Goal: Task Accomplishment & Management: Manage account settings

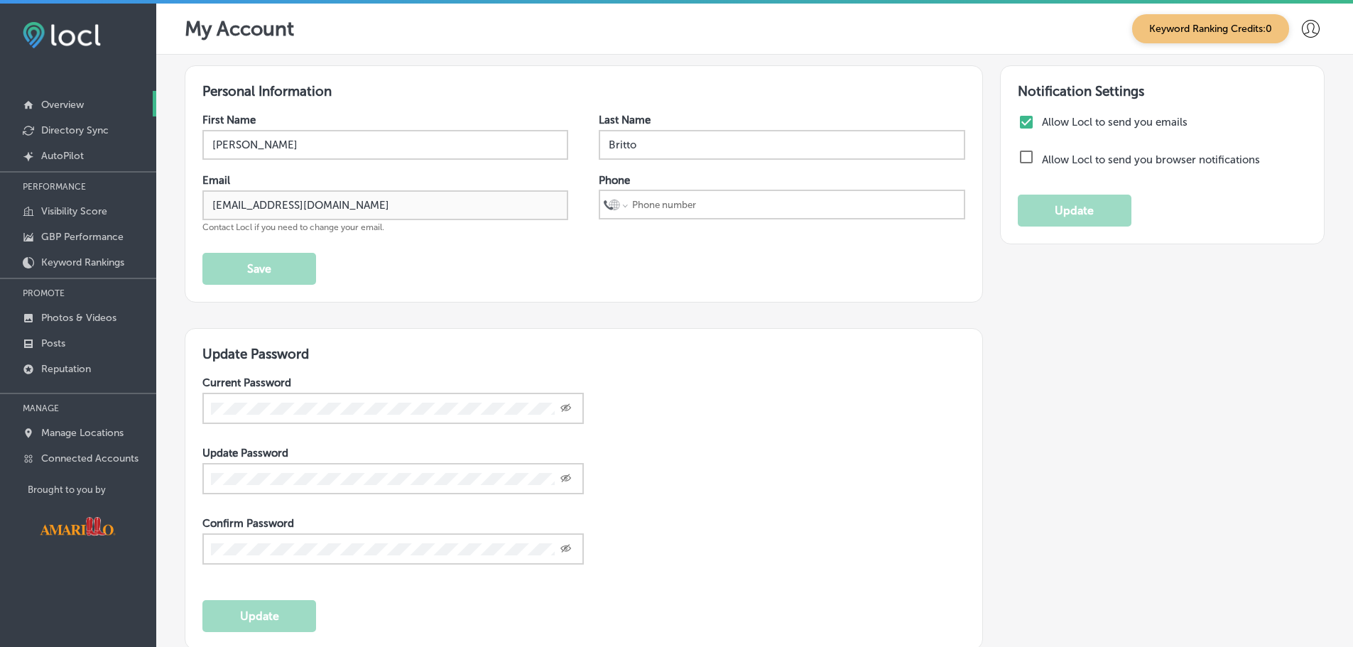
click at [82, 95] on link "Overview" at bounding box center [78, 104] width 156 height 26
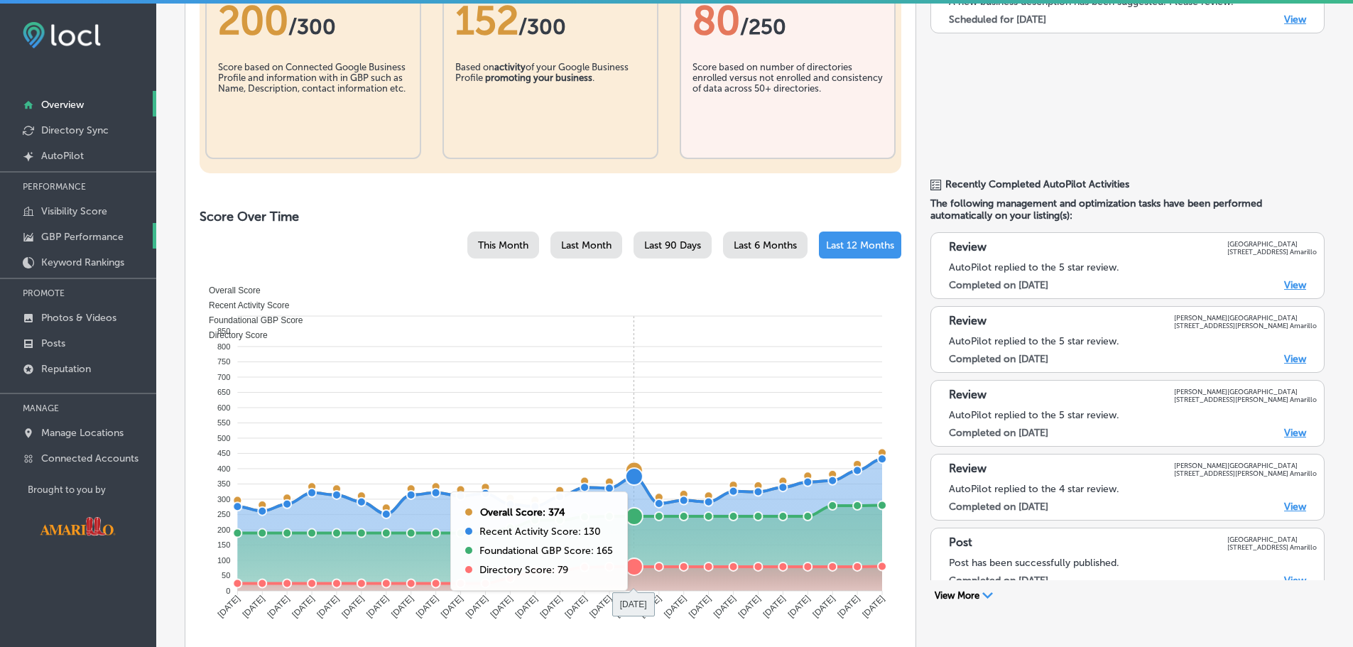
scroll to position [71, 0]
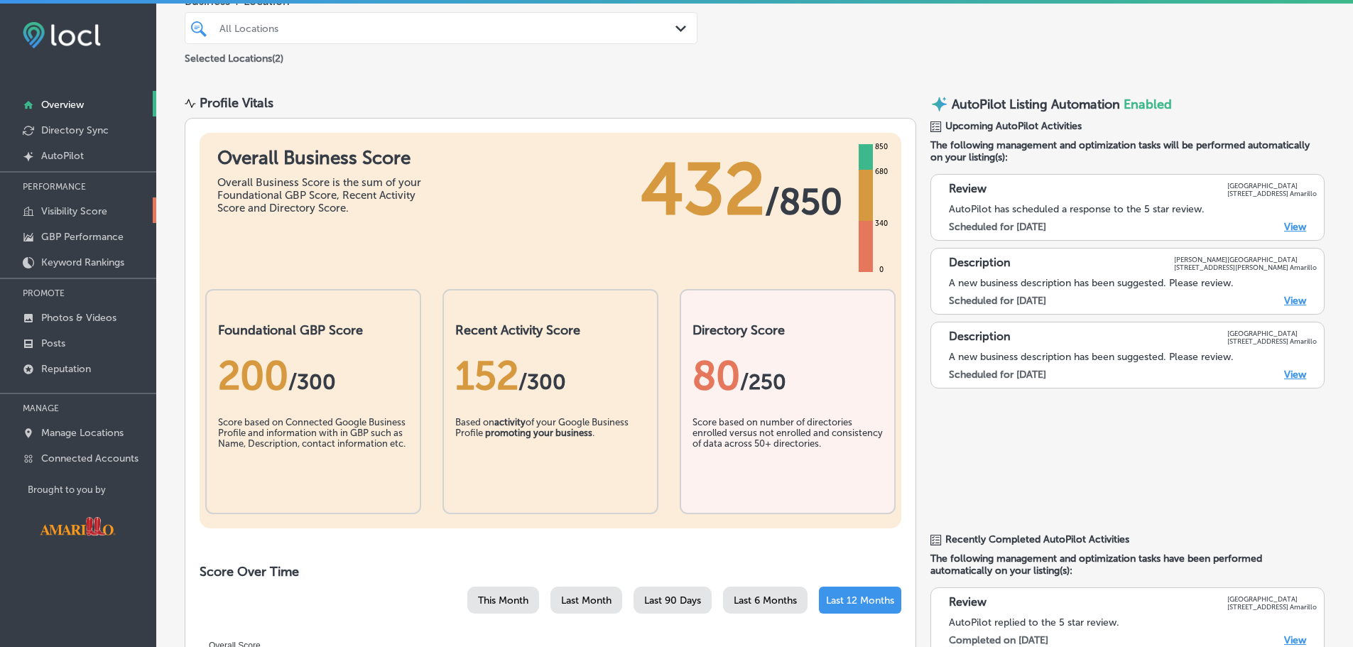
click at [78, 204] on link "Visibility Score" at bounding box center [78, 210] width 156 height 26
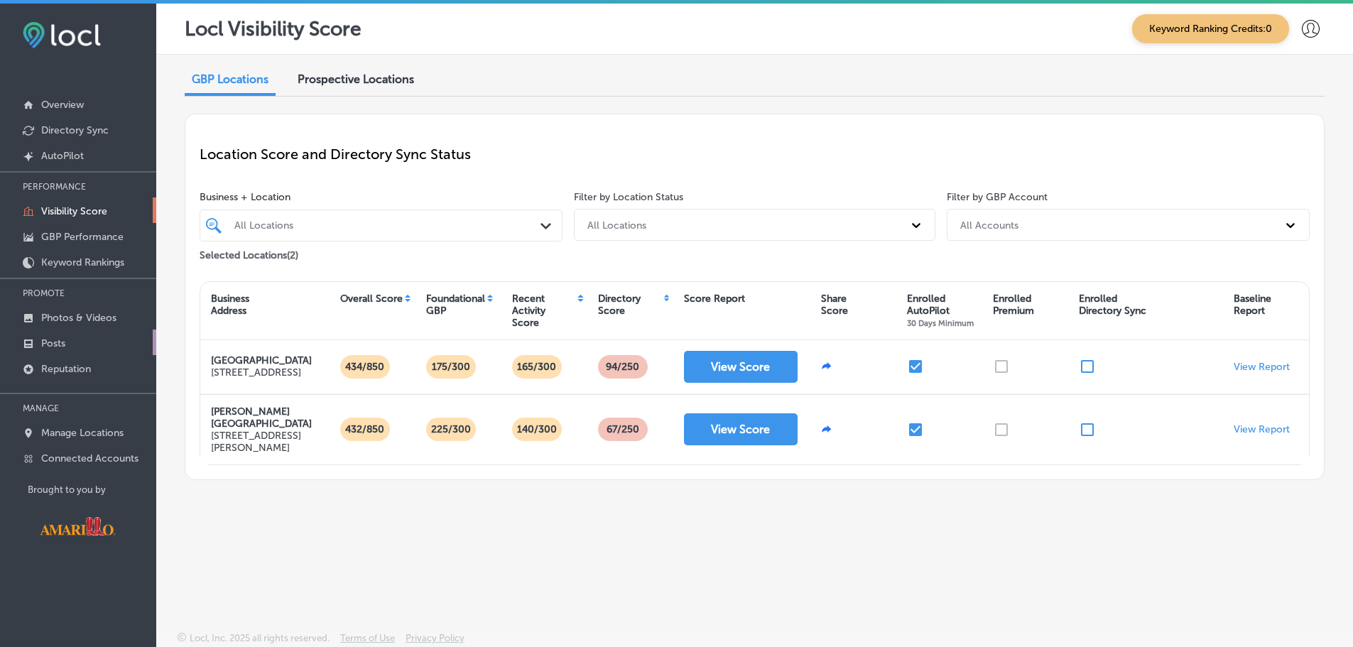
click at [77, 337] on link "Posts" at bounding box center [78, 342] width 156 height 26
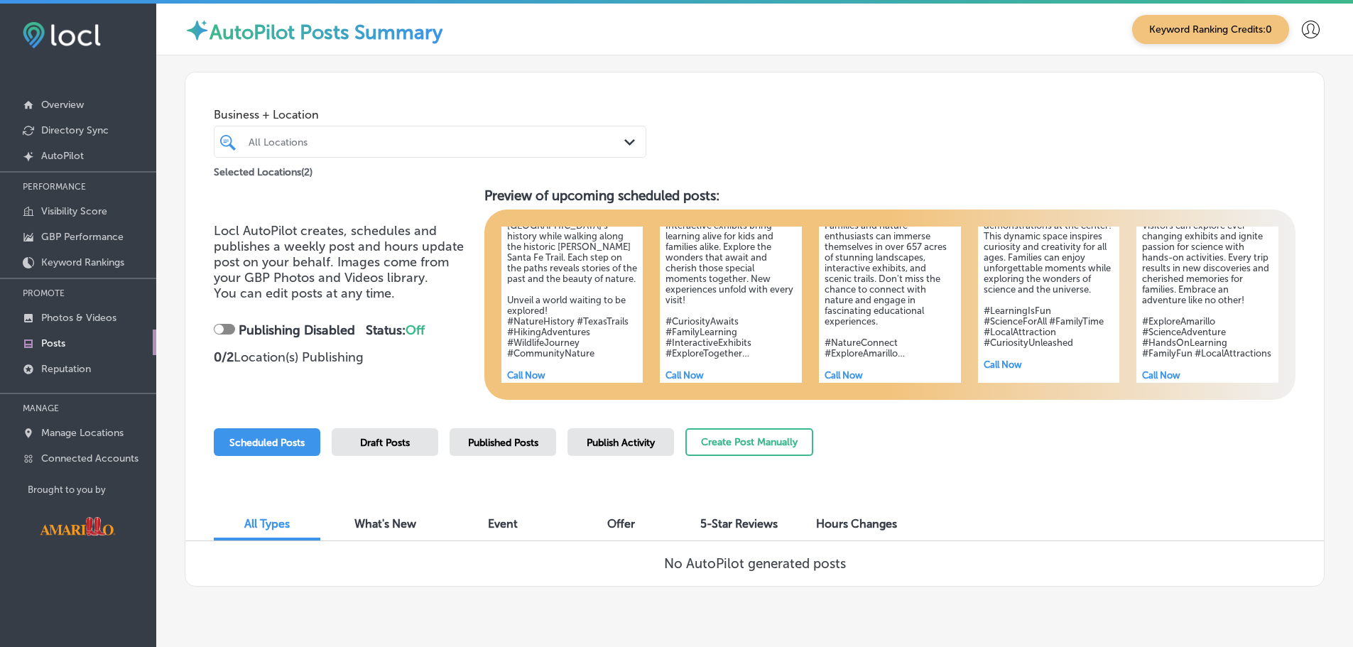
scroll to position [162, 0]
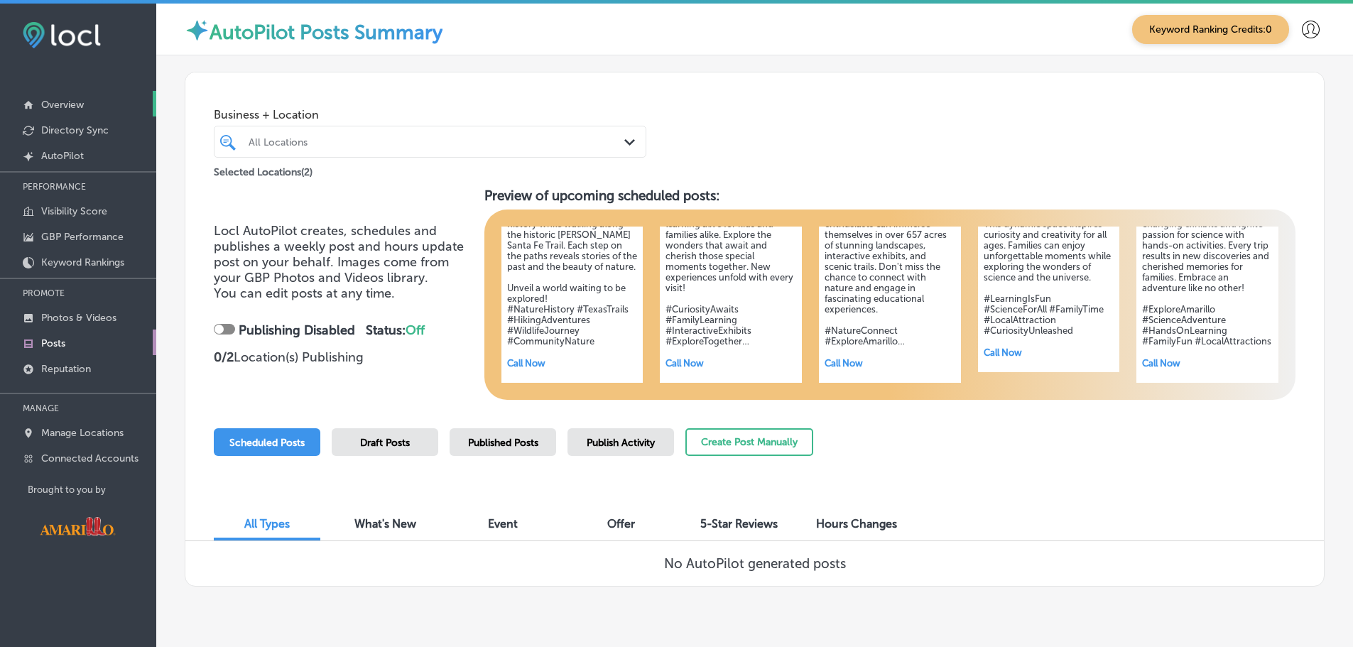
click at [87, 106] on link "Overview" at bounding box center [78, 104] width 156 height 26
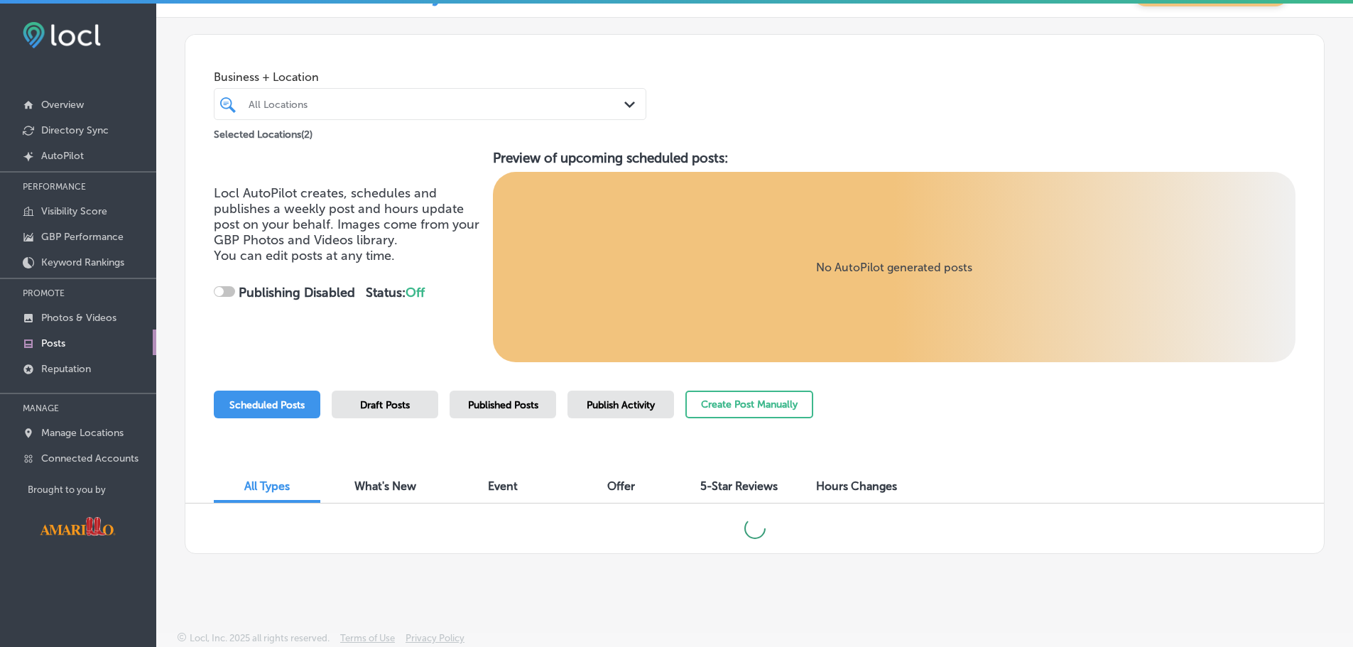
scroll to position [4, 0]
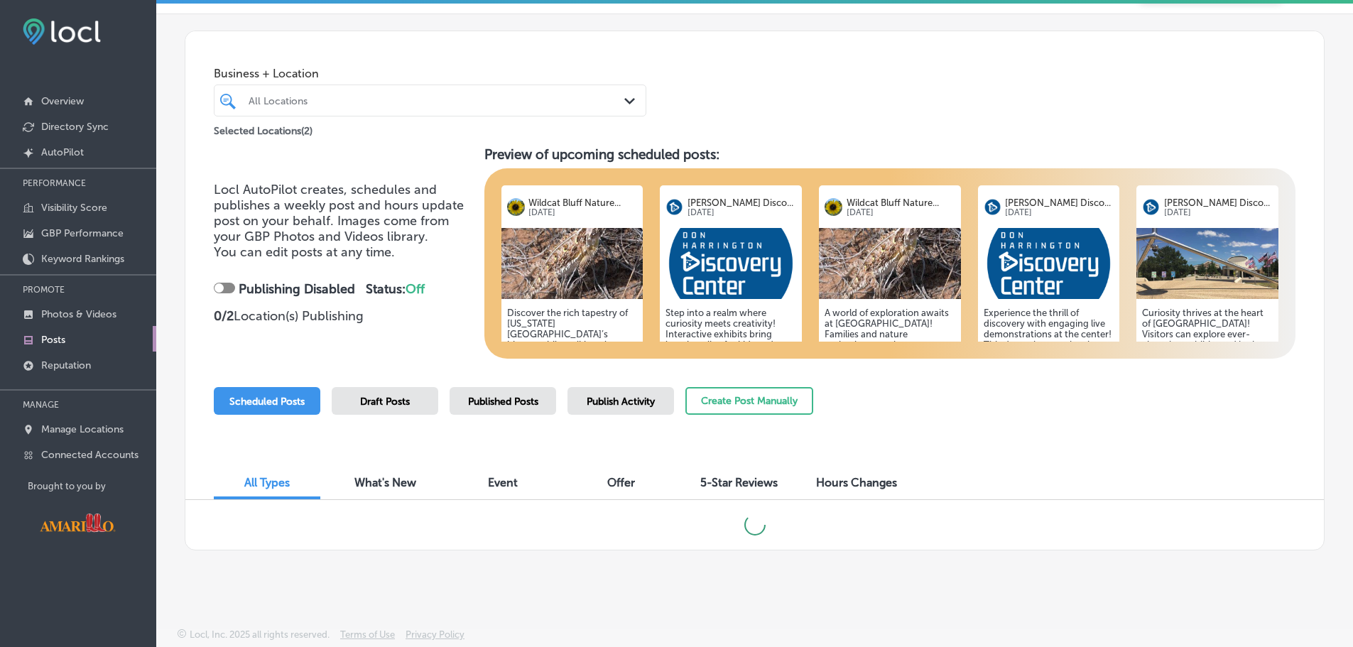
click at [878, 492] on div "Hours Changes" at bounding box center [856, 484] width 107 height 31
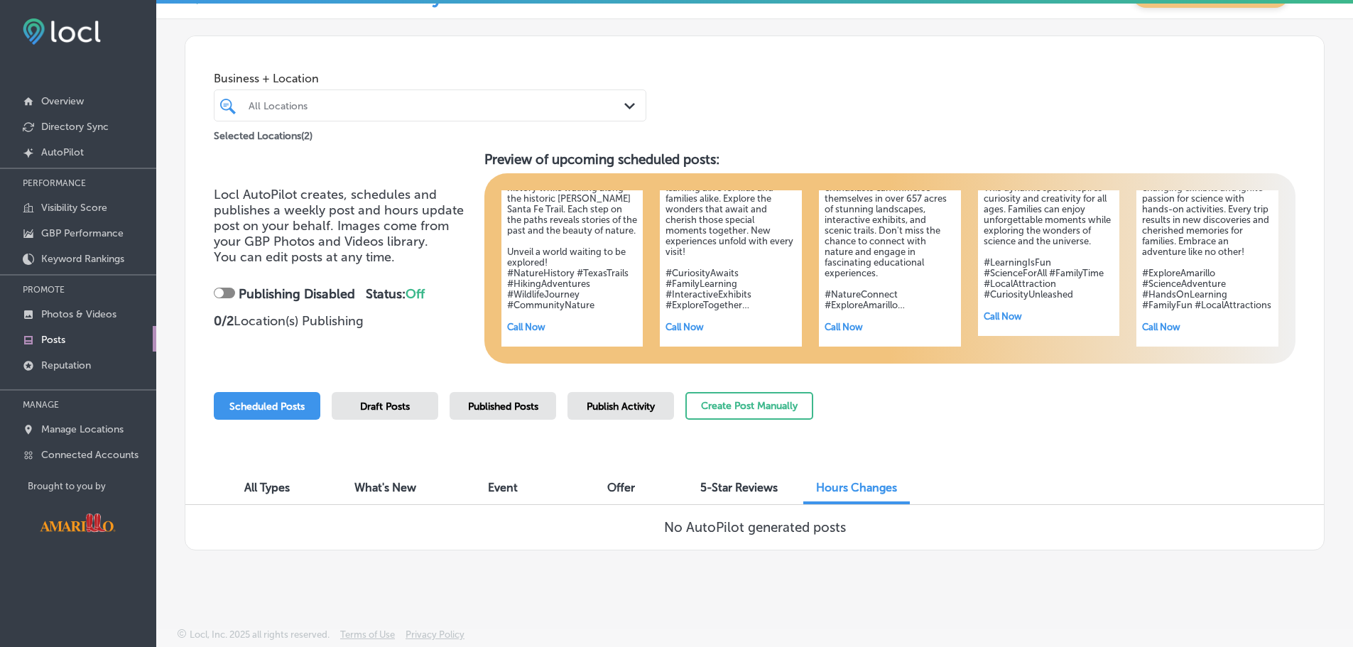
scroll to position [33, 0]
click at [838, 491] on span "Hours Changes" at bounding box center [856, 487] width 81 height 13
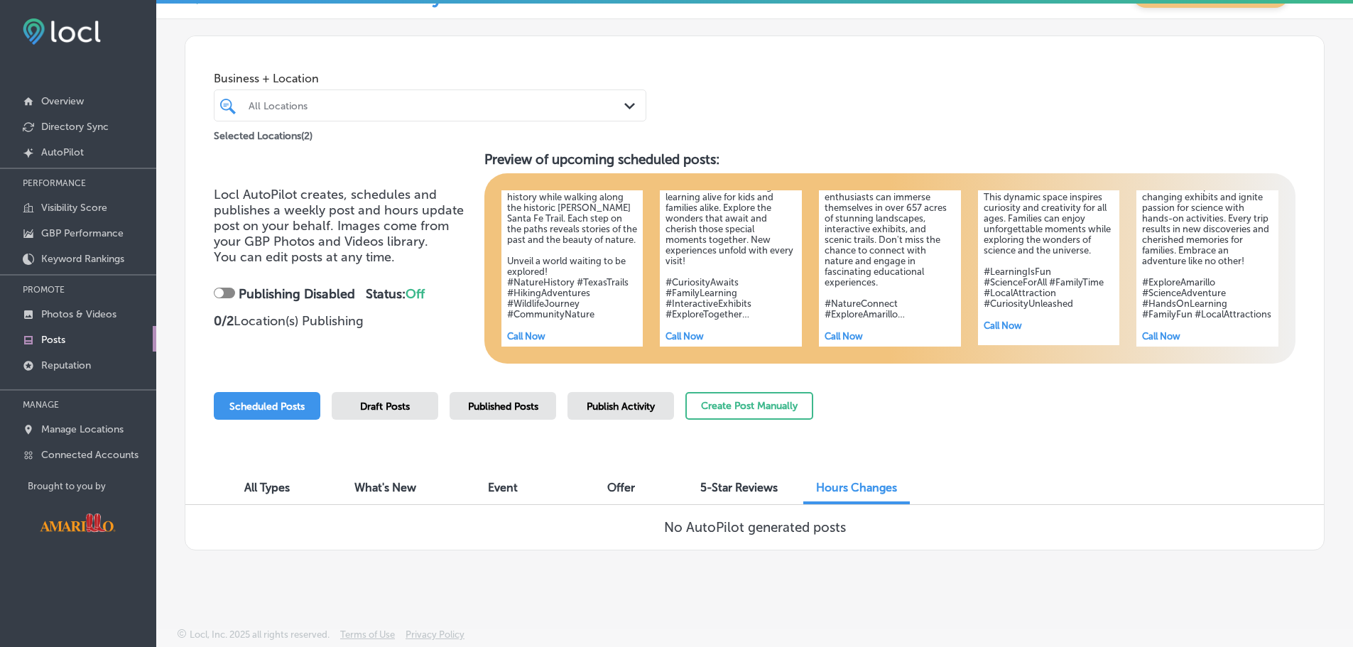
scroll to position [162, 0]
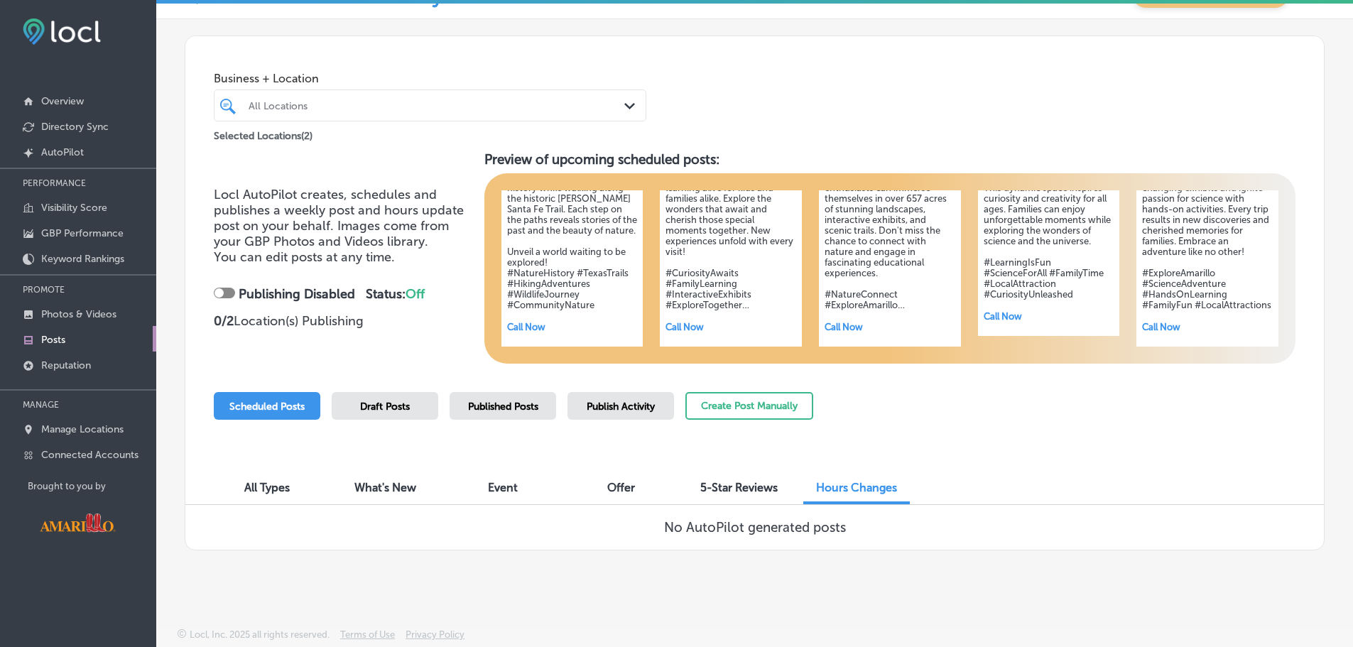
click at [557, 104] on div "All Locations" at bounding box center [437, 105] width 377 height 12
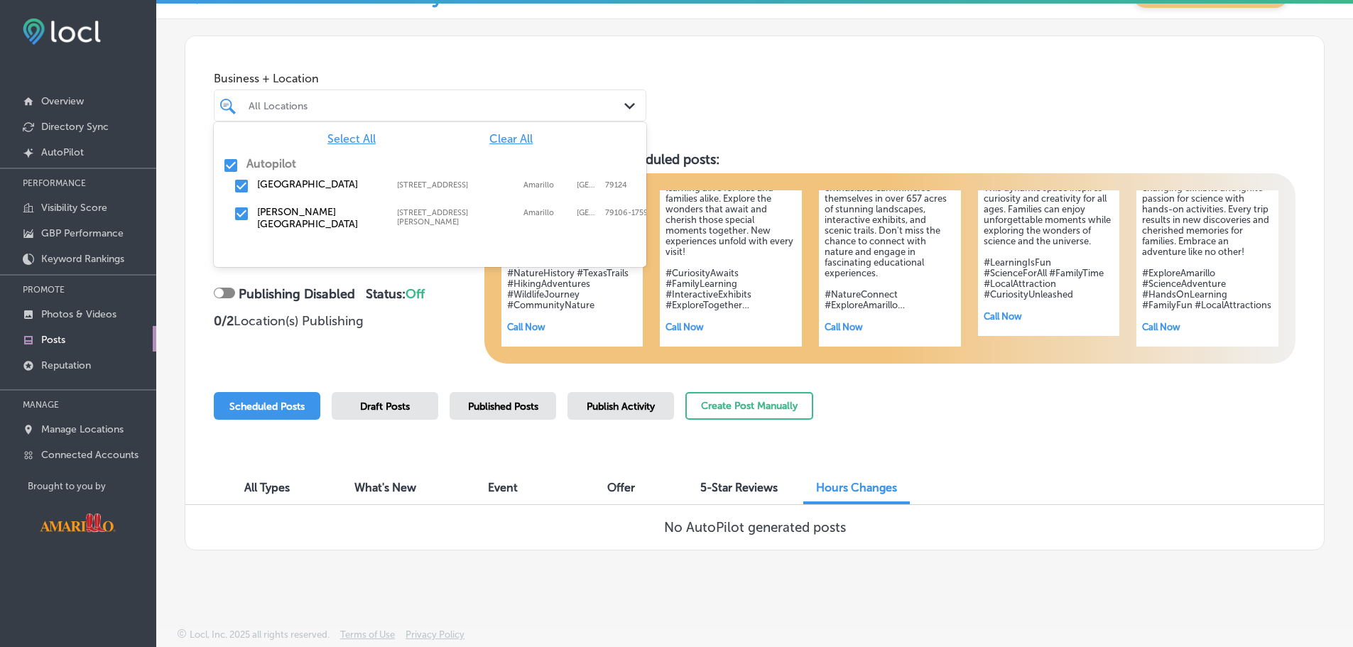
click at [268, 190] on label "[GEOGRAPHIC_DATA]" at bounding box center [320, 184] width 126 height 12
click at [585, 98] on div "[PERSON_NAME][GEOGRAPHIC_DATA]" at bounding box center [429, 105] width 377 height 22
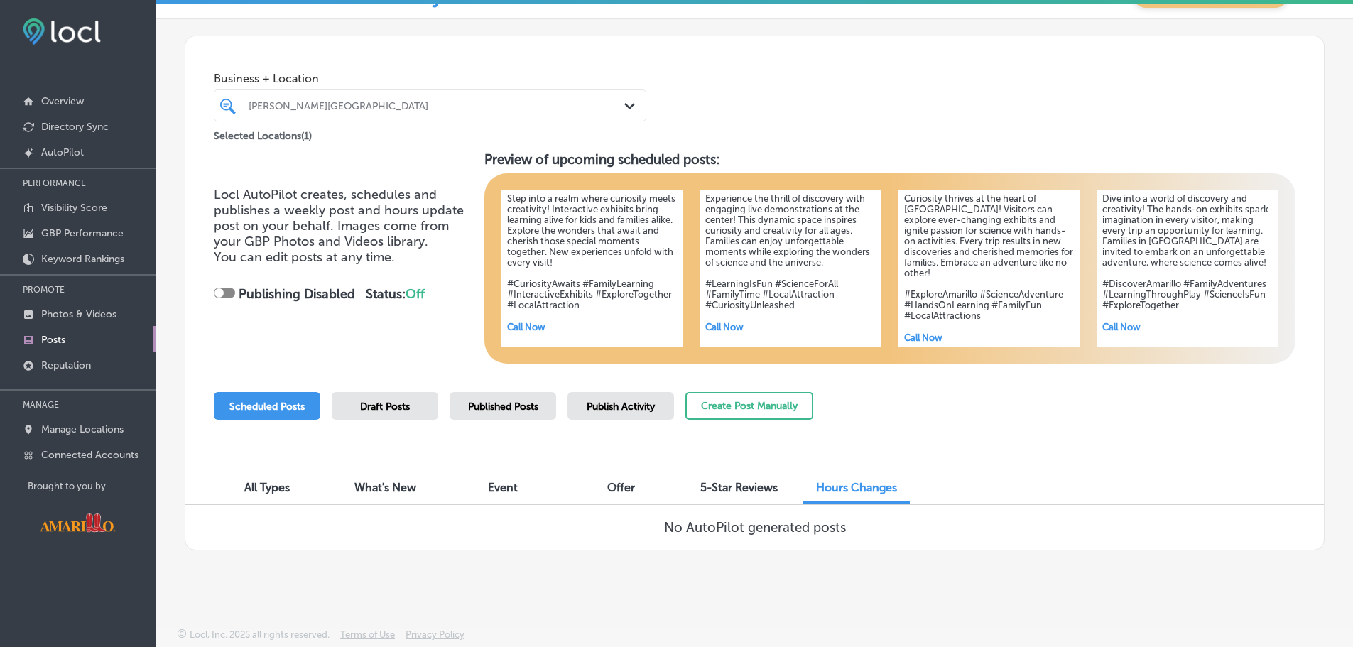
scroll to position [33, 0]
click at [750, 408] on button "Create Post Manually" at bounding box center [749, 406] width 128 height 28
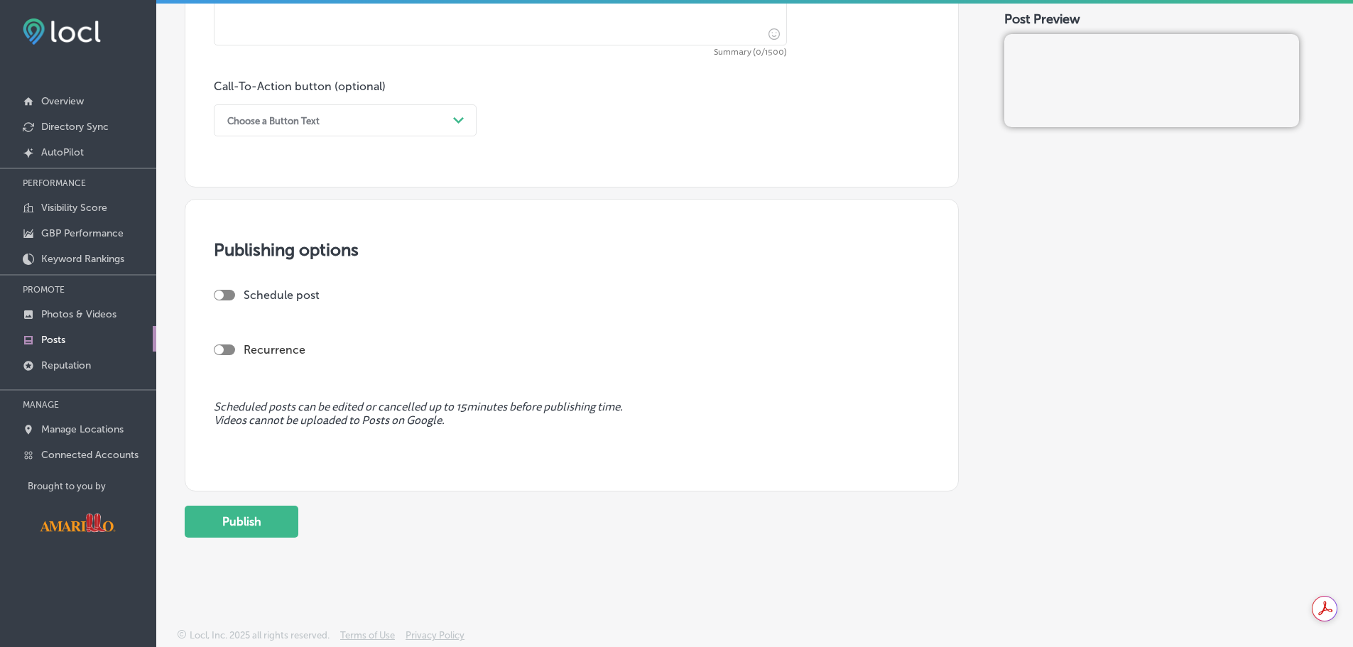
scroll to position [1003, 0]
click at [89, 427] on p "Manage Locations" at bounding box center [82, 429] width 82 height 12
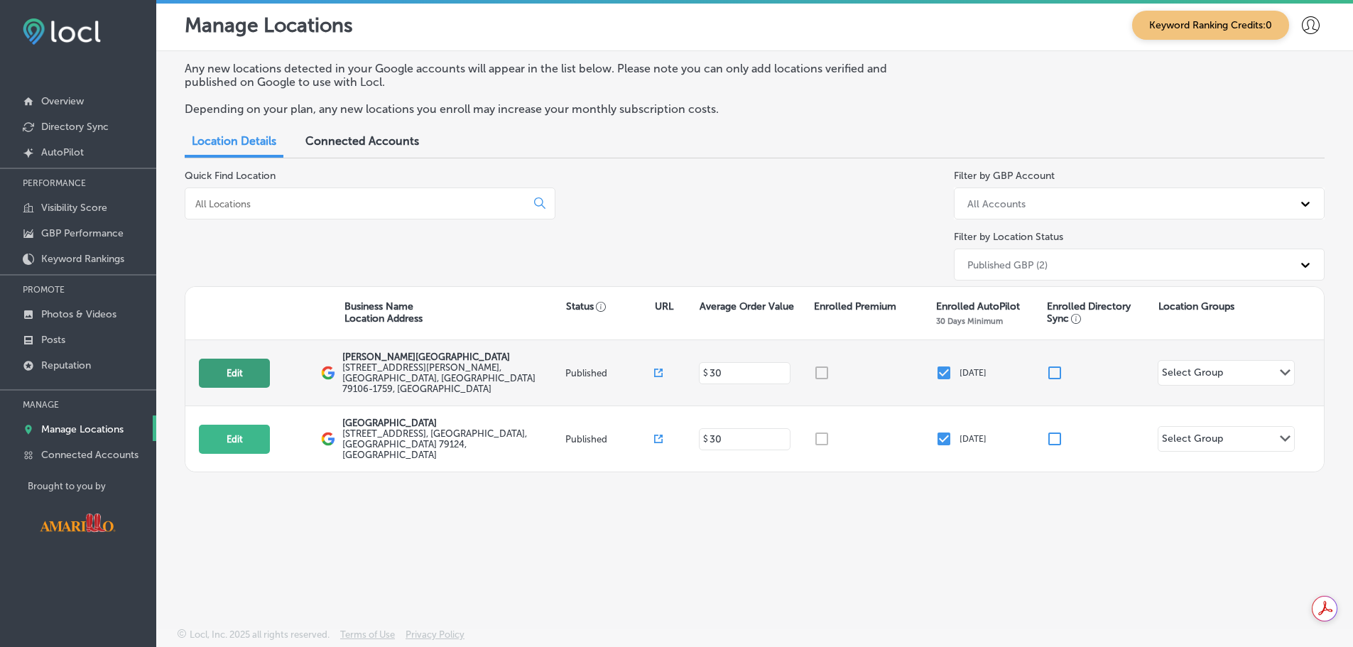
click at [254, 366] on button "Edit" at bounding box center [234, 373] width 71 height 29
select select "US"
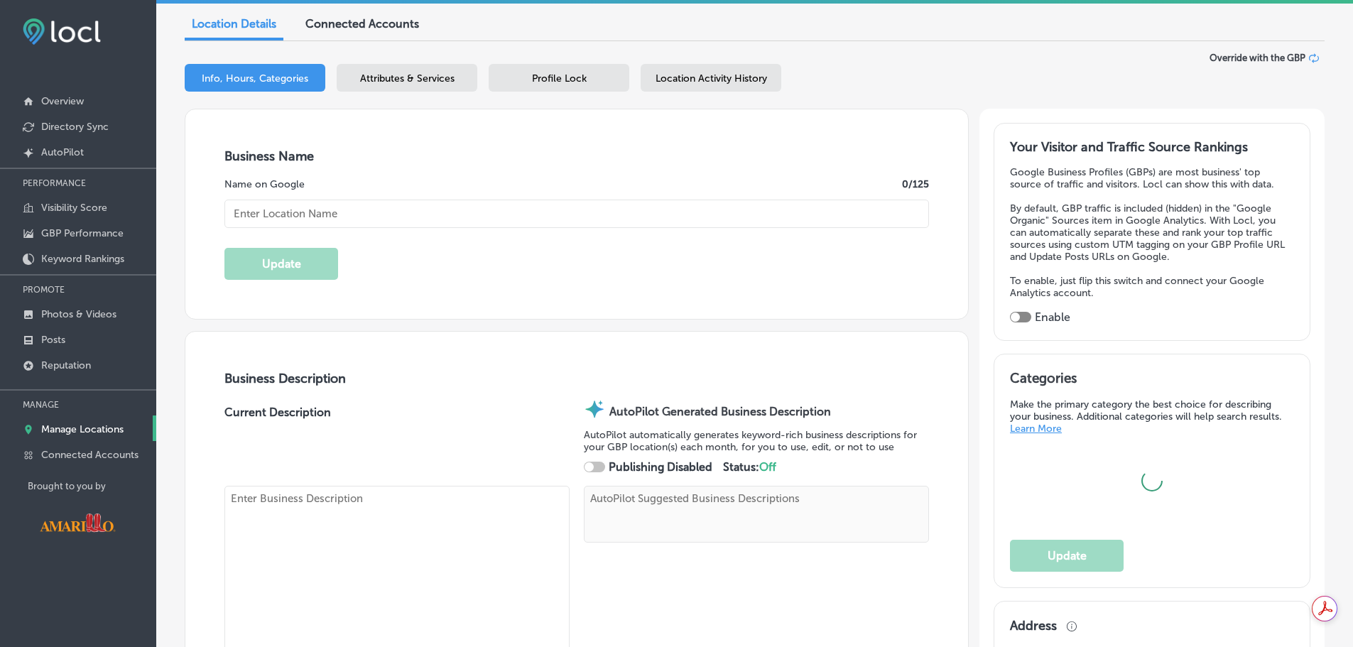
scroll to position [71, 0]
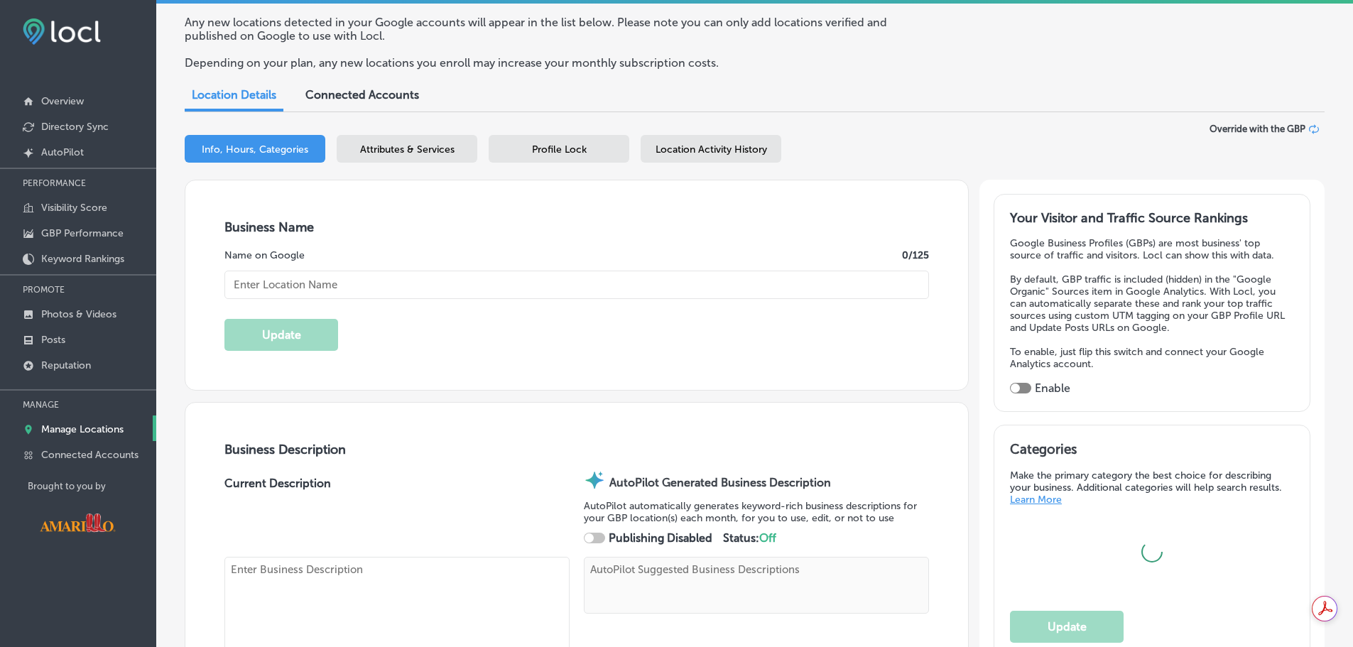
click at [418, 285] on input "text" at bounding box center [576, 285] width 704 height 28
type input "[PERSON_NAME] Discov"
checkbox input "true"
type input "[PERSON_NAME] Discove"
type textarea "Discover a world of wonder at [PERSON_NAME][GEOGRAPHIC_DATA], where science com…"
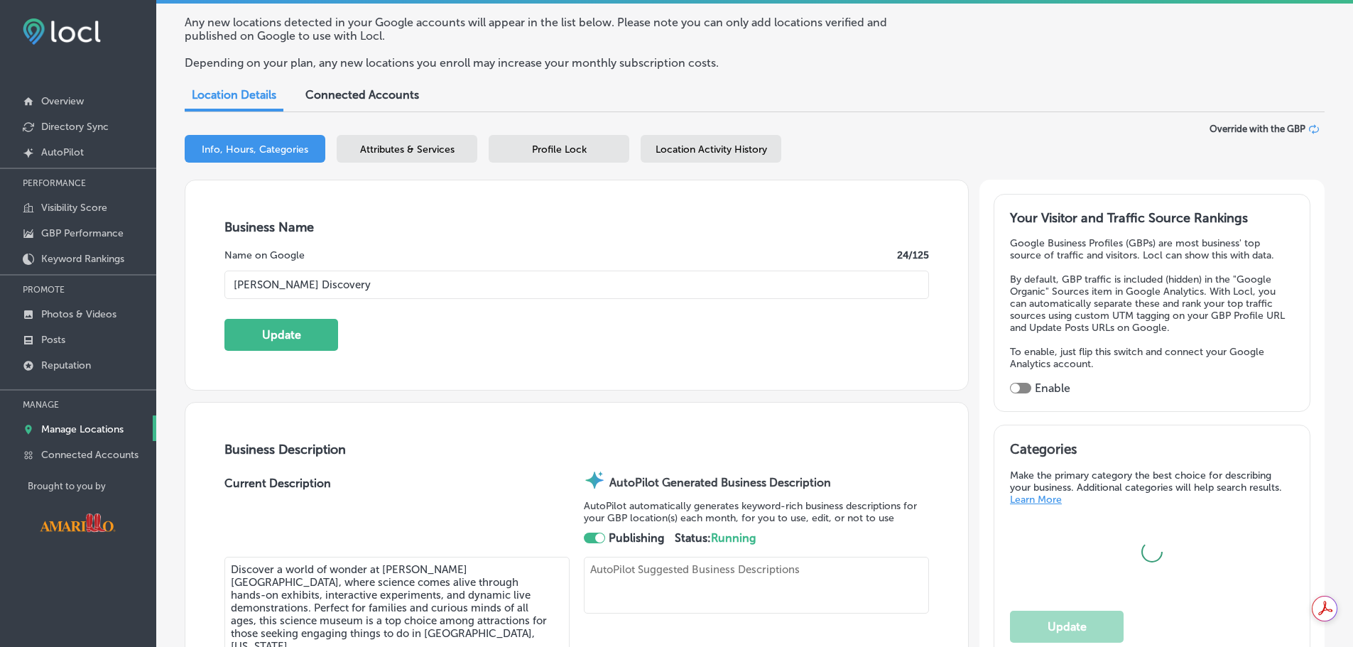
type input "[PERSON_NAME] Discovery"
checkbox input "true"
type input "[STREET_ADDRESS][PERSON_NAME]"
type input "Amarillo"
type input "79106-1759"
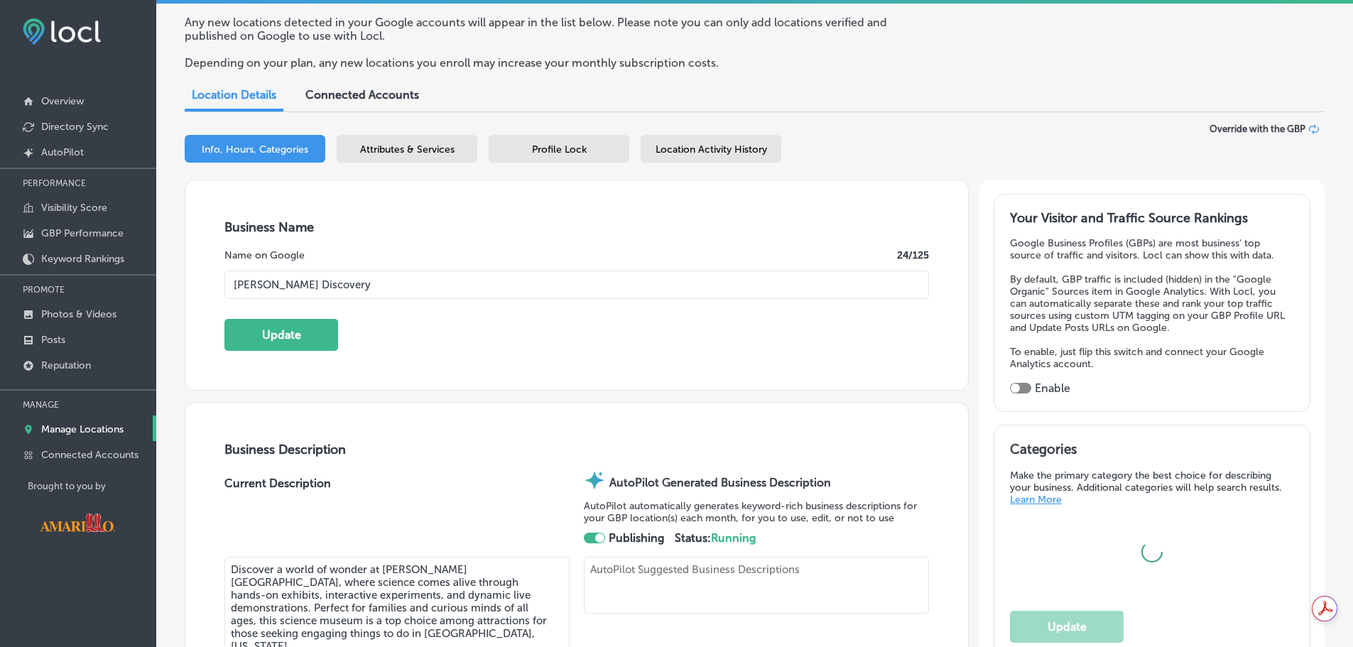
type input "US"
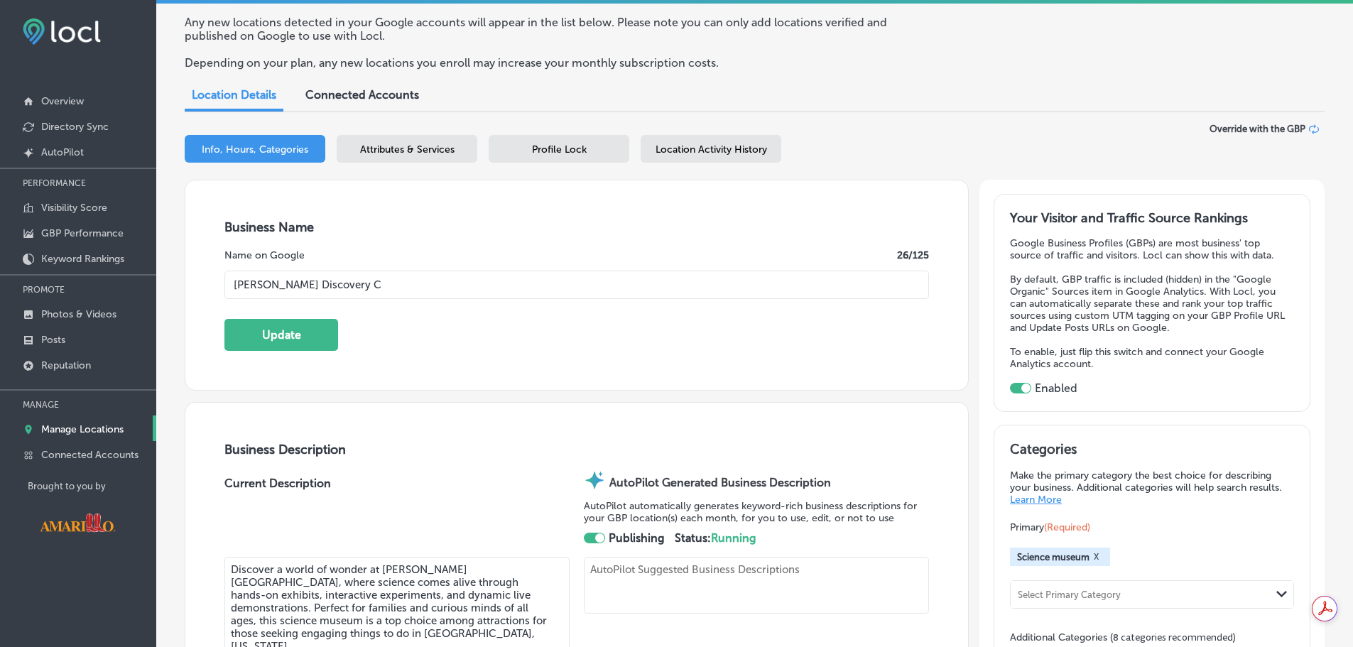
type input "[PERSON_NAME] Discovery Ce"
type input "[URL][DOMAIN_NAME]"
type input "[PERSON_NAME][GEOGRAPHIC_DATA]"
type textarea "Ignite curiosity at [PERSON_NAME][GEOGRAPHIC_DATA], where hands-on science exhi…"
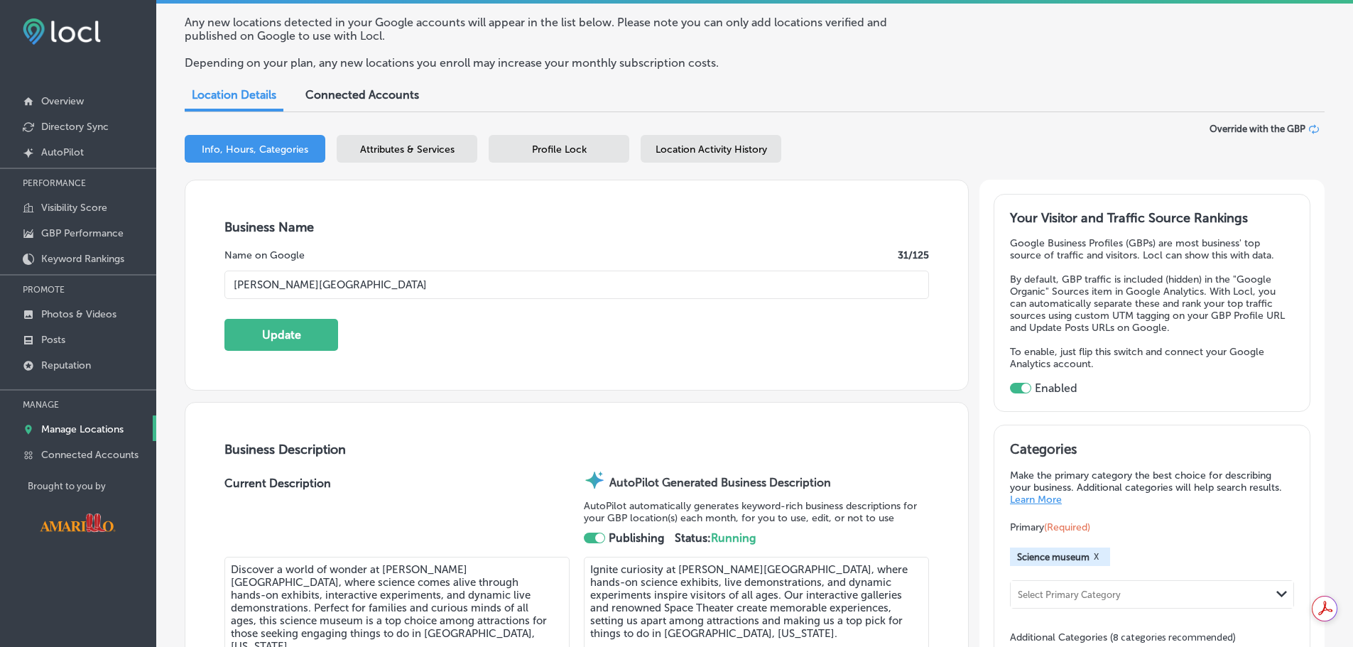
type input "[PERSON_NAME][GEOGRAPHIC_DATA]"
click at [599, 244] on div "Business Name Name on Google 31 /125 [PERSON_NAME] Discovery Center Update" at bounding box center [576, 284] width 783 height 209
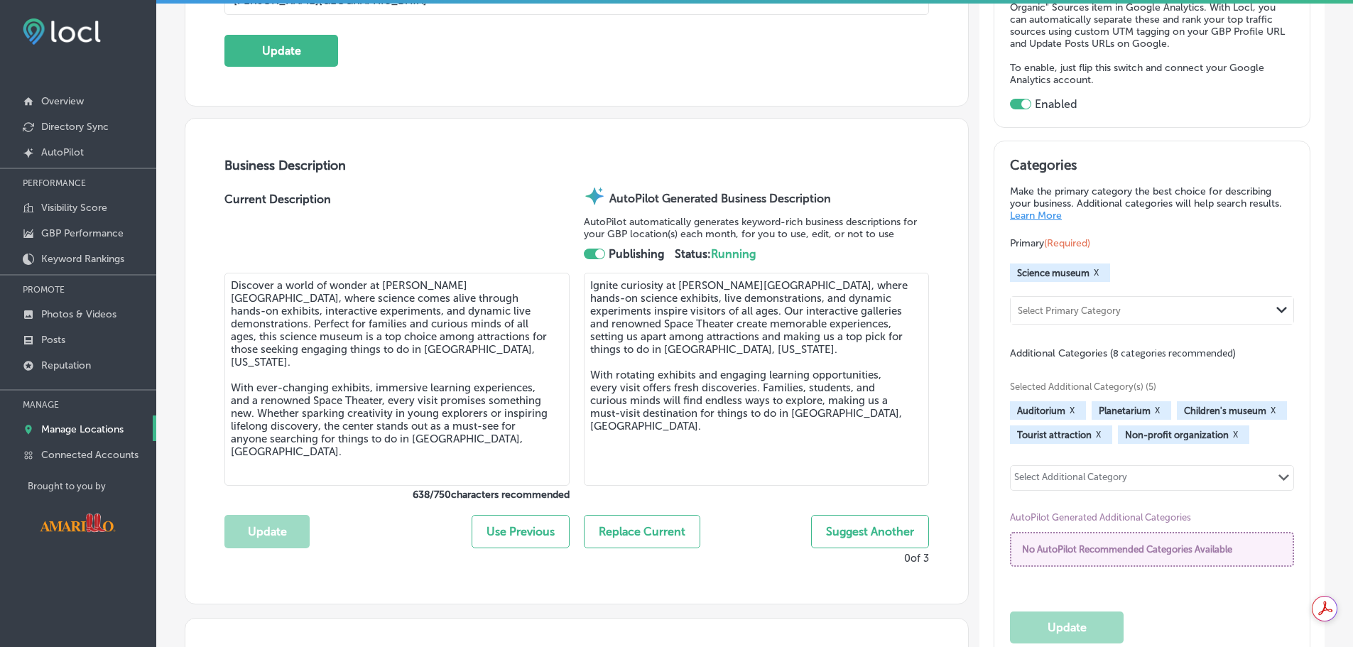
scroll to position [142, 0]
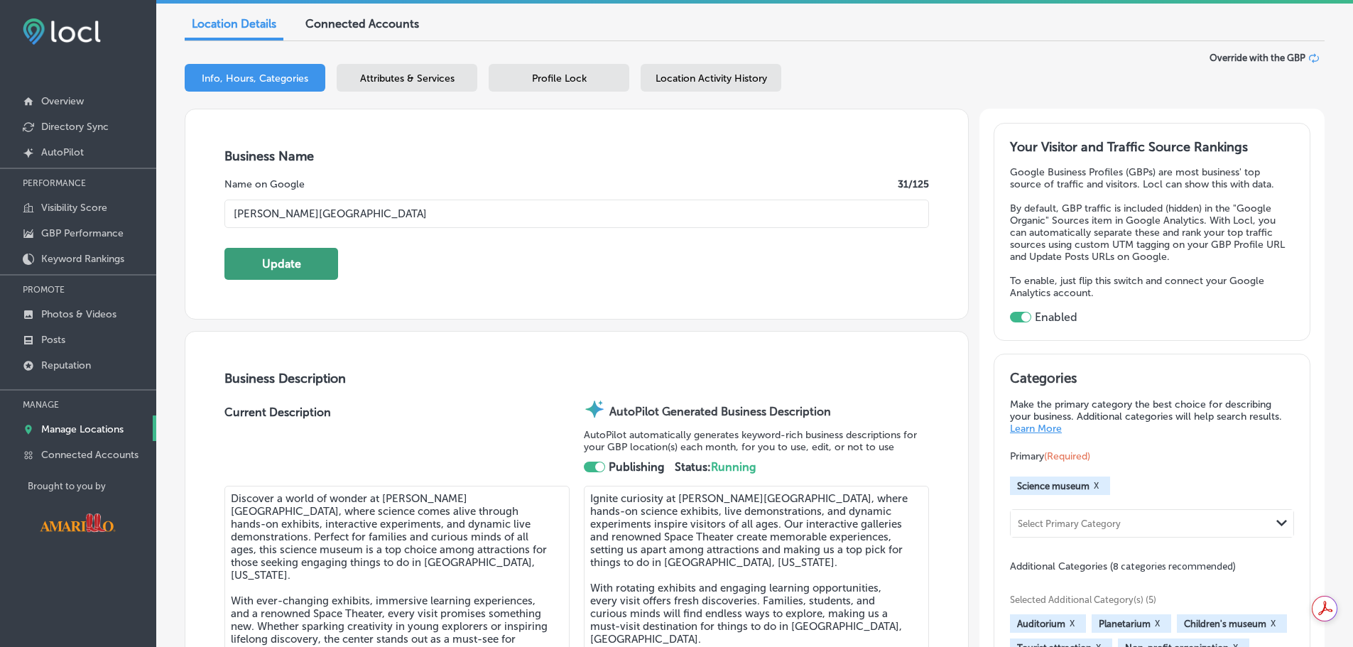
click at [307, 278] on button "Update" at bounding box center [281, 264] width 114 height 32
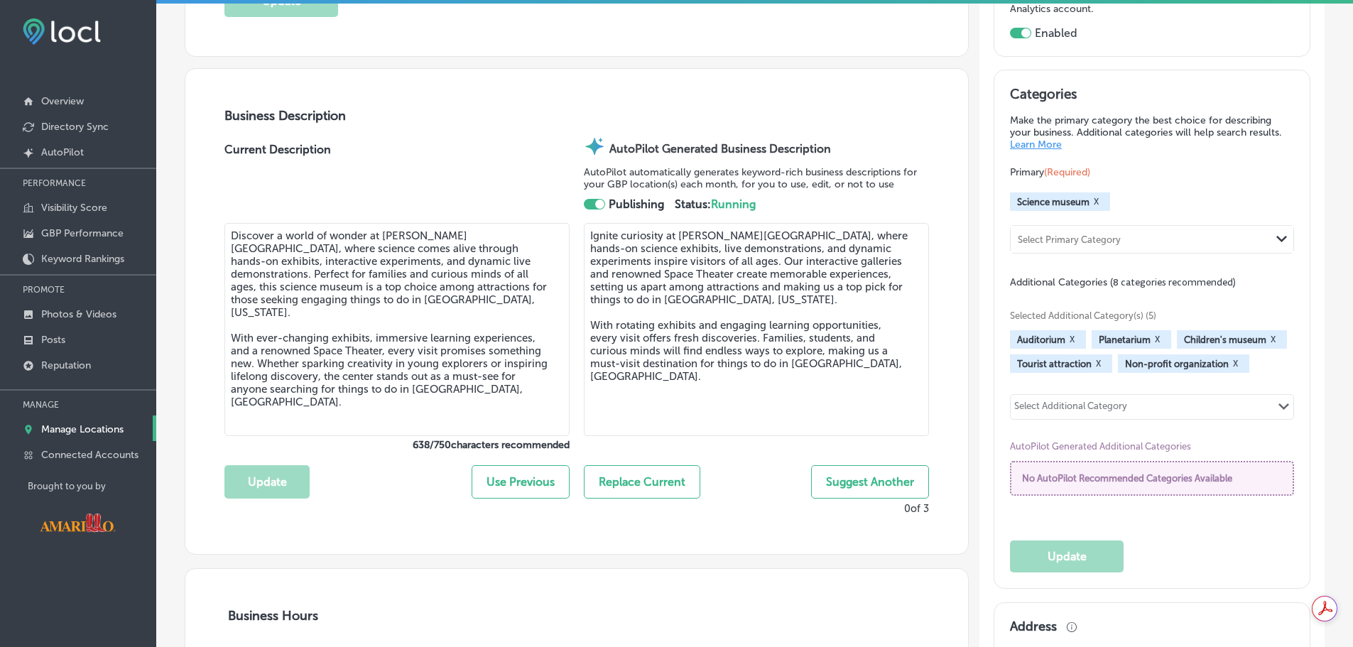
type input "[PHONE_NUMBER]"
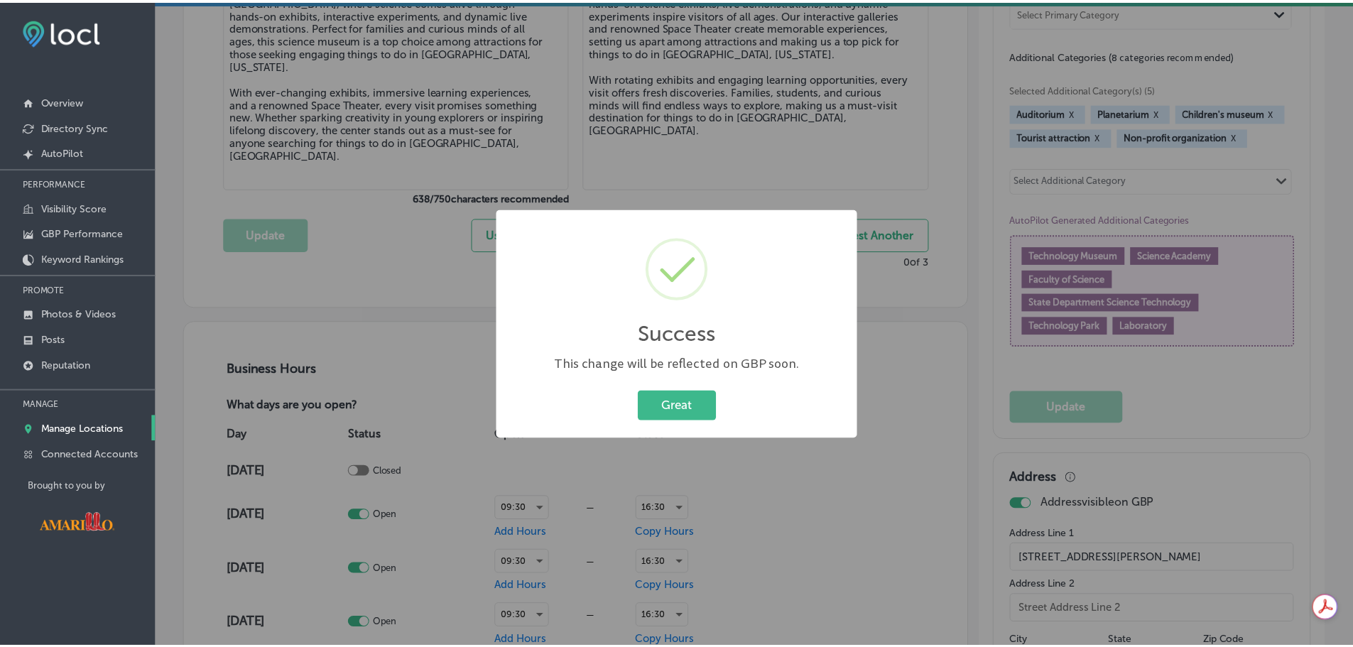
scroll to position [761, 0]
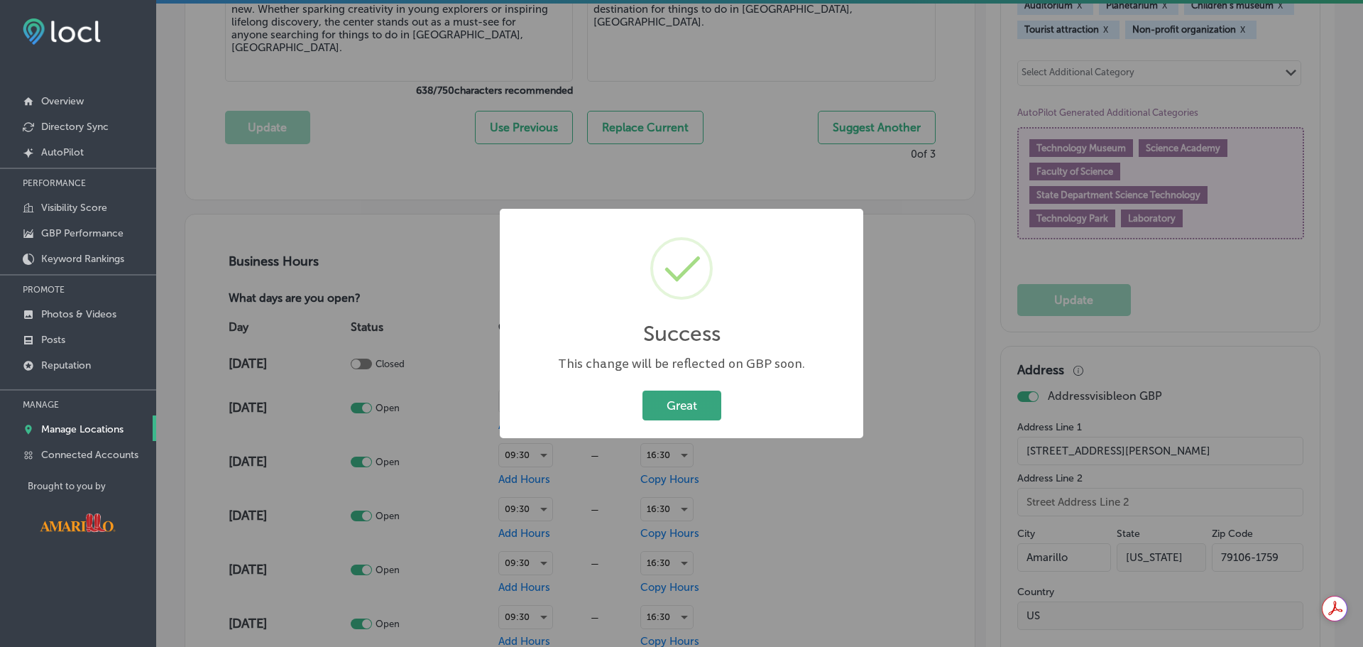
click at [692, 404] on button "Great" at bounding box center [682, 405] width 79 height 29
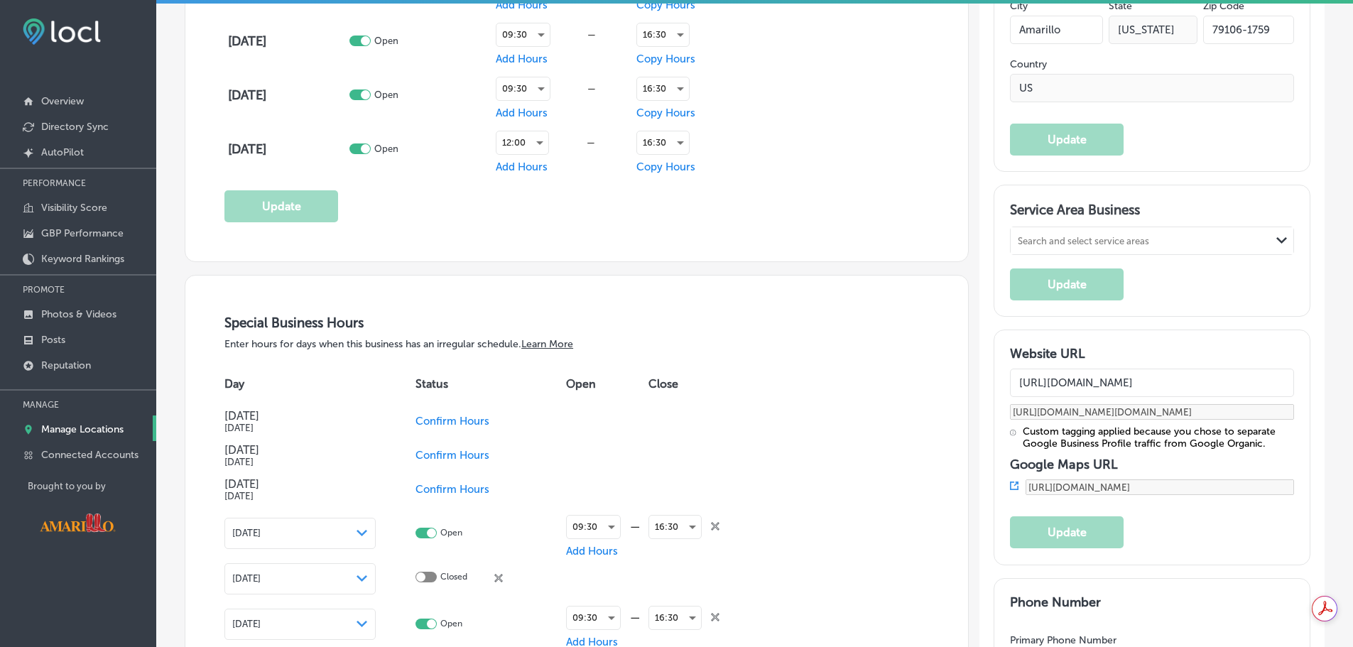
scroll to position [1541, 0]
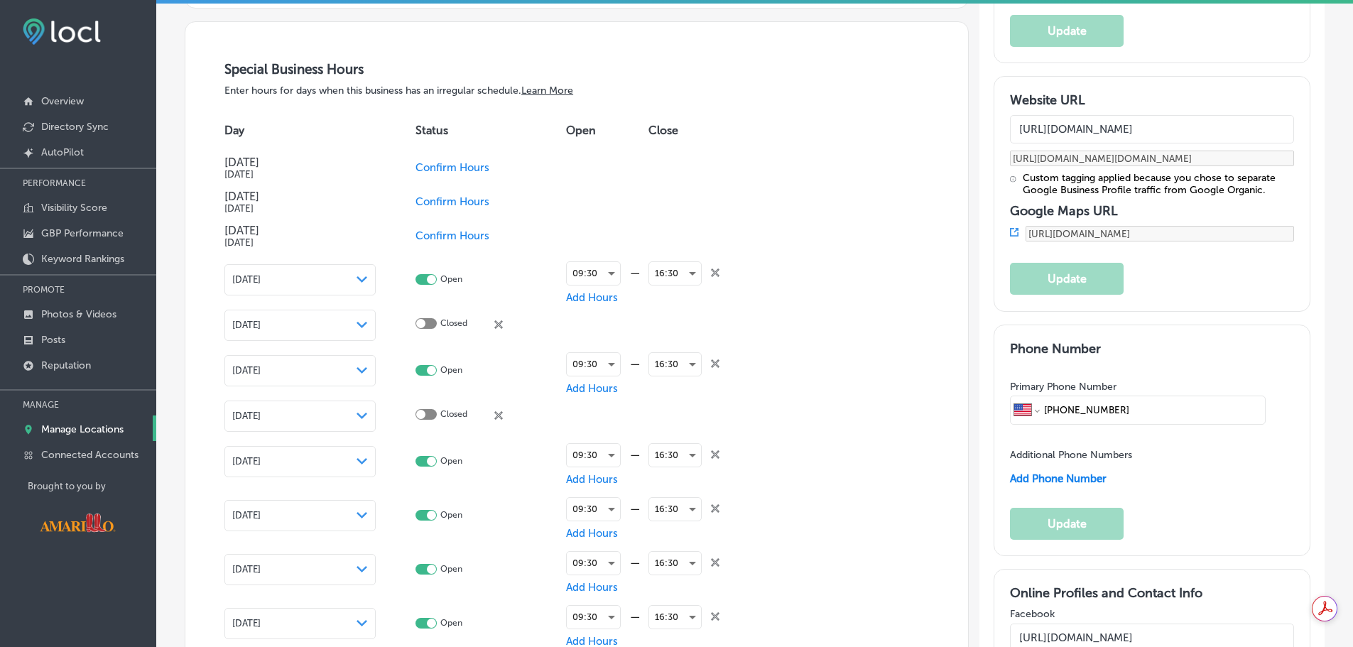
click at [361, 274] on div "Path Created with Sketch." at bounding box center [361, 279] width 11 height 11
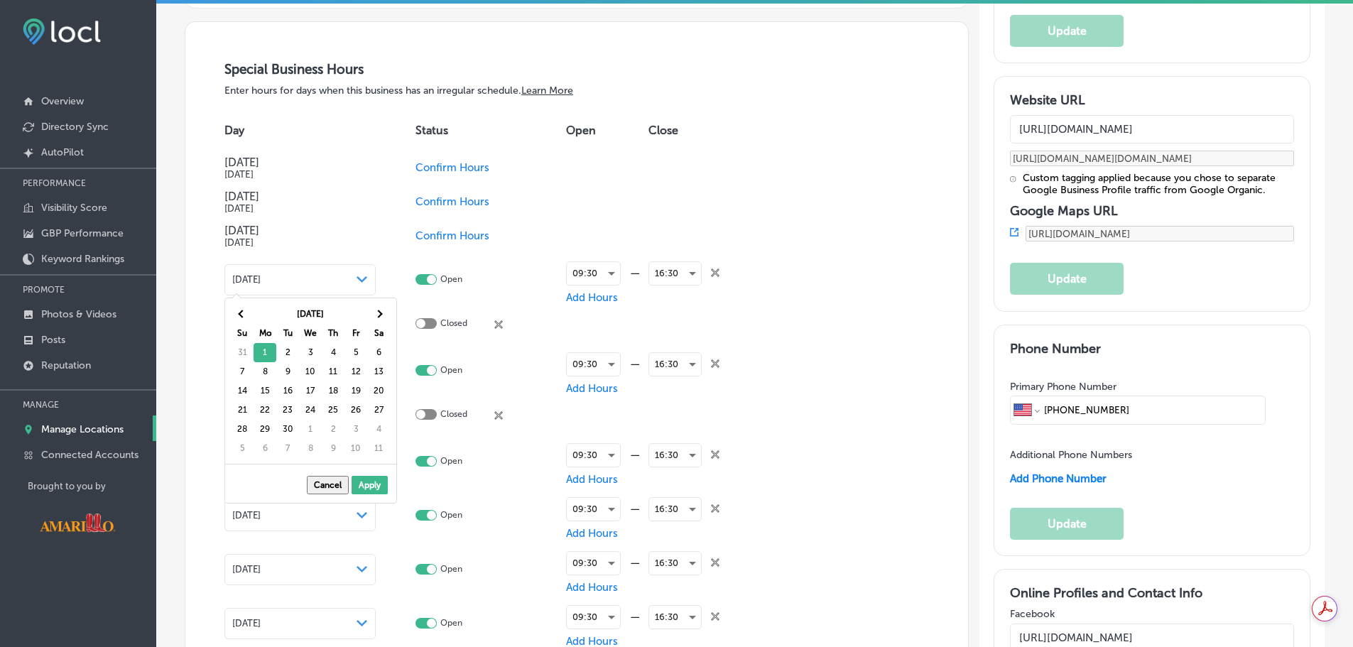
click at [366, 276] on icon "Path Created with Sketch." at bounding box center [361, 279] width 11 height 6
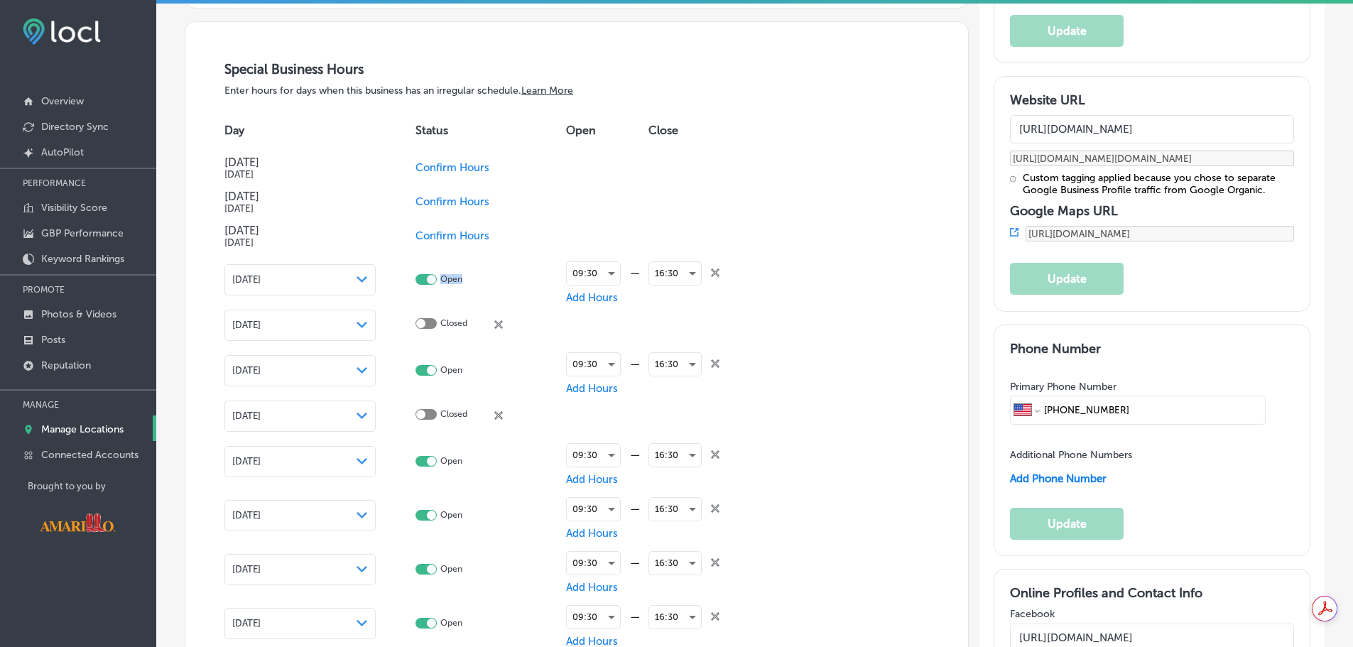
click at [366, 276] on icon "Path Created with Sketch." at bounding box center [361, 279] width 11 height 6
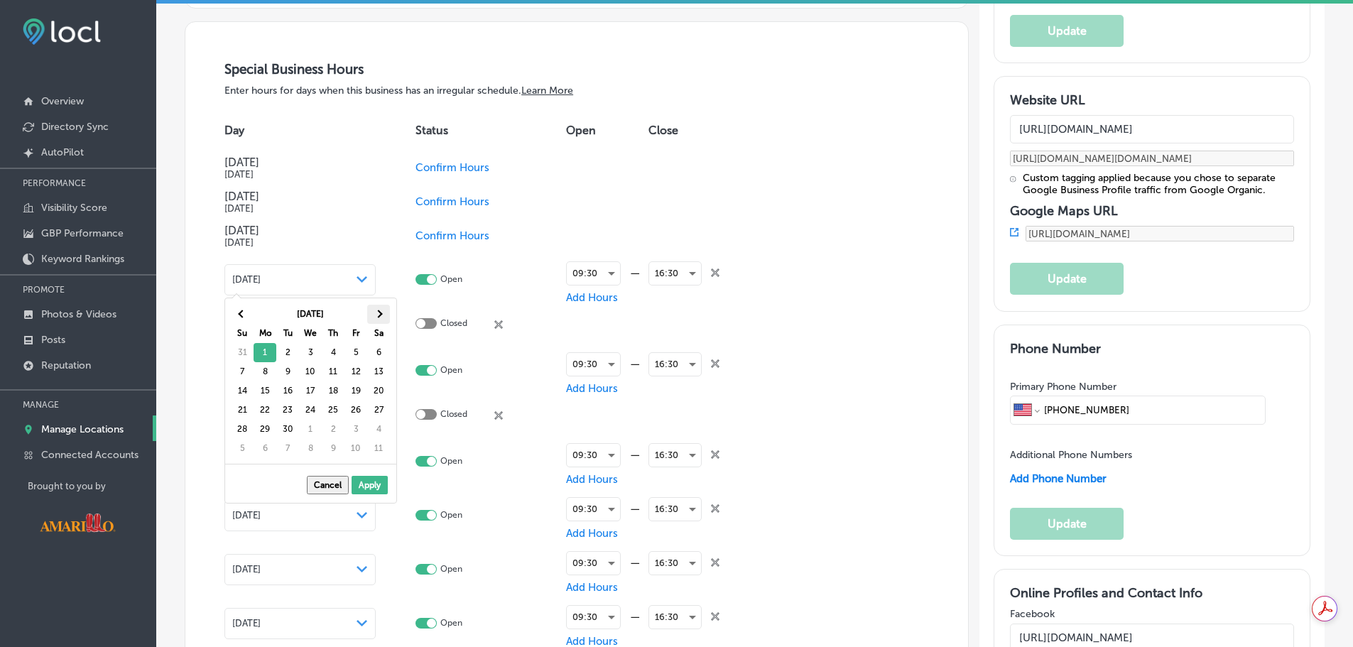
click at [379, 313] on span at bounding box center [378, 314] width 8 height 8
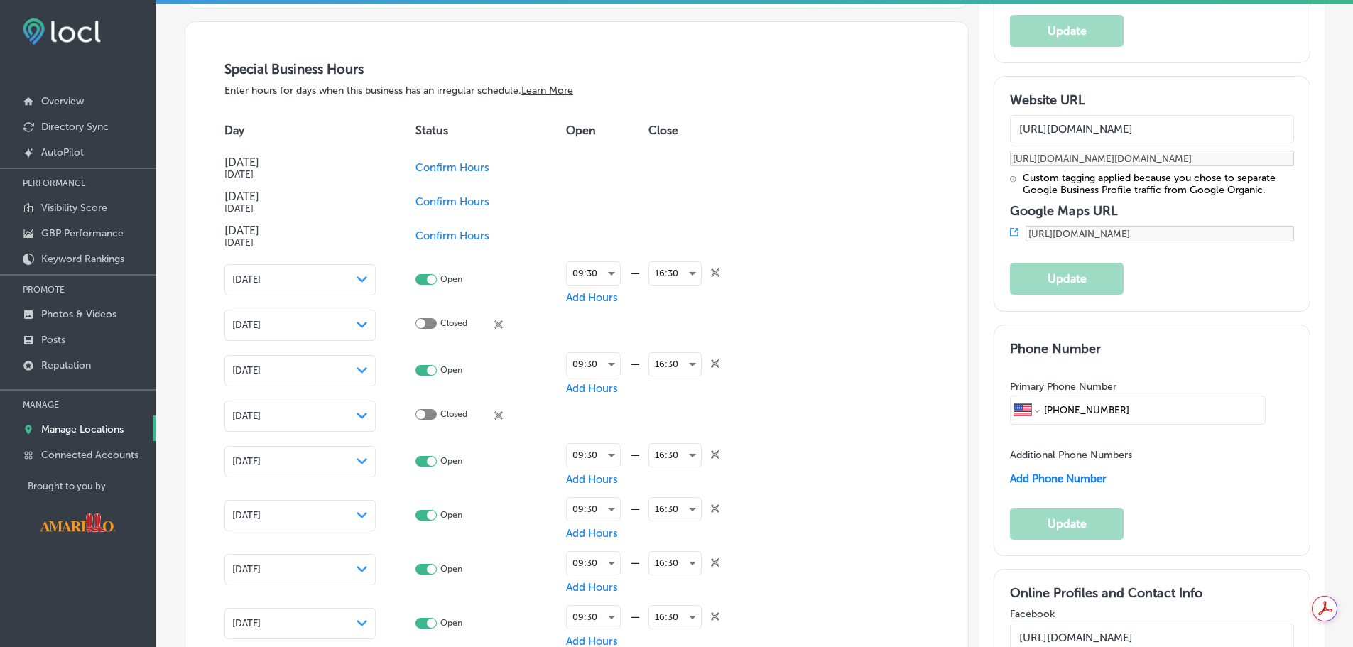
click at [710, 212] on table "Day Status Open Close [DATE] [DATE] Confirm Hours [DATE] [DATE] Confirm Hours […" at bounding box center [488, 582] width 528 height 943
click at [456, 200] on span "Confirm Hours" at bounding box center [452, 201] width 74 height 13
click at [422, 161] on span "Confirm Hours" at bounding box center [452, 167] width 74 height 13
click at [416, 161] on div at bounding box center [420, 165] width 9 height 9
checkbox input "true"
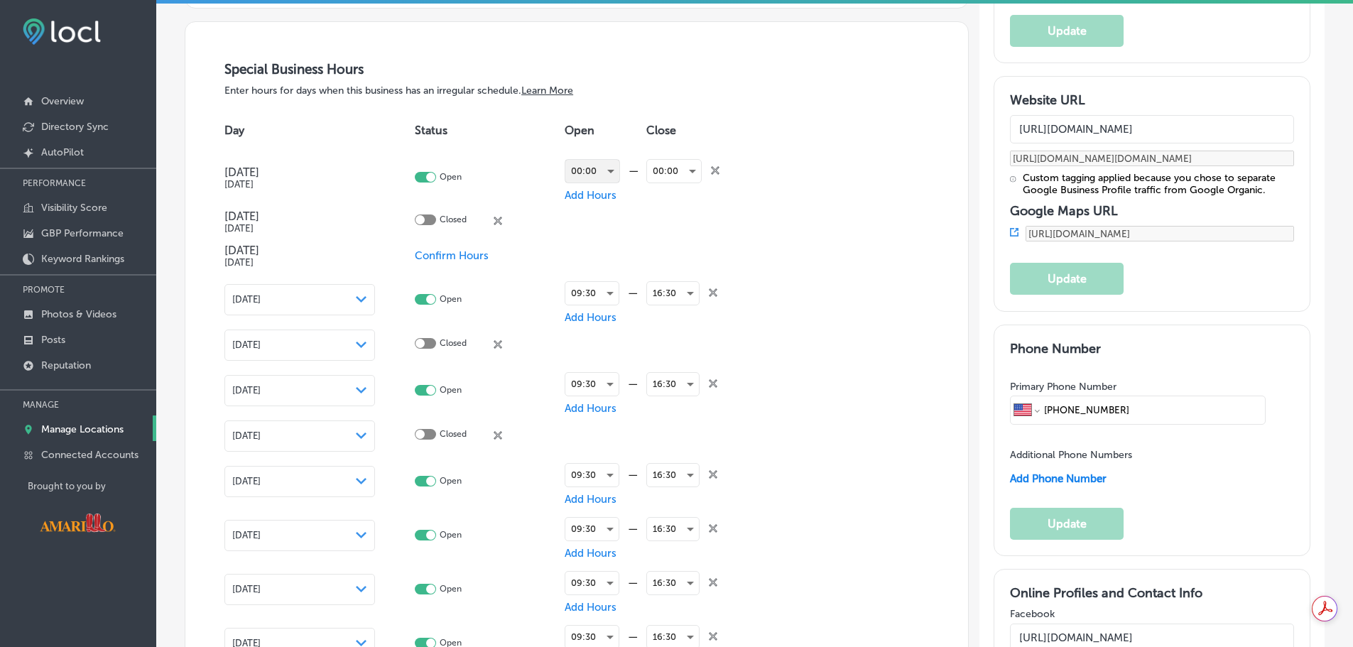
click at [607, 170] on div "00:00" at bounding box center [592, 171] width 54 height 23
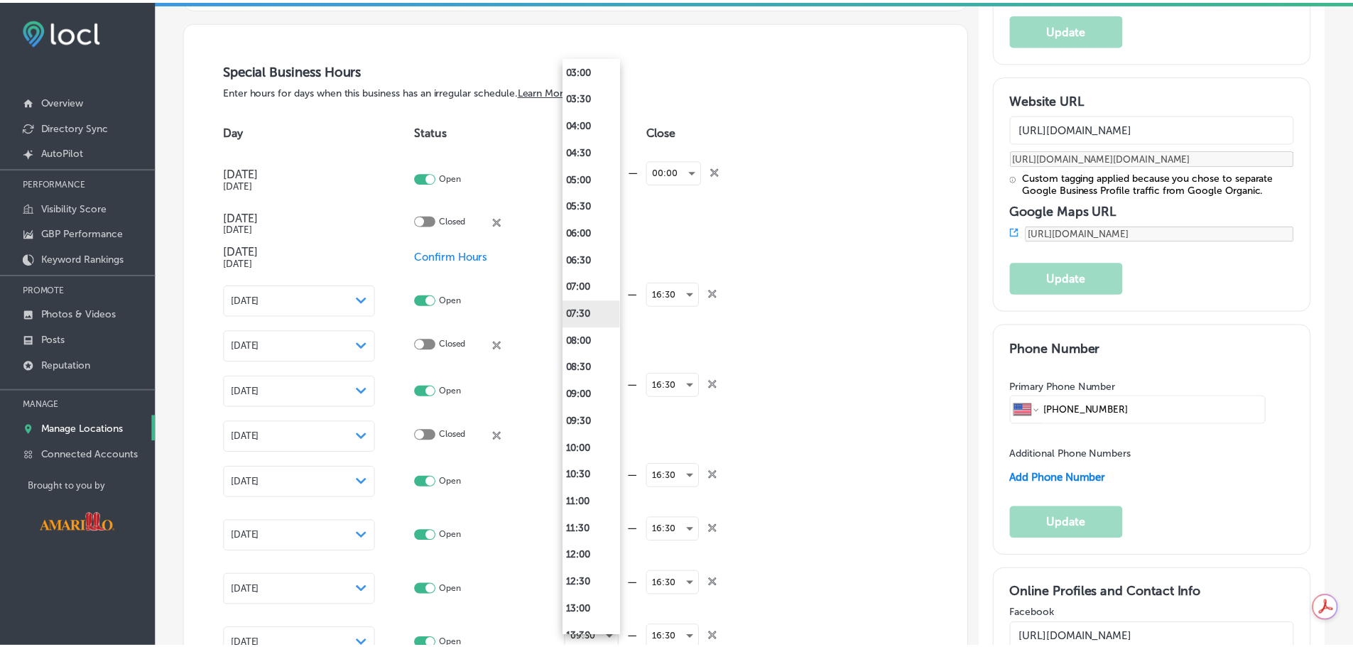
scroll to position [213, 0]
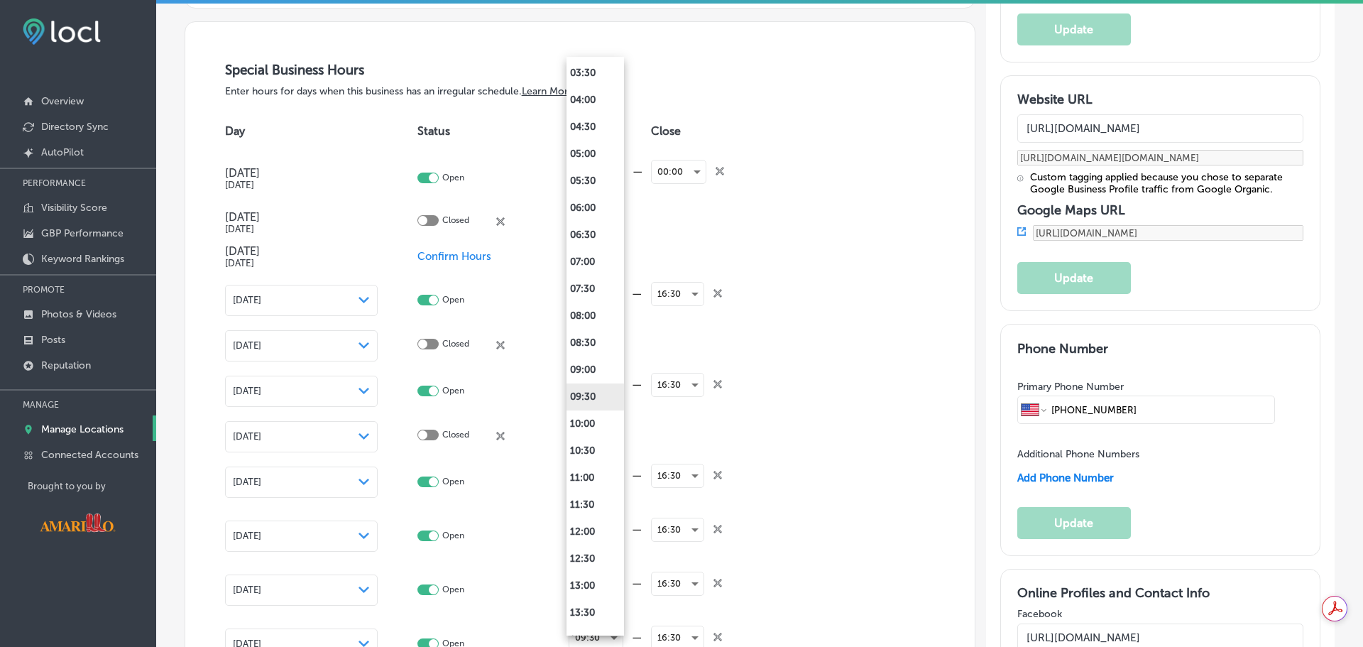
click at [590, 388] on li "09:30" at bounding box center [596, 396] width 58 height 27
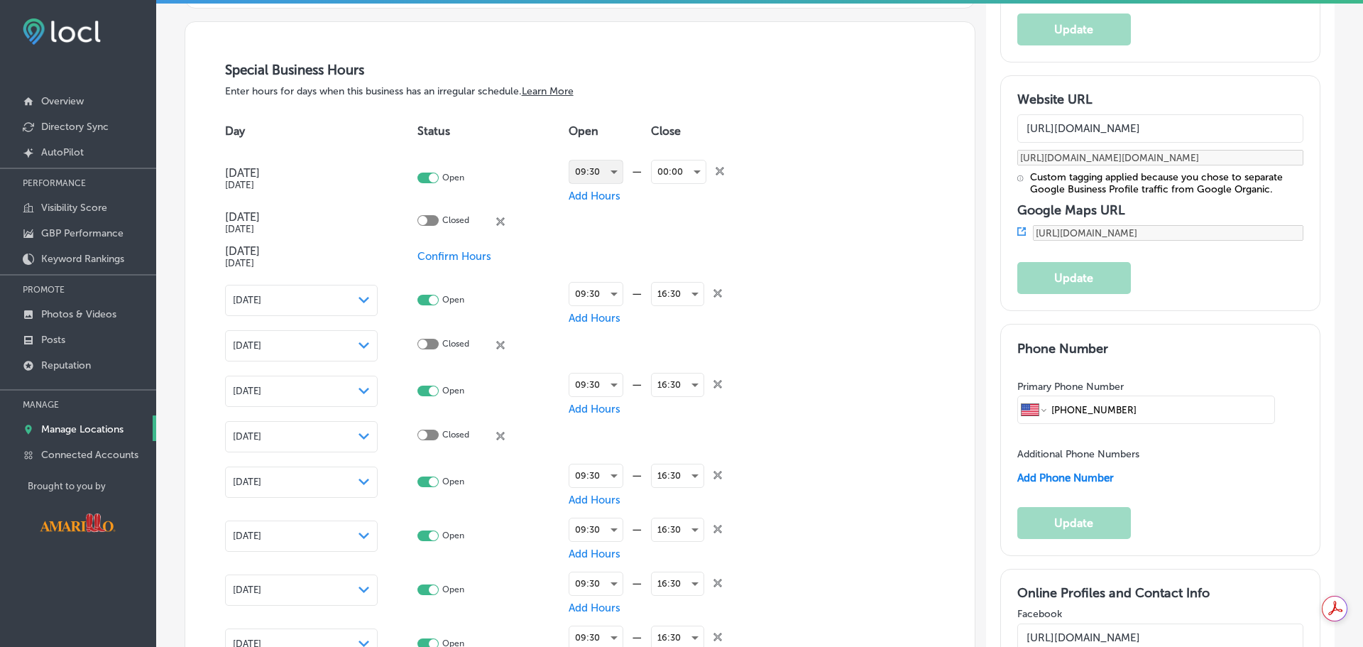
scroll to position [1541, 0]
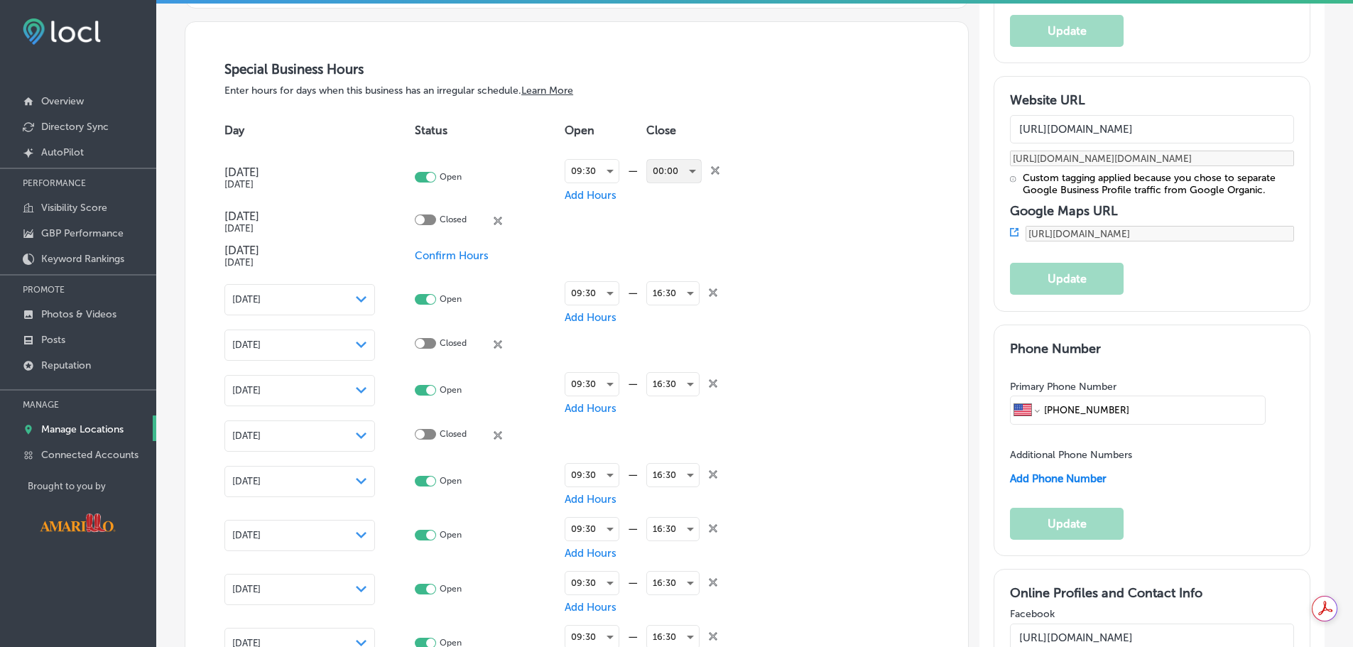
click at [683, 177] on div "00:00" at bounding box center [674, 171] width 54 height 23
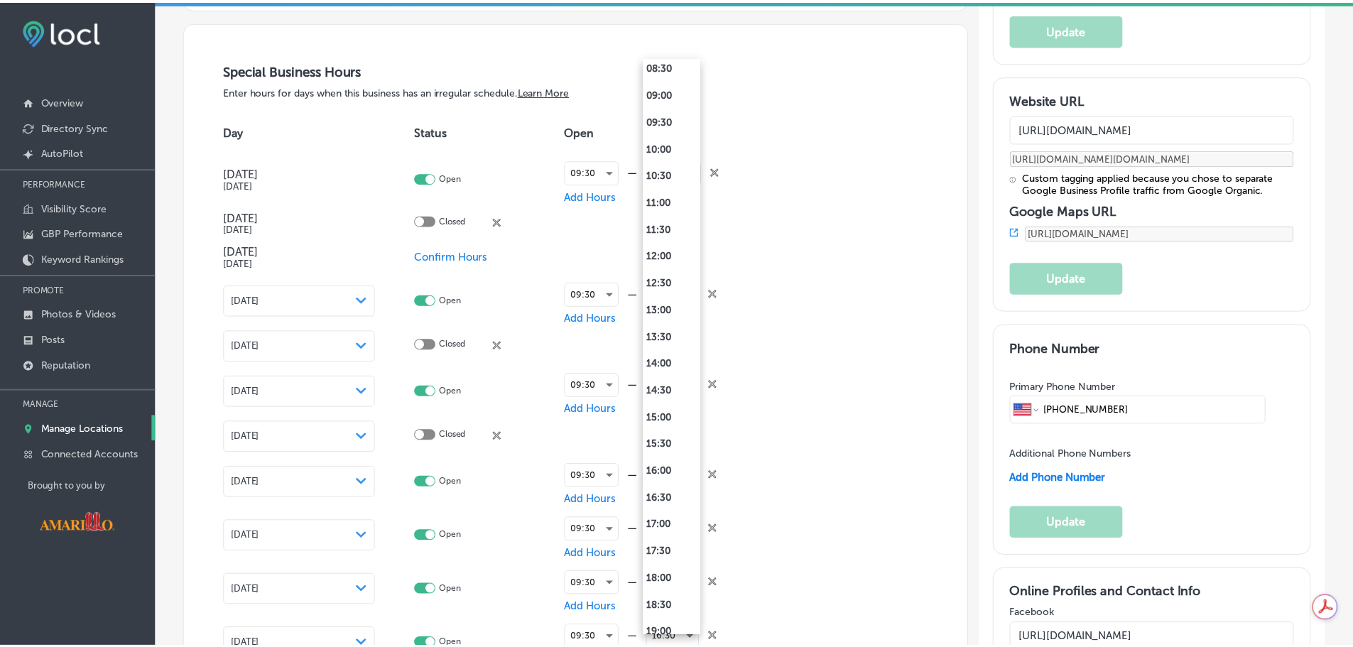
scroll to position [639, 0]
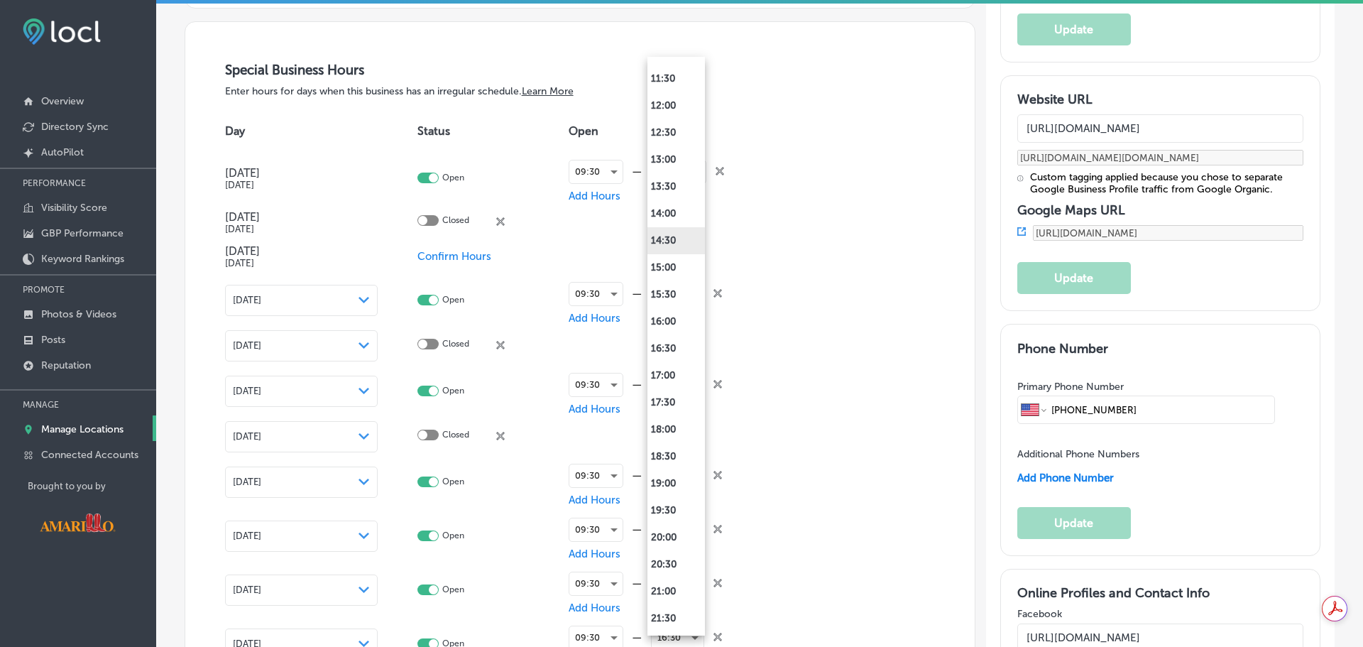
click at [679, 244] on li "14:30" at bounding box center [677, 240] width 58 height 27
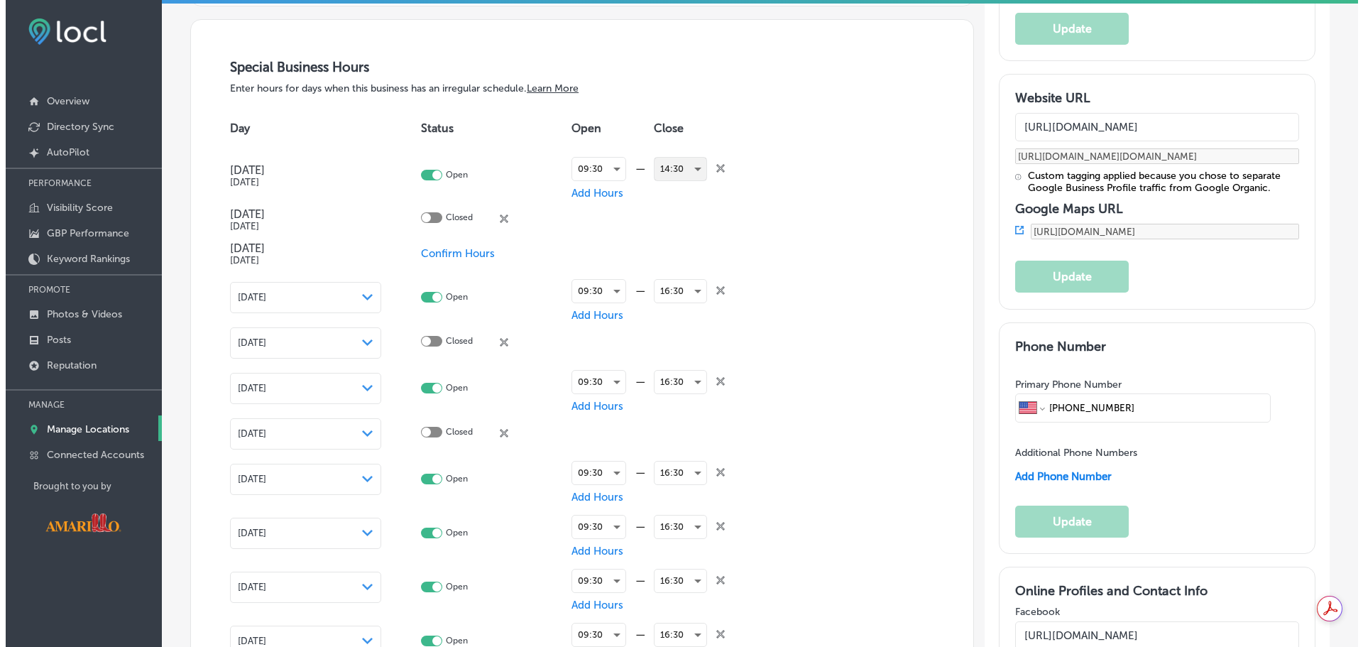
scroll to position [1541, 0]
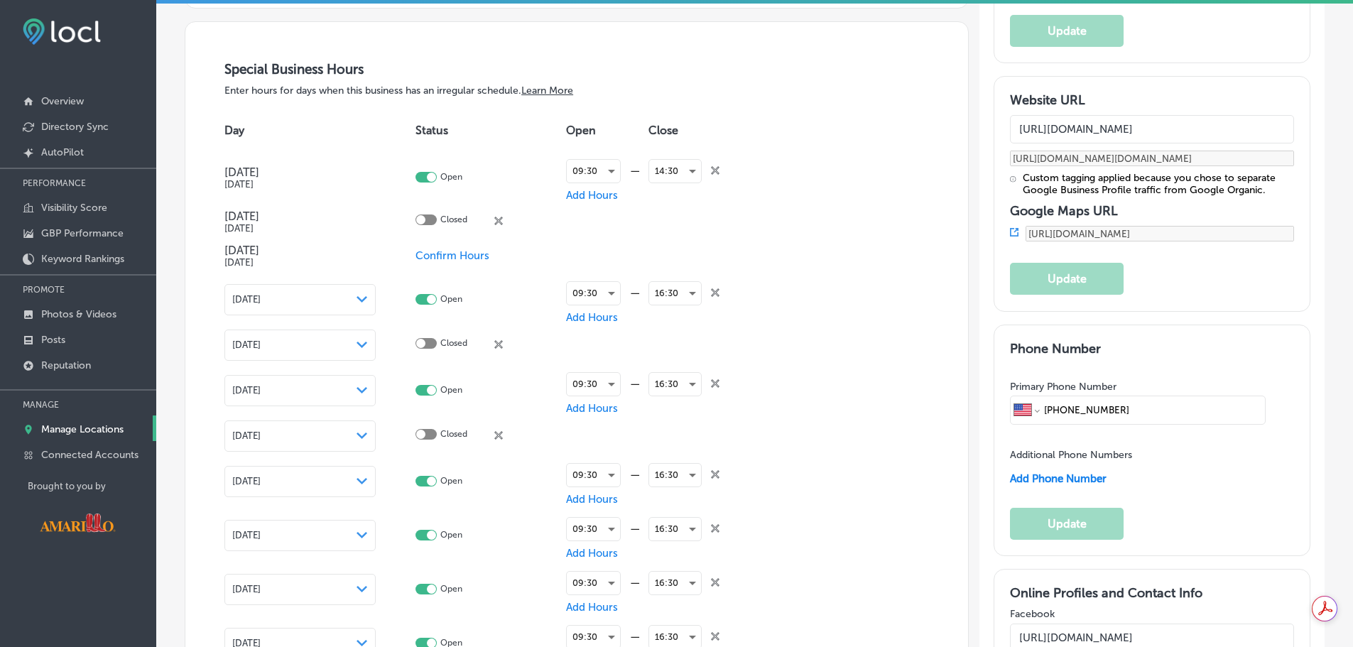
click at [768, 228] on div "Day Status Open Close [DATE] [DATE] Open 09:30 — Add Hours 14:30 close Created …" at bounding box center [576, 592] width 704 height 963
click at [605, 193] on span "Add Hours" at bounding box center [592, 195] width 52 height 13
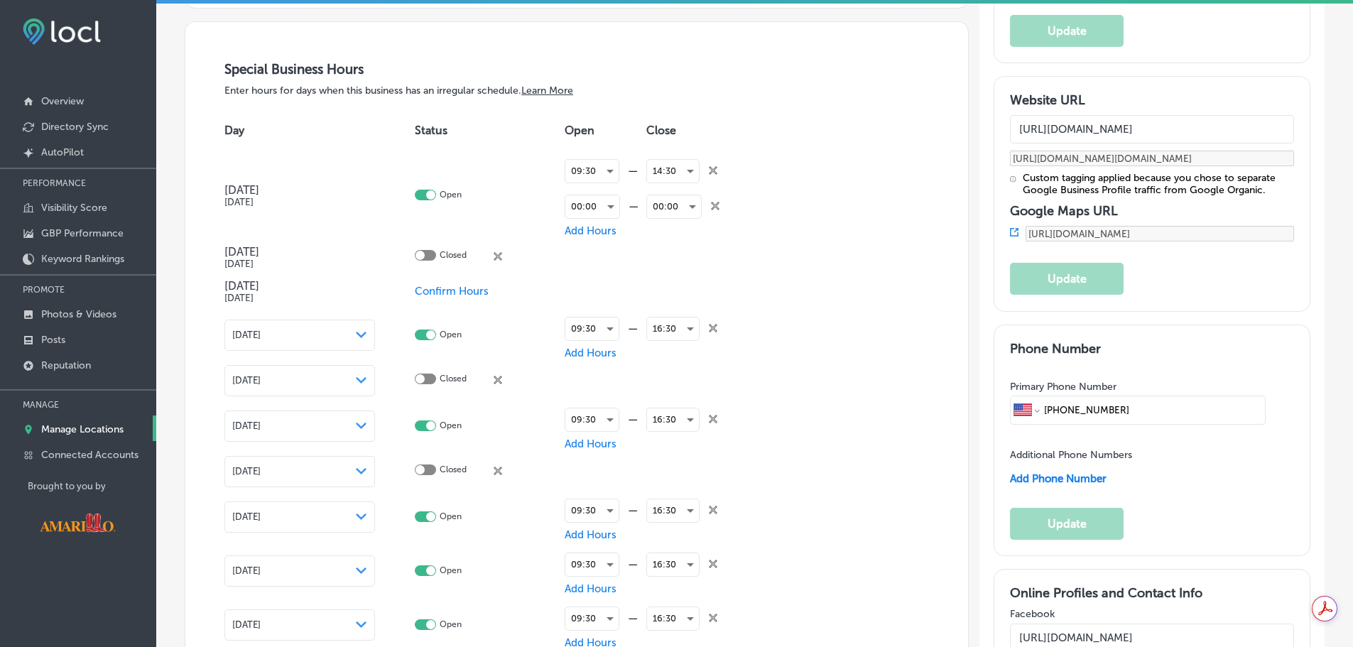
click at [714, 202] on icon at bounding box center [715, 206] width 9 height 9
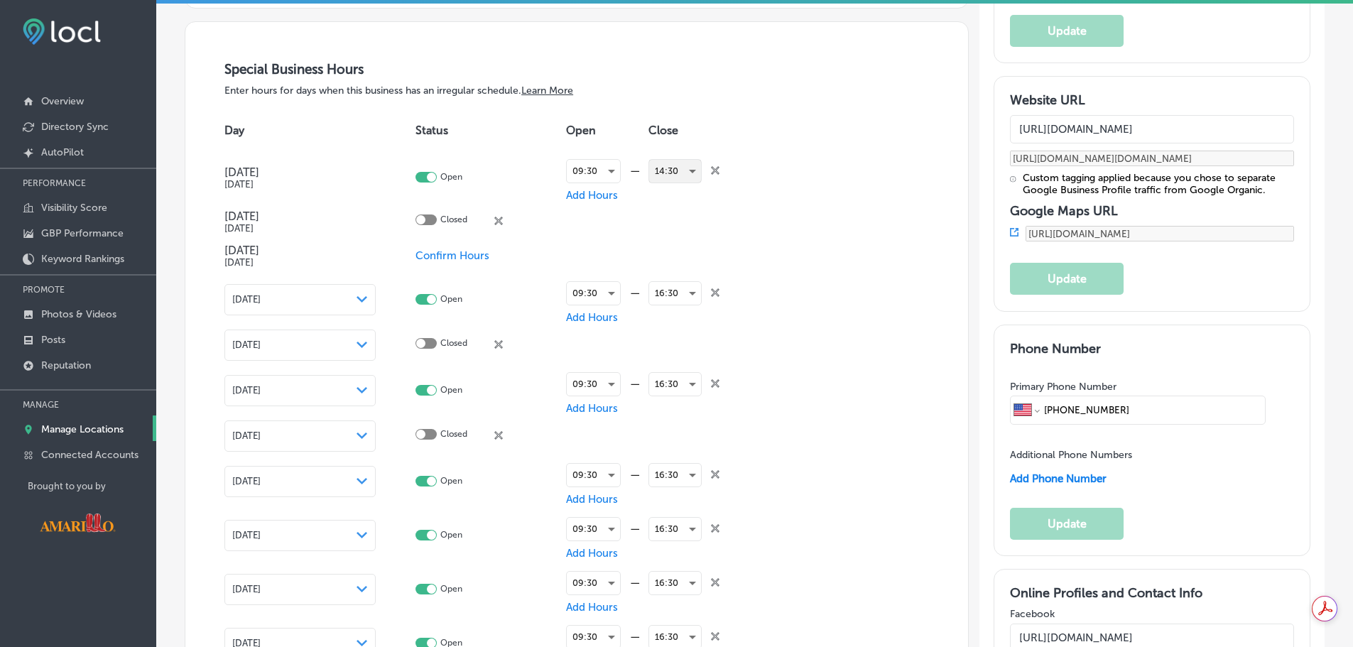
click at [680, 175] on div "14:30" at bounding box center [675, 171] width 52 height 23
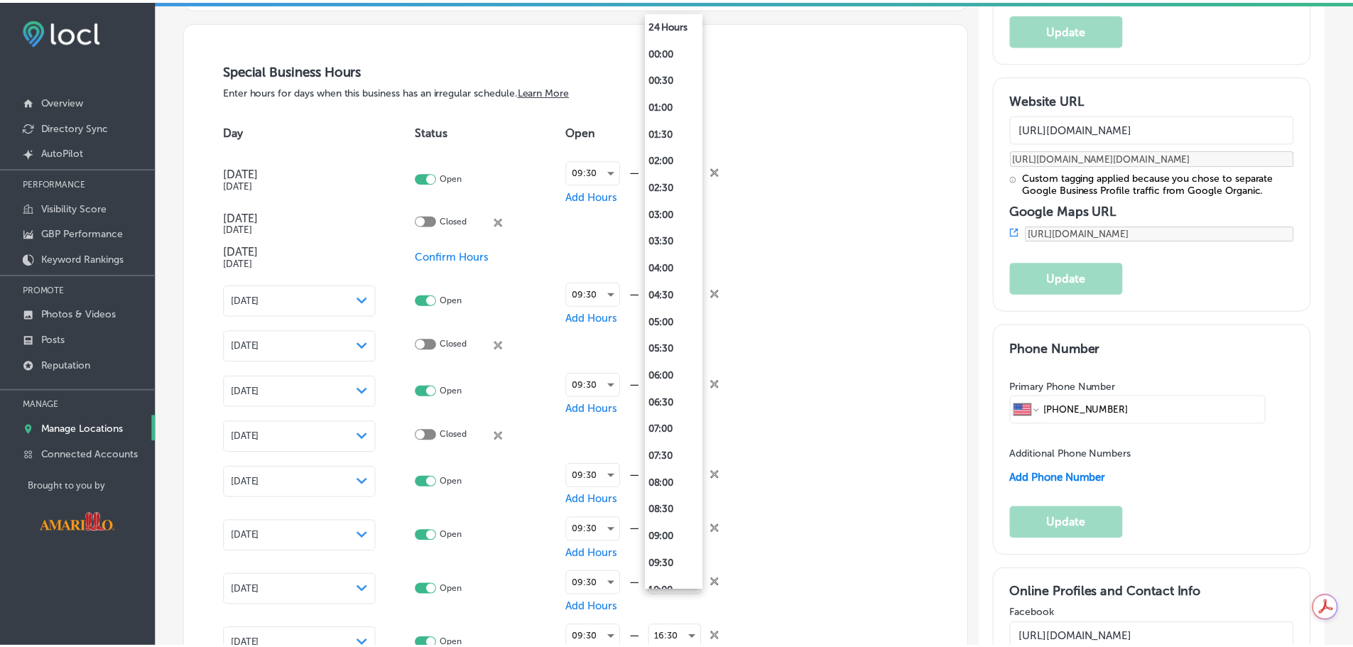
scroll to position [534, 0]
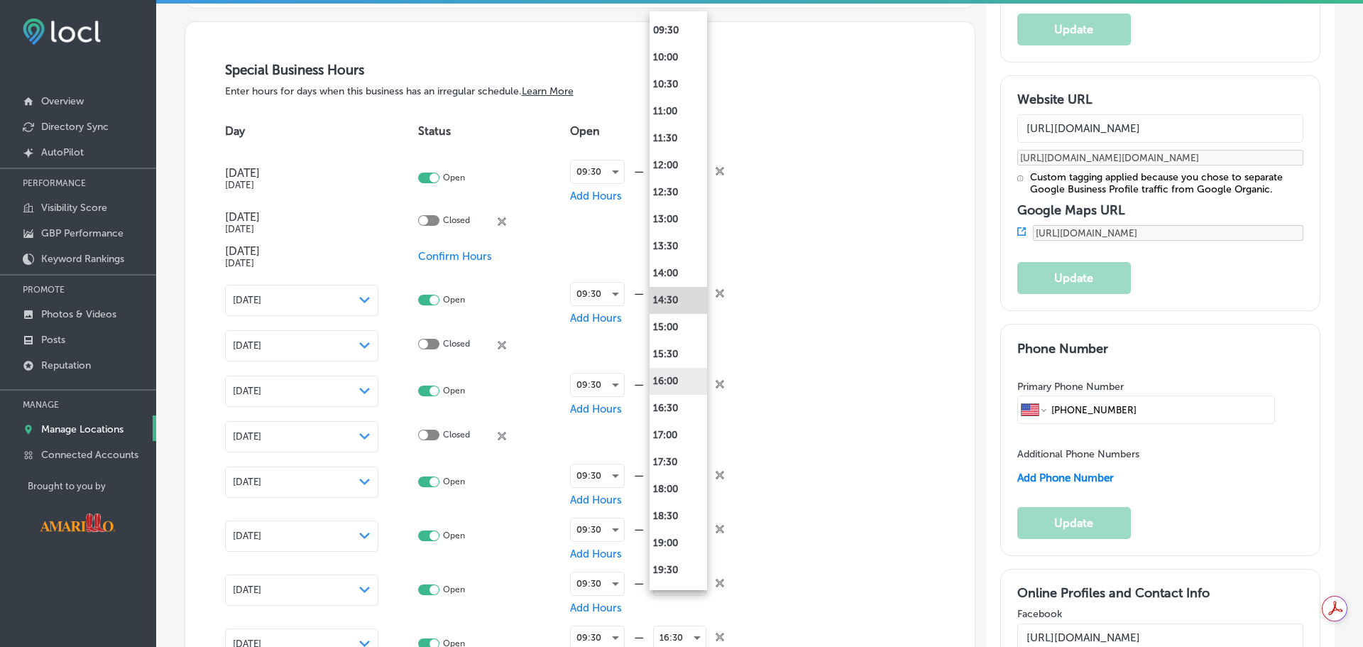
click at [677, 383] on li "16:00" at bounding box center [679, 381] width 58 height 27
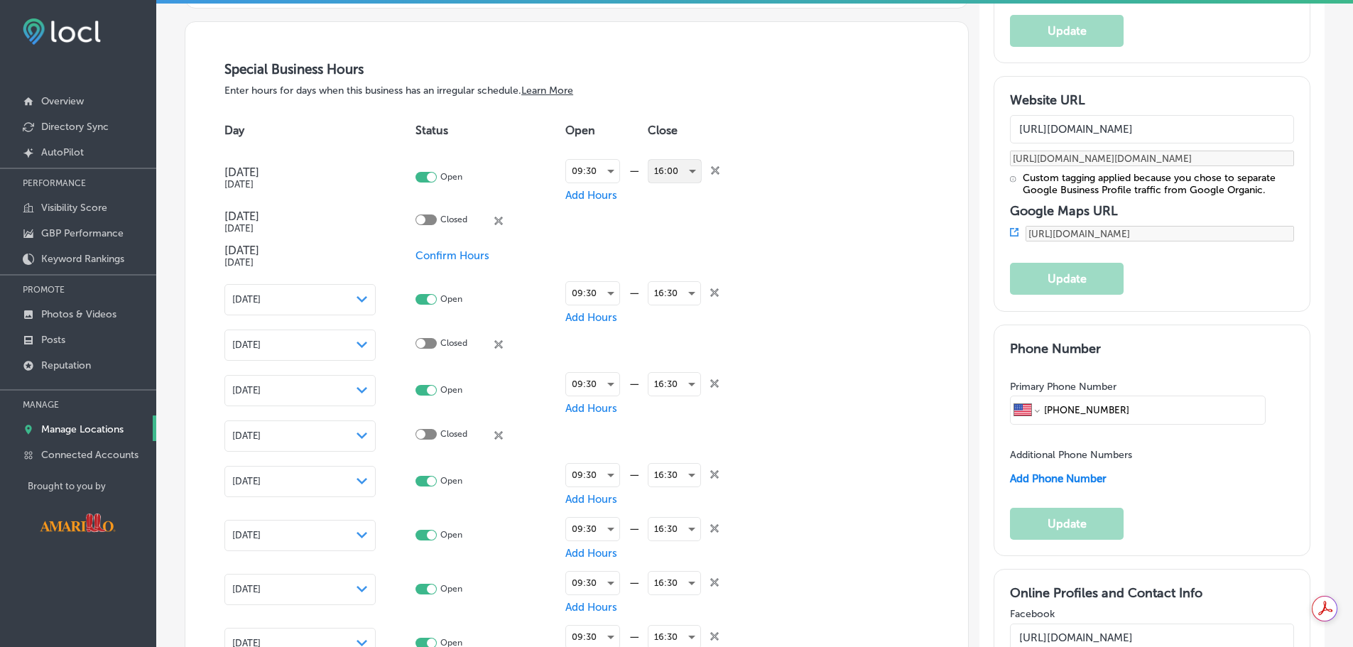
click at [682, 173] on div "16:00" at bounding box center [674, 171] width 53 height 23
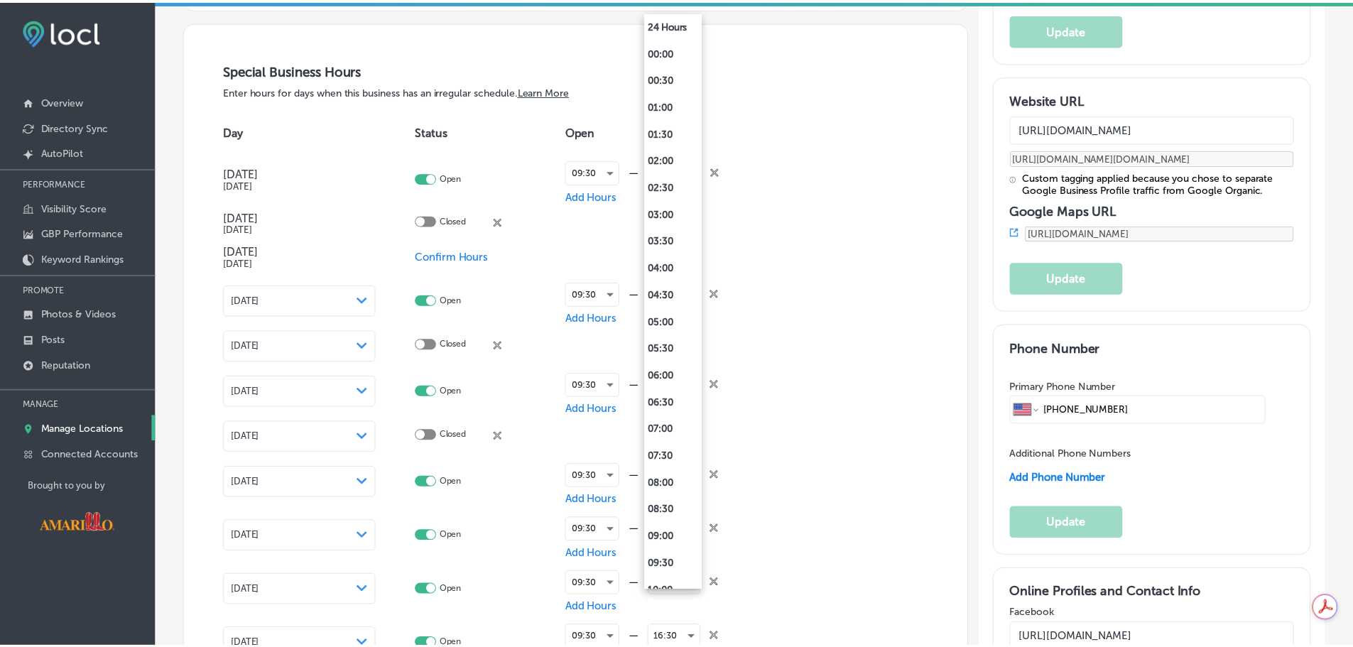
scroll to position [615, 0]
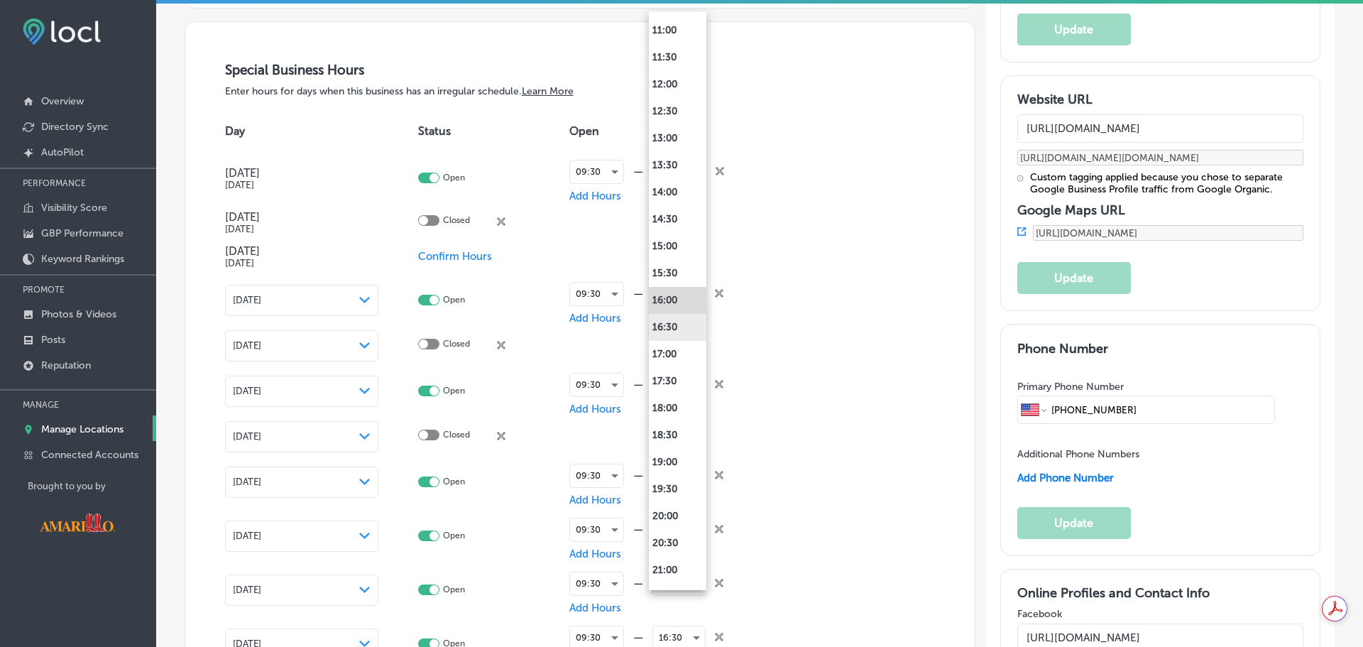
click at [682, 316] on li "16:30" at bounding box center [678, 327] width 58 height 27
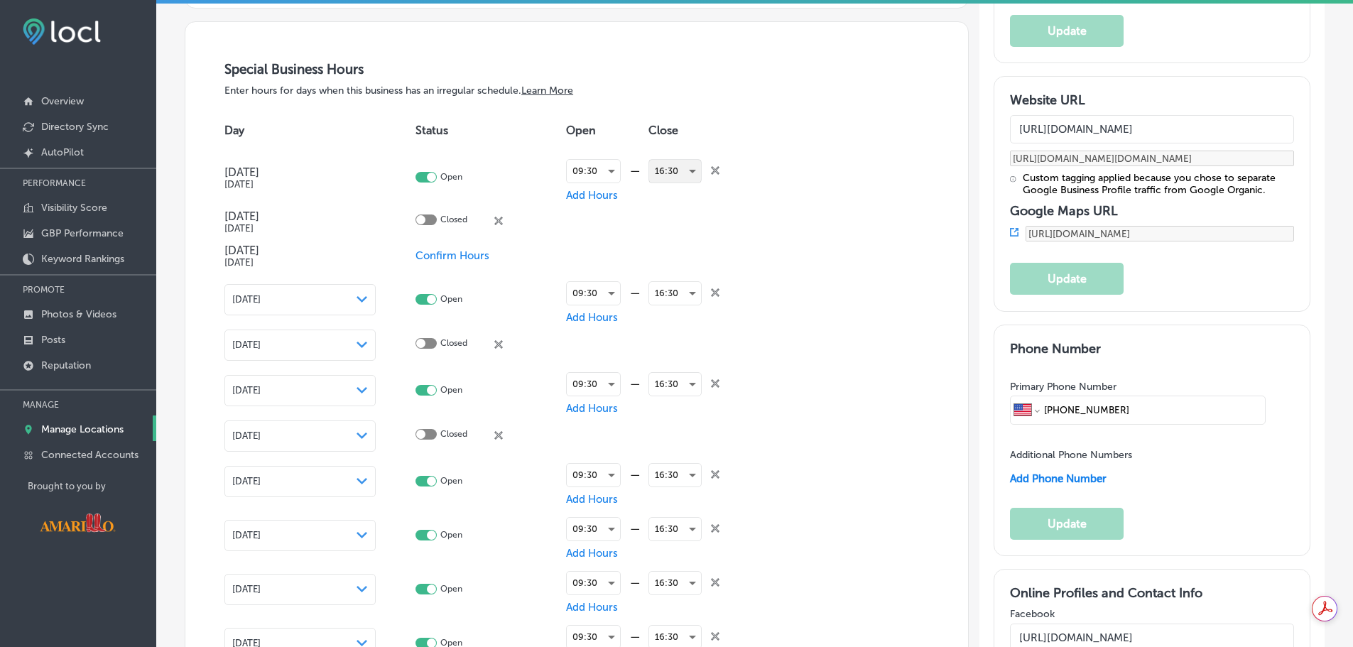
scroll to position [1612, 0]
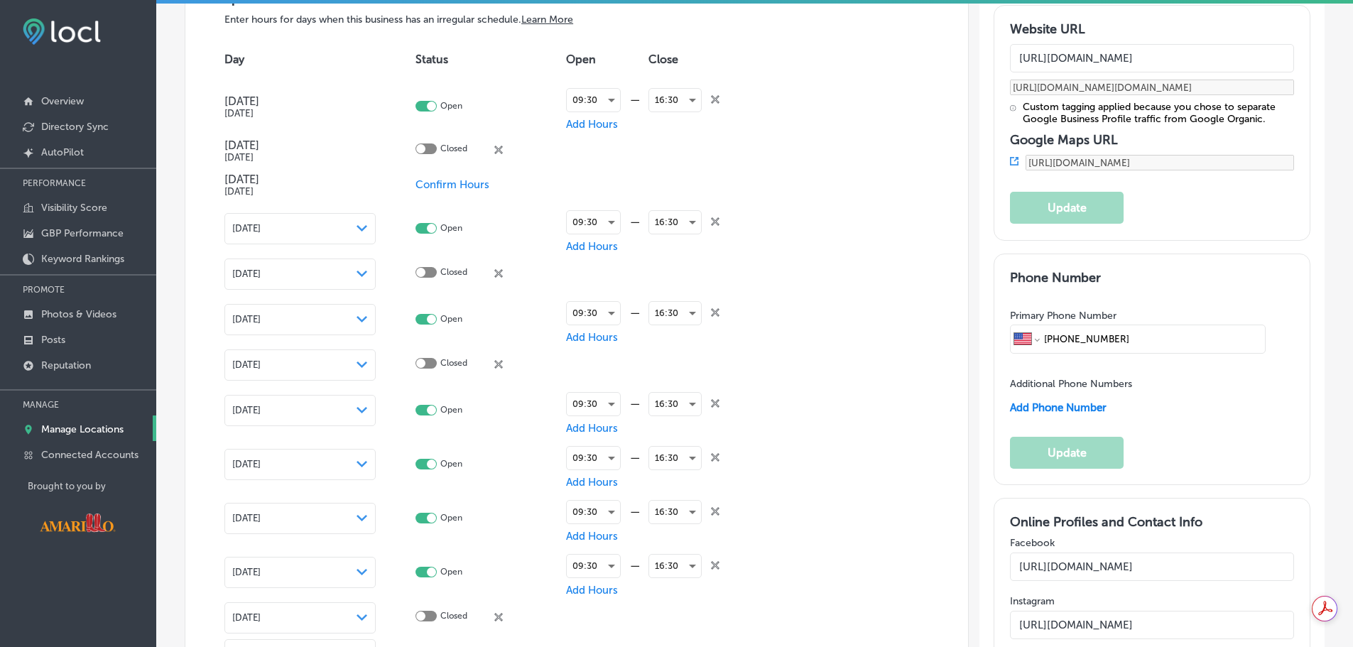
click at [454, 180] on span "Confirm Hours" at bounding box center [452, 184] width 74 height 13
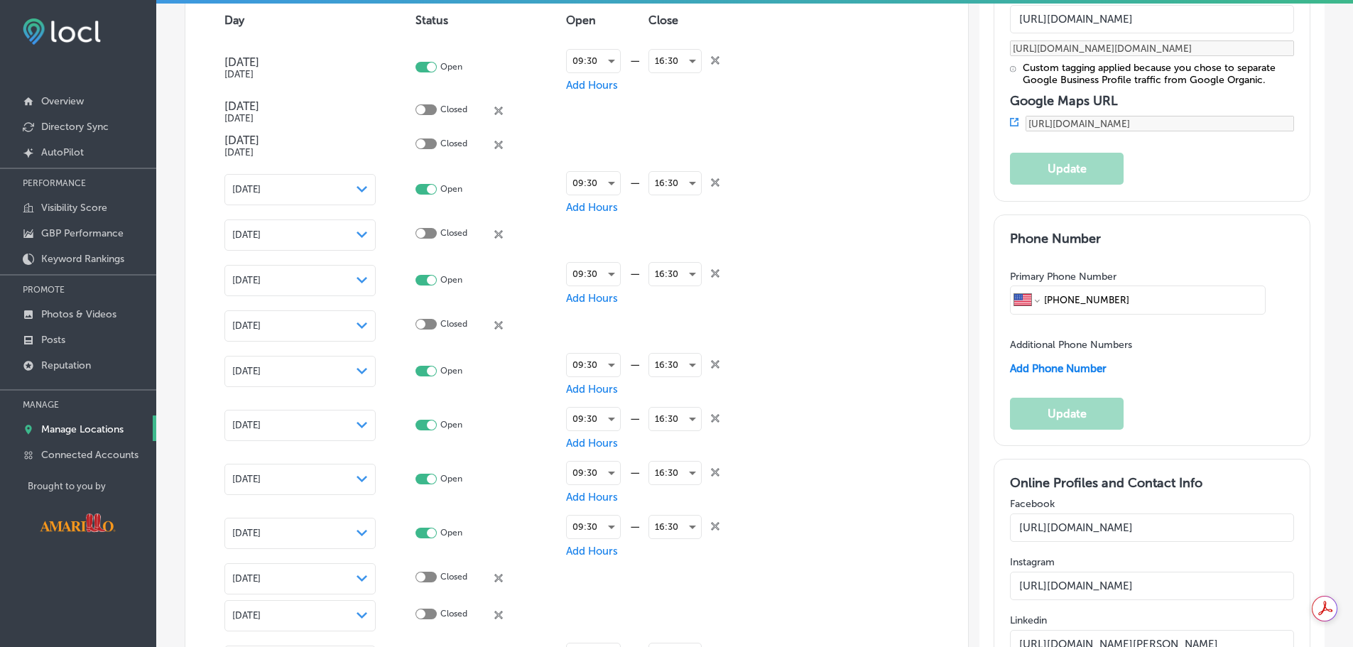
scroll to position [1683, 0]
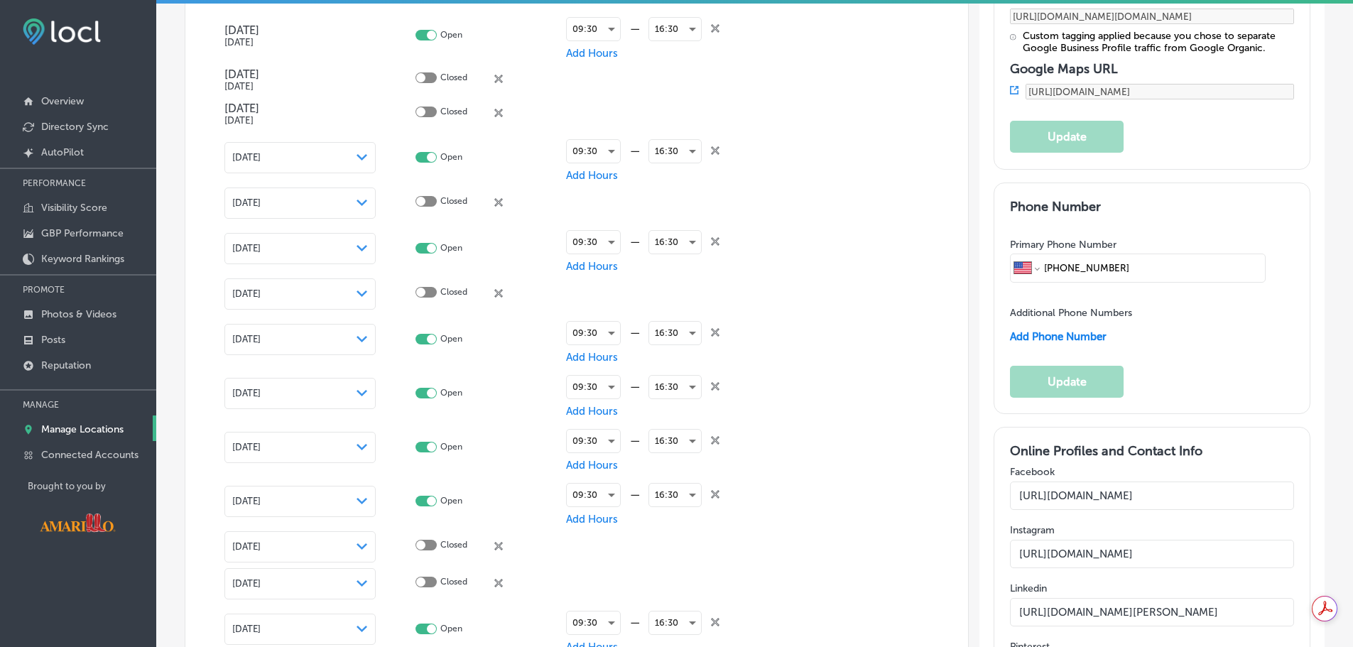
click at [427, 202] on div at bounding box center [425, 201] width 21 height 11
checkbox input "true"
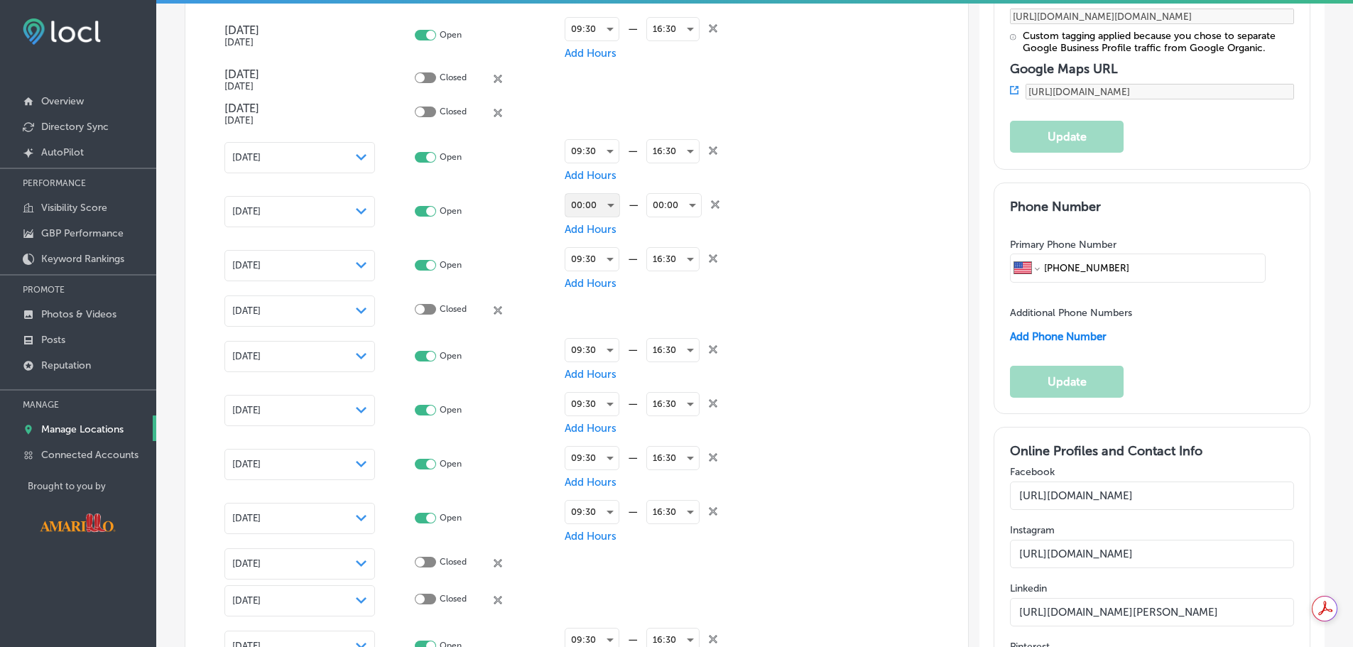
click at [592, 210] on div "00:00" at bounding box center [592, 205] width 54 height 23
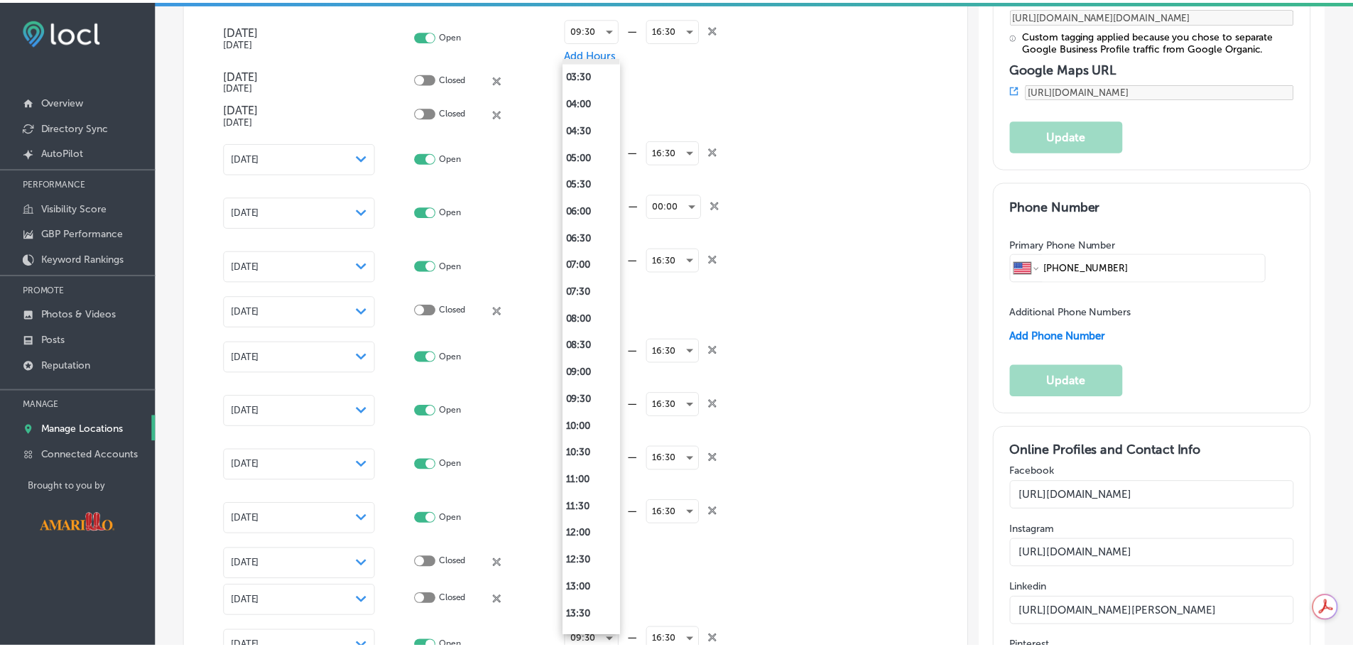
scroll to position [213, 0]
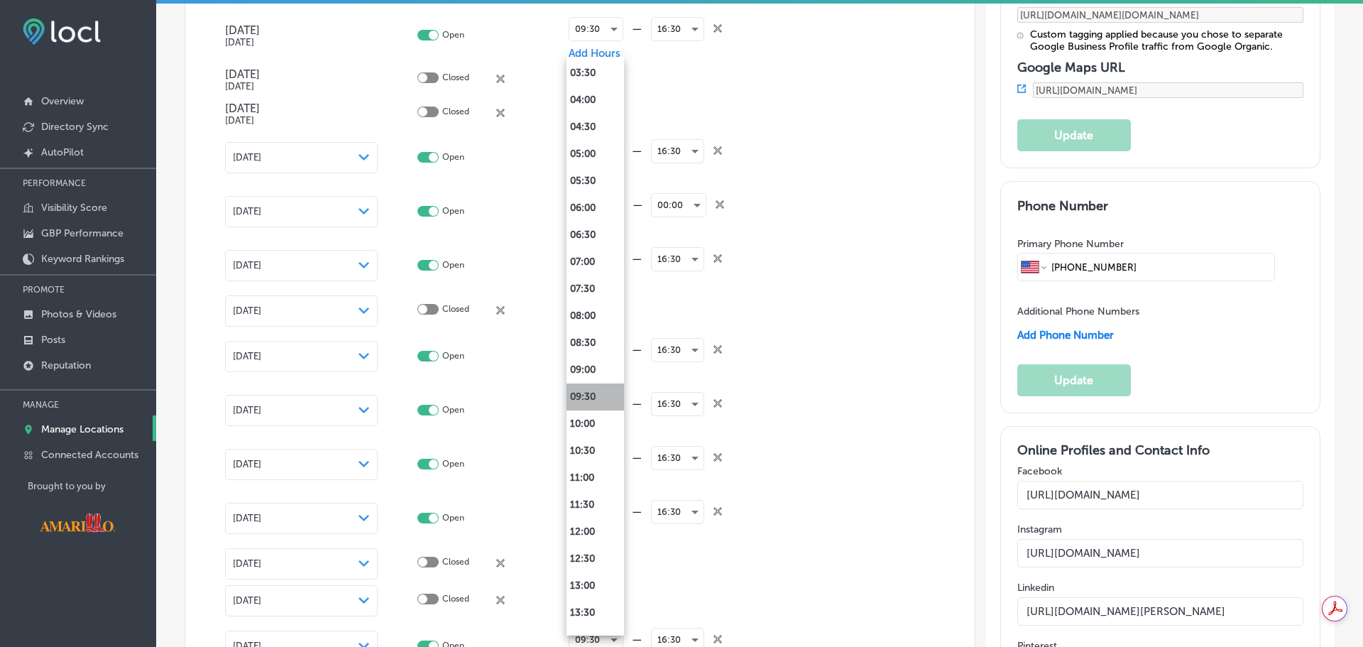
click at [596, 393] on li "09:30" at bounding box center [596, 396] width 58 height 27
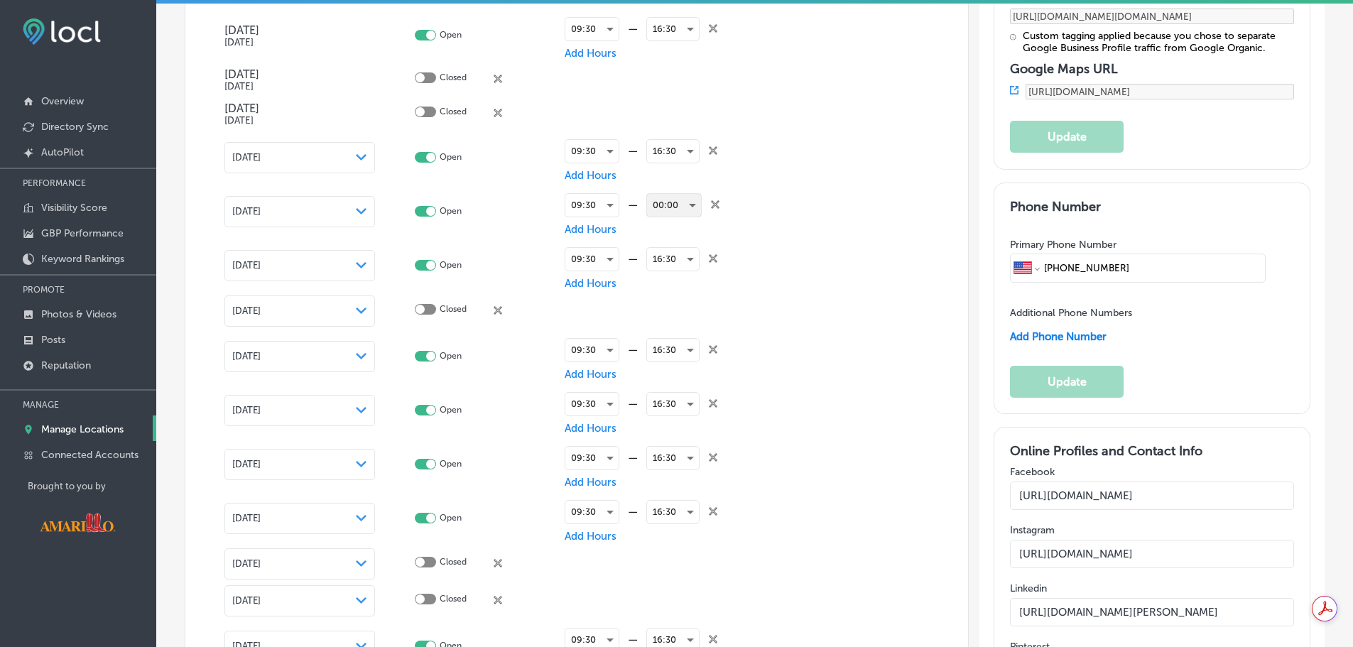
click at [675, 200] on div "00:00" at bounding box center [674, 205] width 54 height 23
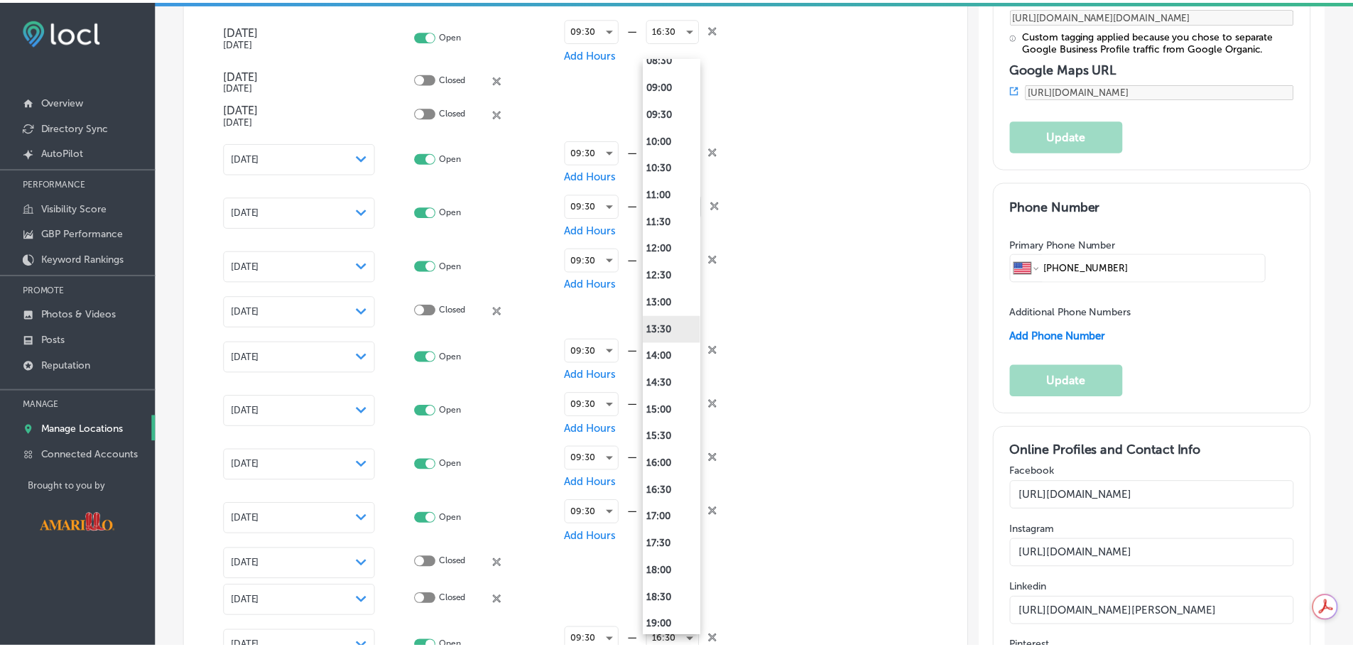
scroll to position [568, 0]
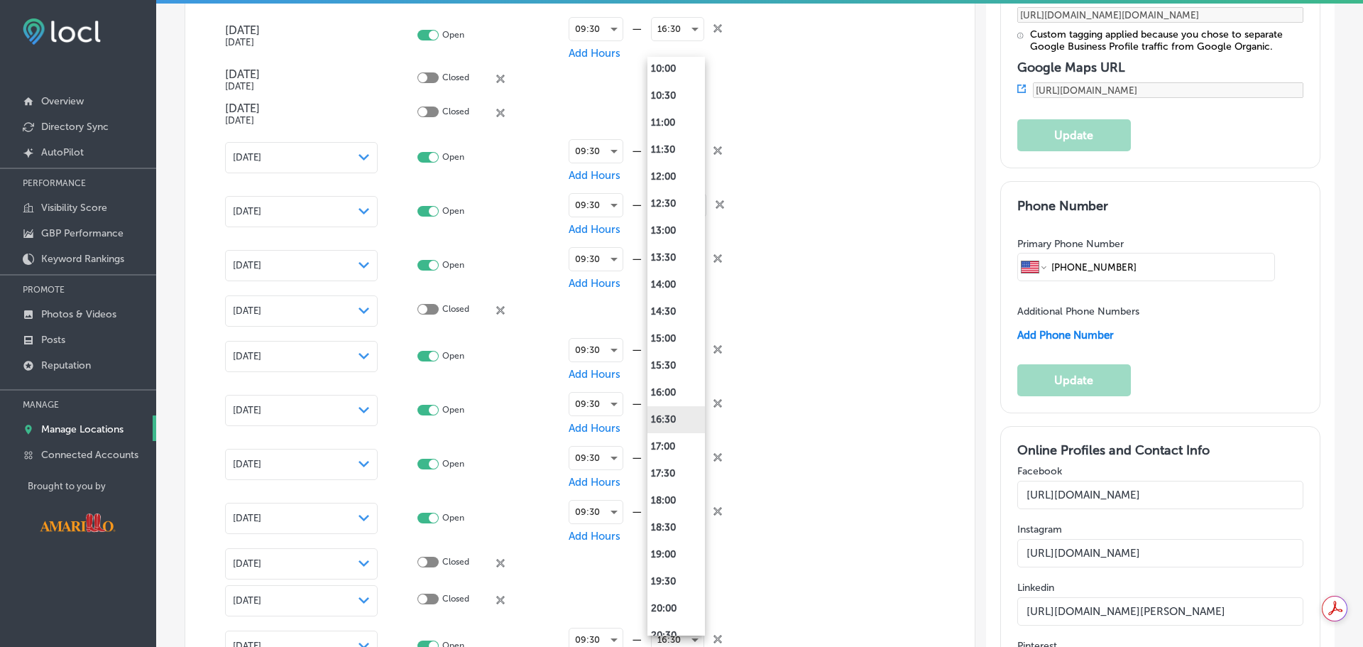
click at [684, 425] on li "16:30" at bounding box center [677, 419] width 58 height 27
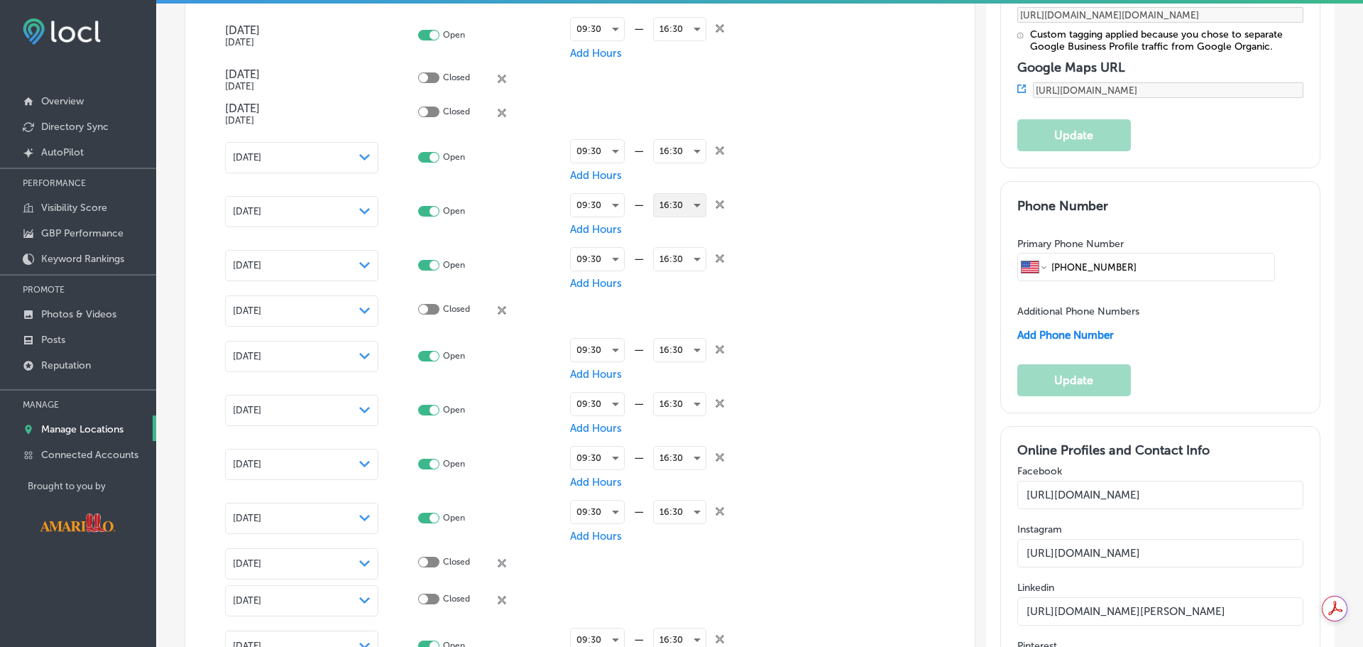
scroll to position [1683, 0]
click at [428, 308] on div at bounding box center [425, 309] width 21 height 11
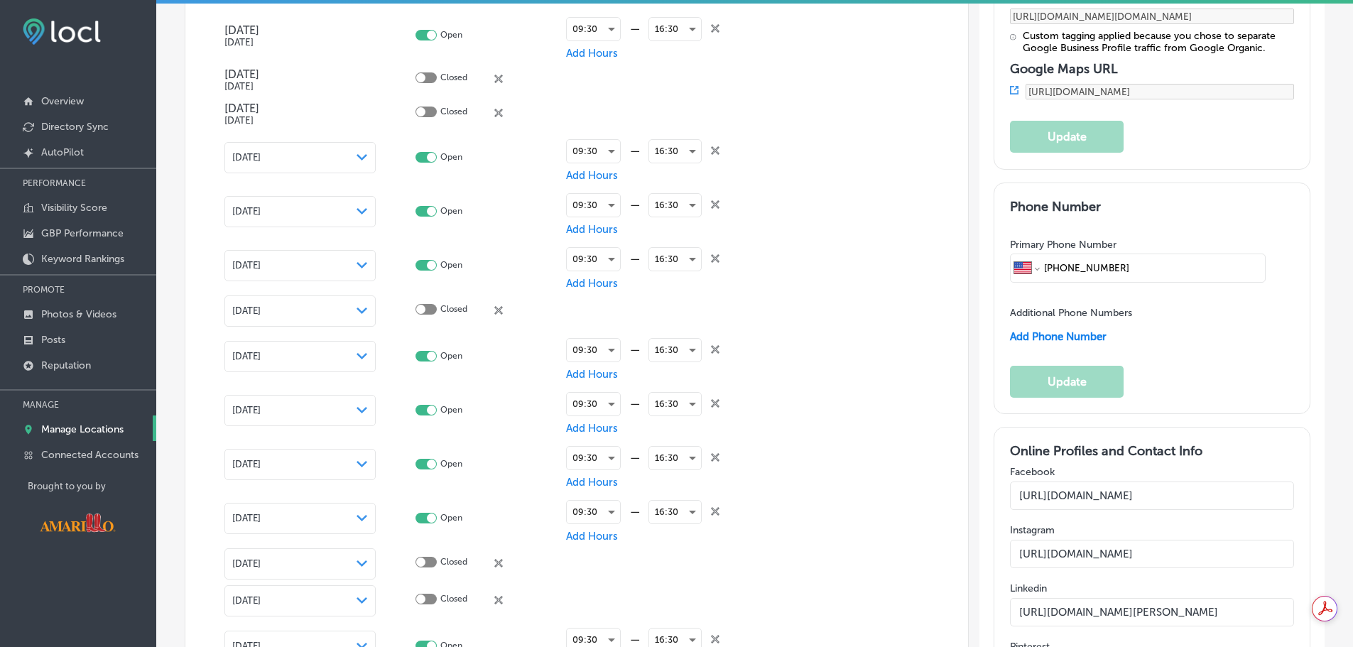
checkbox input "true"
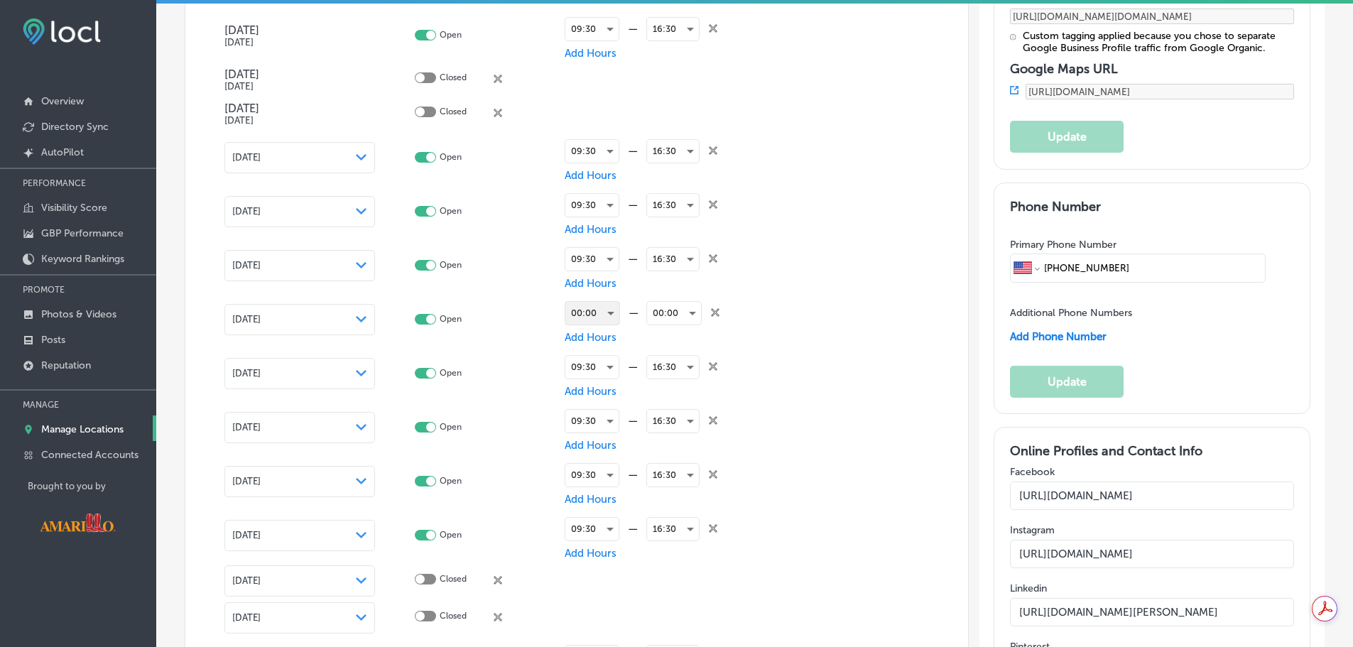
click at [599, 313] on div "00:00" at bounding box center [592, 313] width 54 height 23
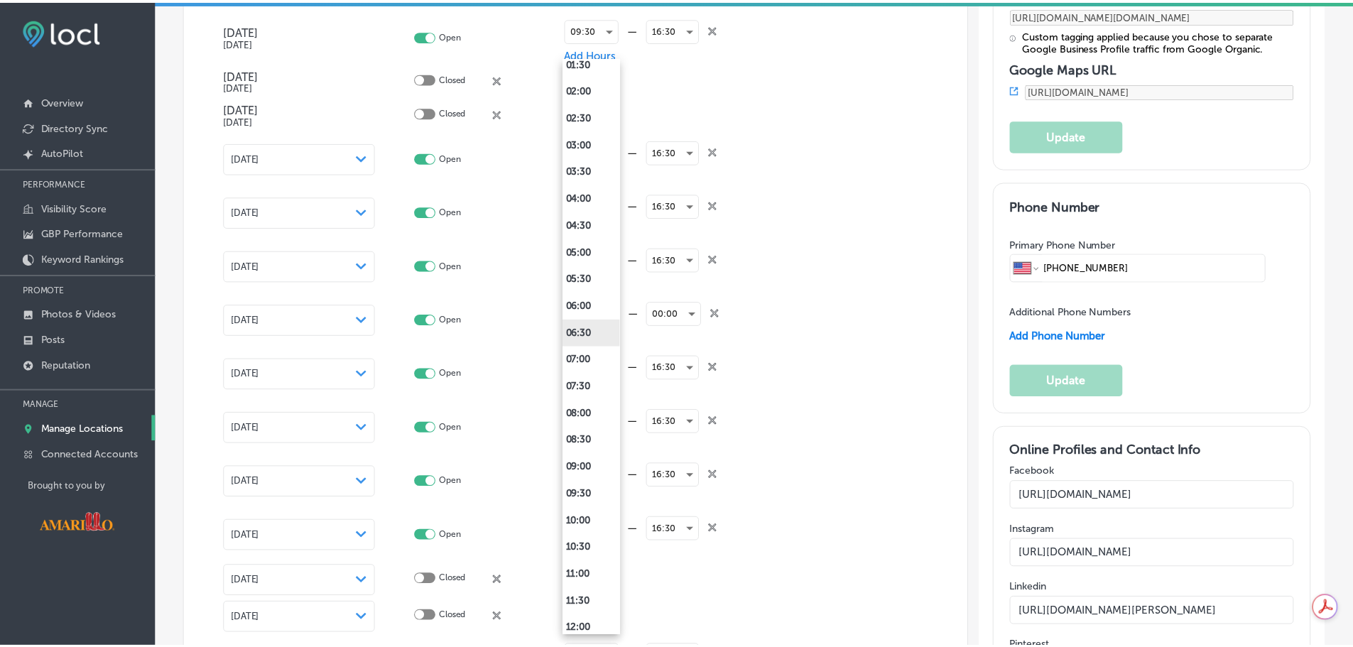
scroll to position [142, 0]
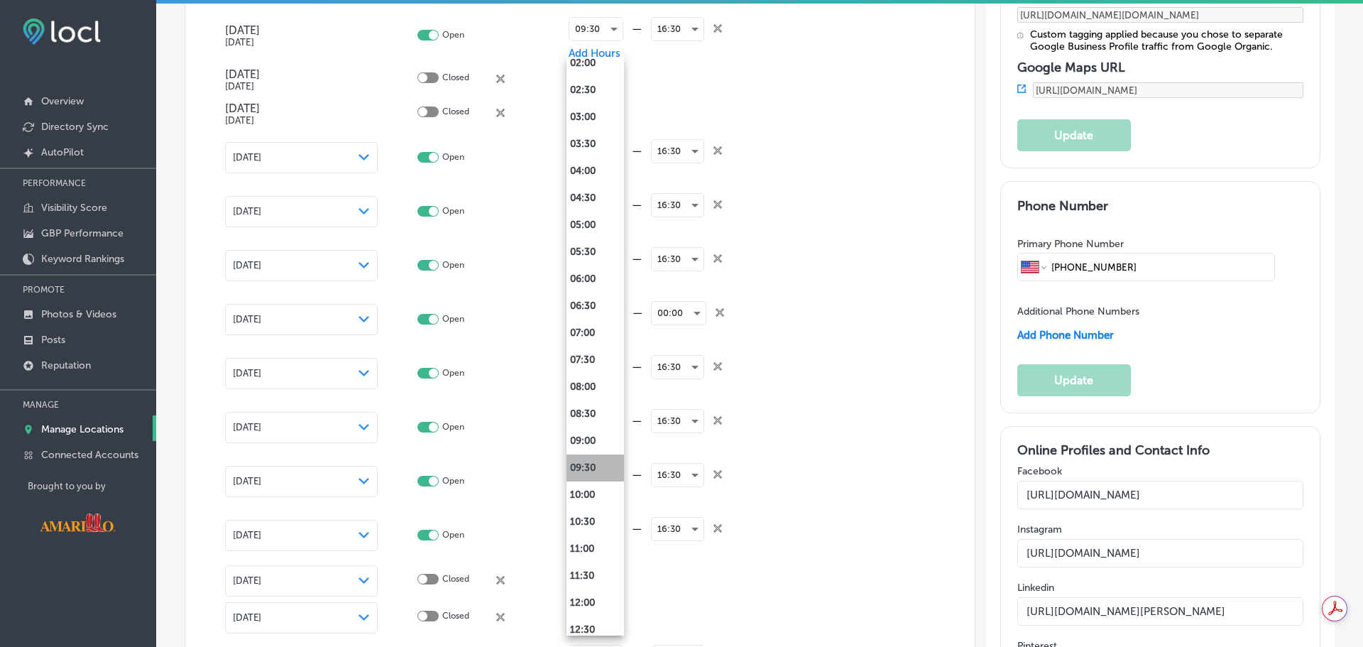
click at [590, 467] on li "09:30" at bounding box center [596, 467] width 58 height 27
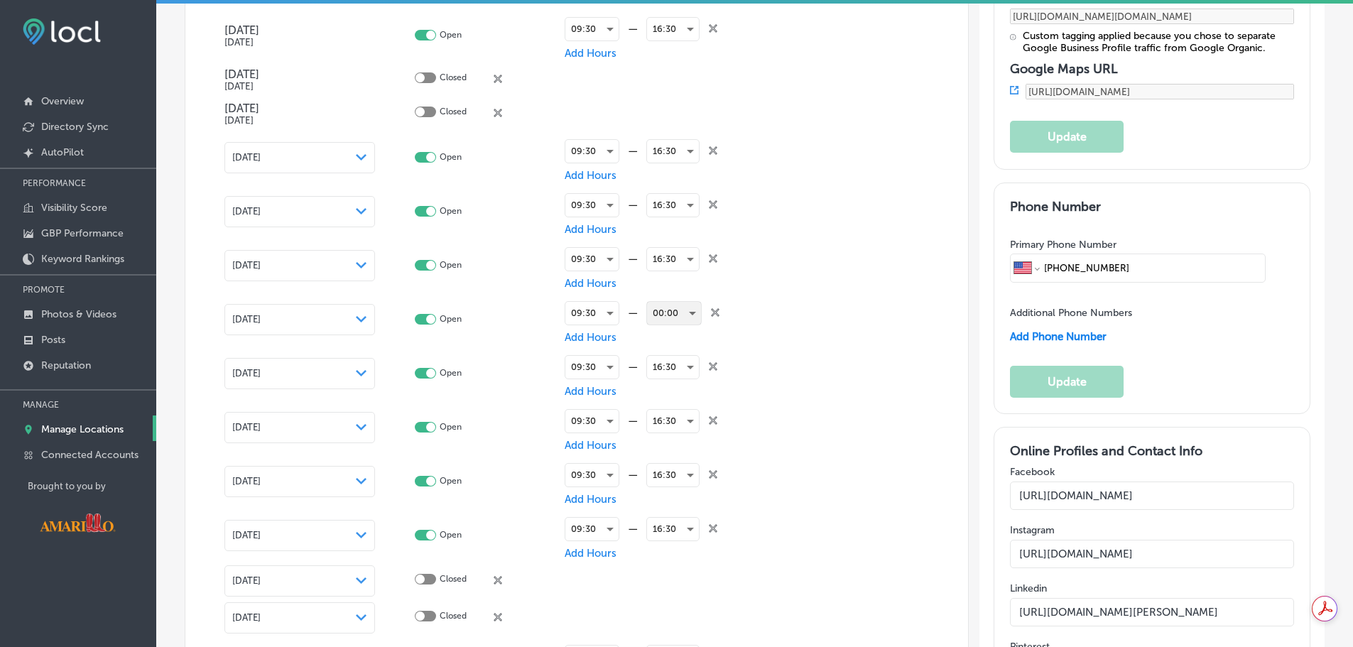
click at [674, 310] on div "00:00" at bounding box center [674, 313] width 54 height 23
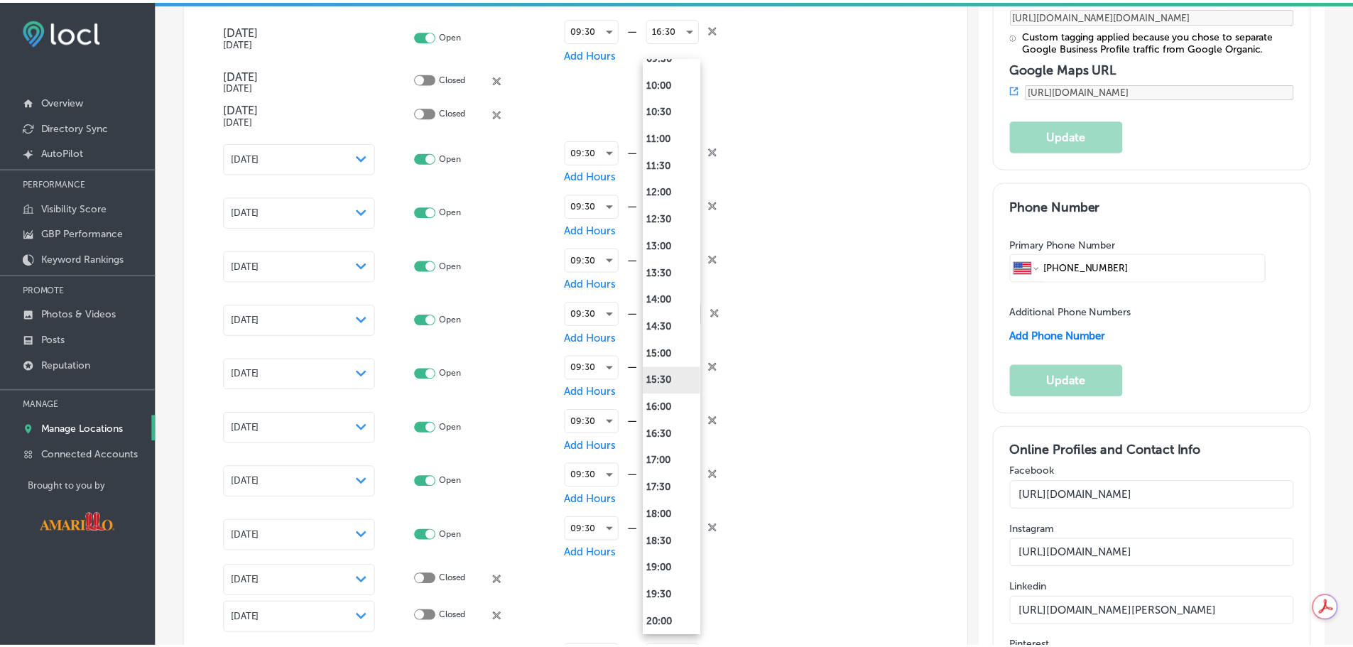
scroll to position [639, 0]
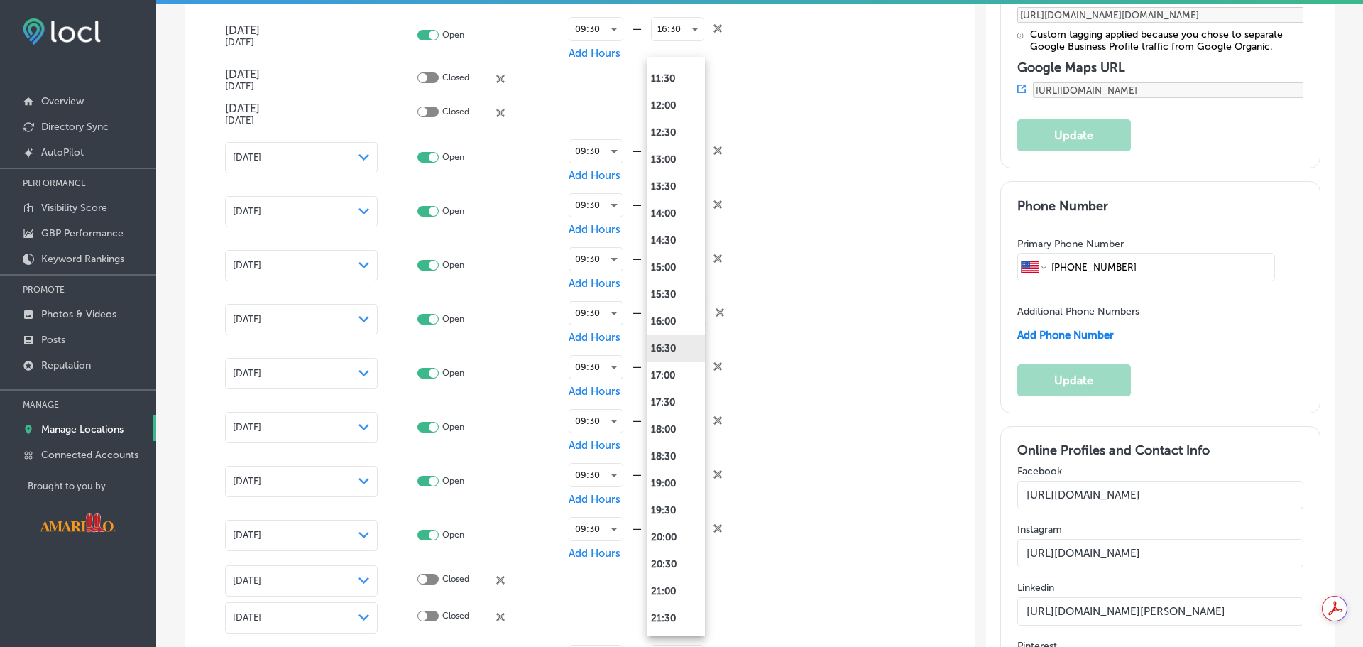
click at [673, 354] on li "16:30" at bounding box center [677, 348] width 58 height 27
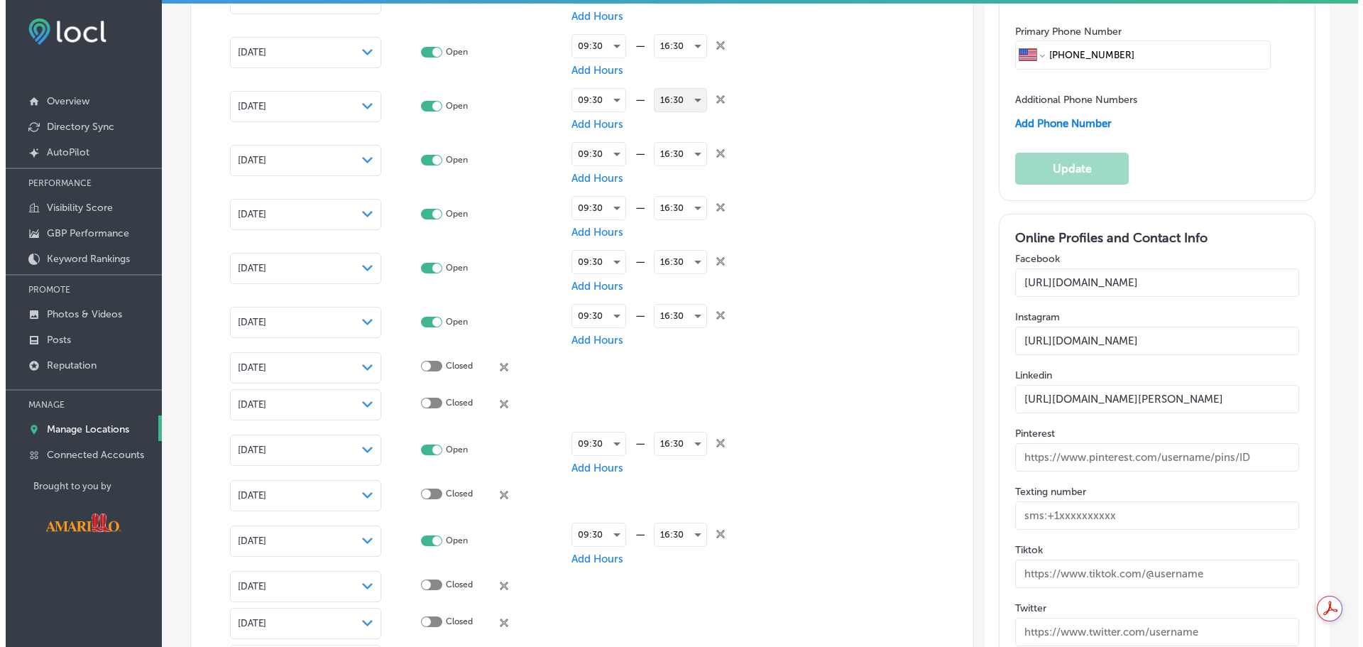
scroll to position [2251, 0]
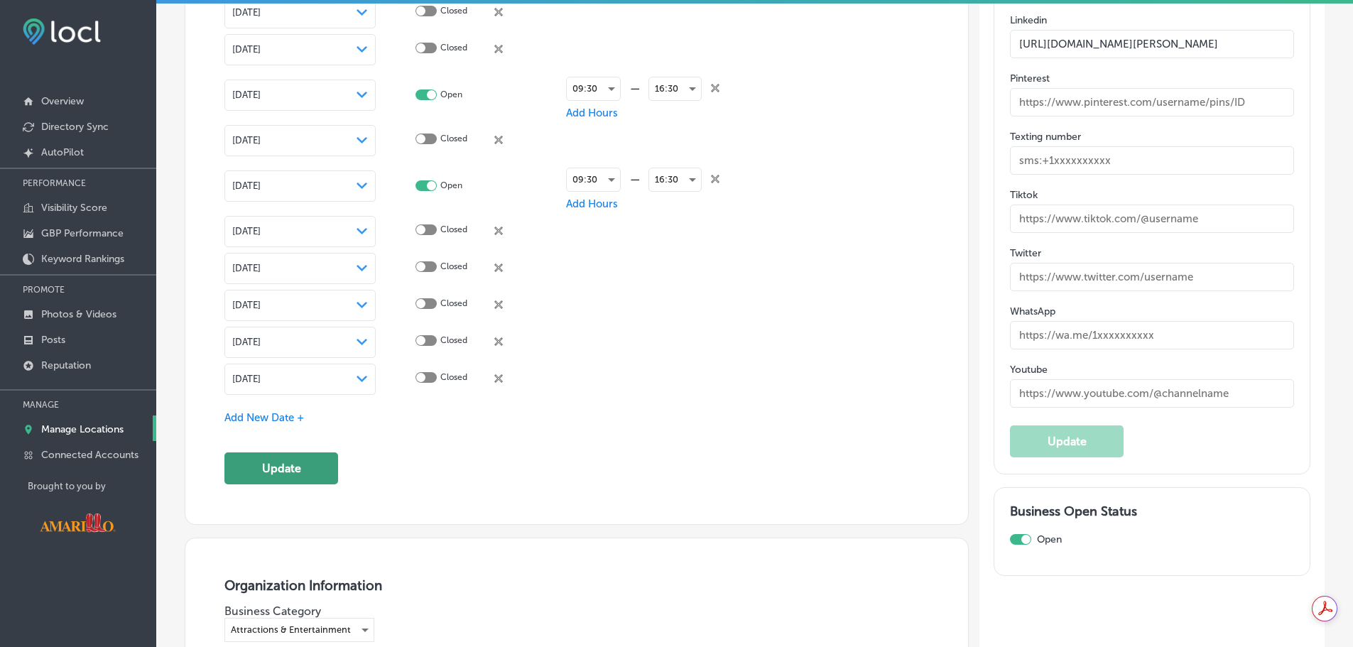
click at [298, 469] on button "Update" at bounding box center [281, 468] width 114 height 32
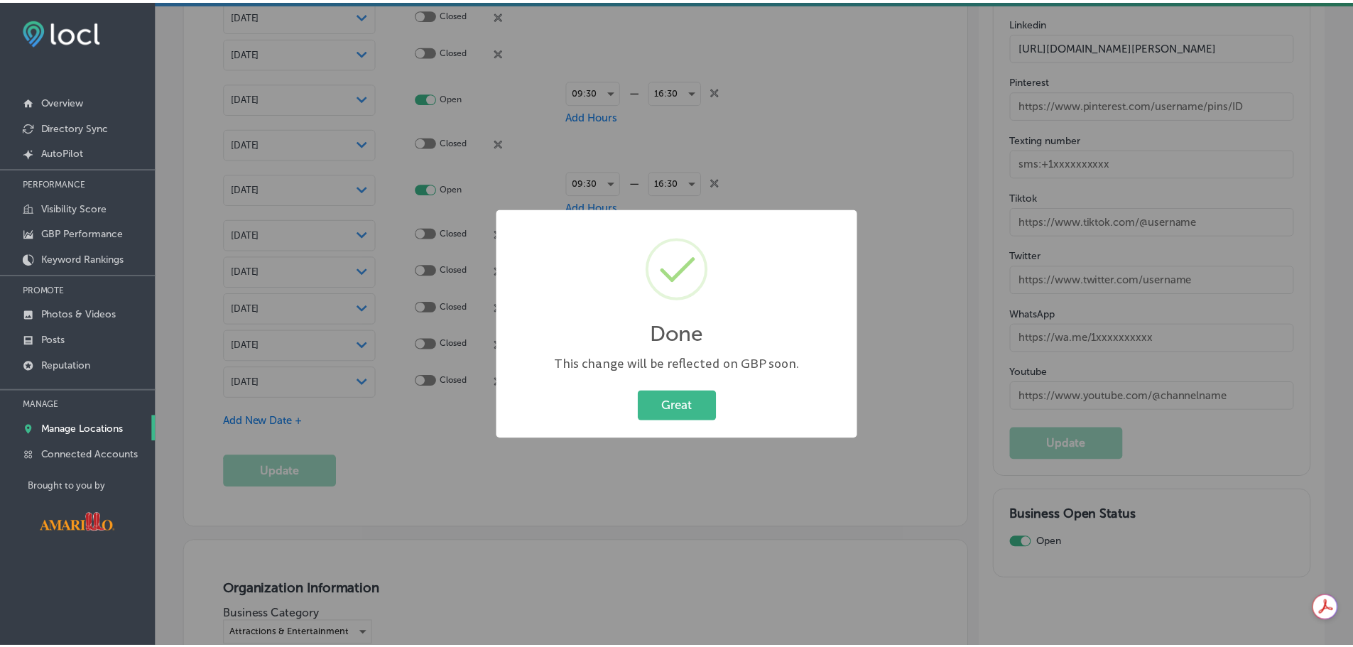
scroll to position [2254, 0]
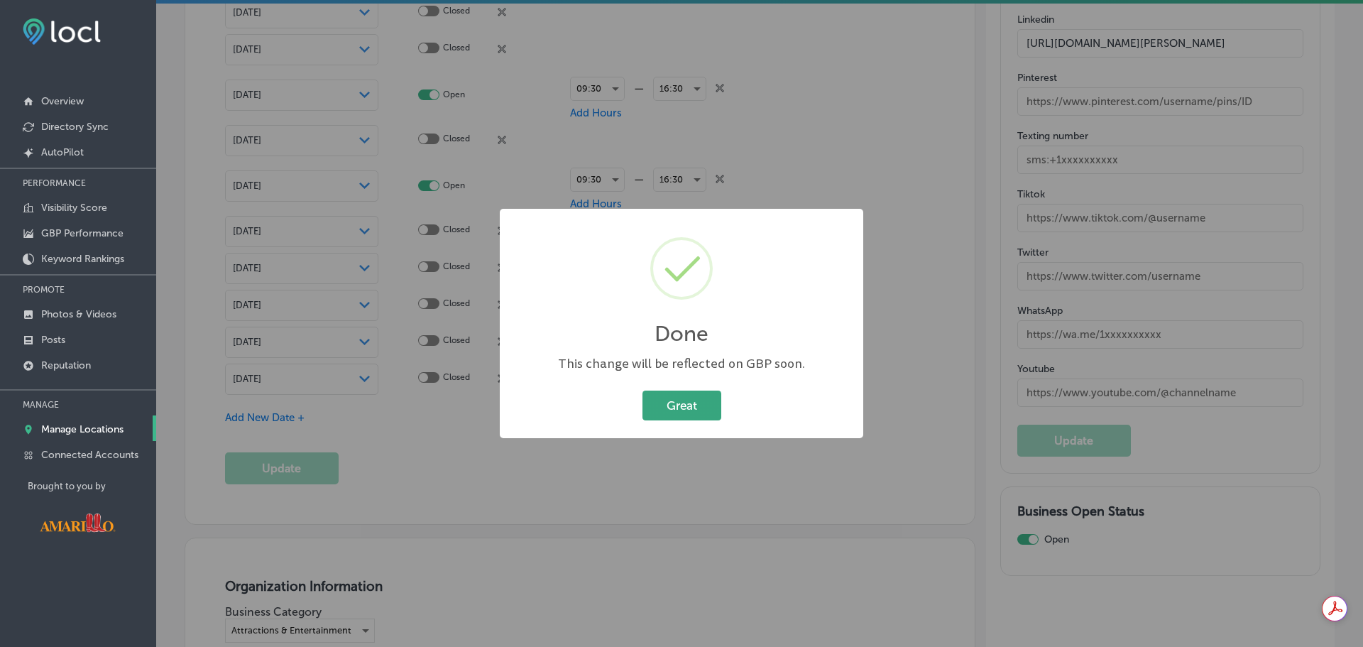
click at [704, 403] on button "Great" at bounding box center [682, 405] width 79 height 29
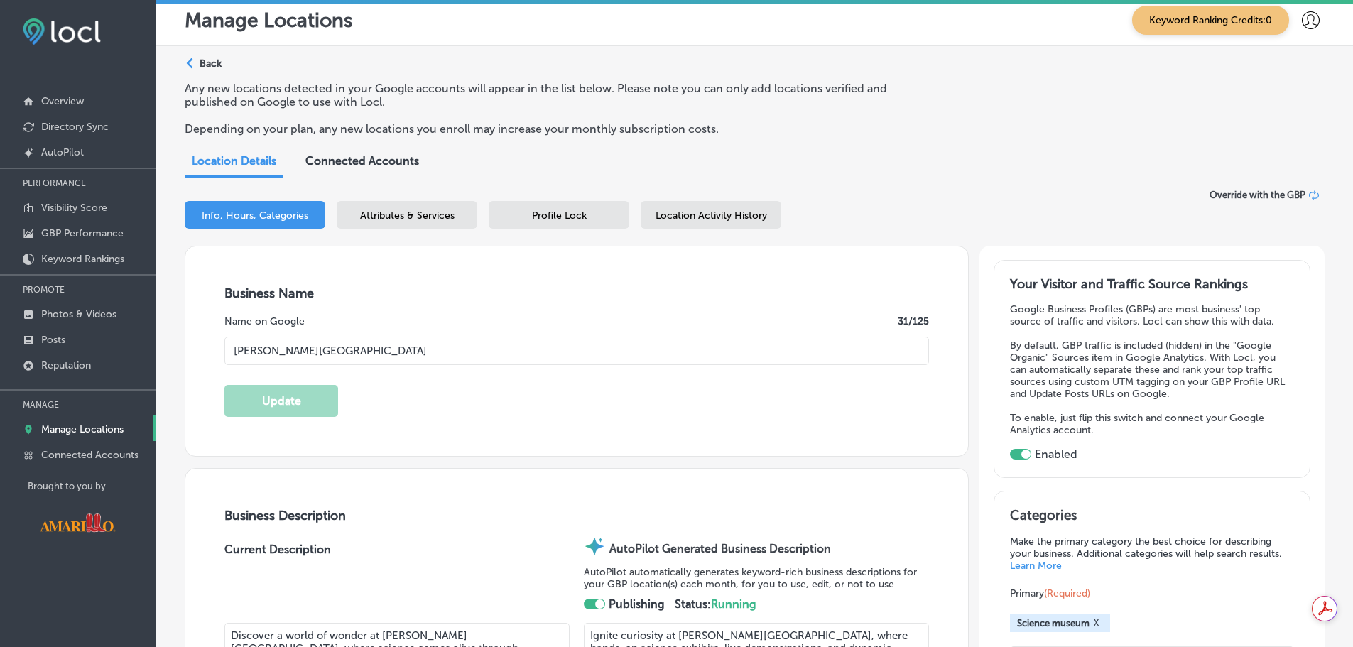
scroll to position [0, 0]
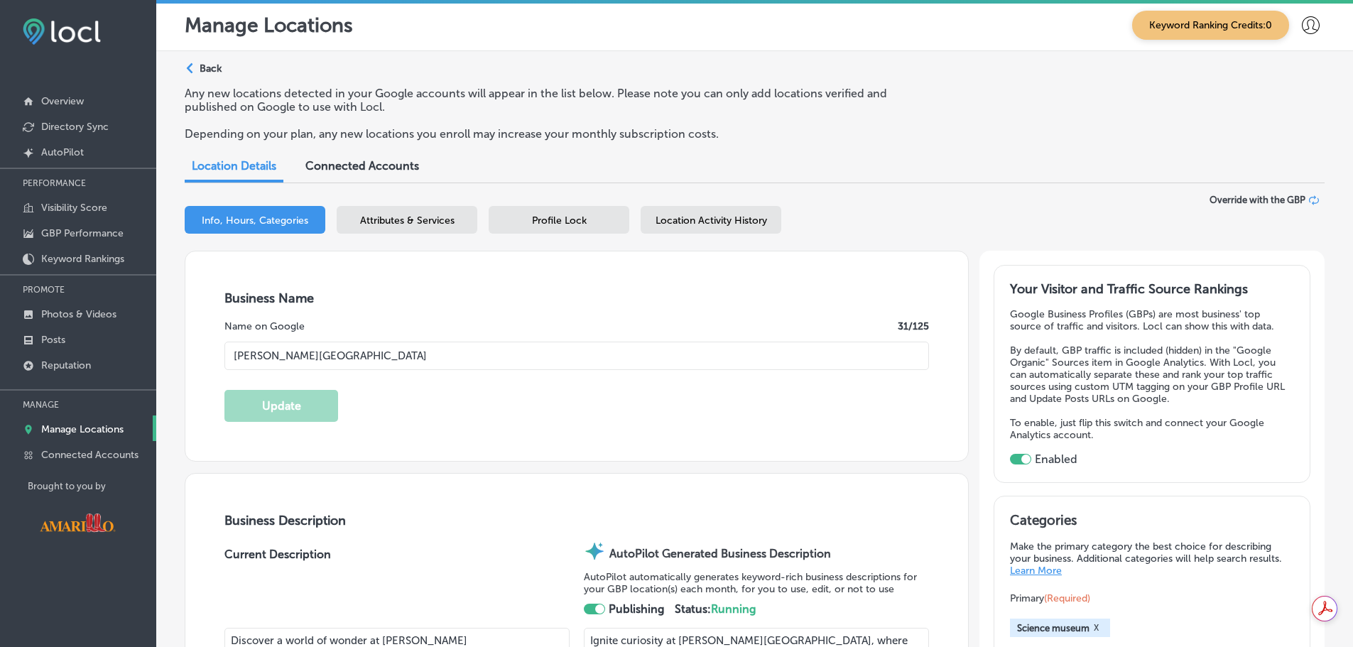
click at [570, 225] on span "Profile Lock" at bounding box center [559, 220] width 55 height 12
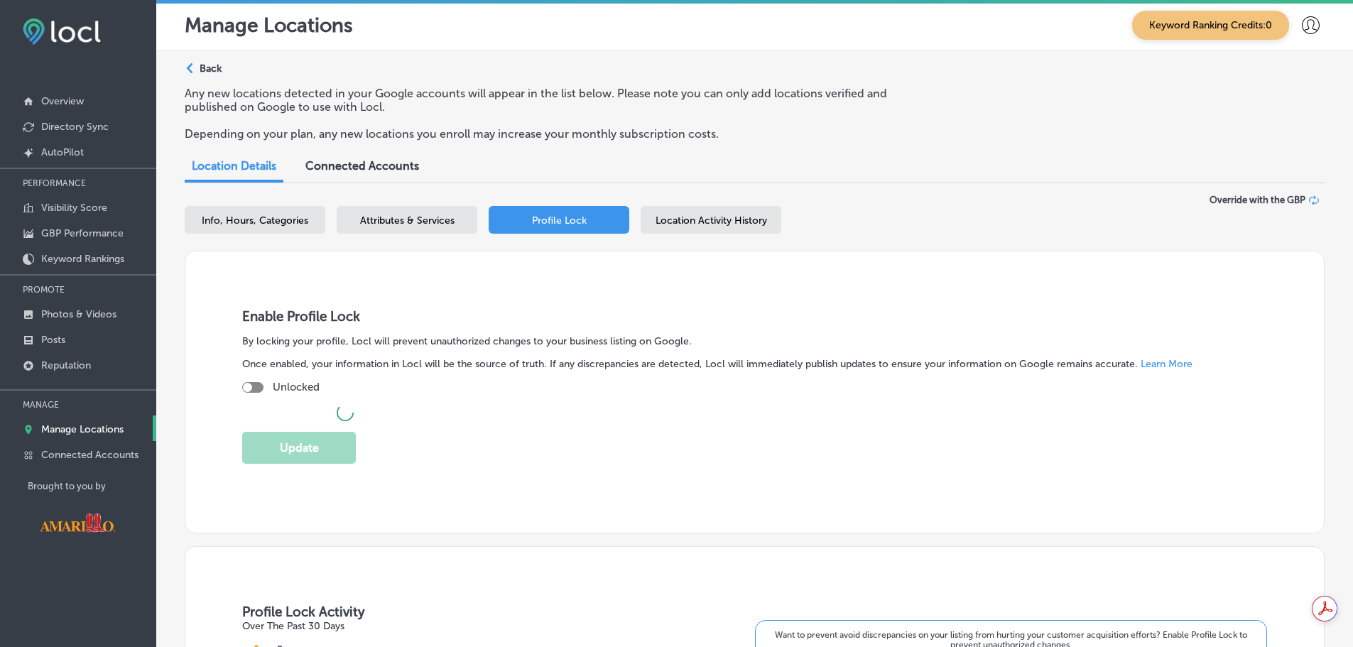
checkbox input "true"
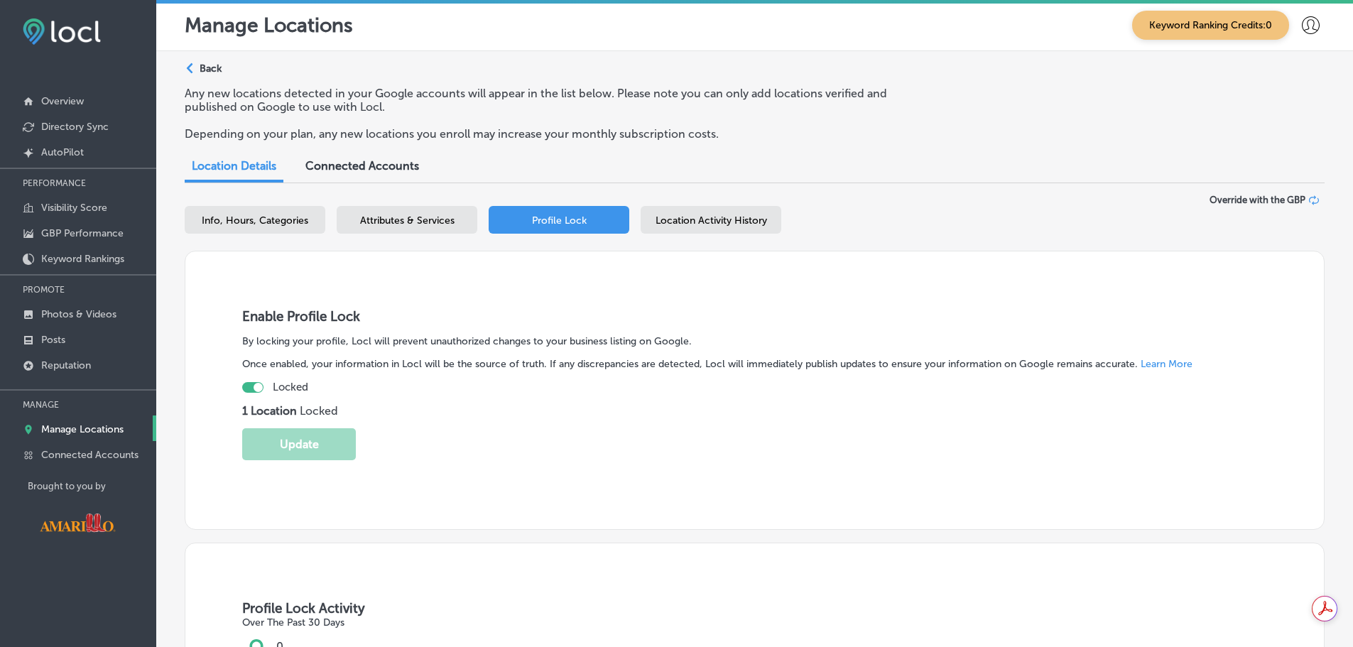
click at [714, 222] on span "Location Activity History" at bounding box center [710, 220] width 111 height 12
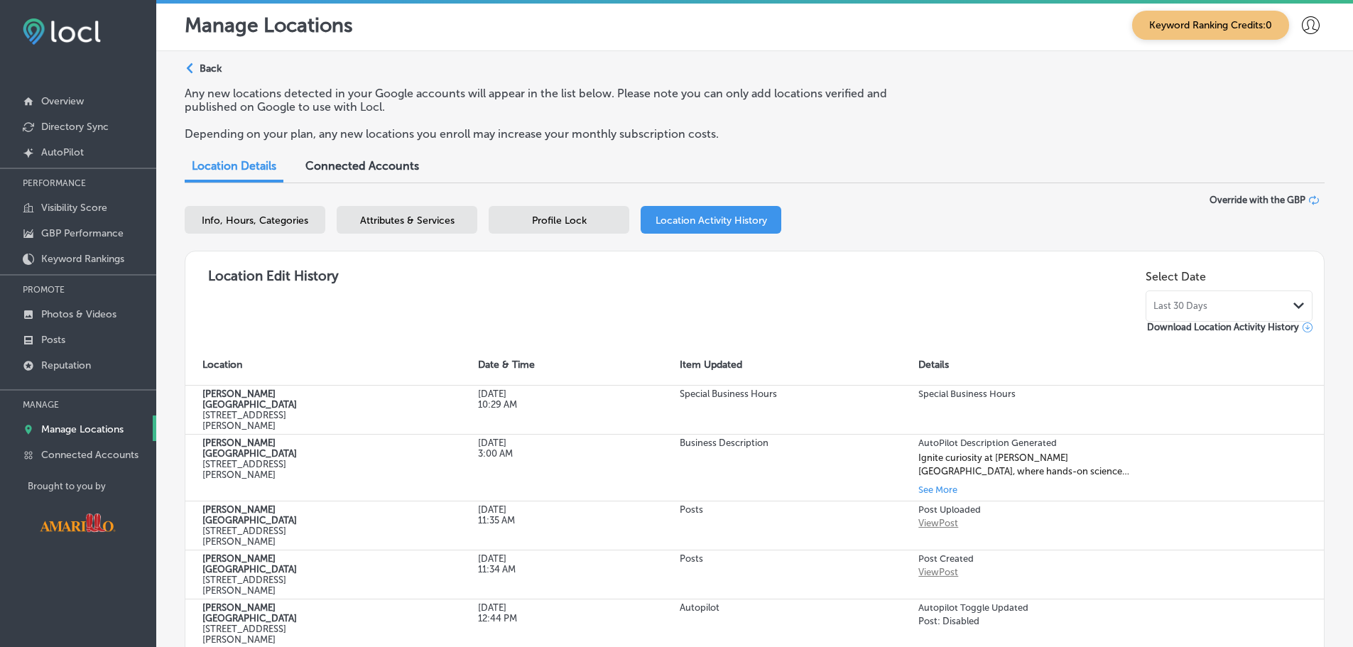
click at [548, 210] on div "Profile Lock" at bounding box center [559, 220] width 141 height 28
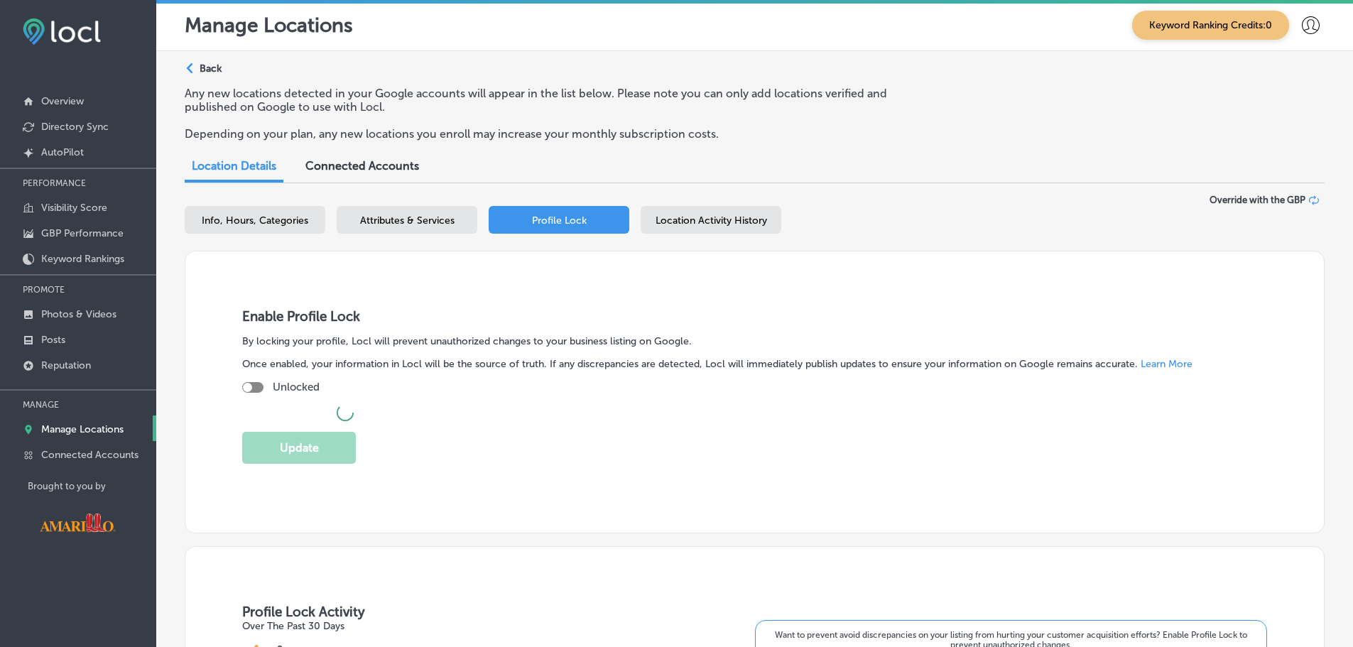
checkbox input "true"
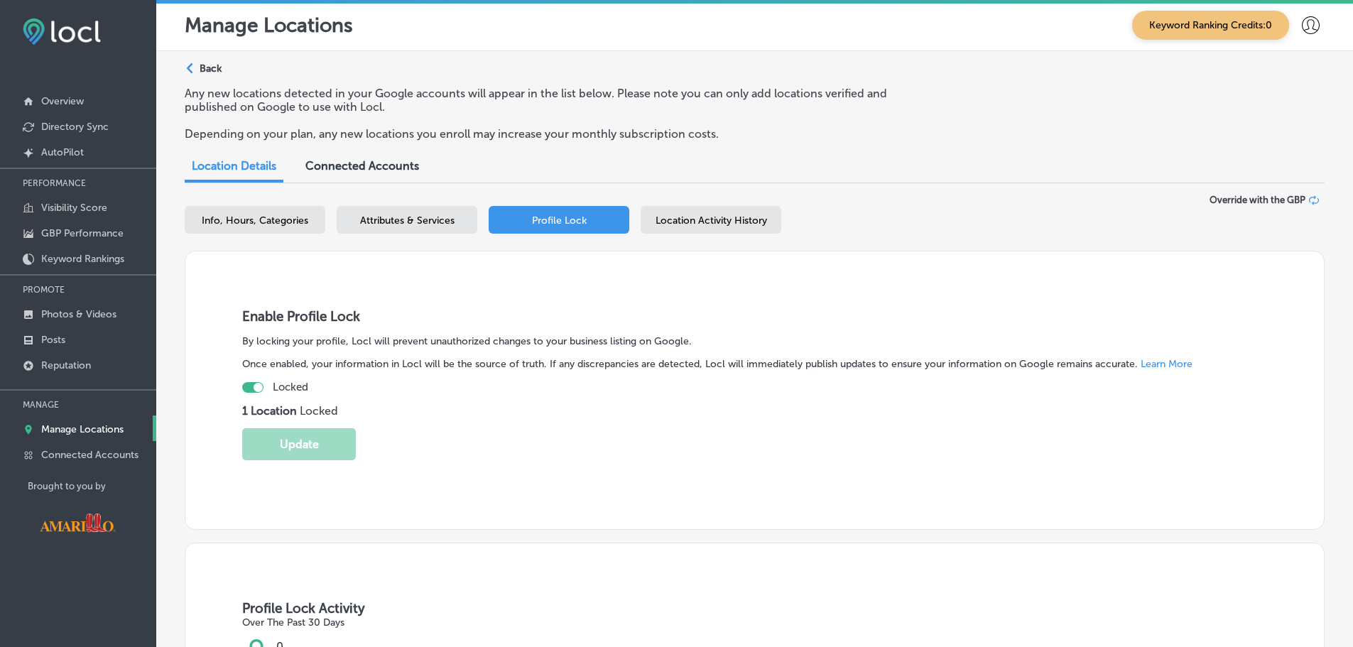
click at [423, 222] on span "Attributes & Services" at bounding box center [407, 220] width 94 height 12
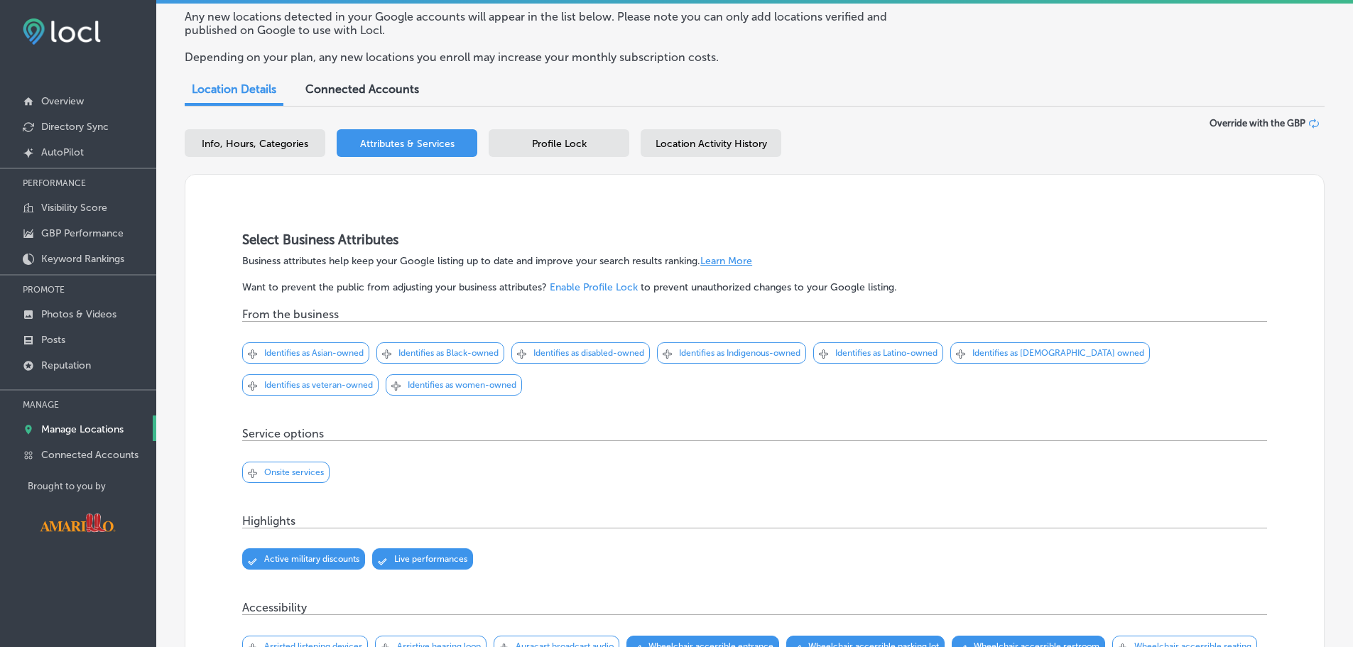
scroll to position [71, 0]
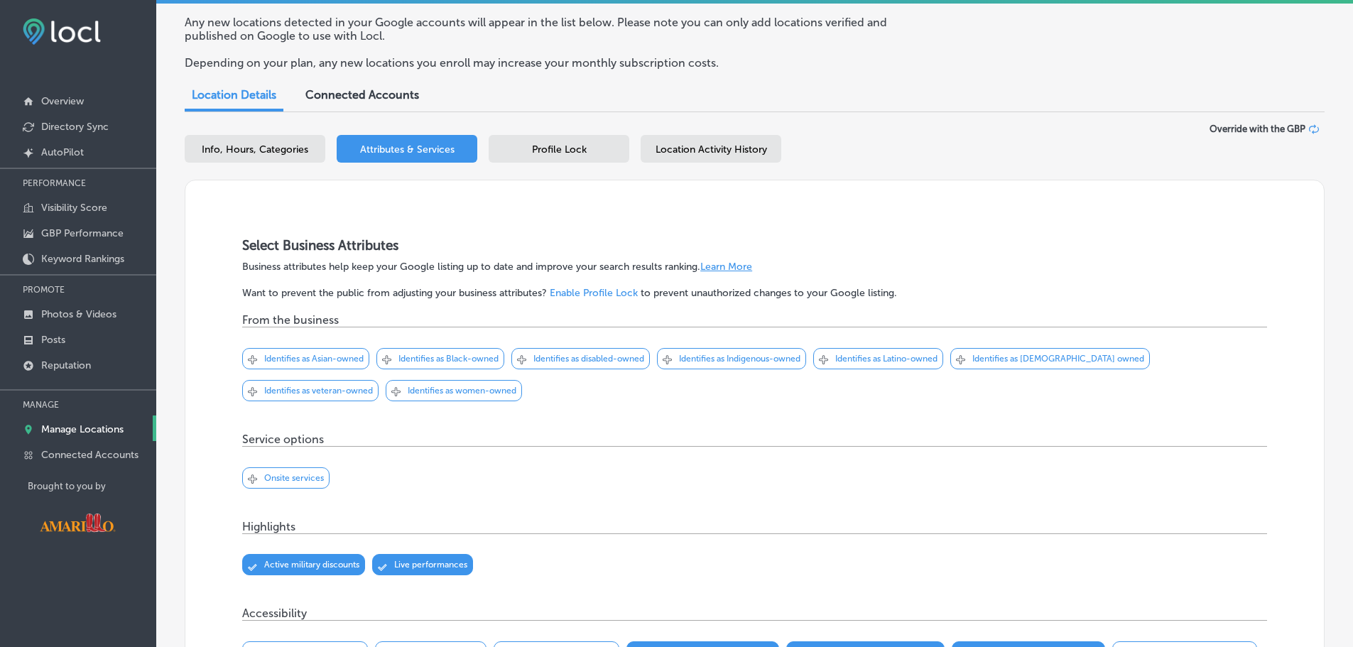
click at [273, 147] on span "Info, Hours, Categories" at bounding box center [255, 149] width 107 height 12
select select "US"
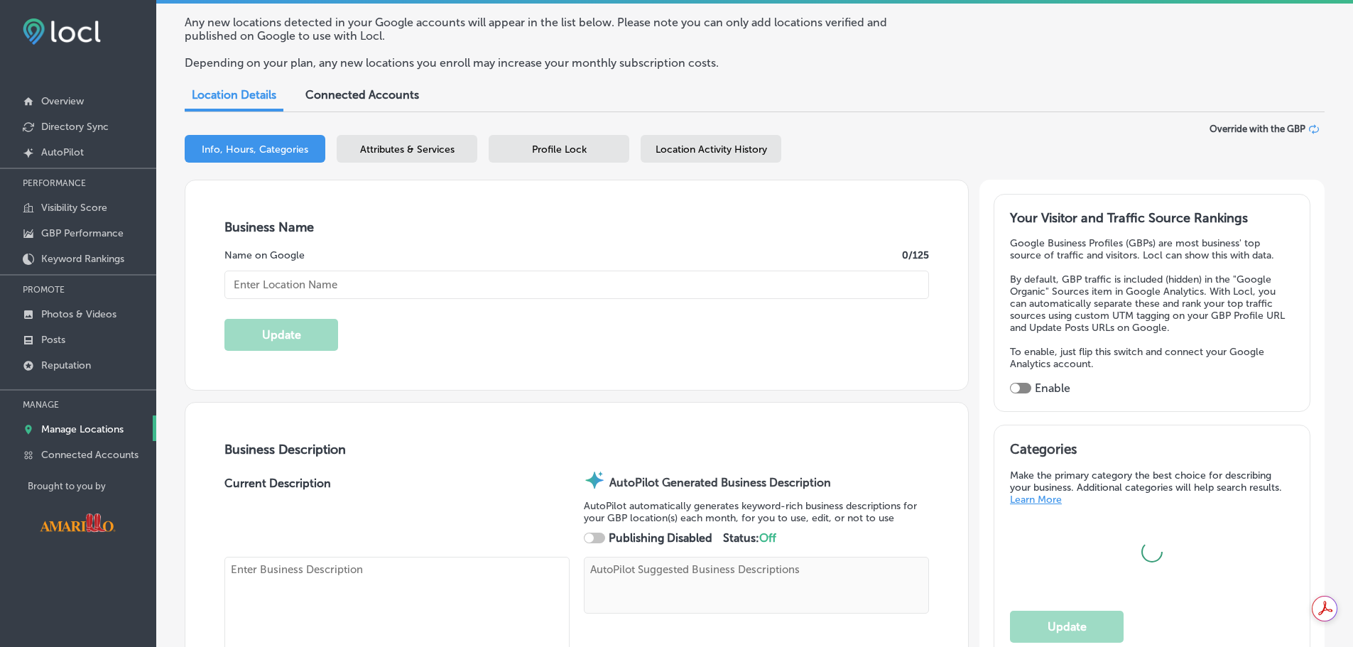
type input "[PERSON_NAME][GEOGRAPHIC_DATA]"
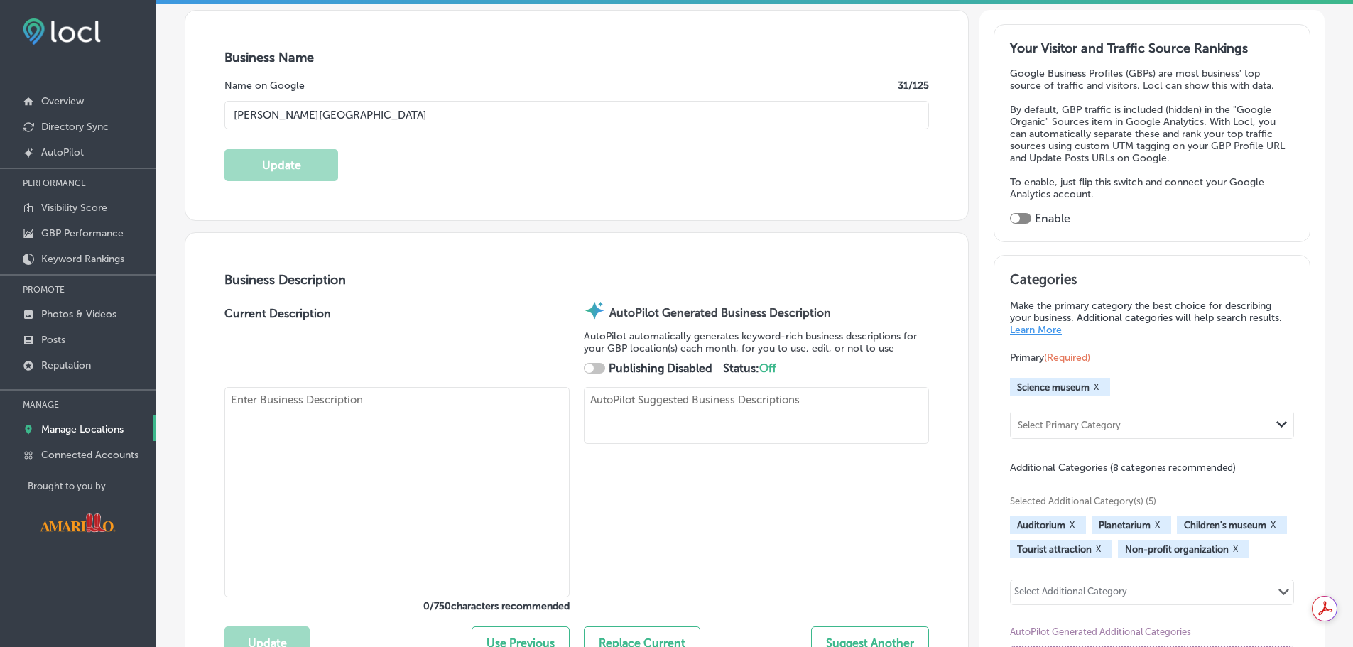
type textarea "Ignite curiosity at [PERSON_NAME][GEOGRAPHIC_DATA], where hands-on science exhi…"
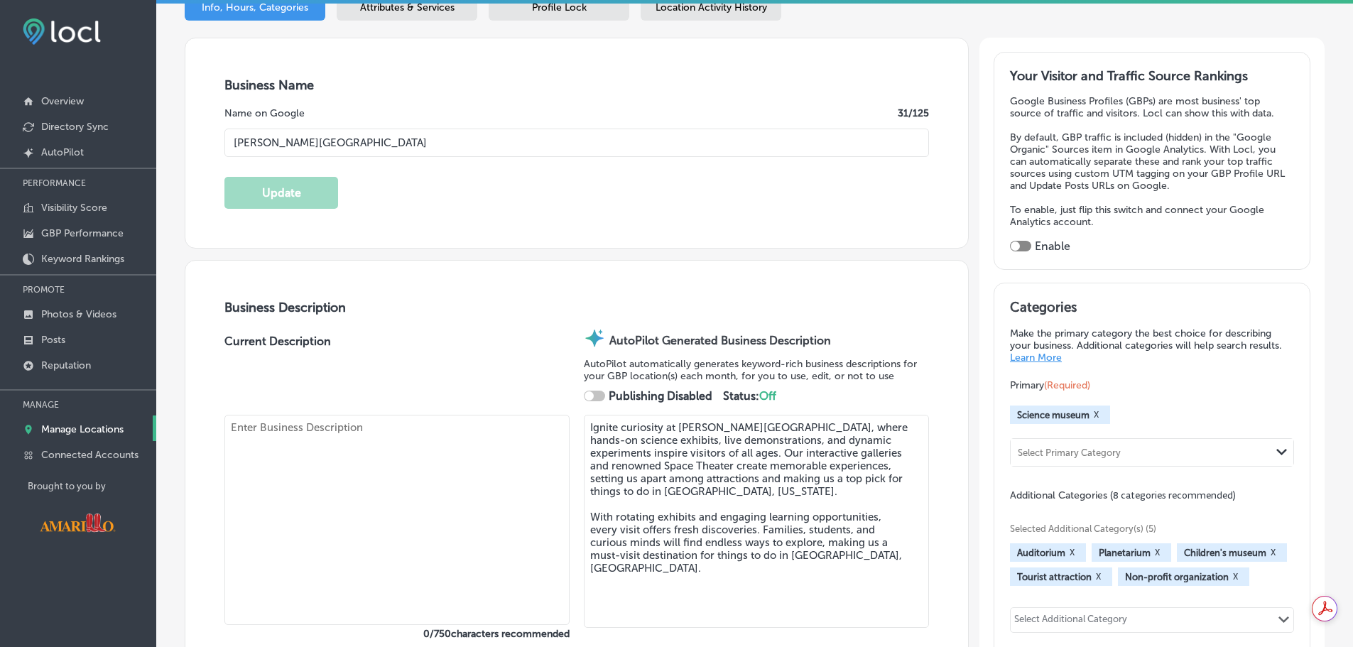
type input "[STREET_ADDRESS][PERSON_NAME]"
type input "Amarillo"
type input "79106-1759"
type input "US"
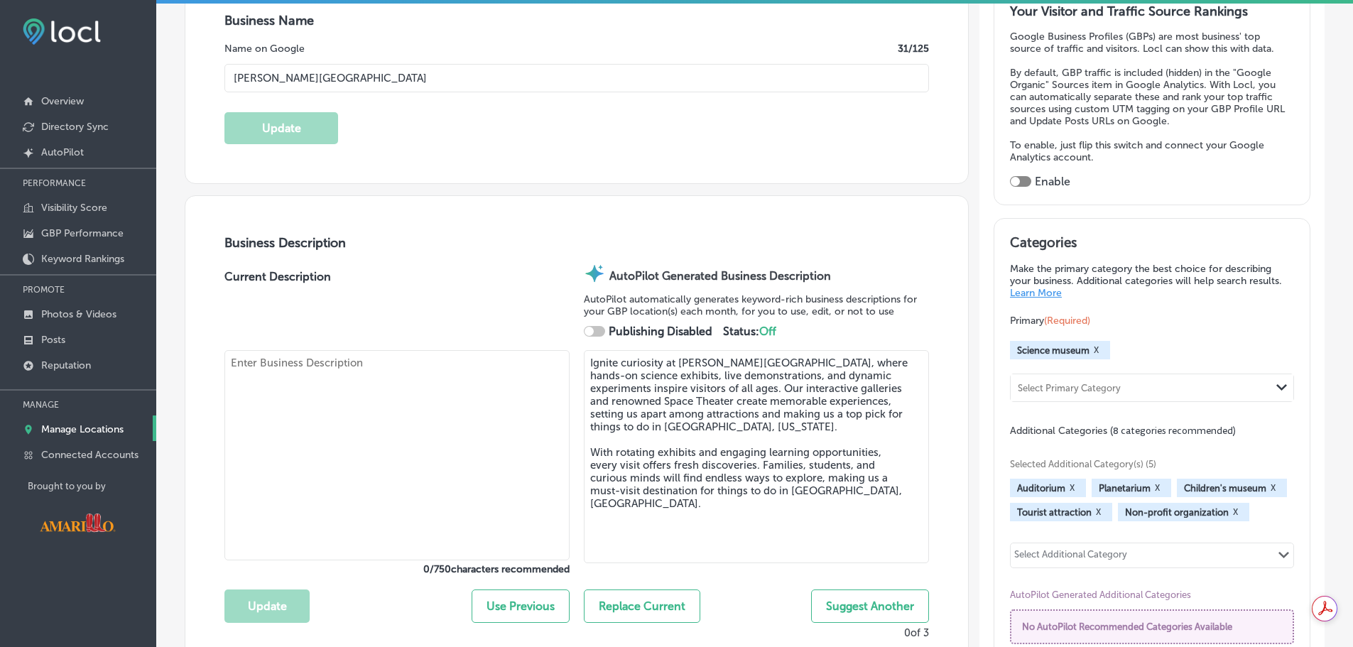
type textarea "Discover a world of wonder at [PERSON_NAME][GEOGRAPHIC_DATA], where science com…"
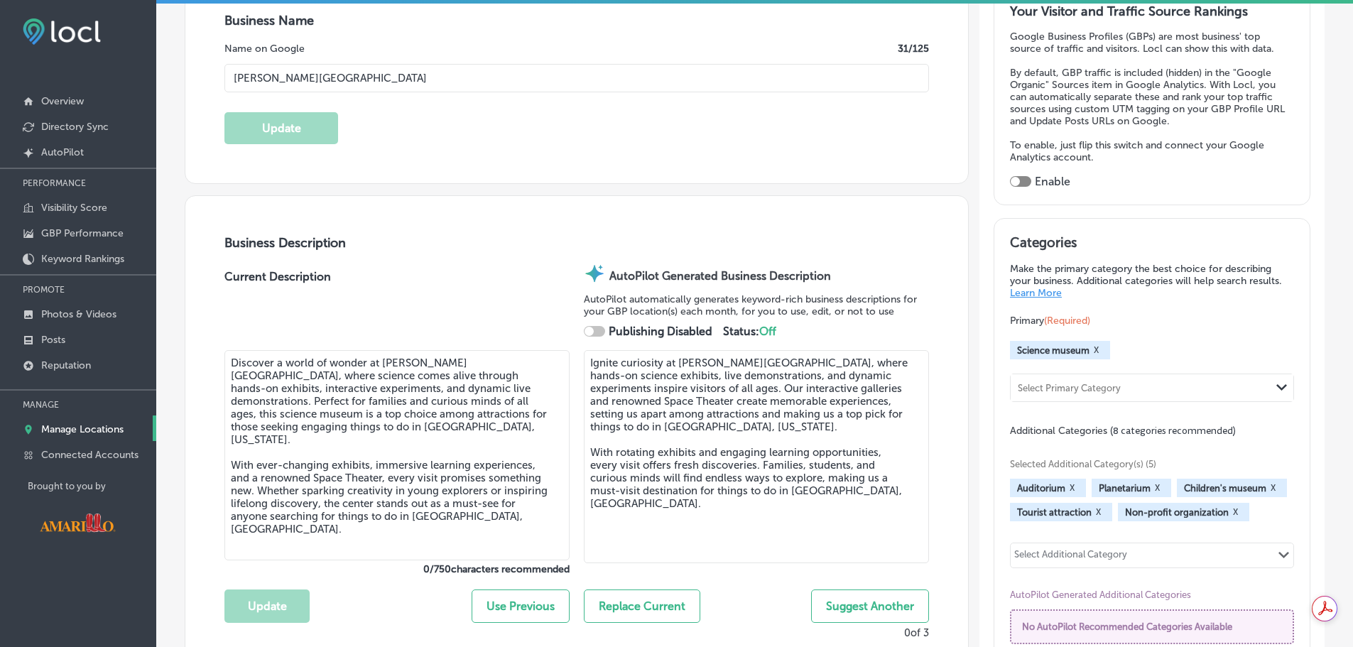
type input "[URL][DOMAIN_NAME]"
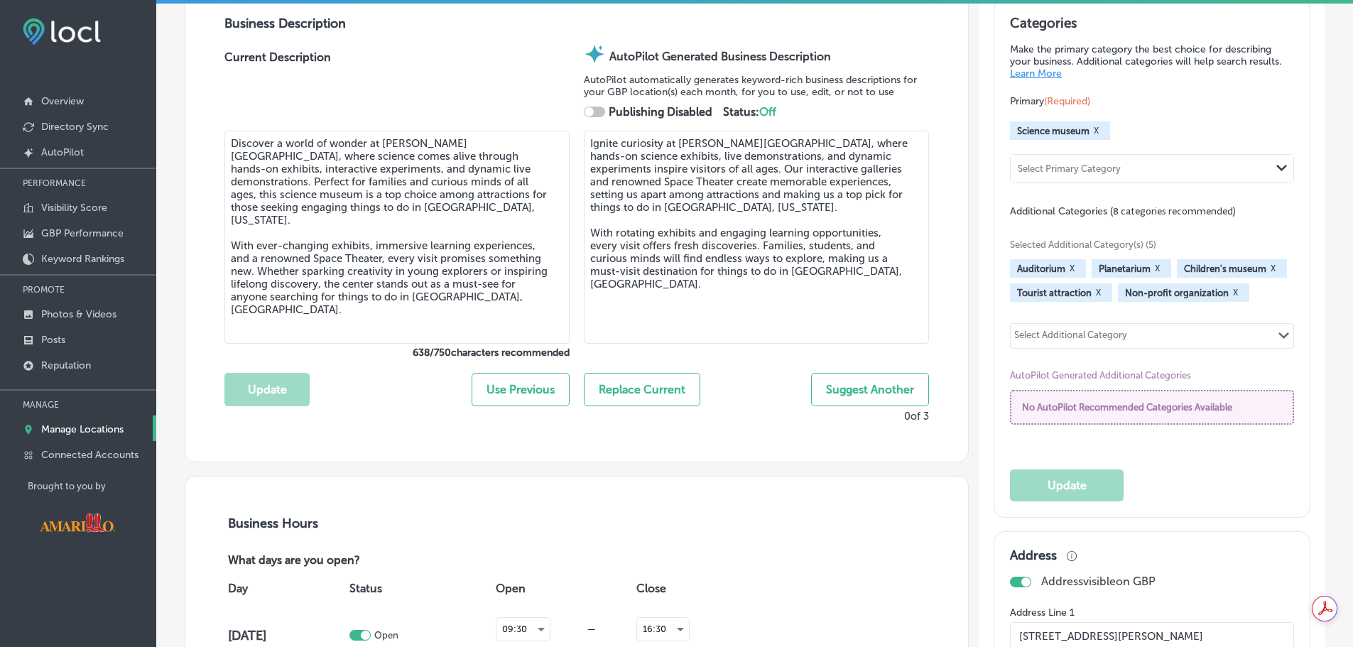
checkbox input "true"
type input "[PHONE_NUMBER]"
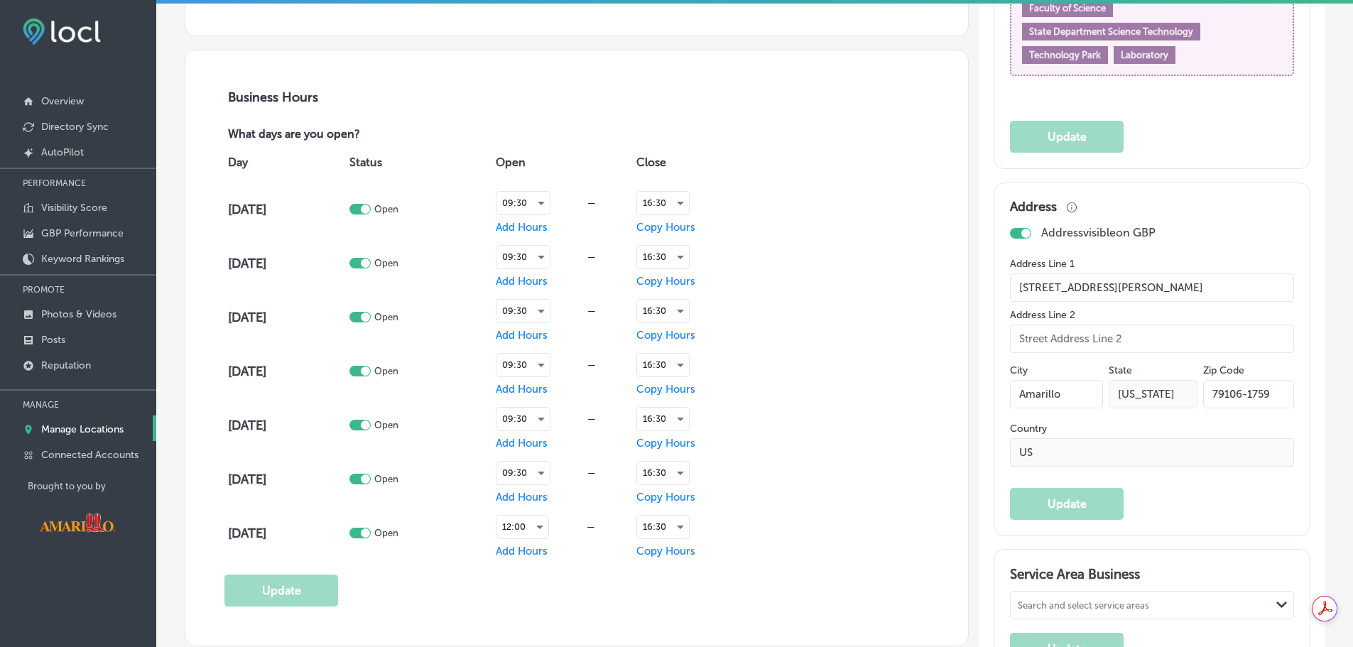
scroll to position [994, 0]
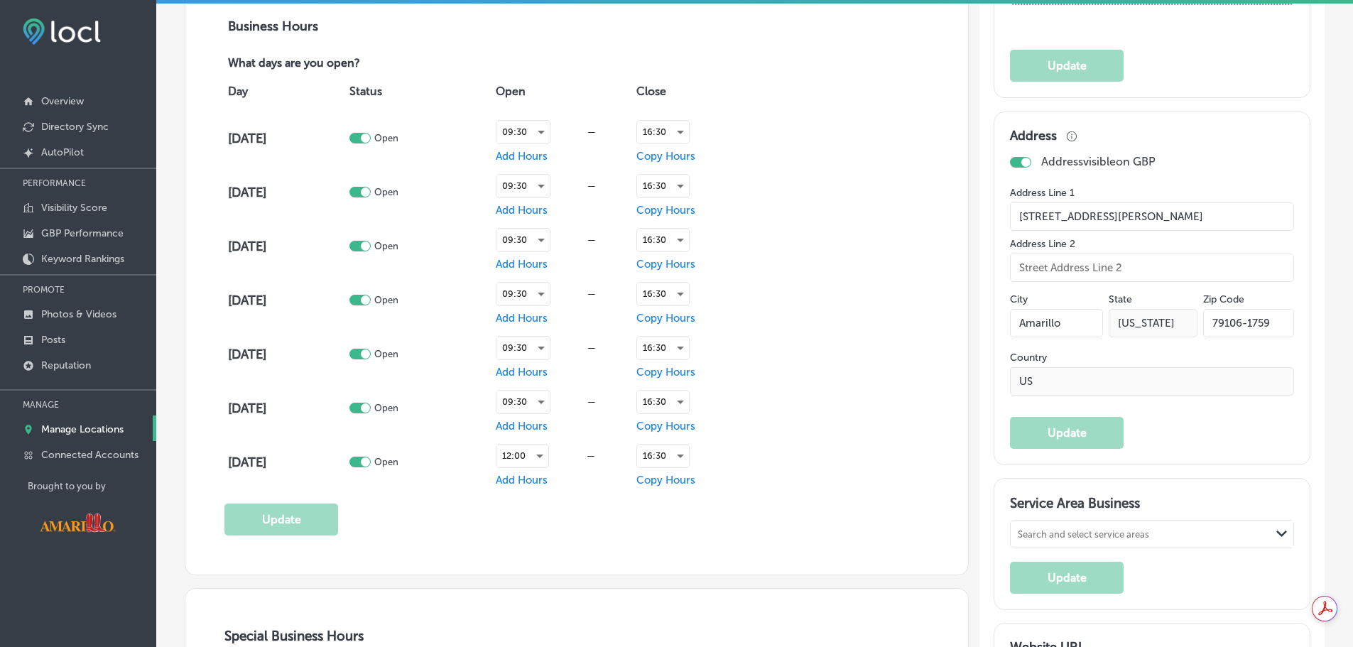
click at [371, 140] on div at bounding box center [359, 138] width 21 height 11
checkbox input "false"
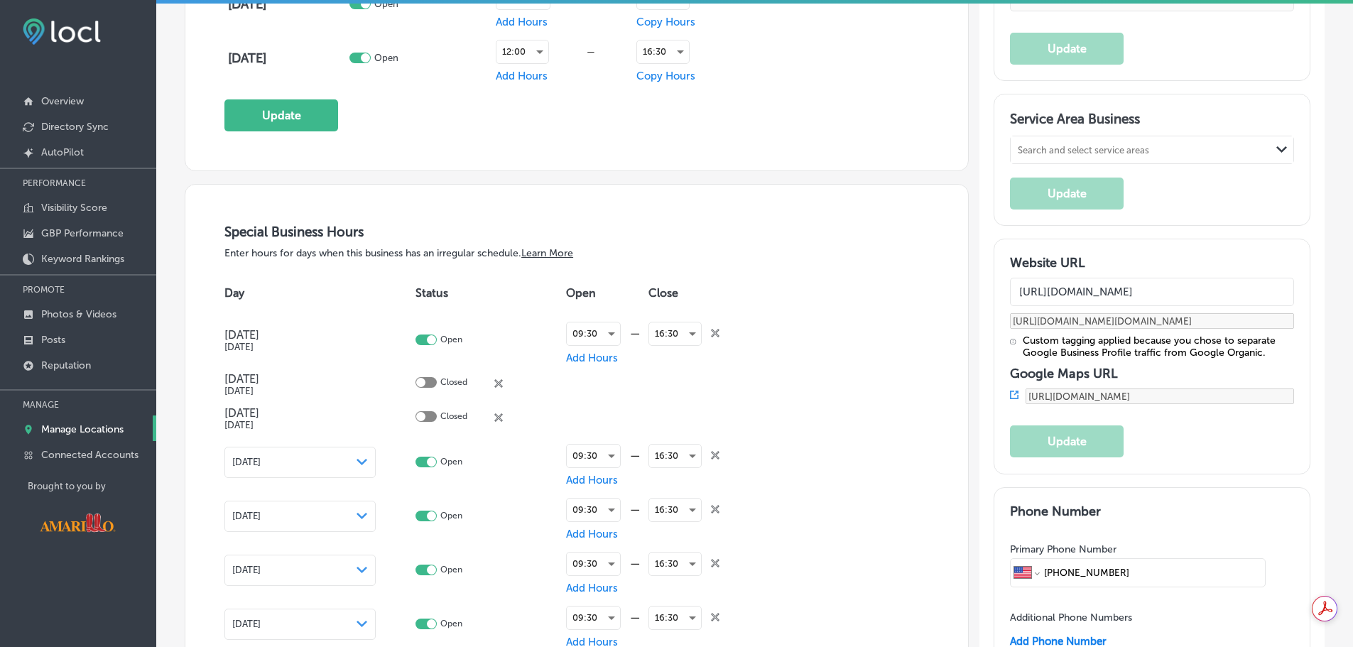
scroll to position [1207, 0]
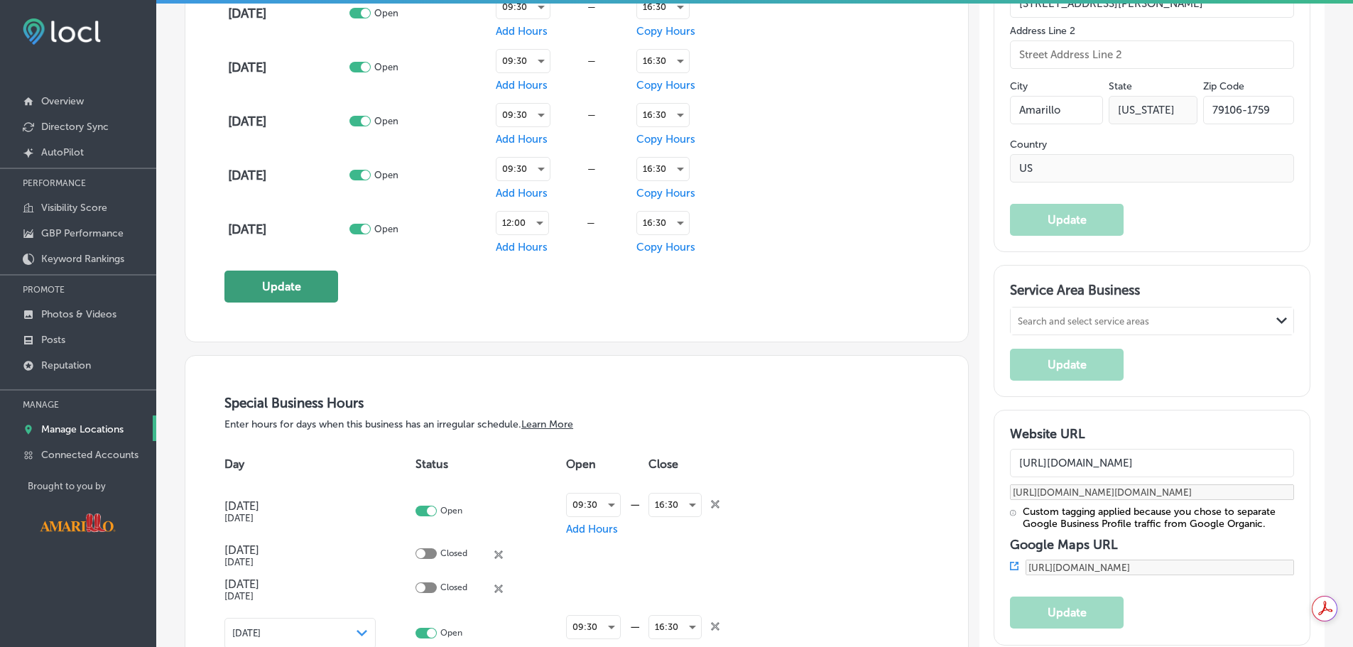
click at [260, 275] on button "Update" at bounding box center [281, 287] width 114 height 32
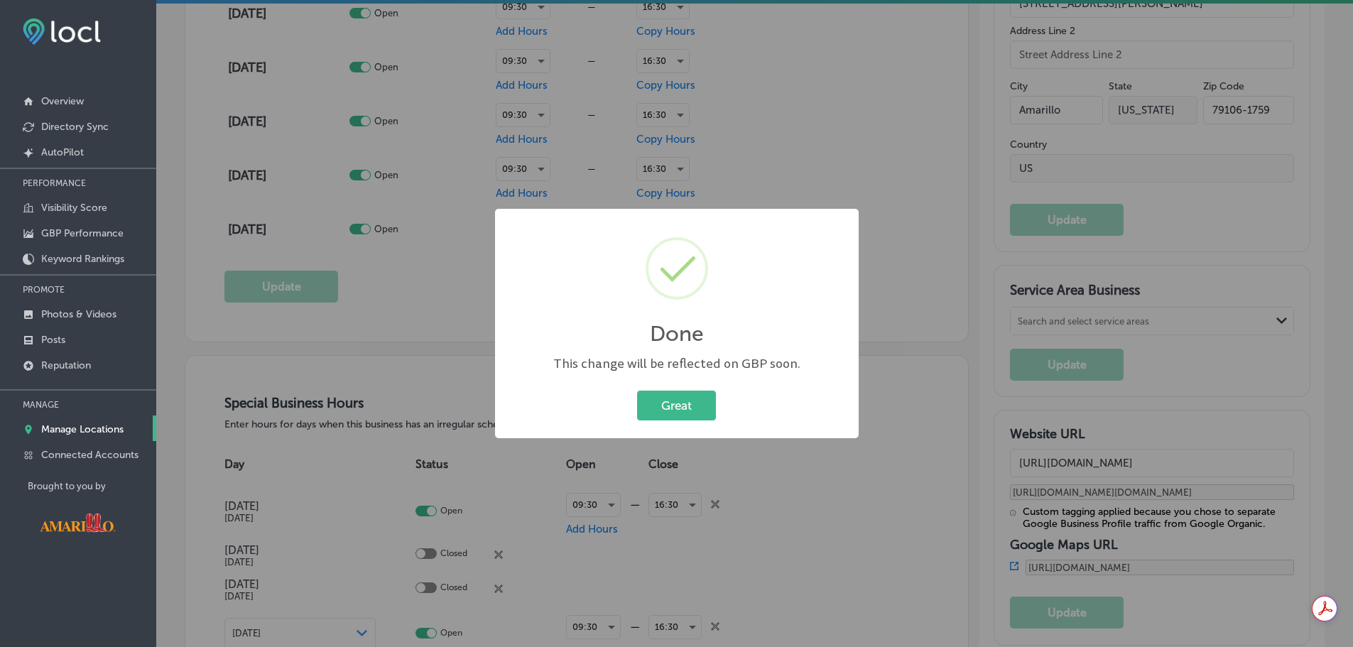
scroll to position [1209, 0]
click at [681, 398] on button "Great" at bounding box center [682, 405] width 79 height 29
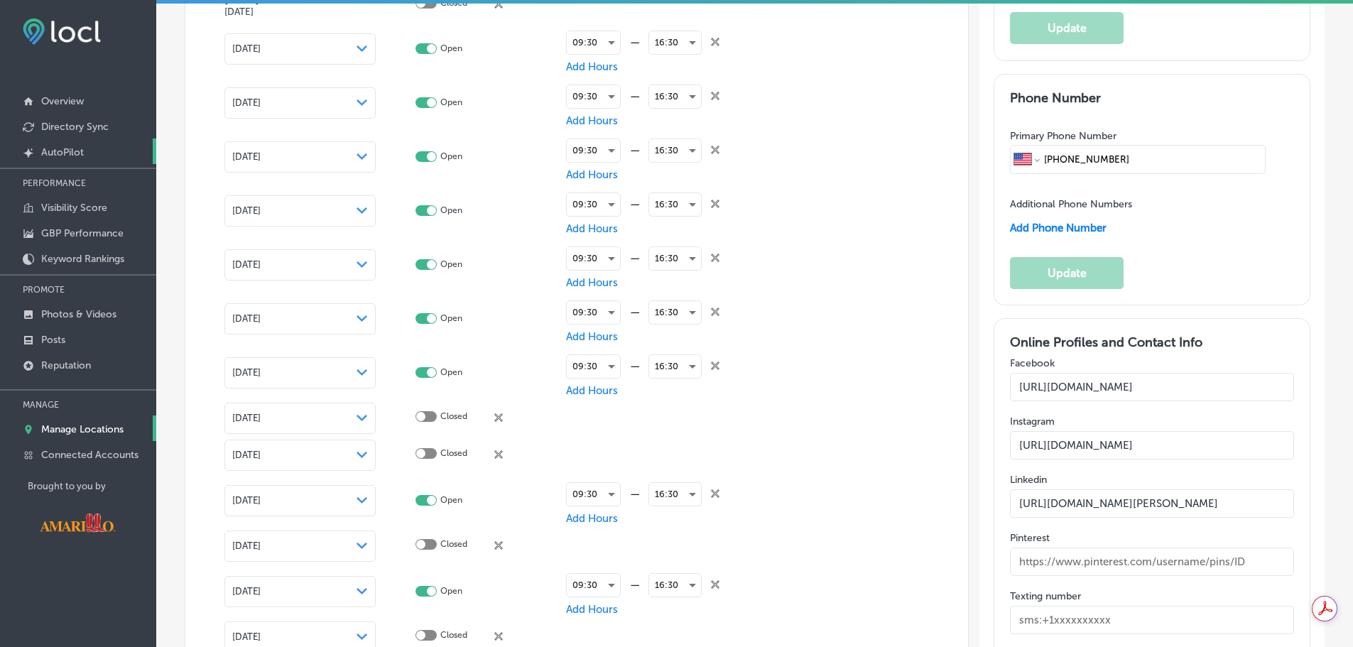
scroll to position [1446, 0]
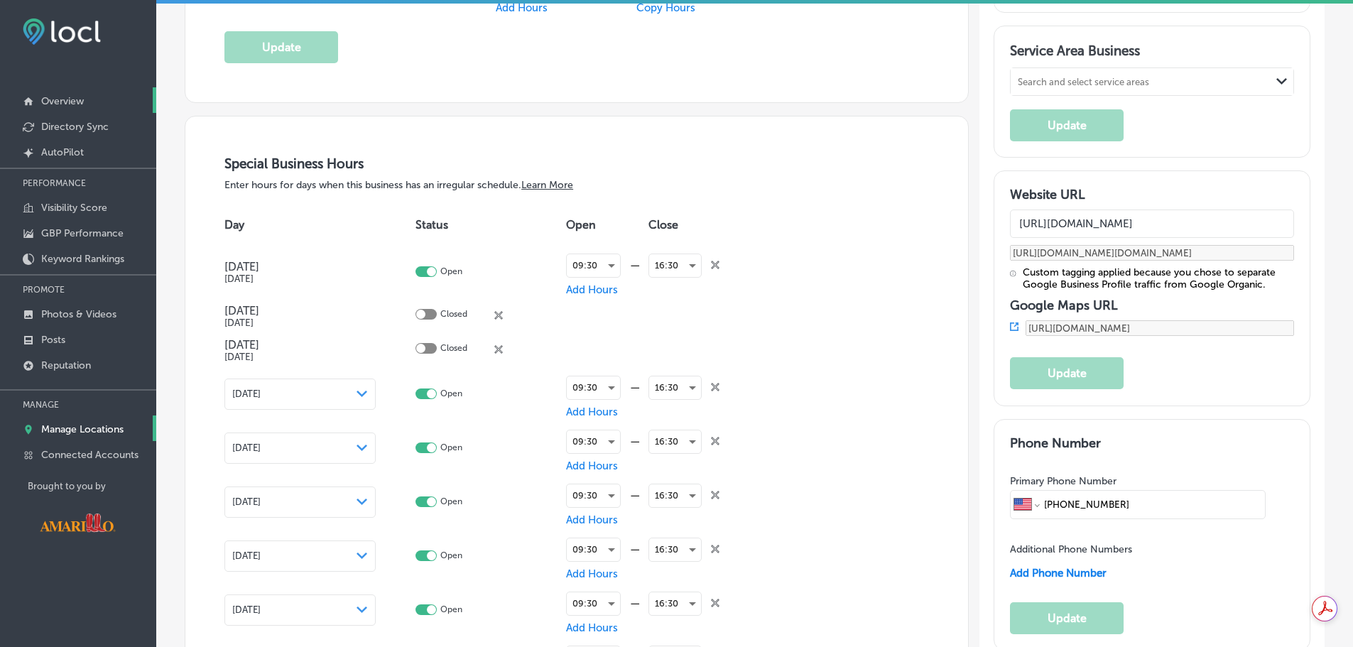
click at [81, 101] on p "Overview" at bounding box center [62, 101] width 43 height 12
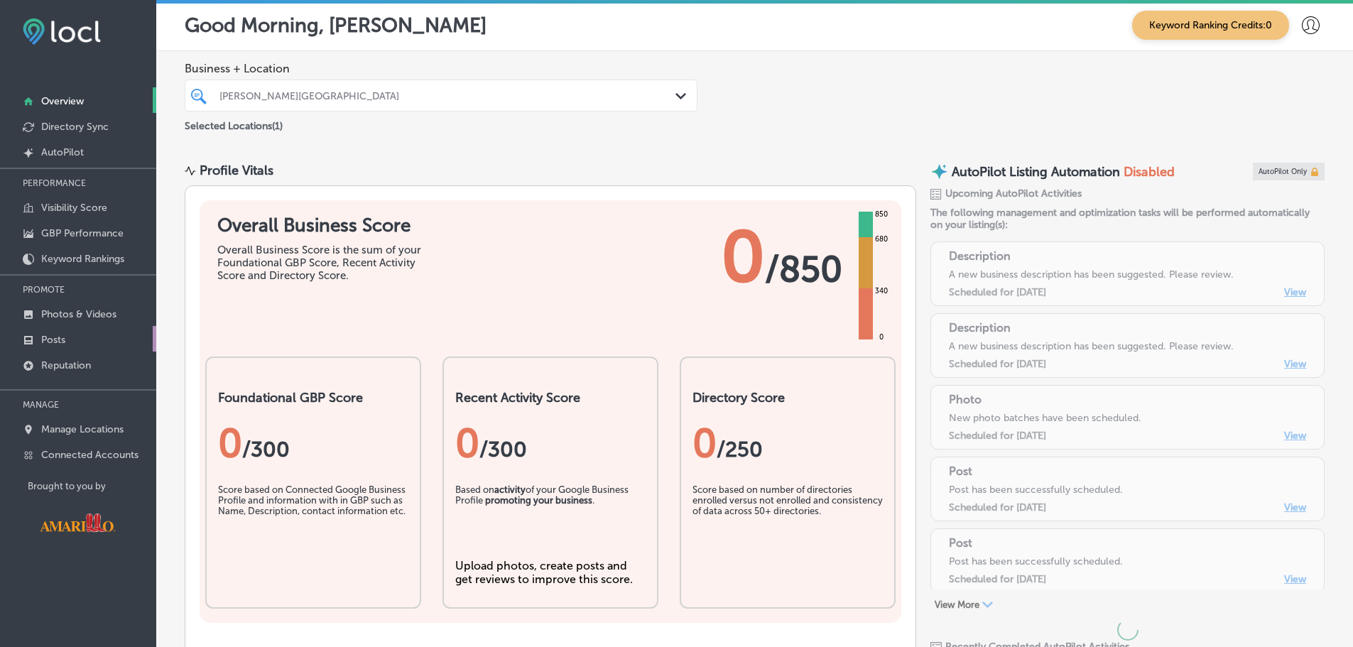
click at [51, 346] on p "Posts" at bounding box center [53, 340] width 24 height 12
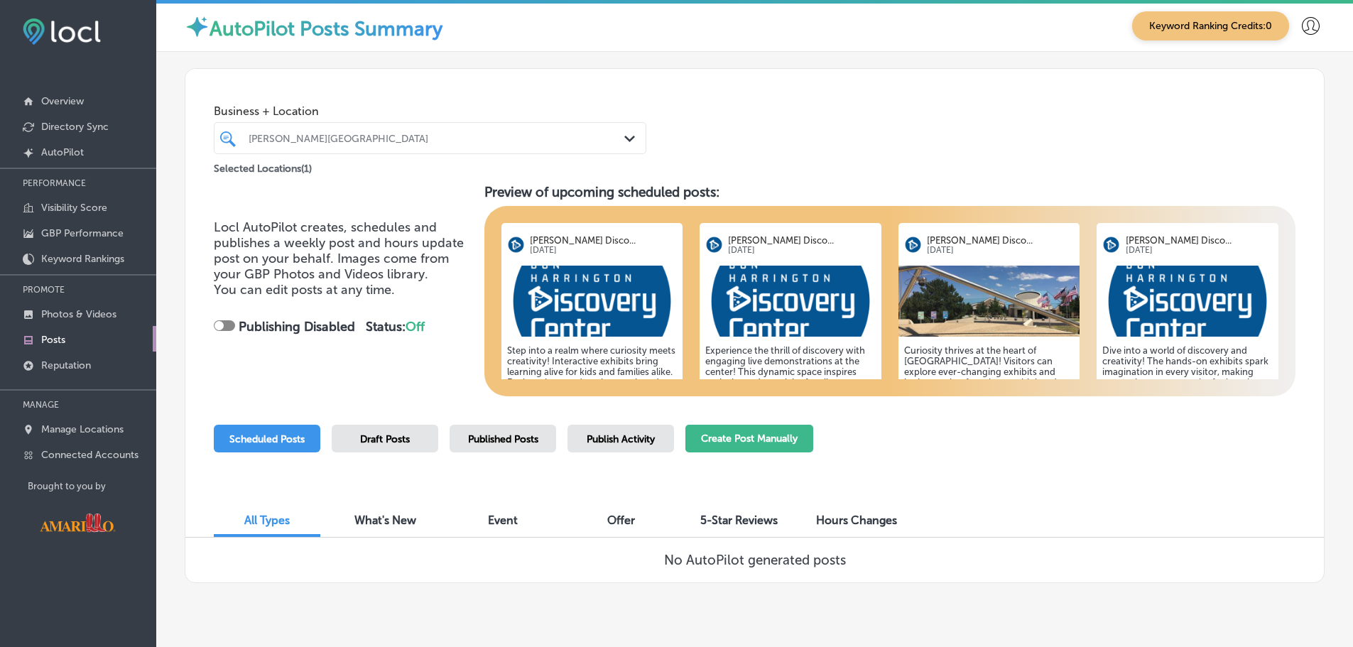
click at [746, 427] on button "Create Post Manually" at bounding box center [749, 439] width 128 height 28
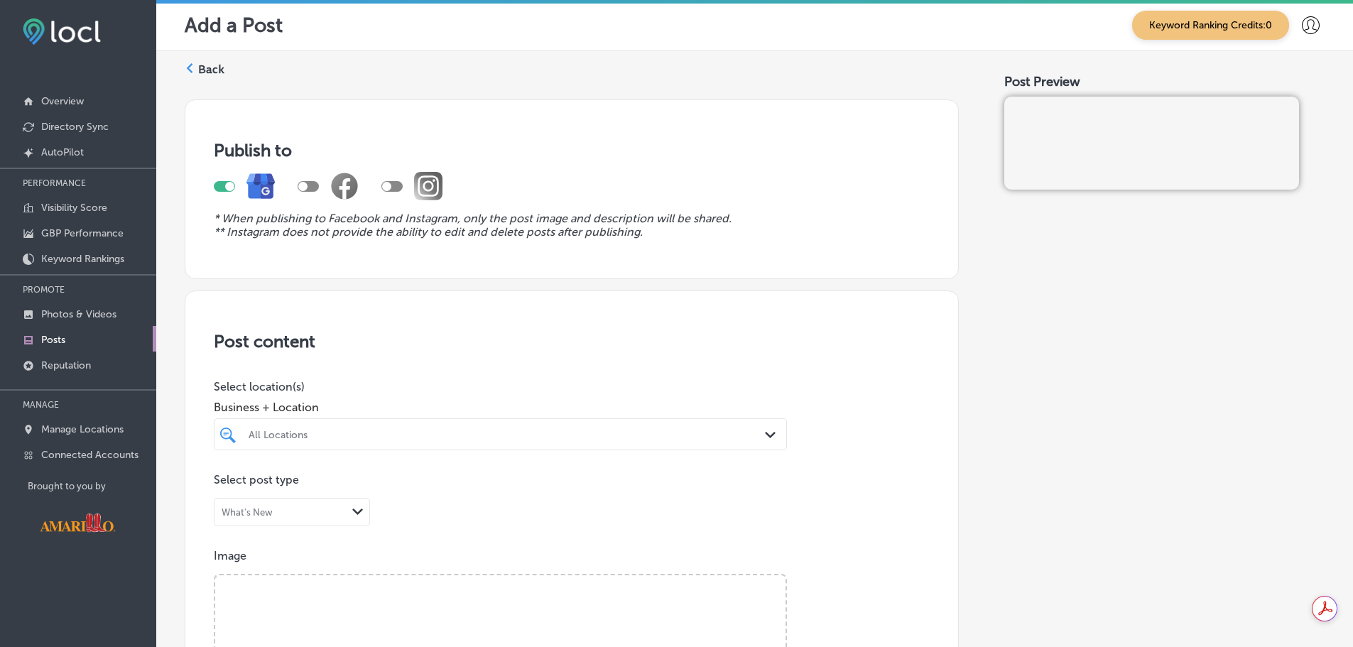
click at [300, 189] on div at bounding box center [302, 186] width 9 height 9
checkbox input "true"
click at [393, 184] on div at bounding box center [391, 186] width 21 height 11
checkbox input "true"
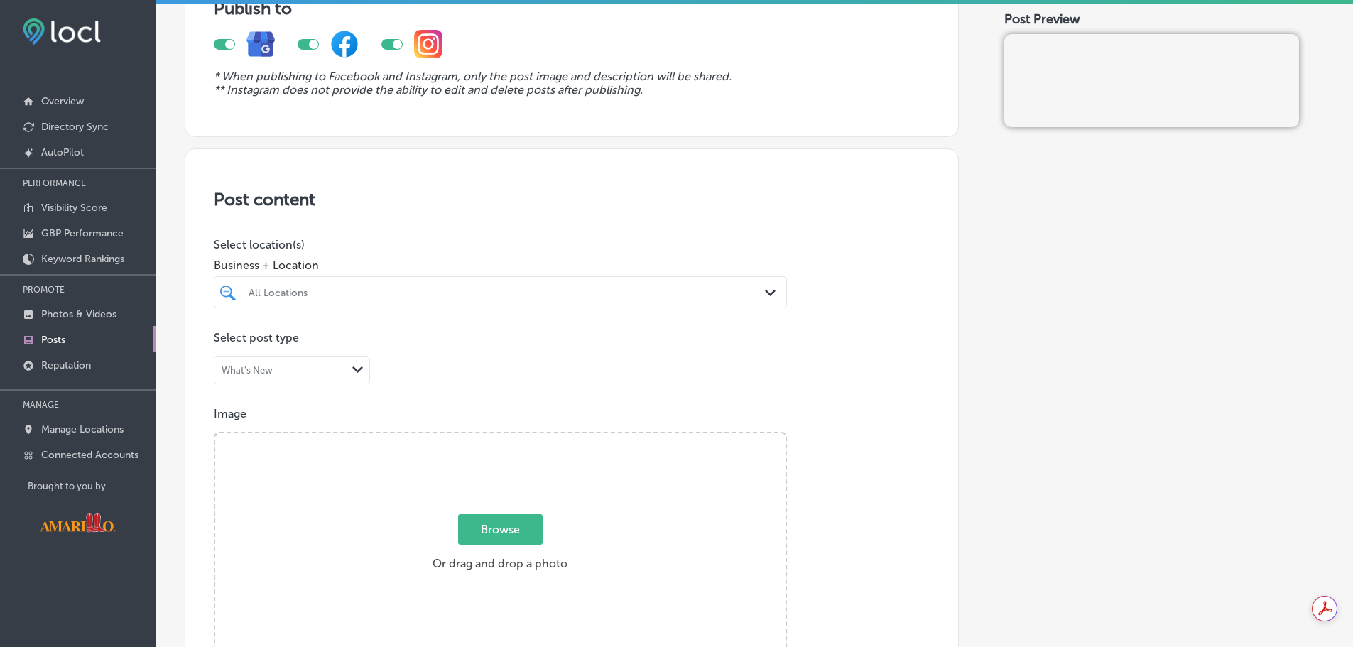
click at [316, 374] on div "What's New" at bounding box center [280, 370] width 132 height 13
click at [290, 404] on div "What's New" at bounding box center [291, 399] width 155 height 25
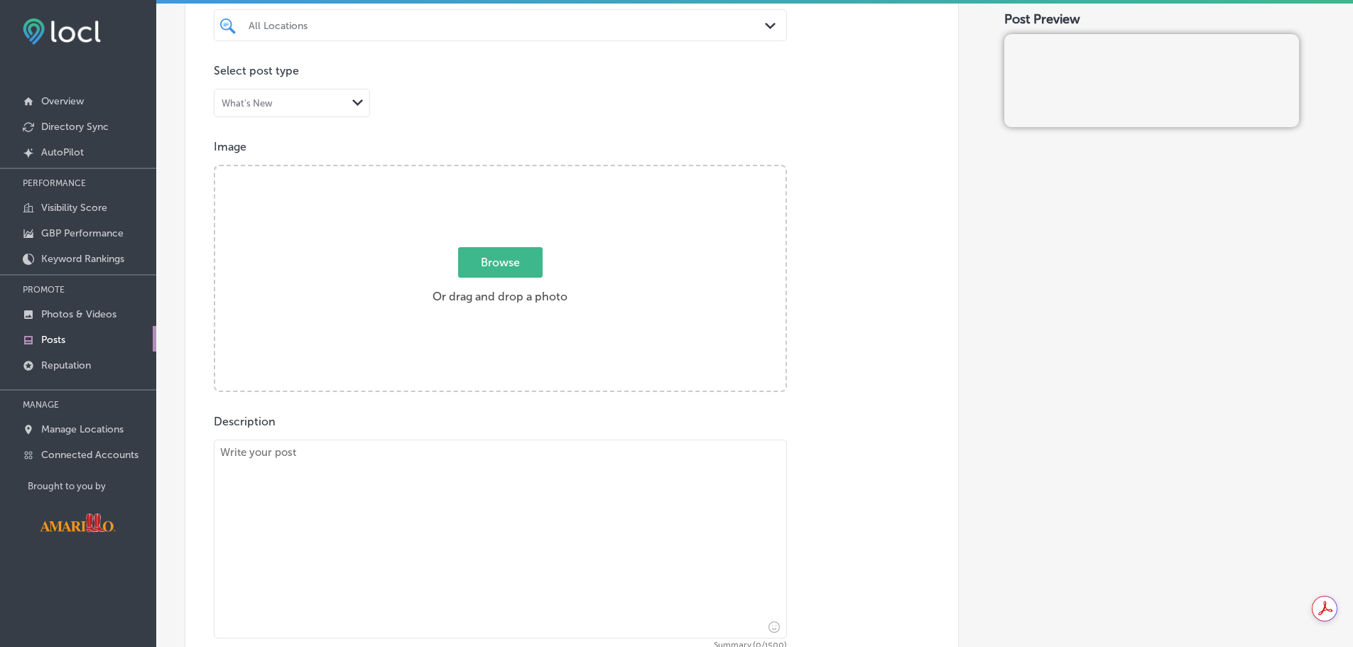
scroll to position [426, 0]
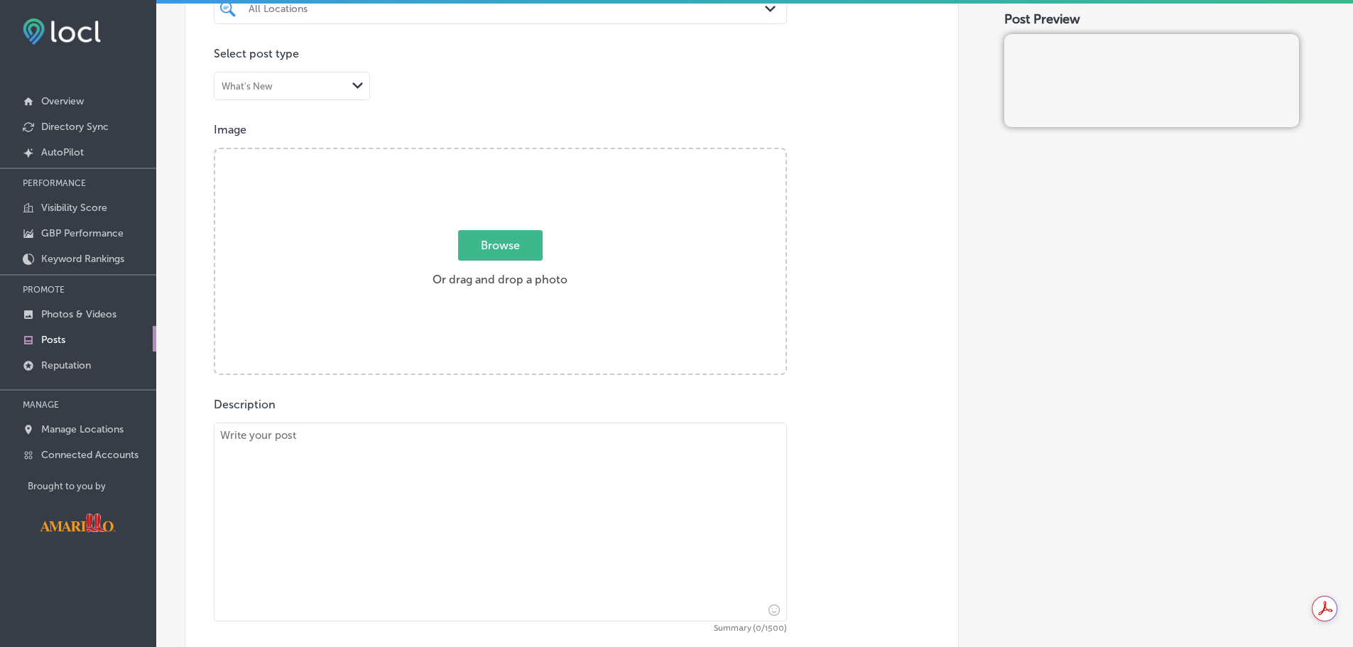
click at [498, 251] on span "Browse" at bounding box center [500, 245] width 85 height 31
click at [498, 153] on input "Browse Or drag and drop a photo" at bounding box center [500, 151] width 570 height 4
type input "C:\fakepath\OPEN.png"
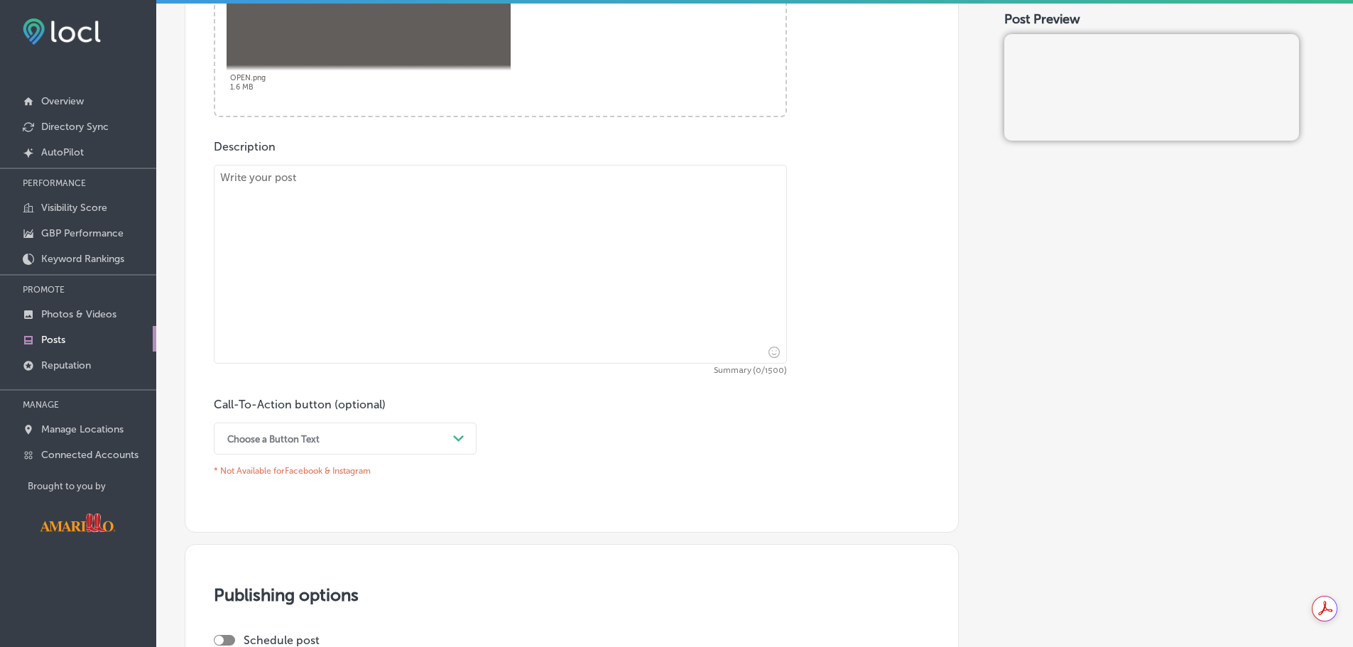
scroll to position [710, 0]
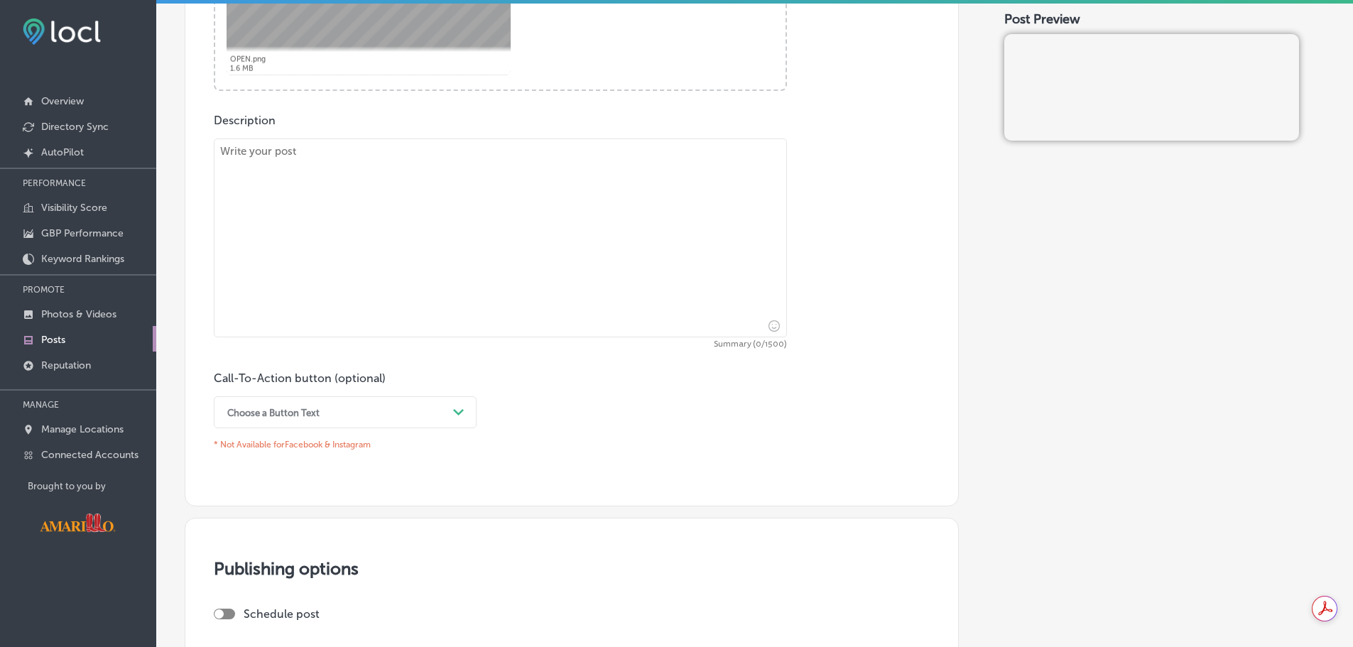
click at [277, 161] on textarea at bounding box center [500, 237] width 573 height 199
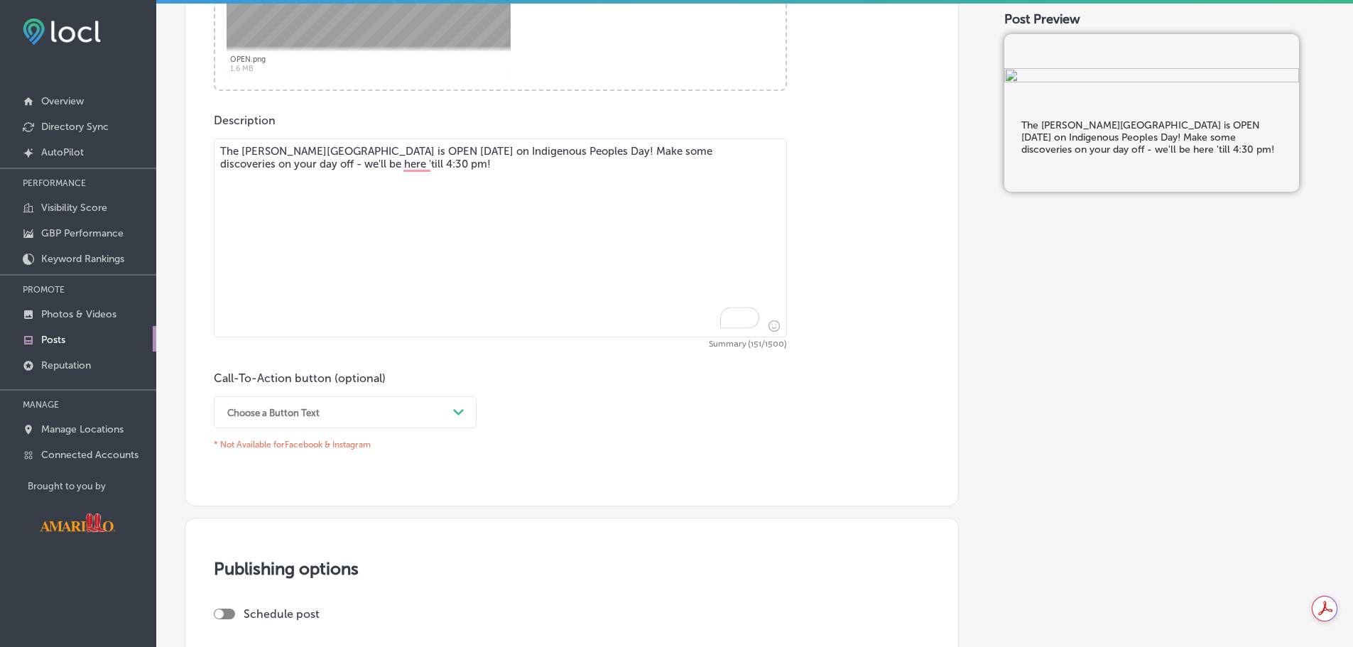
click at [367, 414] on div "Choose a Button Text" at bounding box center [333, 412] width 227 height 22
click at [593, 435] on div "Call-To-Action button (optional) Choose a Button Text Path Created with Sketch.…" at bounding box center [572, 413] width 716 height 84
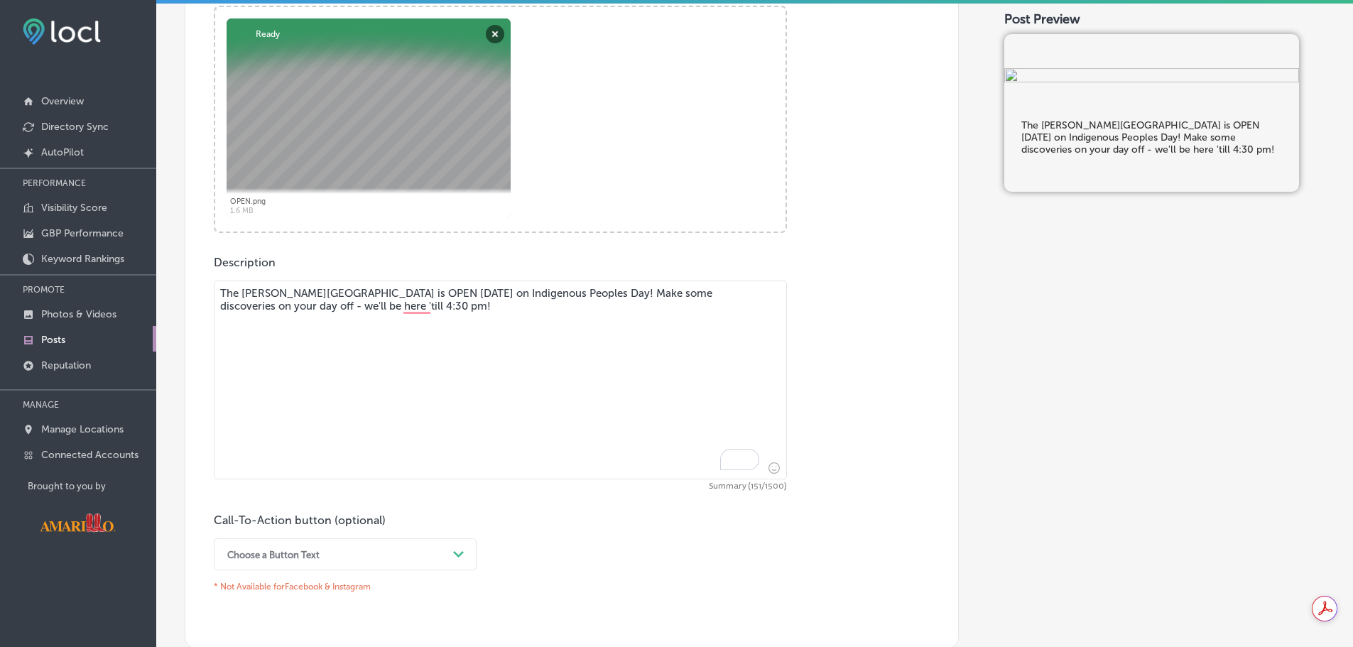
scroll to position [426, 0]
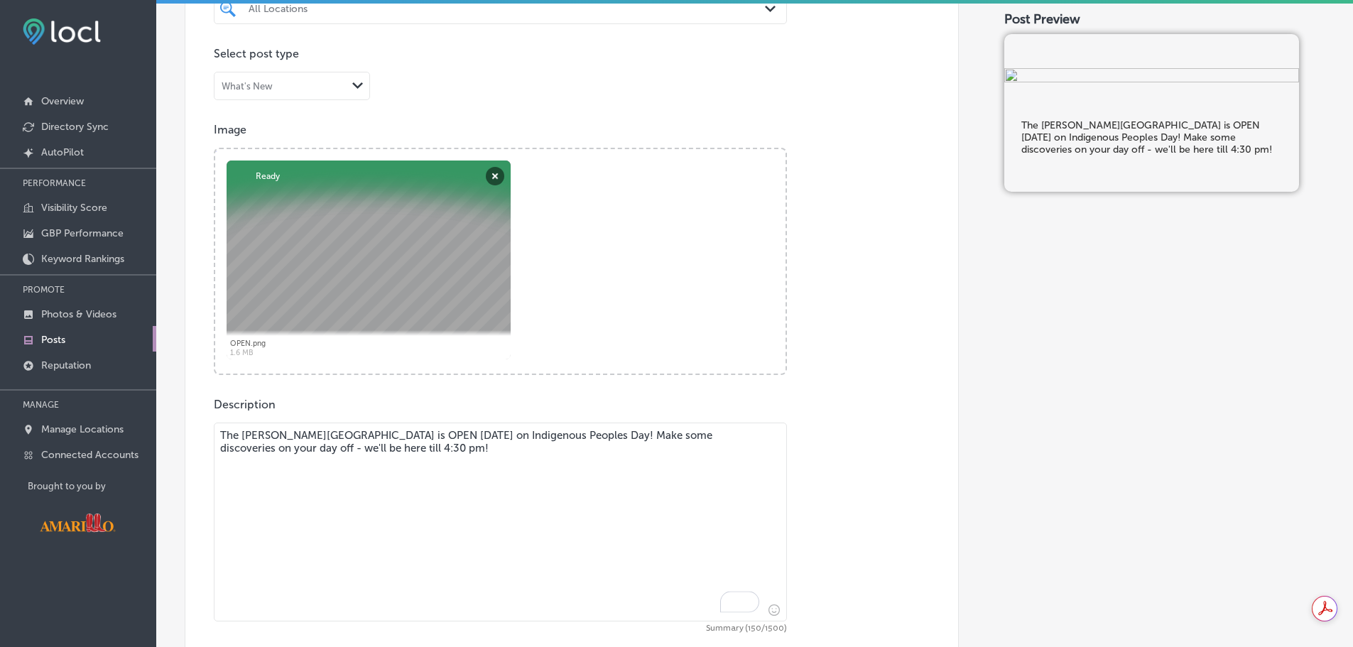
click at [539, 464] on textarea "The [PERSON_NAME][GEOGRAPHIC_DATA] is OPEN [DATE] on Indigenous Peoples Day! Ma…" at bounding box center [500, 522] width 573 height 199
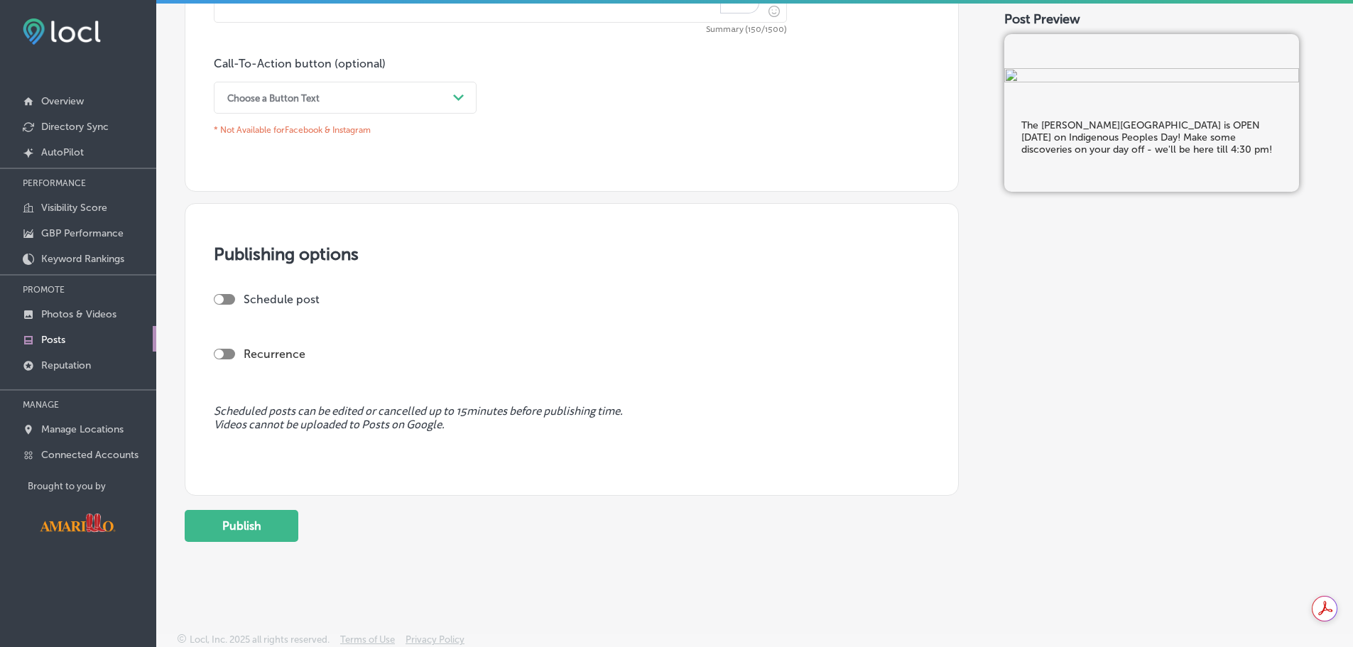
scroll to position [1030, 0]
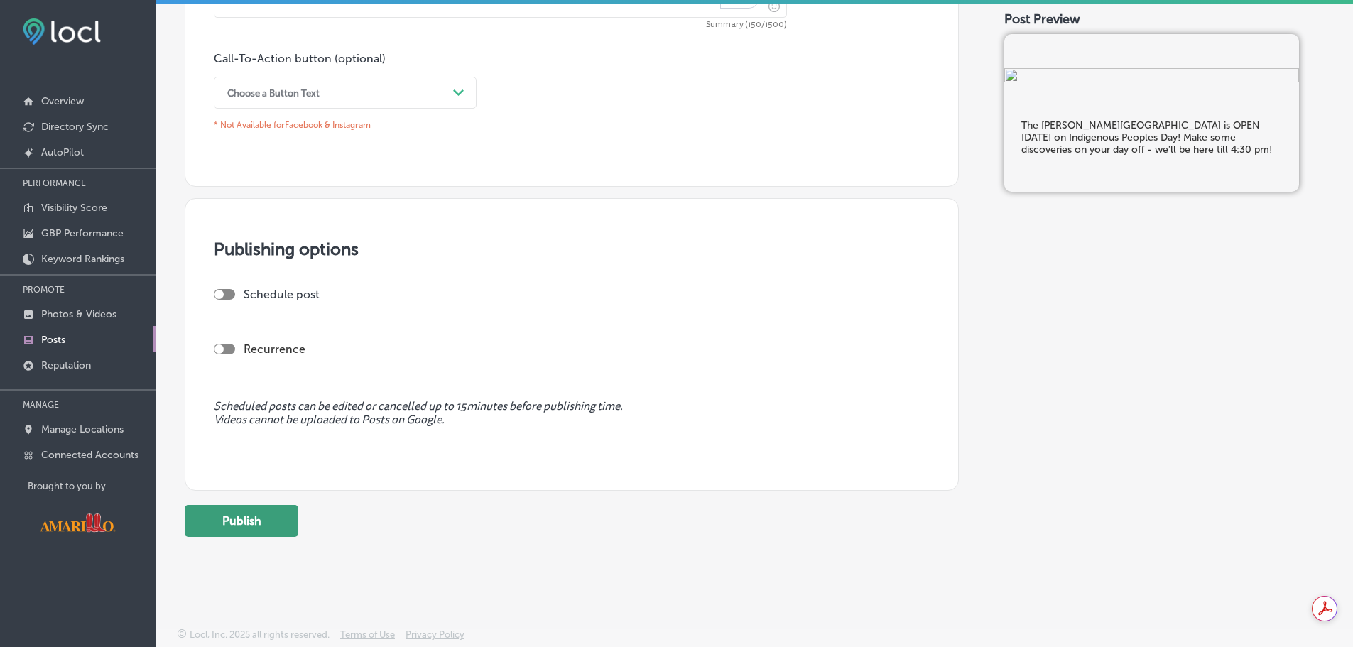
type textarea "The [PERSON_NAME][GEOGRAPHIC_DATA] is OPEN [DATE] on Indigenous Peoples Day! Ma…"
click at [266, 524] on button "Publish" at bounding box center [242, 521] width 114 height 32
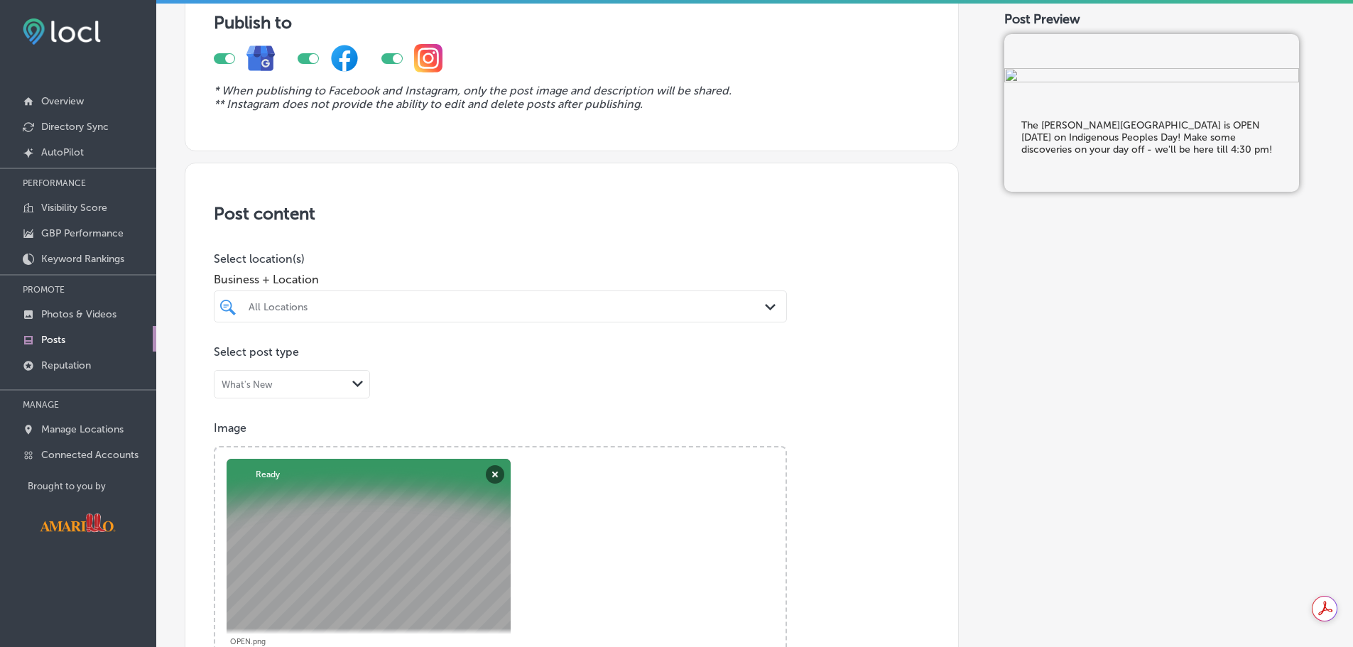
scroll to position [0, 0]
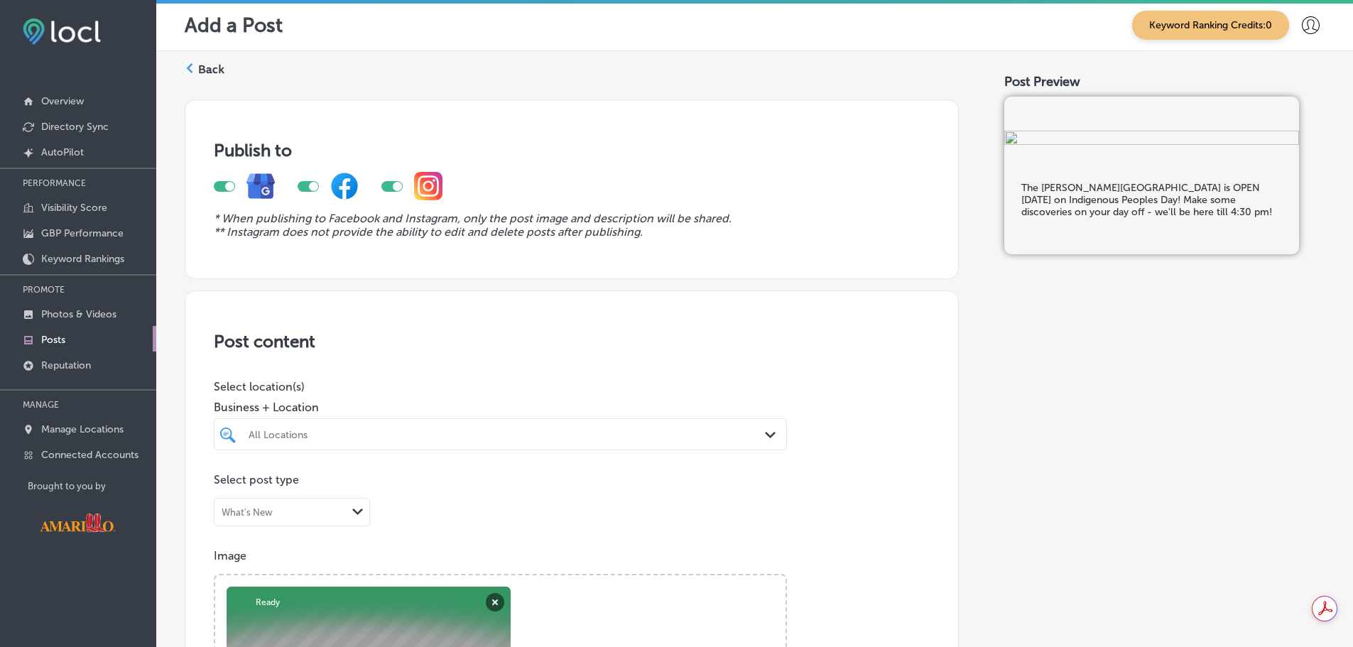
click at [388, 431] on div "All Locations" at bounding box center [508, 434] width 518 height 12
click at [281, 515] on label "[PERSON_NAME][GEOGRAPHIC_DATA]" at bounding box center [330, 520] width 168 height 24
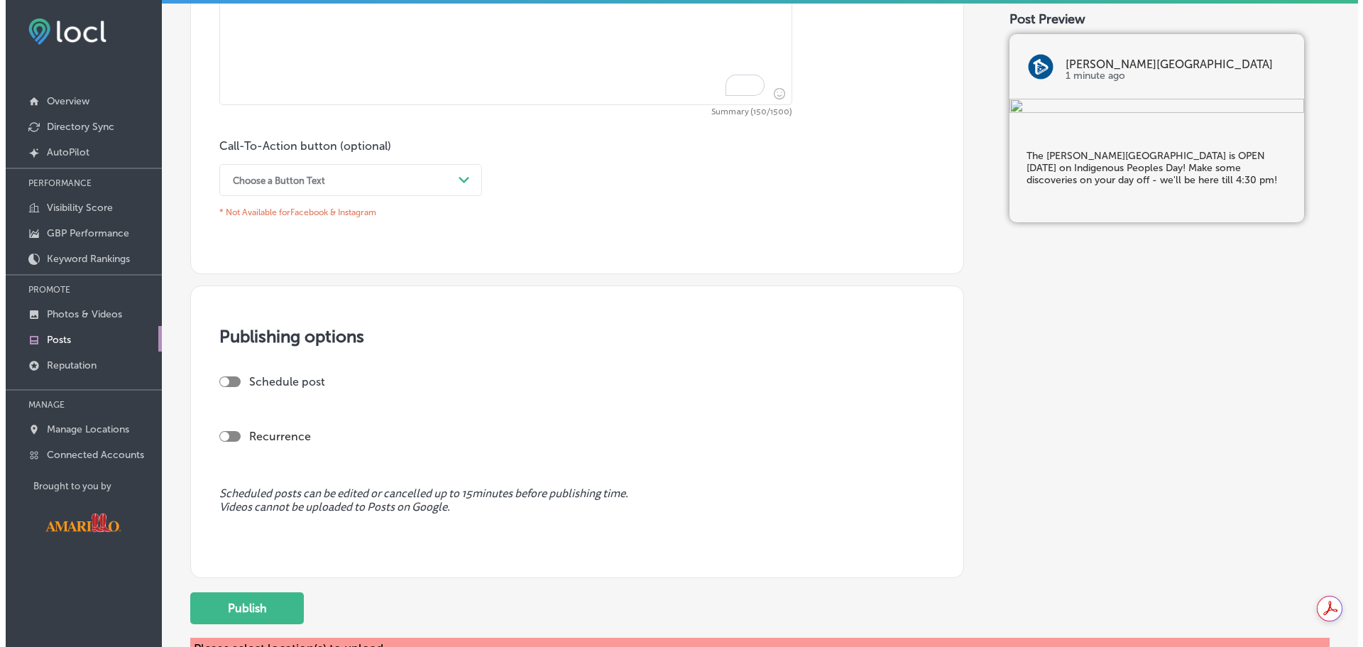
scroll to position [1051, 0]
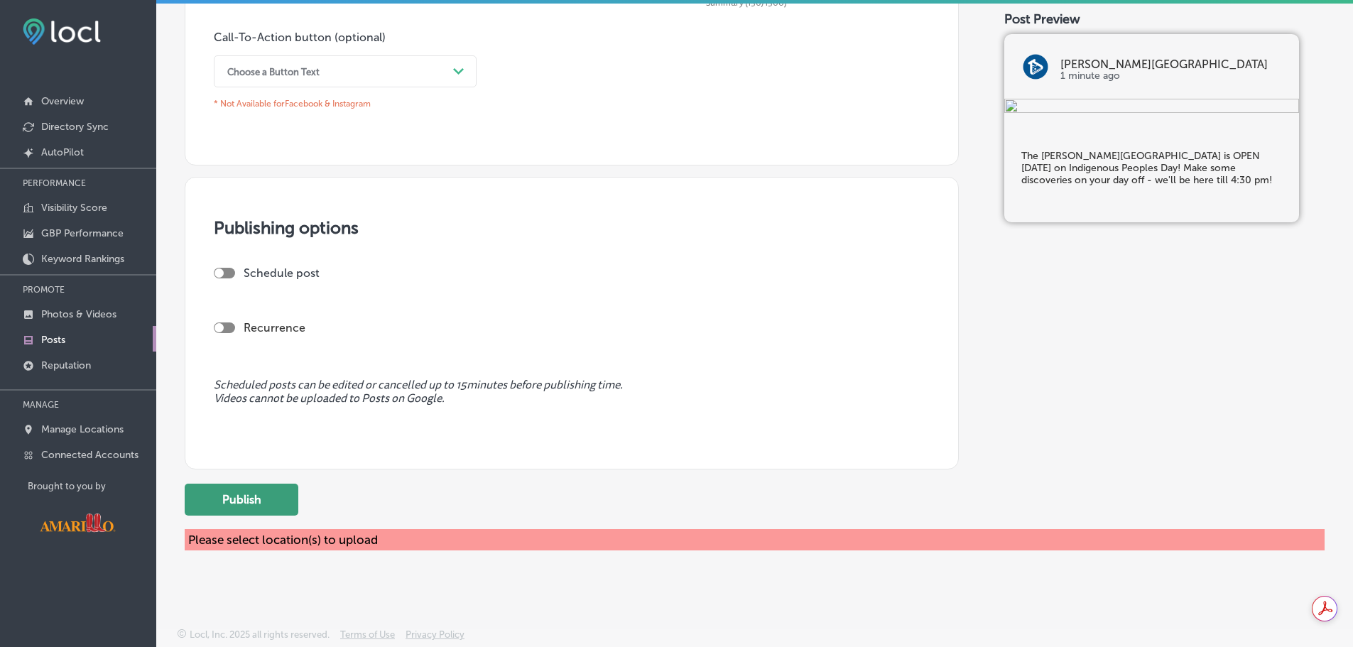
click at [261, 503] on button "Publish" at bounding box center [242, 500] width 114 height 32
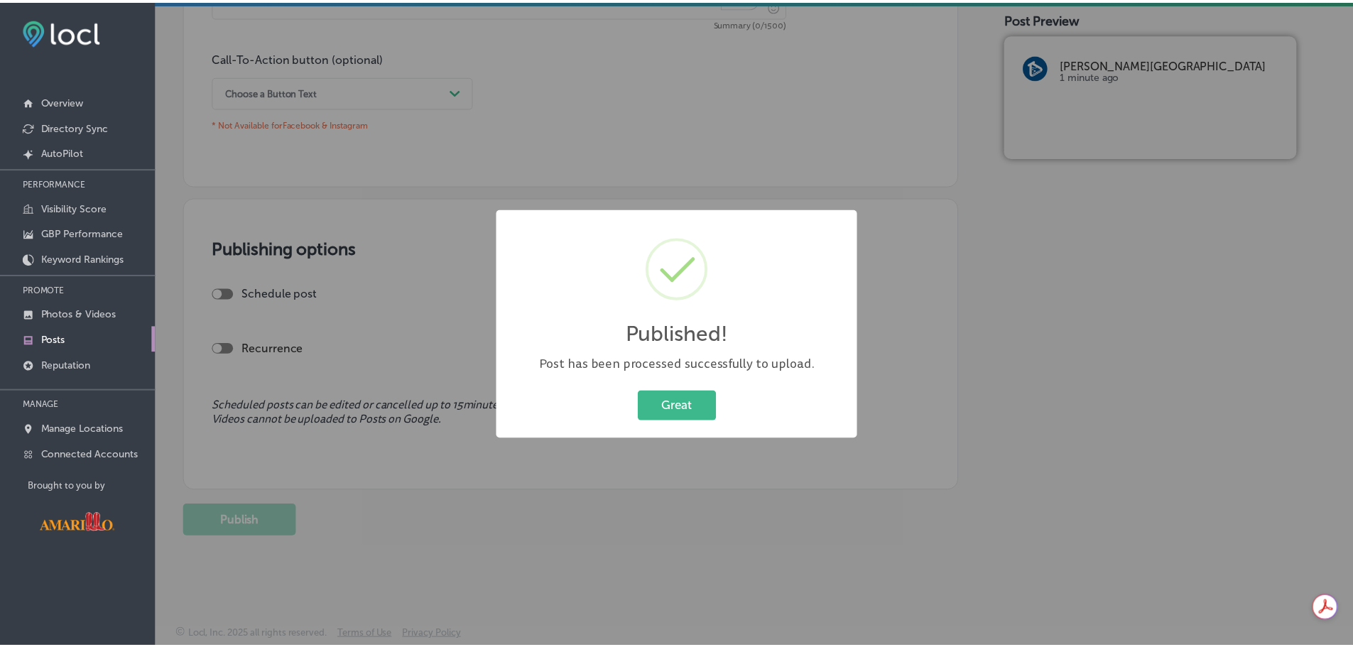
scroll to position [1030, 0]
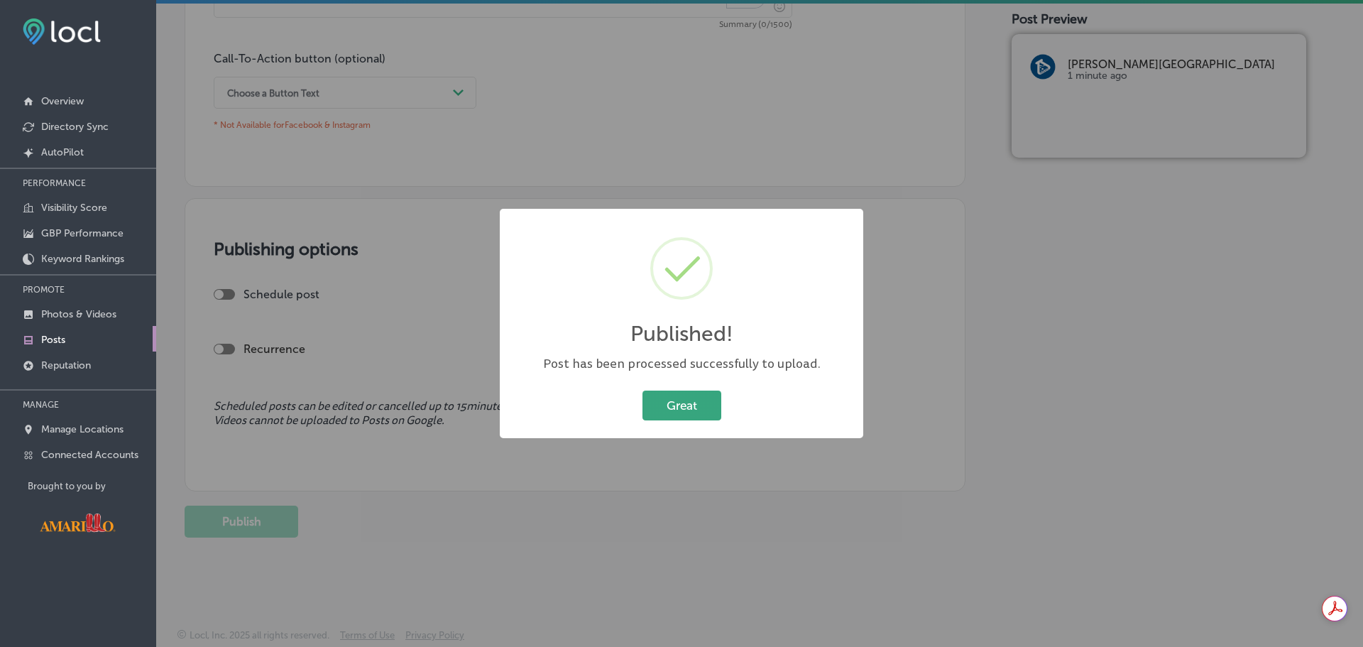
click at [680, 398] on button "Great" at bounding box center [682, 405] width 79 height 29
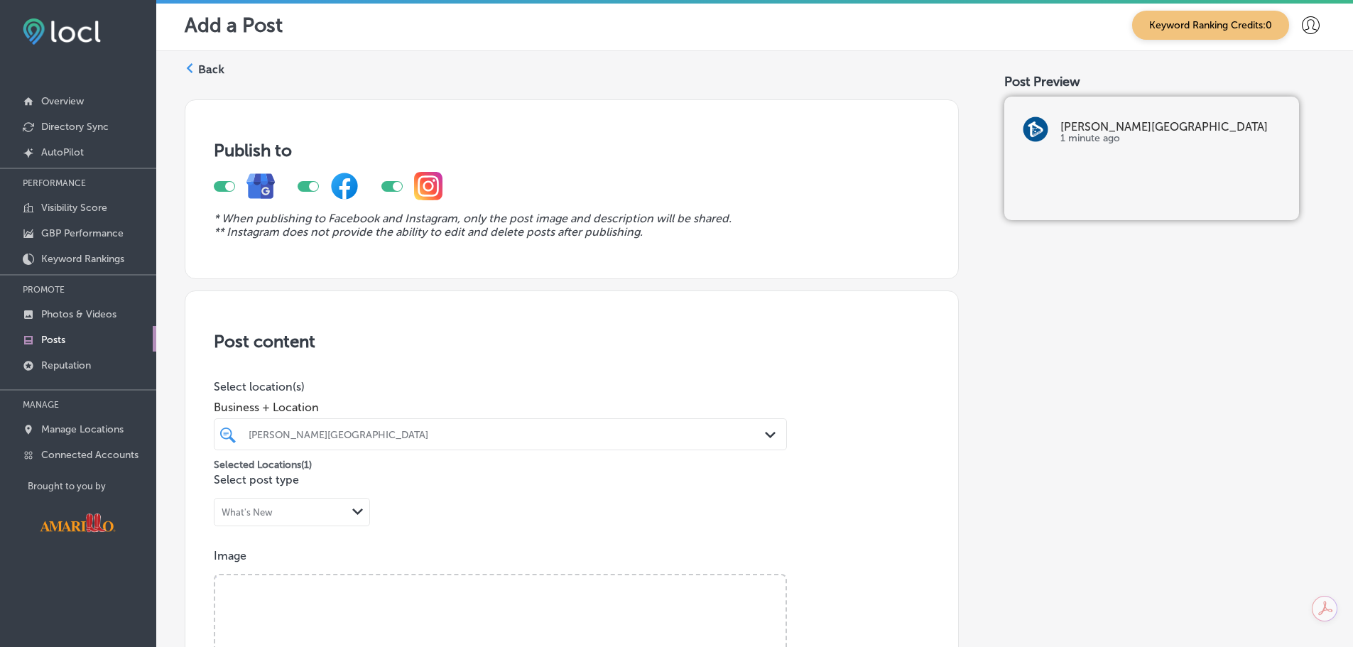
scroll to position [0, 0]
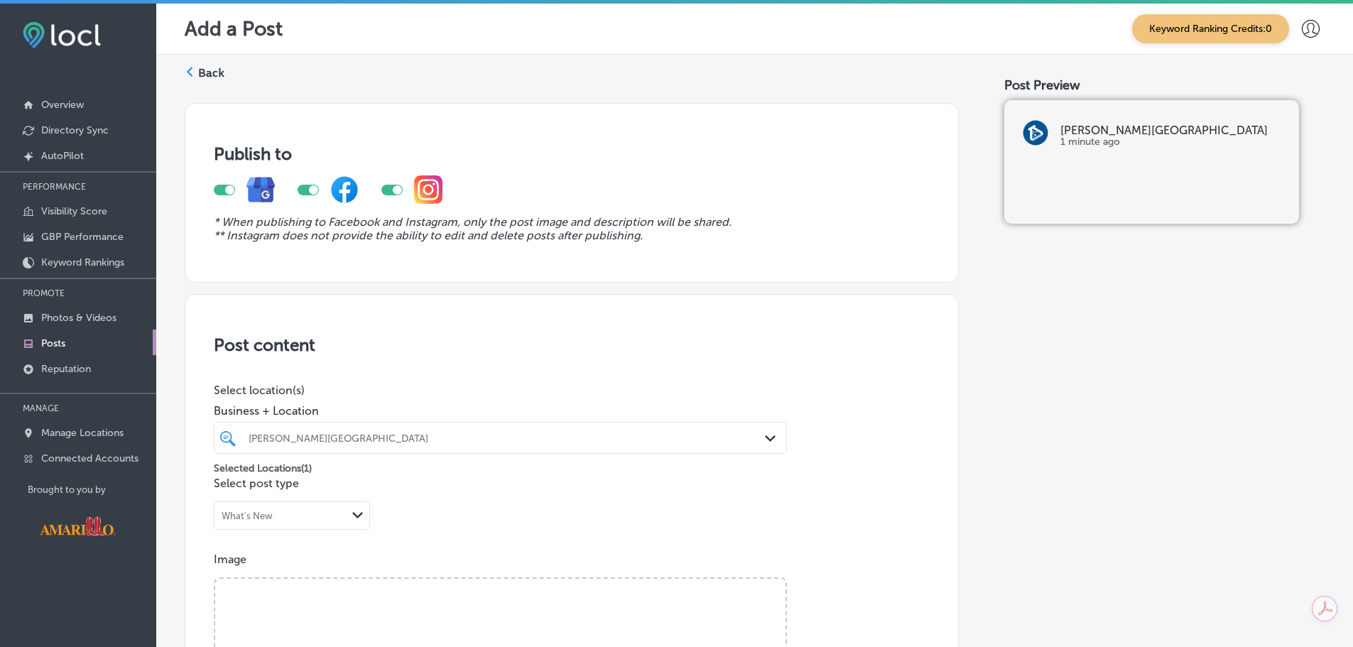
click at [219, 77] on label "Back" at bounding box center [211, 73] width 26 height 16
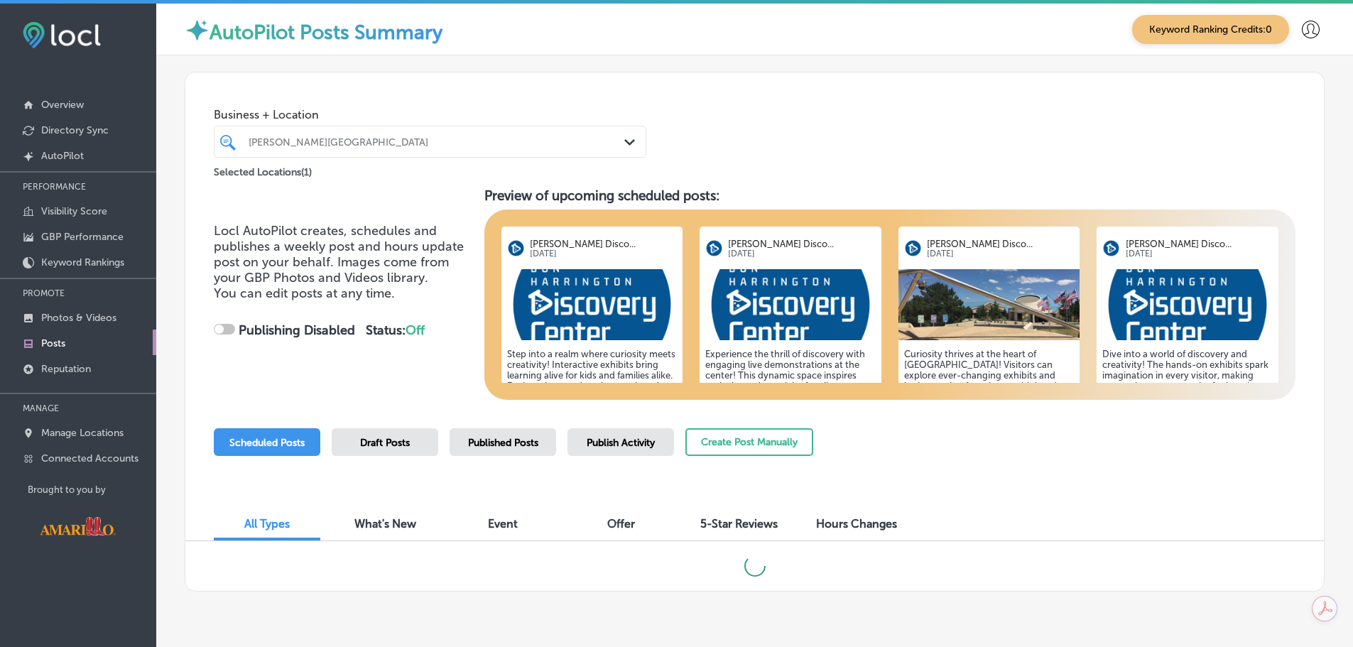
click at [861, 527] on span "Hours Changes" at bounding box center [856, 523] width 81 height 13
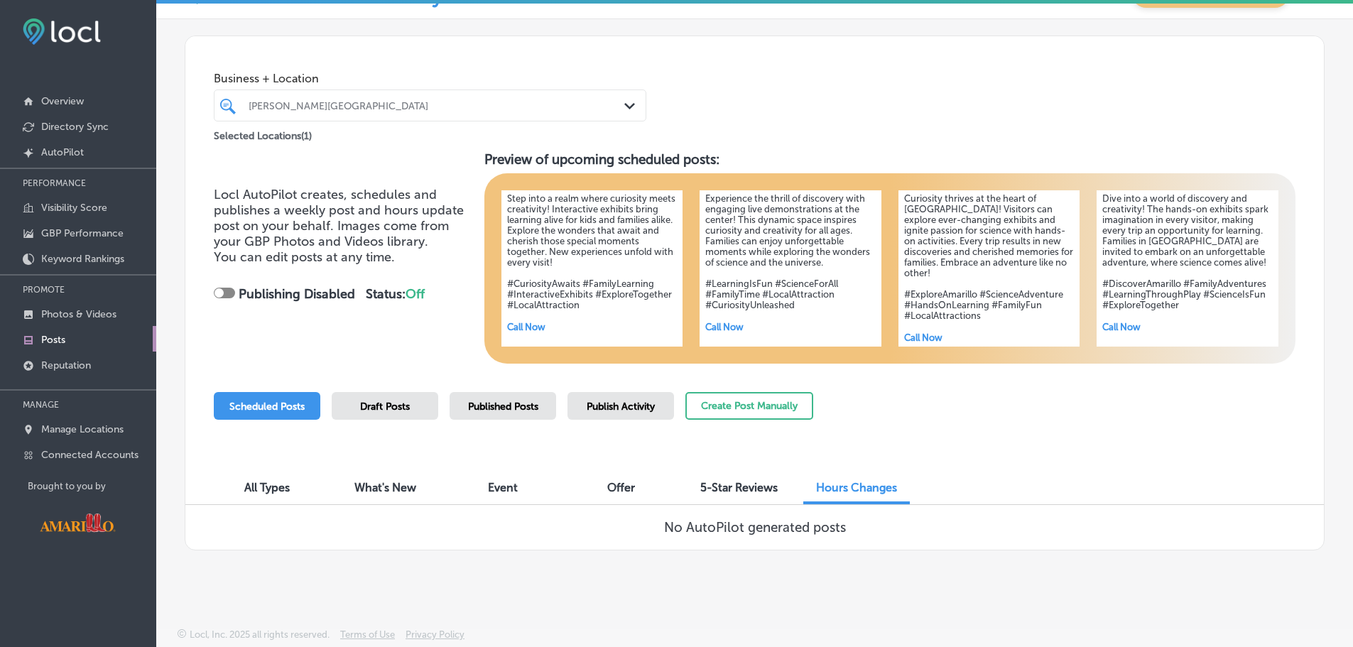
scroll to position [33, 0]
click at [361, 114] on div at bounding box center [411, 105] width 329 height 19
click at [367, 111] on div at bounding box center [411, 105] width 329 height 19
click at [876, 489] on span "Hours Changes" at bounding box center [856, 487] width 81 height 13
click at [97, 361] on link "Reputation" at bounding box center [78, 364] width 156 height 26
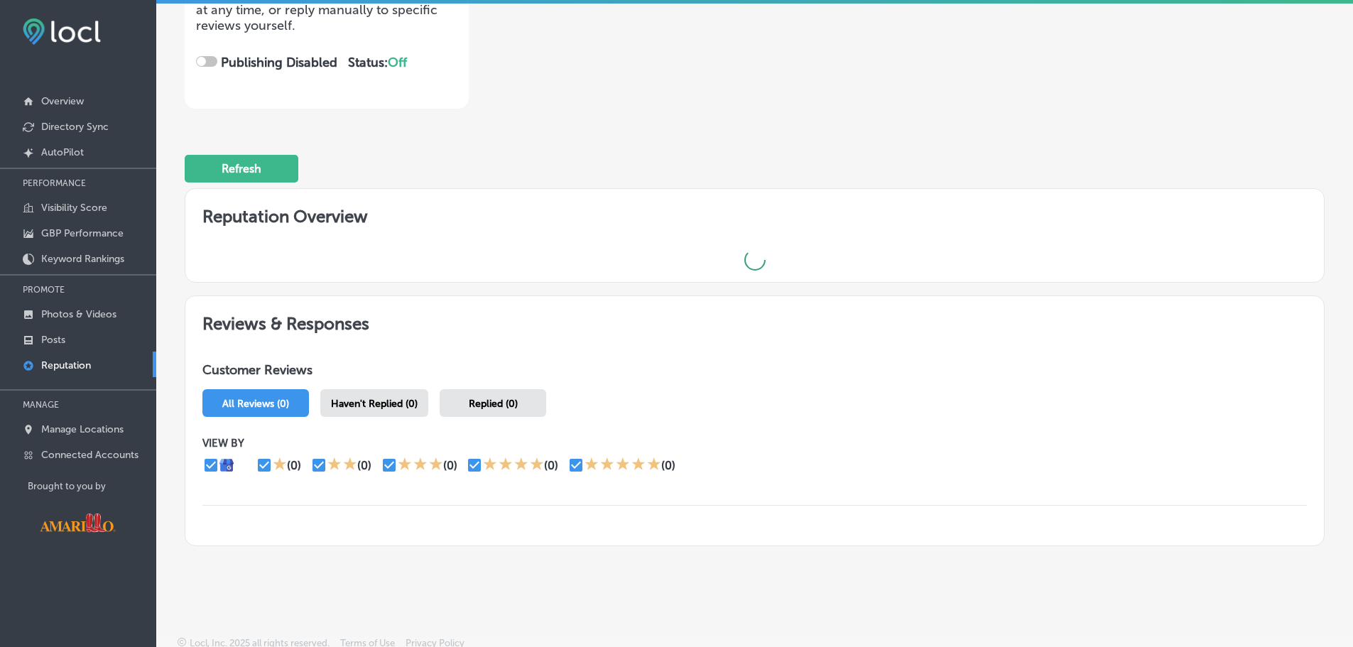
scroll to position [276, 0]
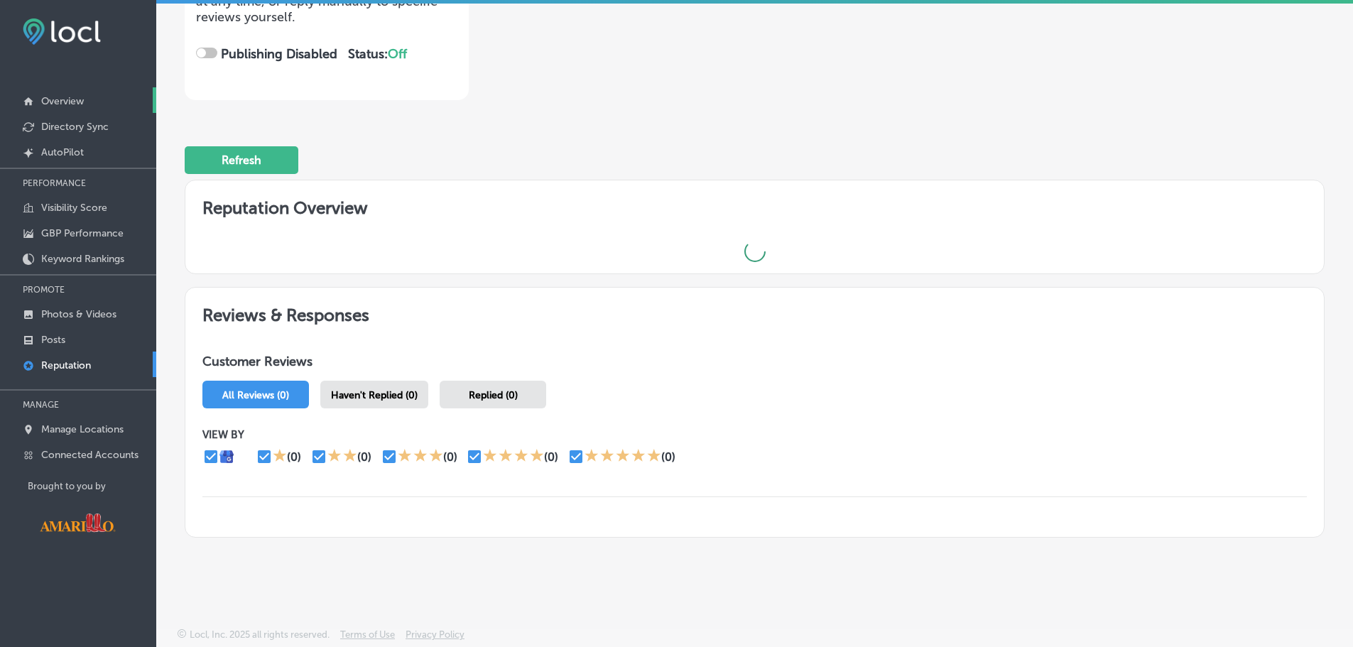
click at [102, 92] on link "Overview" at bounding box center [78, 100] width 156 height 26
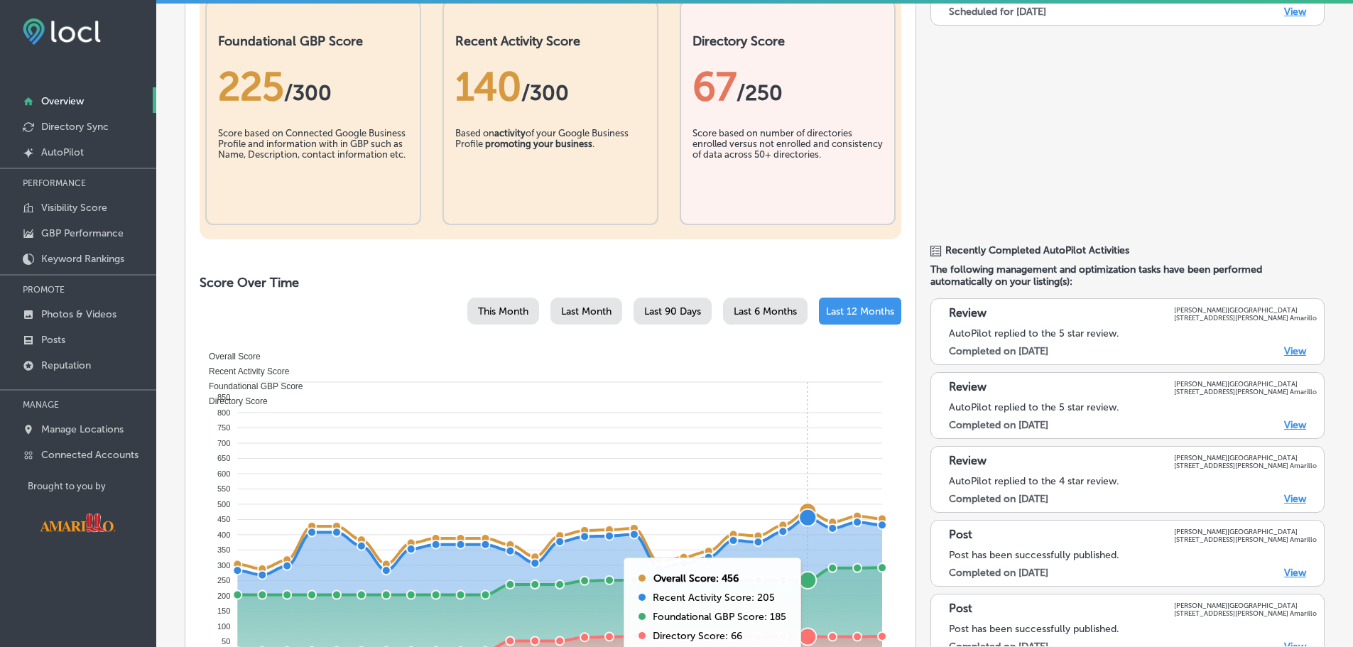
scroll to position [497, 0]
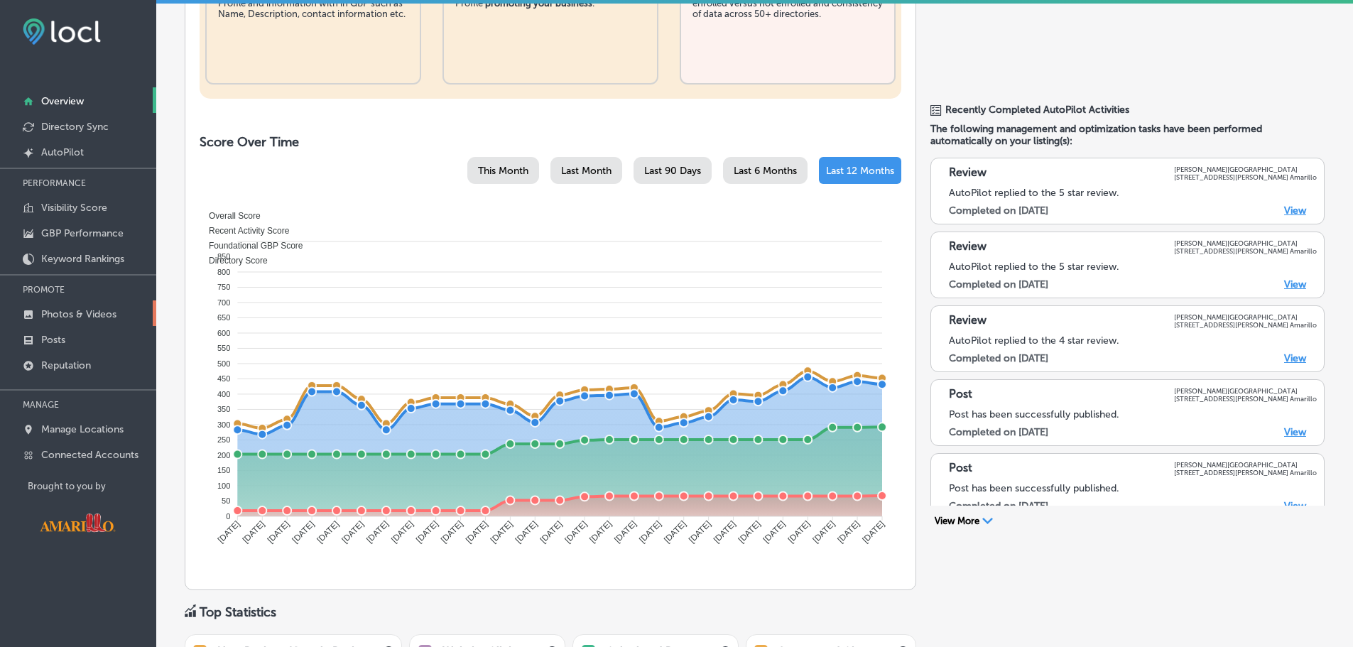
click at [87, 315] on p "Photos & Videos" at bounding box center [78, 314] width 75 height 12
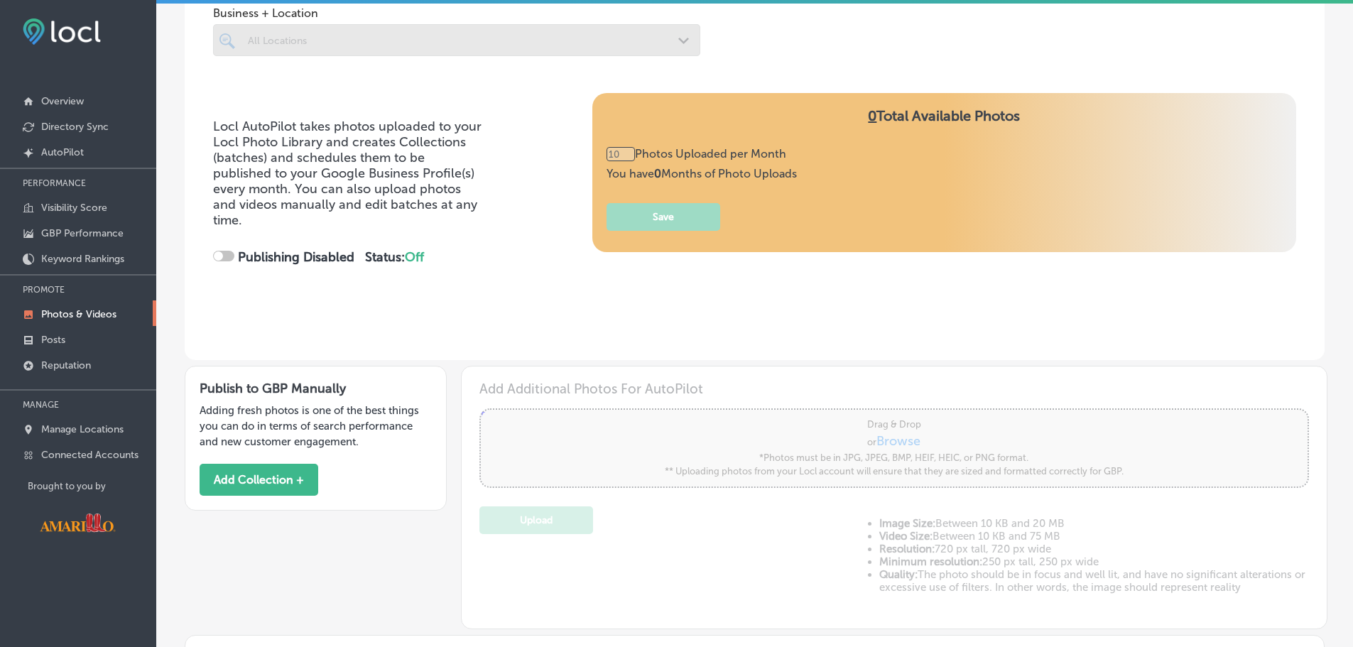
scroll to position [213, 0]
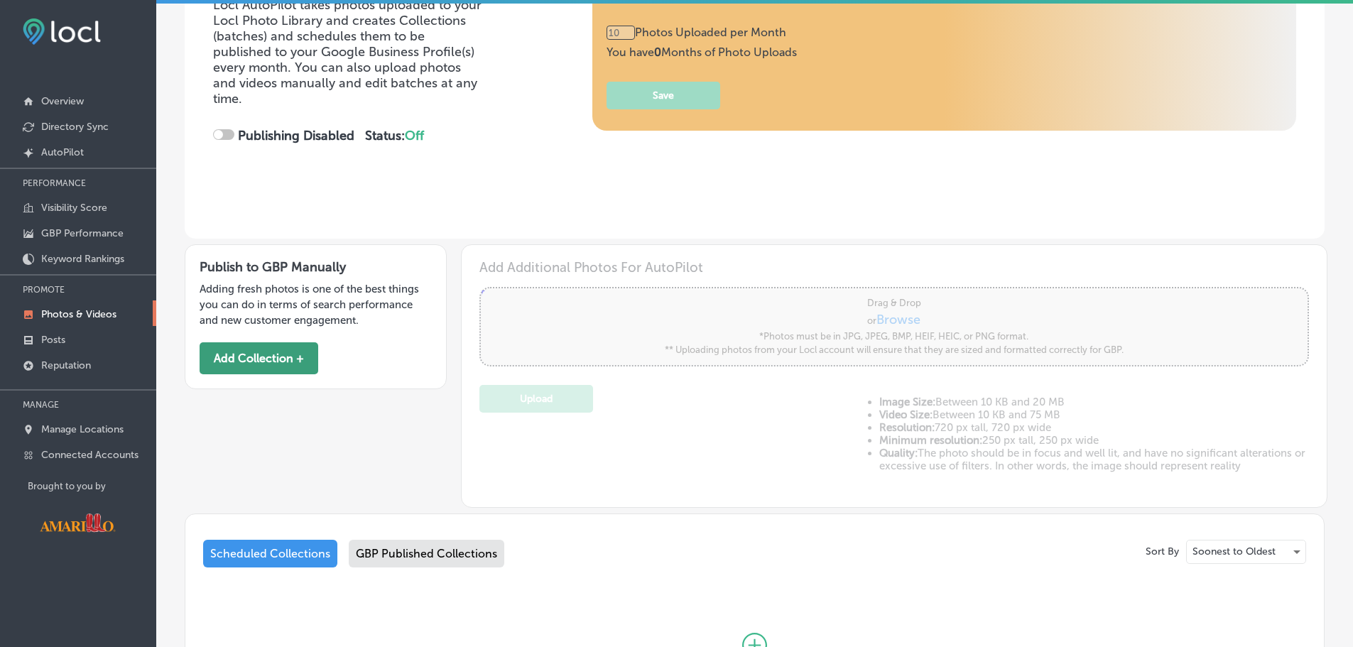
click at [239, 359] on button "Add Collection +" at bounding box center [259, 358] width 119 height 32
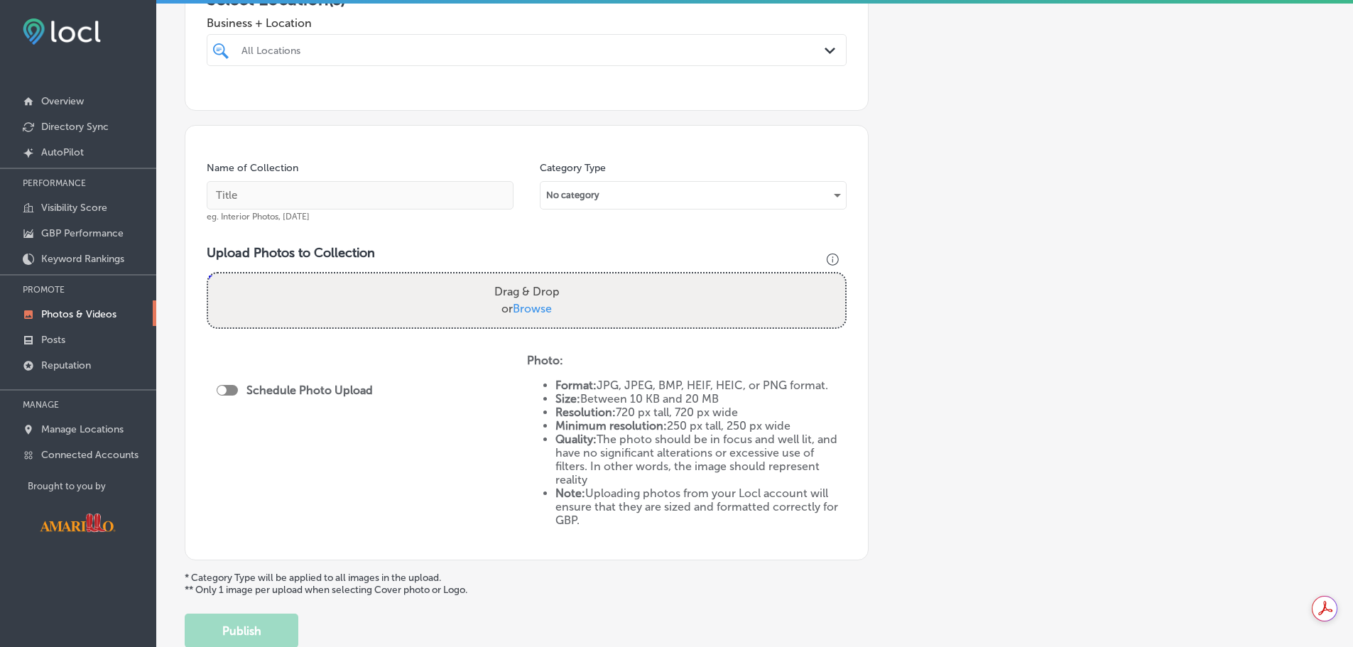
scroll to position [284, 0]
click at [572, 200] on div "No category" at bounding box center [692, 194] width 305 height 23
click at [527, 304] on span "Browse" at bounding box center [532, 307] width 39 height 13
click at [527, 277] on input "Drag & Drop or Browse" at bounding box center [526, 275] width 637 height 4
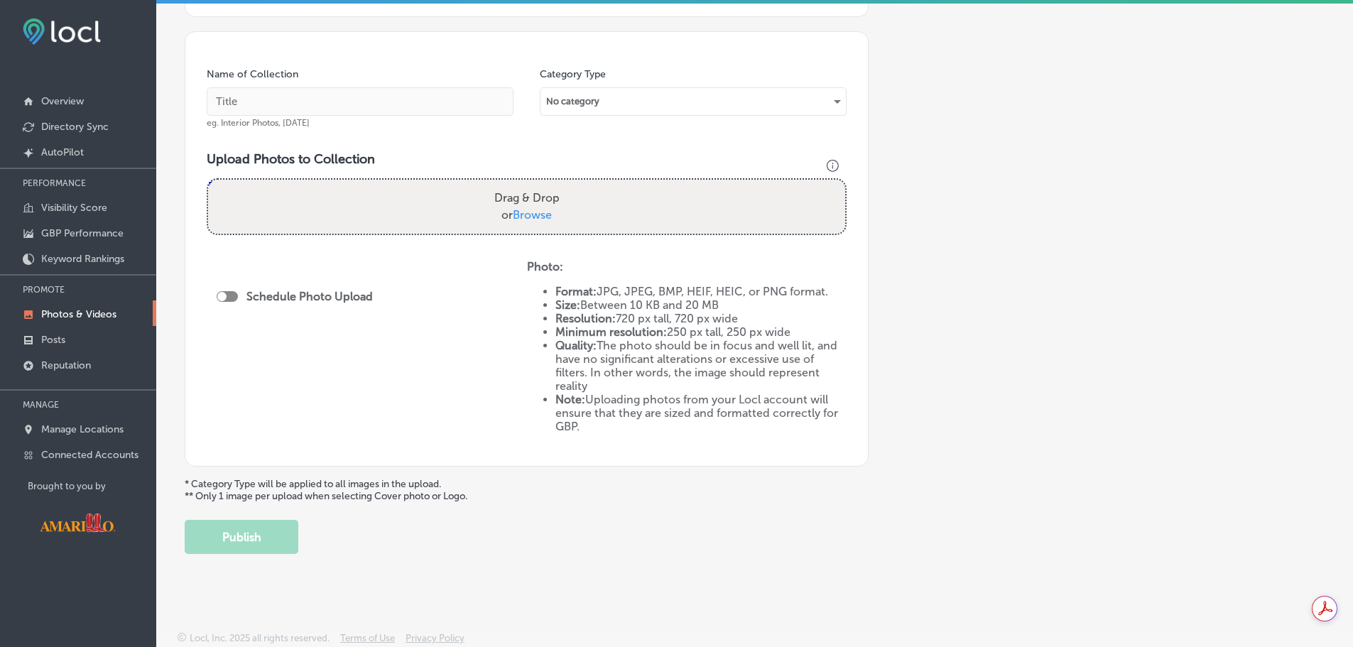
scroll to position [381, 0]
type input "C:\fakepath\-Exhibition Overview 2.jpg"
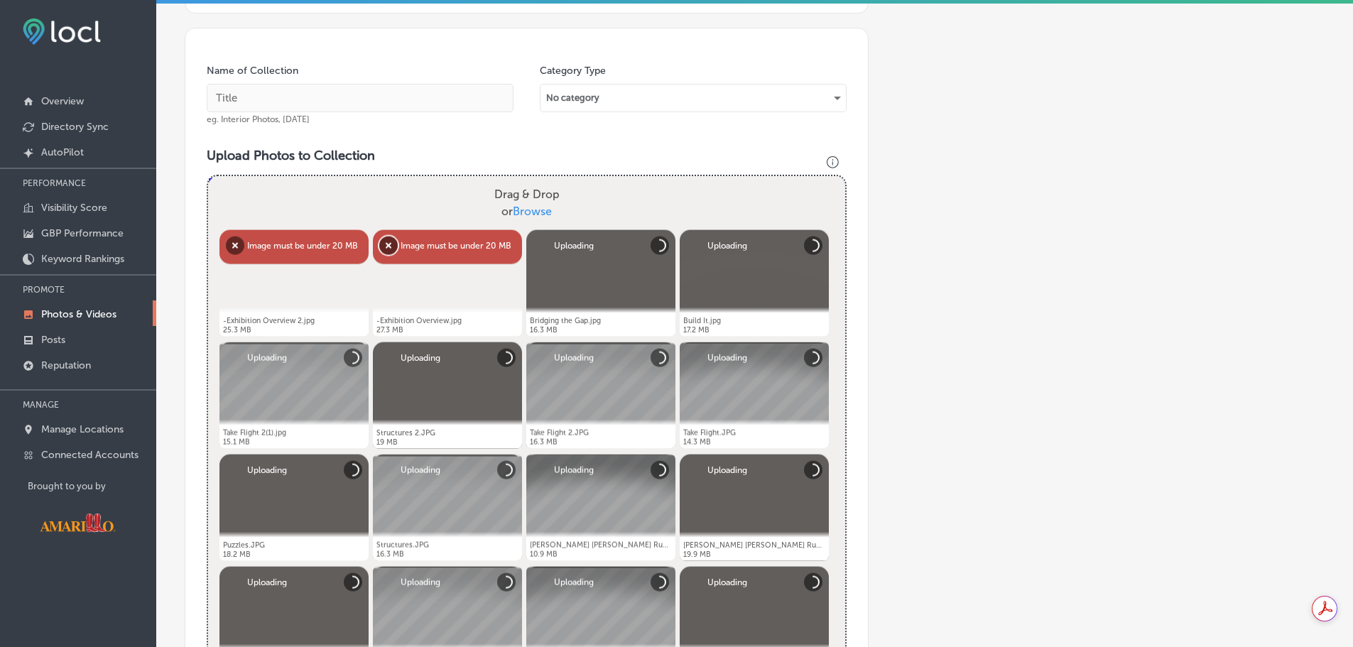
click at [387, 245] on button "Remove" at bounding box center [388, 245] width 18 height 18
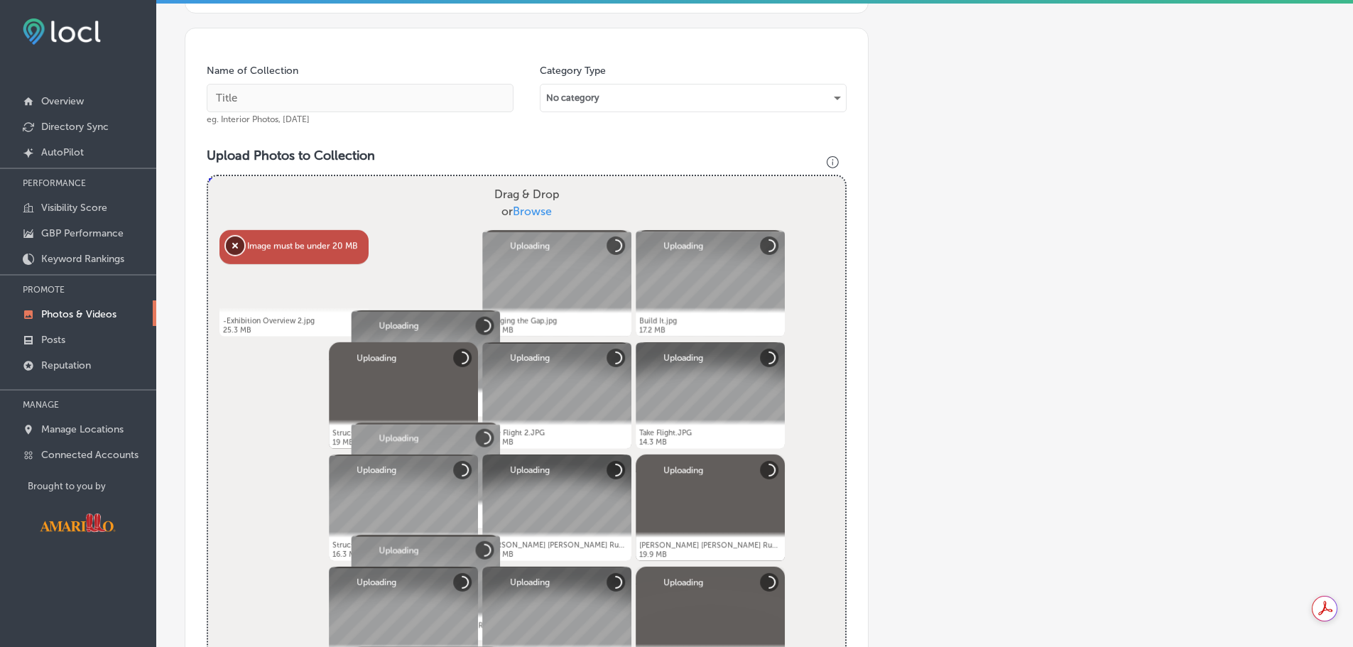
click at [234, 246] on button "Remove" at bounding box center [235, 245] width 18 height 18
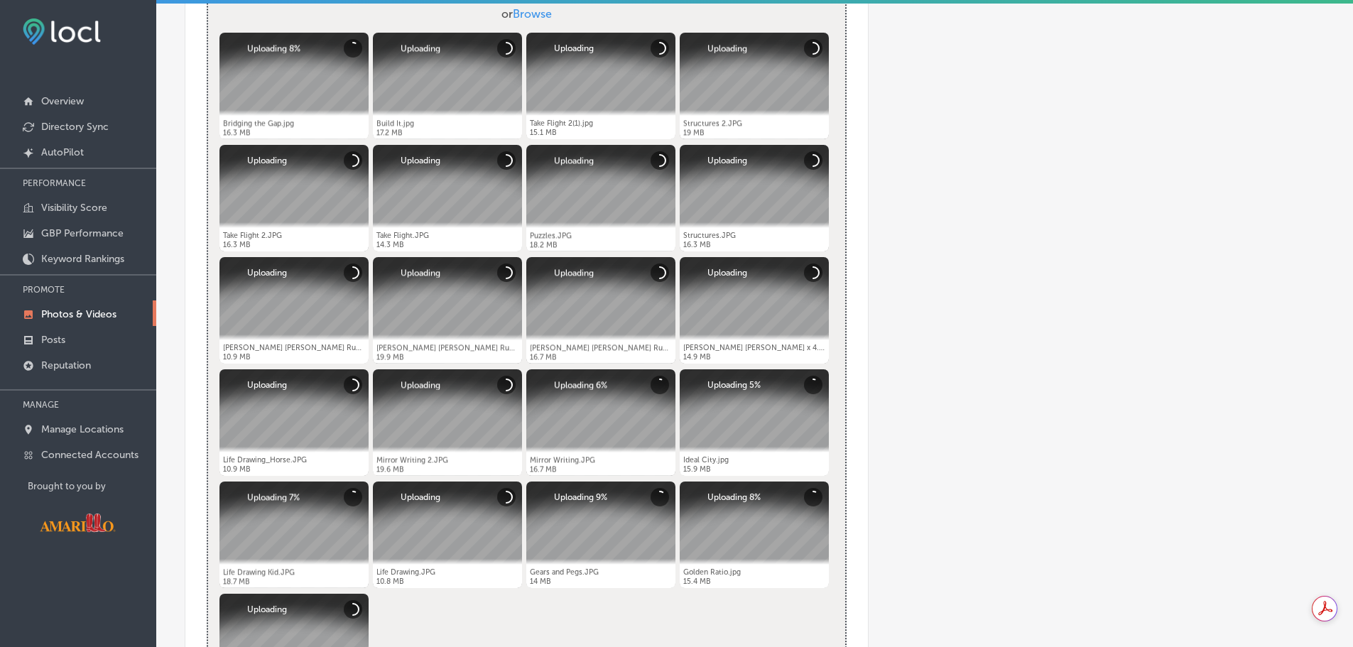
scroll to position [310, 0]
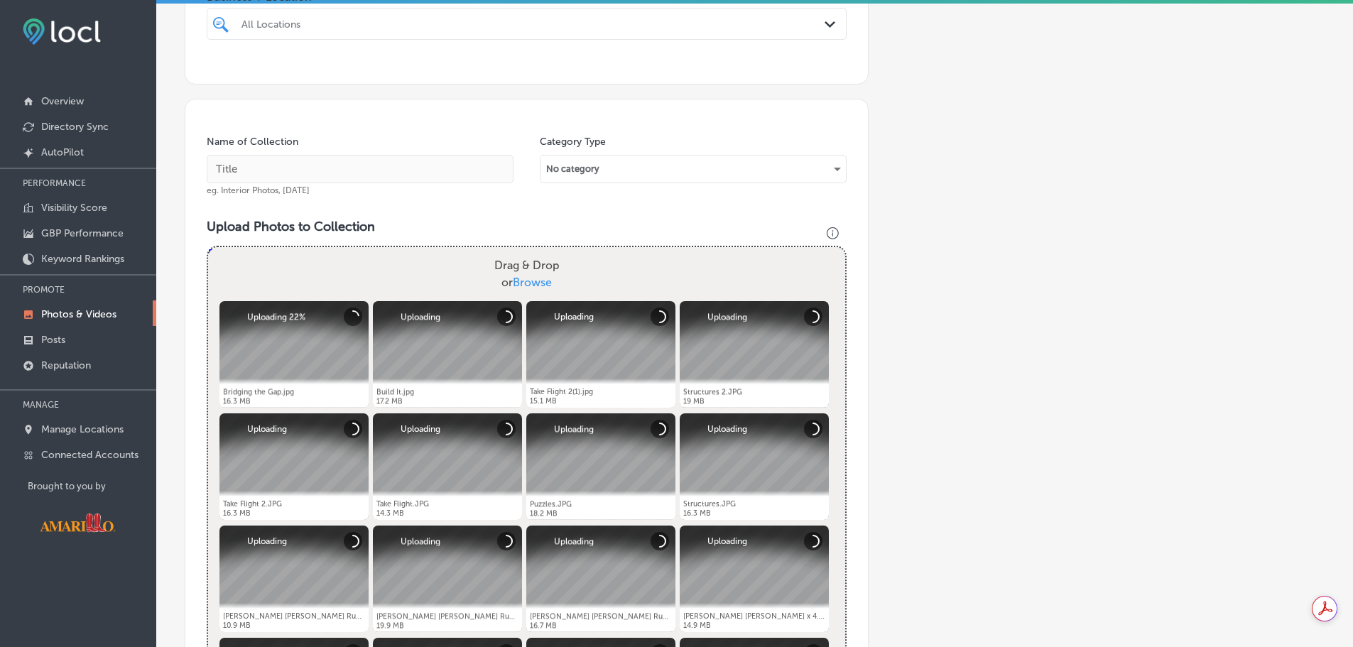
click at [731, 173] on div "No category" at bounding box center [692, 169] width 305 height 23
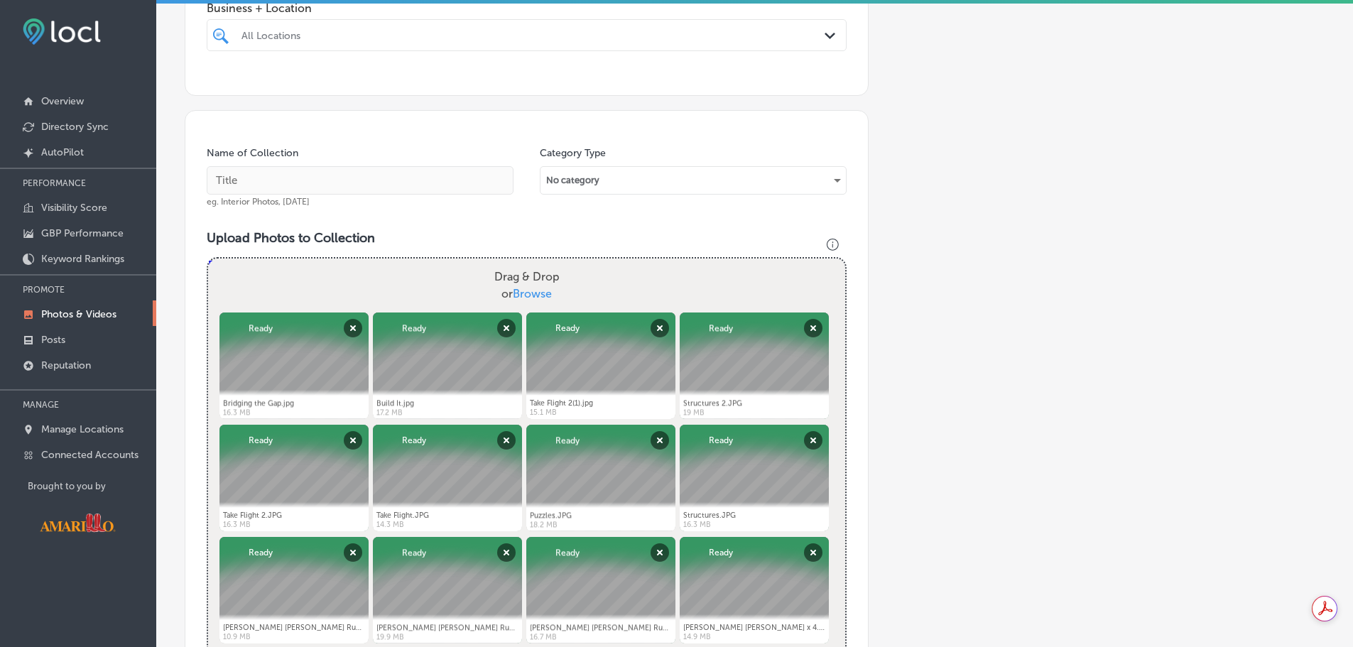
scroll to position [278, 0]
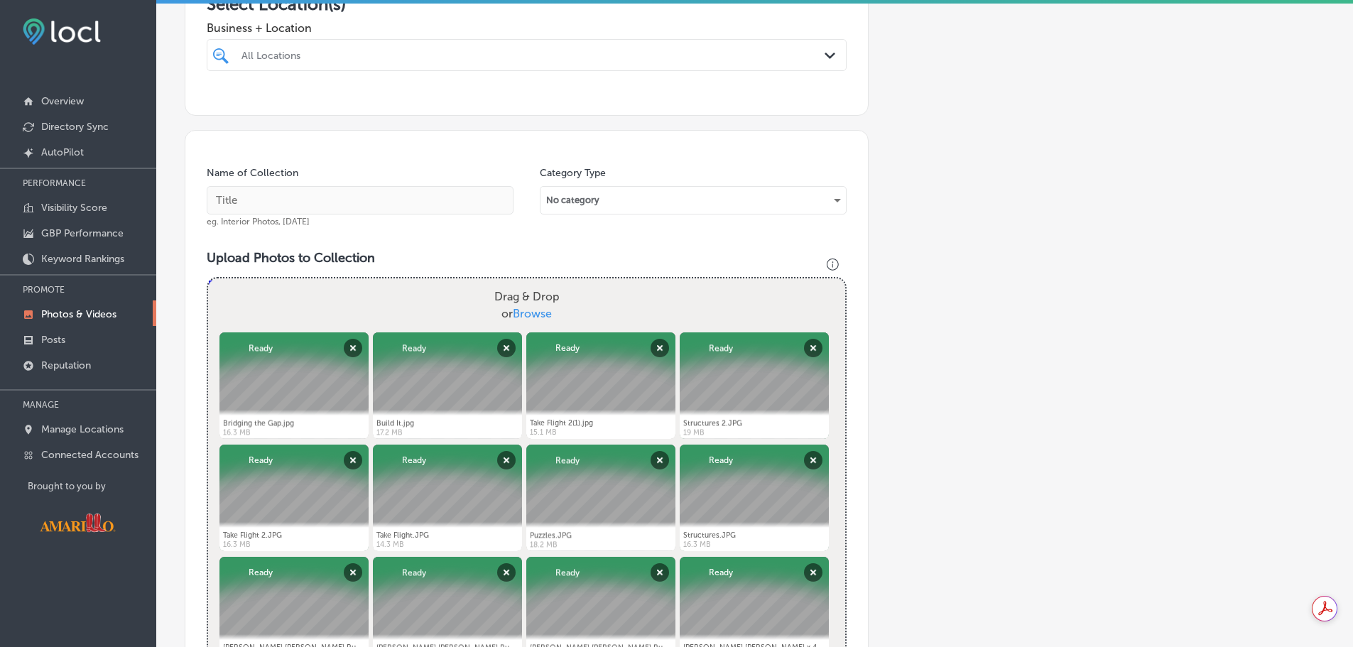
click at [765, 200] on div "No category" at bounding box center [692, 200] width 305 height 23
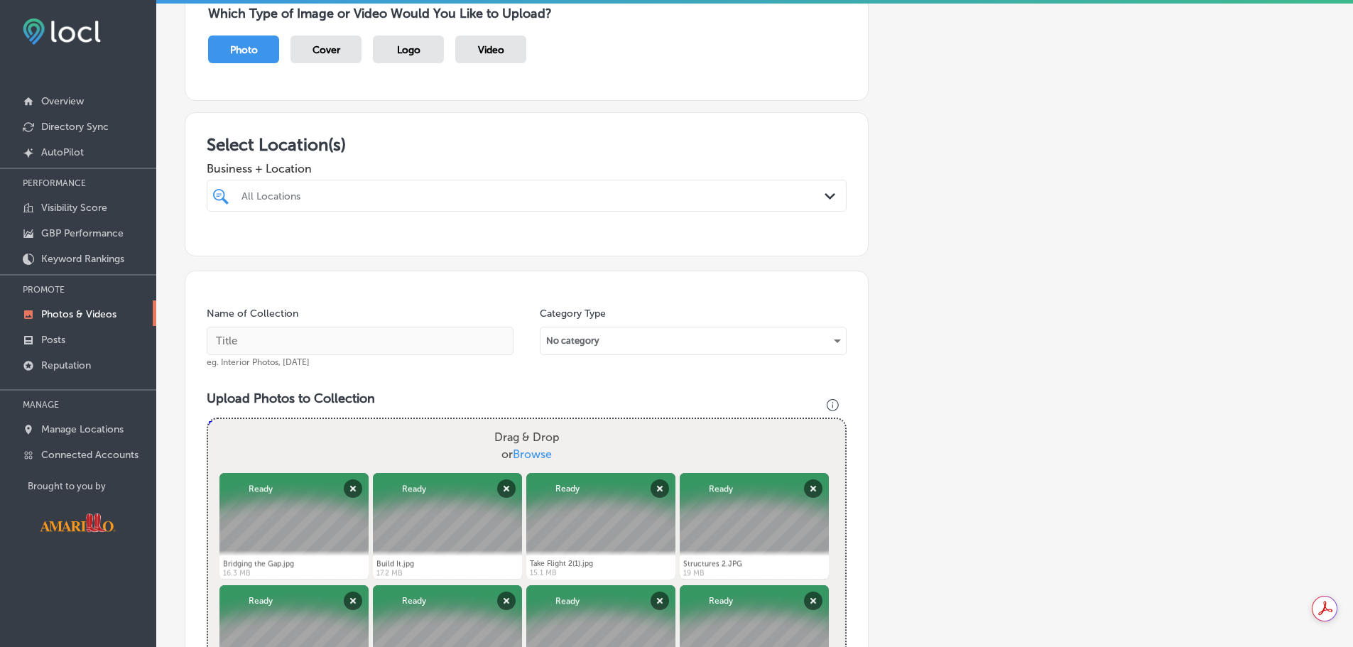
scroll to position [0, 0]
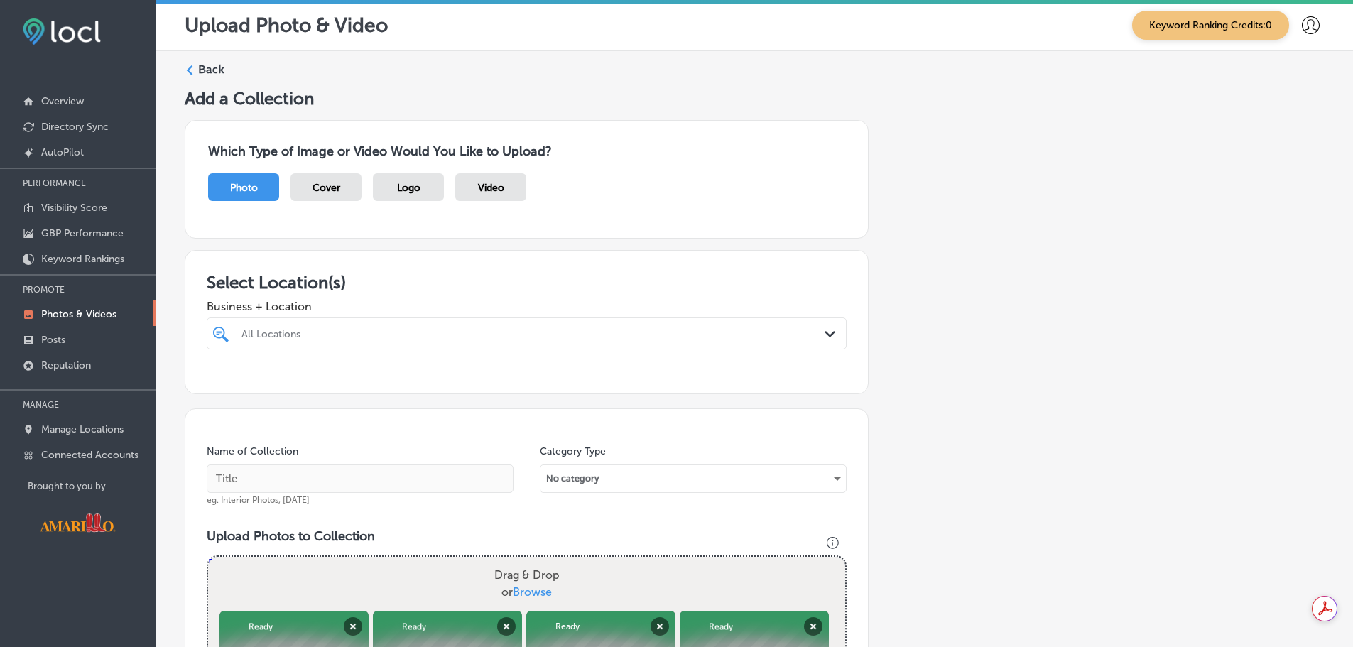
click at [347, 337] on div "All Locations" at bounding box center [533, 333] width 584 height 12
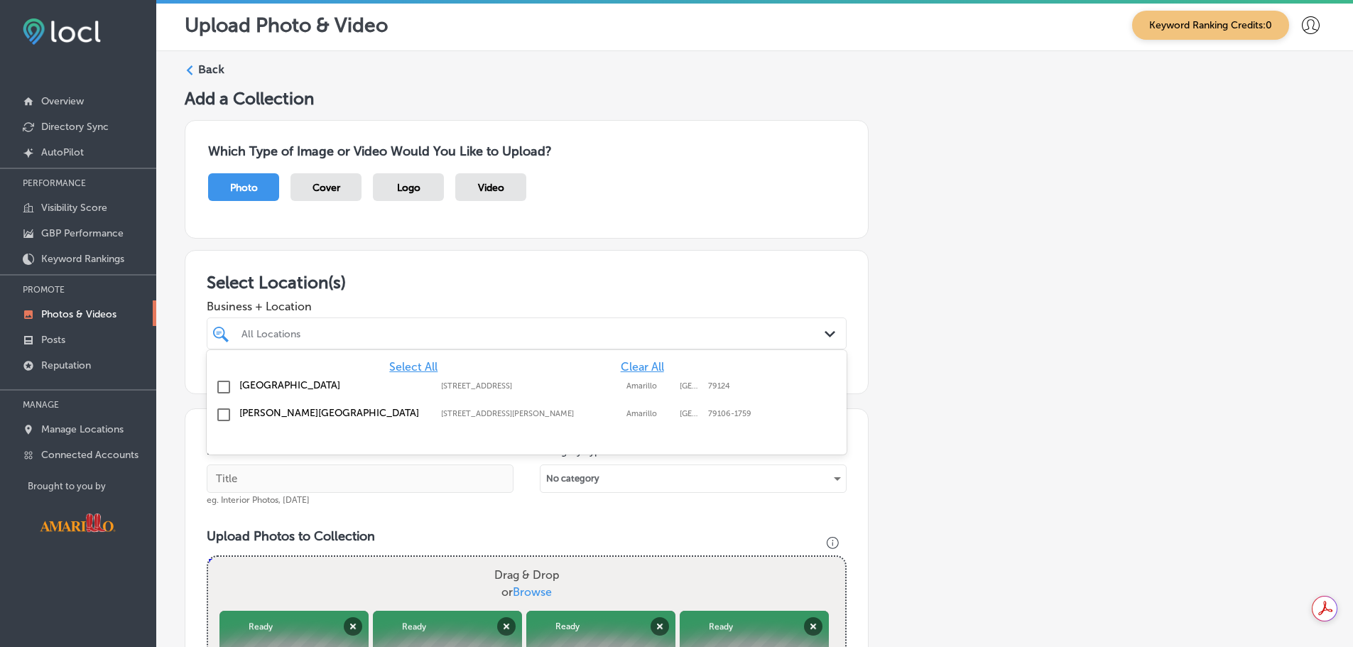
click at [265, 414] on label "[PERSON_NAME][GEOGRAPHIC_DATA]" at bounding box center [332, 413] width 187 height 12
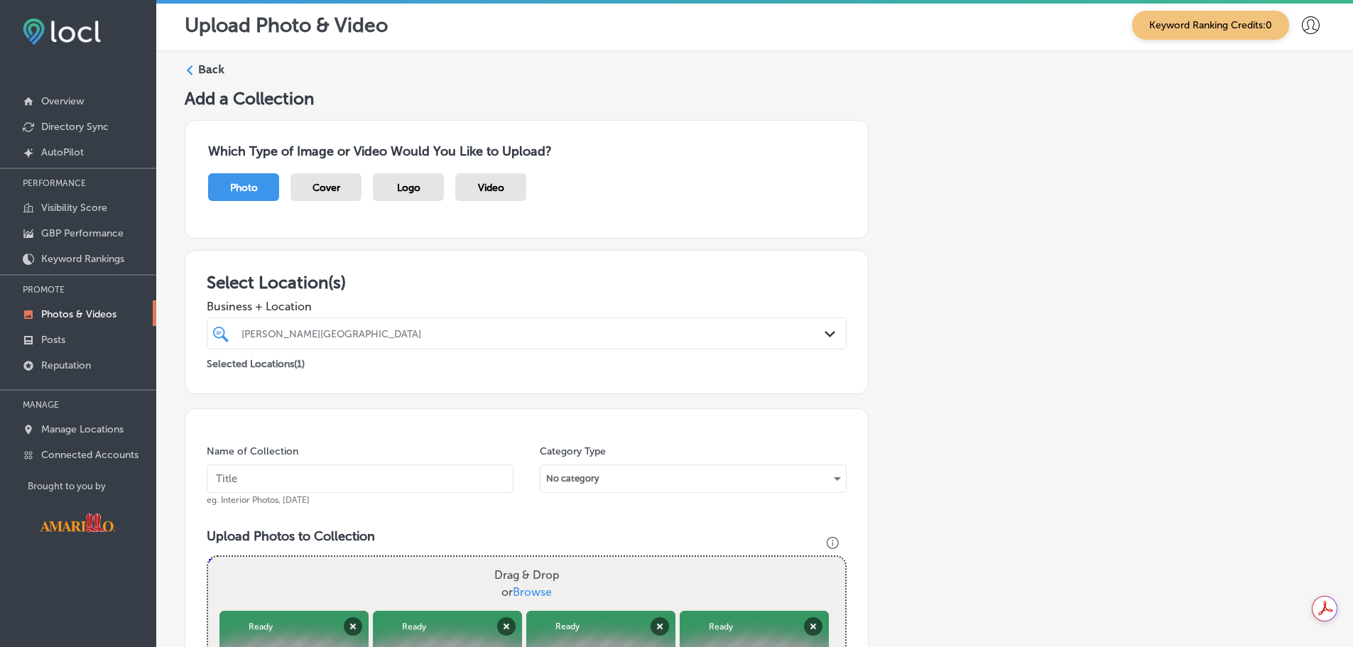
click at [249, 472] on input "text" at bounding box center [360, 478] width 307 height 28
click at [249, 474] on input "text" at bounding box center [360, 478] width 307 height 28
drag, startPoint x: 384, startPoint y: 453, endPoint x: 371, endPoint y: 440, distance: 18.1
click at [385, 453] on div "Name of Collection Leaonardo's Lab Traveling Exhibit eg. Interior Photos, [DATE]" at bounding box center [360, 475] width 307 height 61
click at [234, 479] on input "Leaonardo's Lab Traveling Exhibit" at bounding box center [360, 478] width 307 height 28
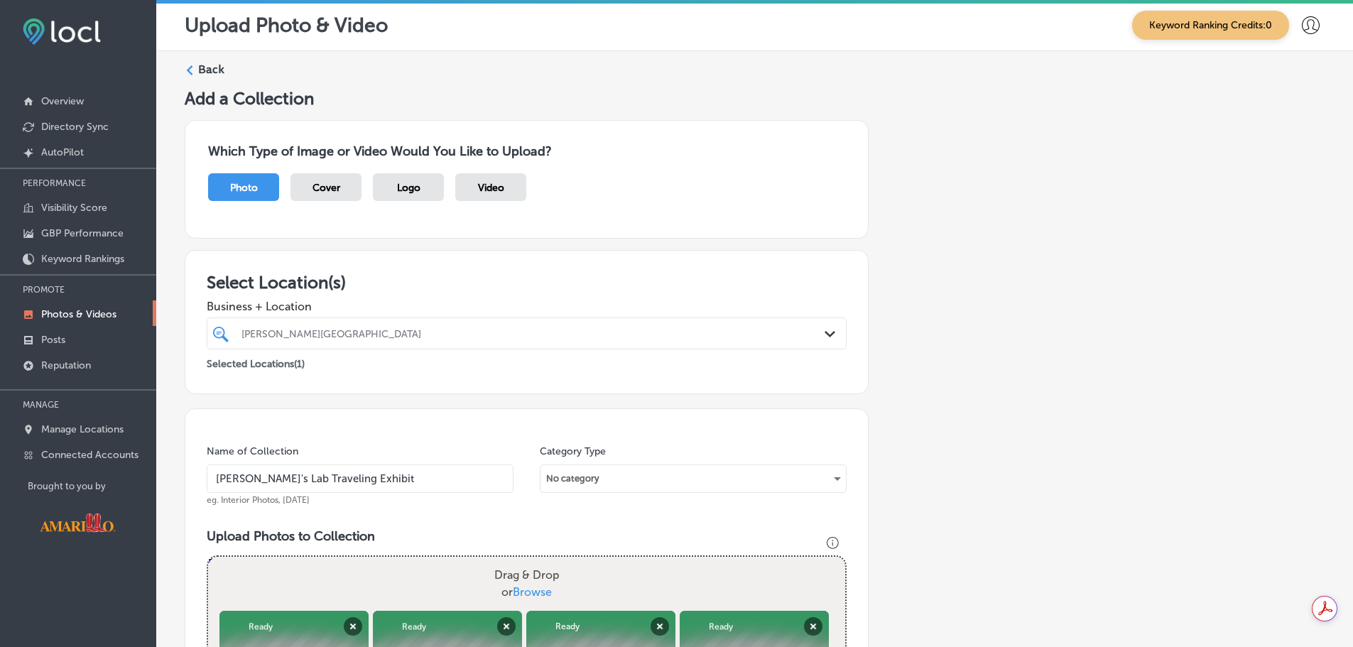
type input "[PERSON_NAME]'s Lab Traveling Exhibit"
click at [421, 450] on div "Name of Collection [PERSON_NAME]'s Lab Traveling Exhibit eg. Interior Photos, […" at bounding box center [360, 475] width 307 height 61
click at [635, 485] on div "No category" at bounding box center [692, 478] width 305 height 23
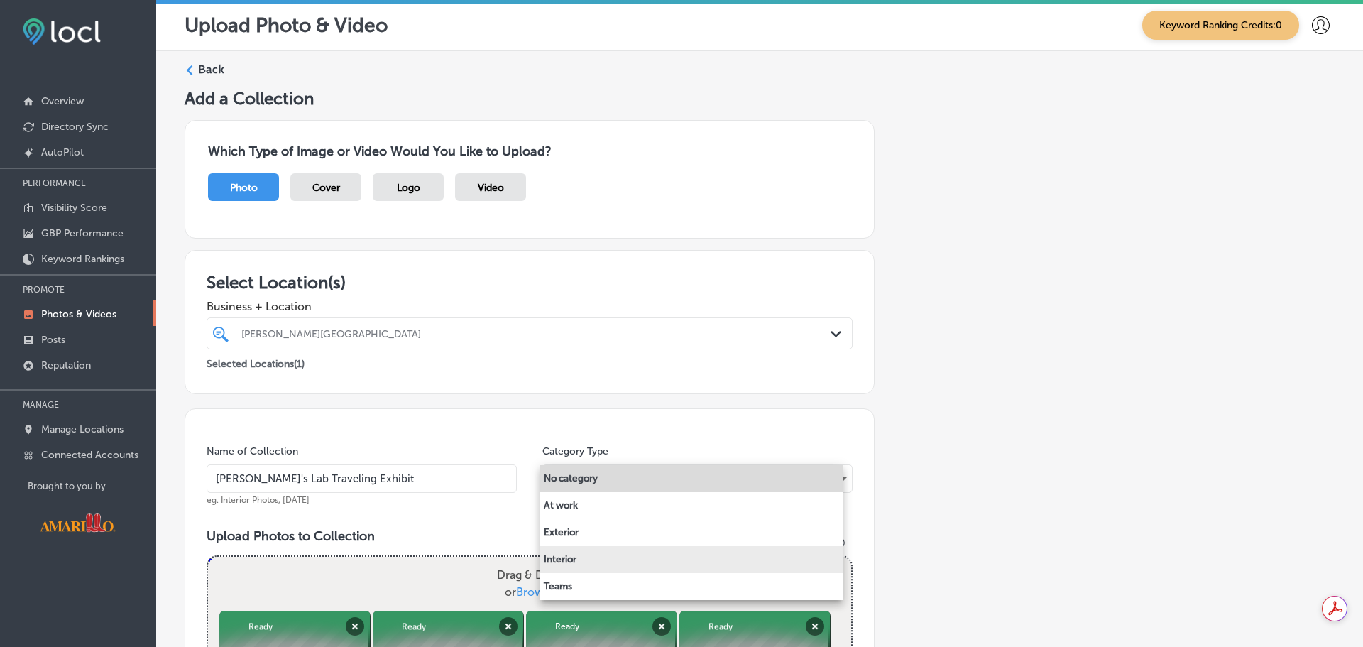
click at [603, 561] on li "Interior" at bounding box center [691, 559] width 302 height 27
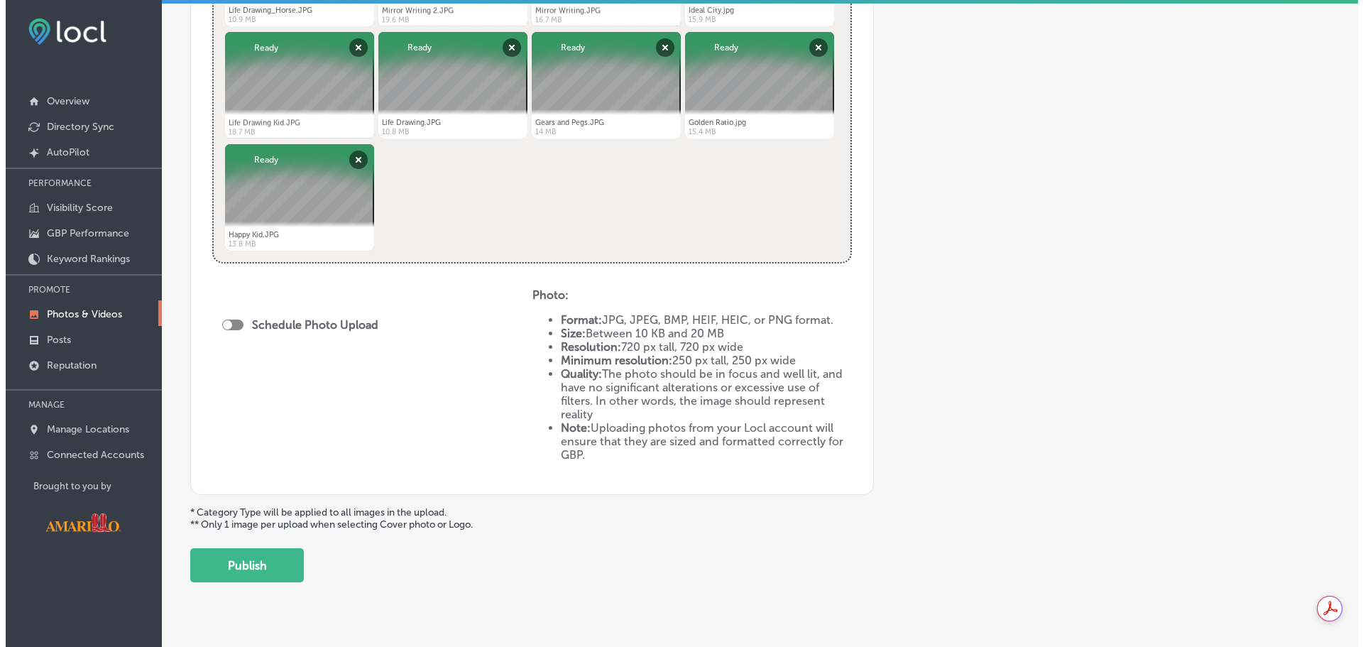
scroll to position [1059, 0]
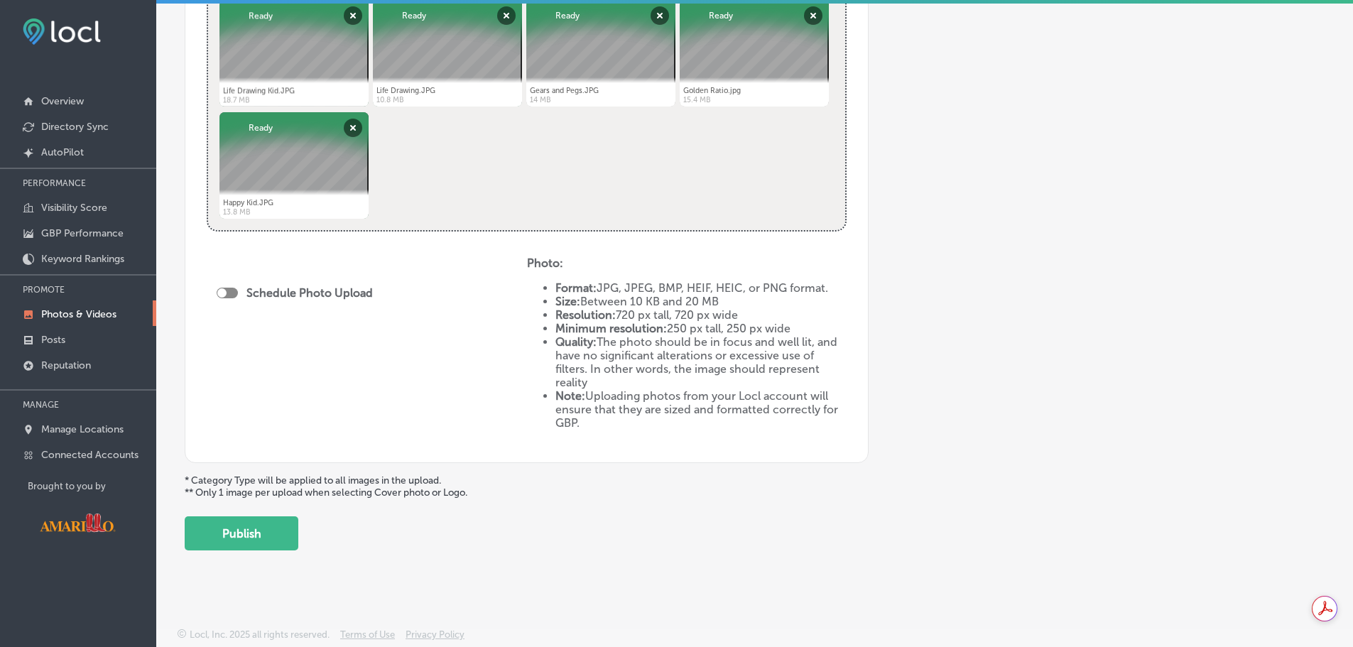
click at [222, 297] on div at bounding box center [221, 292] width 9 height 9
checkbox input "true"
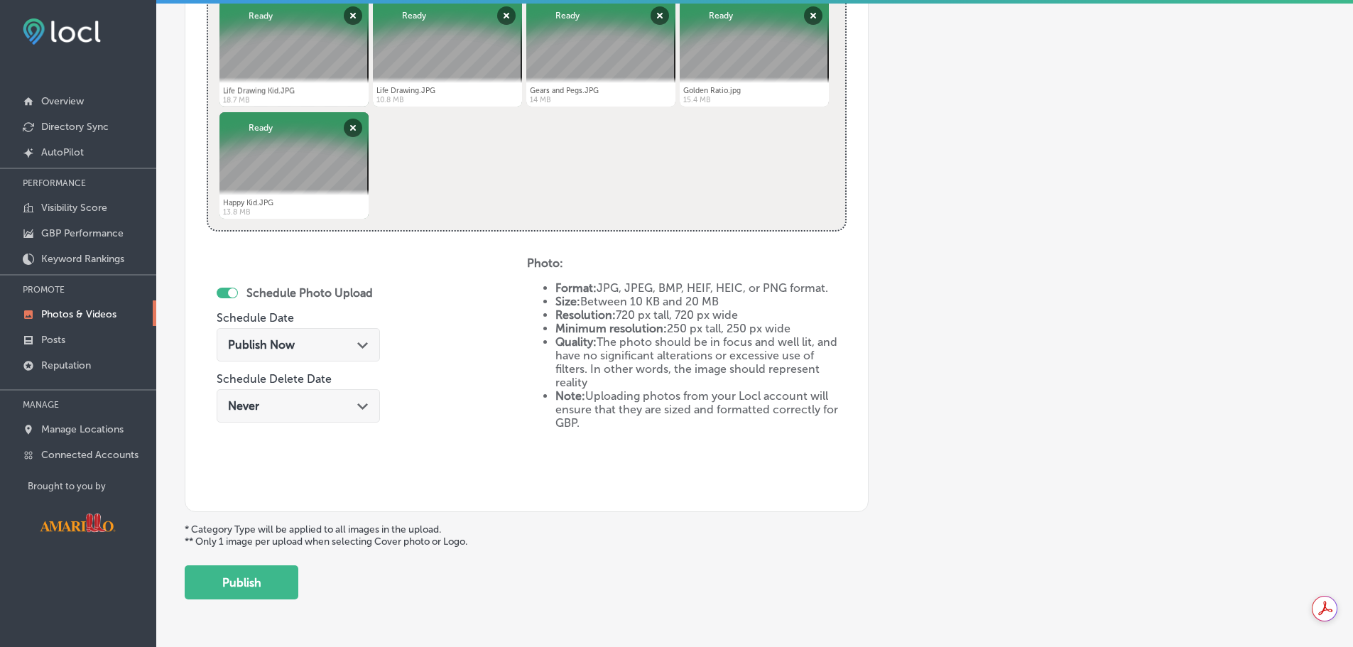
click at [337, 350] on div "Publish Now Path Created with Sketch." at bounding box center [298, 344] width 141 height 13
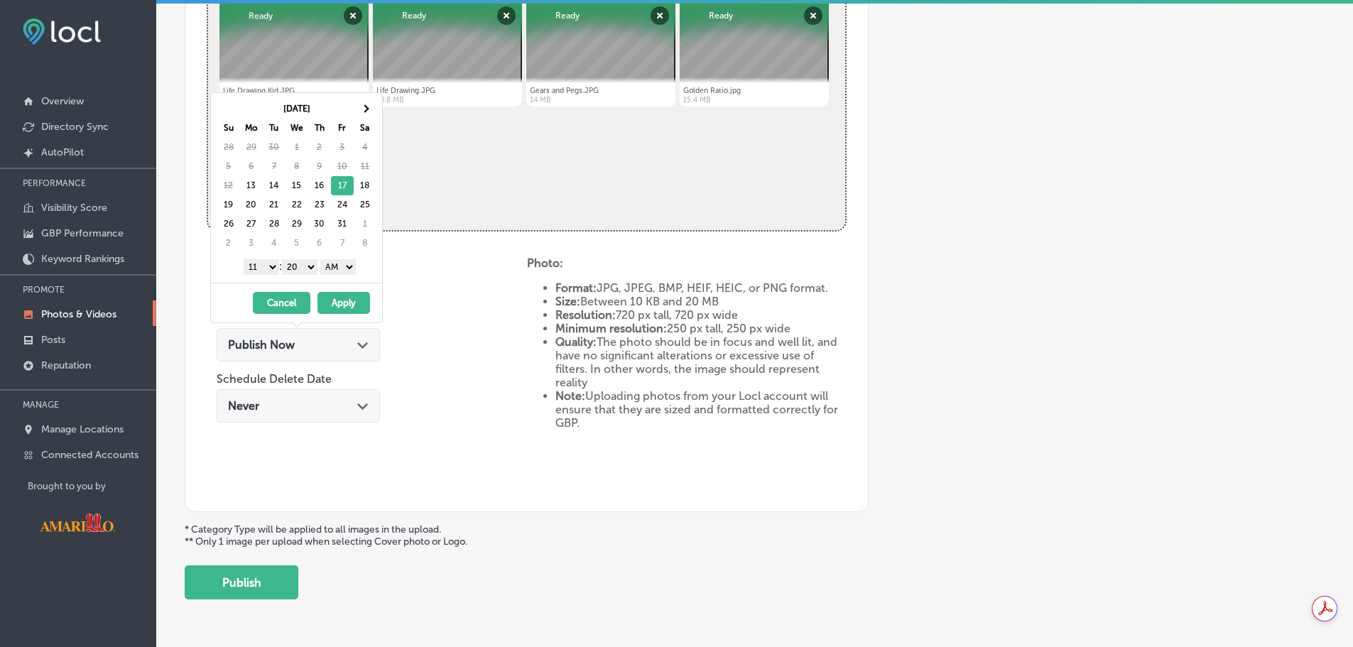
click at [458, 288] on div "Schedule Photo Upload Schedule Date Publish Now Path Created with Sketch. Sched…" at bounding box center [367, 373] width 320 height 234
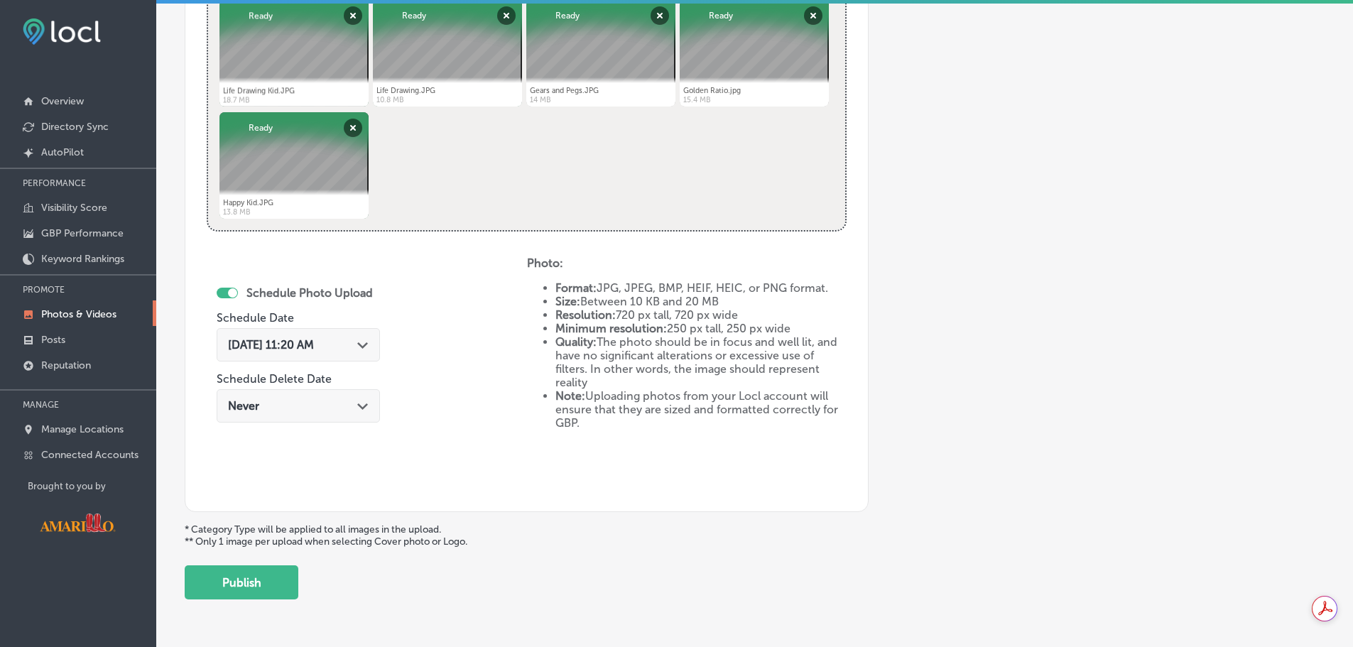
click at [332, 419] on div "Never Path Created with Sketch." at bounding box center [298, 405] width 163 height 33
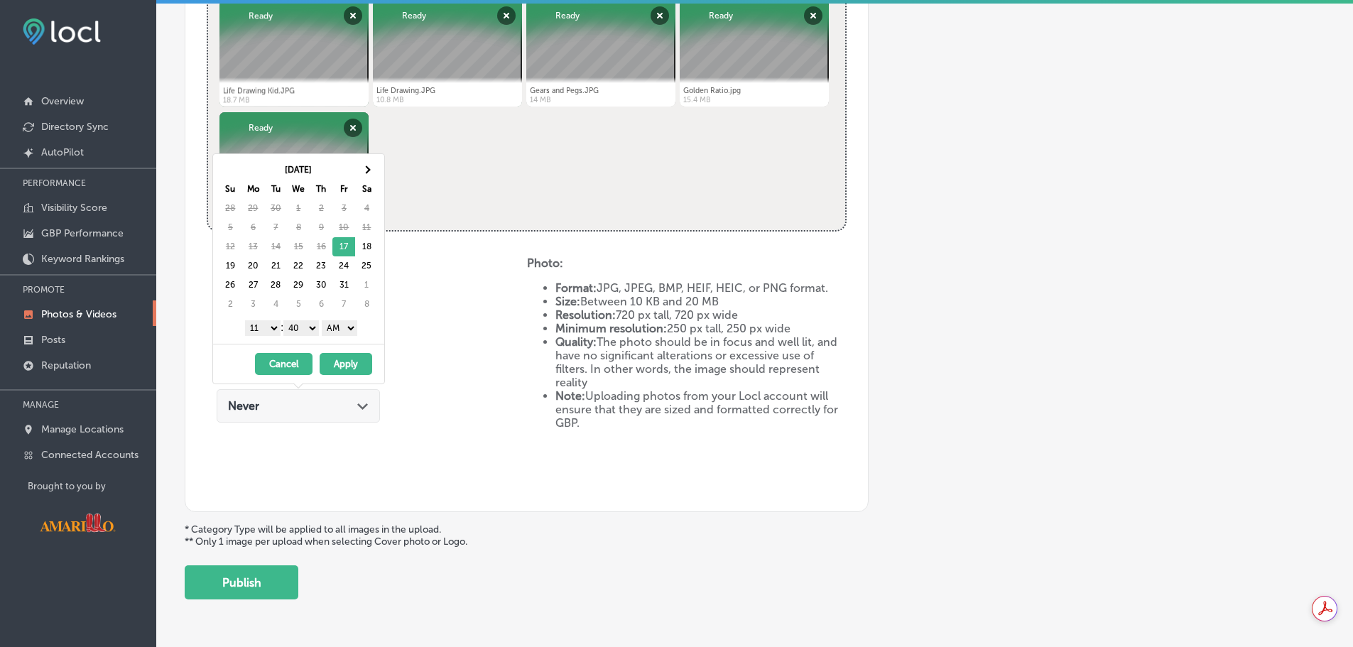
click at [341, 410] on div "Never Path Created with Sketch." at bounding box center [298, 405] width 141 height 13
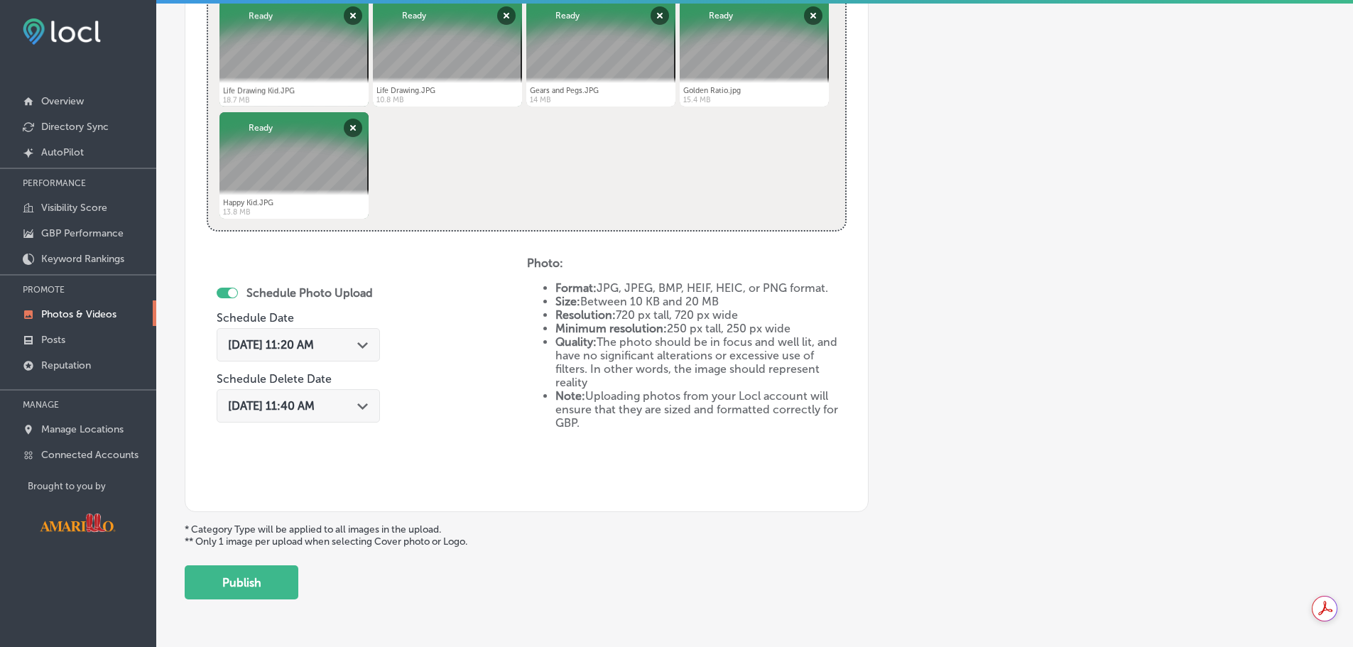
click at [355, 409] on div "[DATE] 11:40 AM Path Created with Sketch." at bounding box center [298, 405] width 141 height 13
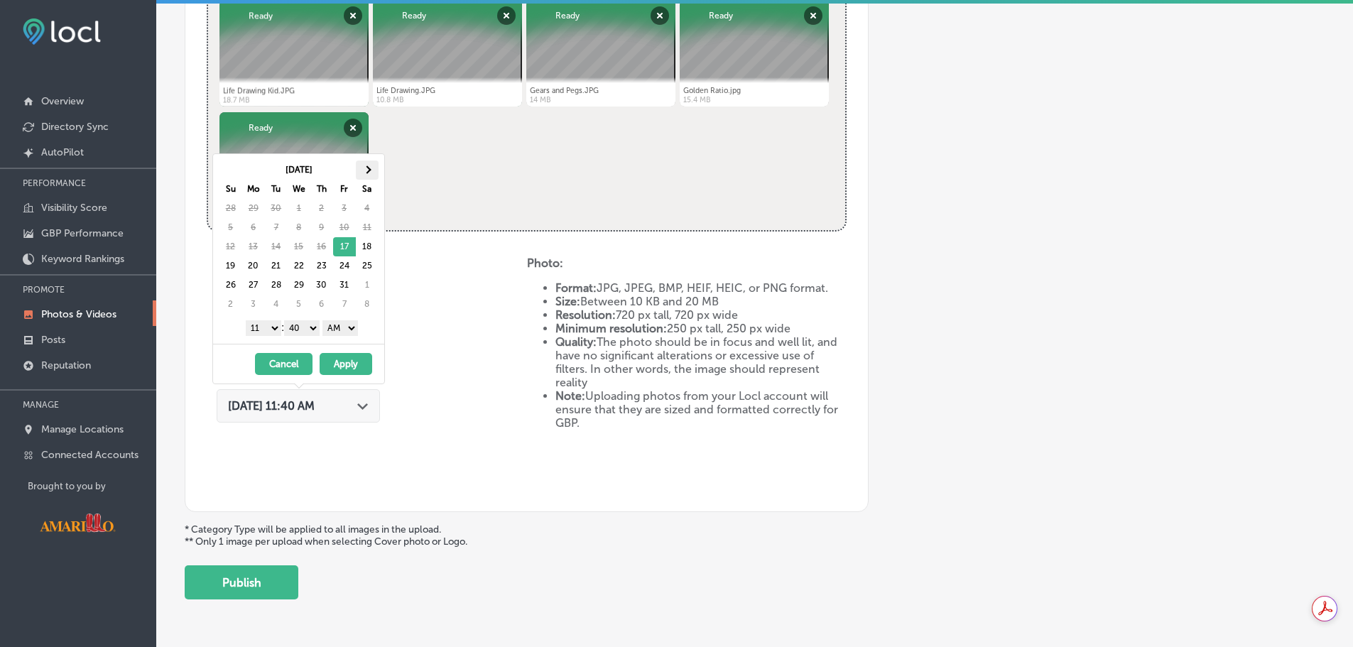
click at [367, 173] on span at bounding box center [367, 169] width 8 height 8
click at [356, 372] on button "Apply" at bounding box center [346, 364] width 53 height 22
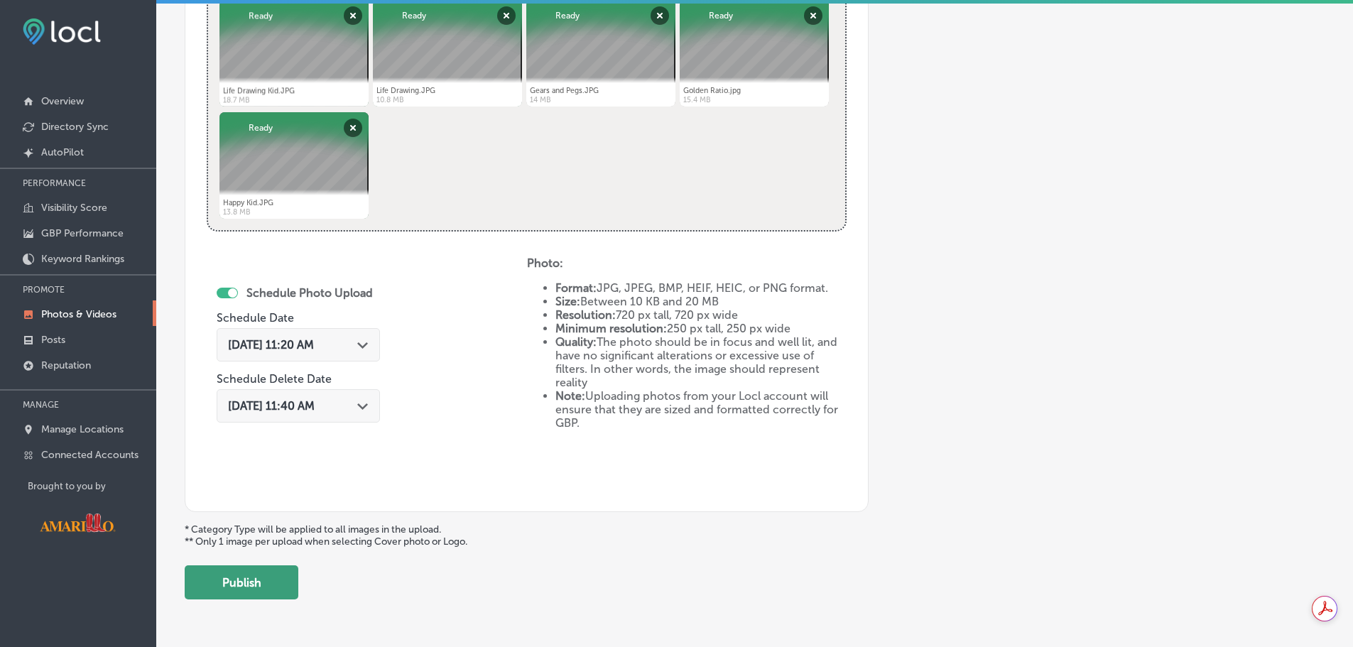
click at [256, 579] on button "Publish" at bounding box center [242, 582] width 114 height 34
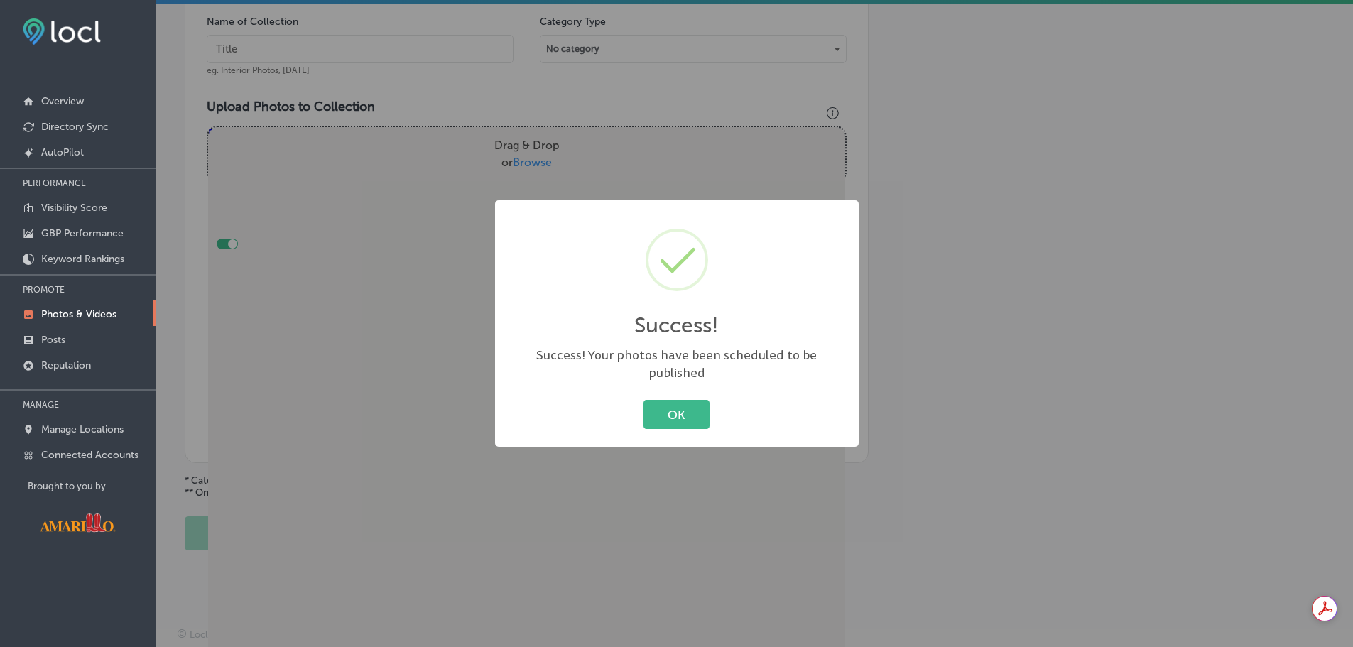
scroll to position [430, 0]
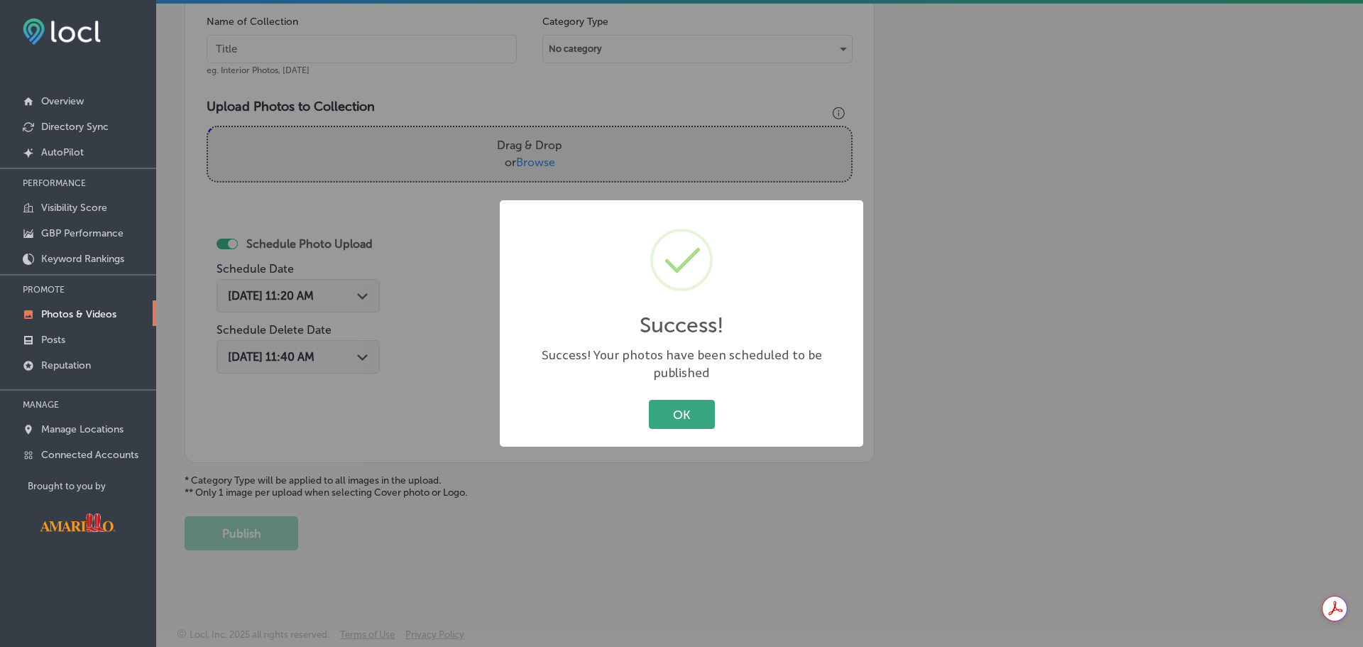
click at [697, 403] on button "OK" at bounding box center [682, 414] width 66 height 29
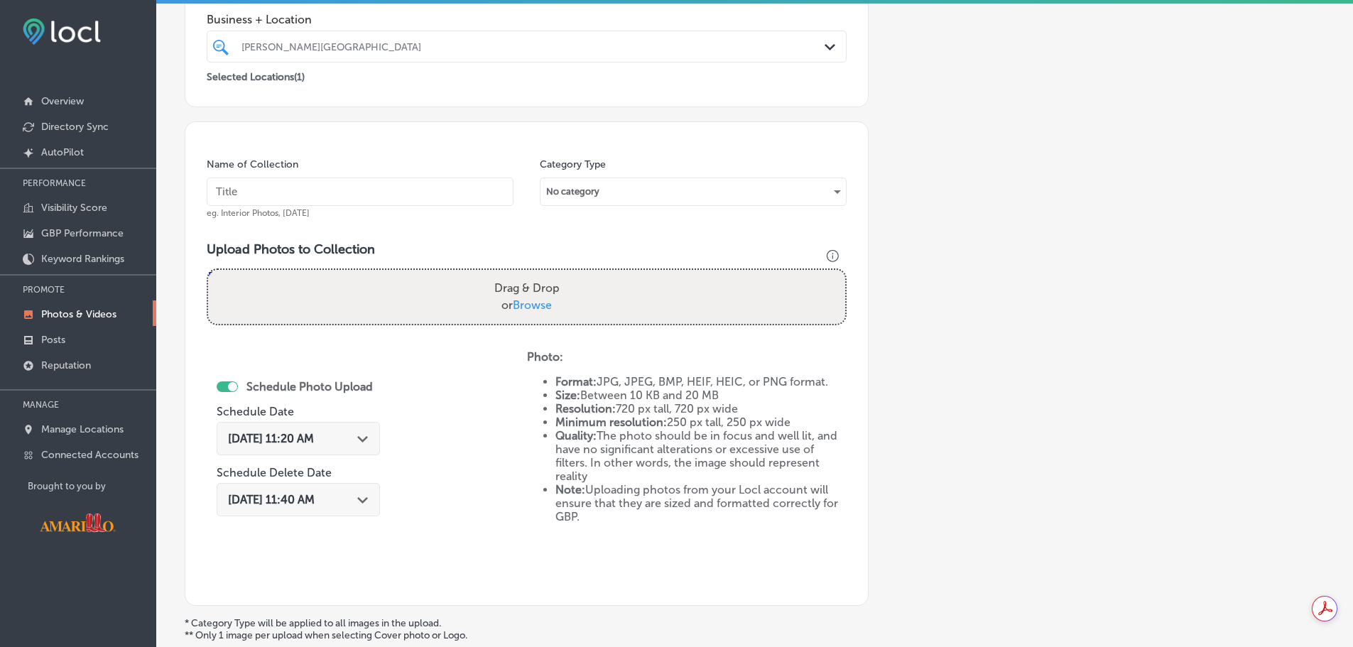
scroll to position [288, 0]
click at [524, 310] on span "Browse" at bounding box center [532, 304] width 39 height 13
click at [524, 273] on input "Drag & Drop or Browse" at bounding box center [526, 271] width 637 height 4
type input "C:\fakepath\DSC_8859.jpg"
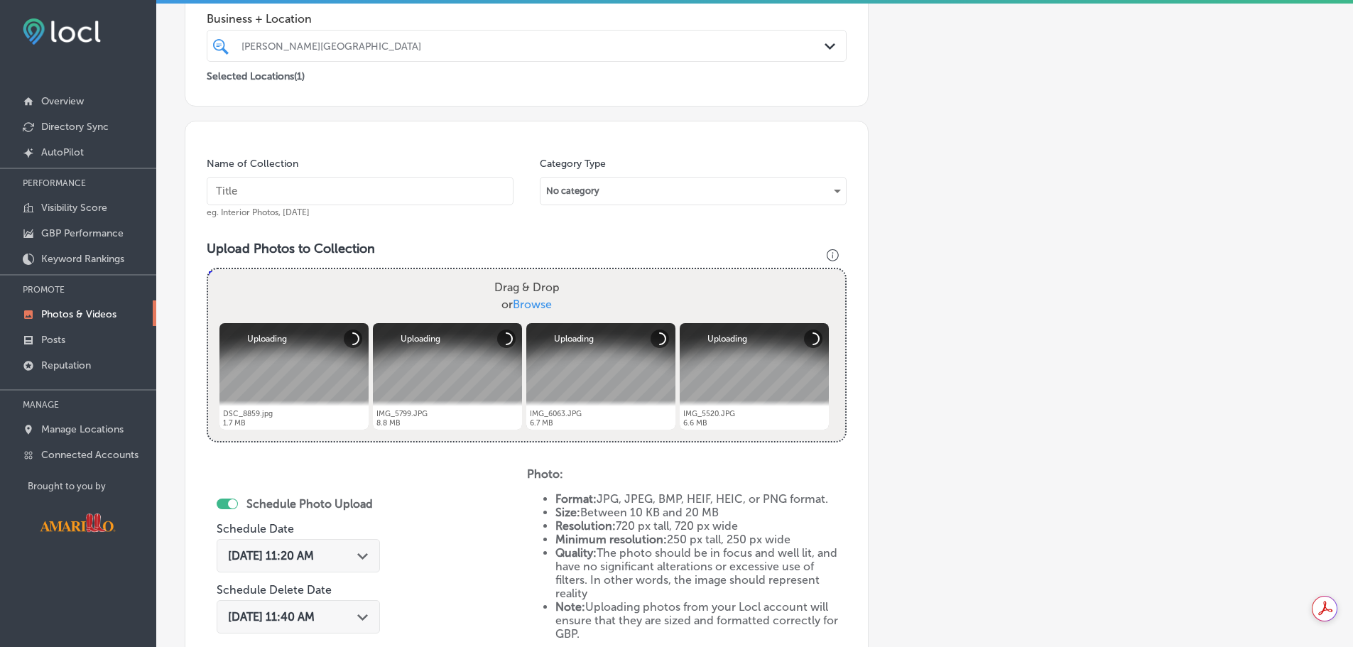
click at [436, 44] on div "[PERSON_NAME][GEOGRAPHIC_DATA]" at bounding box center [533, 46] width 584 height 12
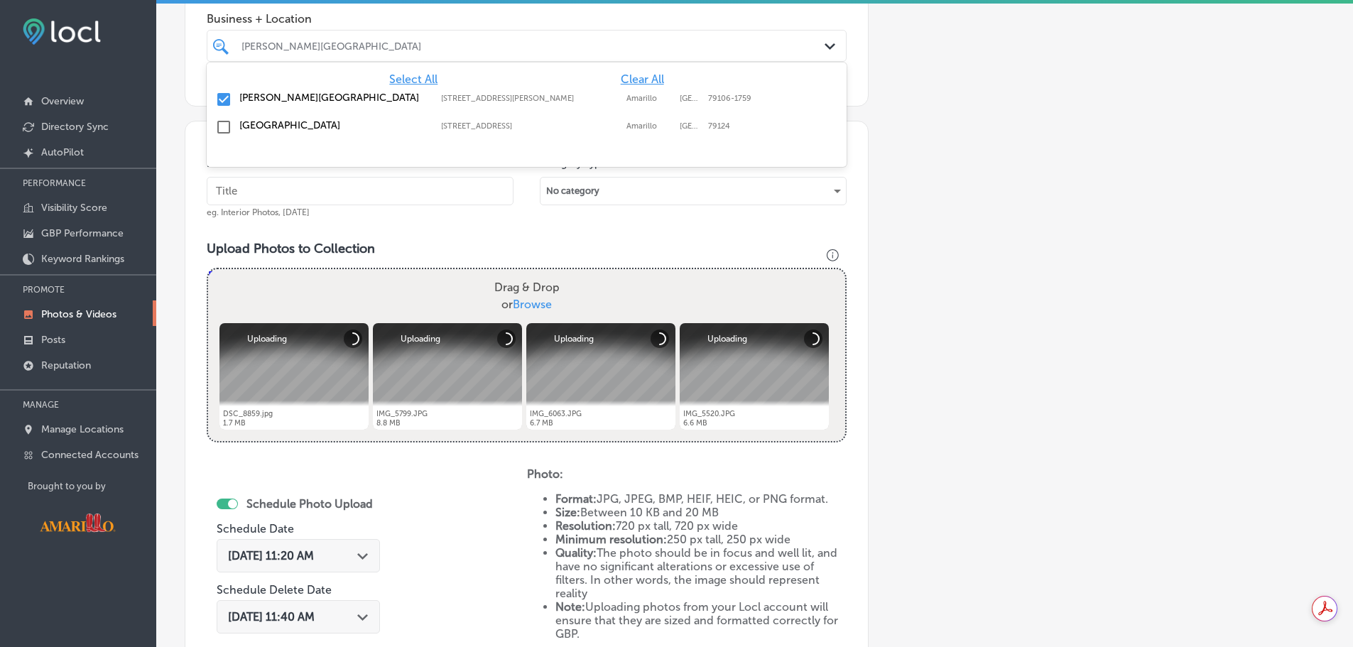
click at [273, 123] on label "[GEOGRAPHIC_DATA]" at bounding box center [332, 125] width 187 height 12
click at [261, 97] on label "[GEOGRAPHIC_DATA]" at bounding box center [332, 98] width 187 height 12
click at [300, 99] on label "[PERSON_NAME][GEOGRAPHIC_DATA]" at bounding box center [332, 98] width 187 height 12
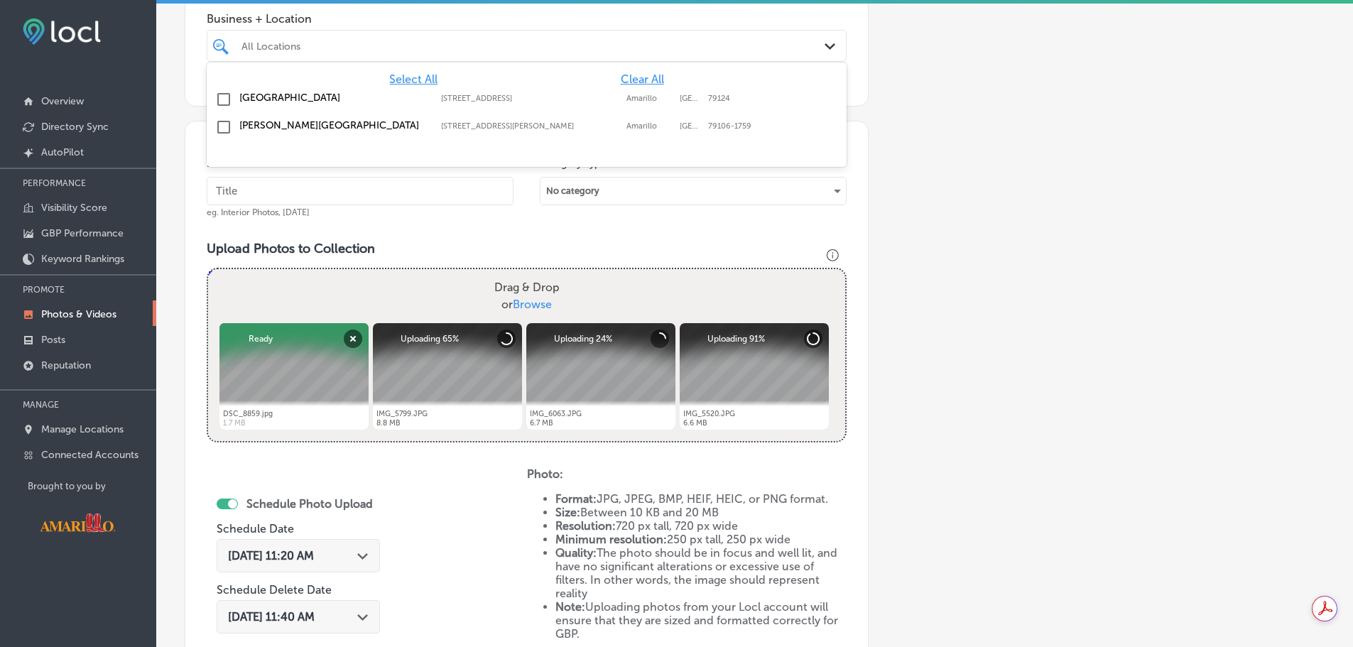
click at [312, 99] on label "[GEOGRAPHIC_DATA]" at bounding box center [332, 98] width 187 height 12
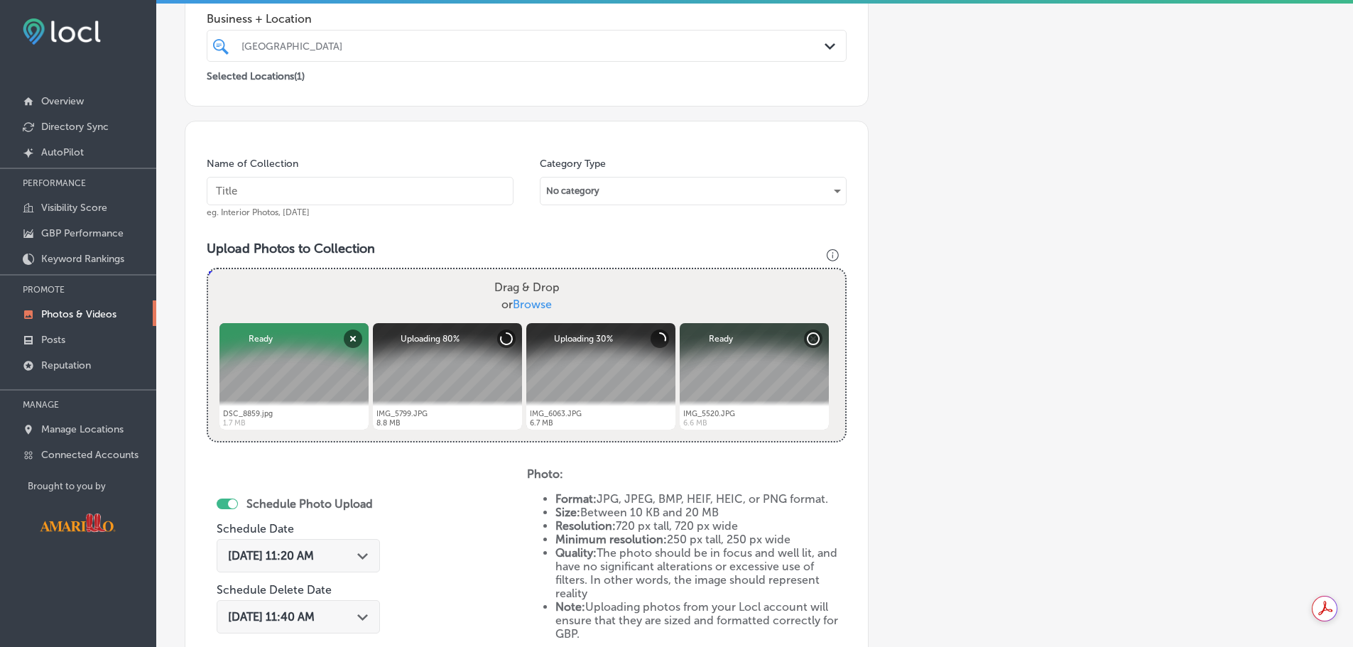
click at [390, 192] on input "text" at bounding box center [360, 191] width 307 height 28
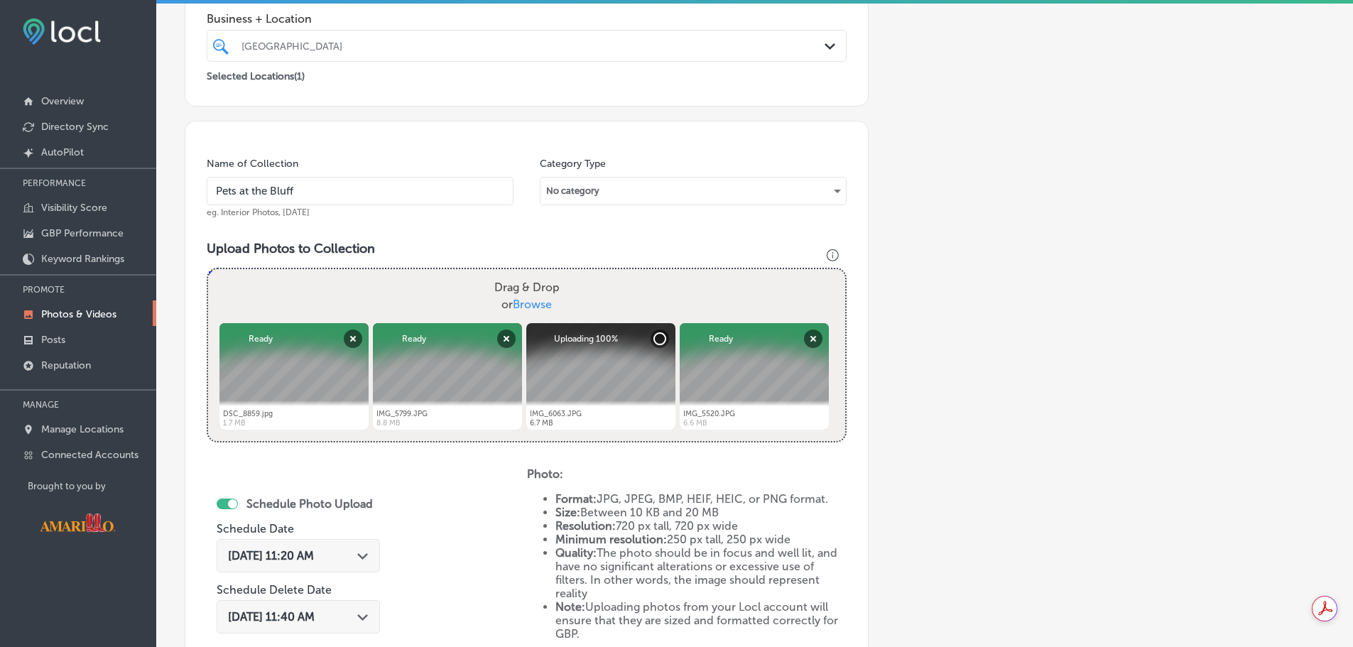
type input "Pets at the Bluff"
click at [733, 190] on div "No category" at bounding box center [692, 191] width 305 height 23
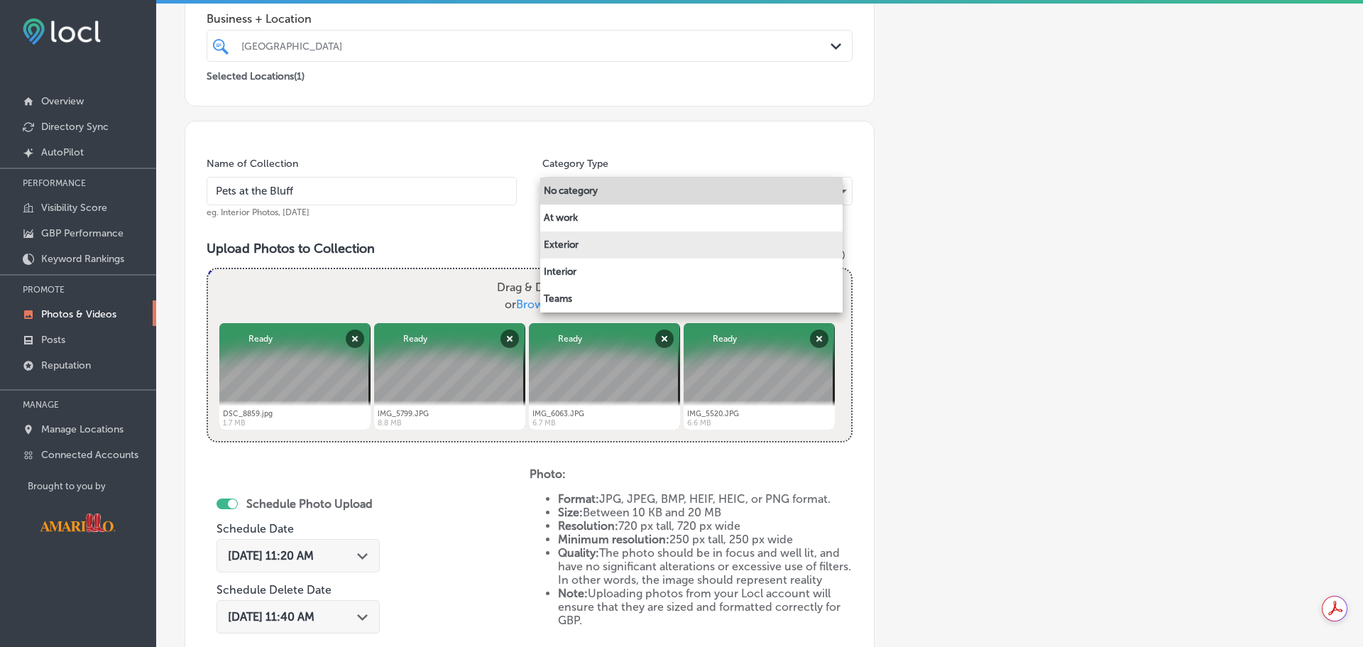
click at [631, 247] on li "Exterior" at bounding box center [691, 244] width 302 height 27
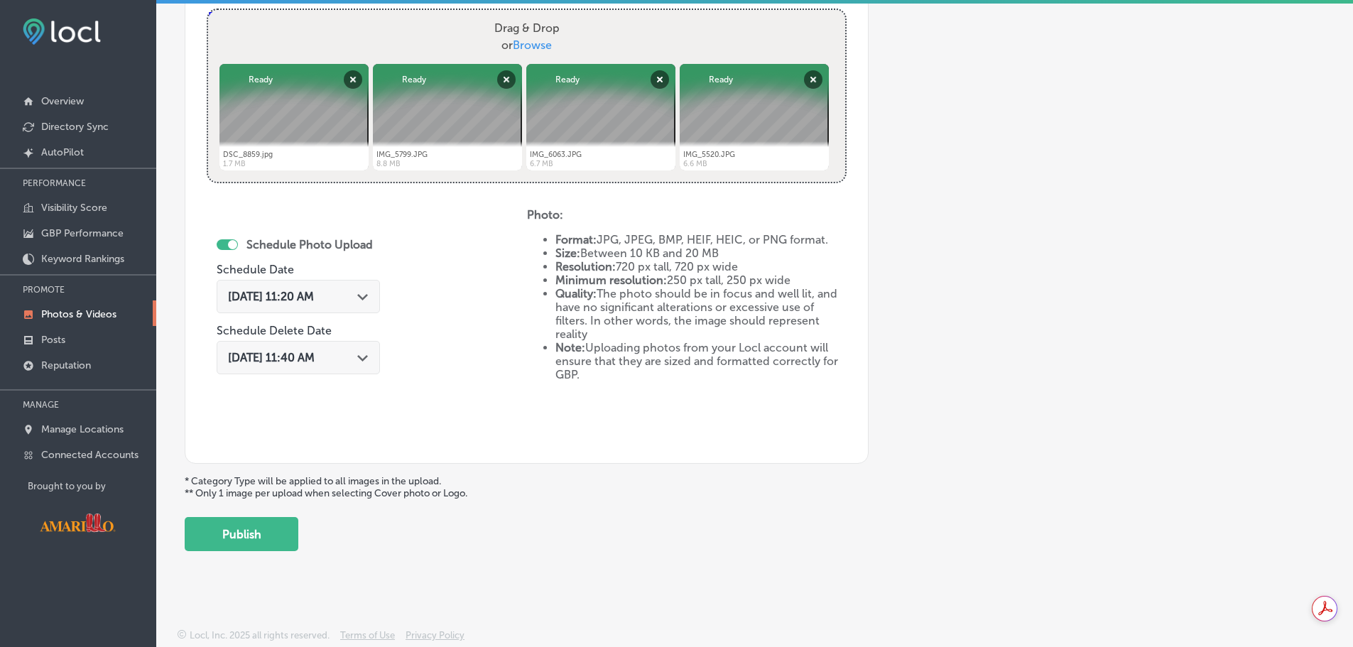
scroll to position [547, 0]
click at [364, 300] on div "Path Created with Sketch." at bounding box center [362, 294] width 11 height 11
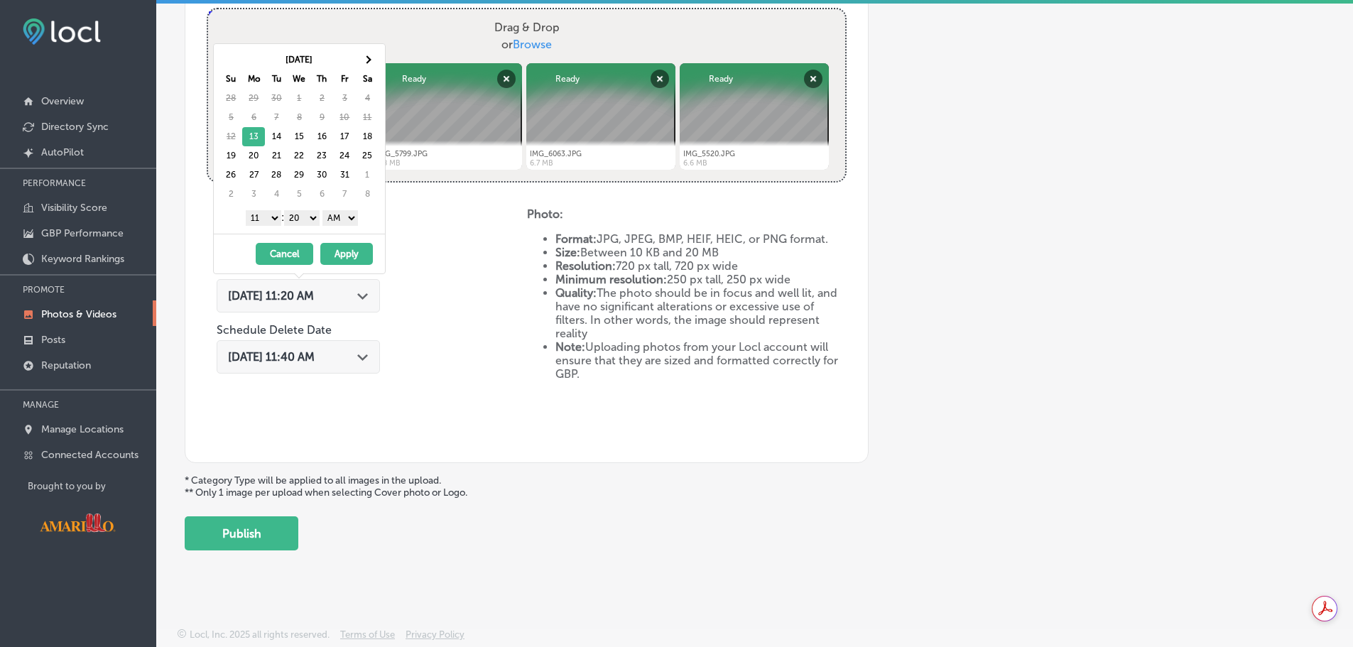
drag, startPoint x: 358, startPoint y: 254, endPoint x: 349, endPoint y: 263, distance: 13.1
click at [358, 254] on button "Apply" at bounding box center [346, 254] width 53 height 22
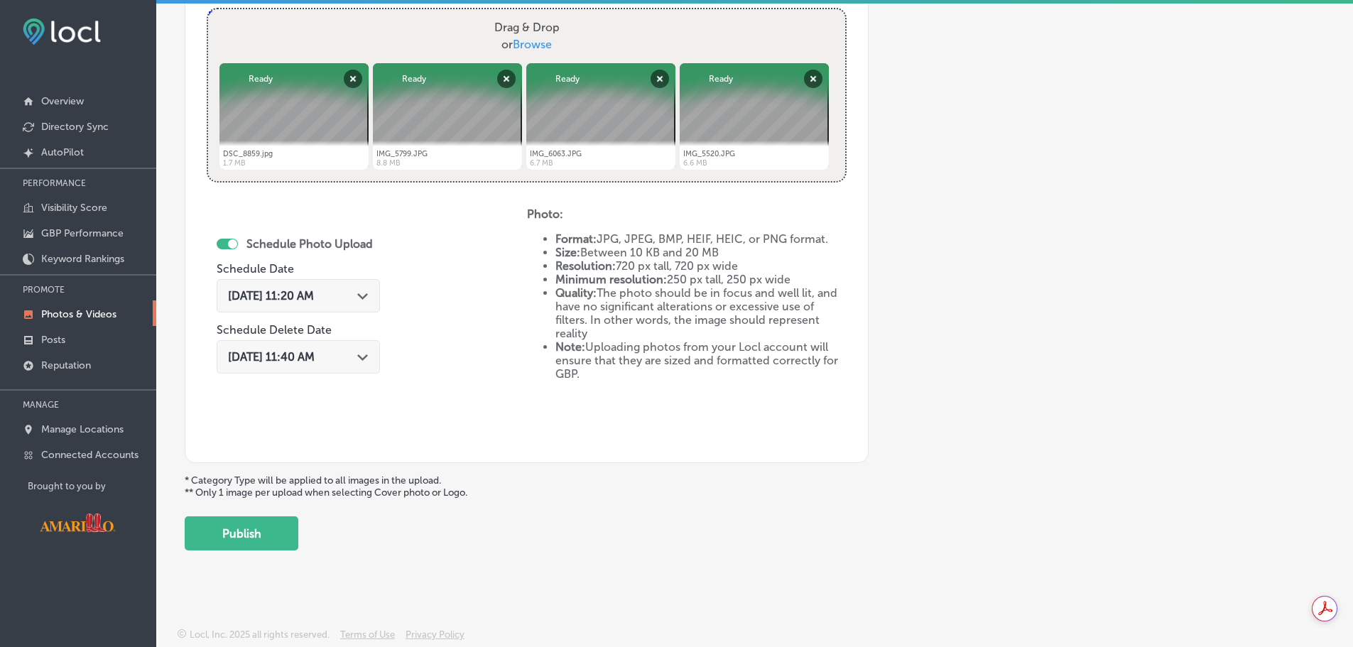
click at [234, 242] on div at bounding box center [232, 243] width 9 height 9
checkbox input "false"
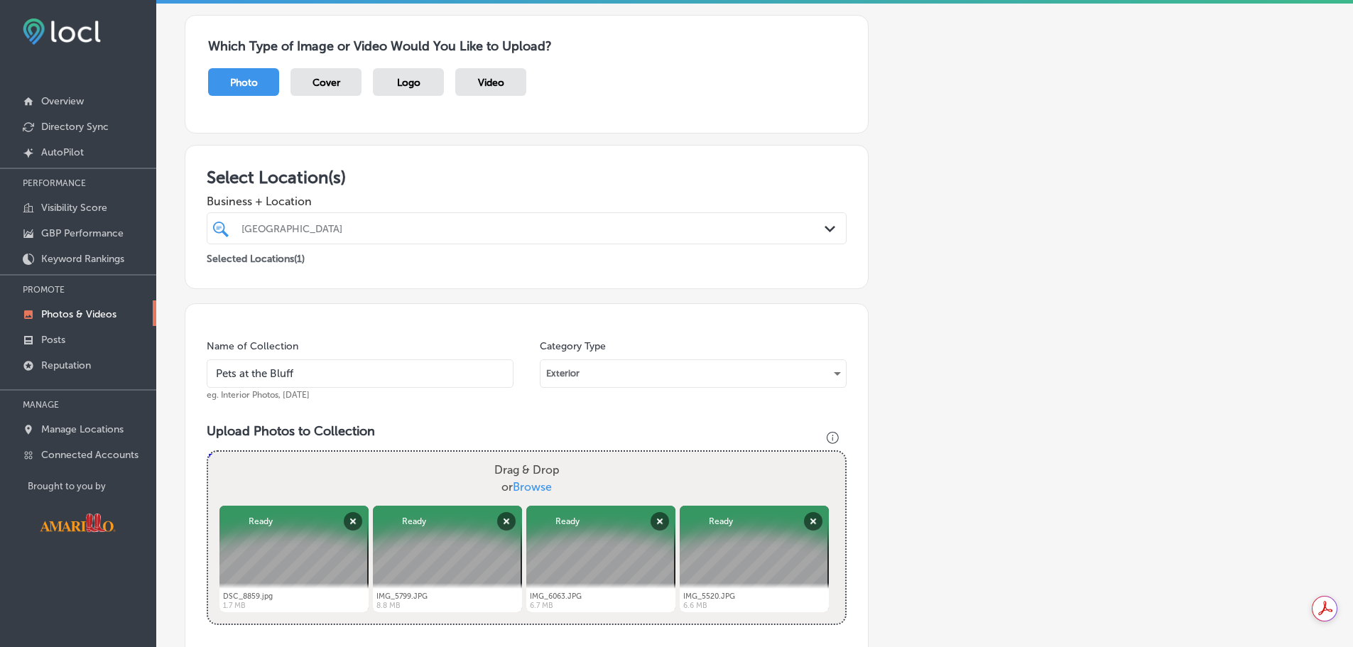
scroll to position [498, 0]
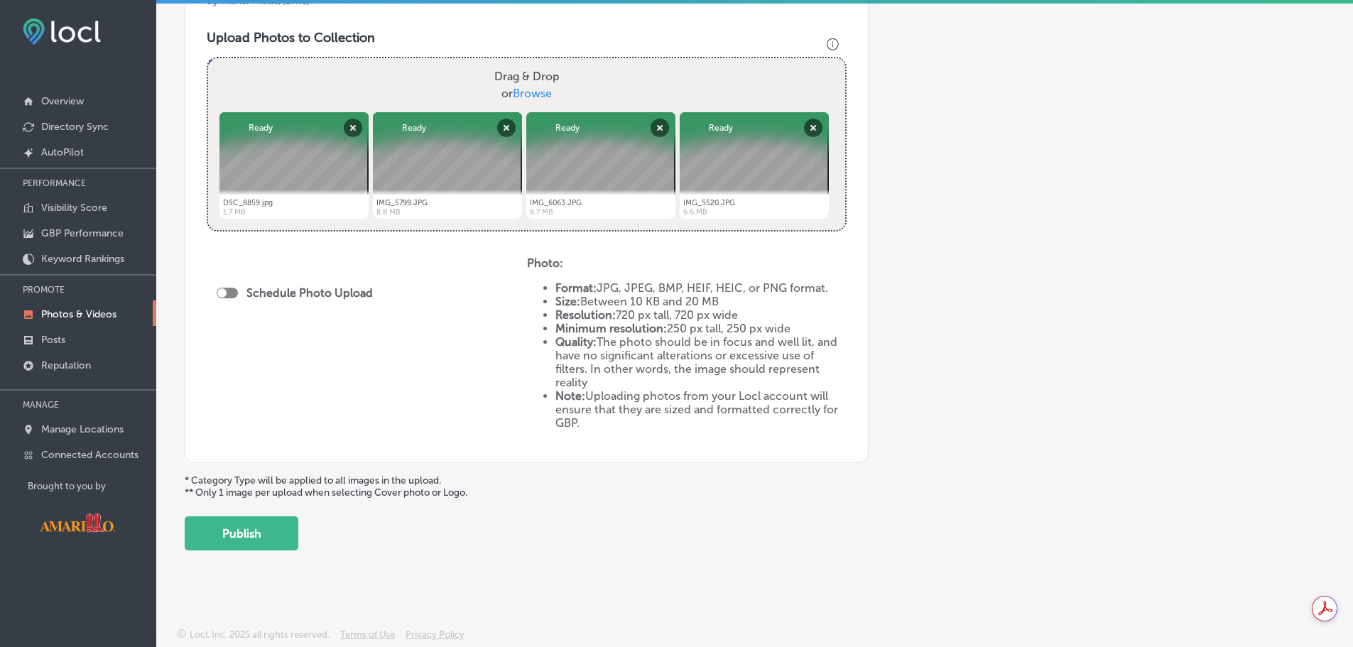
click at [263, 530] on button "Publish" at bounding box center [242, 533] width 114 height 34
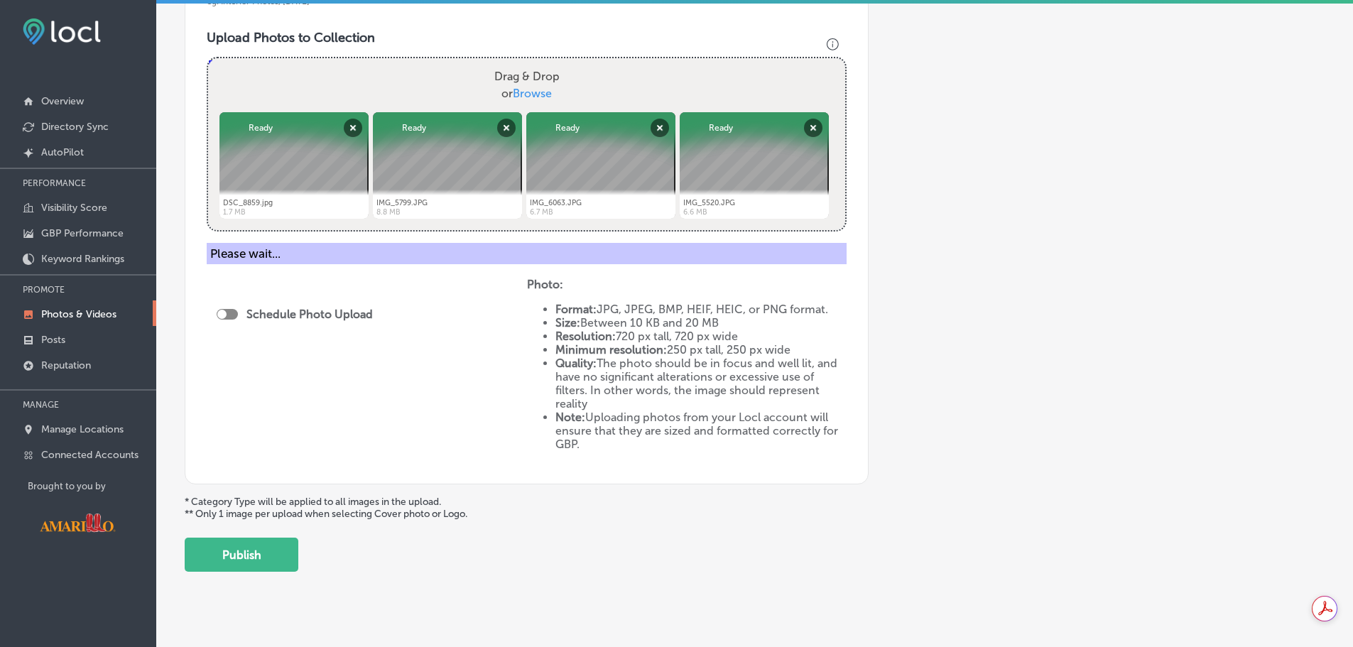
scroll to position [381, 0]
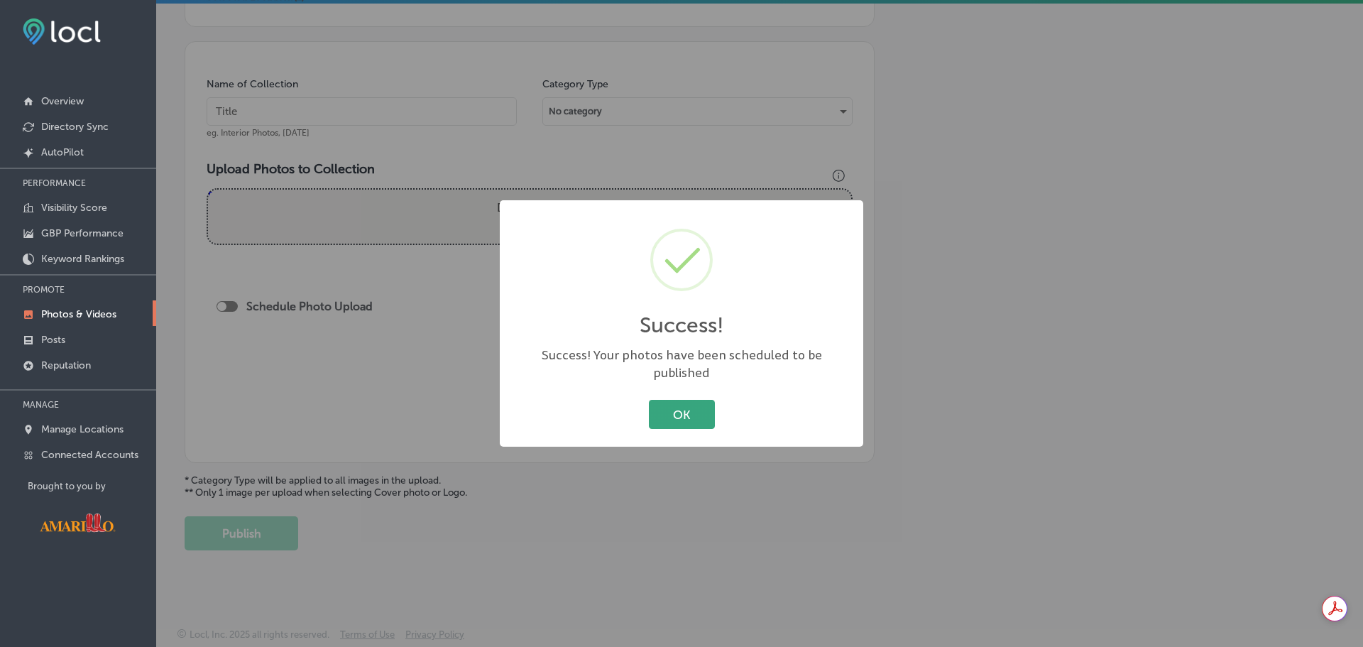
click at [692, 400] on button "OK" at bounding box center [682, 414] width 66 height 29
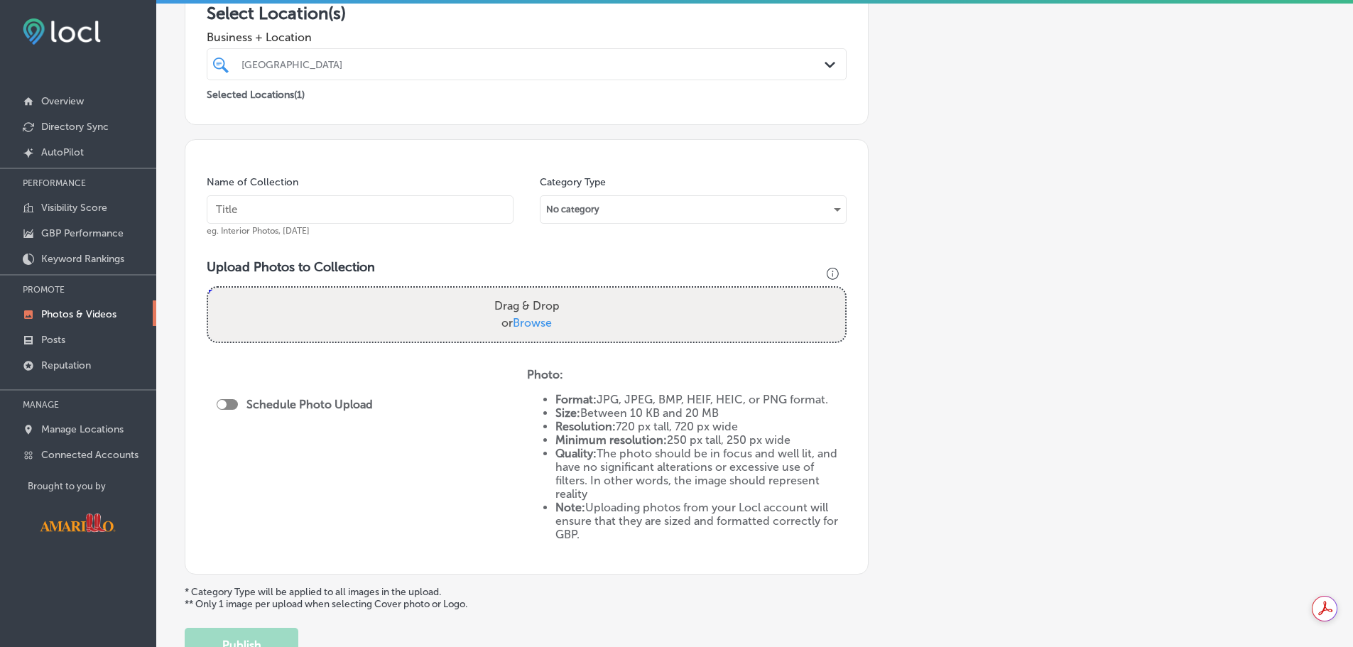
scroll to position [0, 0]
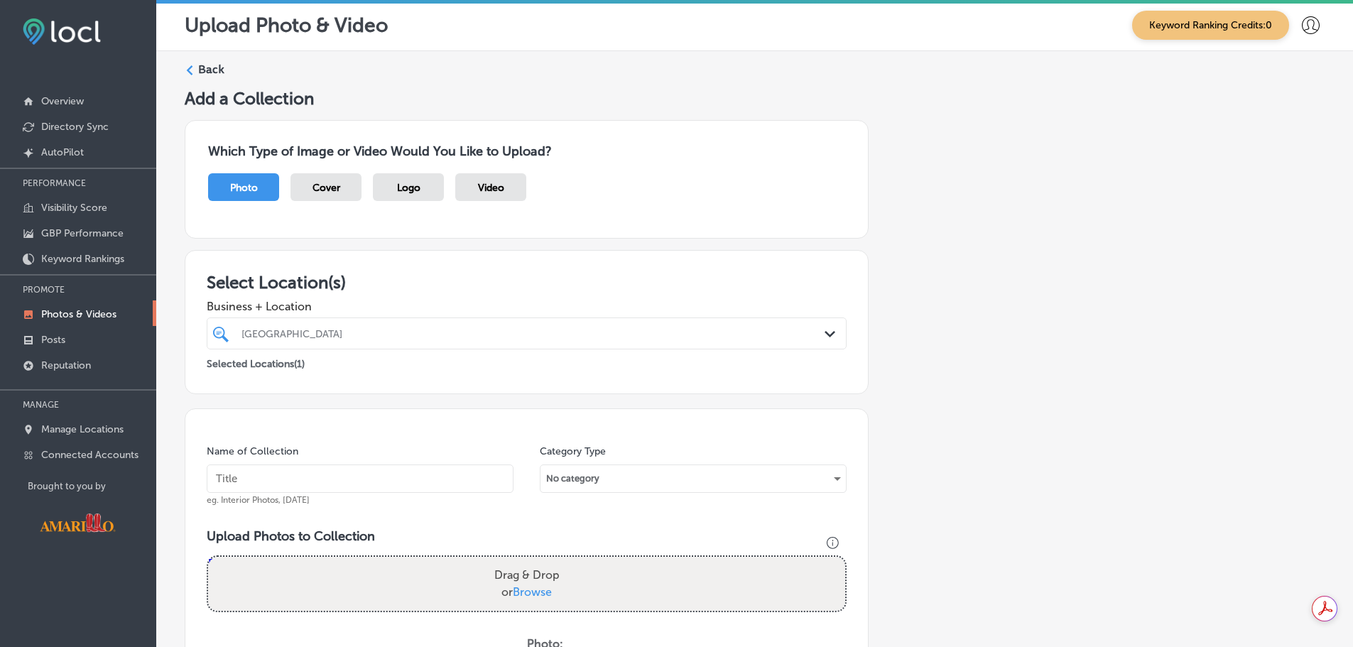
click at [439, 320] on div "[GEOGRAPHIC_DATA] Path Created with Sketch." at bounding box center [527, 333] width 640 height 32
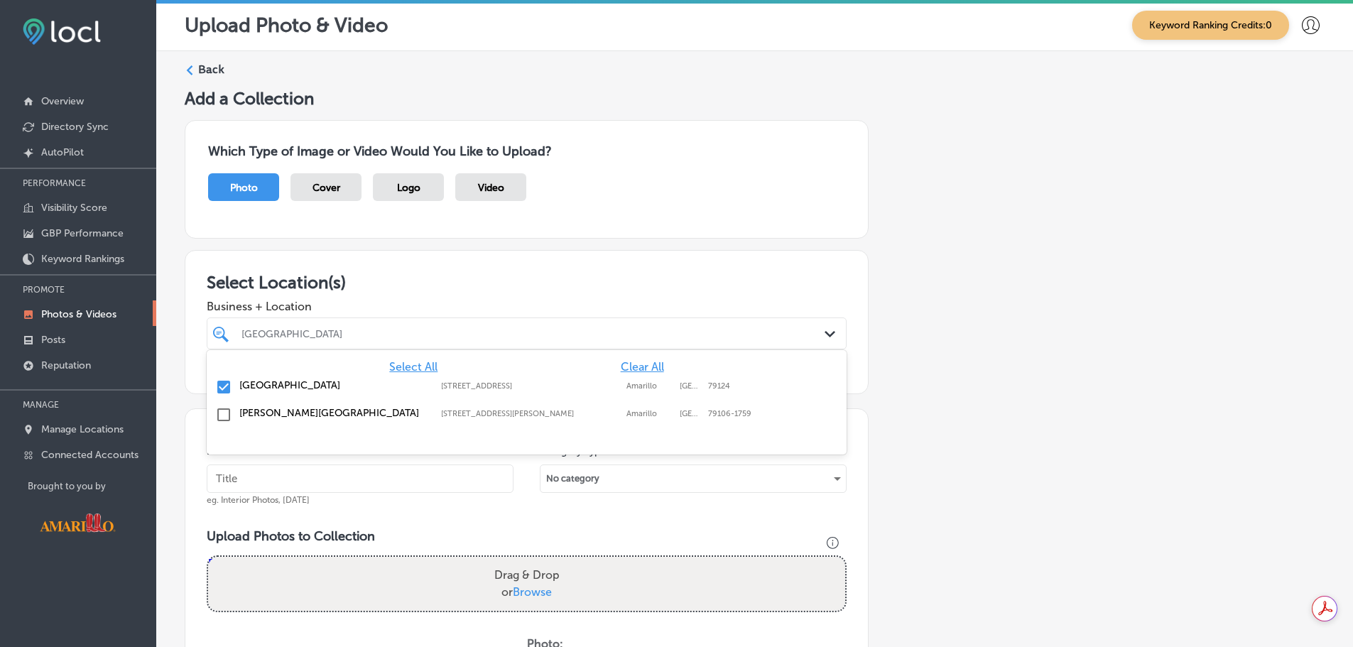
click at [286, 383] on label "[GEOGRAPHIC_DATA]" at bounding box center [332, 385] width 187 height 12
click at [290, 413] on label "[PERSON_NAME][GEOGRAPHIC_DATA]" at bounding box center [332, 413] width 187 height 12
click at [477, 513] on div "Name of Collection eg. Interior Photos, [DATE] Category Type No category Upload…" at bounding box center [527, 625] width 684 height 435
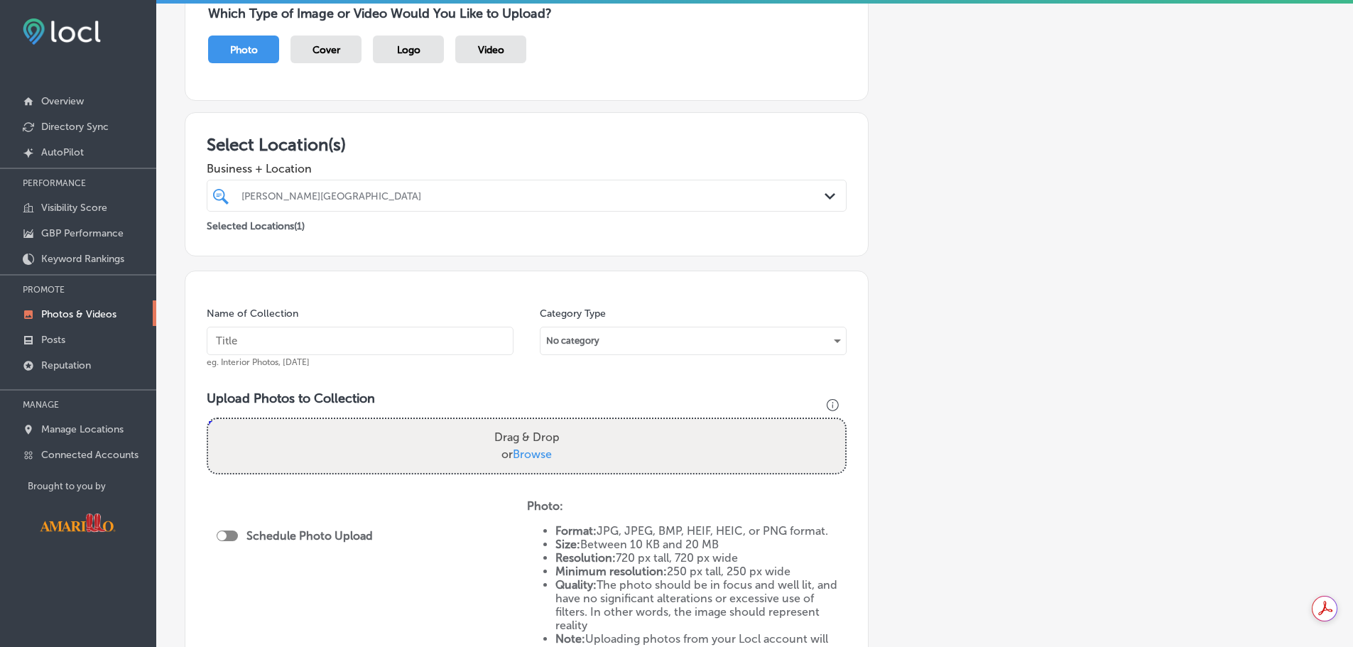
scroll to position [284, 0]
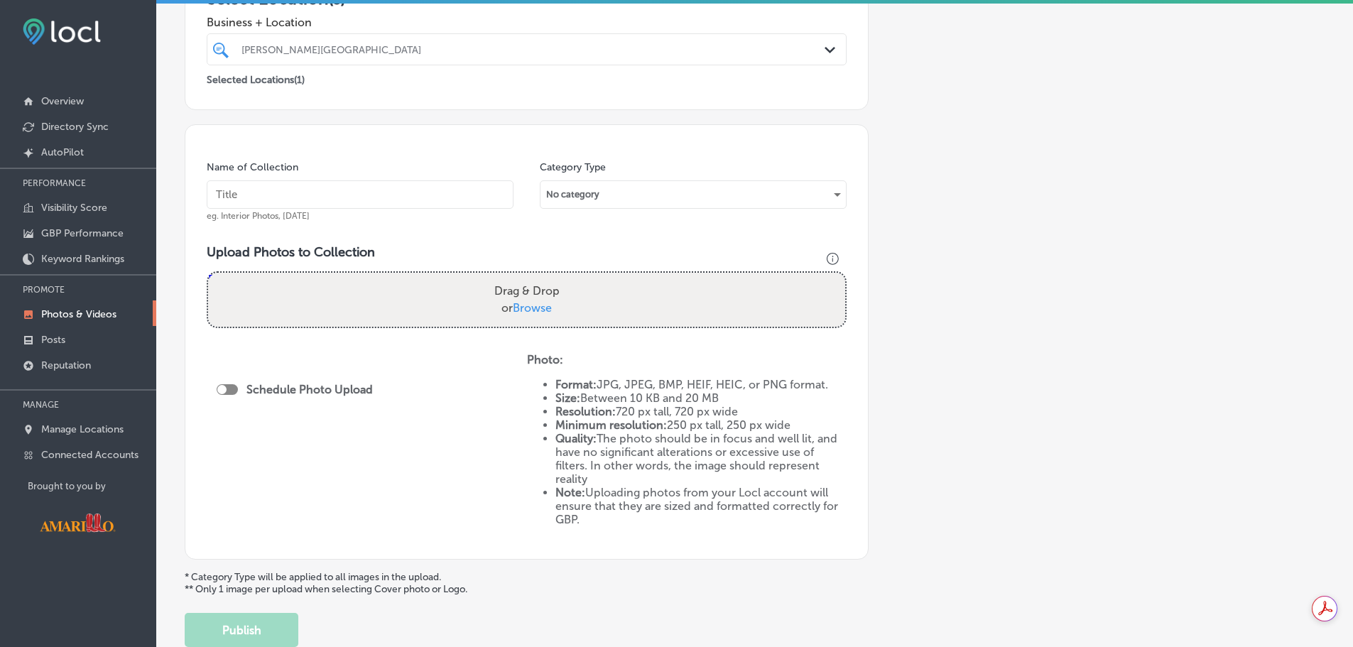
click at [402, 201] on input "text" at bounding box center [360, 194] width 307 height 28
drag, startPoint x: 580, startPoint y: 290, endPoint x: 572, endPoint y: 291, distance: 8.6
click at [579, 290] on div "Drag & Drop or Browse" at bounding box center [526, 300] width 637 height 54
click at [208, 273] on input "Drag & Drop or Browse" at bounding box center [526, 275] width 637 height 4
type input "C:\fakepath\AnimalWeek2025-8.jpg"
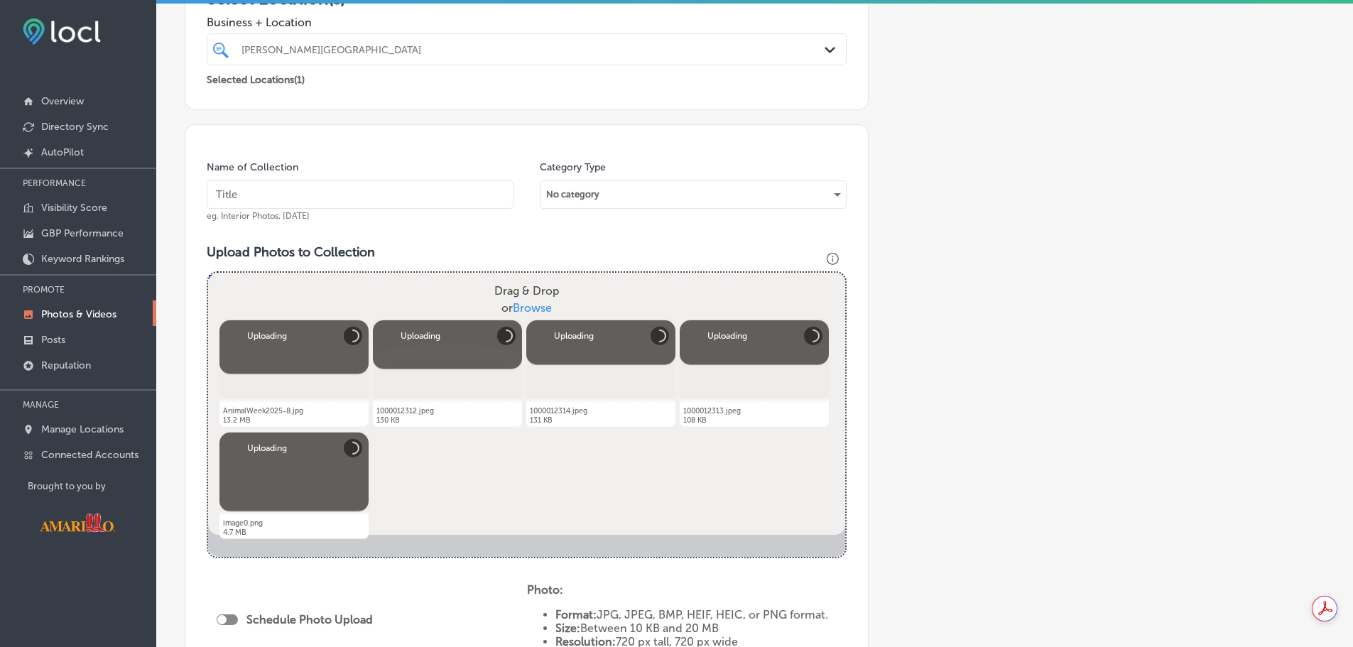
click at [347, 191] on input "text" at bounding box center [360, 194] width 307 height 28
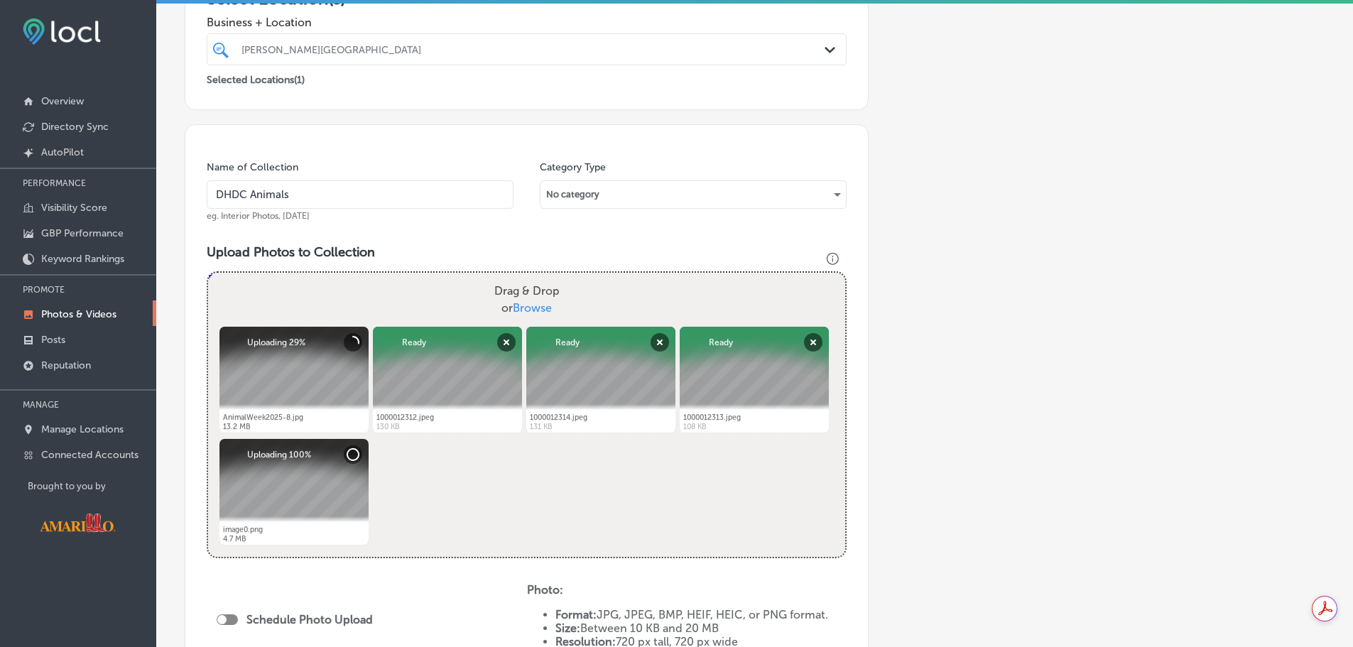
type input "DHDC Animals"
click at [780, 202] on div "No category" at bounding box center [692, 194] width 305 height 23
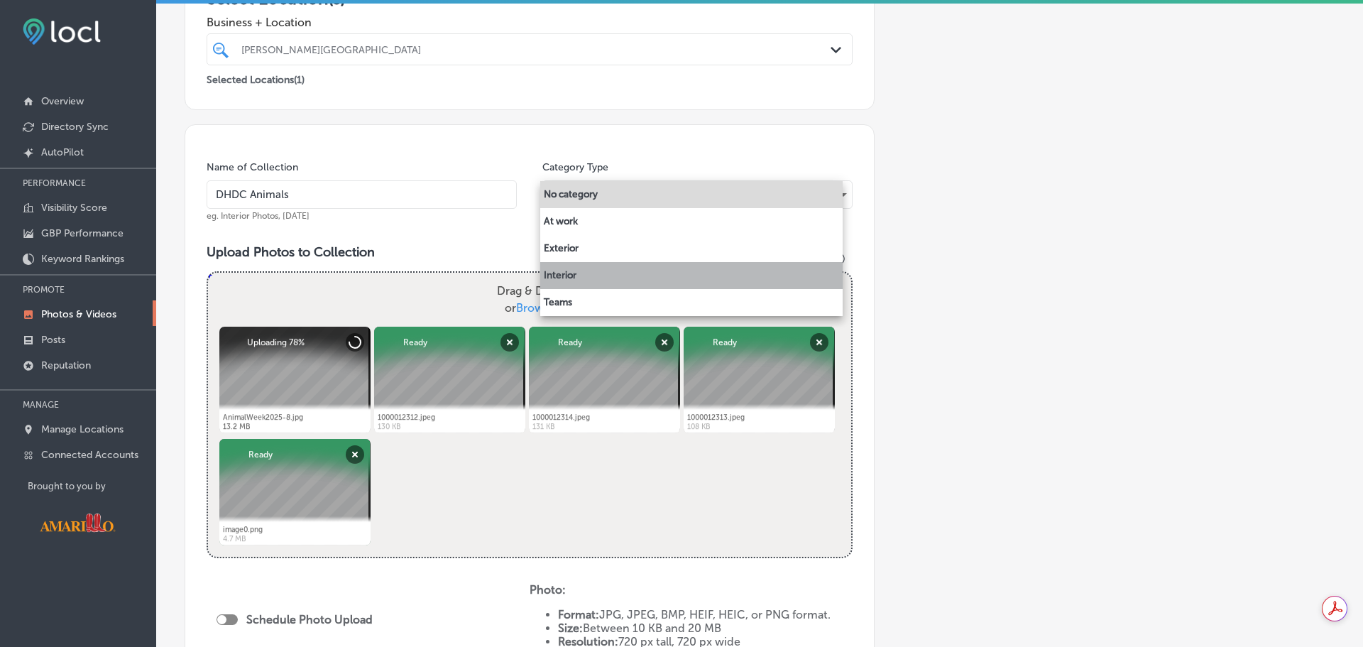
click at [614, 273] on li "Interior" at bounding box center [691, 275] width 302 height 27
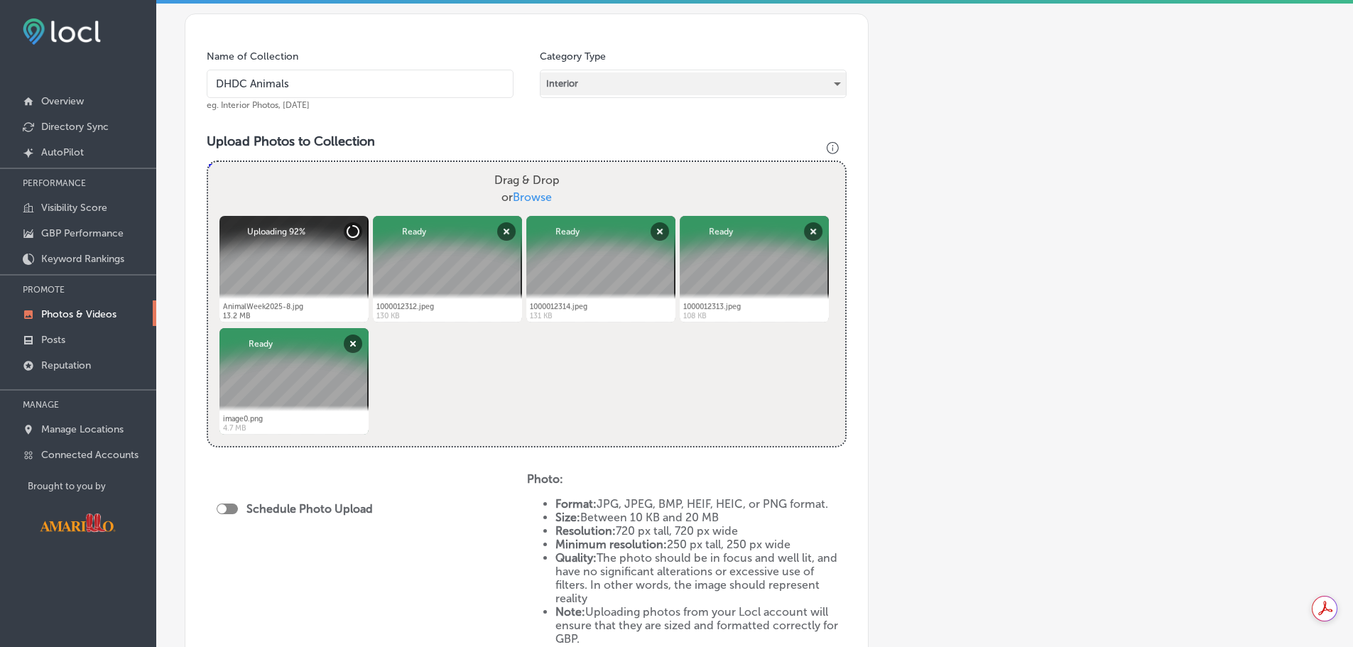
scroll to position [568, 0]
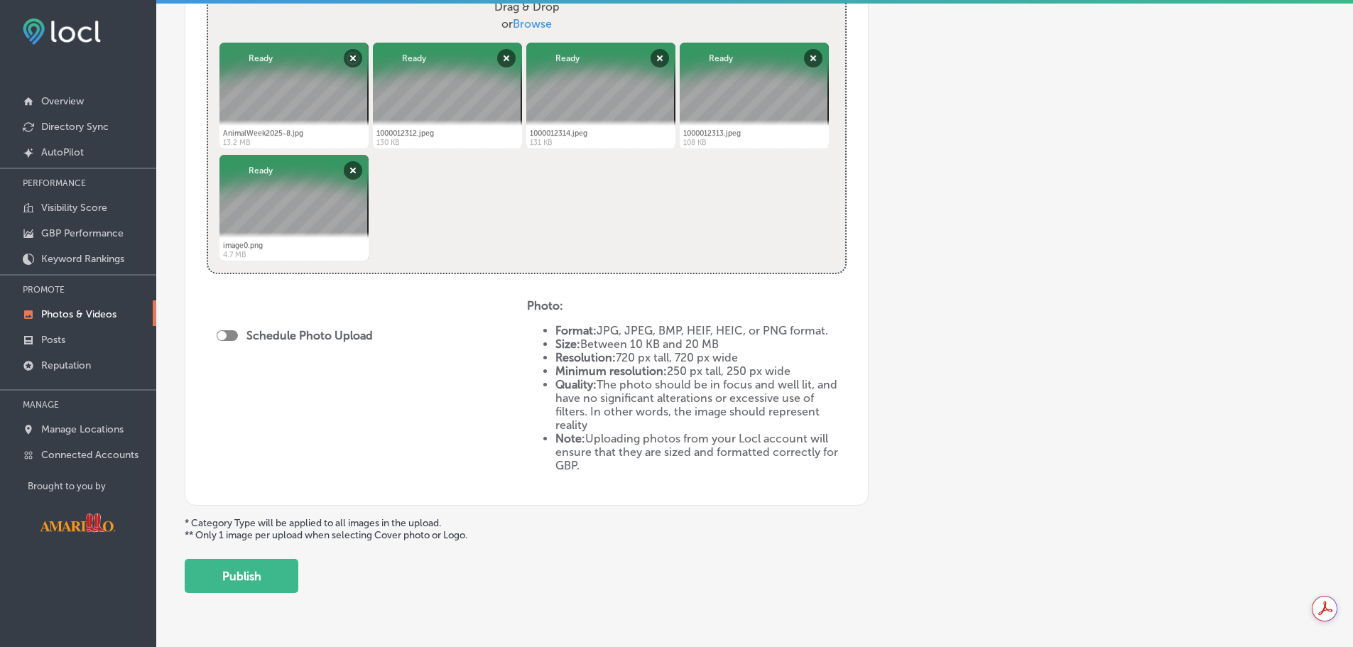
click at [215, 334] on div "Schedule Photo Upload" at bounding box center [367, 391] width 320 height 185
click at [223, 337] on div at bounding box center [221, 335] width 9 height 9
checkbox input "true"
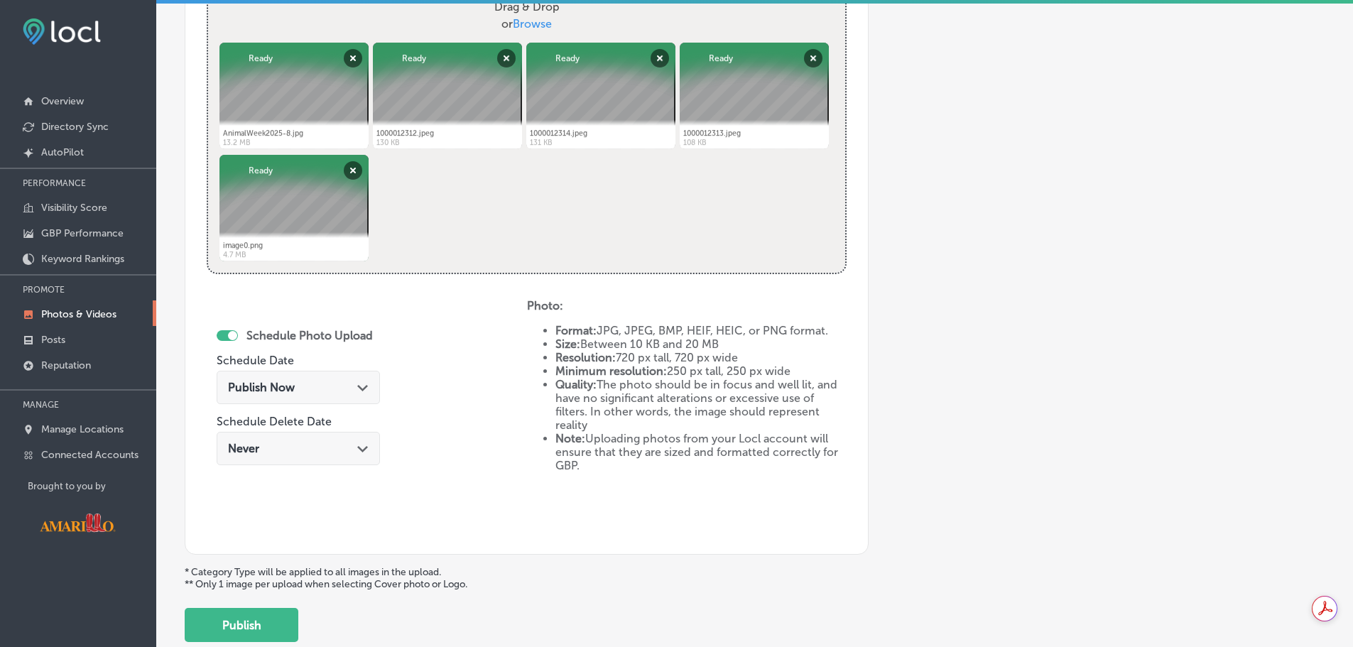
click at [334, 384] on div "Publish Now Path Created with Sketch." at bounding box center [298, 387] width 141 height 13
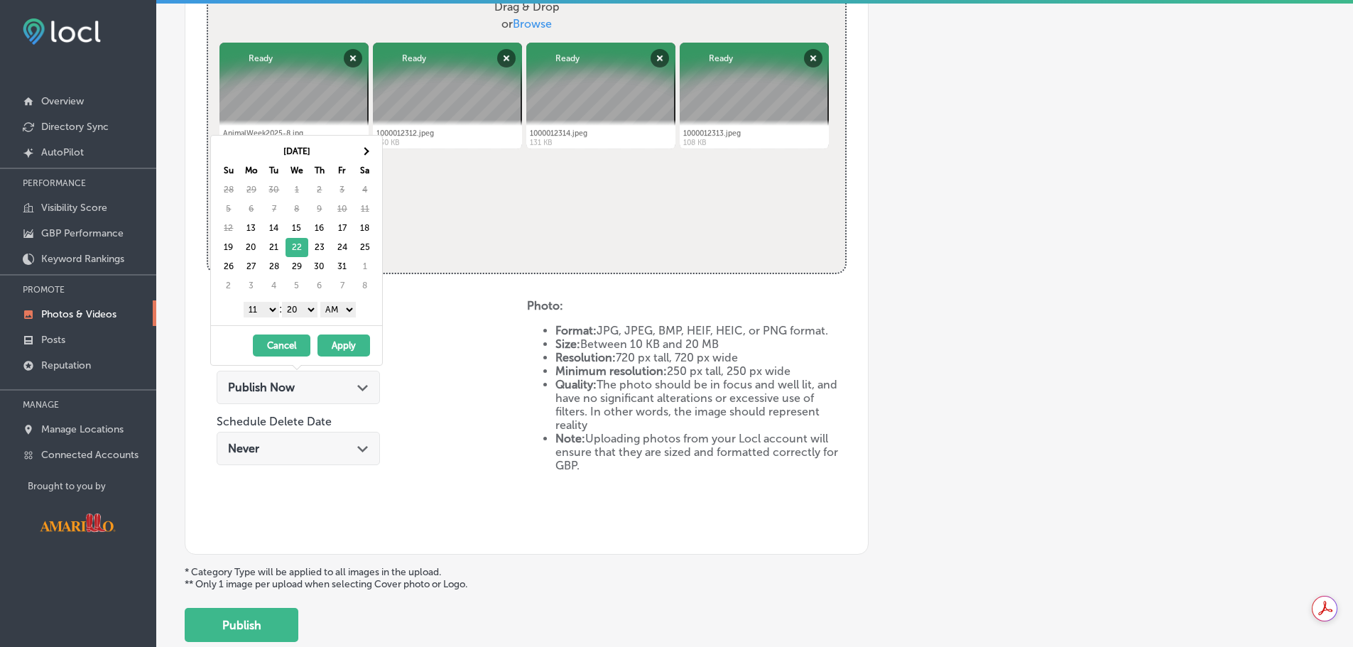
click at [422, 330] on div "Schedule Photo Upload Schedule Date Publish Now Path Created with Sketch. Sched…" at bounding box center [367, 416] width 320 height 234
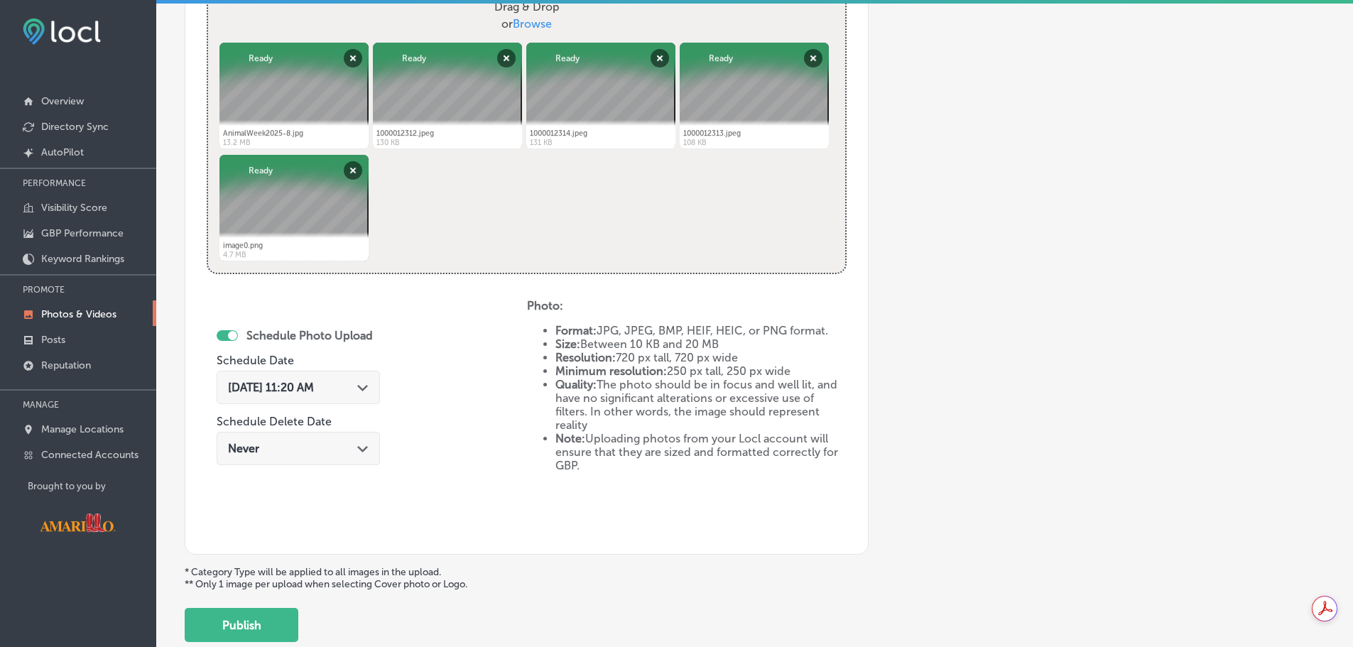
click at [338, 454] on div "Never Path Created with Sketch." at bounding box center [298, 448] width 141 height 13
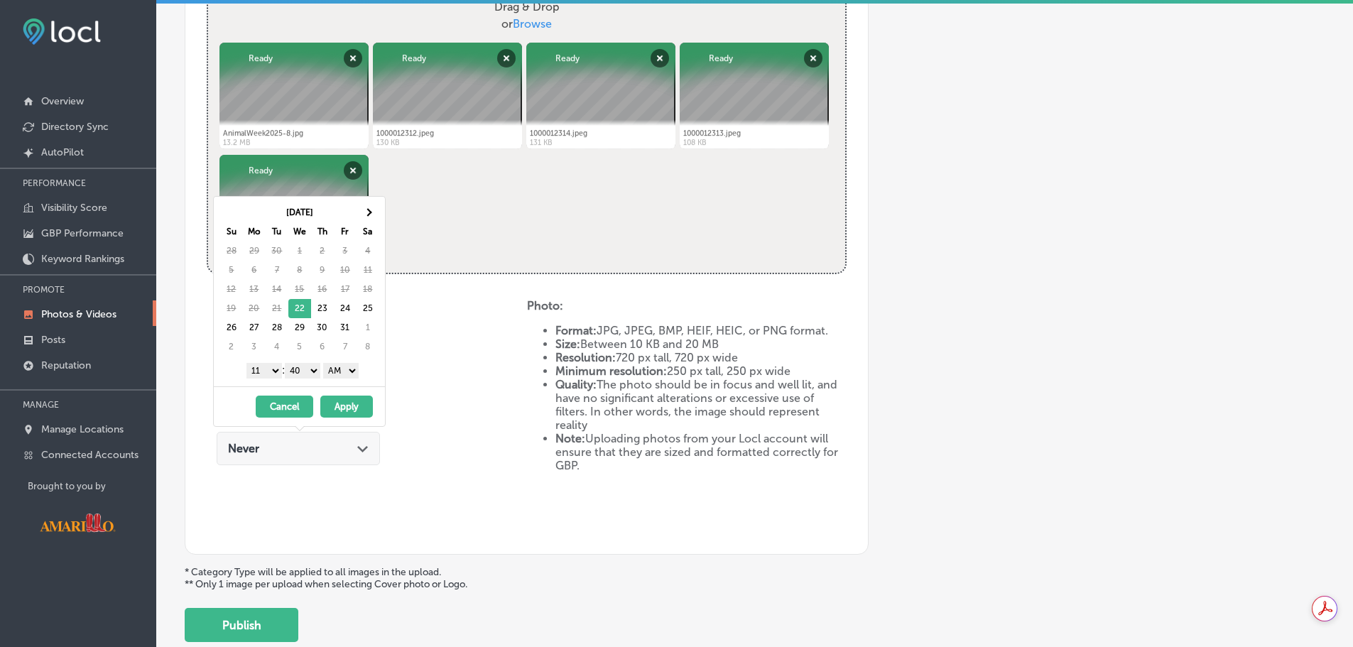
click at [390, 479] on div "Schedule Photo Upload Schedule Date [DATE] 11:20 AM Path Created with Sketch. S…" at bounding box center [367, 416] width 320 height 234
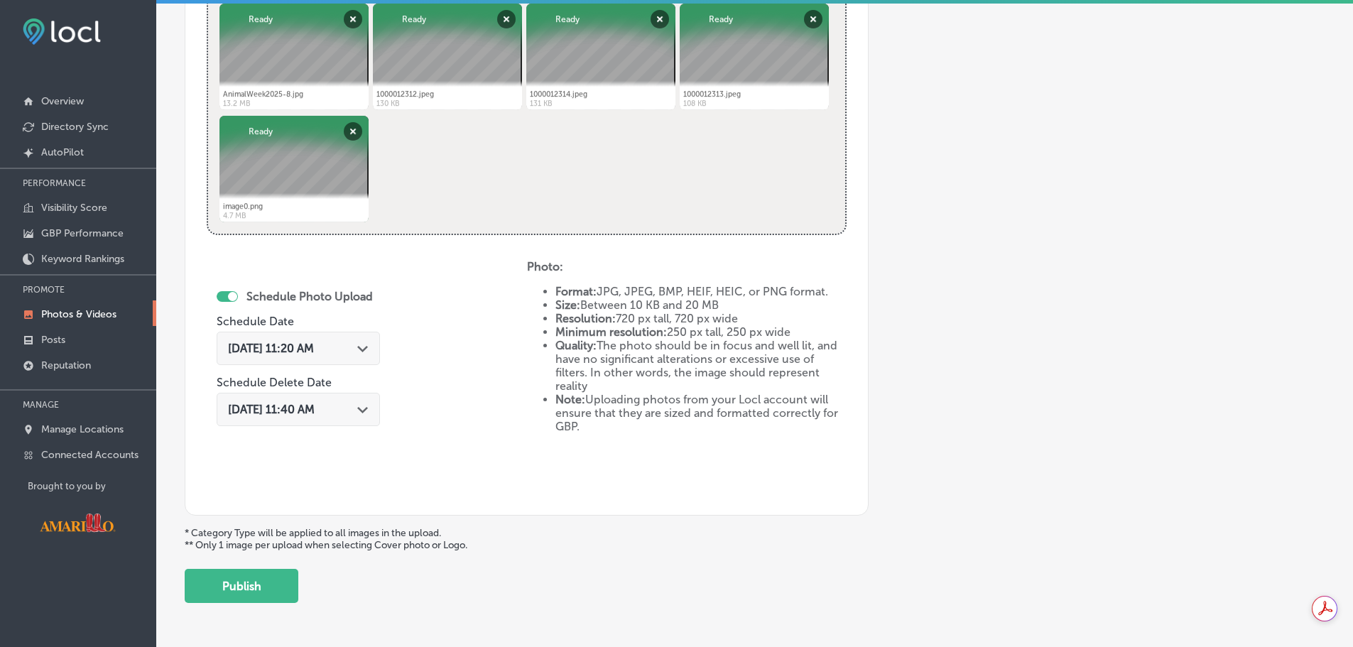
scroll to position [639, 0]
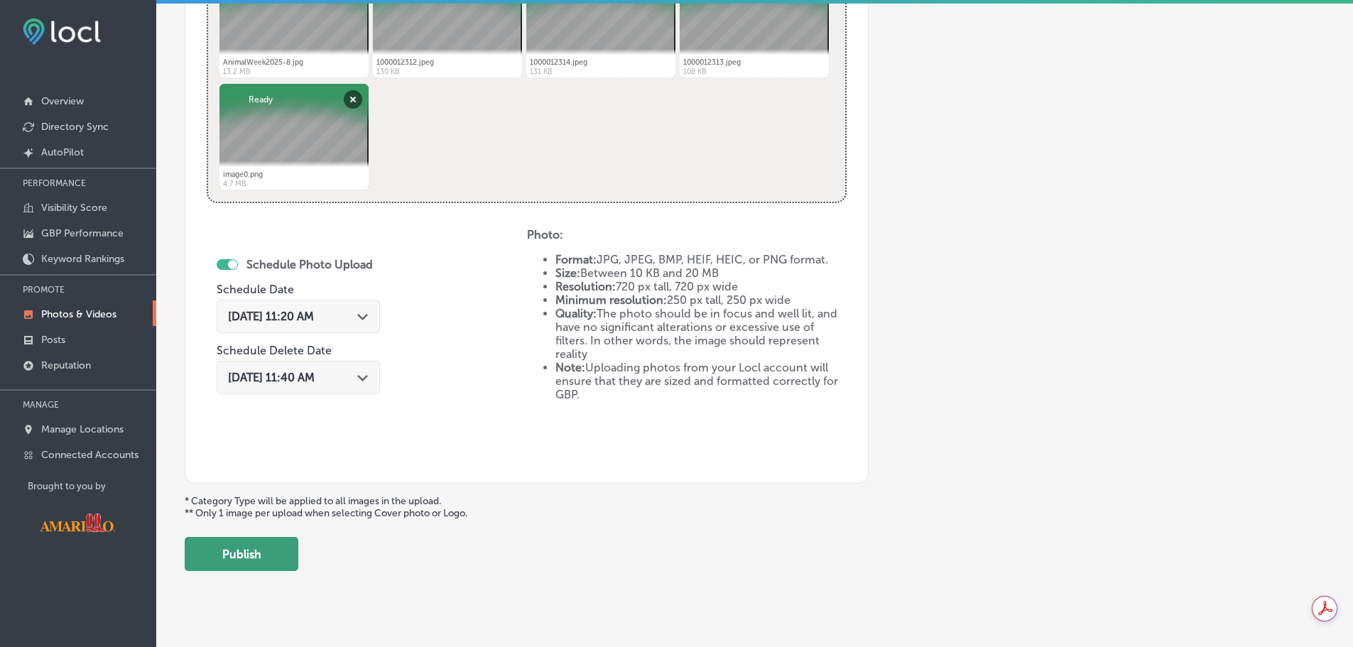
click at [254, 552] on button "Publish" at bounding box center [242, 554] width 114 height 34
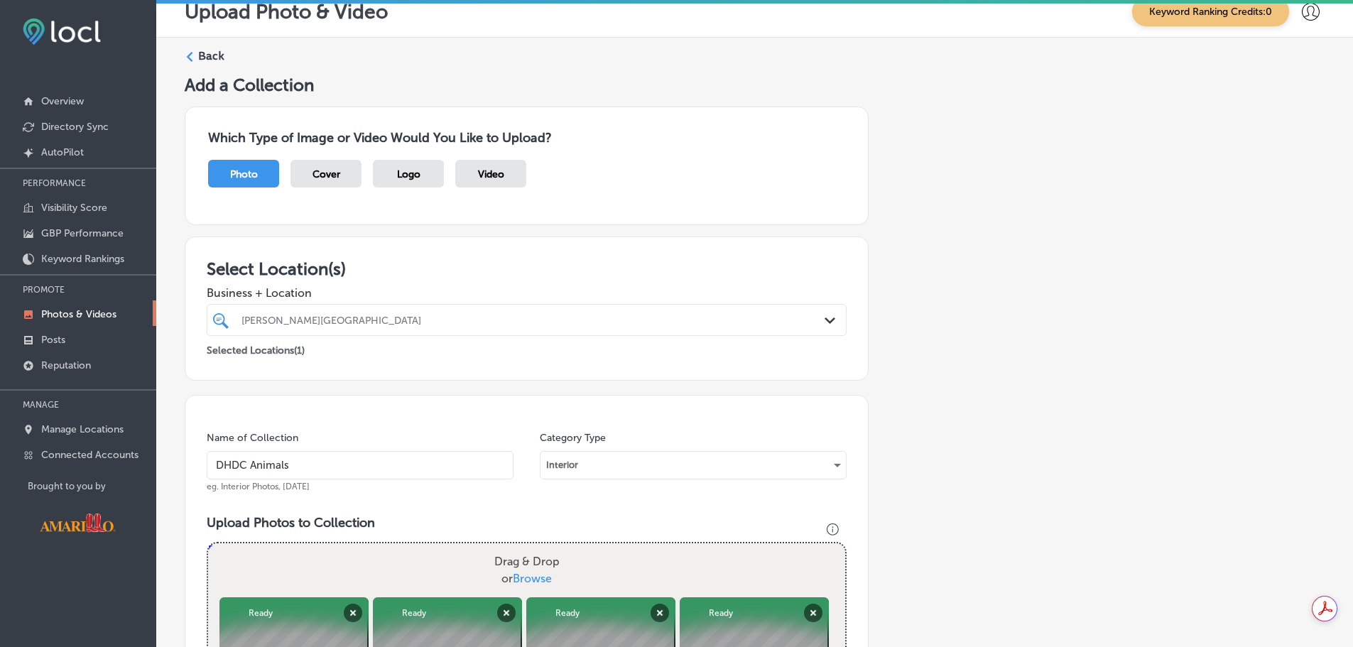
scroll to position [0, 0]
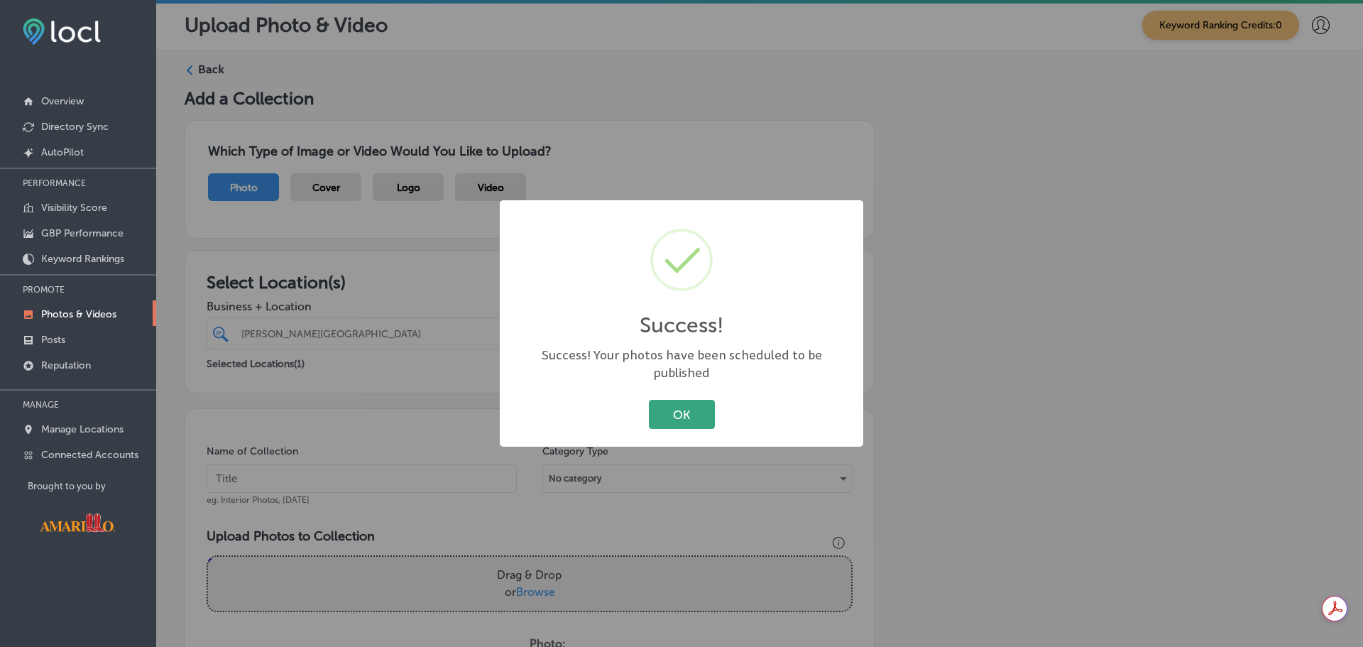
click at [693, 405] on button "OK" at bounding box center [682, 414] width 66 height 29
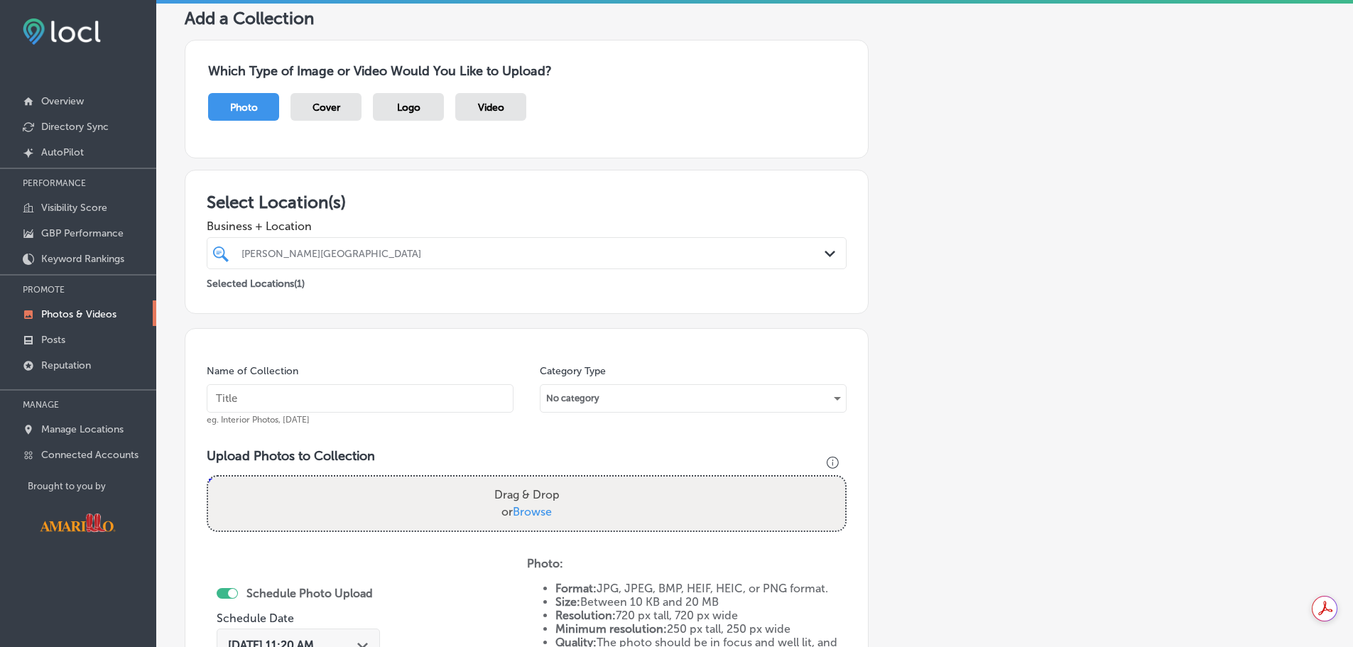
scroll to position [213, 0]
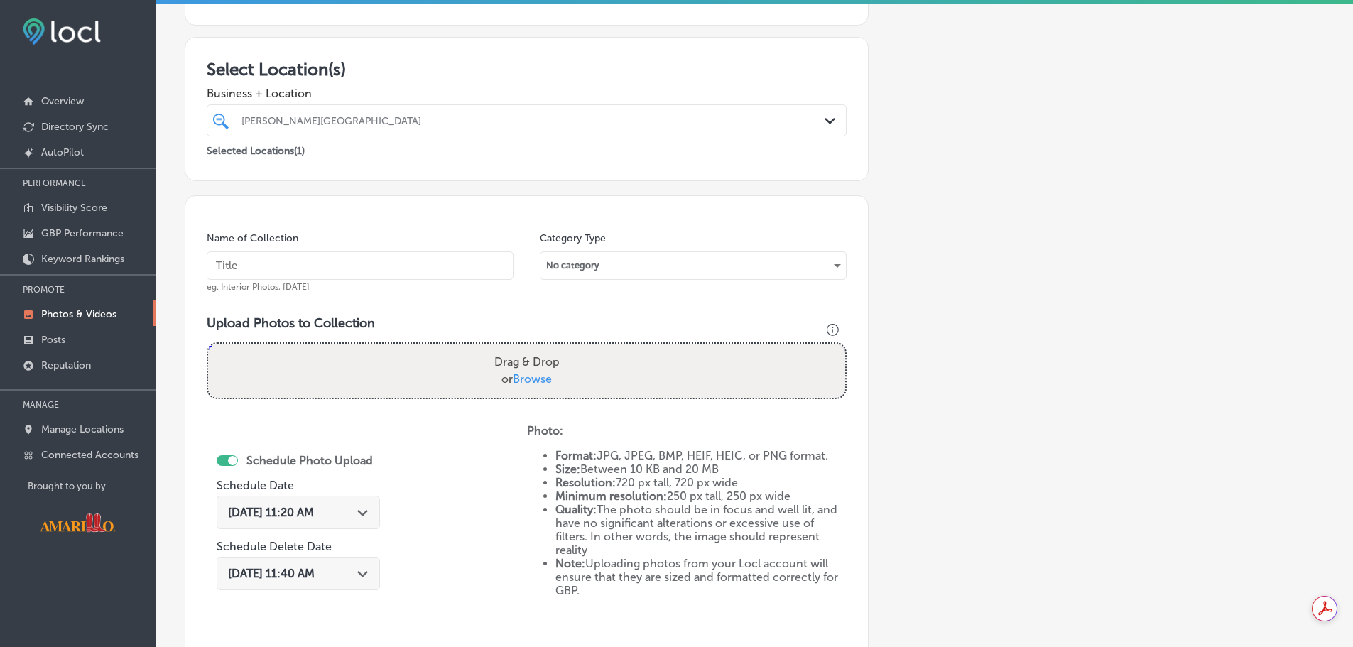
click at [332, 244] on div "Name of Collection eg. Interior Photos, [DATE]" at bounding box center [360, 261] width 307 height 61
click at [340, 276] on input "text" at bounding box center [360, 265] width 307 height 28
type input "Science Demonstrations"
click at [618, 274] on div "No category" at bounding box center [692, 265] width 305 height 23
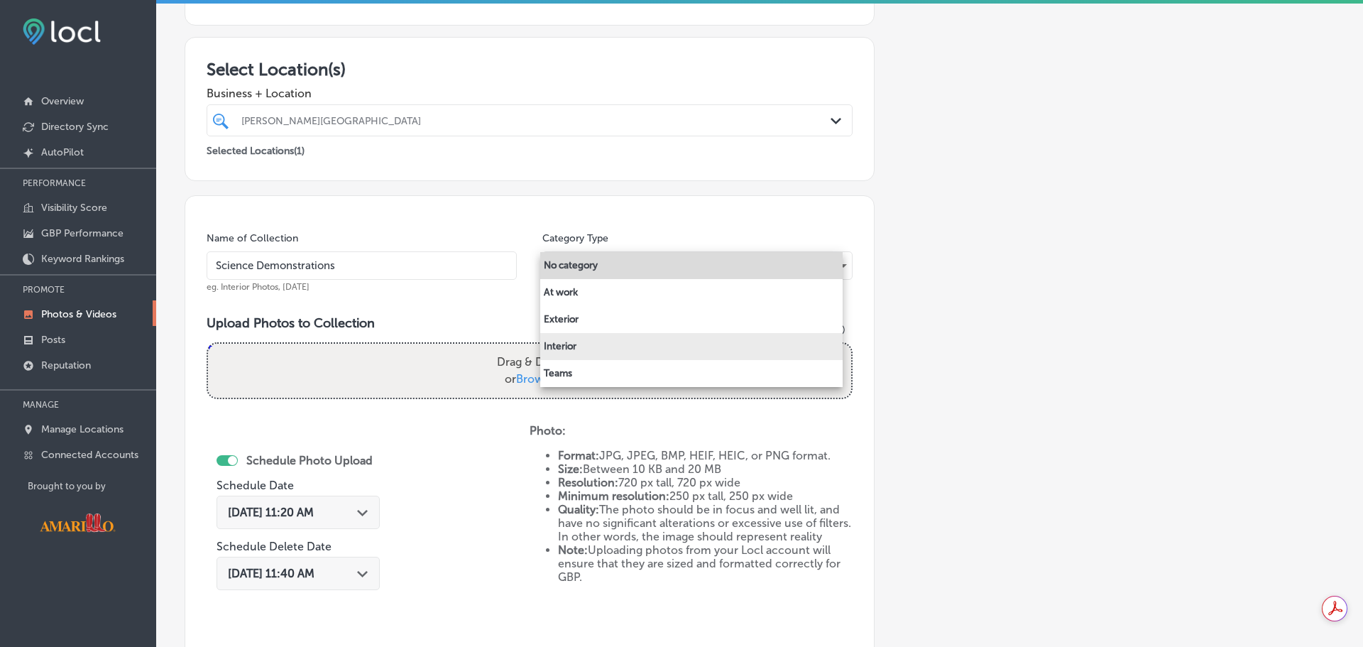
click at [613, 342] on li "Interior" at bounding box center [691, 346] width 302 height 27
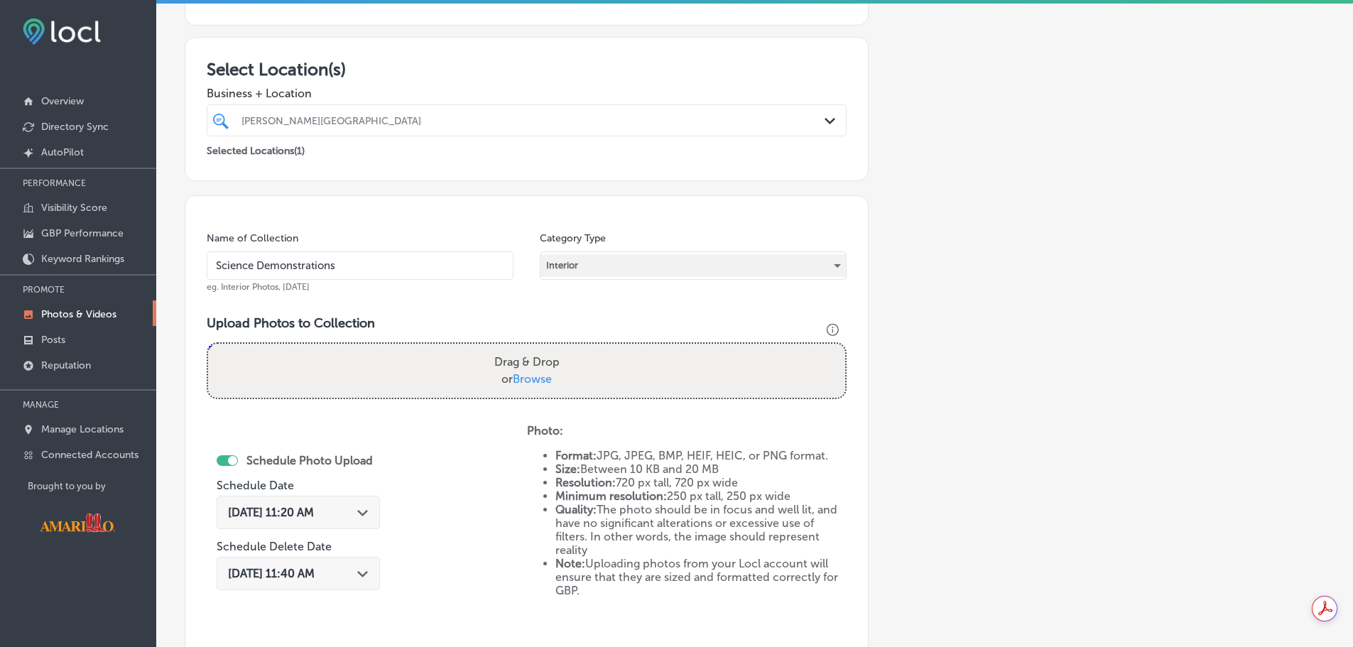
click at [605, 273] on div "Interior" at bounding box center [692, 265] width 305 height 23
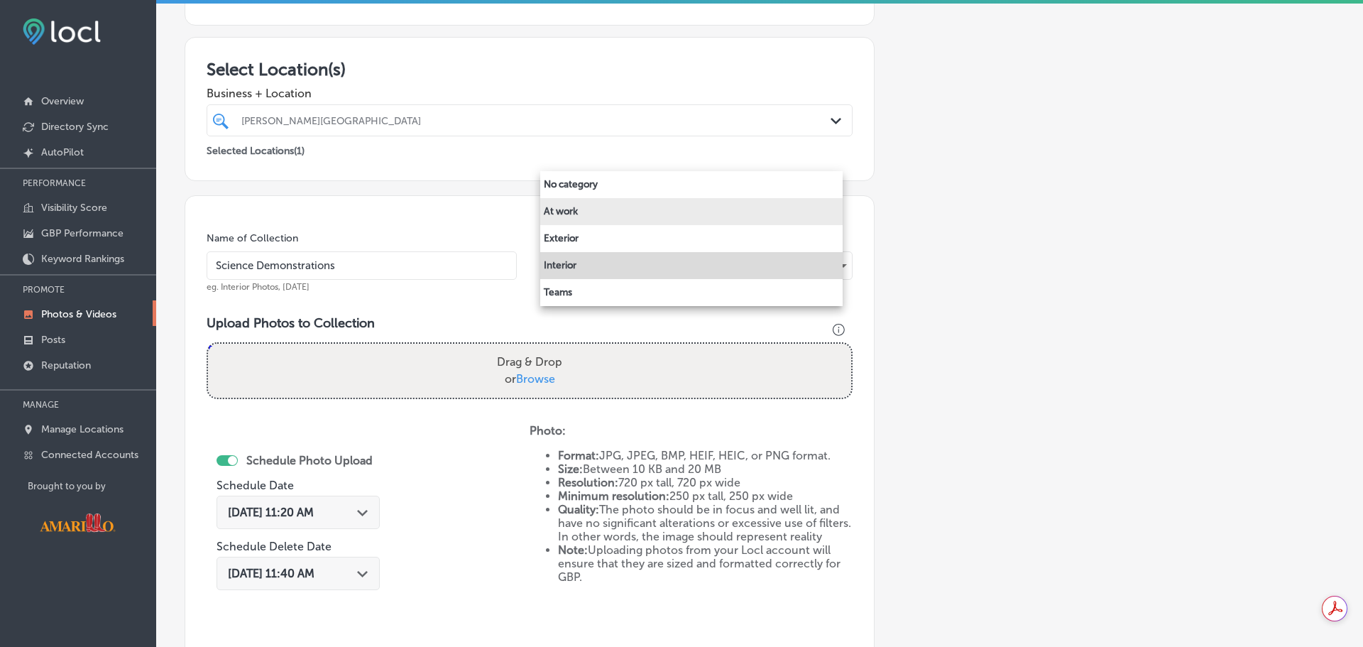
click at [599, 216] on li "At work" at bounding box center [691, 211] width 302 height 27
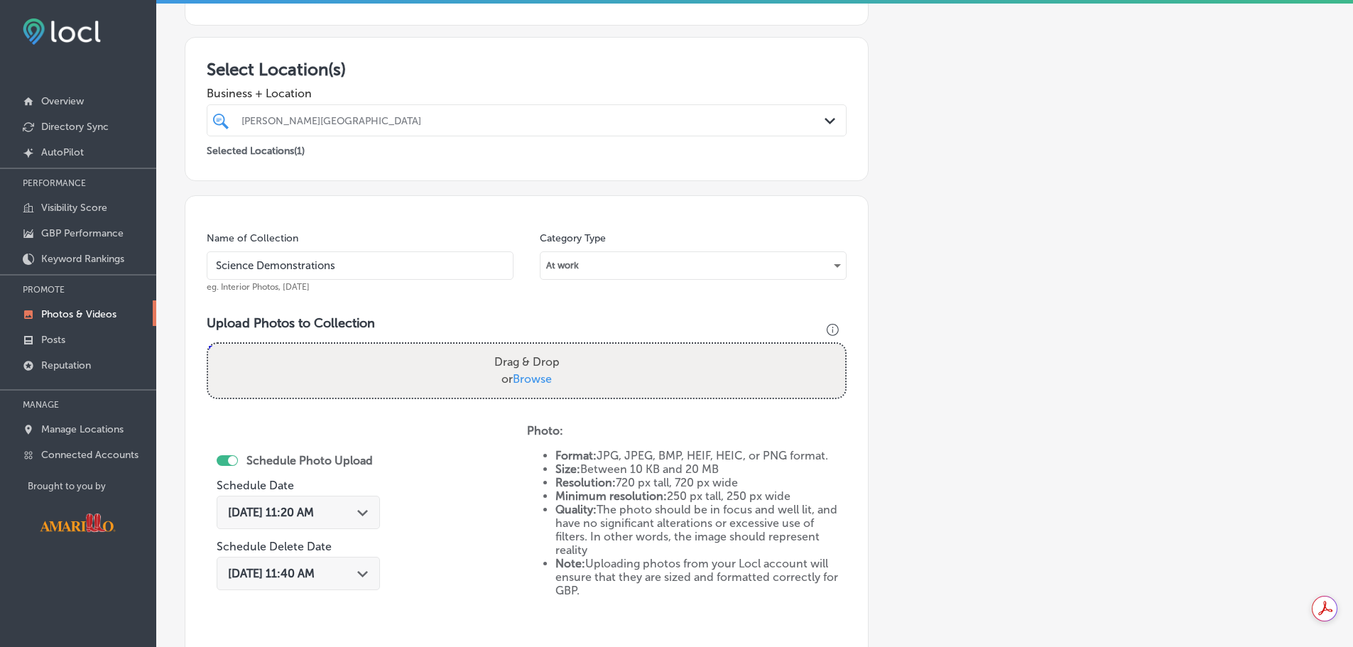
click at [538, 381] on span "Browse" at bounding box center [532, 378] width 39 height 13
click at [538, 348] on input "Drag & Drop or Browse" at bounding box center [526, 346] width 637 height 4
type input "C:\fakepath\2023-Spring Break Spectacular-77.jpg"
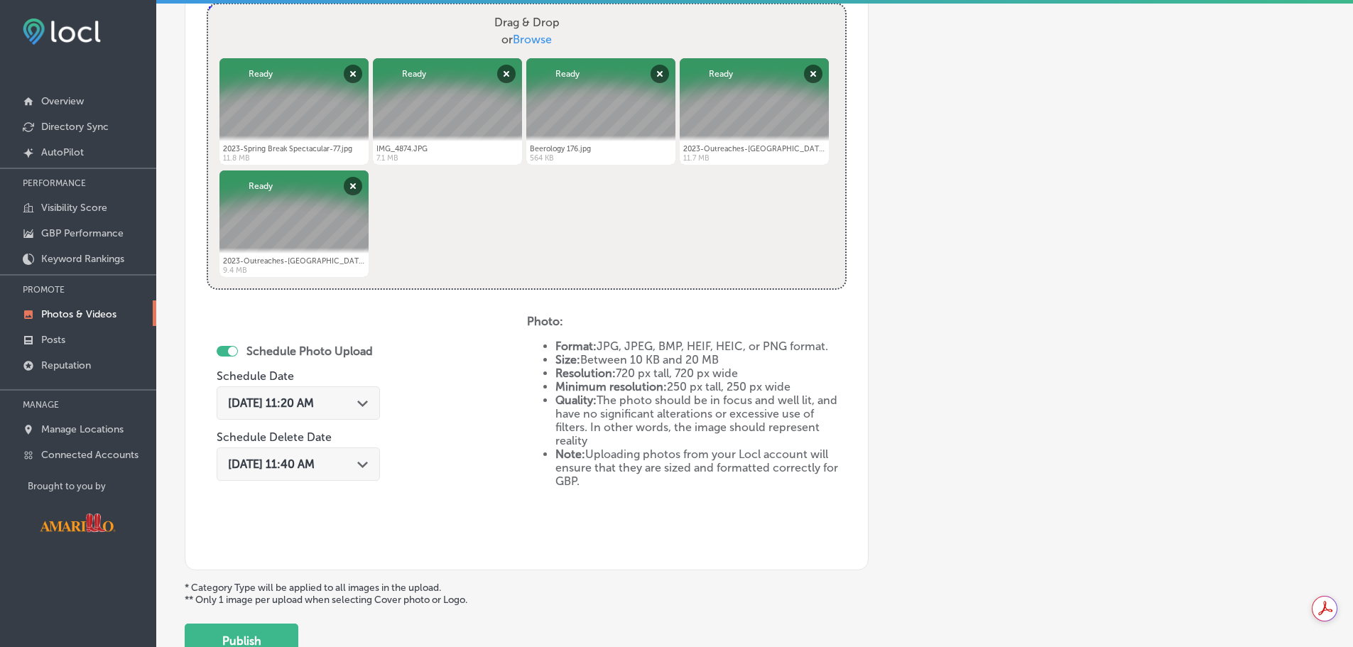
scroll to position [639, 0]
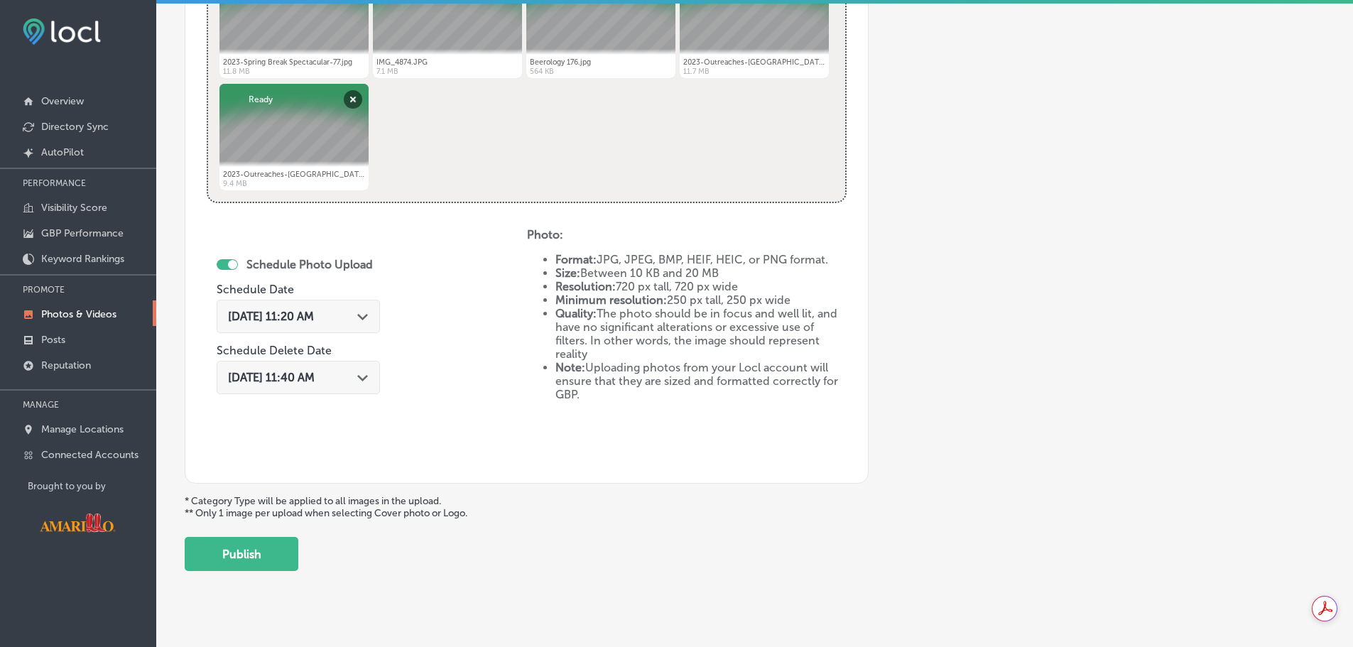
click at [229, 264] on div at bounding box center [232, 264] width 9 height 9
checkbox input "false"
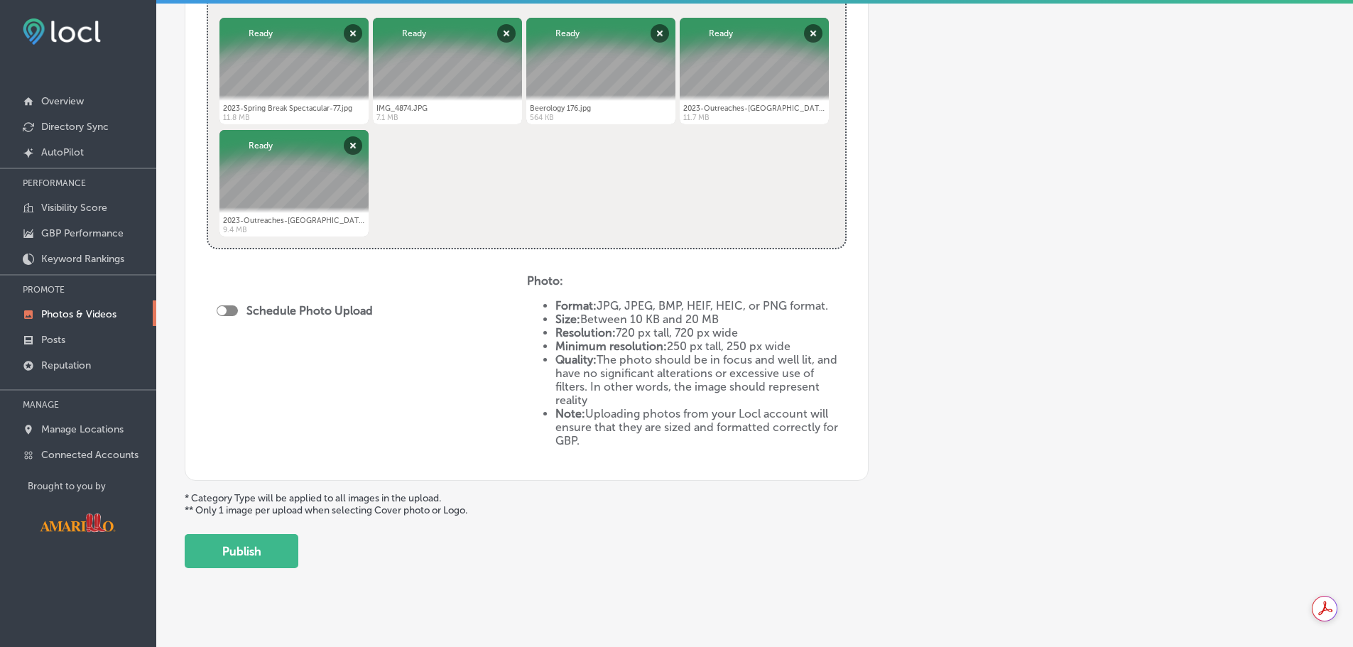
scroll to position [611, 0]
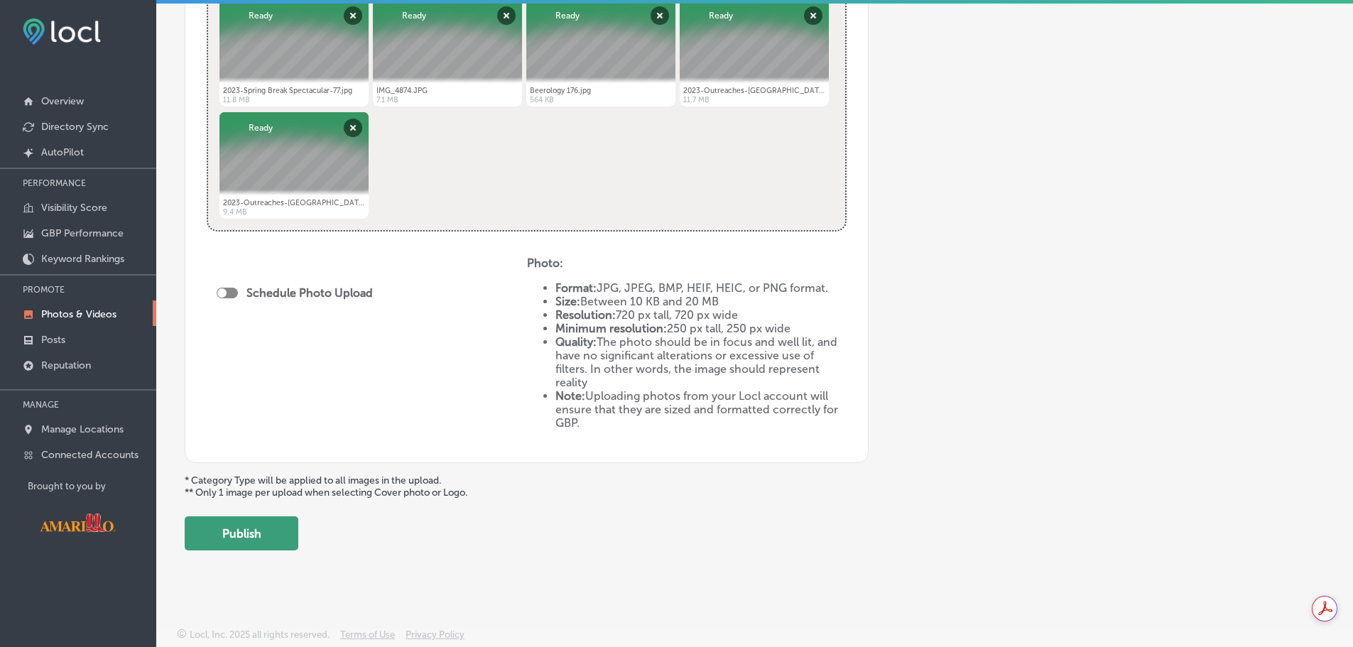
click at [273, 533] on button "Publish" at bounding box center [242, 533] width 114 height 34
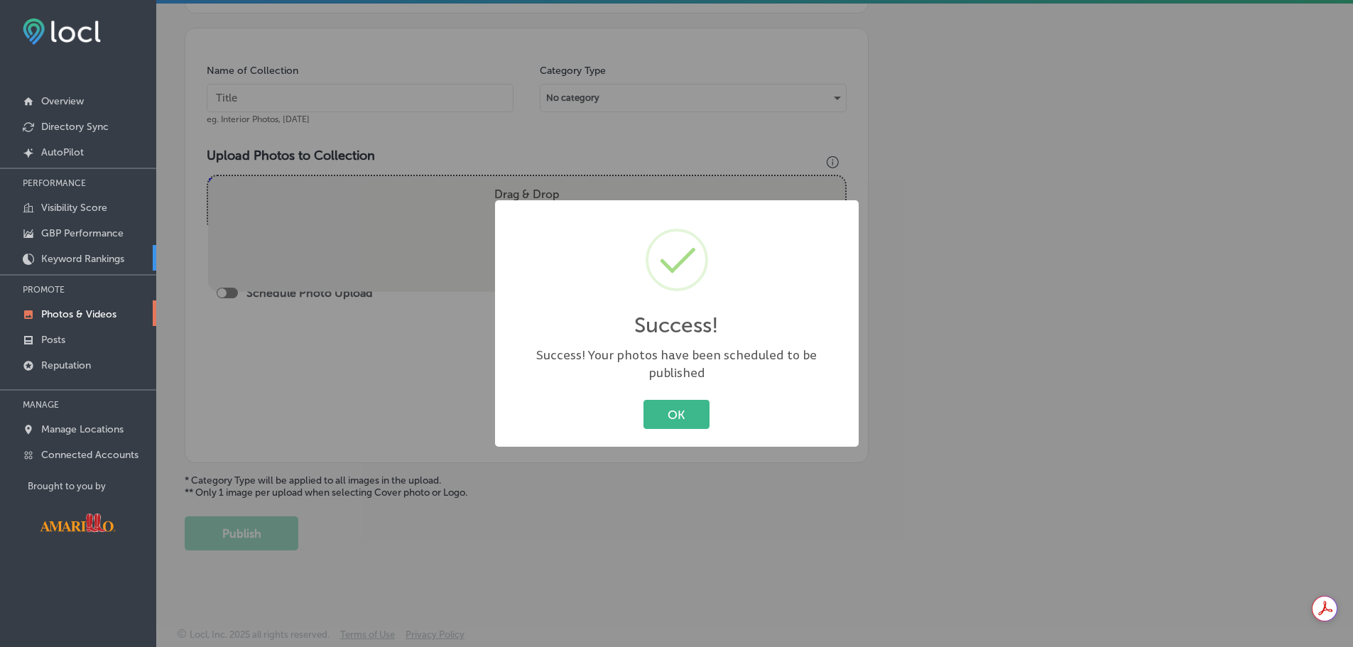
scroll to position [381, 0]
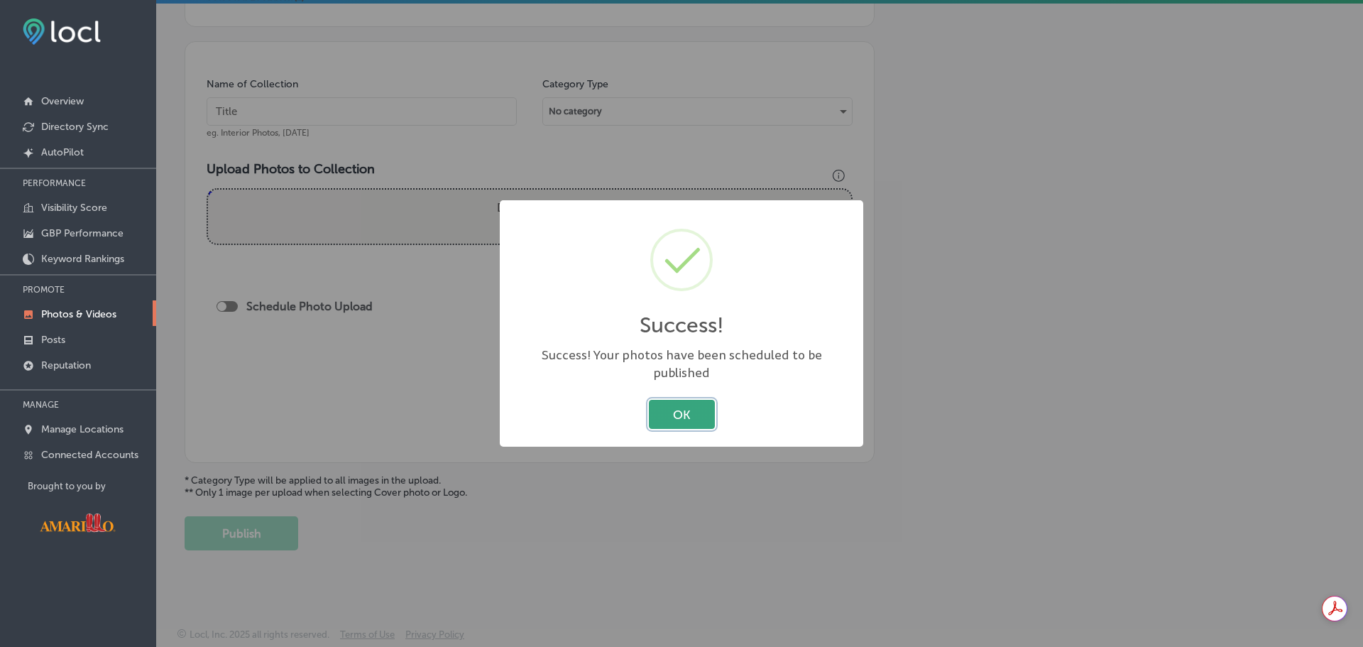
drag, startPoint x: 693, startPoint y: 408, endPoint x: 709, endPoint y: 391, distance: 23.1
click at [694, 408] on button "OK" at bounding box center [682, 414] width 66 height 29
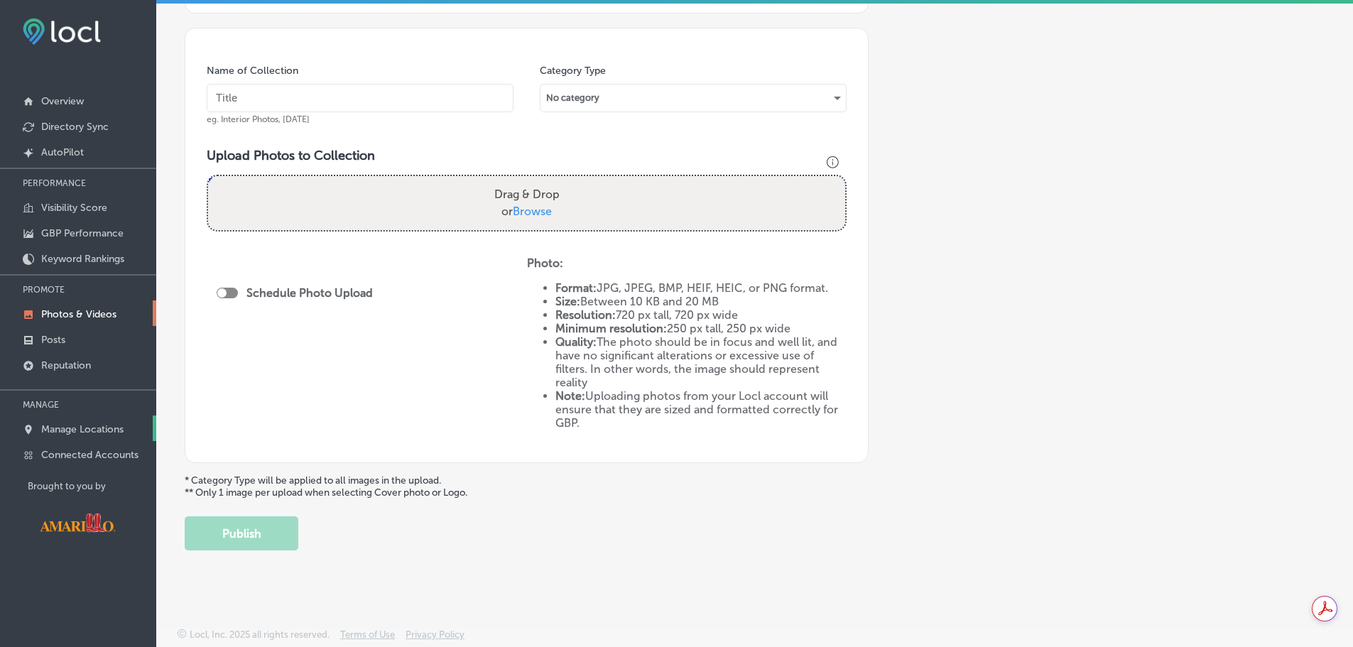
click at [87, 428] on p "Manage Locations" at bounding box center [82, 429] width 82 height 12
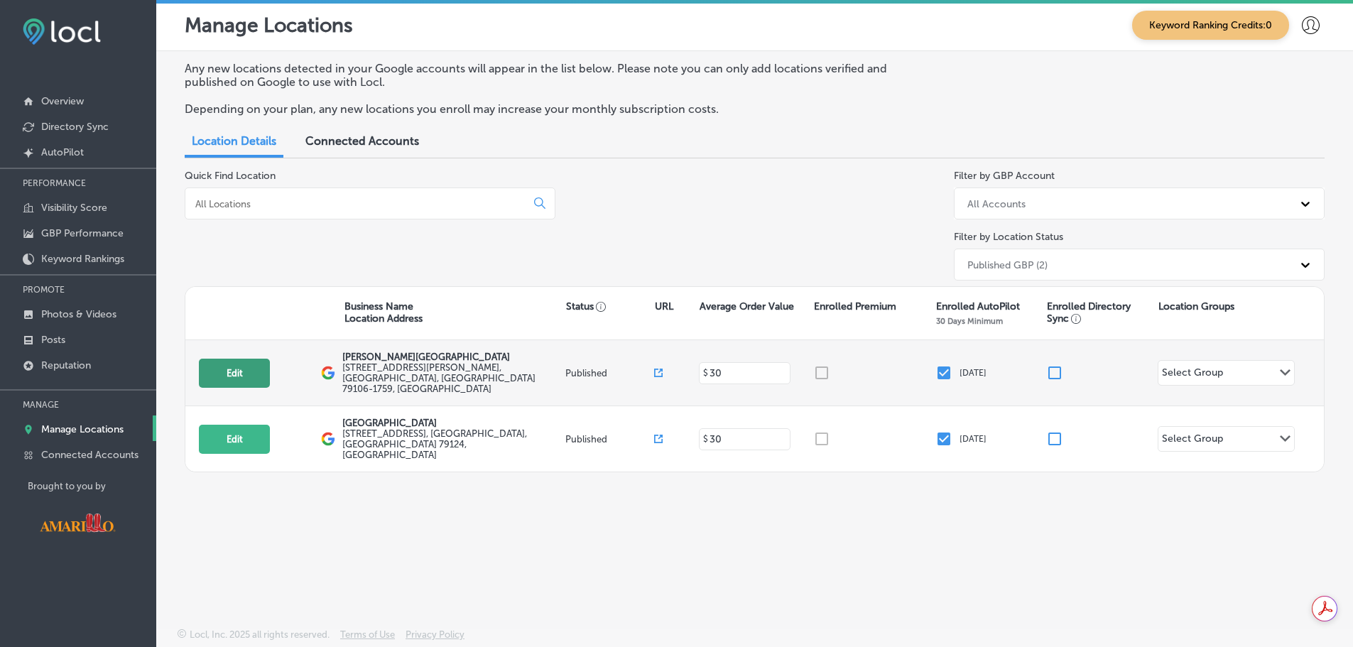
click at [251, 367] on button "Edit" at bounding box center [234, 373] width 71 height 29
select select "US"
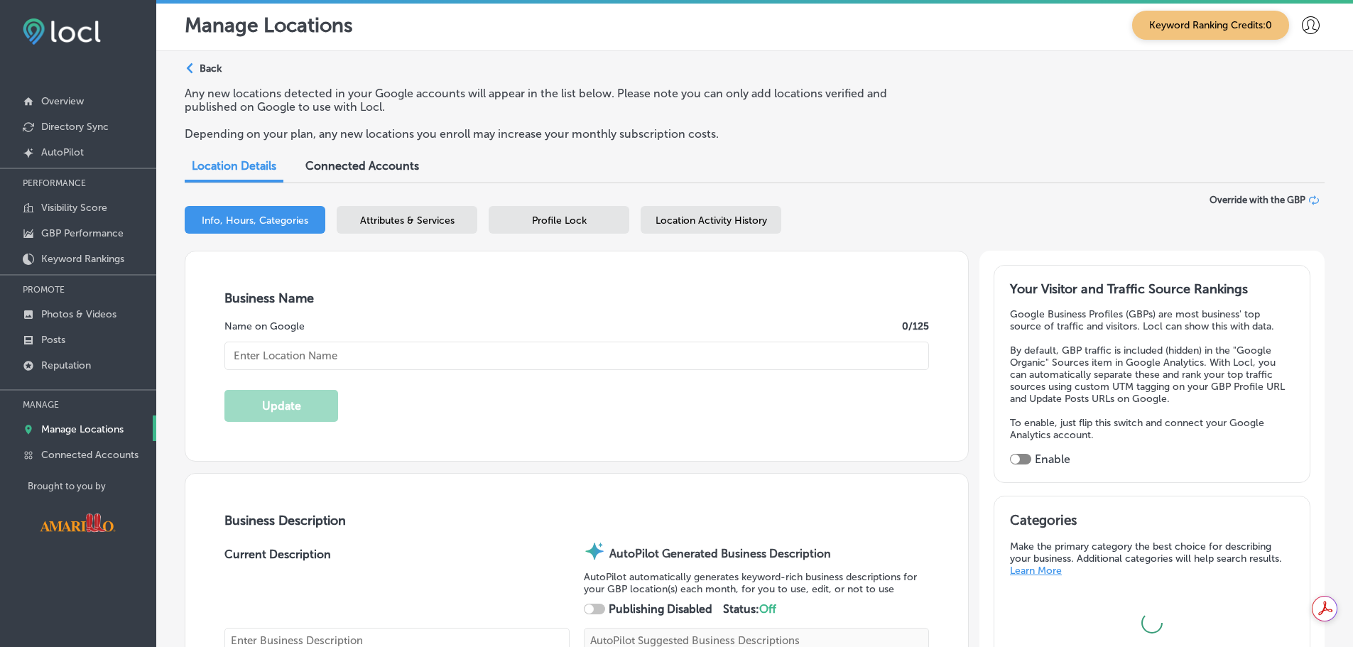
type textarea "Ignite curiosity at [PERSON_NAME][GEOGRAPHIC_DATA], where hands-on science exhi…"
type input "[PERSON_NAME][GEOGRAPHIC_DATA]"
checkbox input "true"
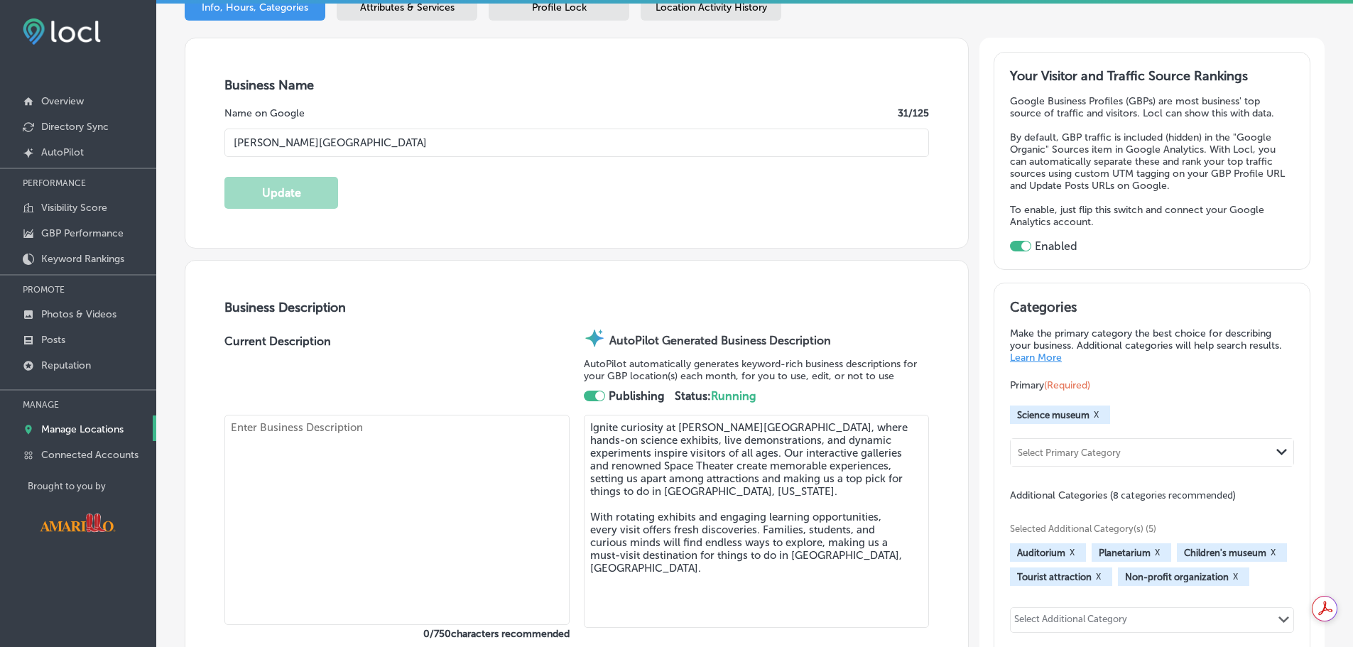
type input "[STREET_ADDRESS][PERSON_NAME]"
type input "Amarillo"
type input "79106-1759"
type input "US"
type input "[URL][DOMAIN_NAME]"
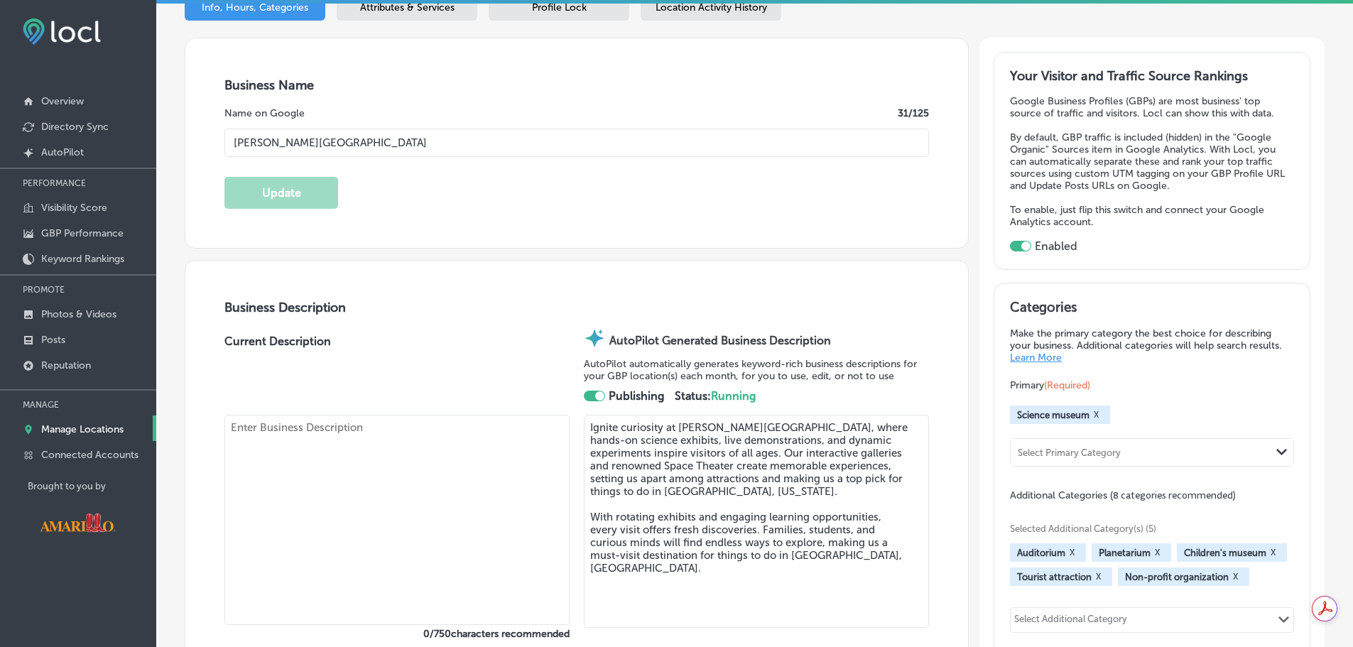
type textarea "Discover a world of wonder at [PERSON_NAME][GEOGRAPHIC_DATA], where science com…"
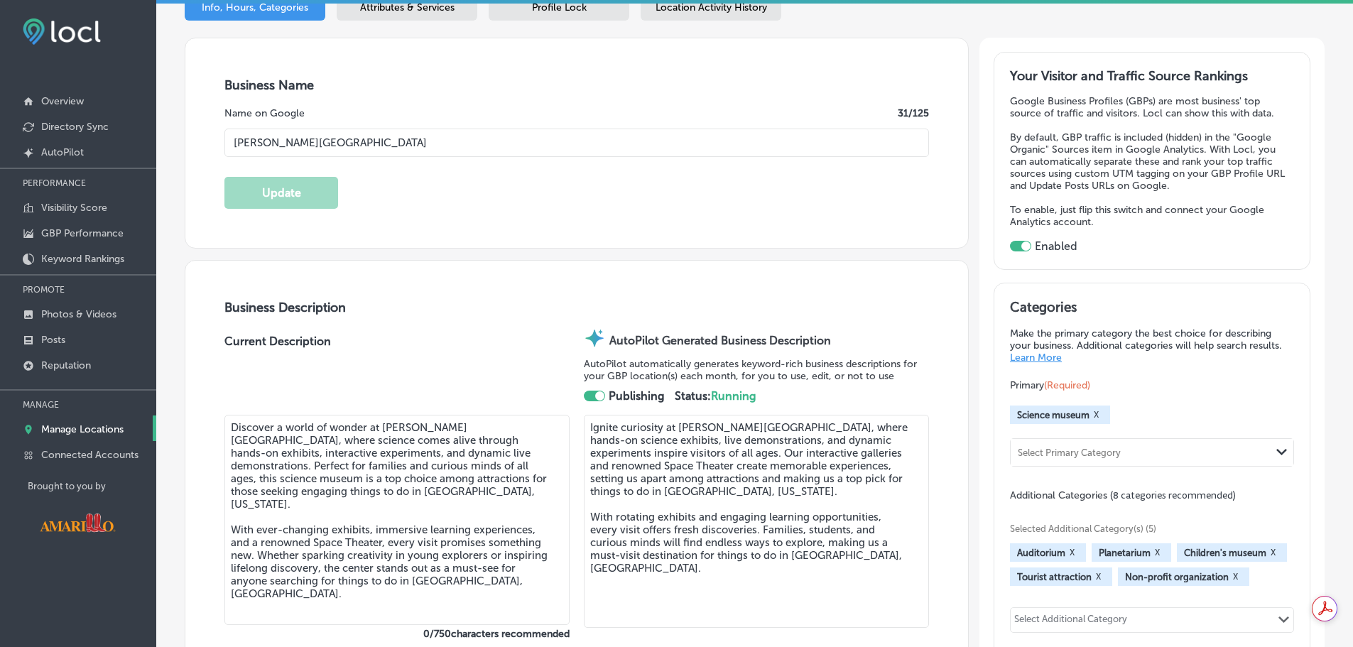
type input "[PHONE_NUMBER]"
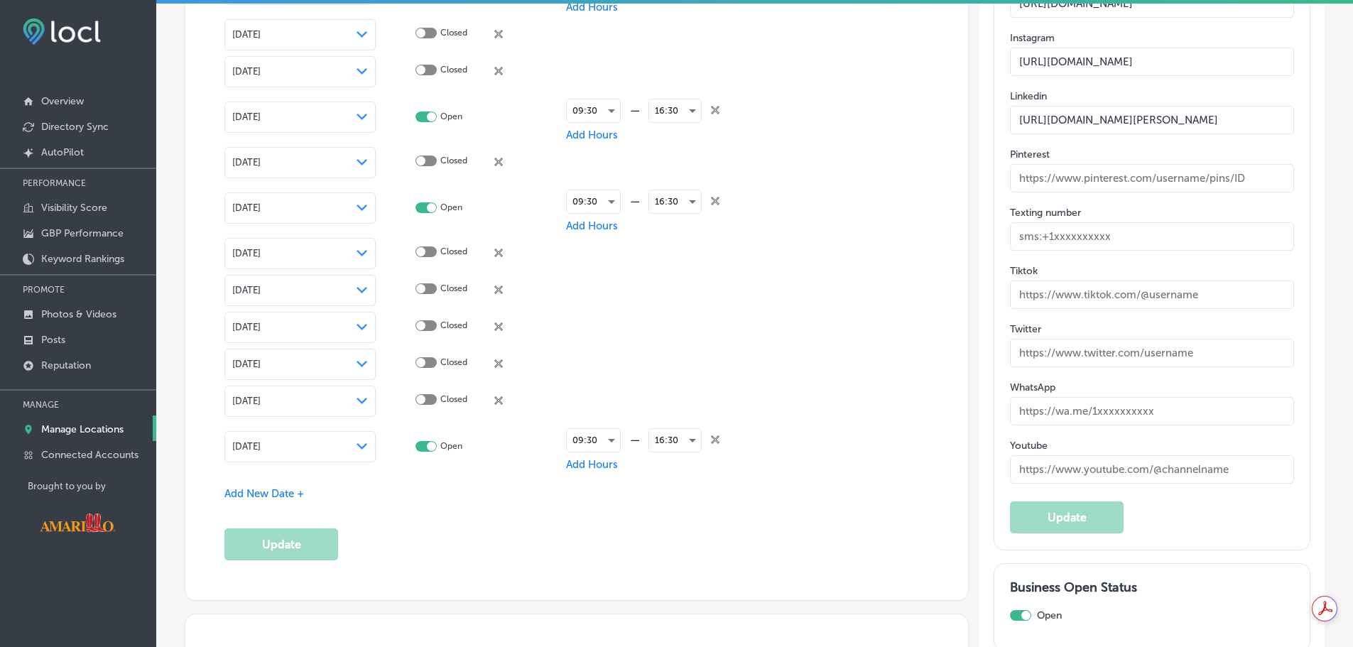
scroll to position [2201, 0]
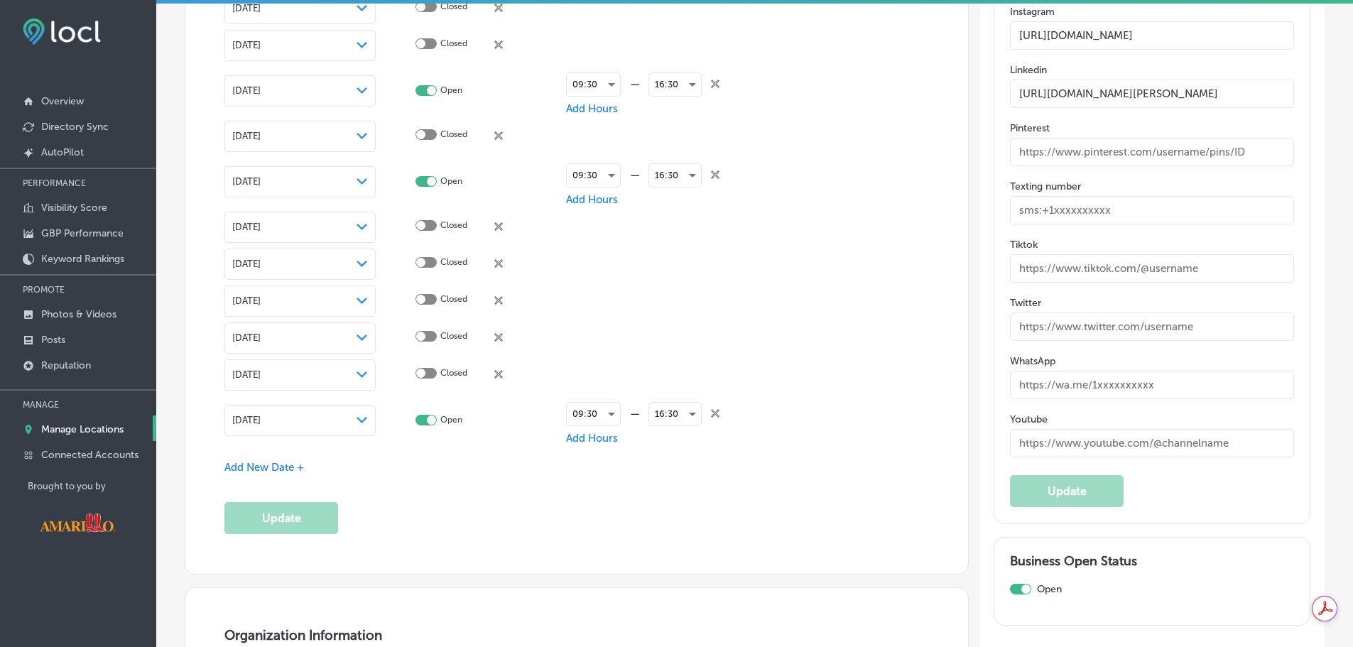
click at [268, 467] on span "Add New Date +" at bounding box center [264, 467] width 80 height 13
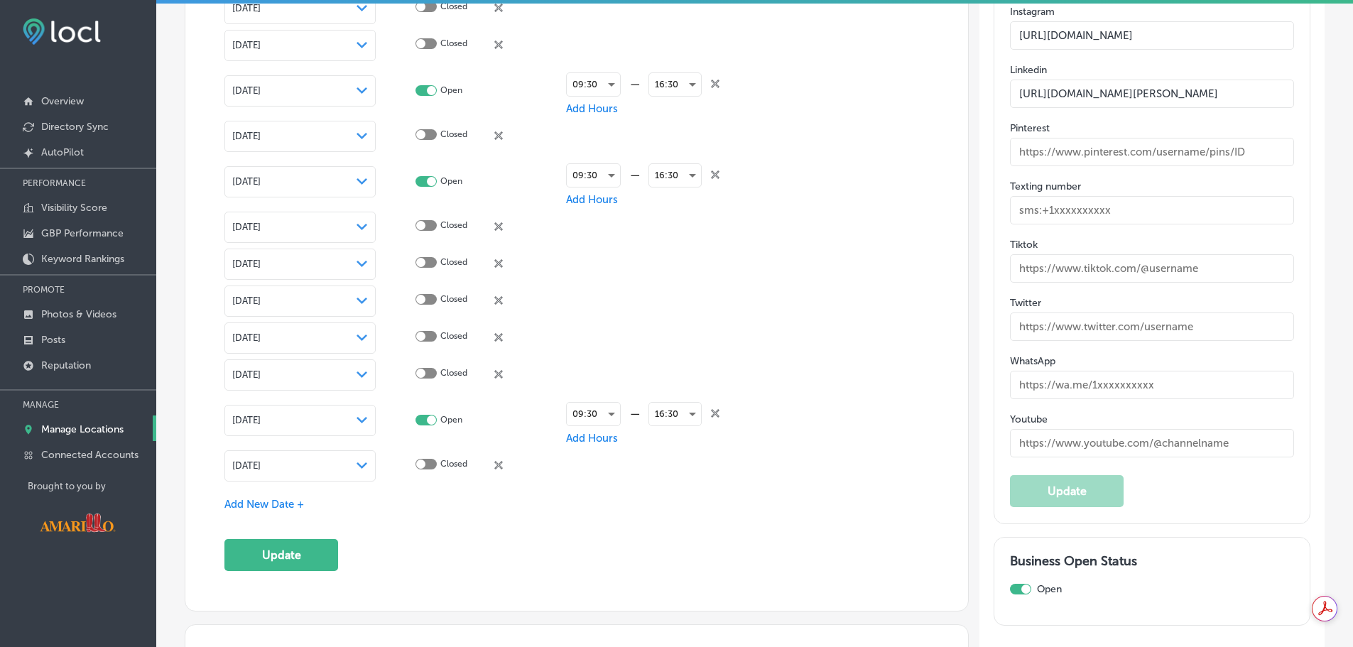
drag, startPoint x: 361, startPoint y: 466, endPoint x: 377, endPoint y: 454, distance: 19.9
click at [359, 467] on div "Path Created with Sketch." at bounding box center [361, 465] width 11 height 11
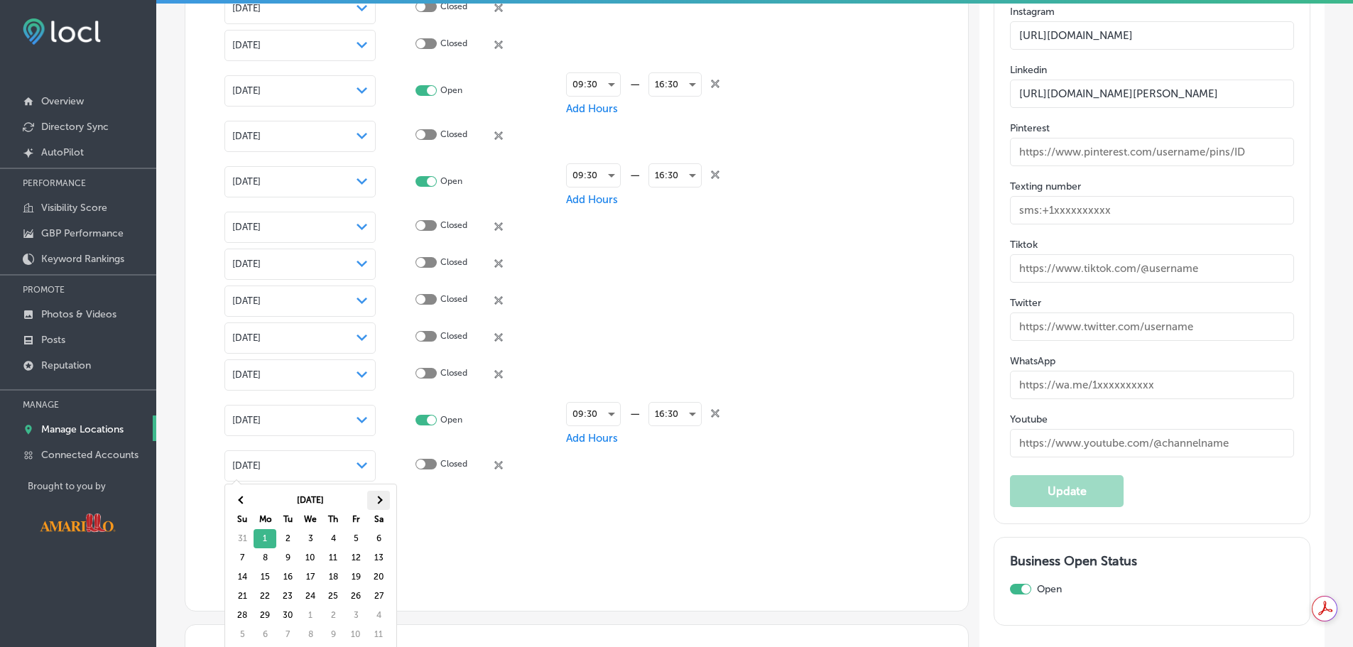
click at [379, 501] on span at bounding box center [378, 500] width 8 height 8
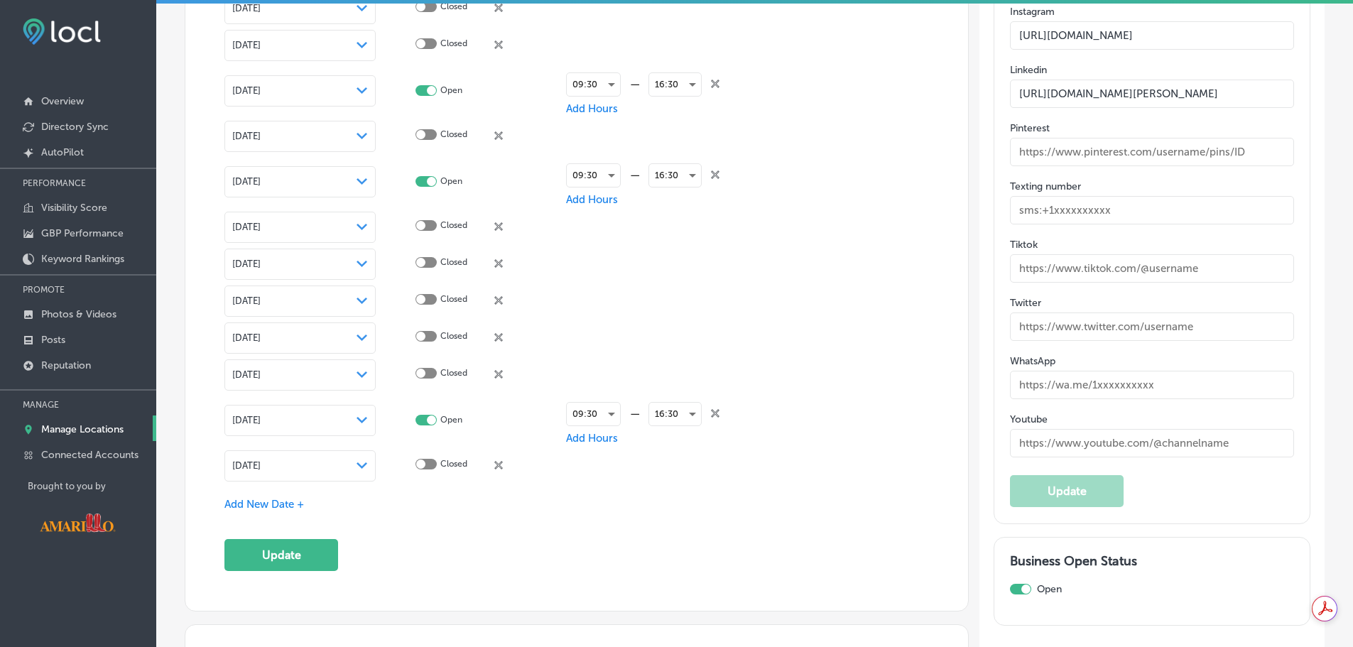
click at [426, 463] on div at bounding box center [425, 464] width 21 height 11
checkbox input "true"
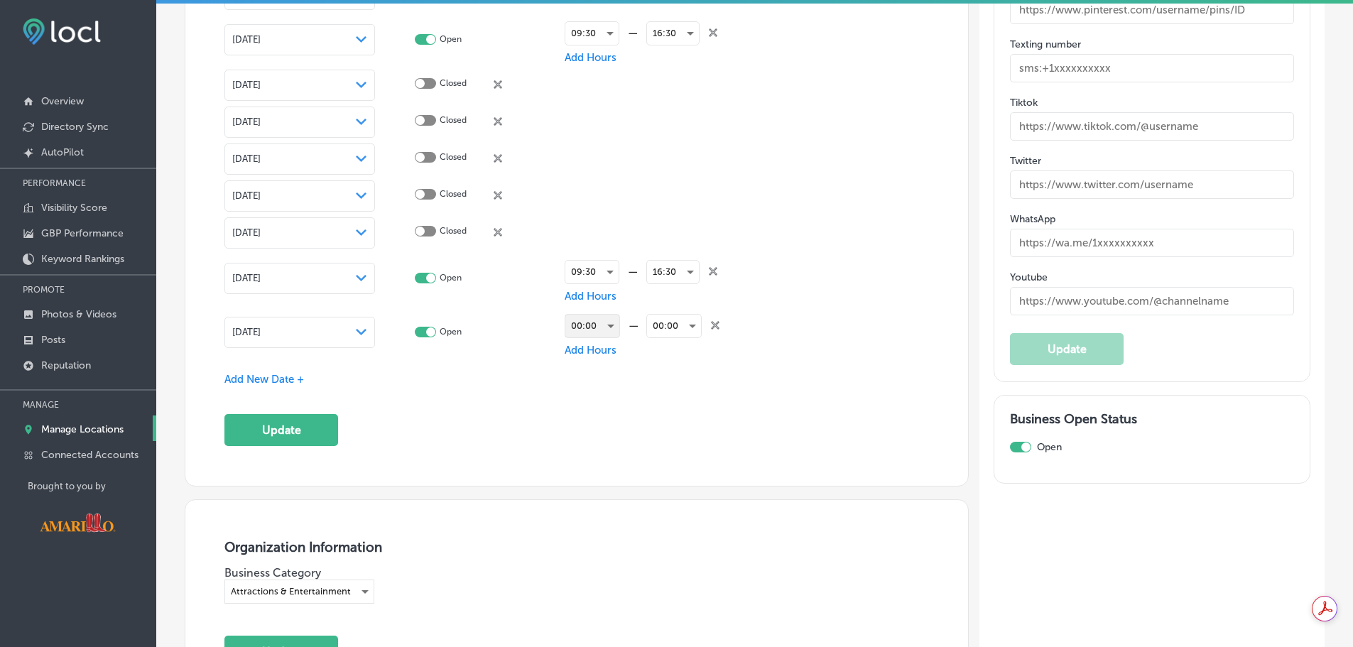
click at [606, 327] on div "00:00" at bounding box center [592, 326] width 54 height 23
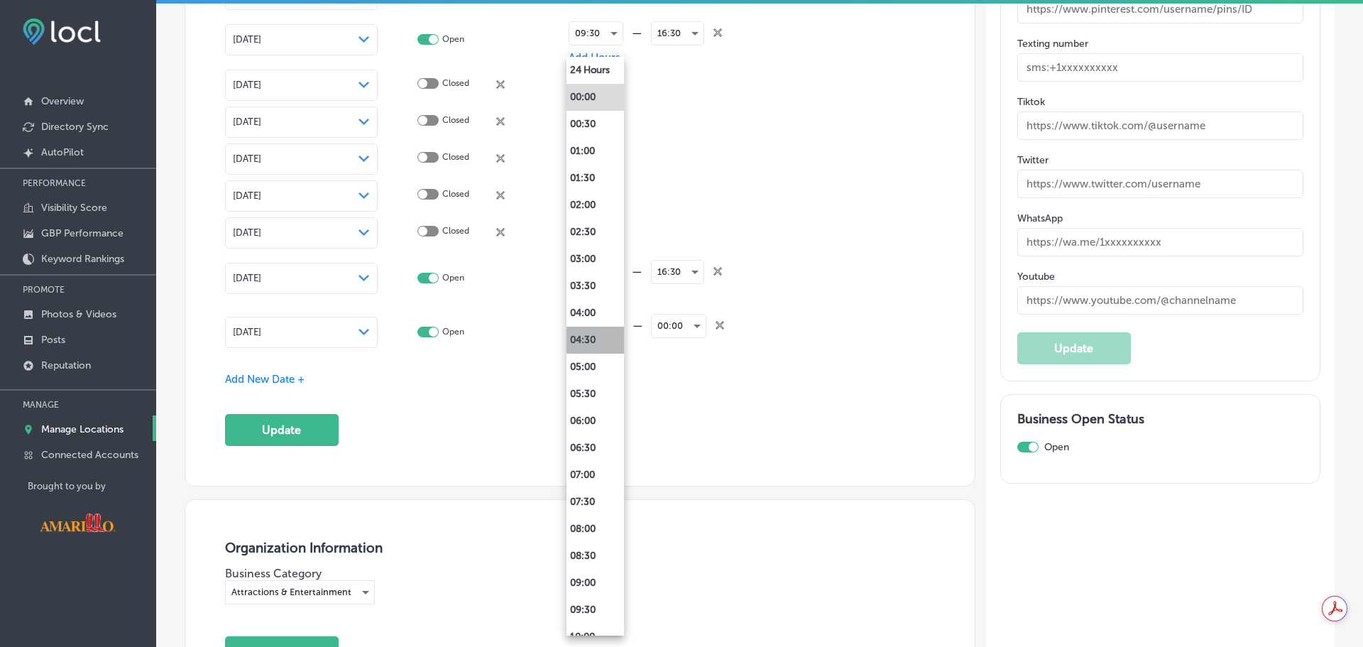
click at [602, 336] on li "04:30" at bounding box center [596, 340] width 58 height 27
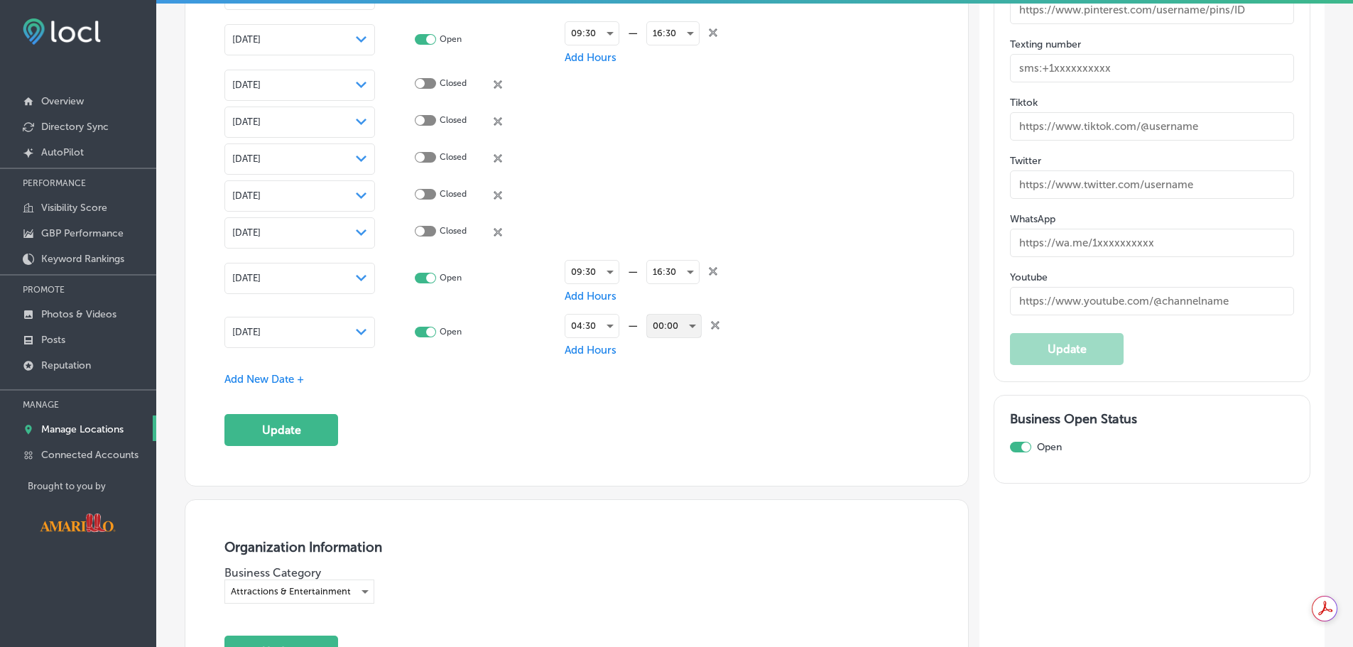
click at [693, 324] on div "00:00" at bounding box center [674, 326] width 54 height 23
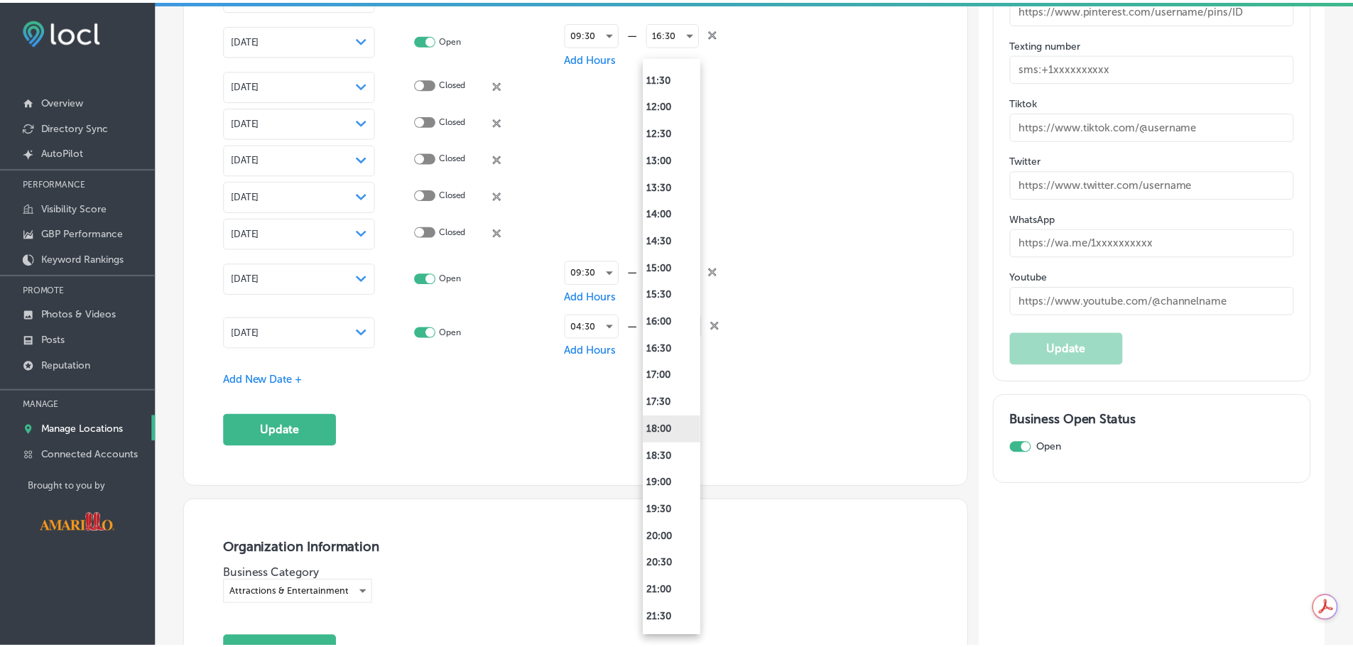
scroll to position [710, 0]
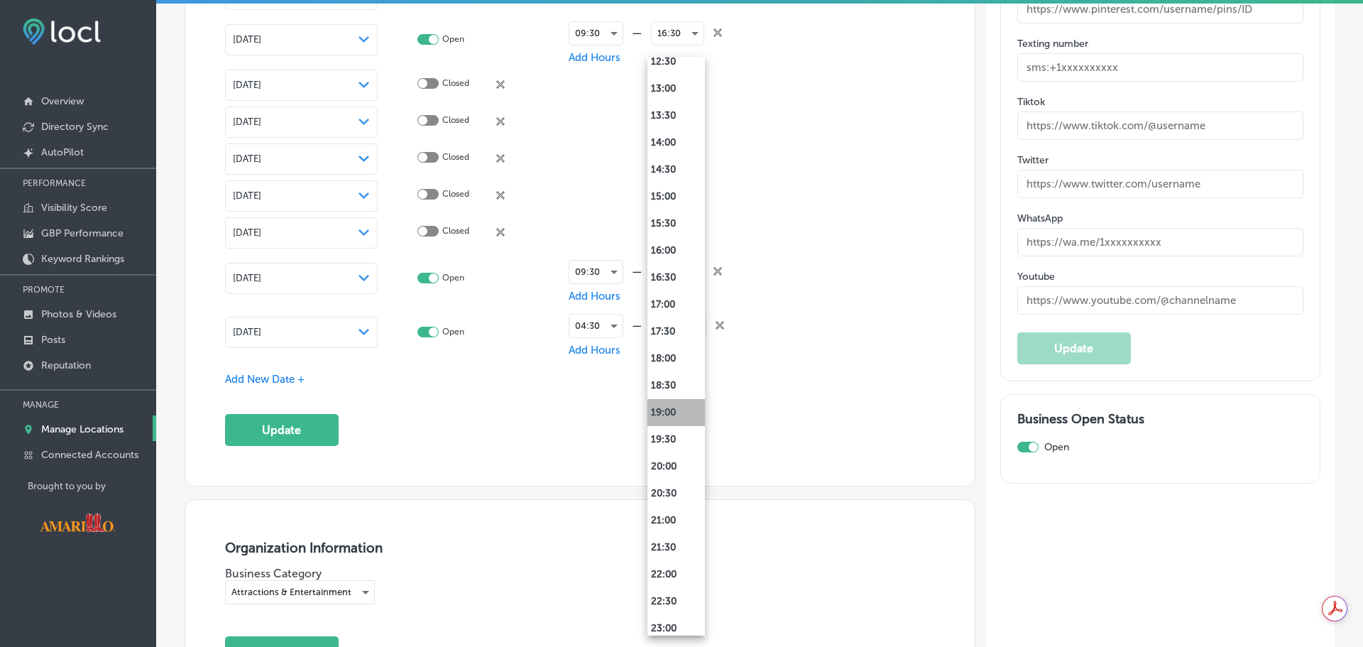
click at [682, 415] on li "19:00" at bounding box center [677, 412] width 58 height 27
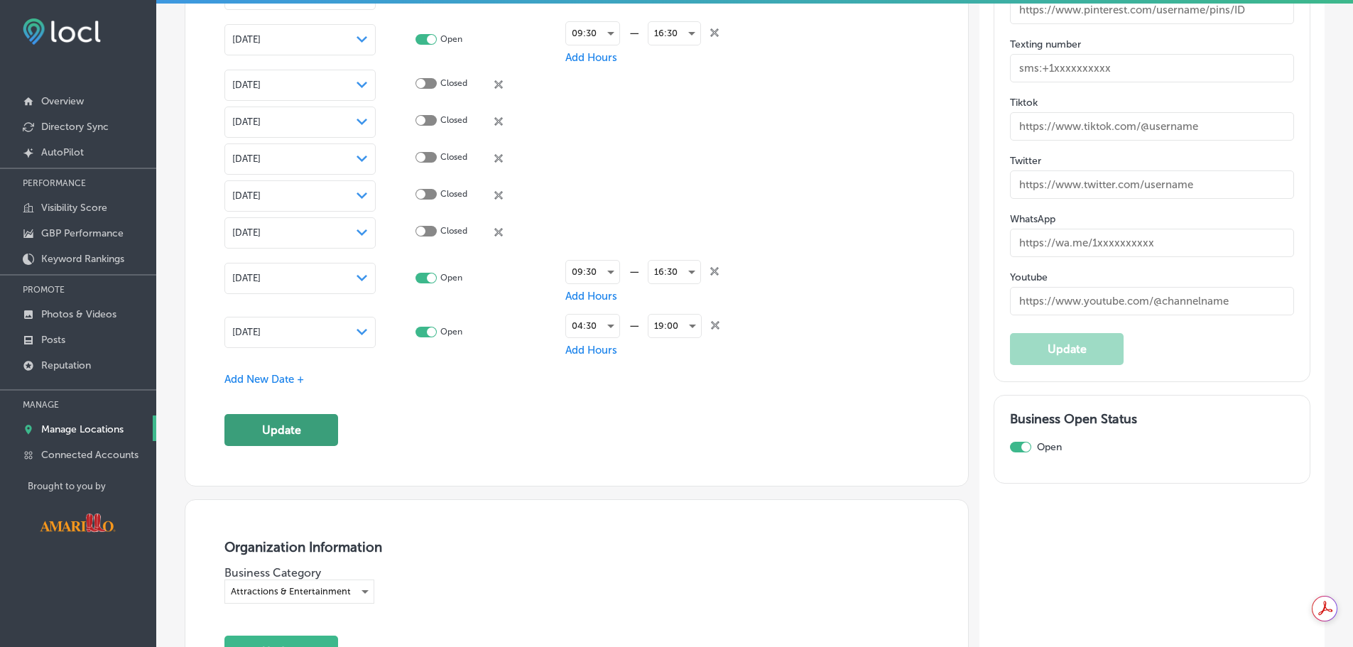
click at [313, 430] on button "Update" at bounding box center [281, 430] width 114 height 32
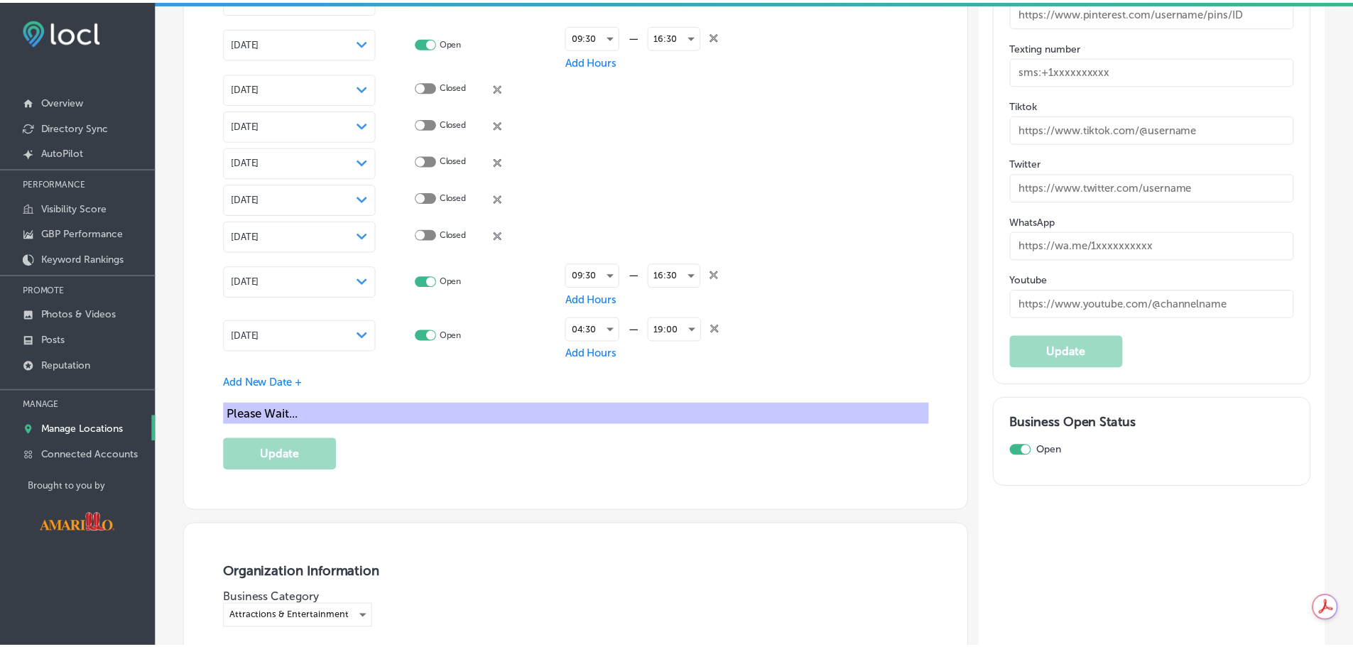
scroll to position [2346, 0]
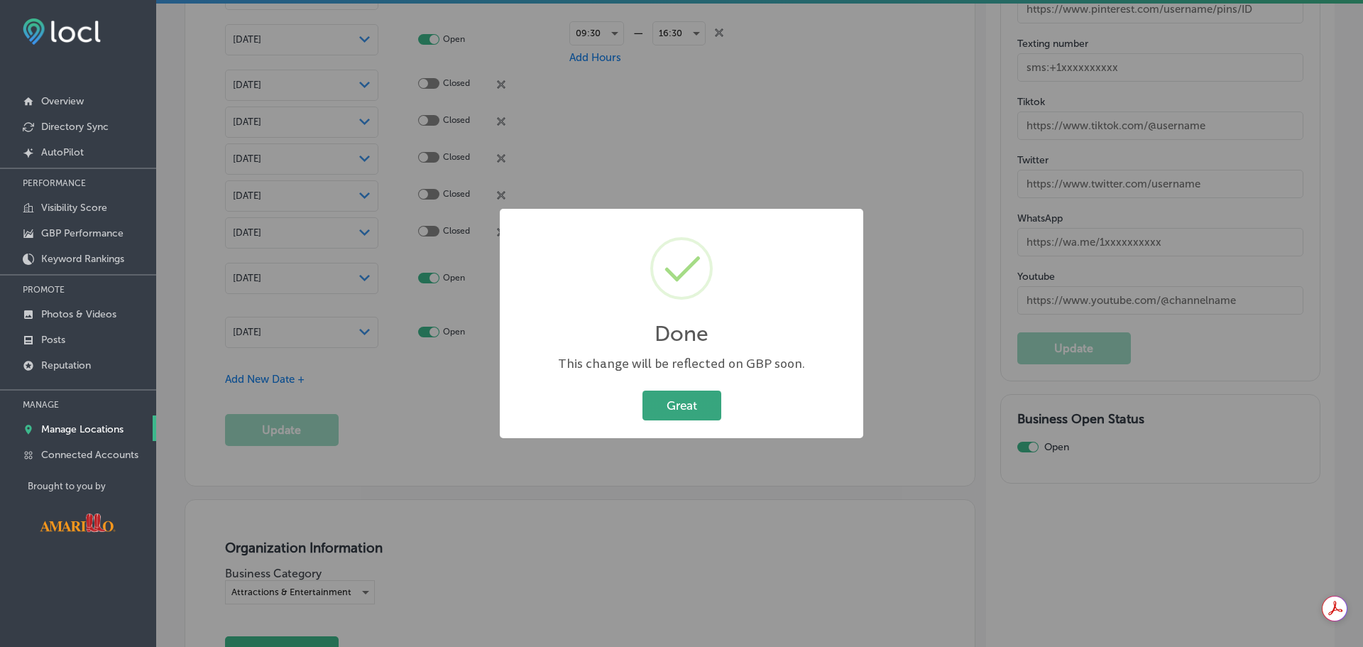
click at [702, 395] on button "Great" at bounding box center [682, 405] width 79 height 29
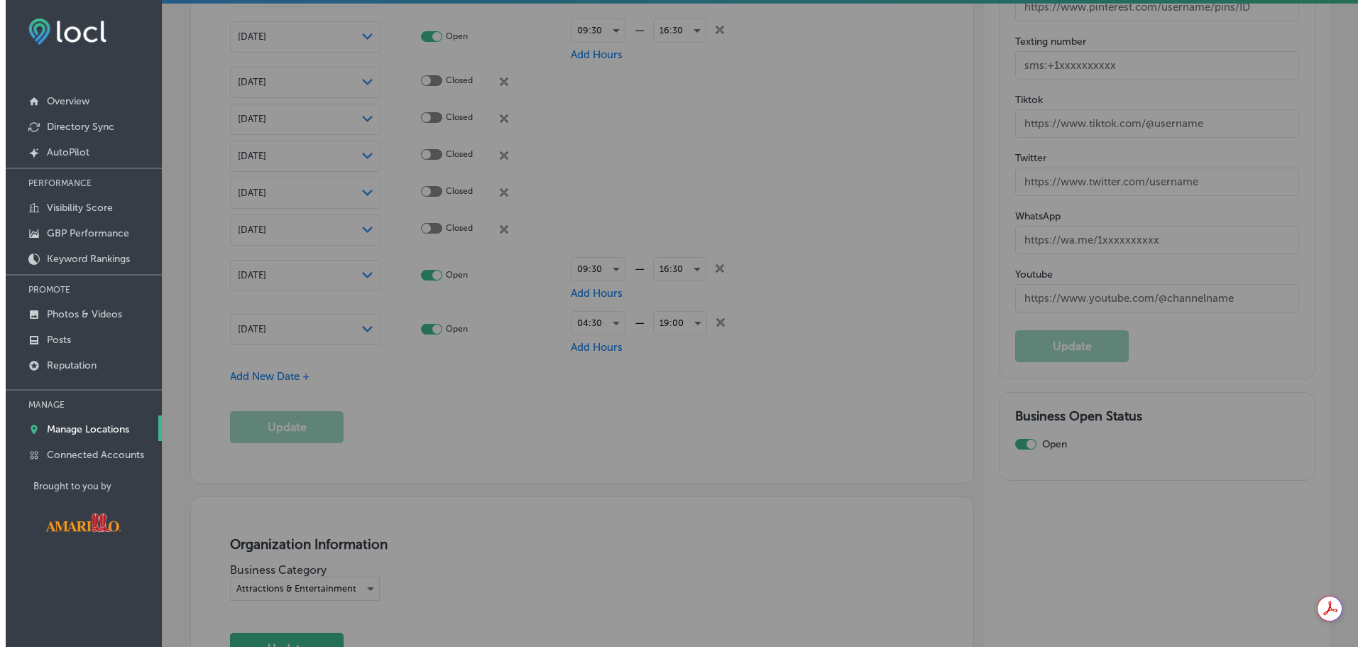
scroll to position [2343, 0]
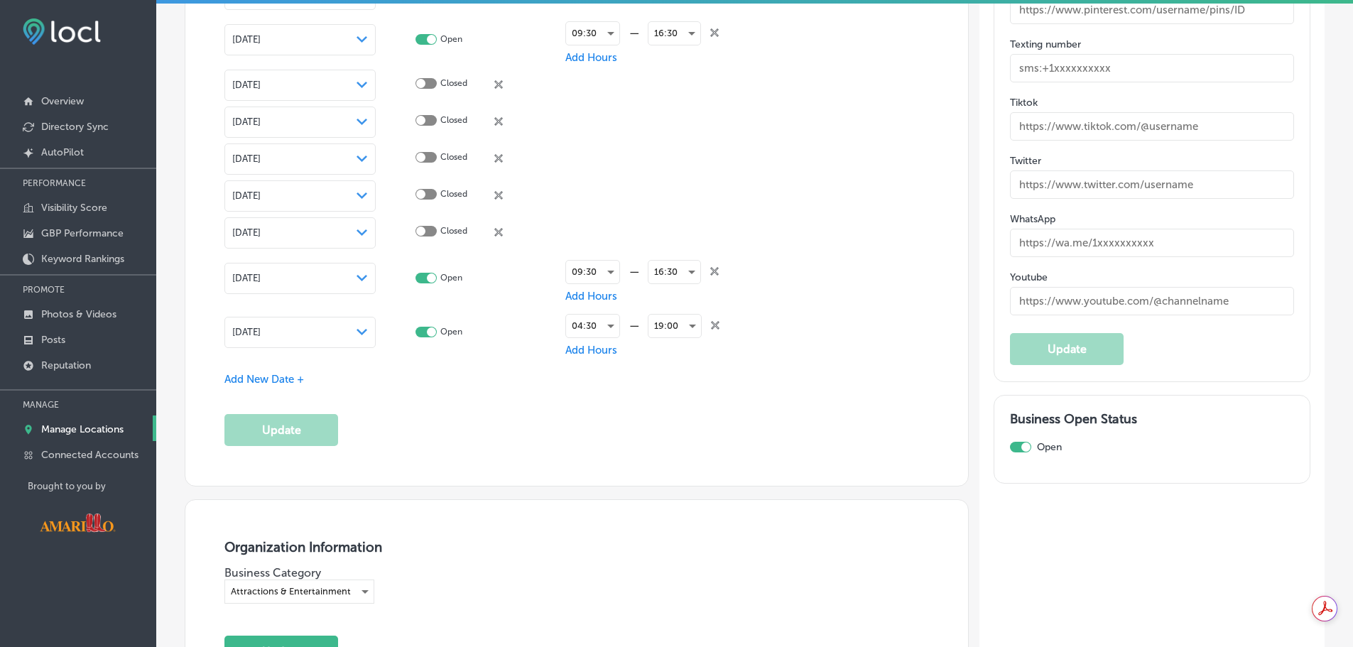
click at [266, 378] on span "Add New Date +" at bounding box center [264, 379] width 80 height 13
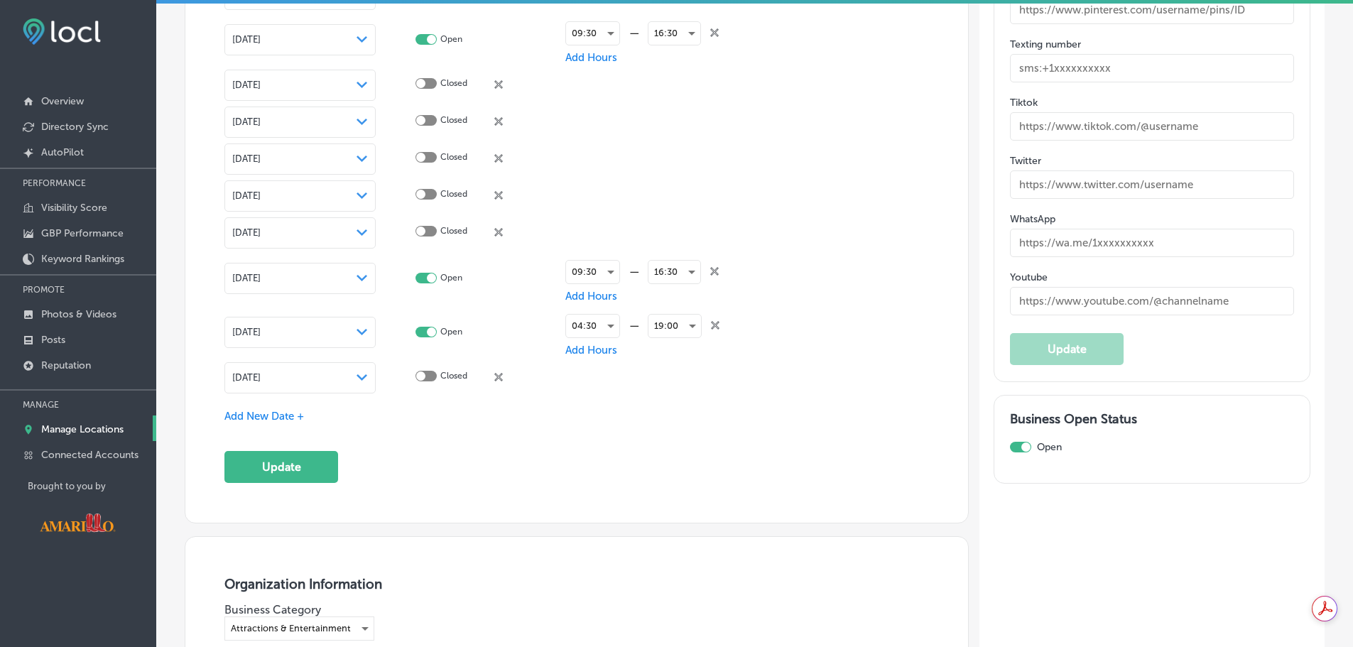
click at [334, 375] on div "[DATE] Path Created with Sketch." at bounding box center [300, 377] width 136 height 11
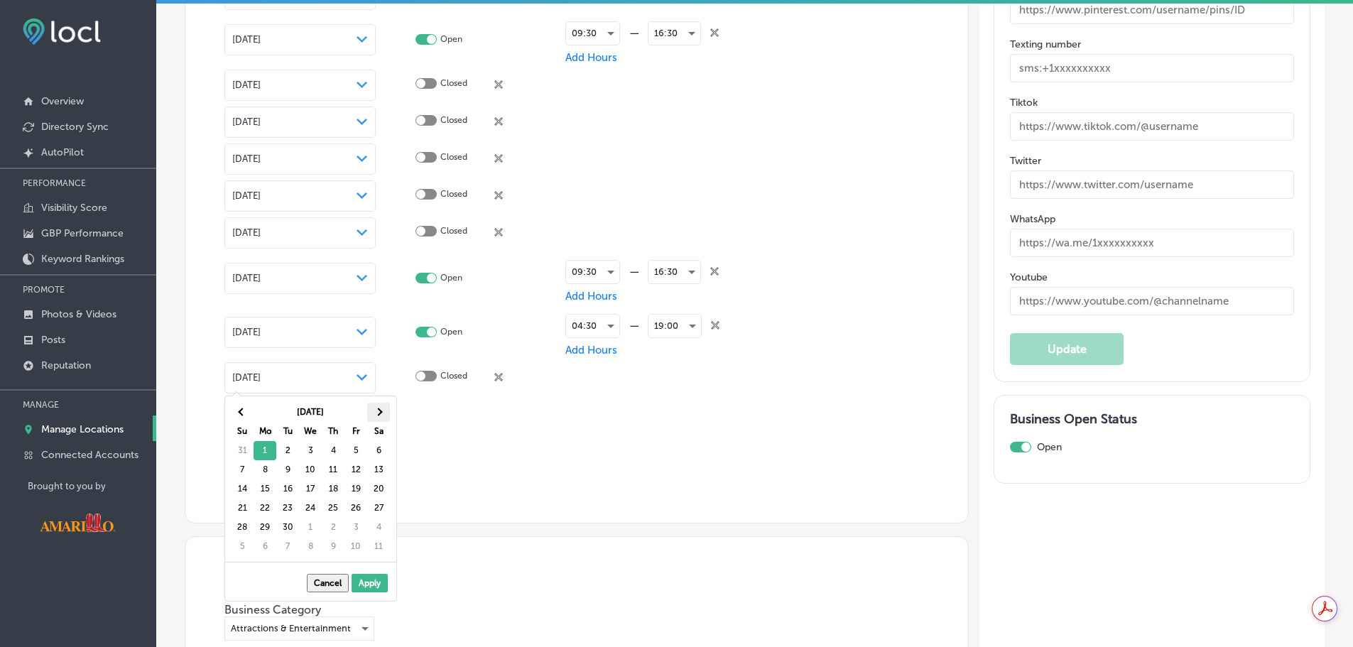
click at [378, 411] on span at bounding box center [378, 412] width 8 height 8
click at [380, 412] on span at bounding box center [378, 412] width 8 height 8
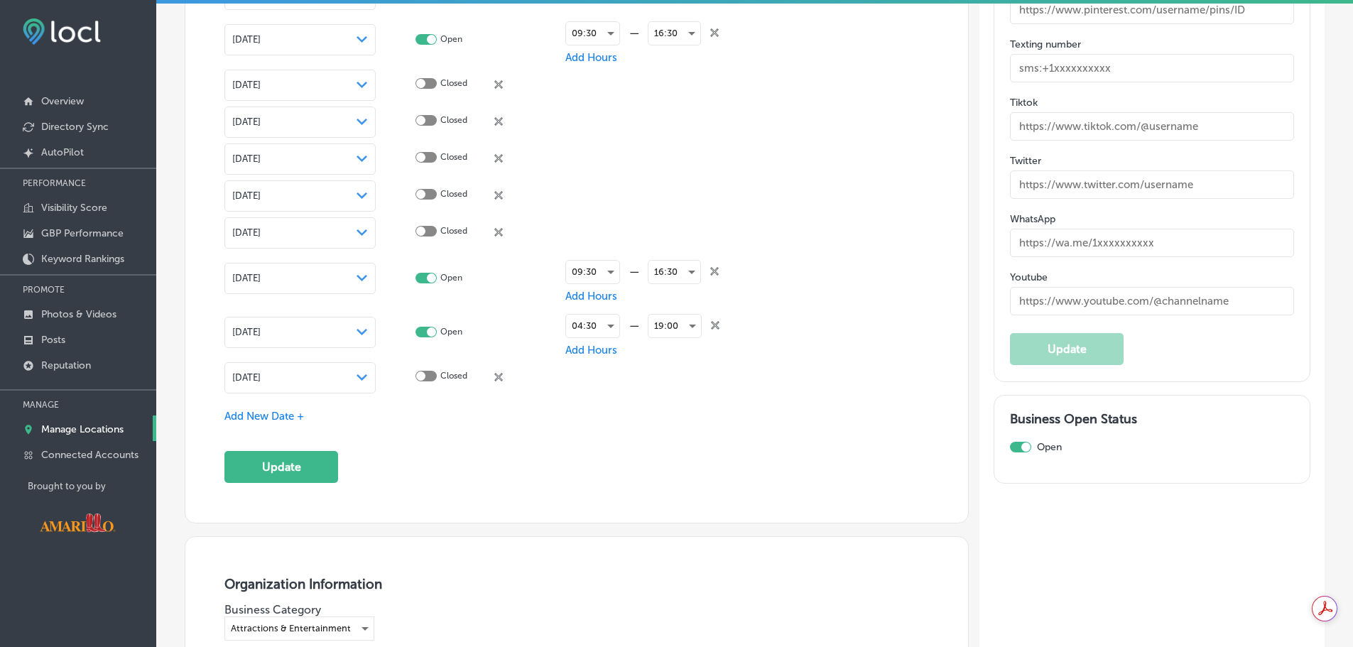
click at [425, 376] on div at bounding box center [425, 376] width 21 height 11
checkbox input "true"
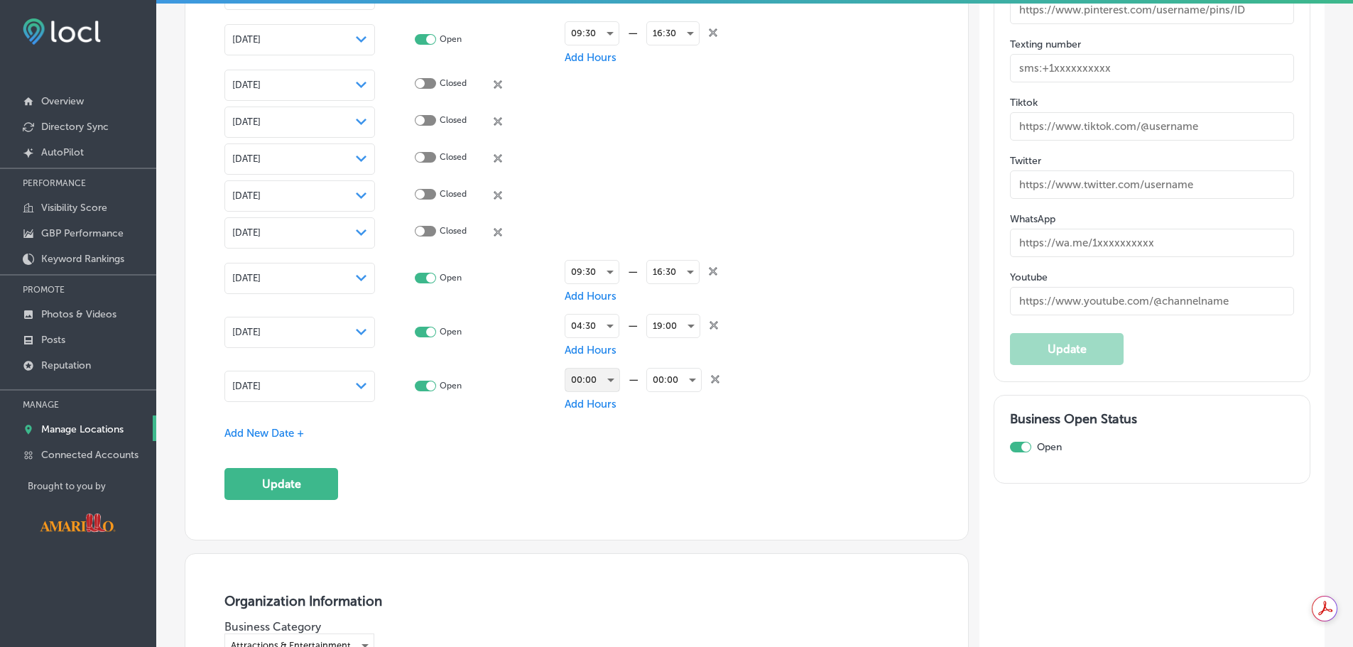
click at [599, 382] on div "00:00" at bounding box center [592, 380] width 54 height 23
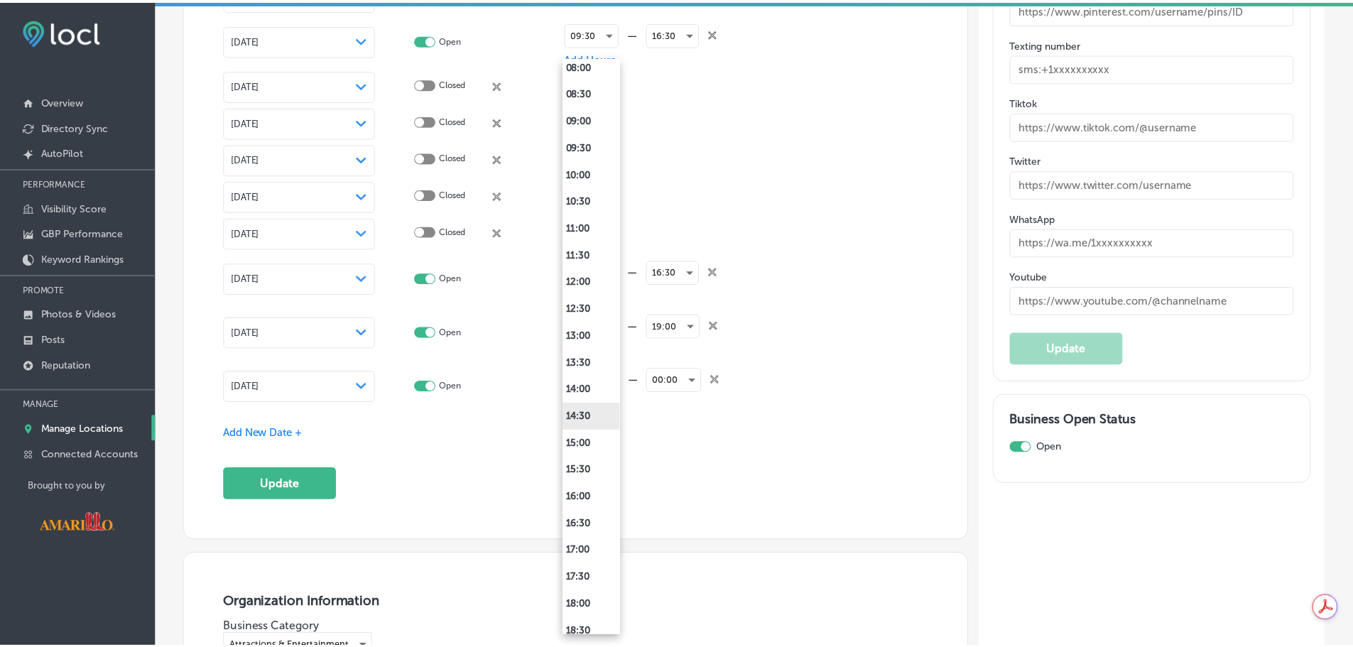
scroll to position [497, 0]
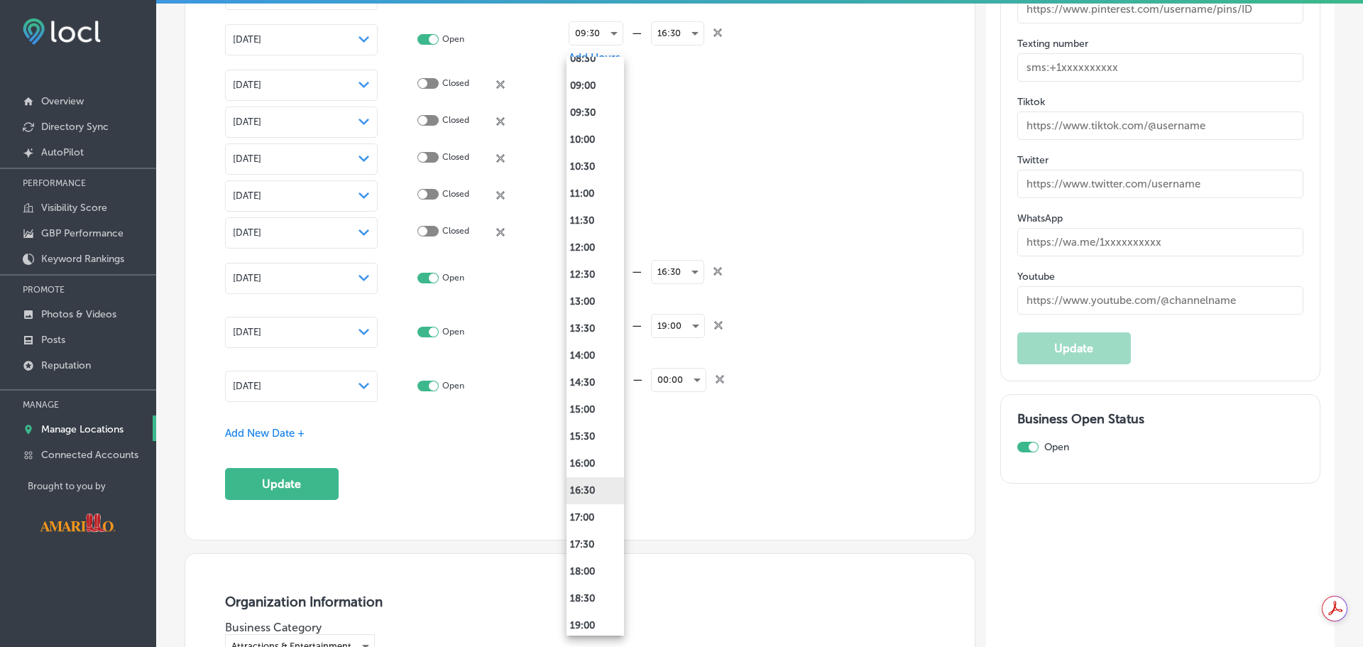
click at [587, 489] on li "16:30" at bounding box center [596, 490] width 58 height 27
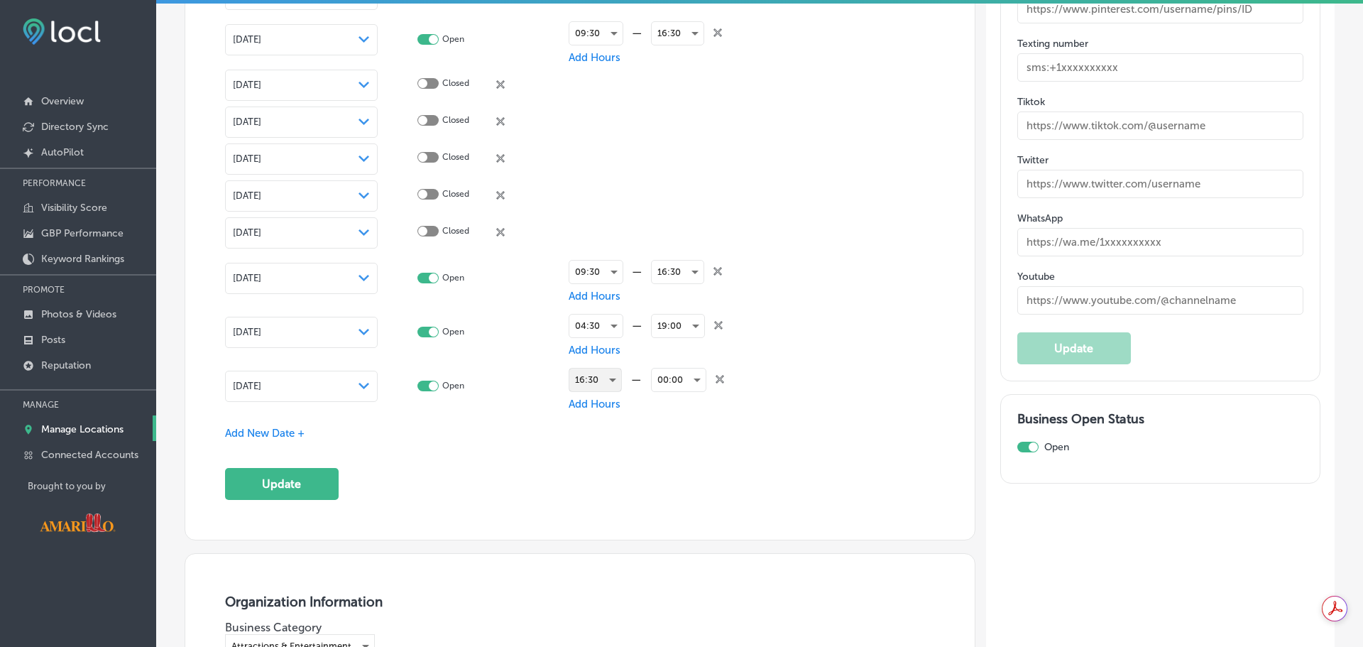
scroll to position [2343, 0]
click at [604, 322] on div "04:30" at bounding box center [591, 326] width 53 height 23
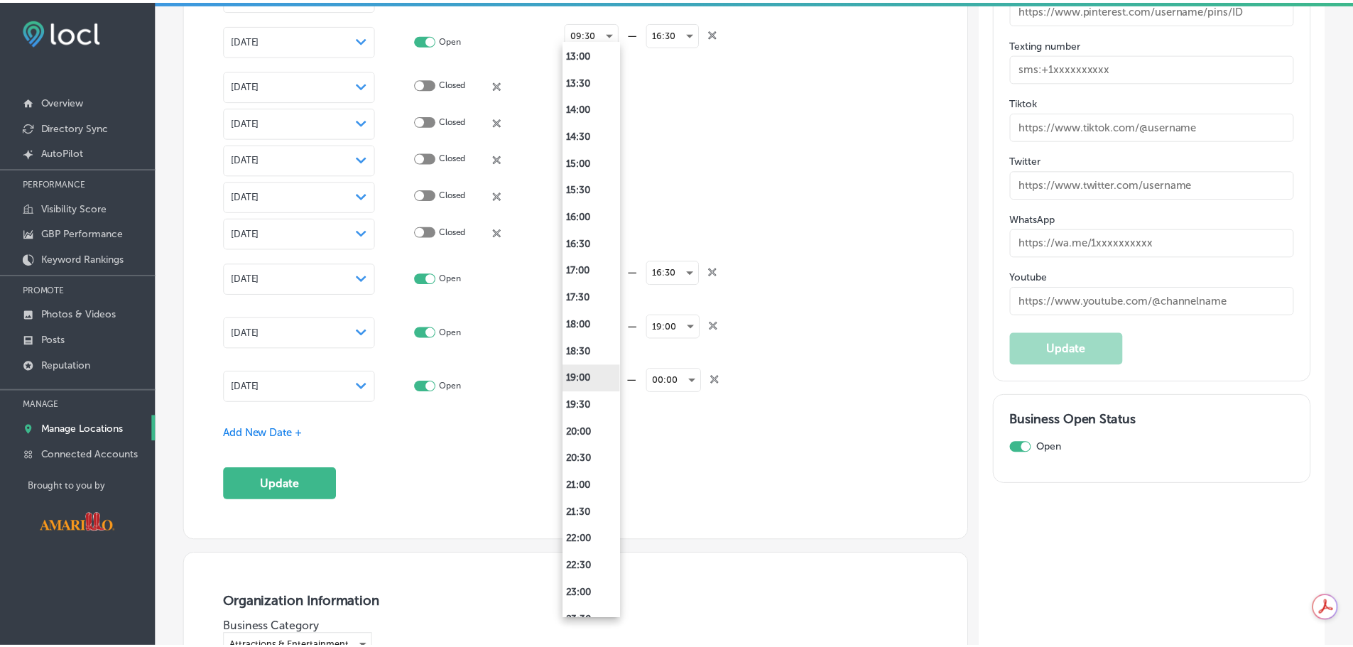
scroll to position [743, 0]
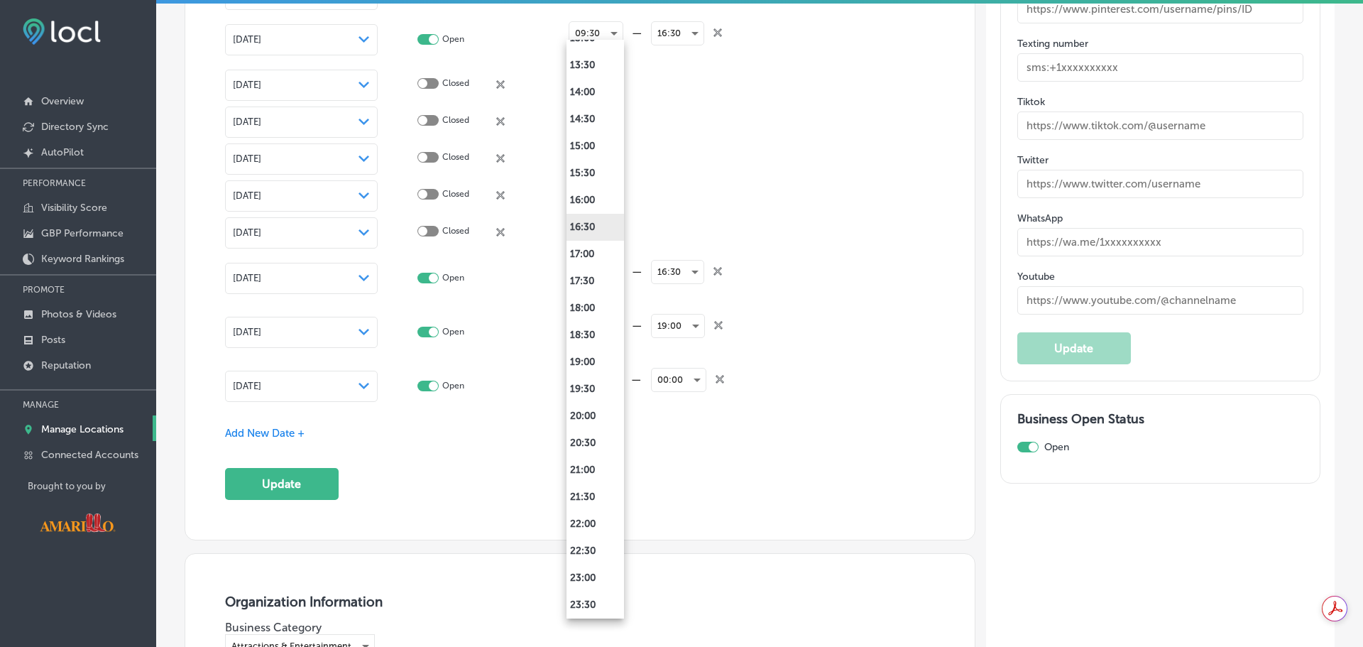
click at [611, 224] on li "16:30" at bounding box center [596, 227] width 58 height 27
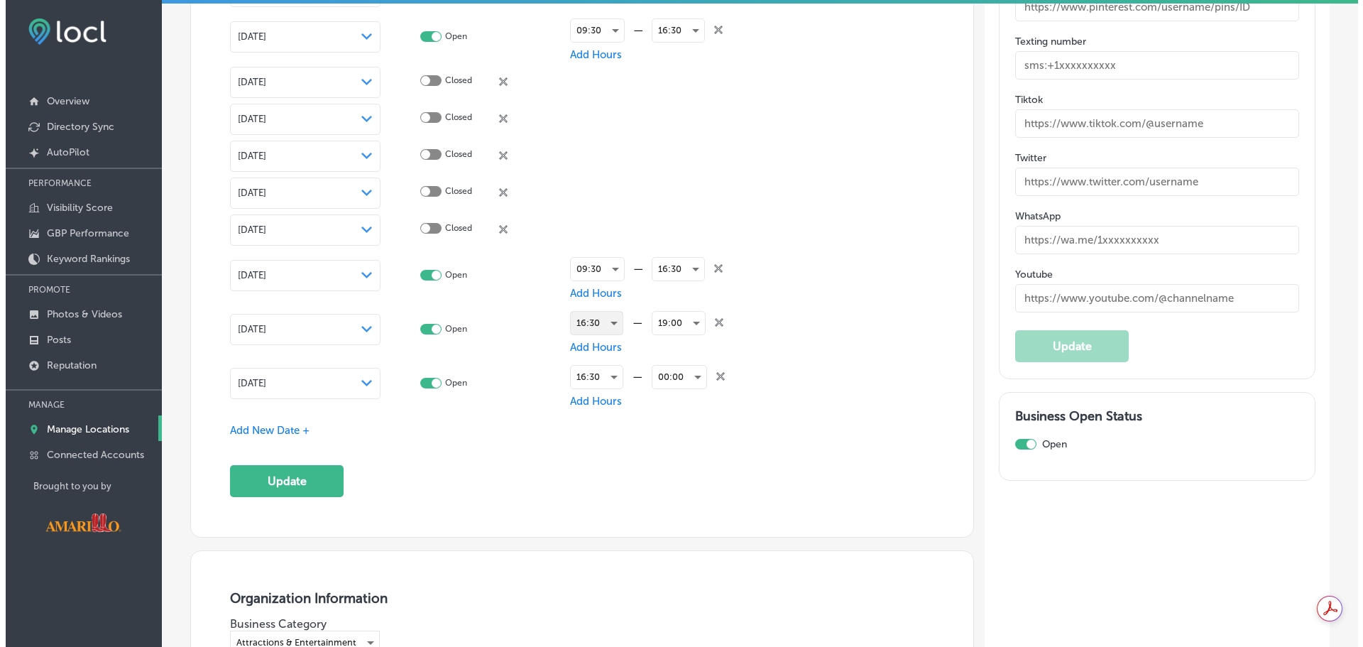
scroll to position [2343, 0]
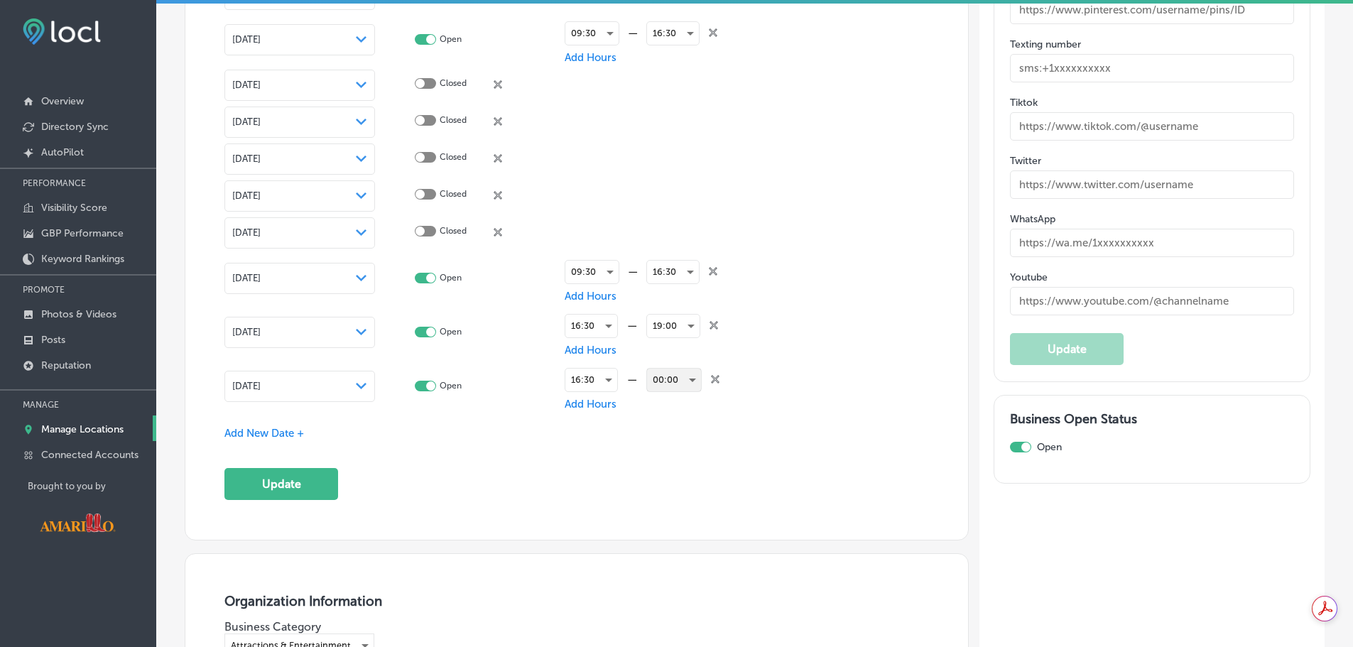
click at [682, 383] on div "00:00" at bounding box center [674, 380] width 54 height 23
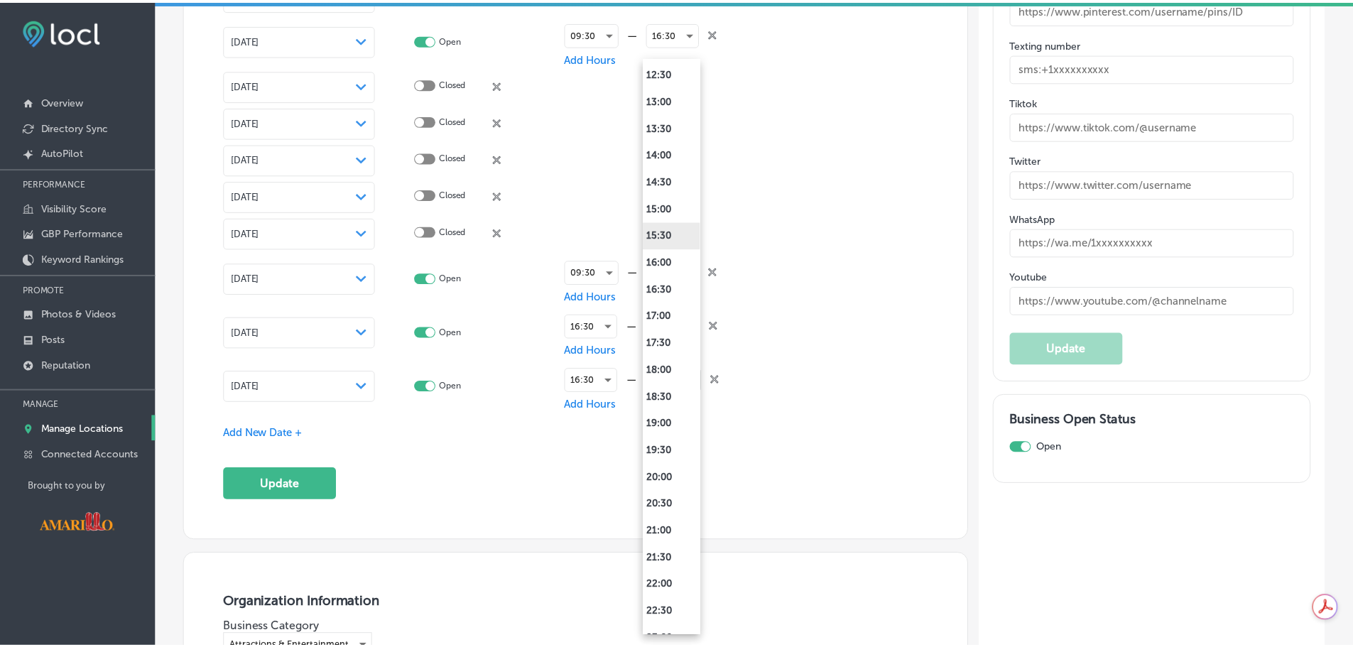
scroll to position [710, 0]
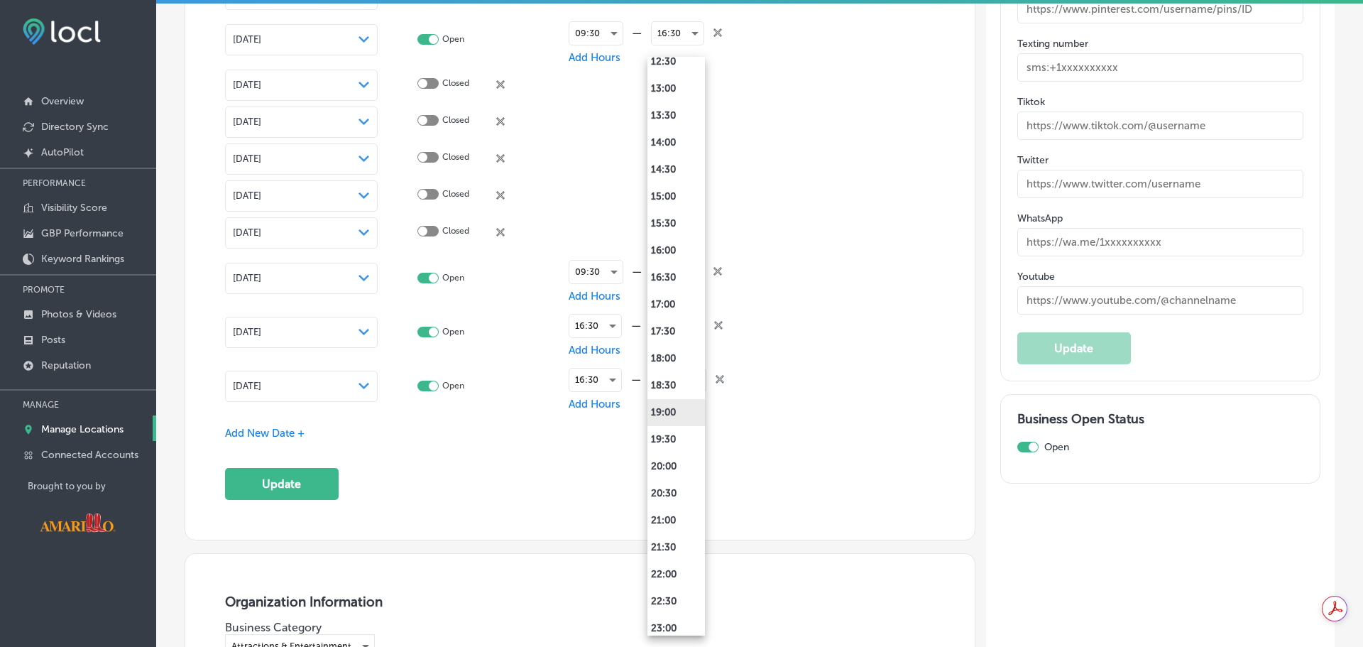
click at [679, 414] on li "19:00" at bounding box center [677, 412] width 58 height 27
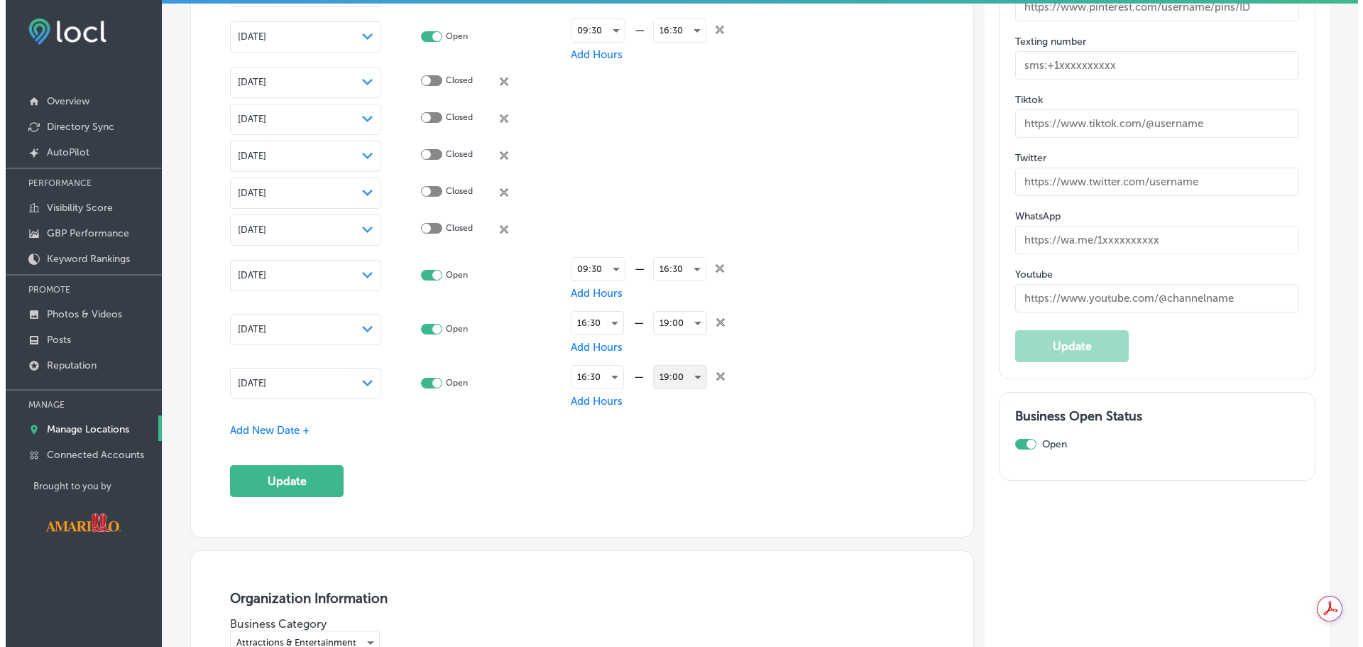
scroll to position [2343, 0]
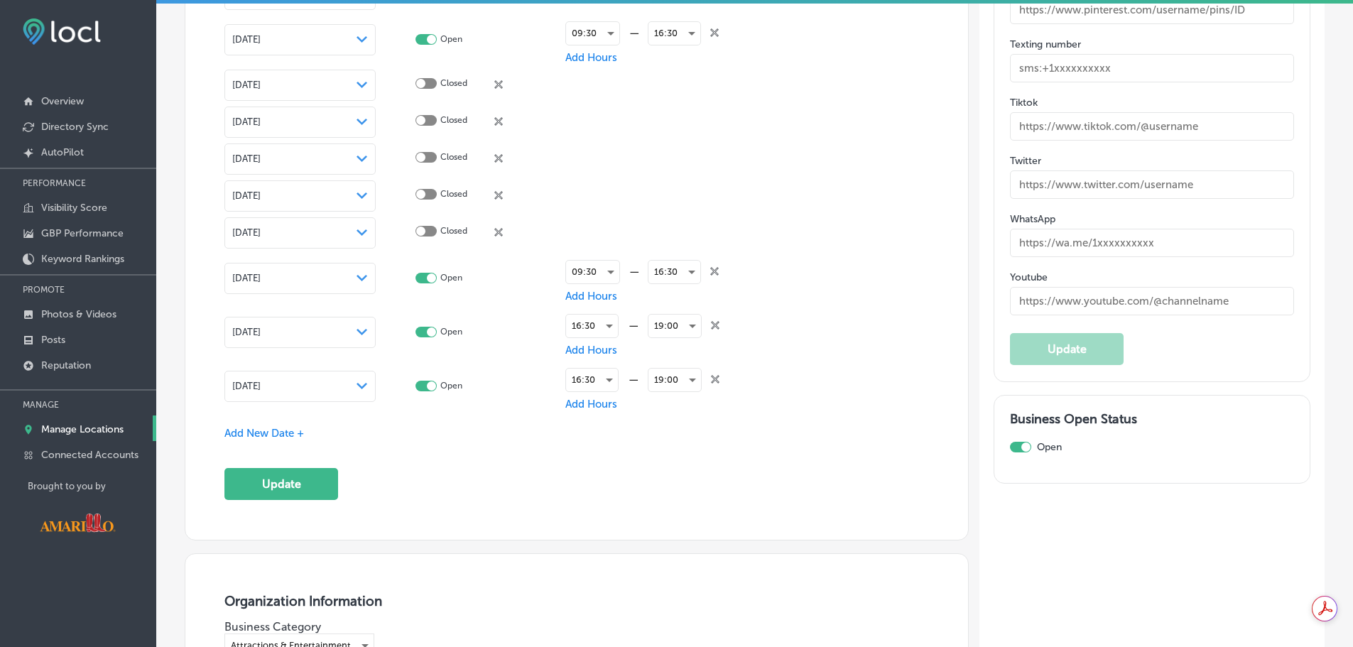
click at [293, 427] on span "Add New Date +" at bounding box center [264, 433] width 80 height 13
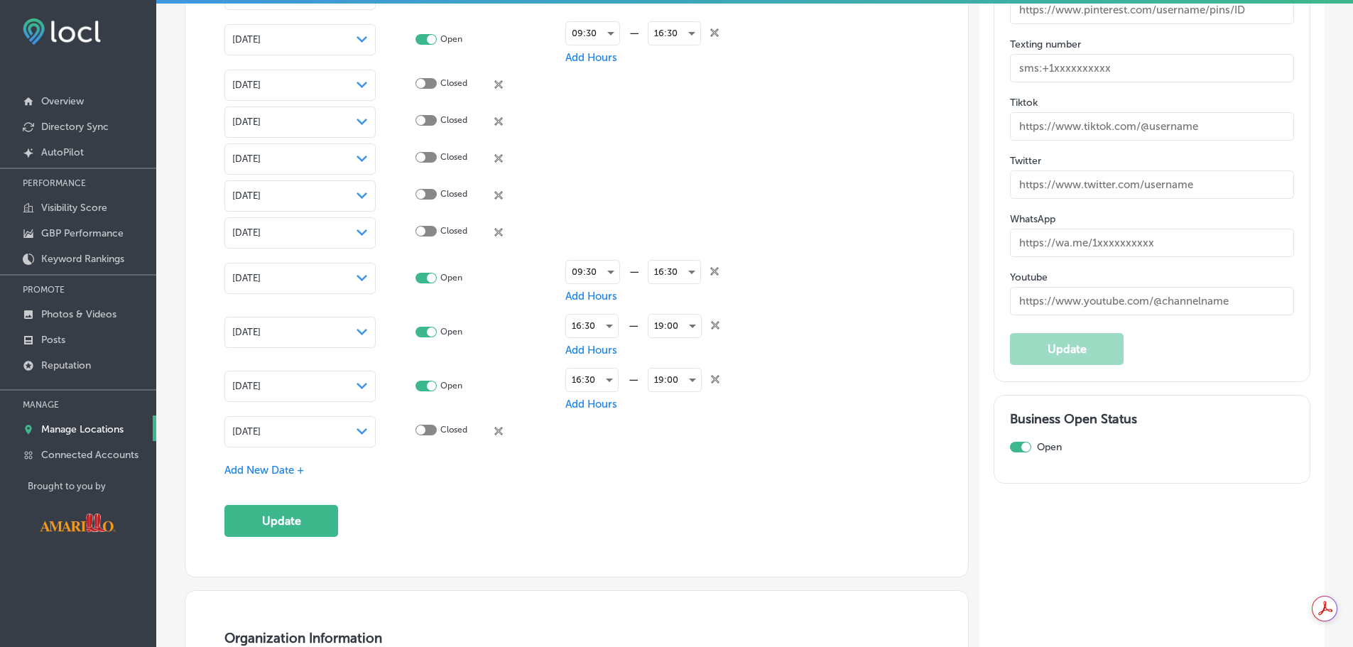
click at [337, 427] on div "[DATE] Path Created with Sketch." at bounding box center [300, 431] width 136 height 11
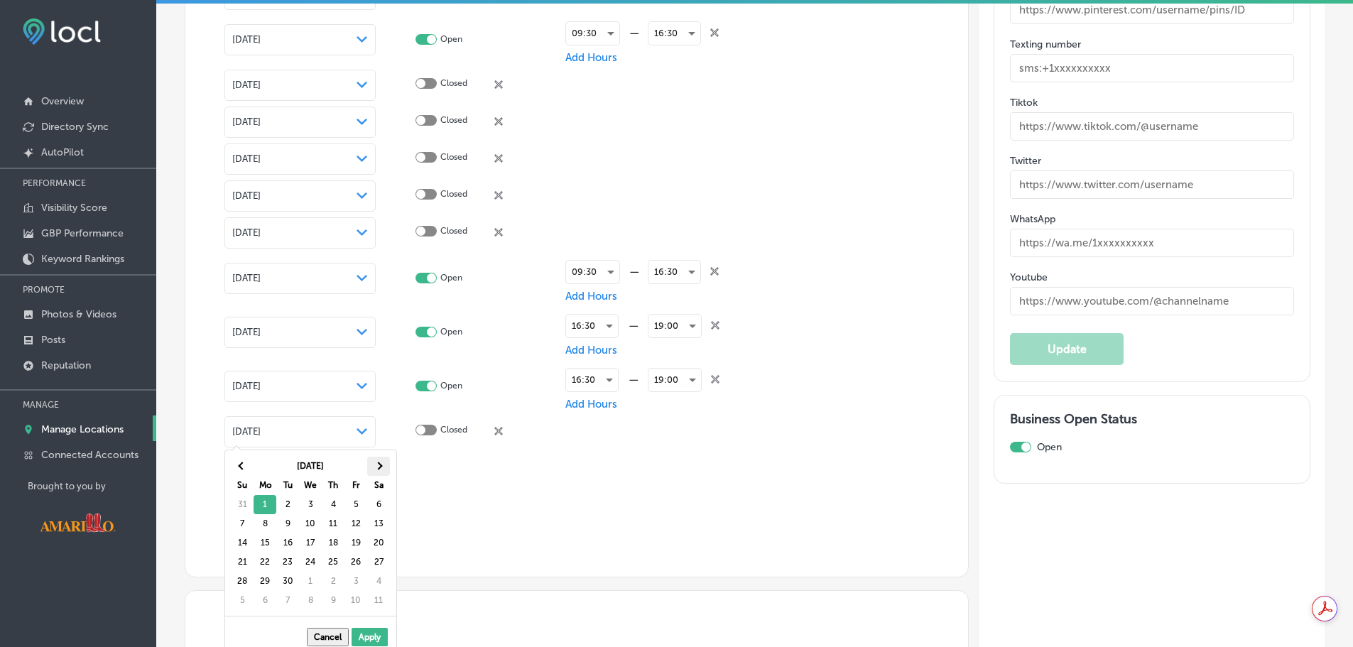
click at [380, 464] on span at bounding box center [378, 466] width 8 height 8
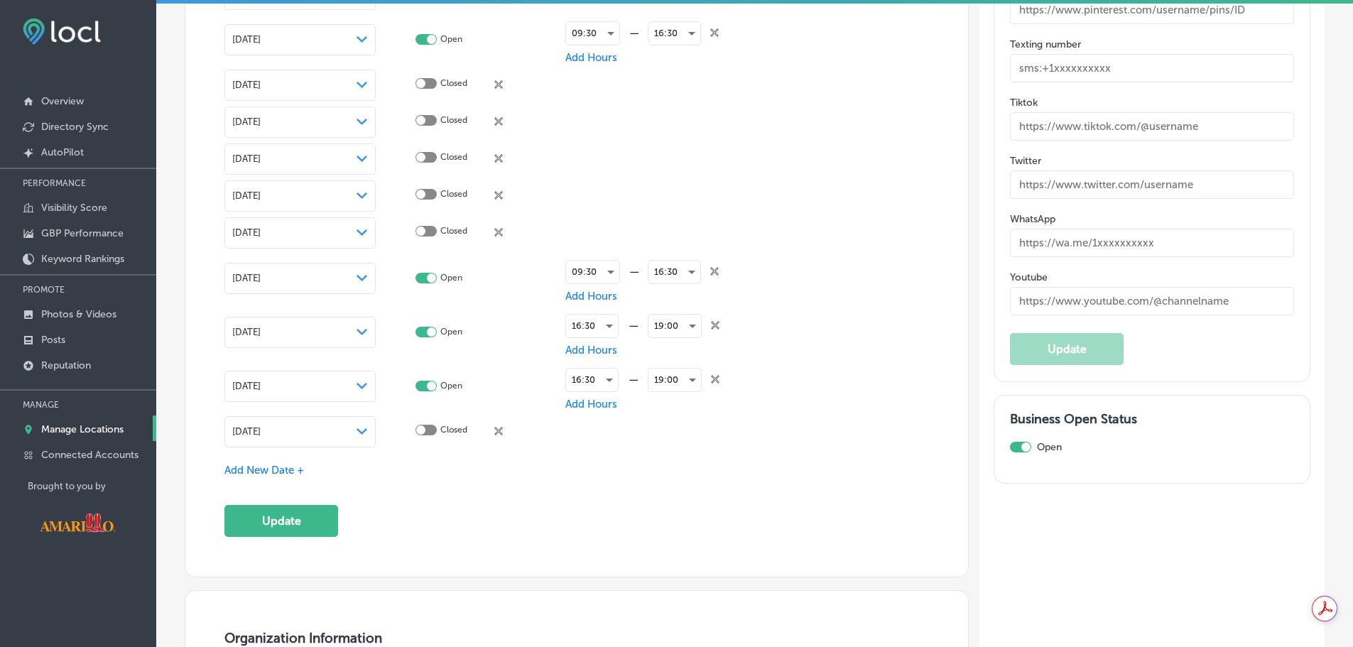
click at [427, 433] on div at bounding box center [425, 431] width 21 height 13
click at [426, 430] on div at bounding box center [425, 430] width 21 height 11
checkbox input "true"
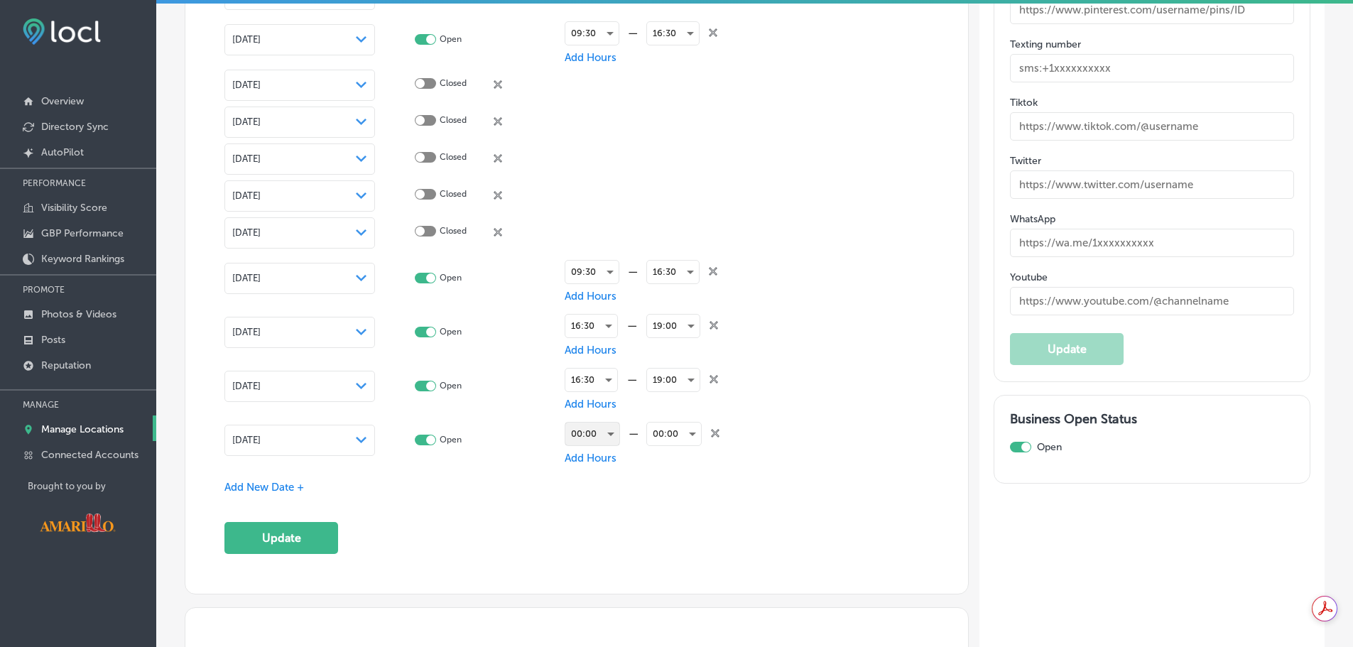
click at [604, 436] on div "00:00" at bounding box center [592, 434] width 54 height 23
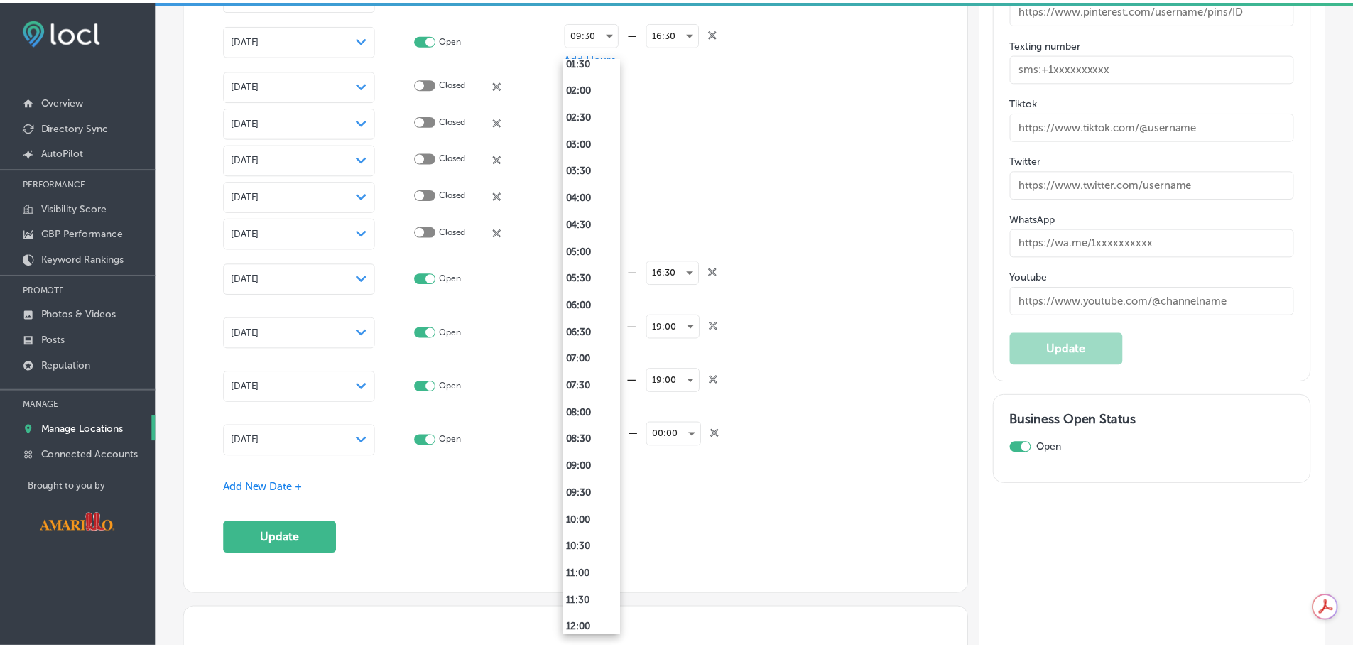
scroll to position [426, 0]
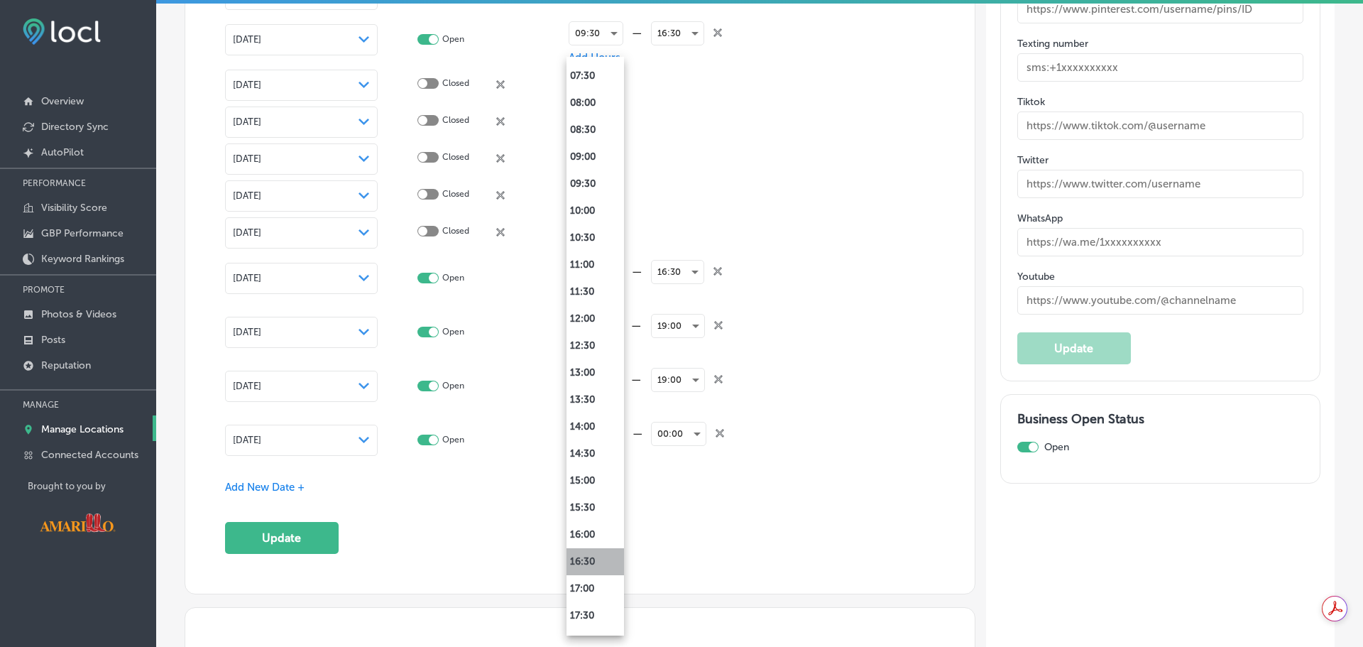
click at [582, 560] on li "16:30" at bounding box center [596, 561] width 58 height 27
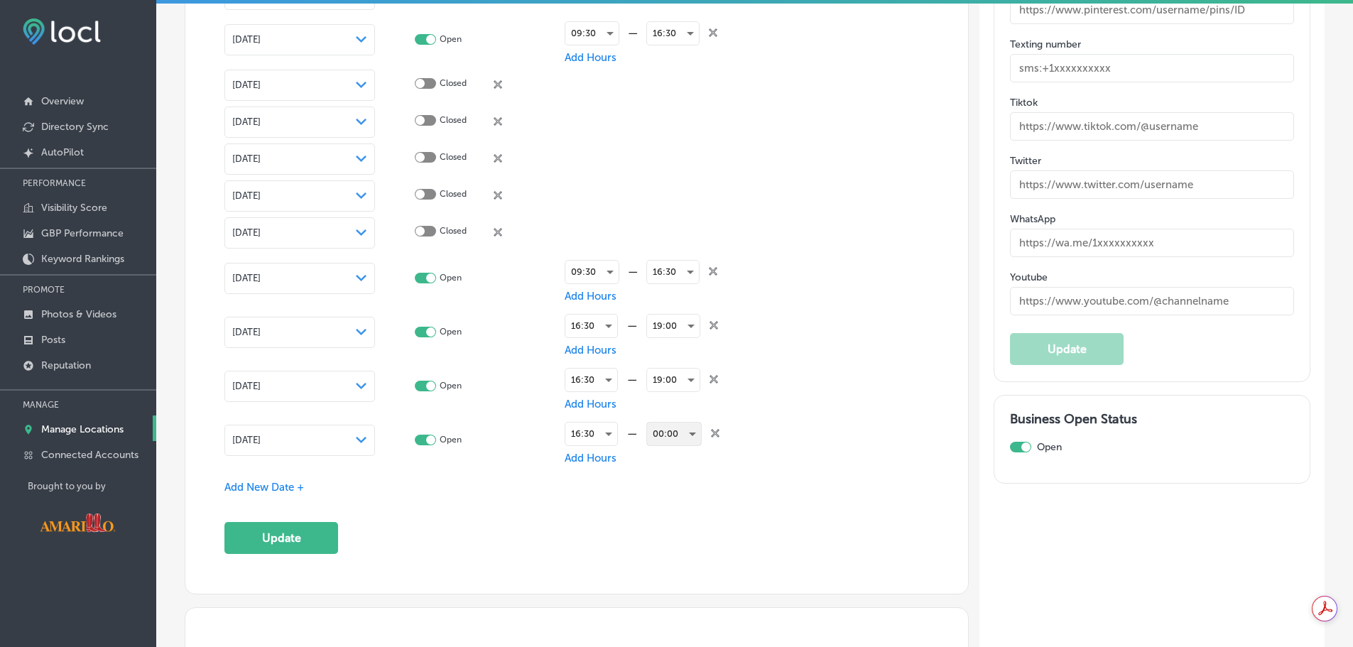
click at [669, 439] on div "00:00" at bounding box center [674, 434] width 54 height 23
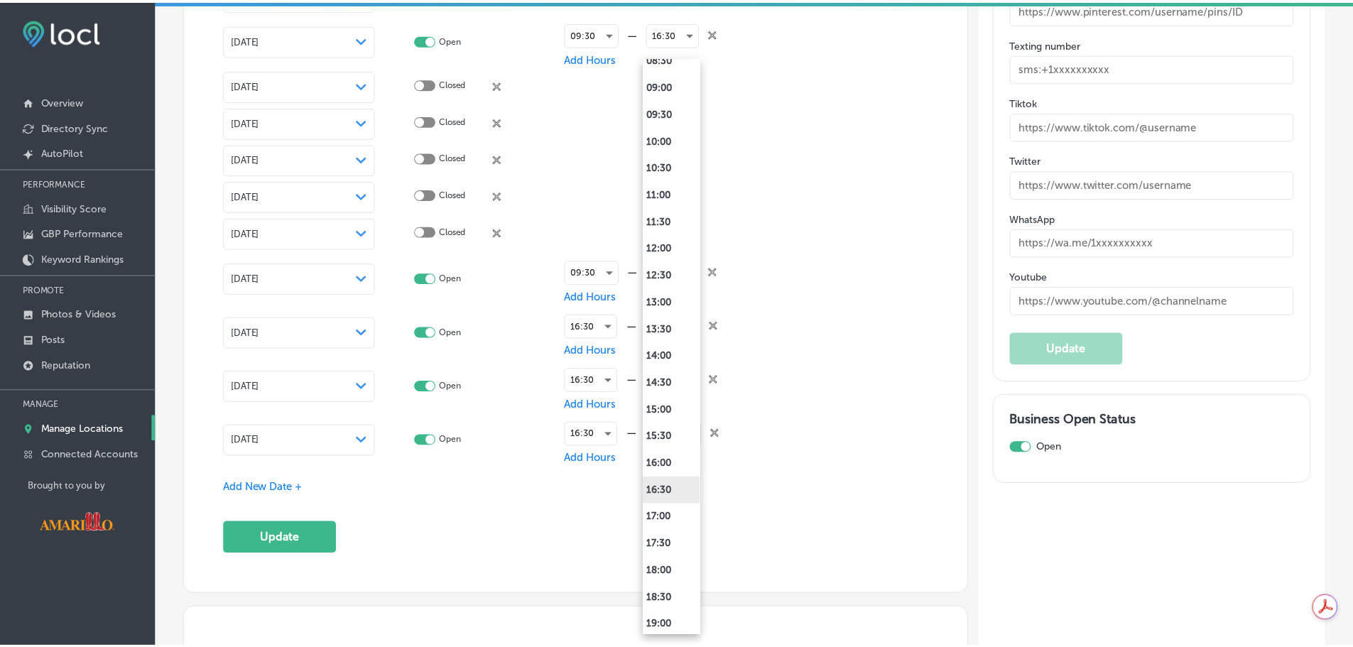
scroll to position [770, 0]
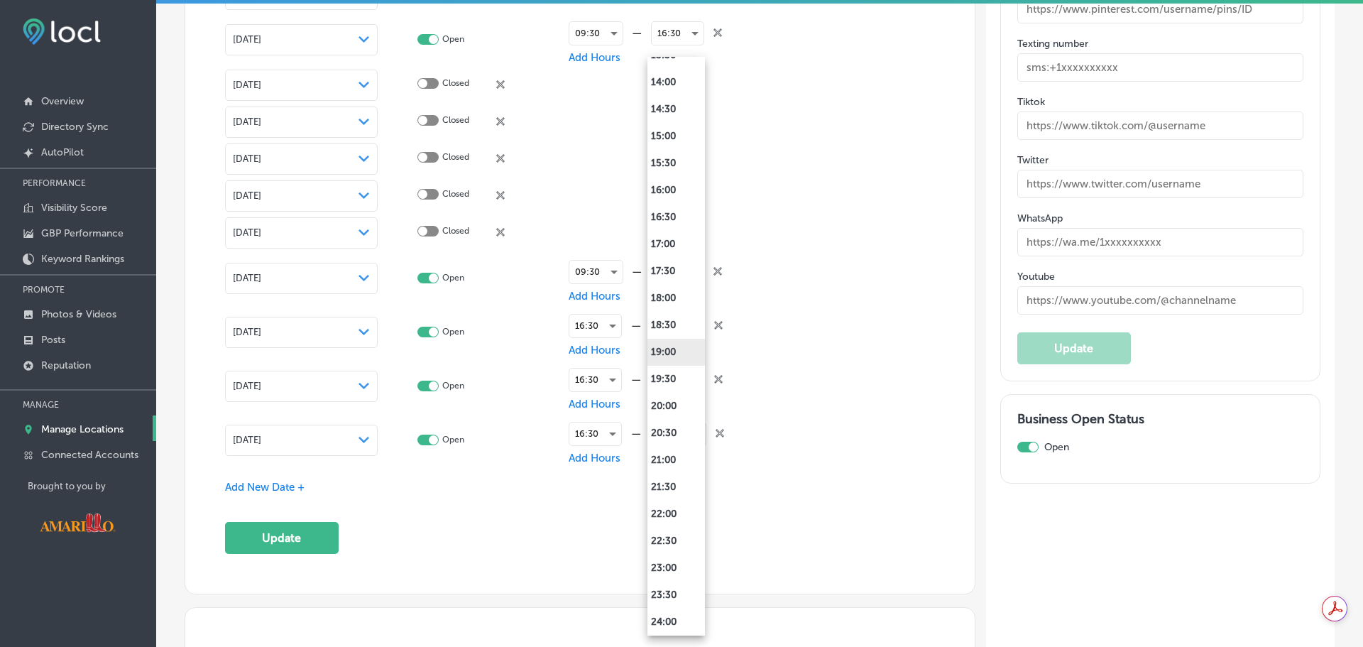
click at [675, 359] on li "19:00" at bounding box center [677, 352] width 58 height 27
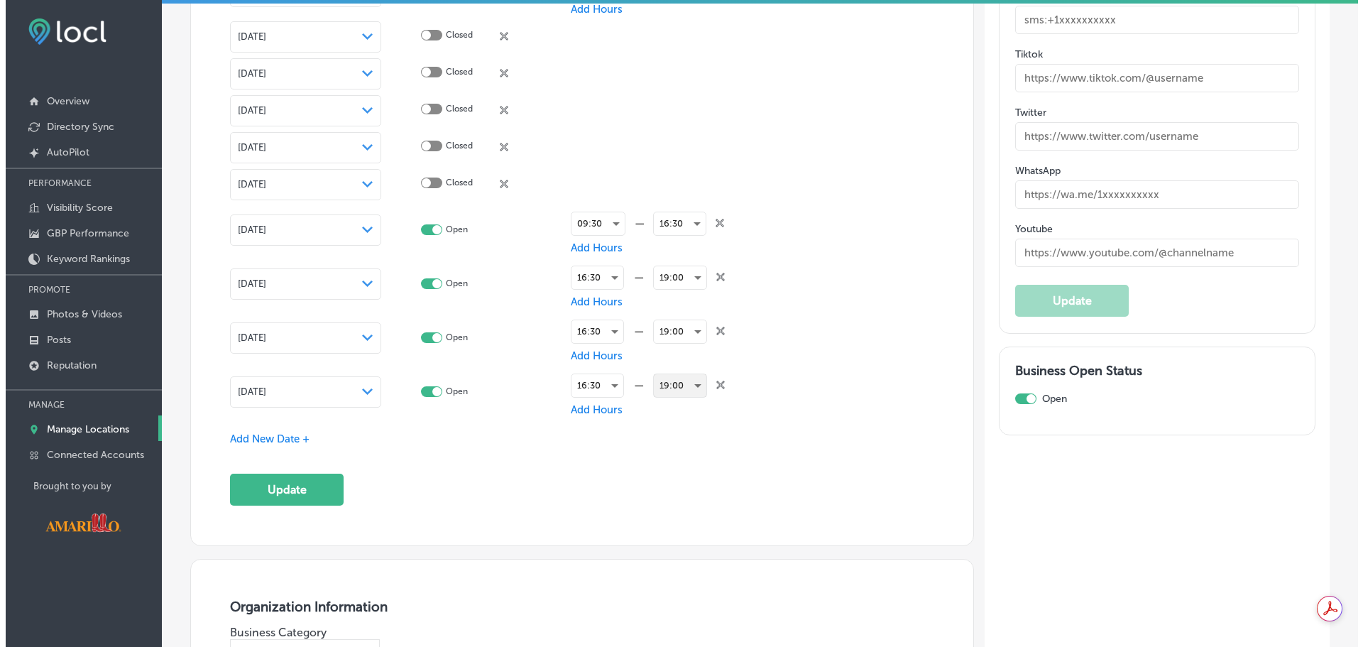
scroll to position [2485, 0]
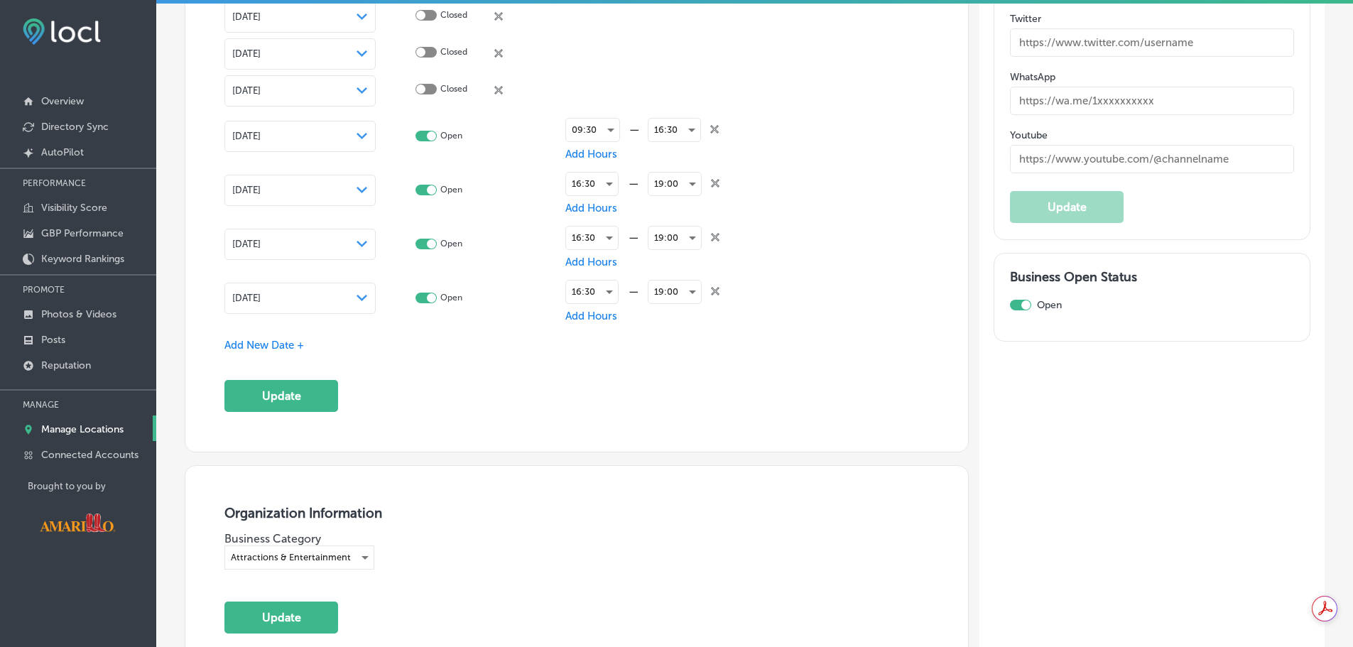
click at [297, 339] on span "Add New Date +" at bounding box center [264, 345] width 80 height 13
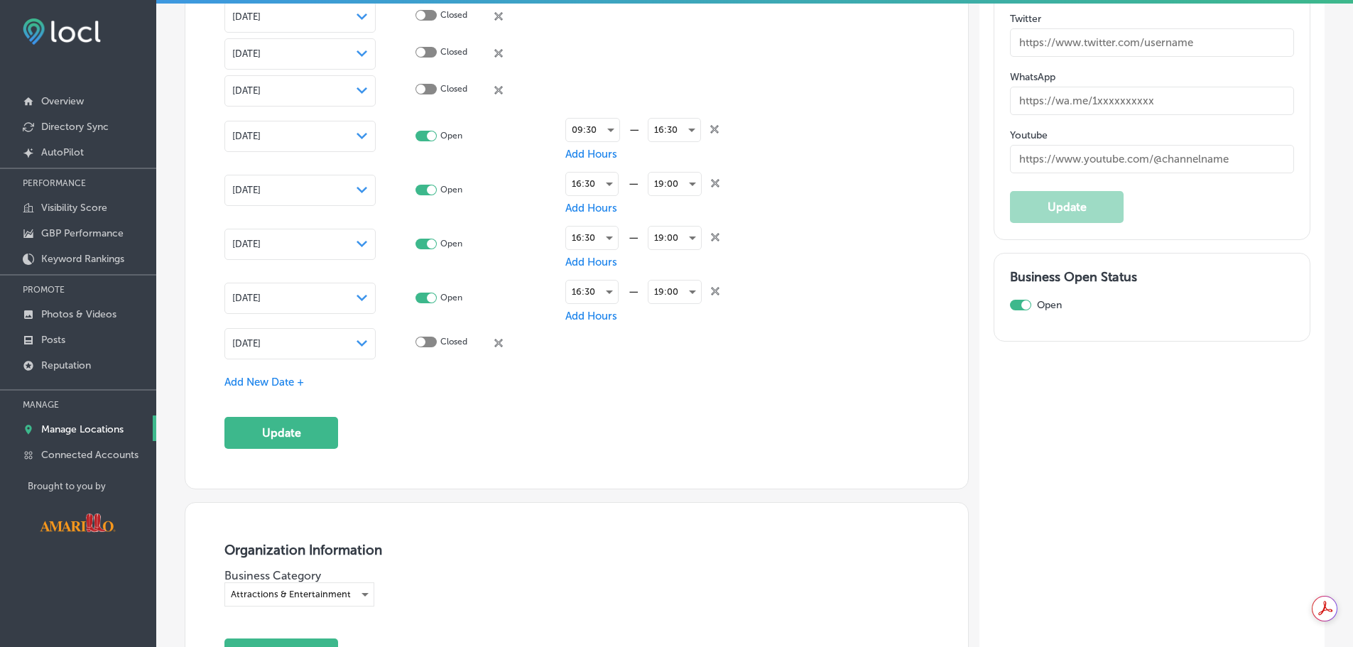
click at [366, 343] on div "Path Created with Sketch." at bounding box center [361, 343] width 11 height 11
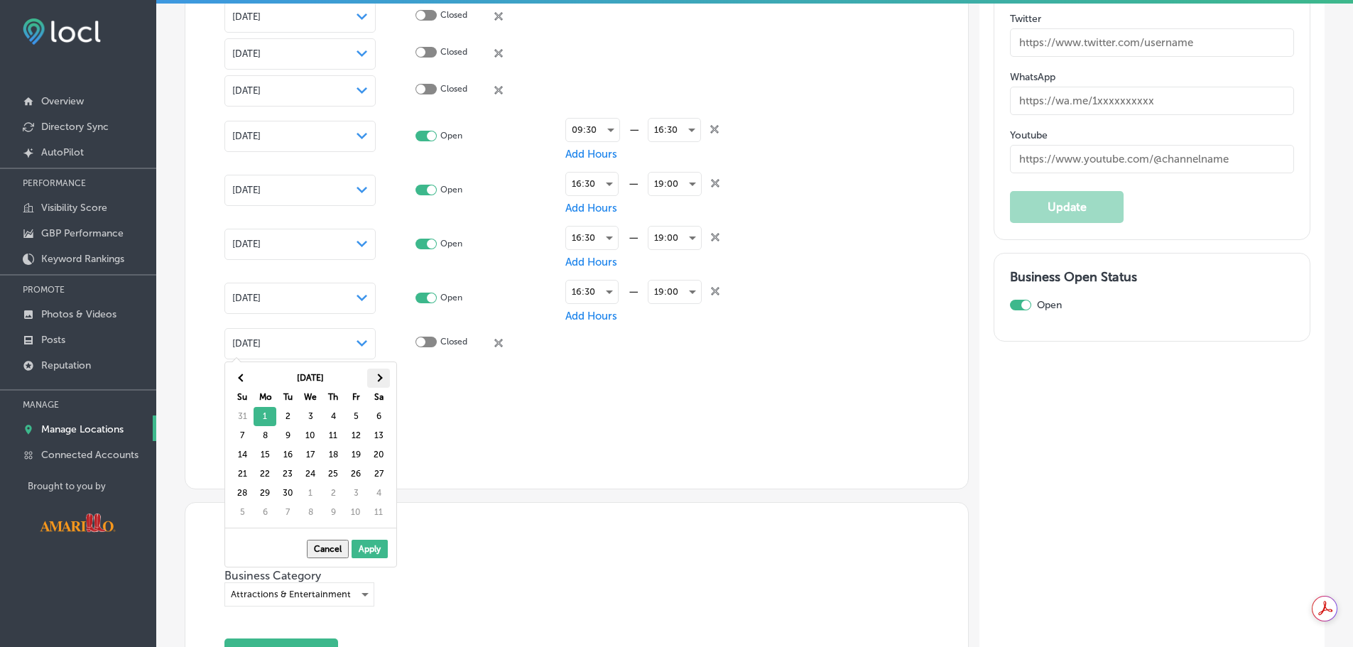
click at [381, 374] on th at bounding box center [378, 378] width 23 height 19
click at [381, 375] on th at bounding box center [378, 378] width 23 height 19
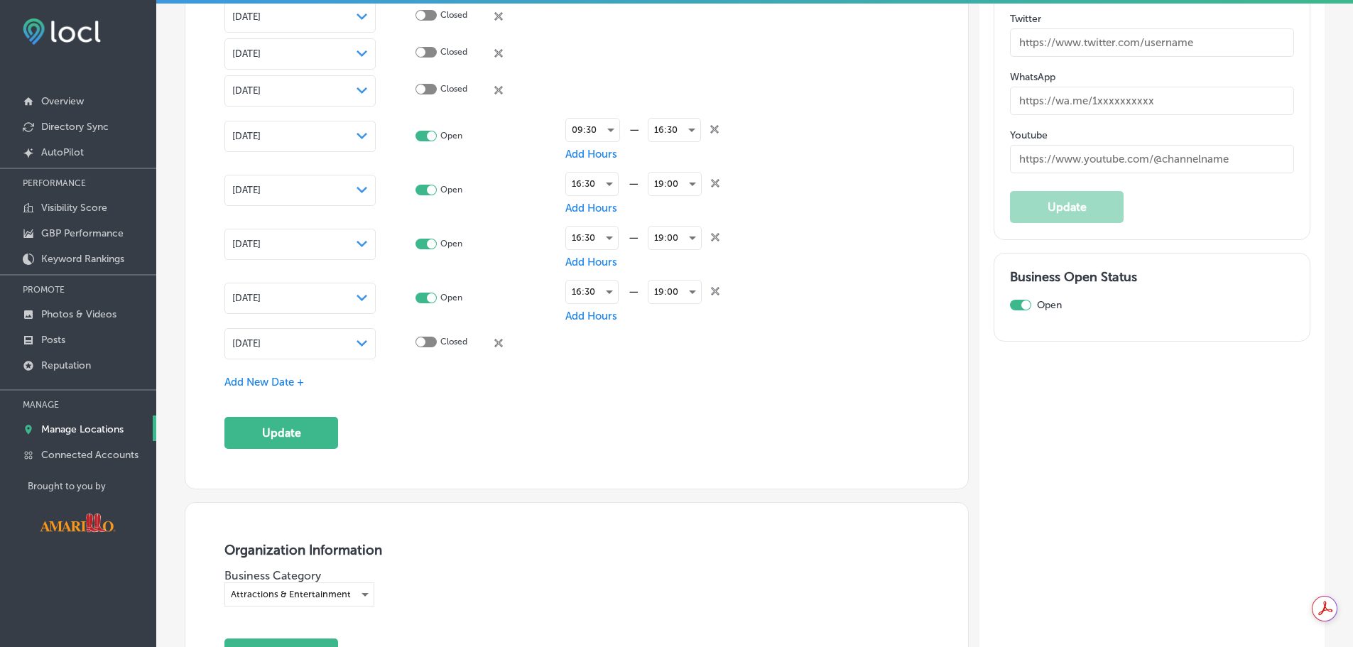
drag, startPoint x: 430, startPoint y: 344, endPoint x: 434, endPoint y: 327, distance: 17.4
click at [430, 346] on div at bounding box center [425, 343] width 21 height 13
click at [431, 339] on div at bounding box center [425, 342] width 21 height 11
checkbox input "true"
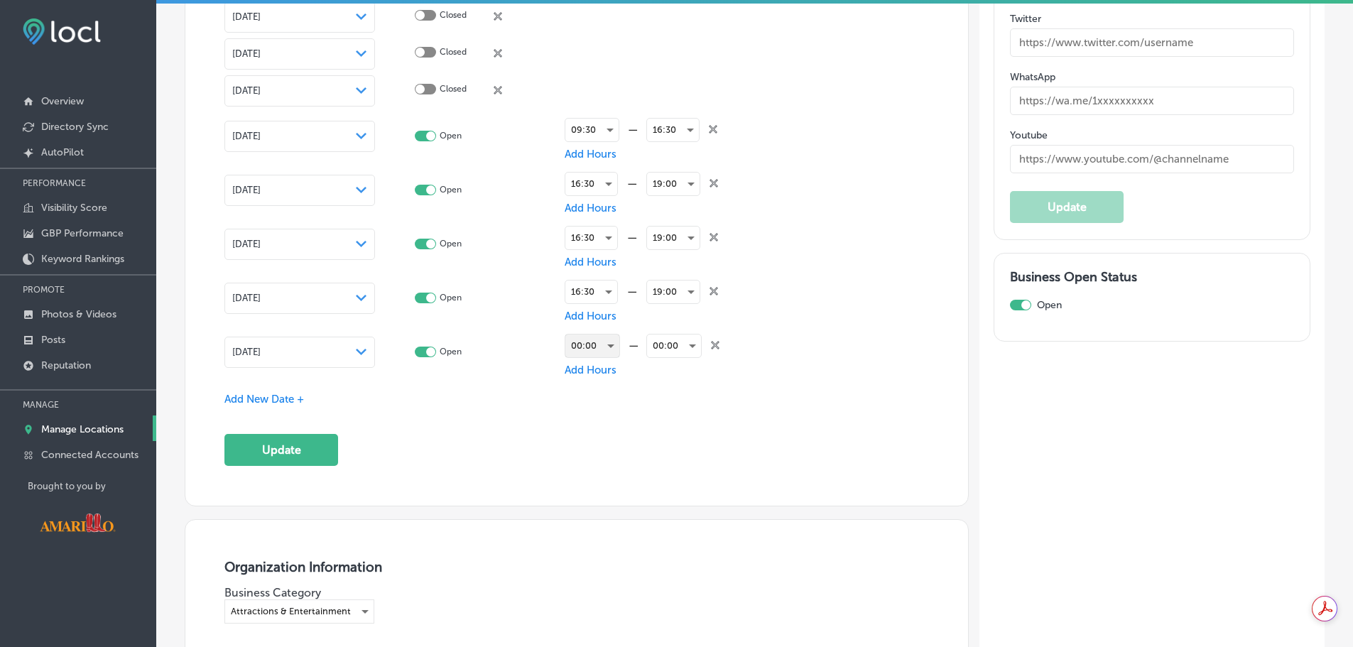
click at [594, 348] on div "00:00" at bounding box center [592, 345] width 54 height 23
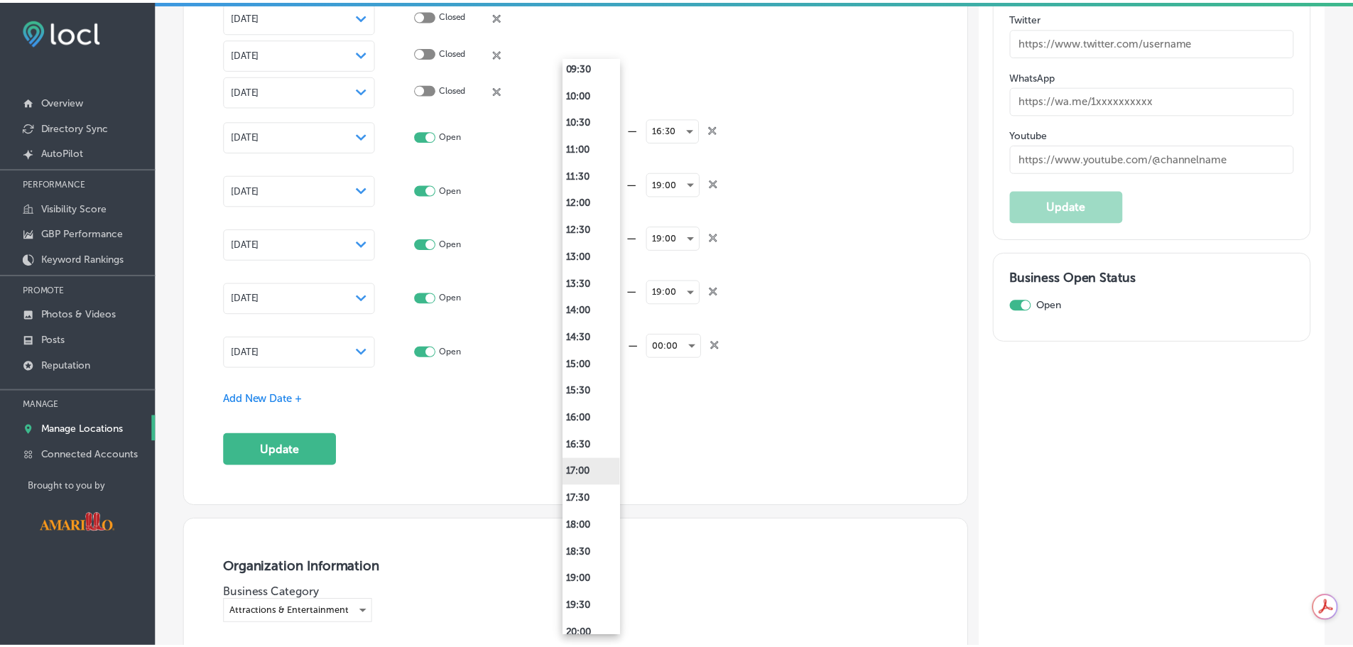
scroll to position [568, 0]
click at [597, 418] on li "16:30" at bounding box center [596, 419] width 58 height 27
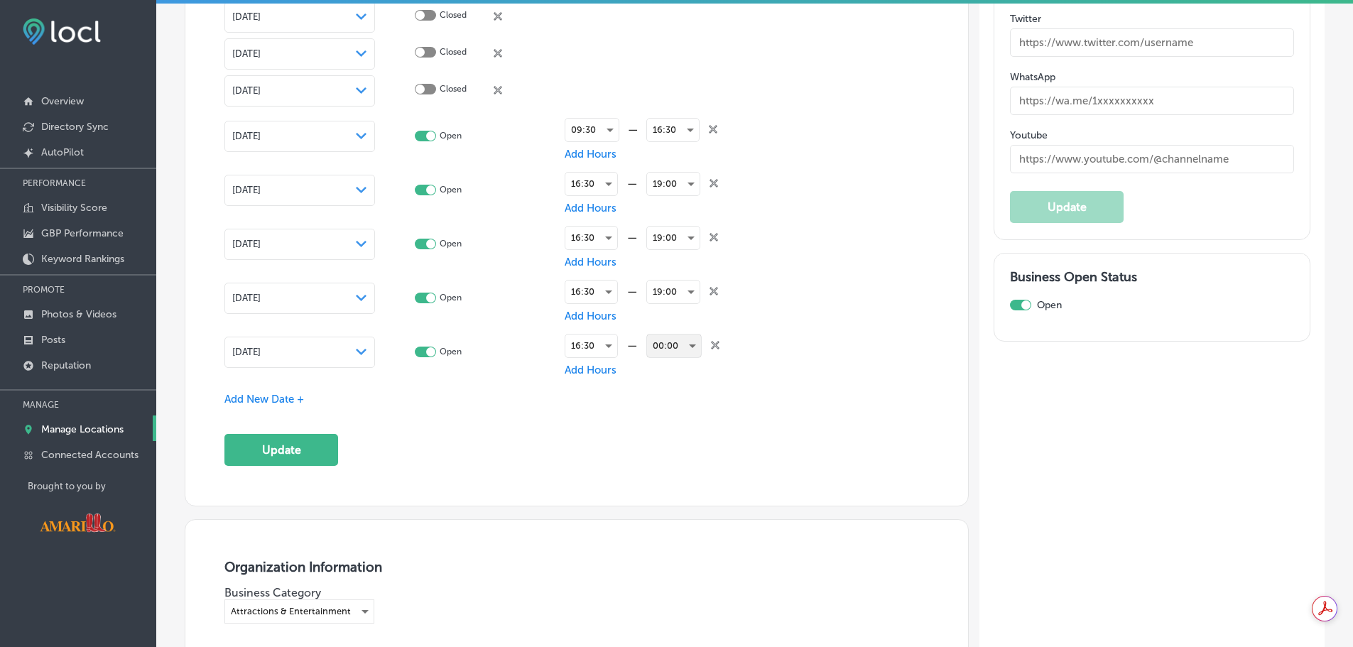
click at [685, 347] on div "00:00" at bounding box center [674, 345] width 54 height 23
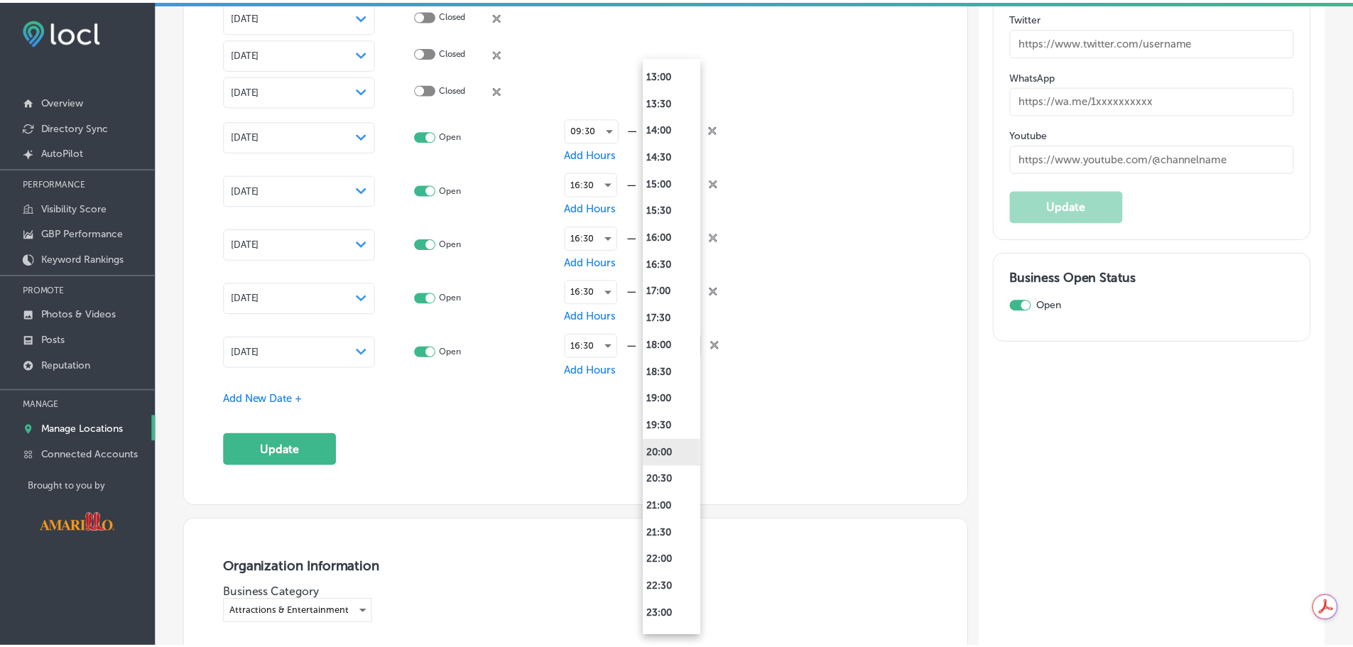
scroll to position [770, 0]
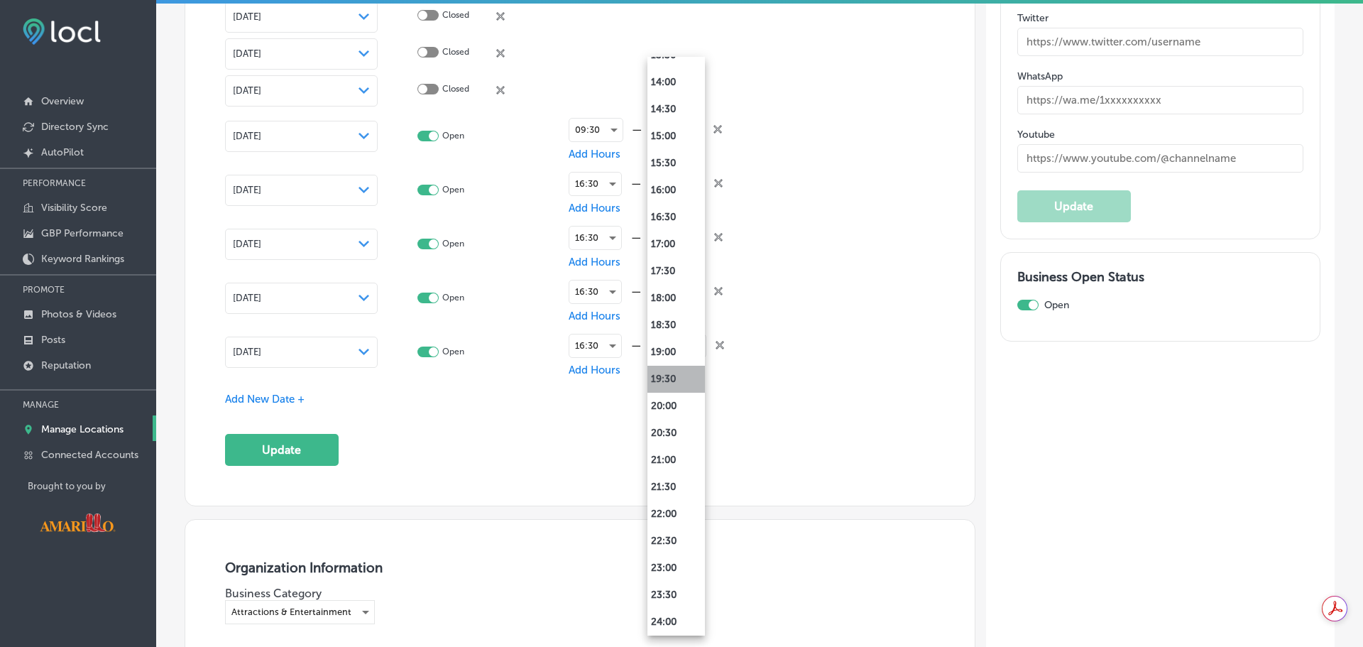
click at [686, 380] on li "19:30" at bounding box center [677, 379] width 58 height 27
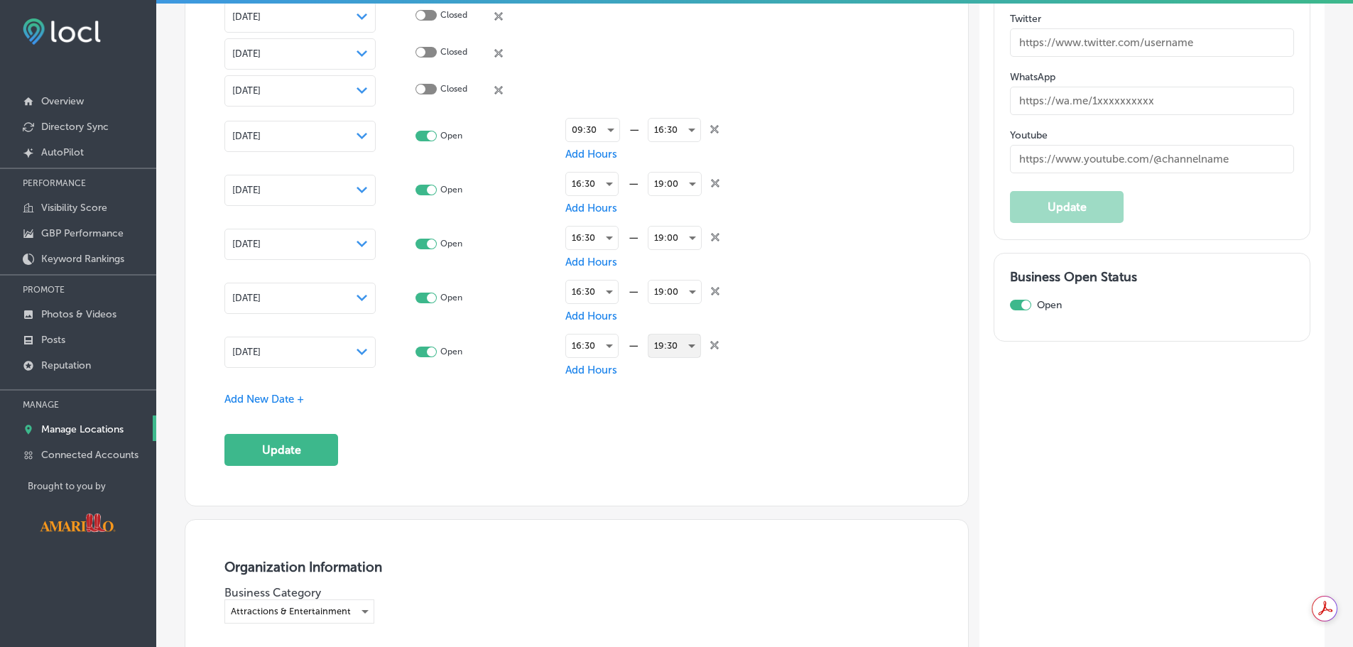
click at [672, 344] on div "19:30" at bounding box center [674, 345] width 52 height 23
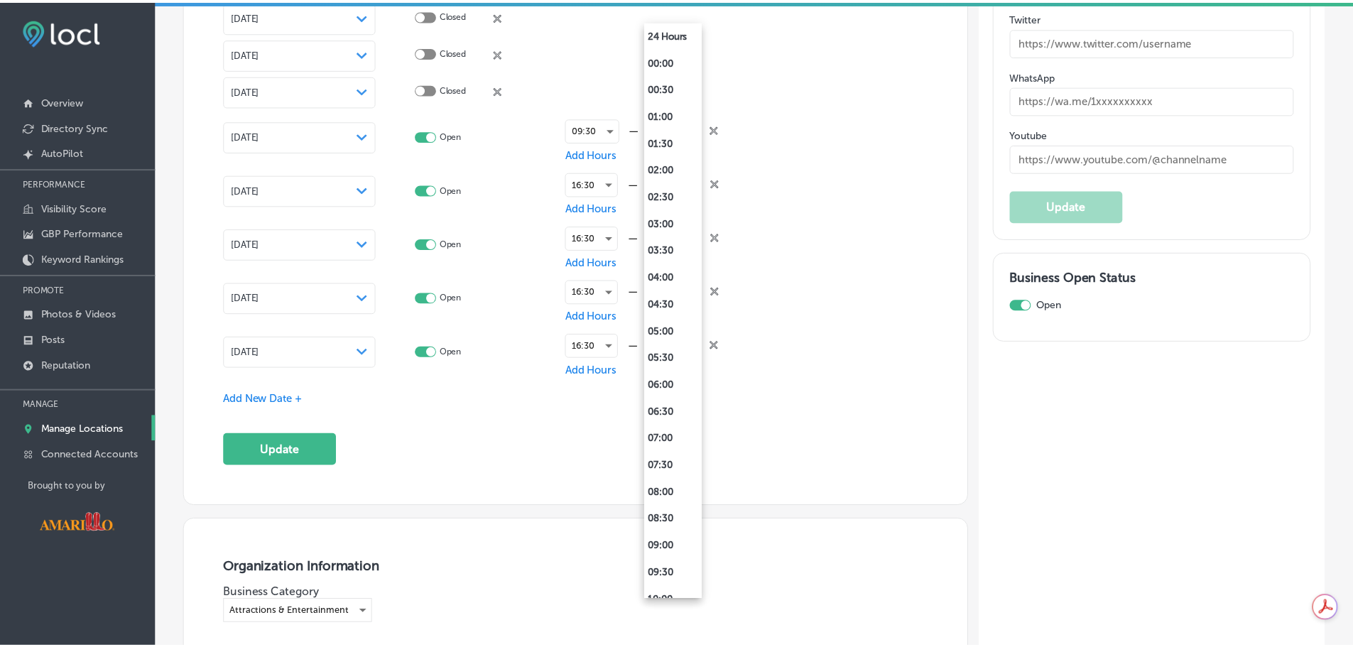
scroll to position [770, 0]
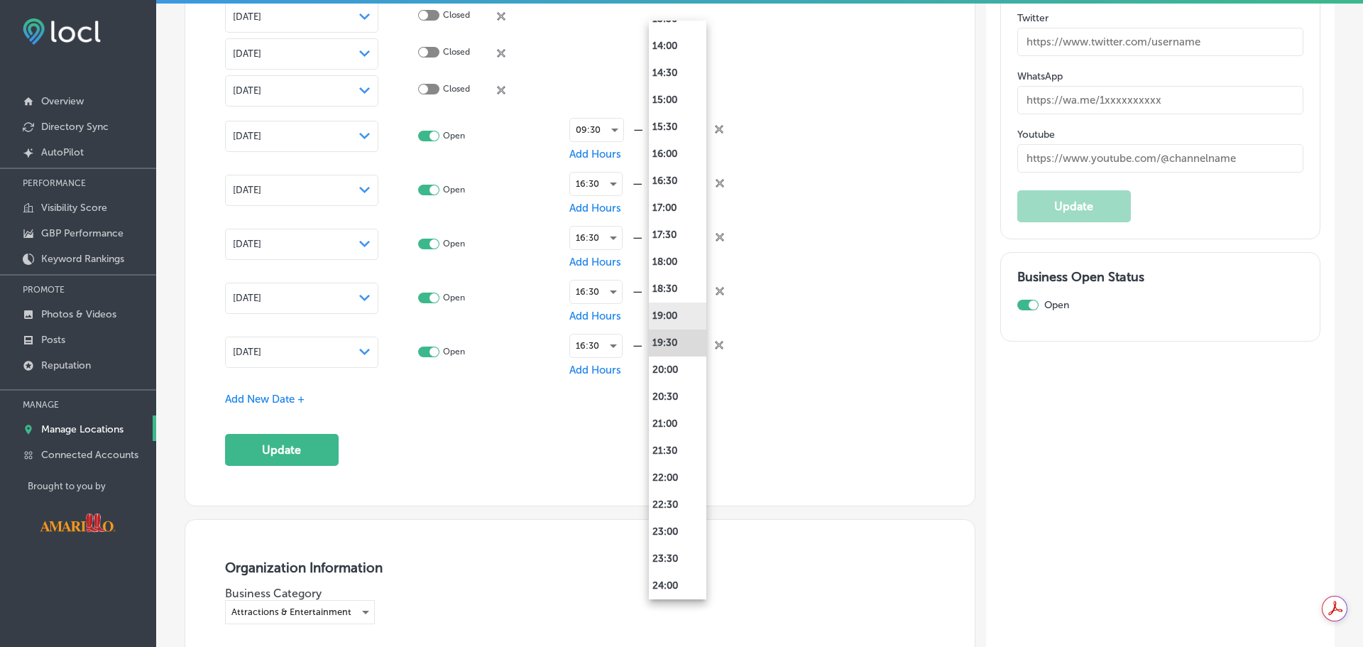
click at [688, 313] on li "19:00" at bounding box center [678, 315] width 58 height 27
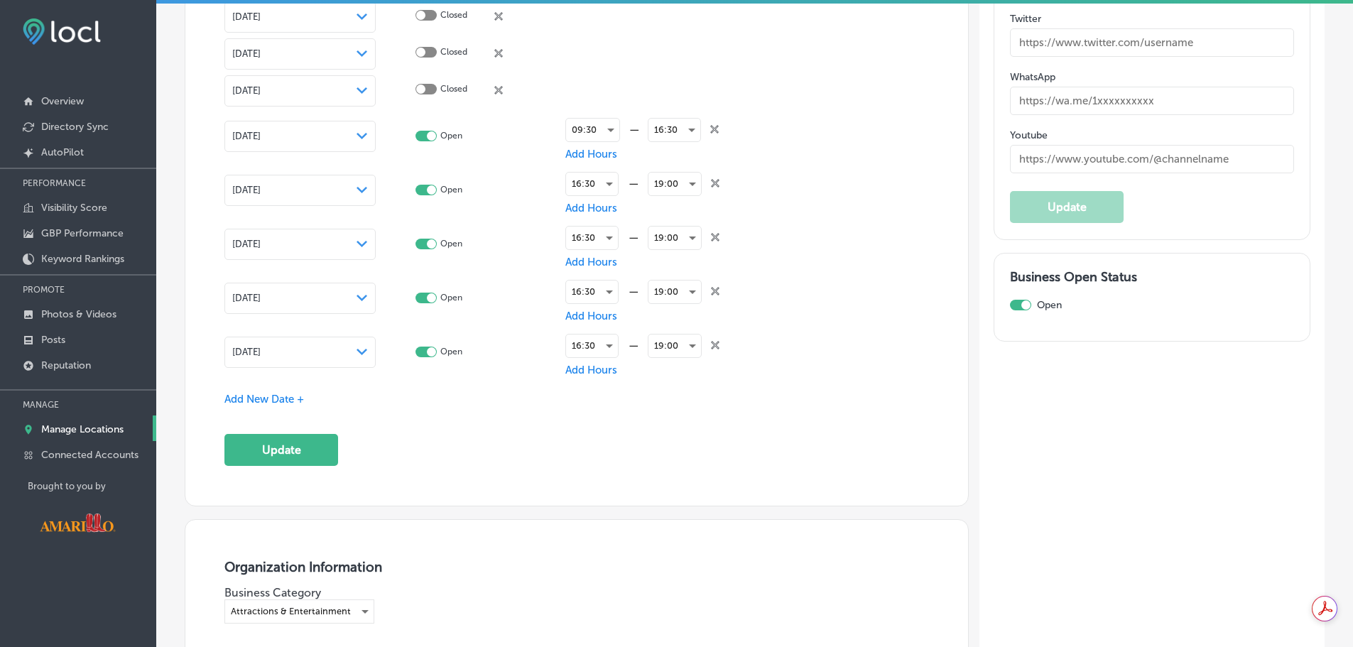
scroll to position [2130, 0]
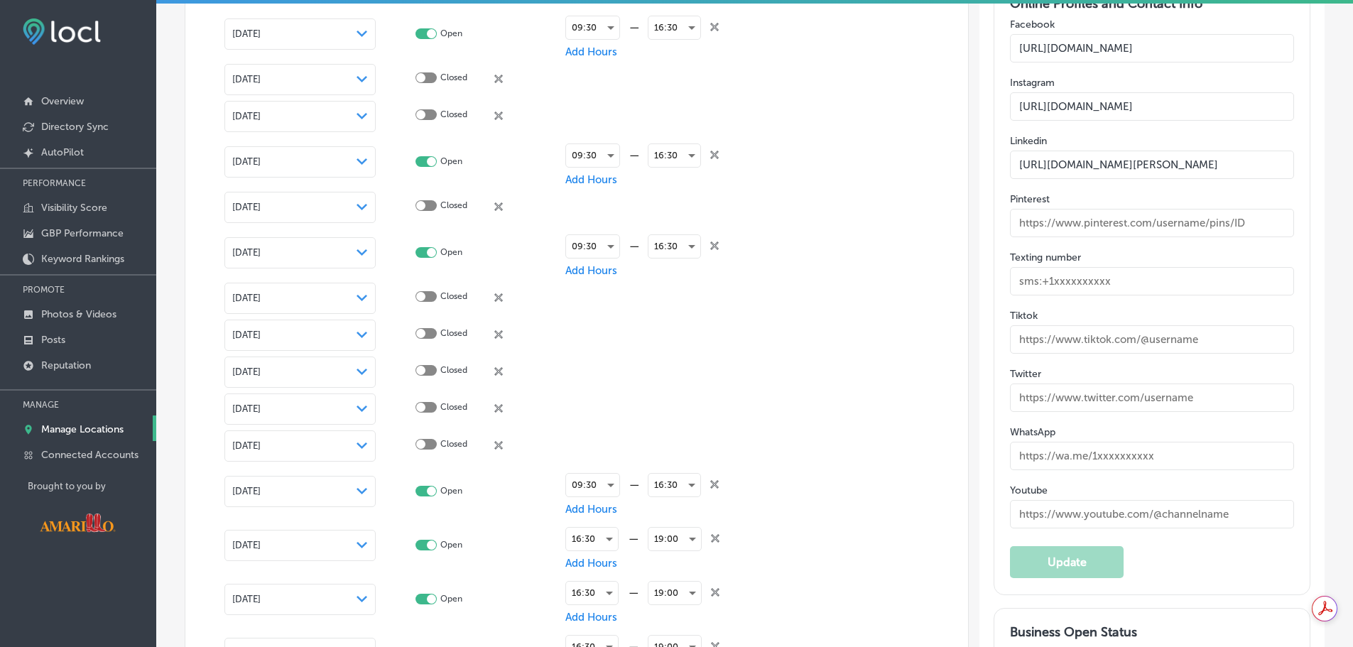
click at [292, 247] on div "[DATE] Path Created with Sketch." at bounding box center [300, 252] width 136 height 11
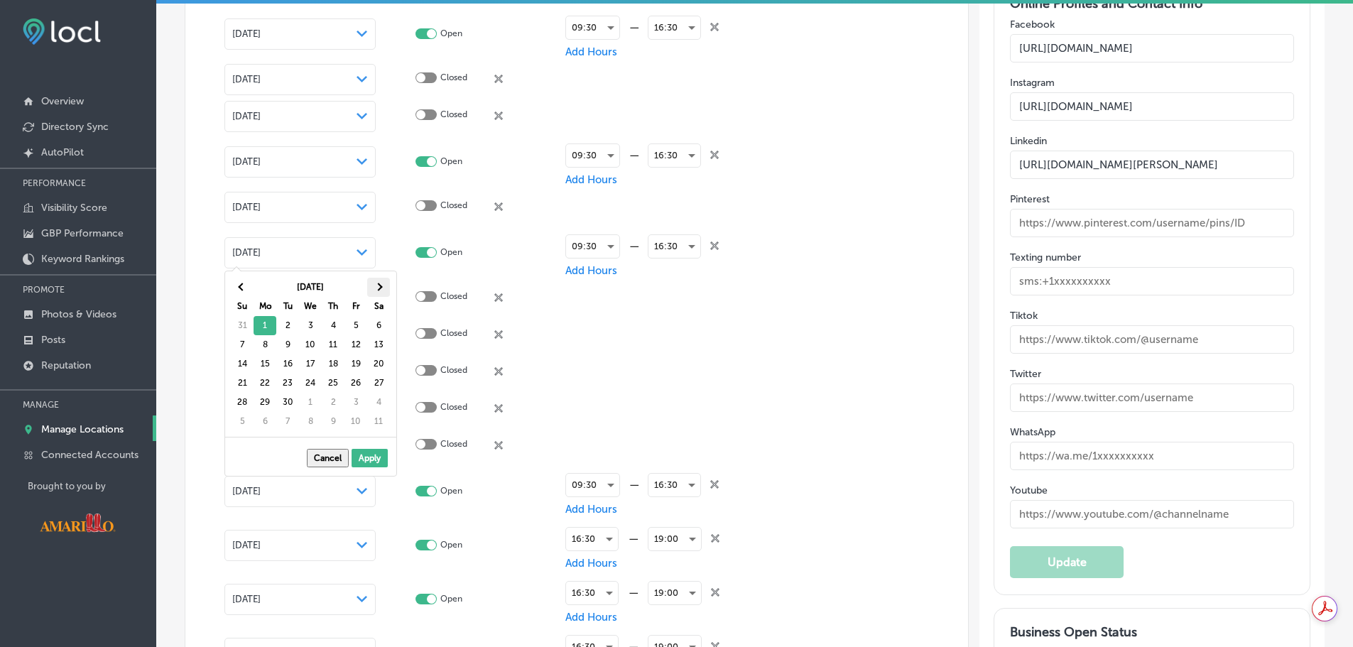
click at [383, 281] on th at bounding box center [378, 287] width 23 height 19
click at [381, 281] on th at bounding box center [378, 287] width 23 height 19
click at [381, 282] on th at bounding box center [378, 287] width 23 height 19
click at [232, 286] on th at bounding box center [242, 287] width 23 height 19
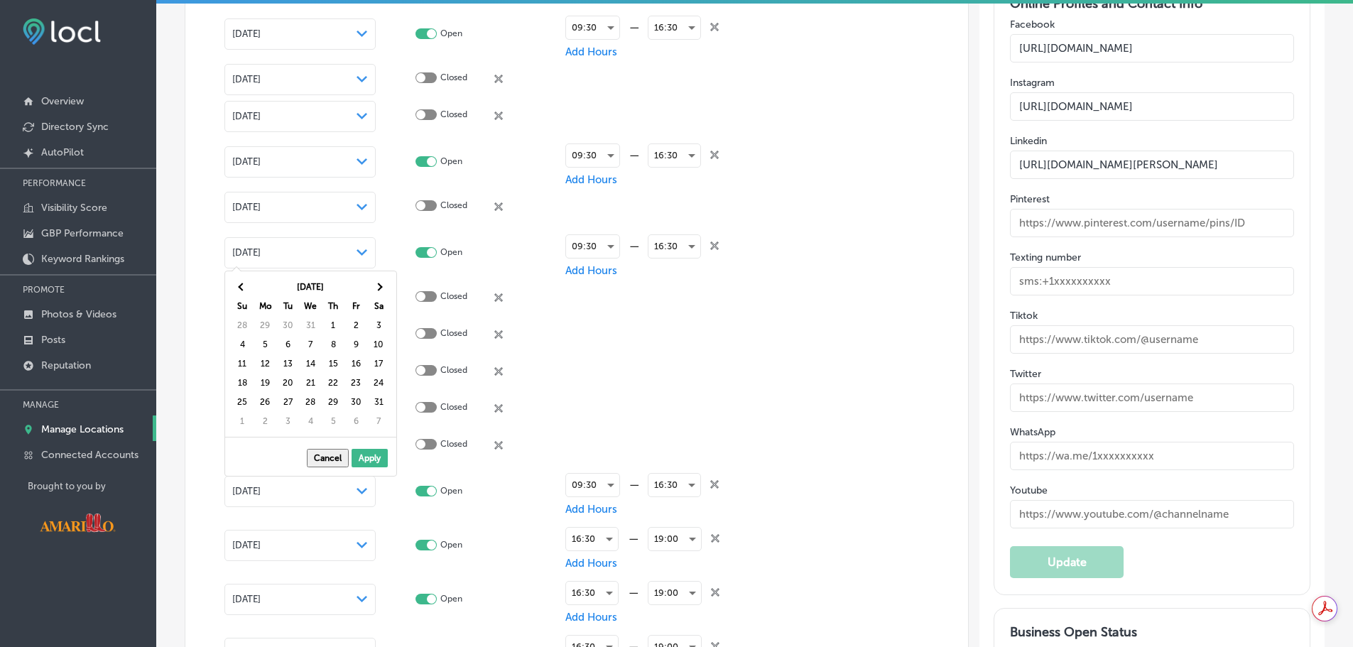
click at [327, 457] on button "Cancel" at bounding box center [328, 458] width 42 height 18
click at [712, 244] on icon at bounding box center [714, 245] width 9 height 9
checkbox input "false"
checkbox input "true"
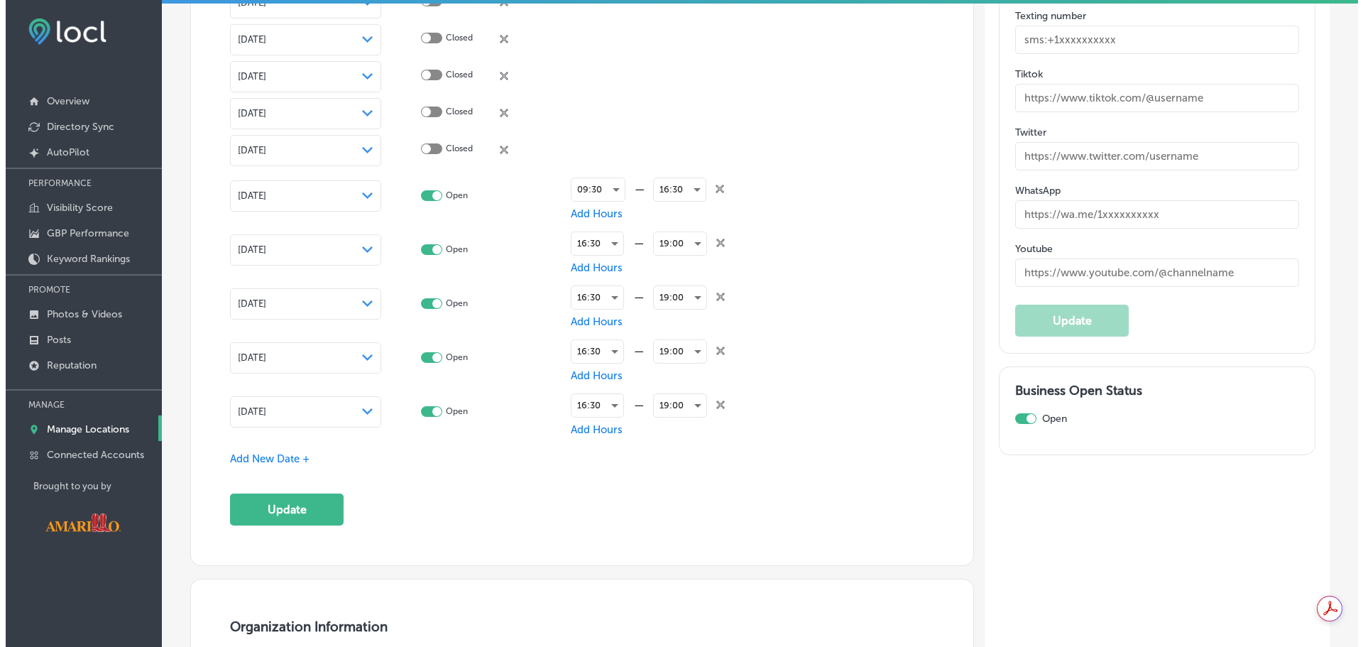
scroll to position [2414, 0]
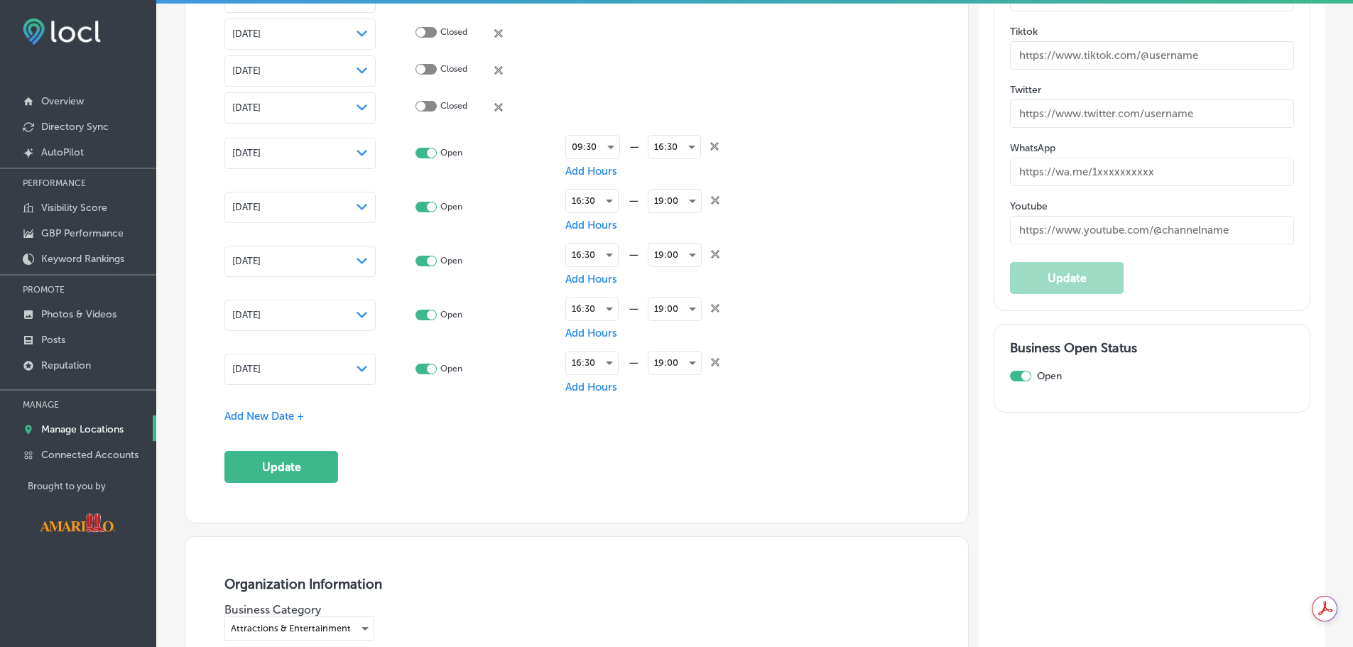
click at [288, 413] on span "Add New Date +" at bounding box center [264, 416] width 80 height 13
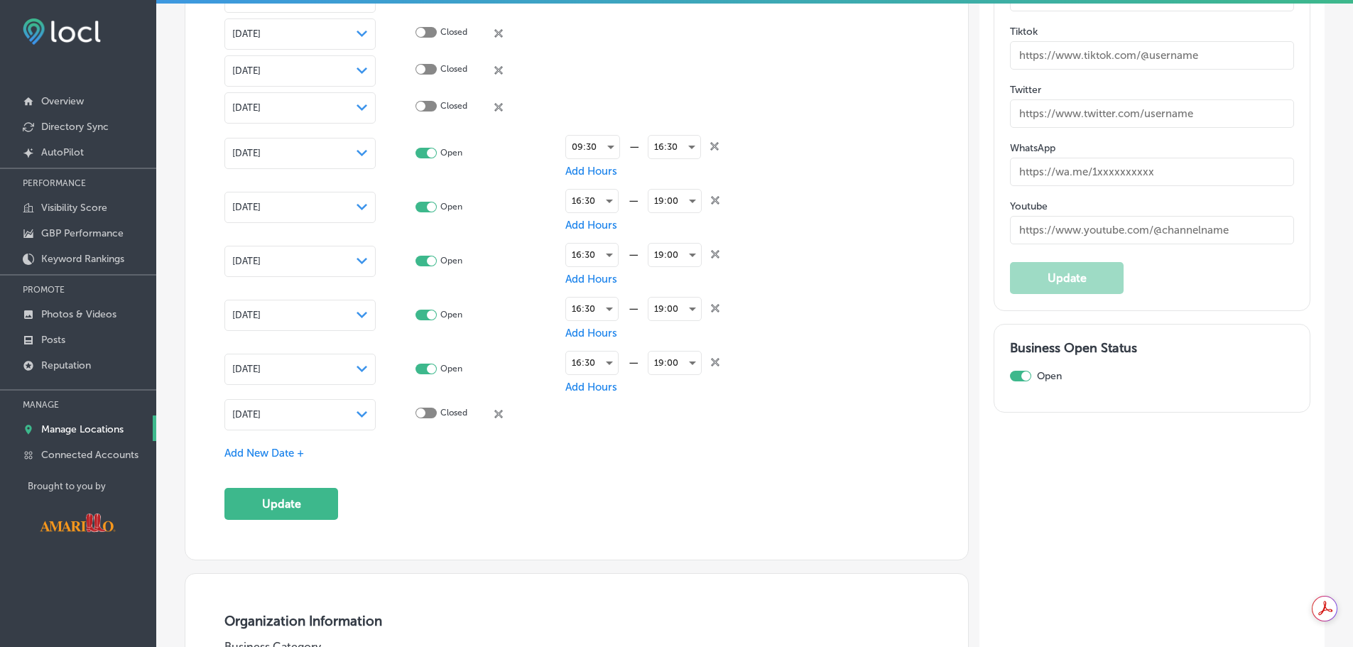
click at [288, 421] on div "[DATE] Path Created with Sketch." at bounding box center [299, 414] width 151 height 31
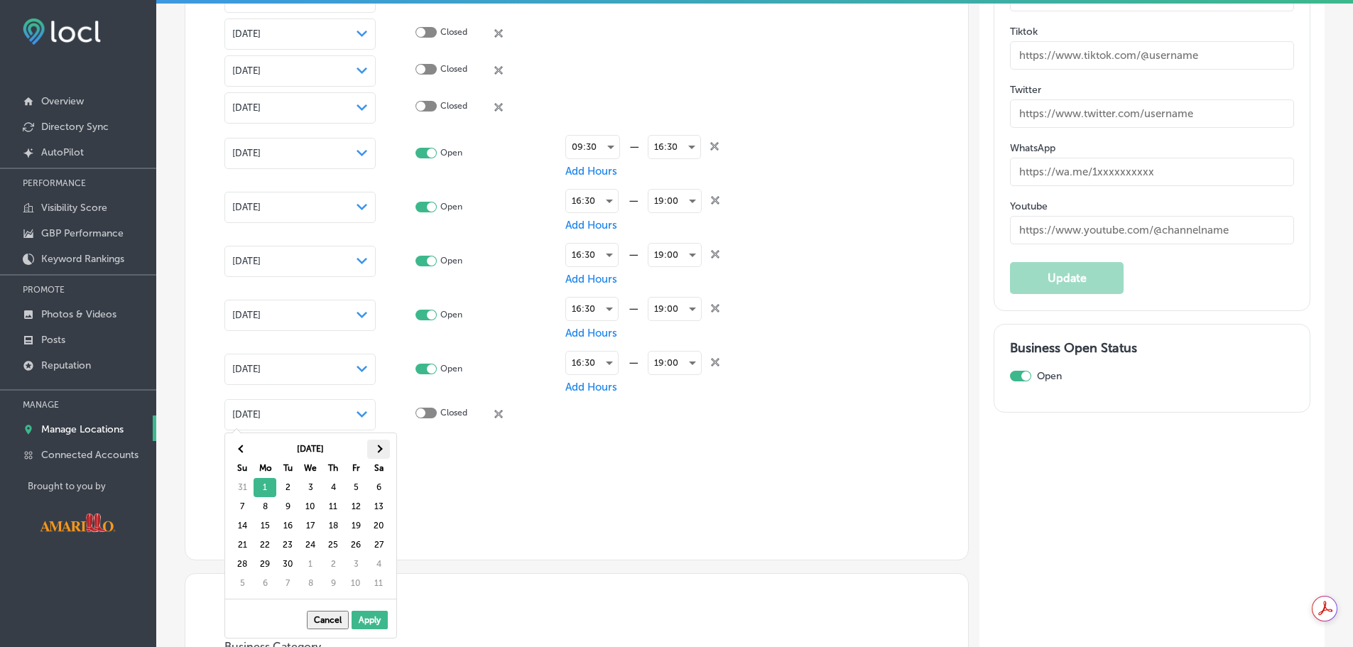
click at [373, 442] on th at bounding box center [378, 449] width 23 height 19
click at [371, 440] on th at bounding box center [378, 449] width 23 height 19
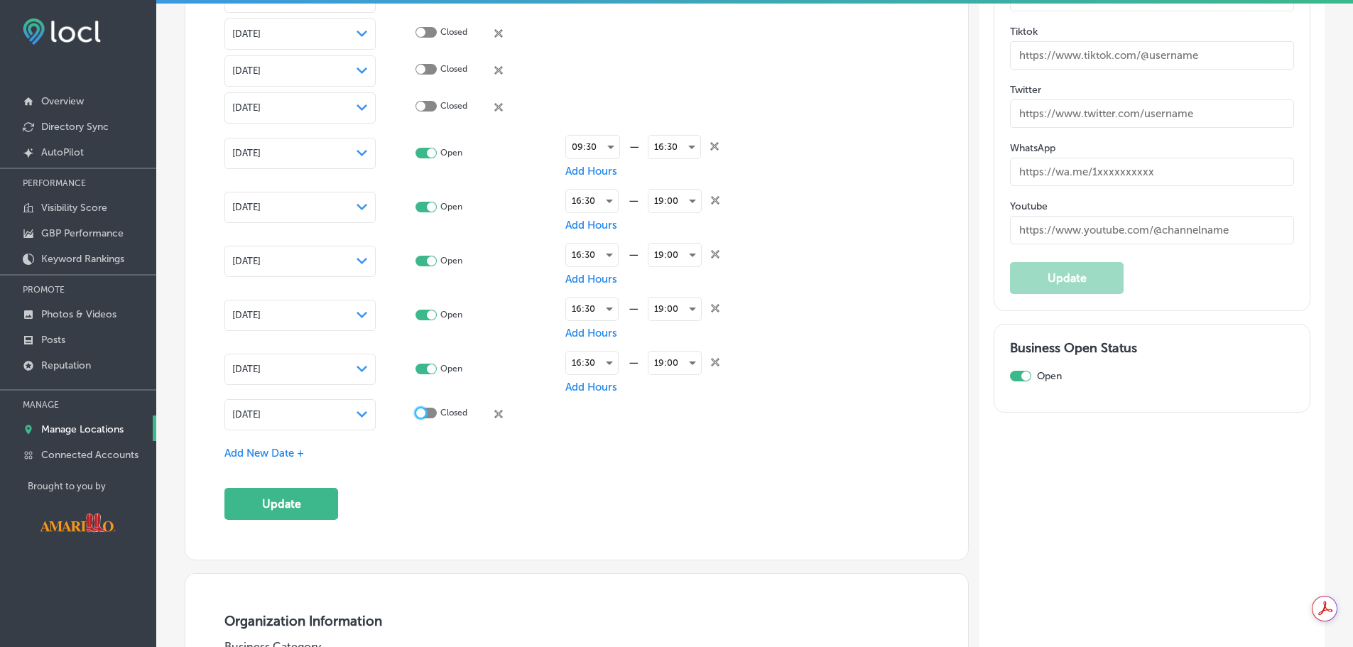
click at [421, 409] on div at bounding box center [420, 412] width 9 height 9
checkbox input "true"
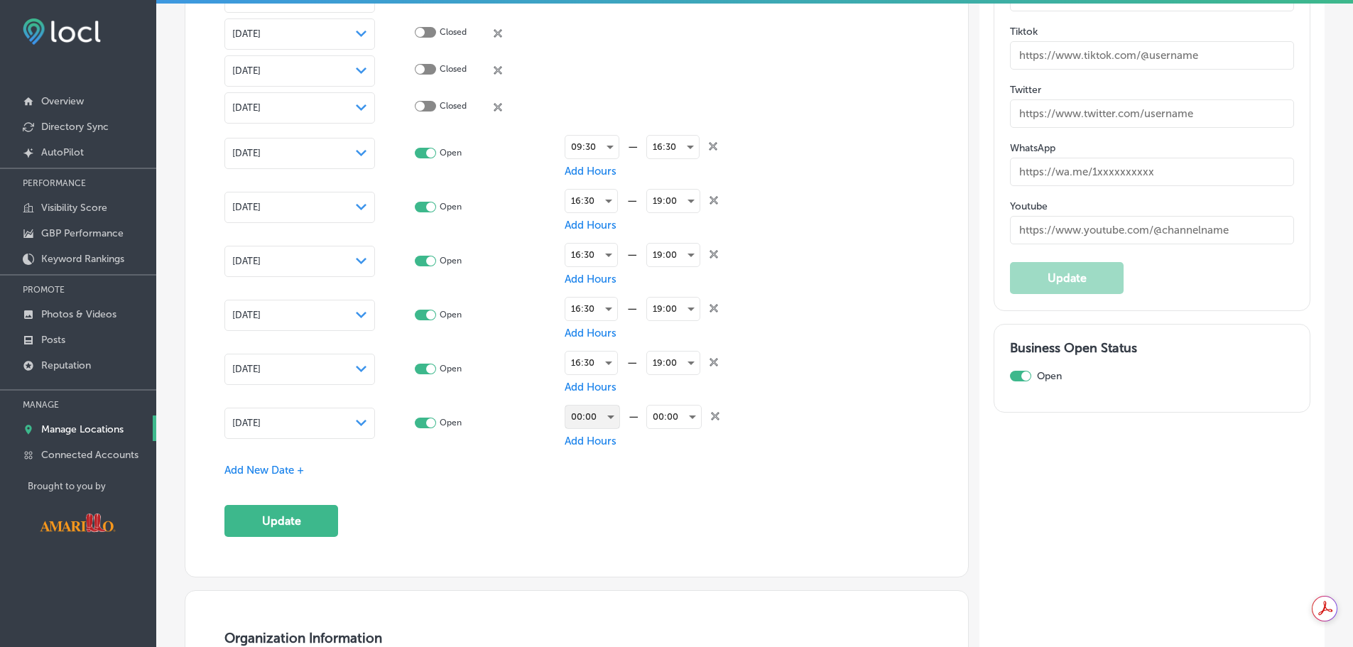
click at [589, 420] on div "00:00" at bounding box center [592, 416] width 54 height 23
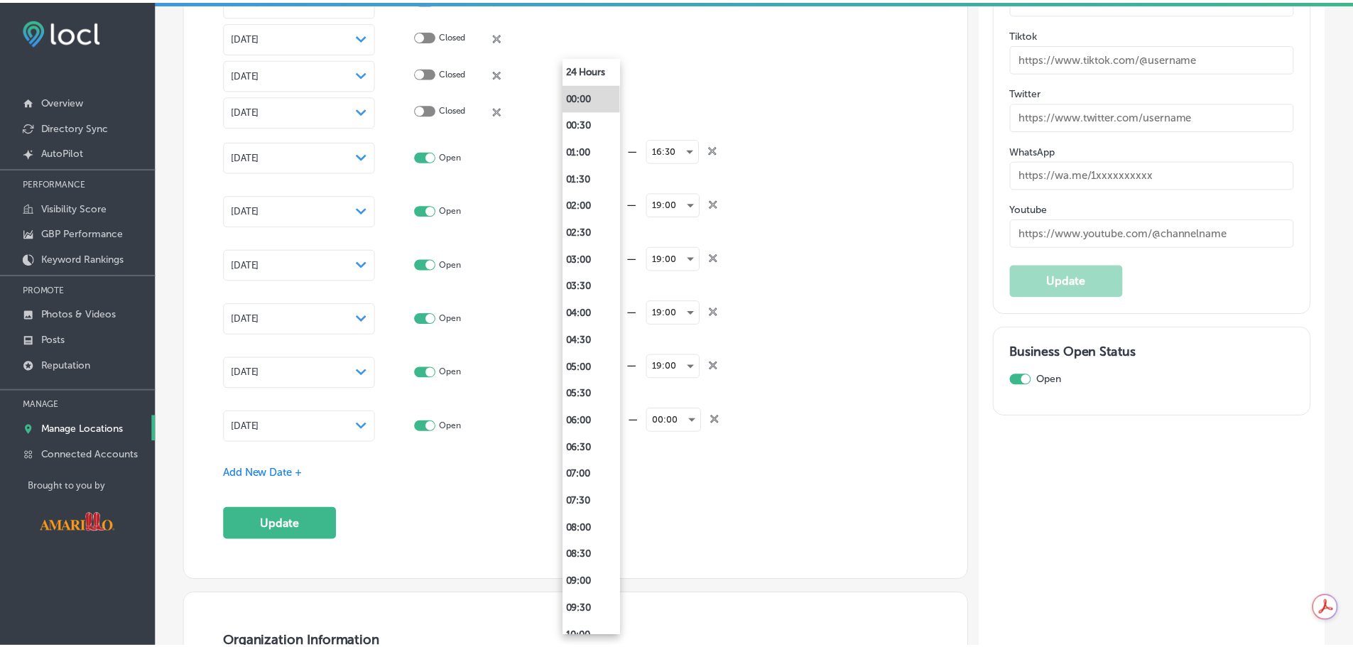
scroll to position [2417, 0]
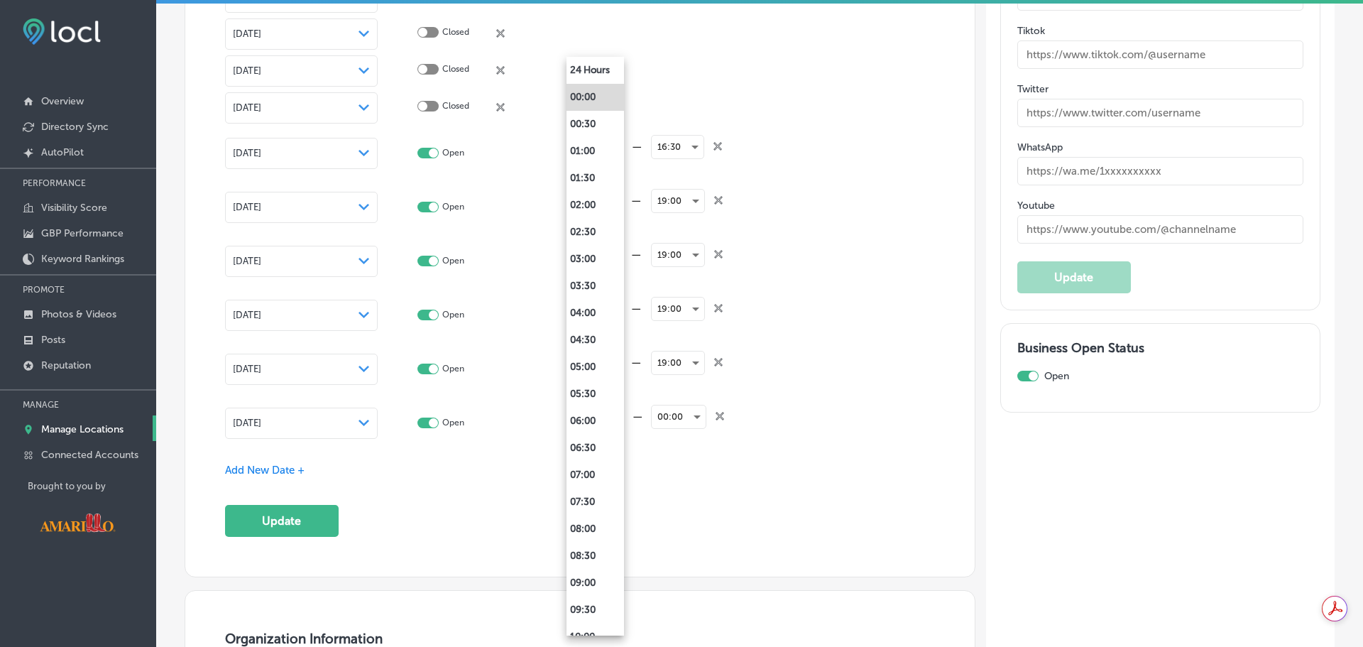
click at [301, 421] on div at bounding box center [681, 323] width 1363 height 647
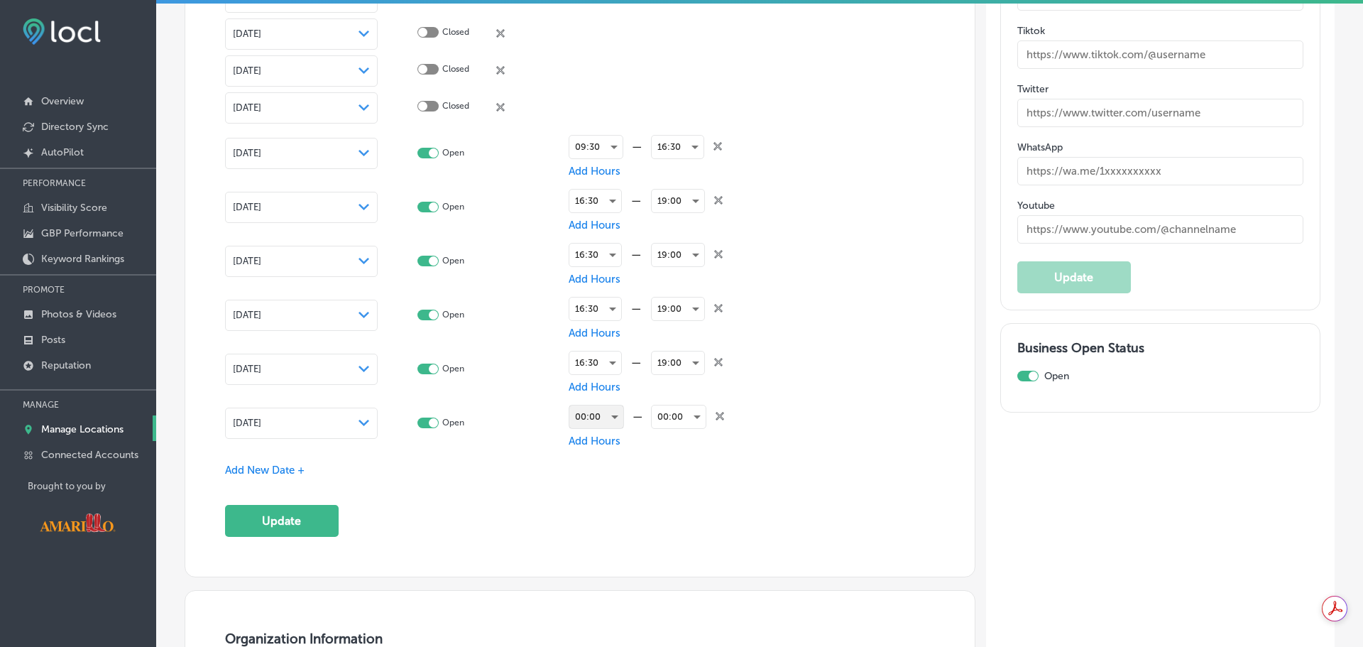
scroll to position [2414, 0]
click at [348, 425] on div "[DATE] Path Created with Sketch." at bounding box center [299, 423] width 135 height 11
click at [603, 410] on div "00:00" at bounding box center [592, 416] width 54 height 23
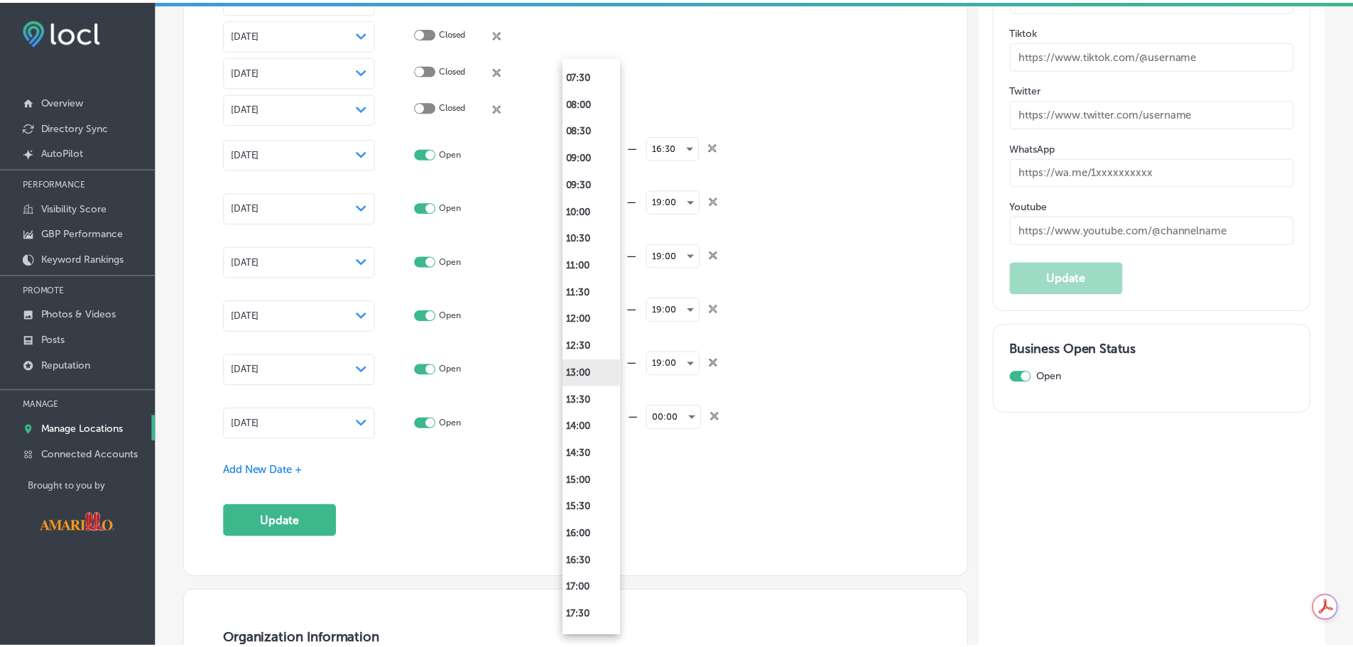
scroll to position [284, 0]
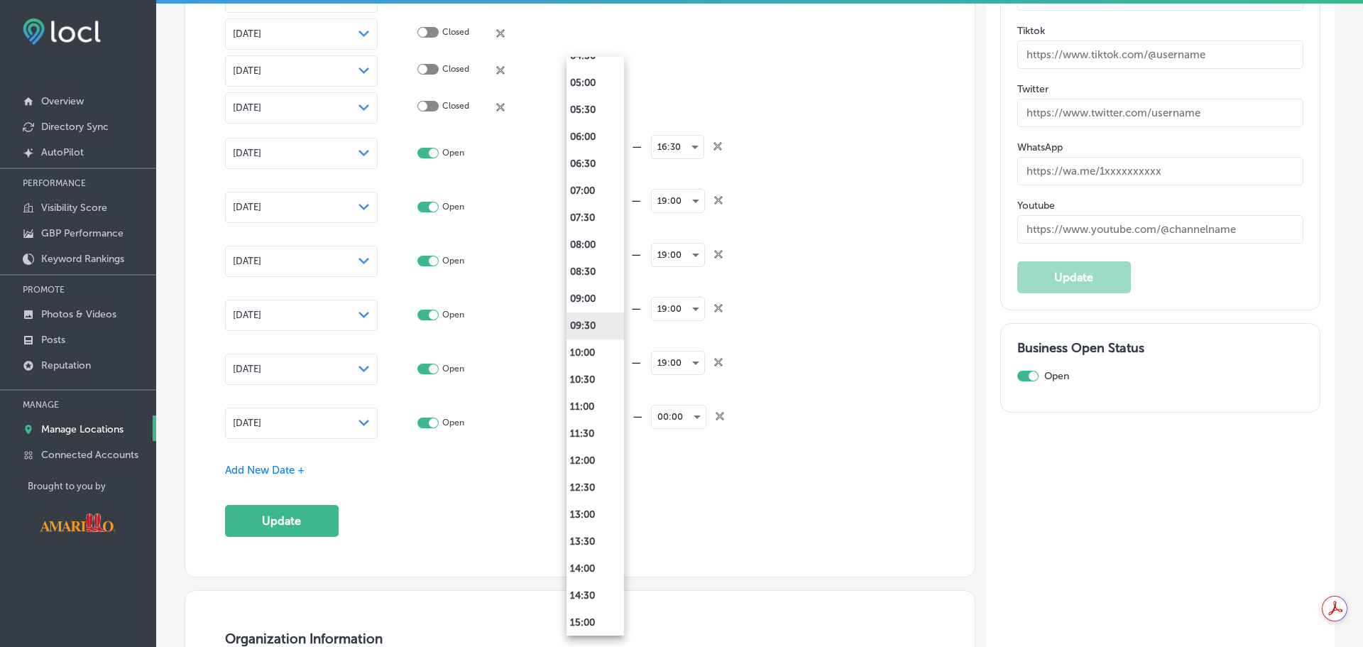
click at [609, 320] on li "09:30" at bounding box center [596, 325] width 58 height 27
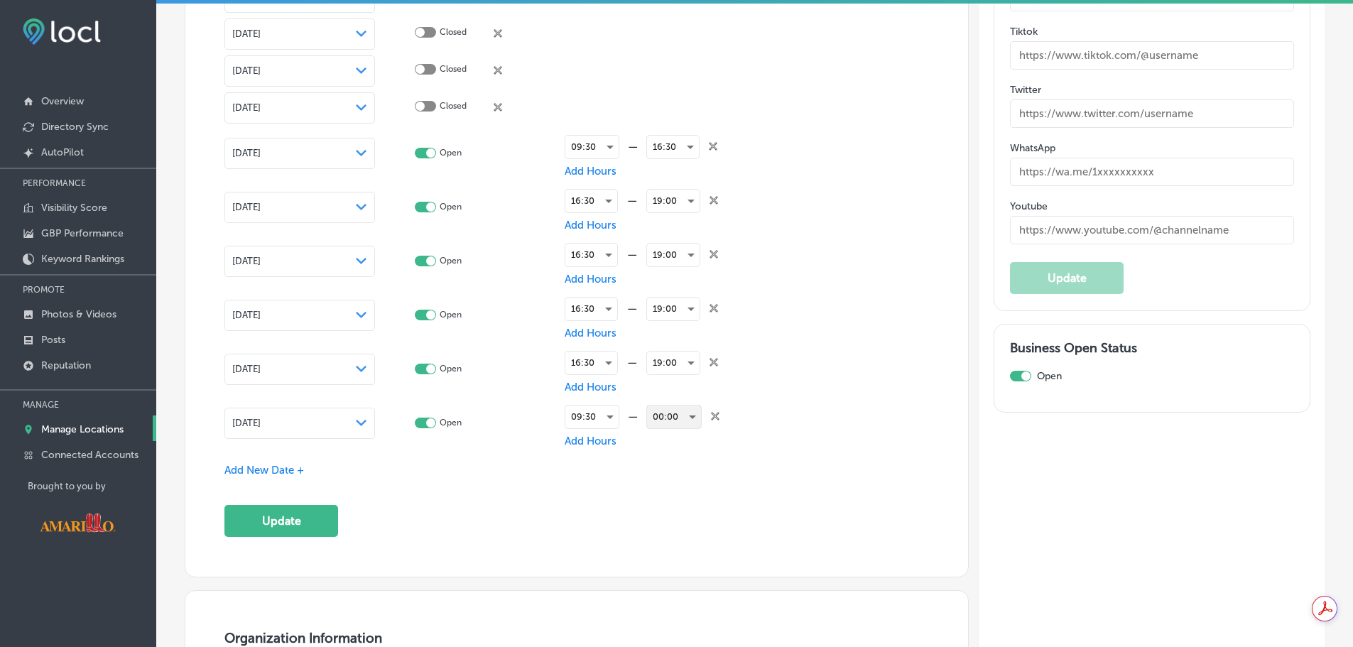
click at [670, 415] on div "00:00" at bounding box center [674, 416] width 54 height 23
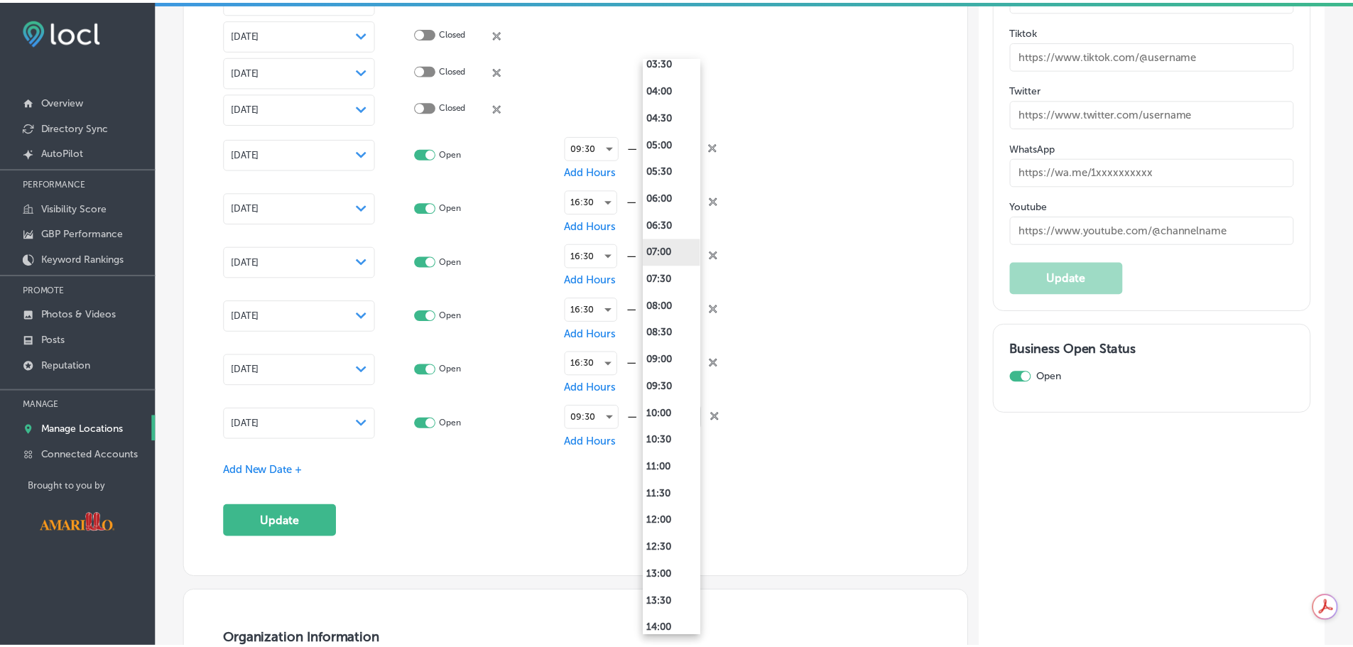
scroll to position [497, 0]
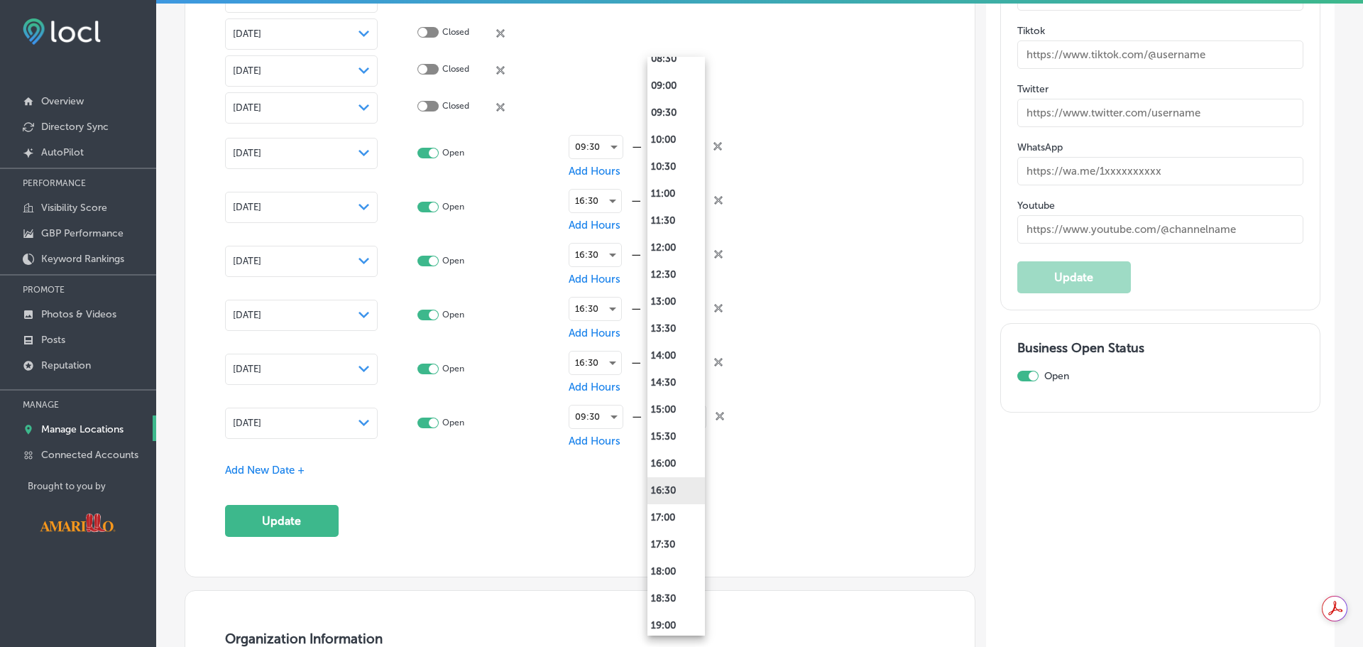
click at [676, 486] on li "16:30" at bounding box center [677, 490] width 58 height 27
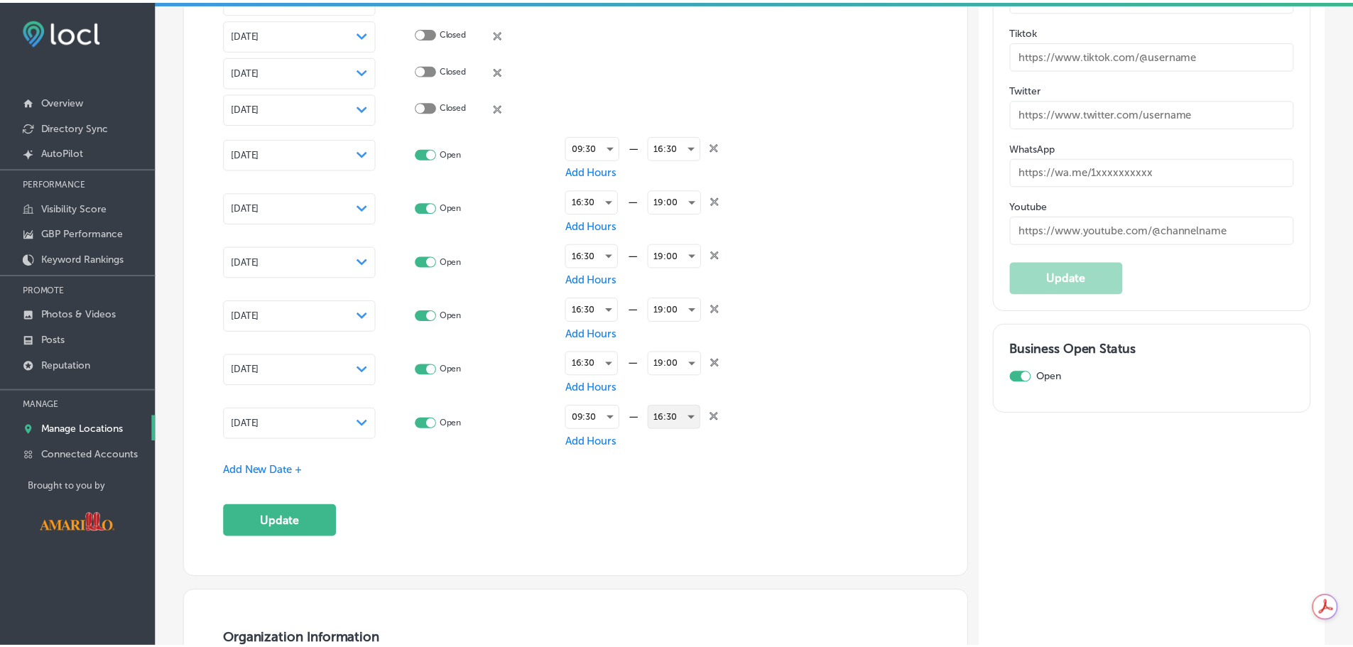
scroll to position [2414, 0]
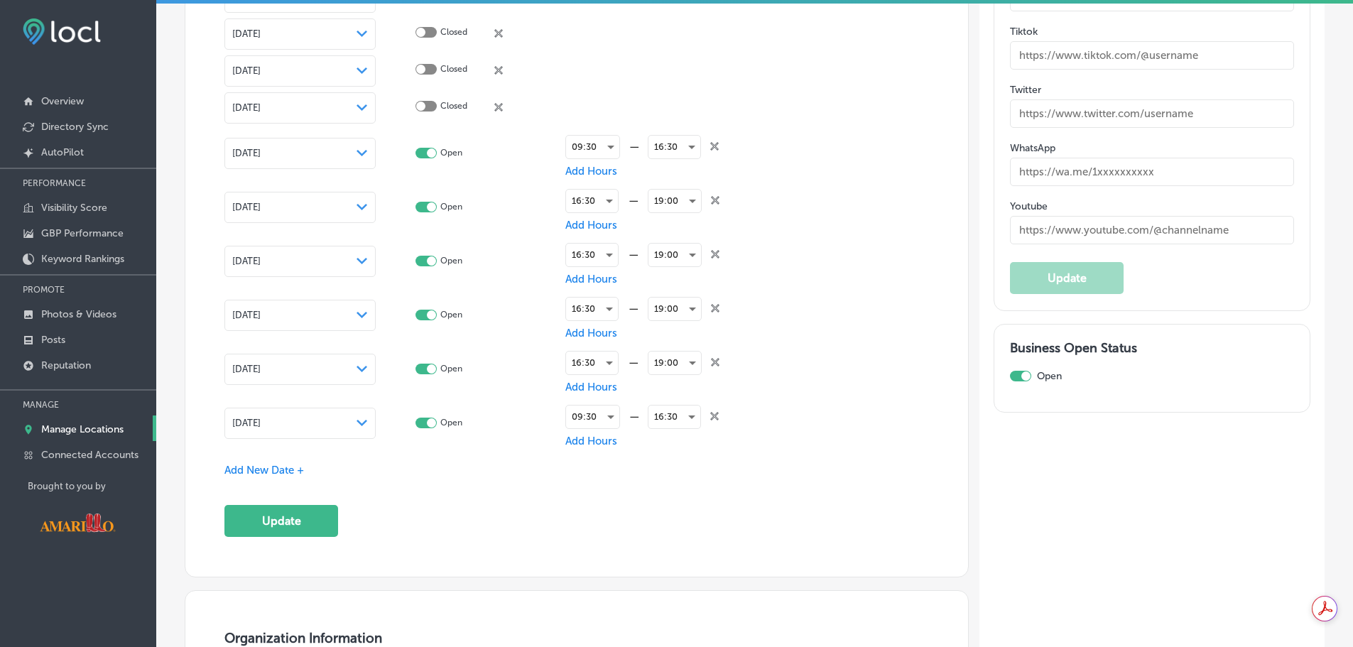
click at [294, 464] on span "Add New Date +" at bounding box center [264, 470] width 80 height 13
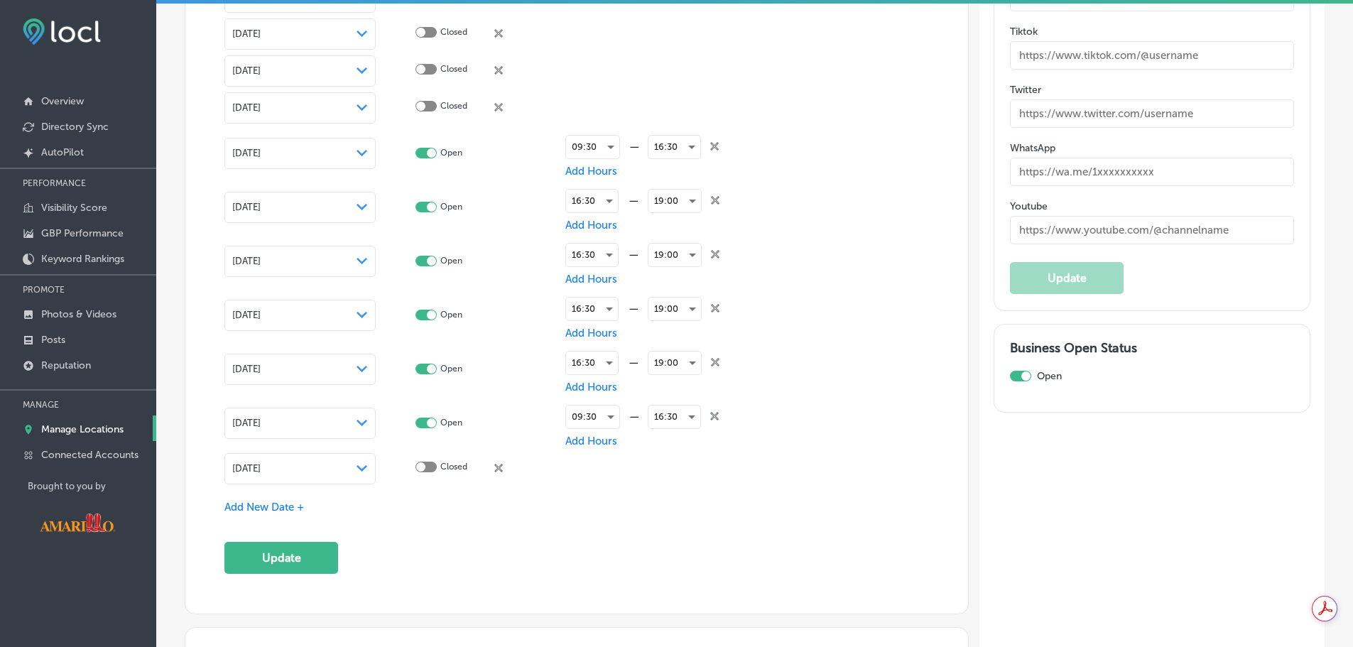
drag, startPoint x: 346, startPoint y: 454, endPoint x: 374, endPoint y: 471, distance: 32.2
click at [346, 455] on div "[DATE] Path Created with Sketch." at bounding box center [299, 468] width 151 height 31
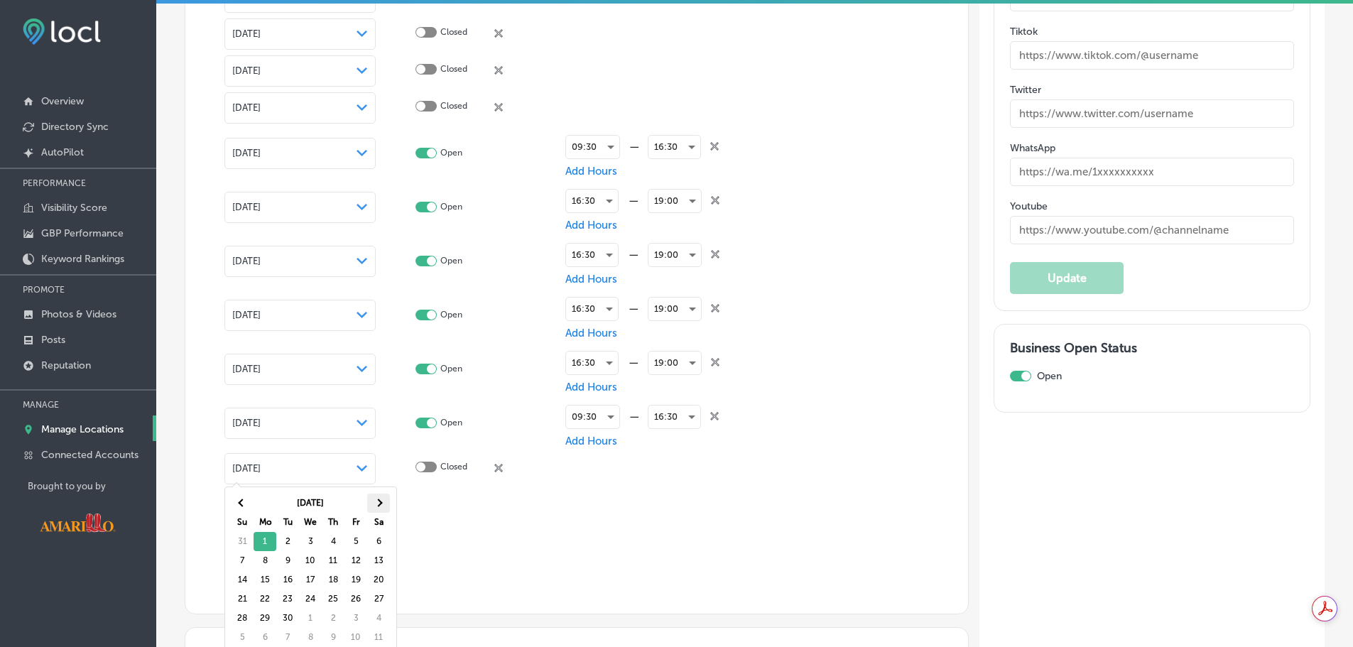
click at [381, 500] on th at bounding box center [378, 503] width 23 height 19
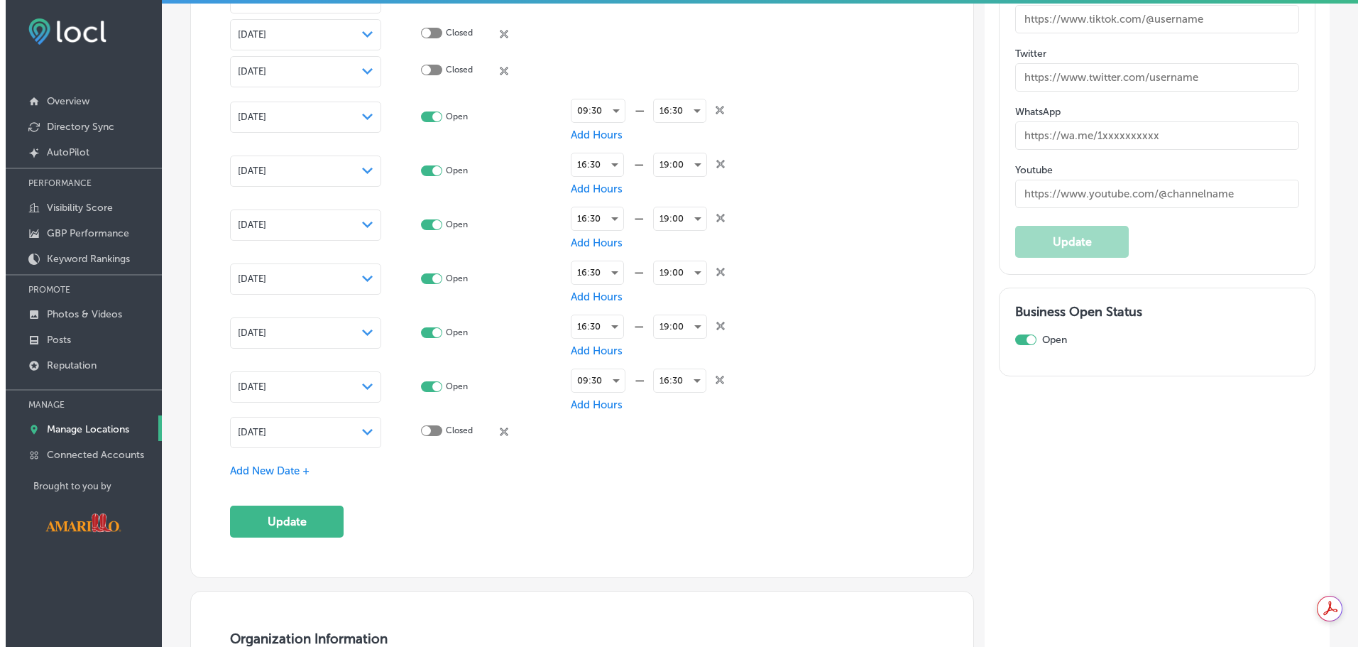
scroll to position [2485, 0]
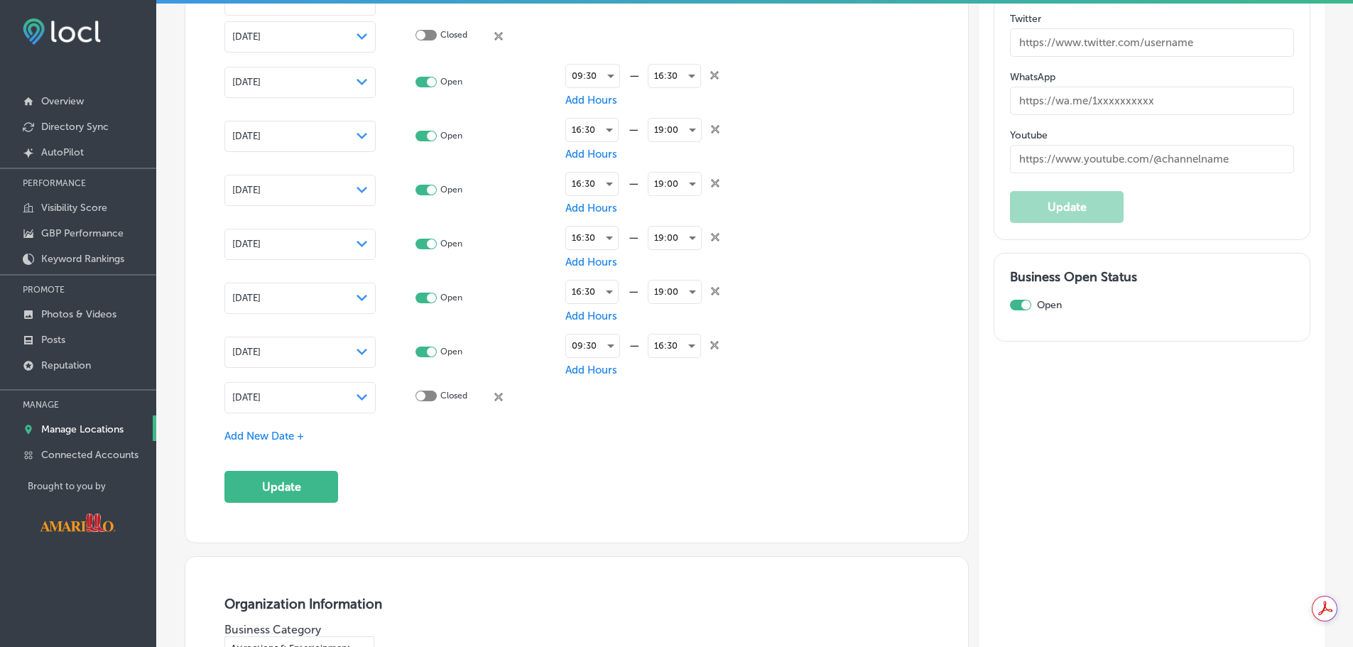
click at [424, 397] on div at bounding box center [425, 396] width 21 height 11
checkbox input "true"
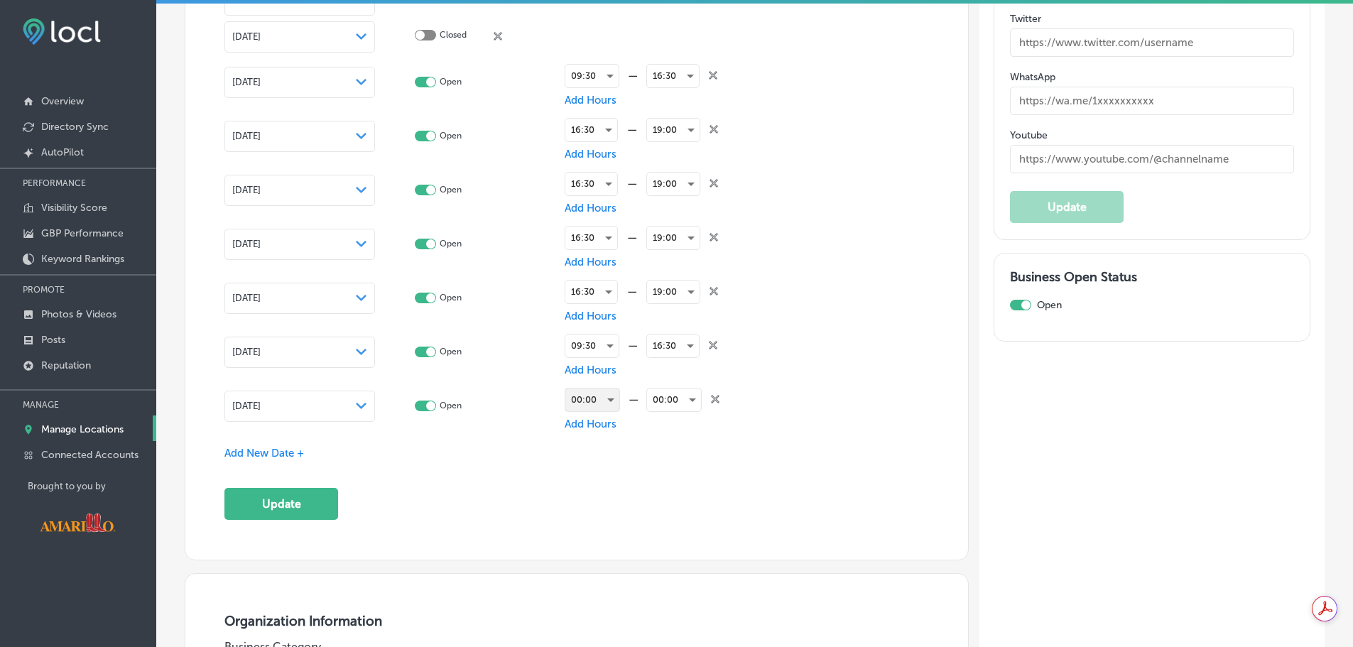
click at [607, 398] on div "00:00" at bounding box center [592, 399] width 54 height 23
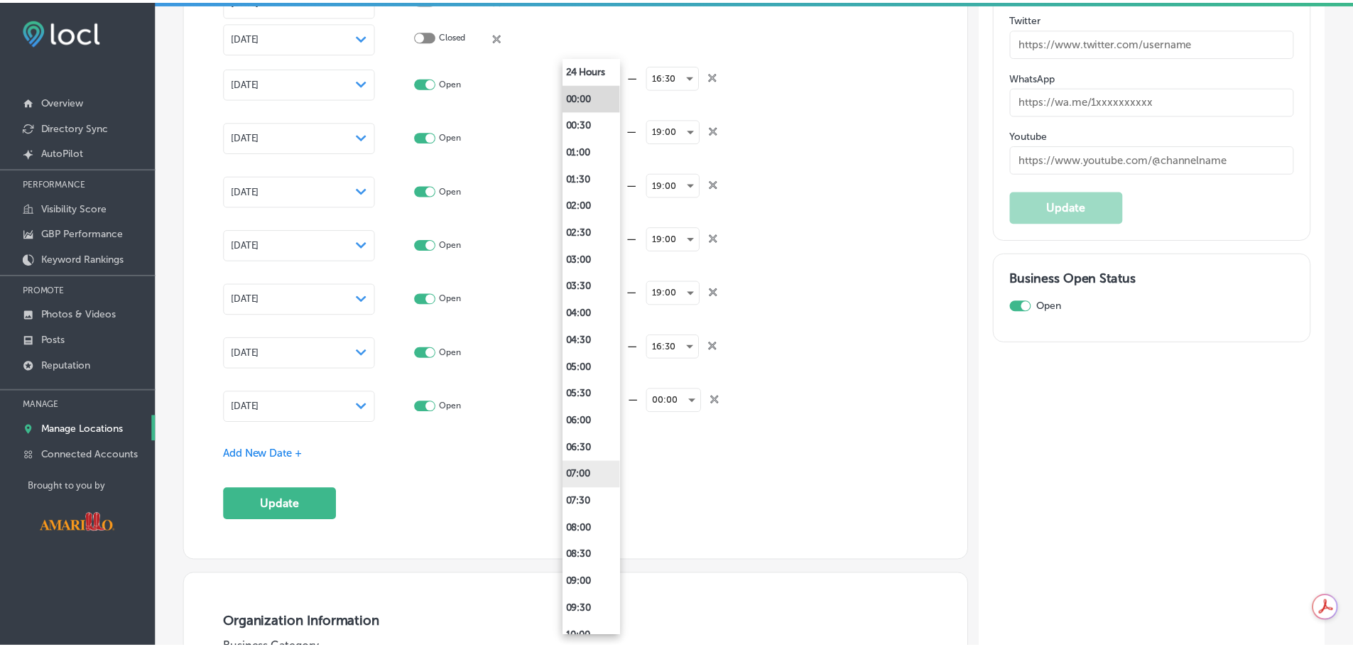
scroll to position [142, 0]
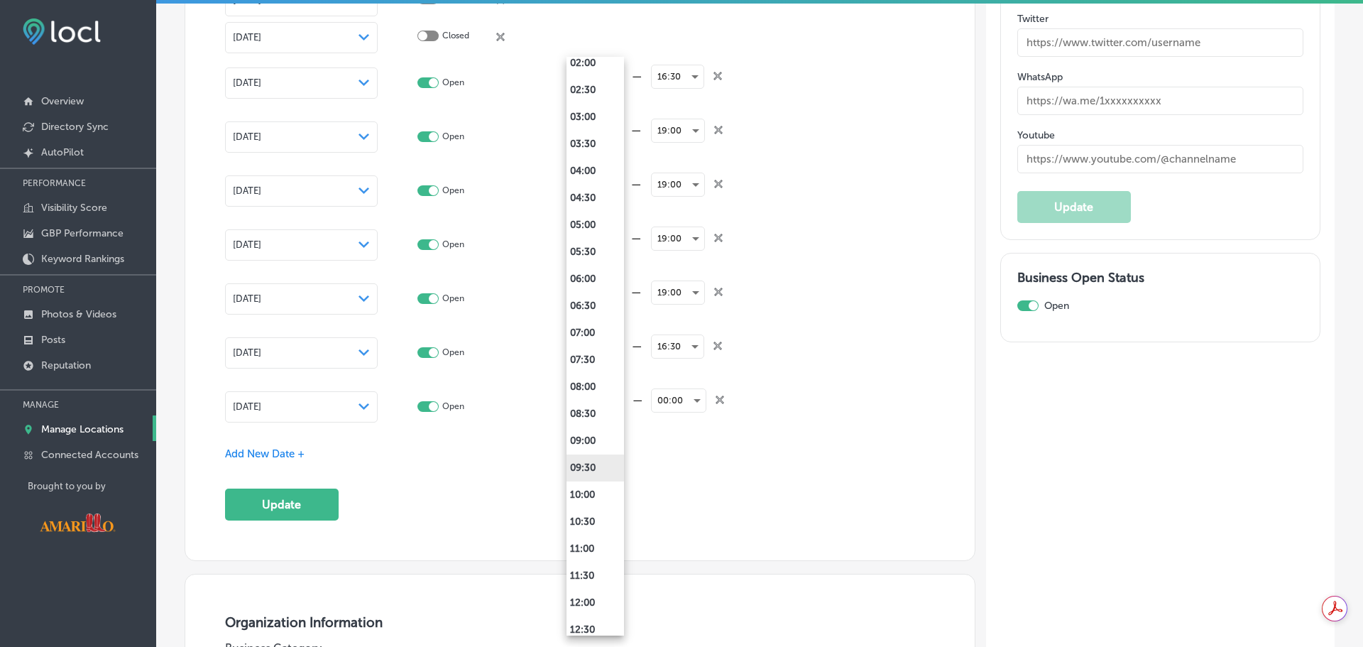
click at [596, 464] on li "09:30" at bounding box center [596, 467] width 58 height 27
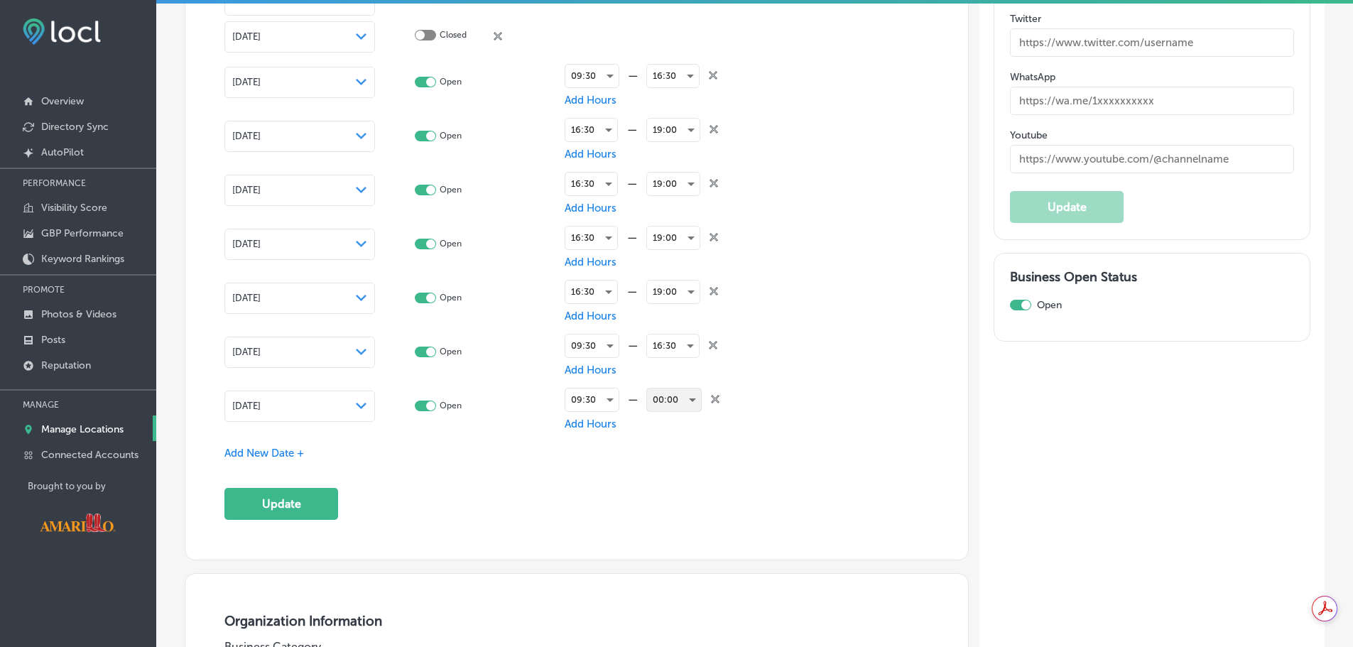
click at [680, 403] on div "00:00" at bounding box center [674, 399] width 54 height 23
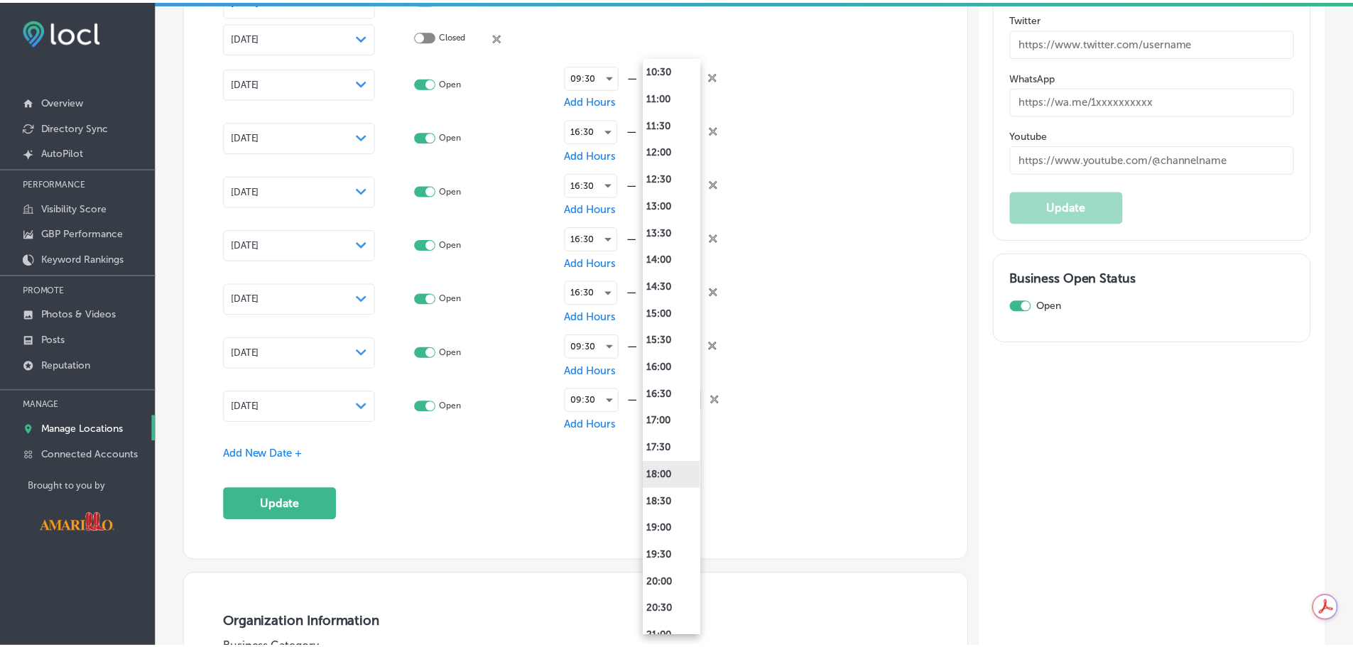
scroll to position [568, 0]
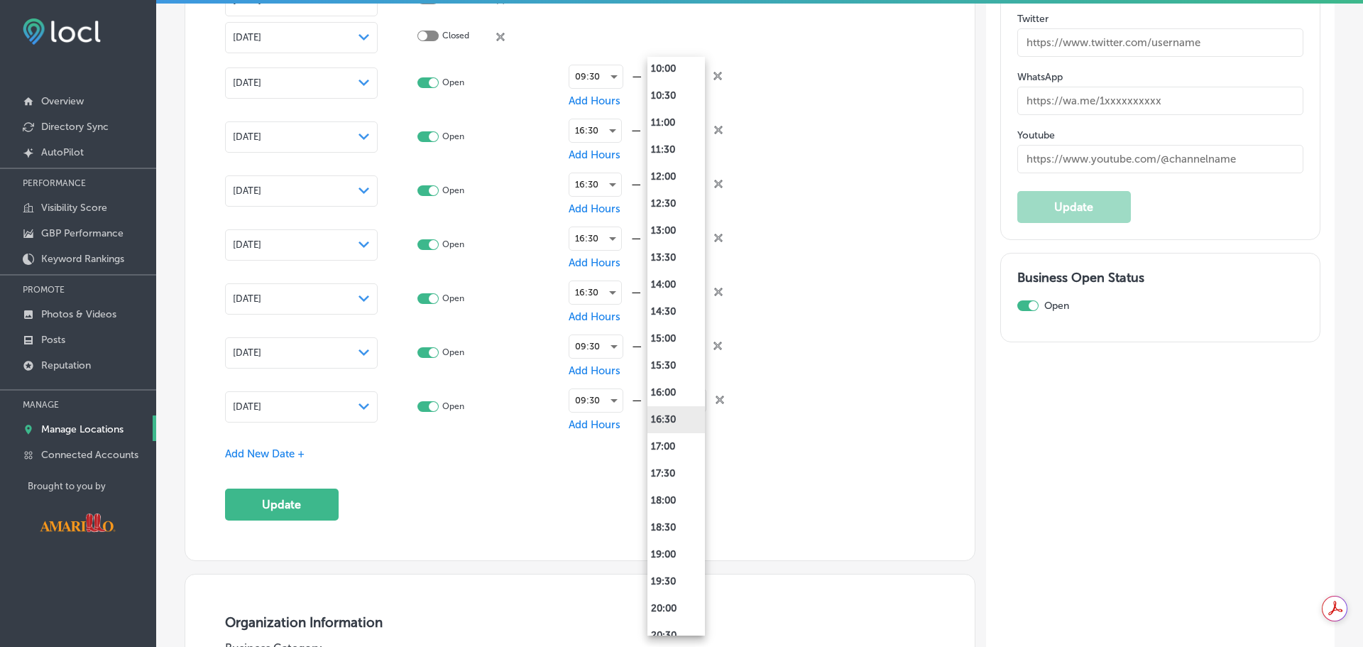
click at [673, 415] on li "16:30" at bounding box center [677, 419] width 58 height 27
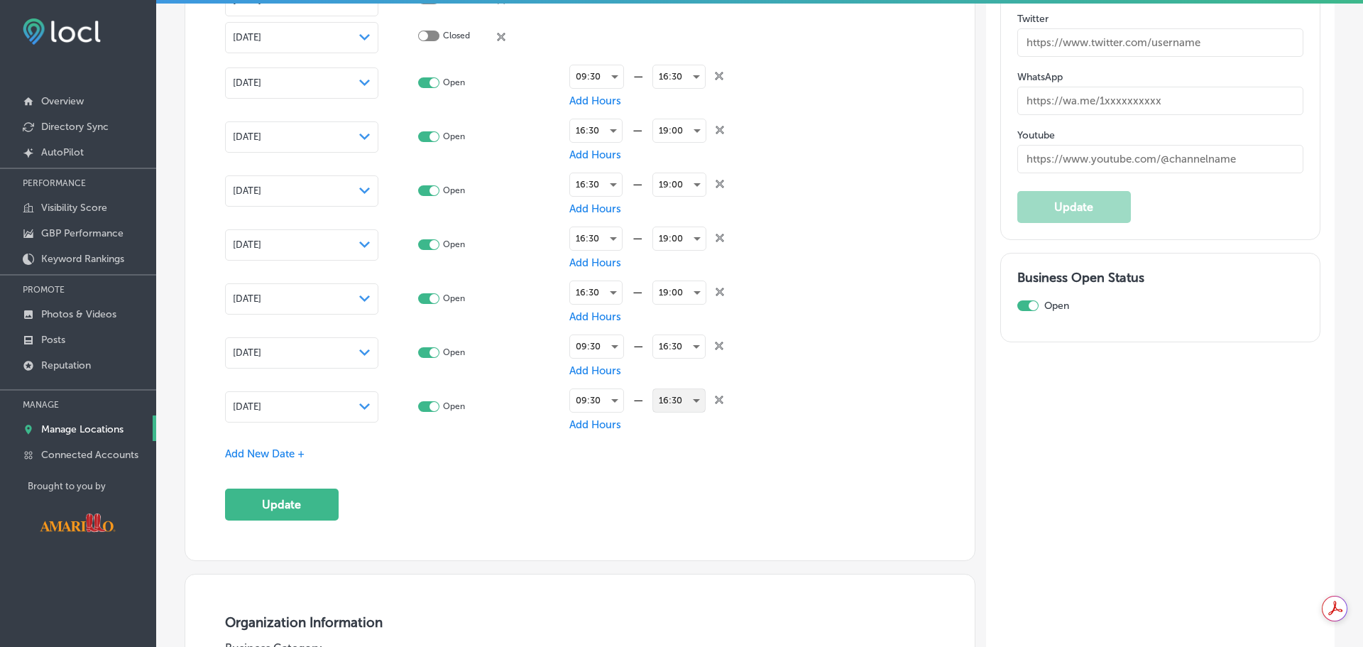
scroll to position [2485, 0]
click at [284, 448] on span "Add New Date +" at bounding box center [264, 453] width 80 height 13
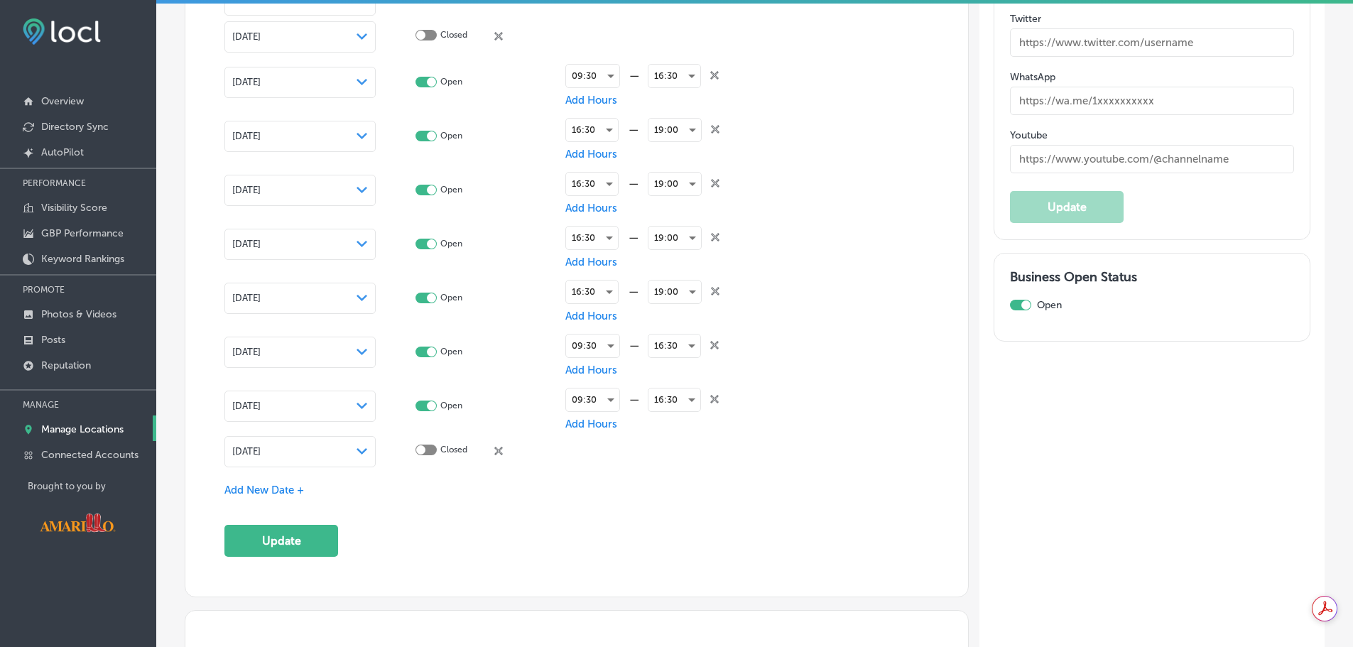
click at [319, 446] on div "[DATE] Path Created with Sketch." at bounding box center [300, 451] width 136 height 11
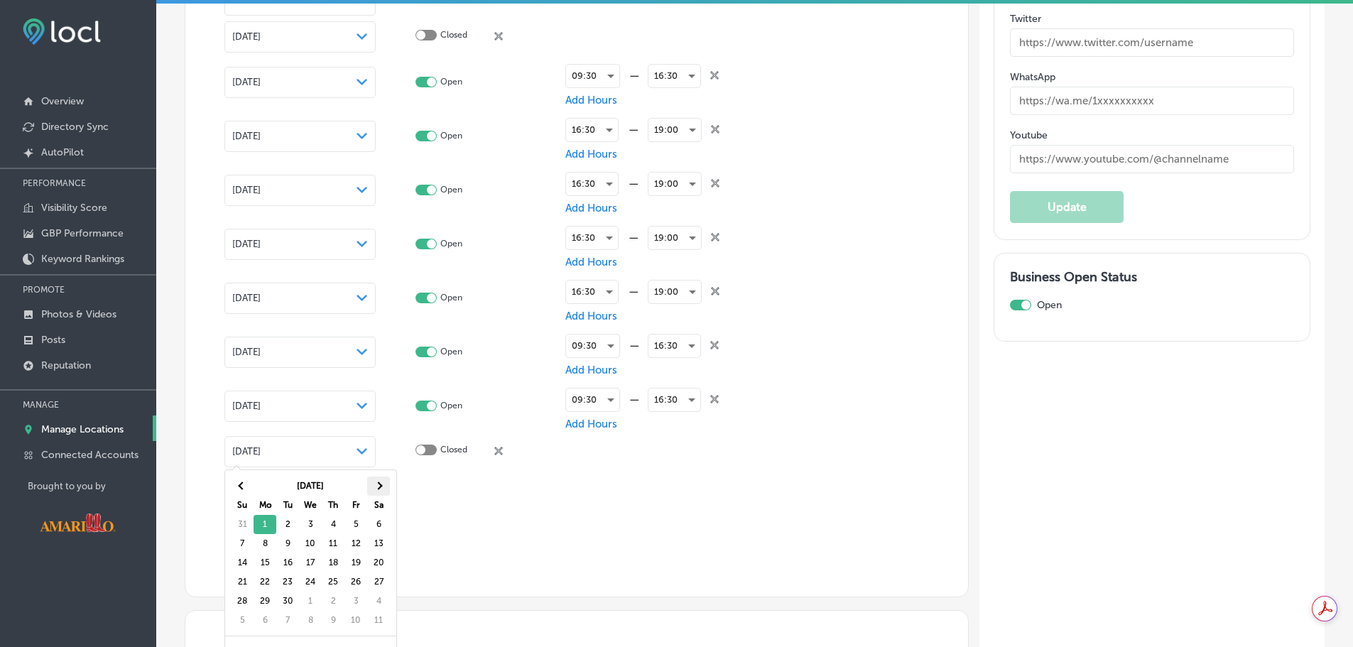
click at [376, 489] on th at bounding box center [378, 485] width 23 height 19
click at [376, 486] on span at bounding box center [378, 486] width 8 height 8
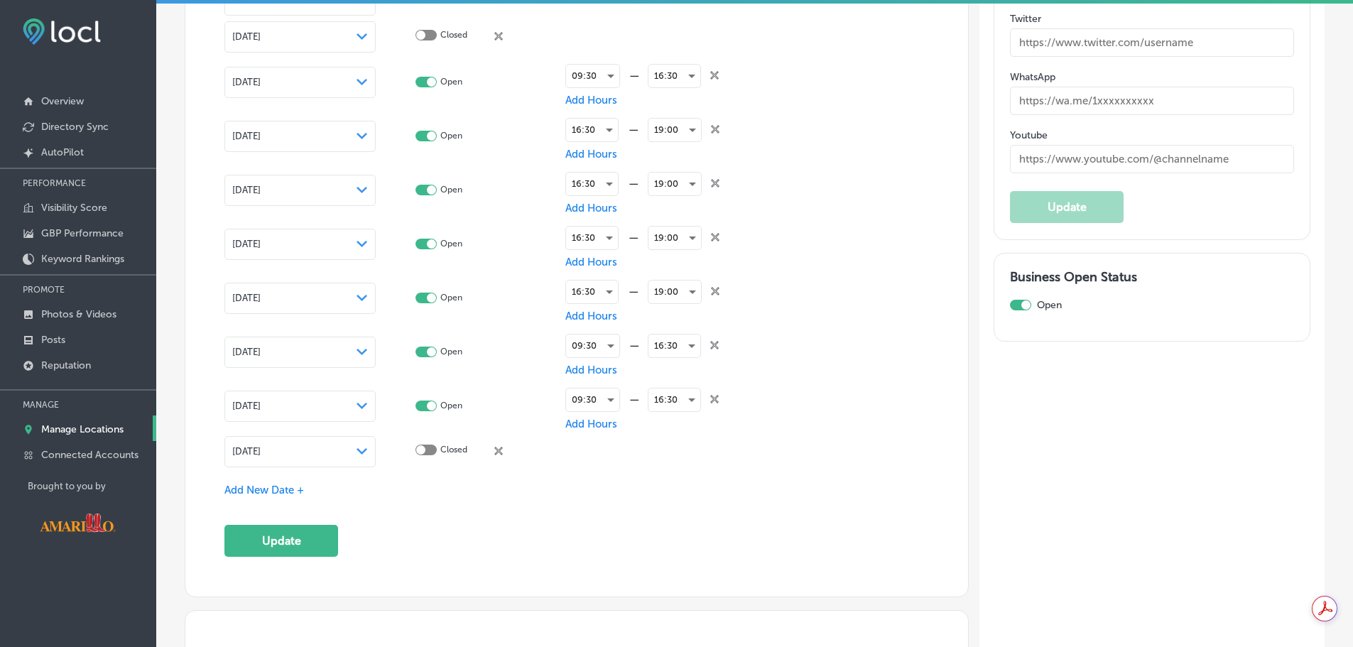
click at [423, 445] on div at bounding box center [420, 449] width 9 height 9
checkbox input "true"
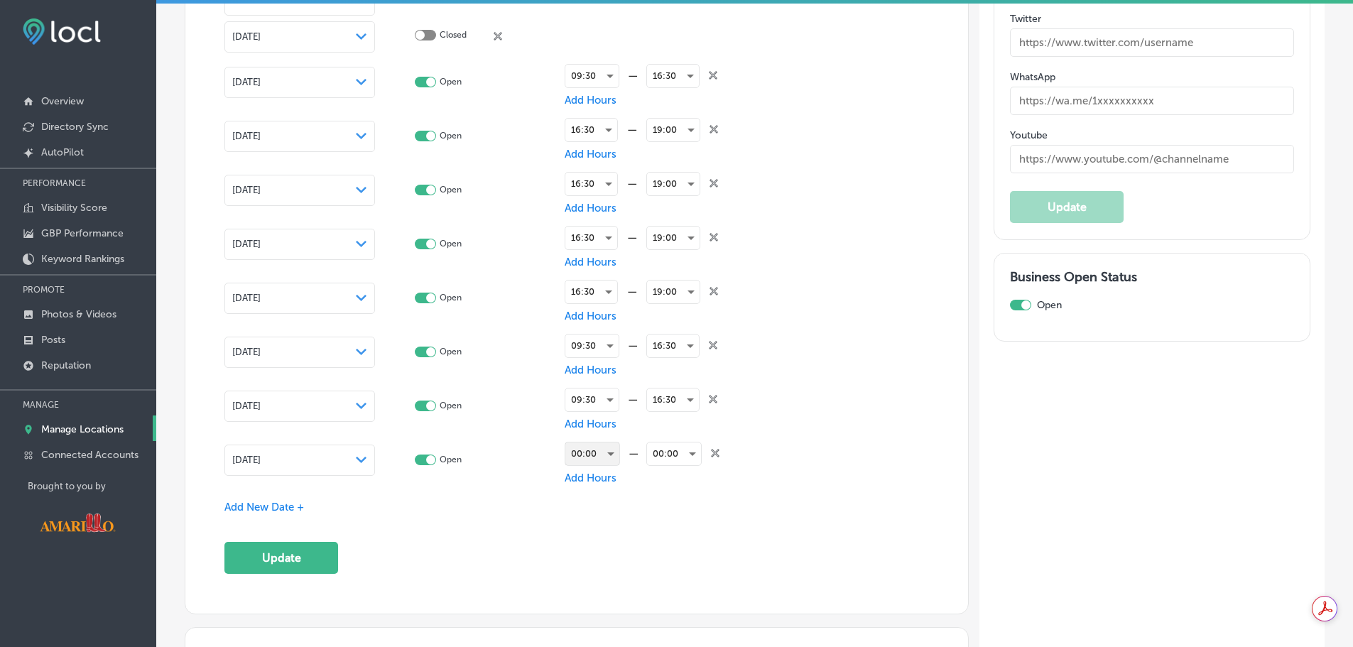
click at [590, 447] on div "00:00" at bounding box center [592, 453] width 54 height 23
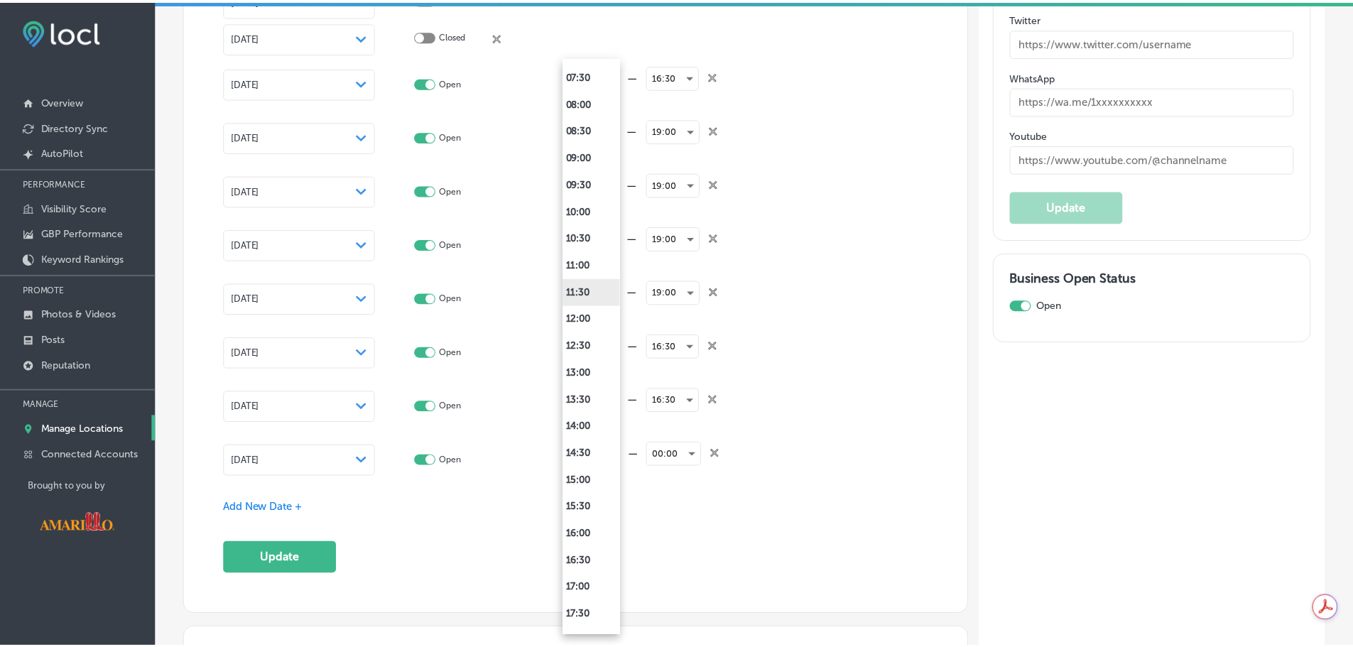
scroll to position [497, 0]
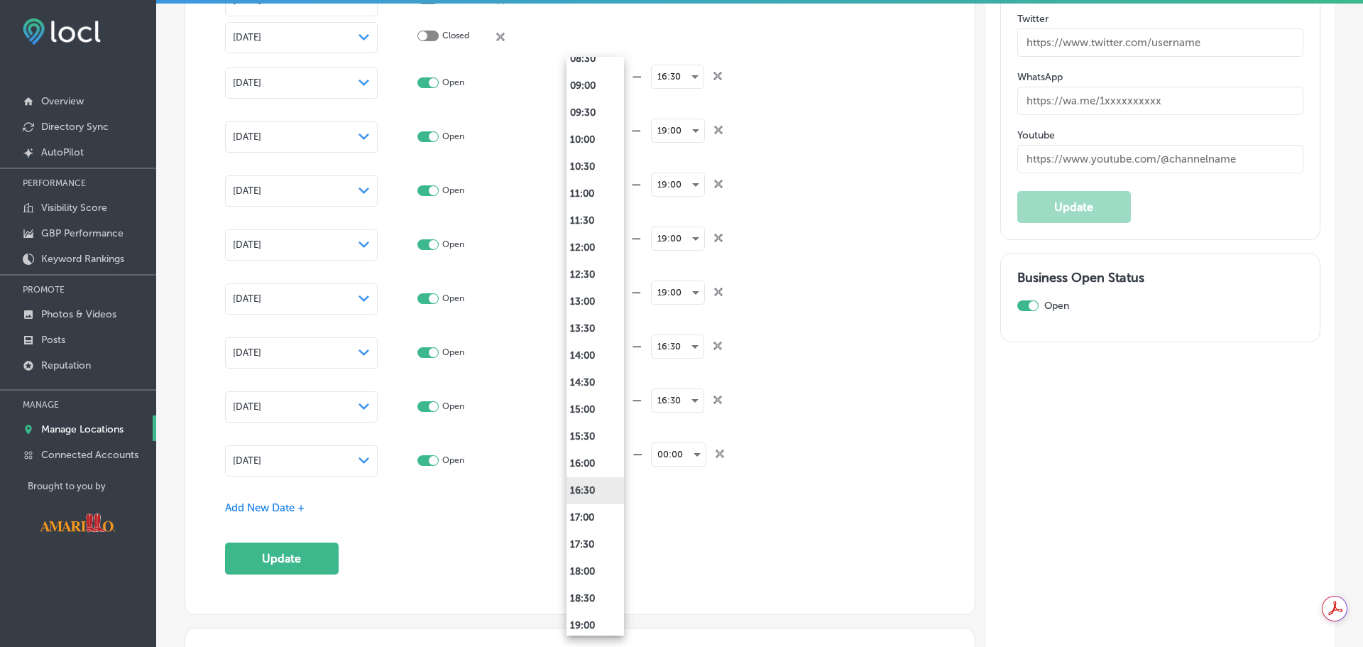
click at [594, 485] on li "16:30" at bounding box center [596, 490] width 58 height 27
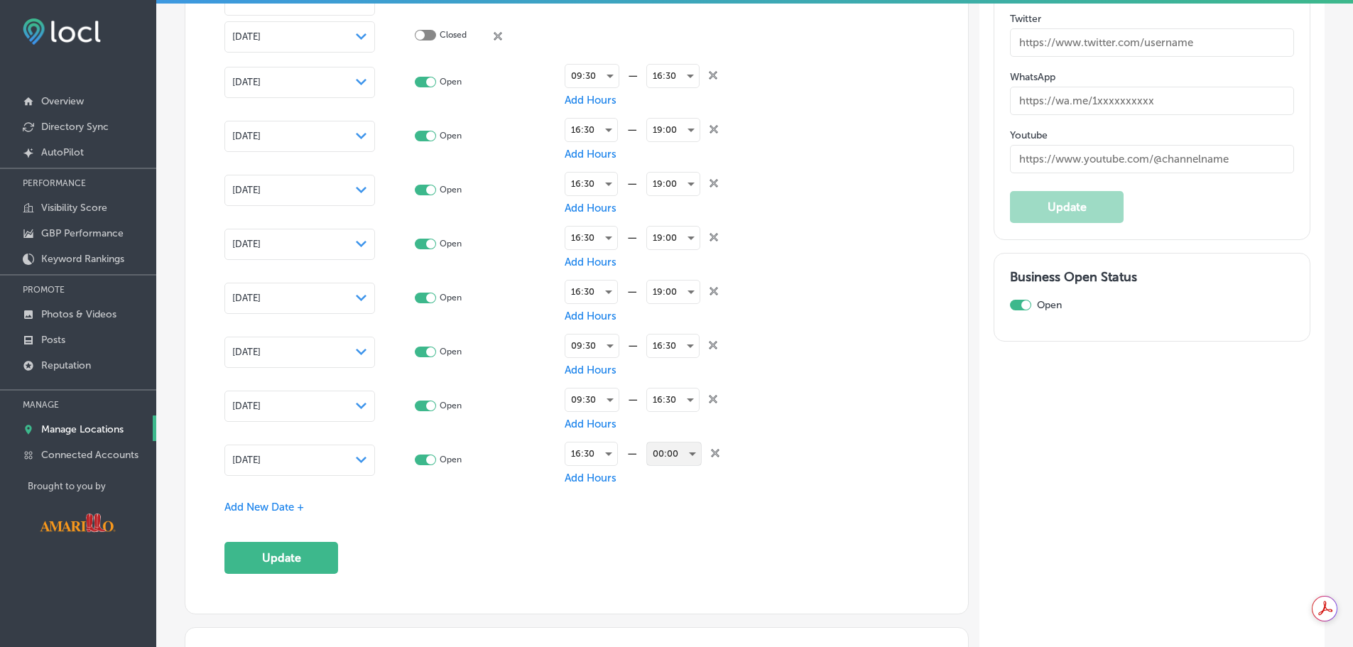
click at [671, 454] on div "00:00" at bounding box center [674, 453] width 54 height 23
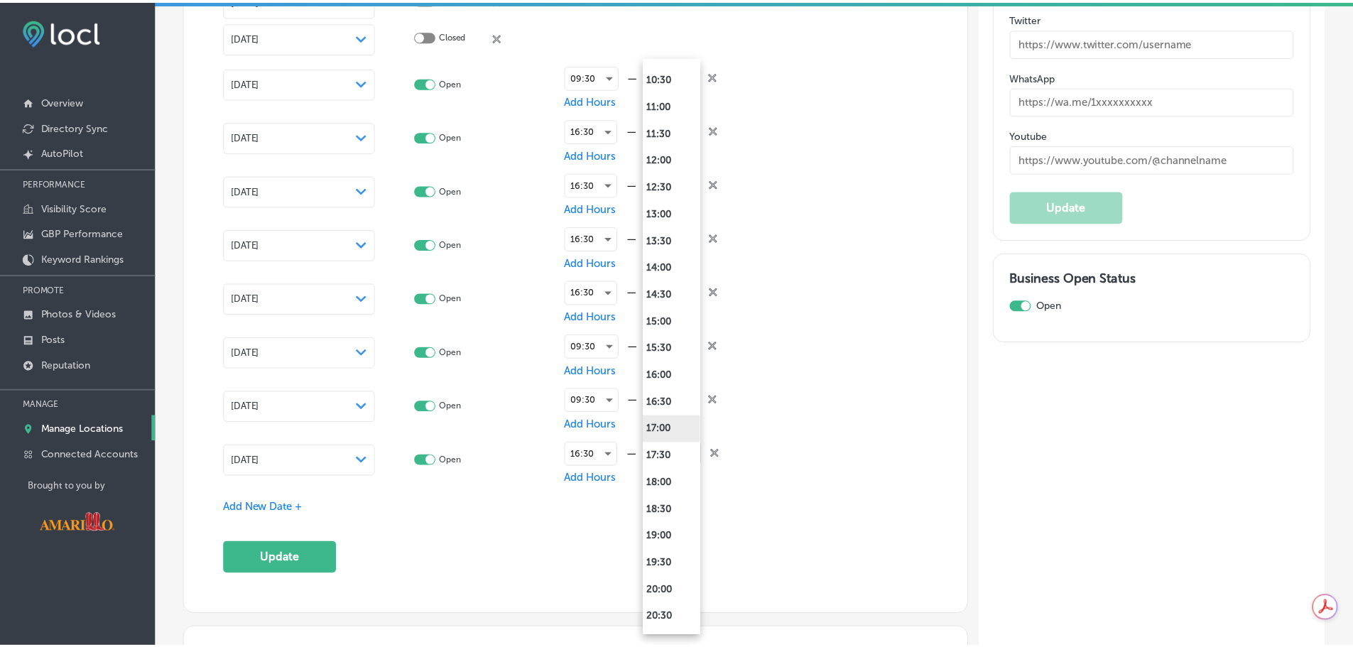
scroll to position [639, 0]
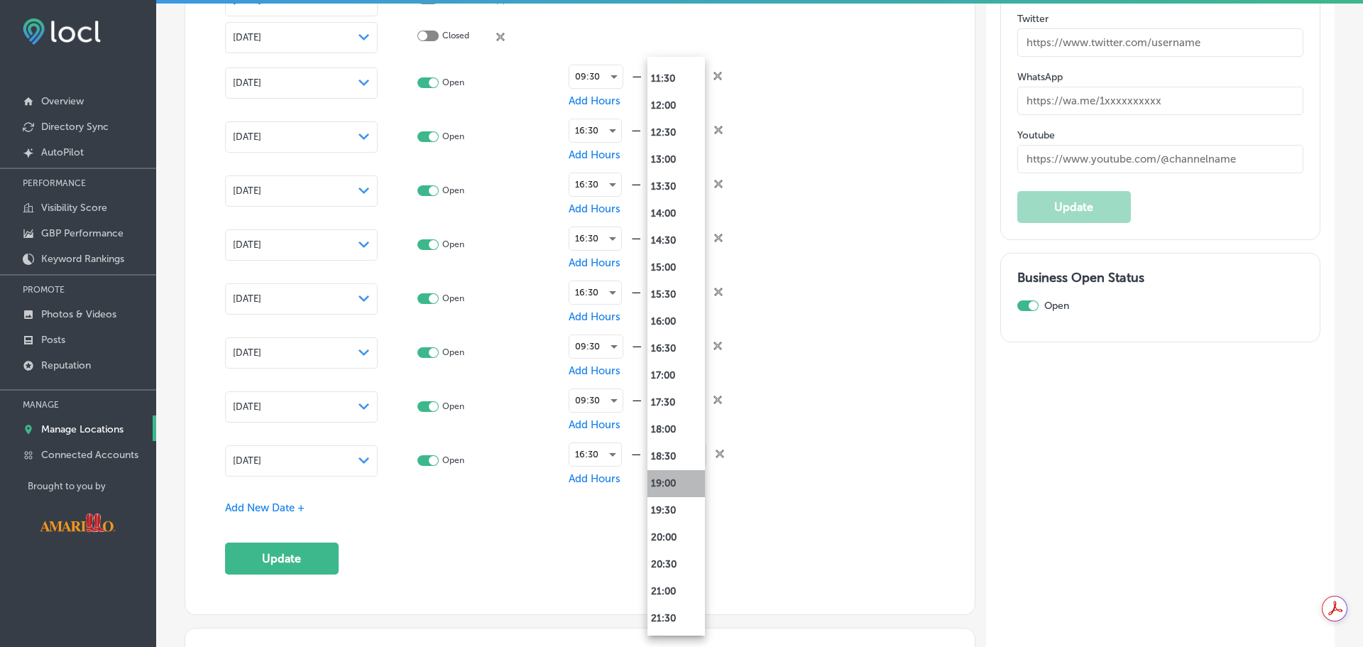
click at [677, 483] on li "19:00" at bounding box center [677, 483] width 58 height 27
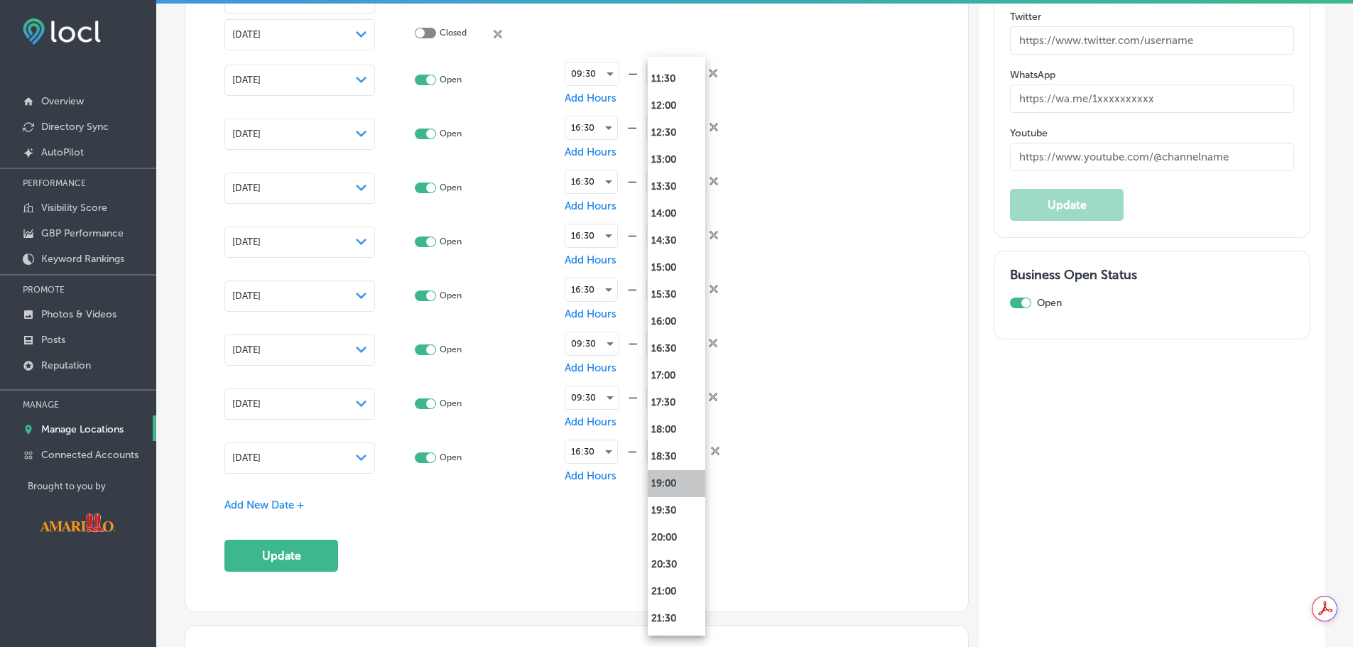
scroll to position [2485, 0]
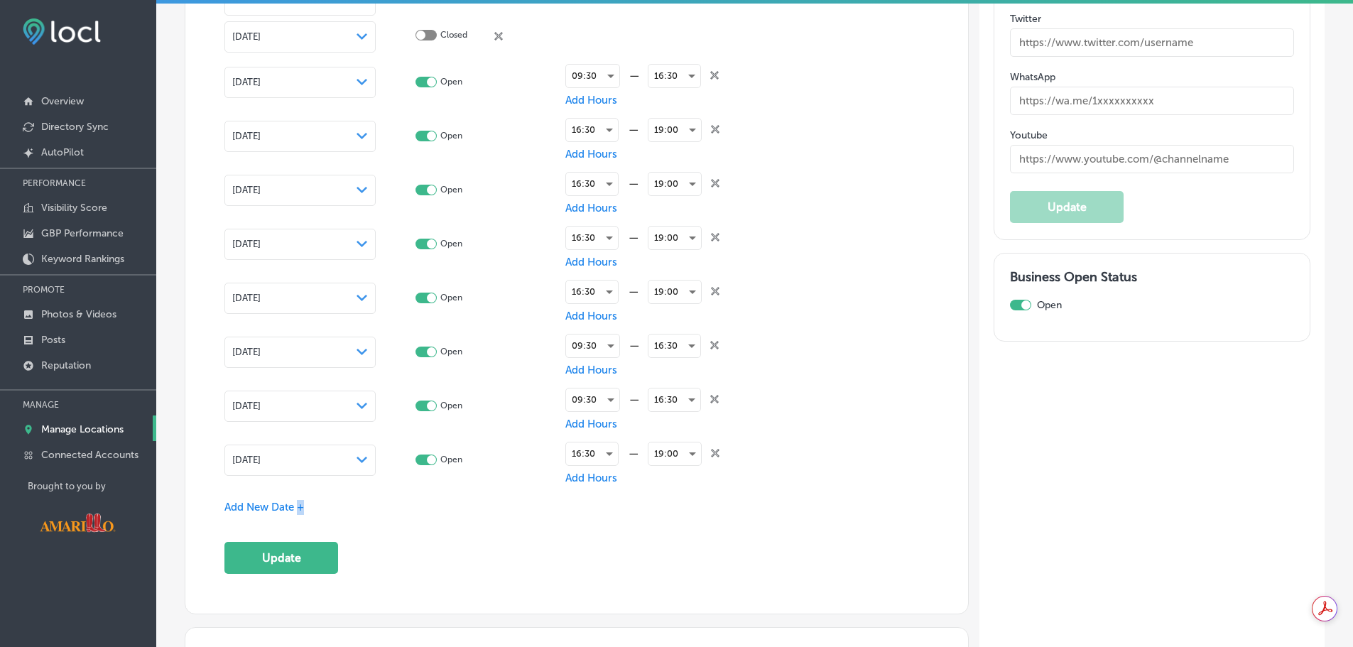
click at [301, 511] on div "Add New Date +" at bounding box center [576, 507] width 704 height 15
click at [273, 507] on span "Add New Date +" at bounding box center [264, 507] width 80 height 13
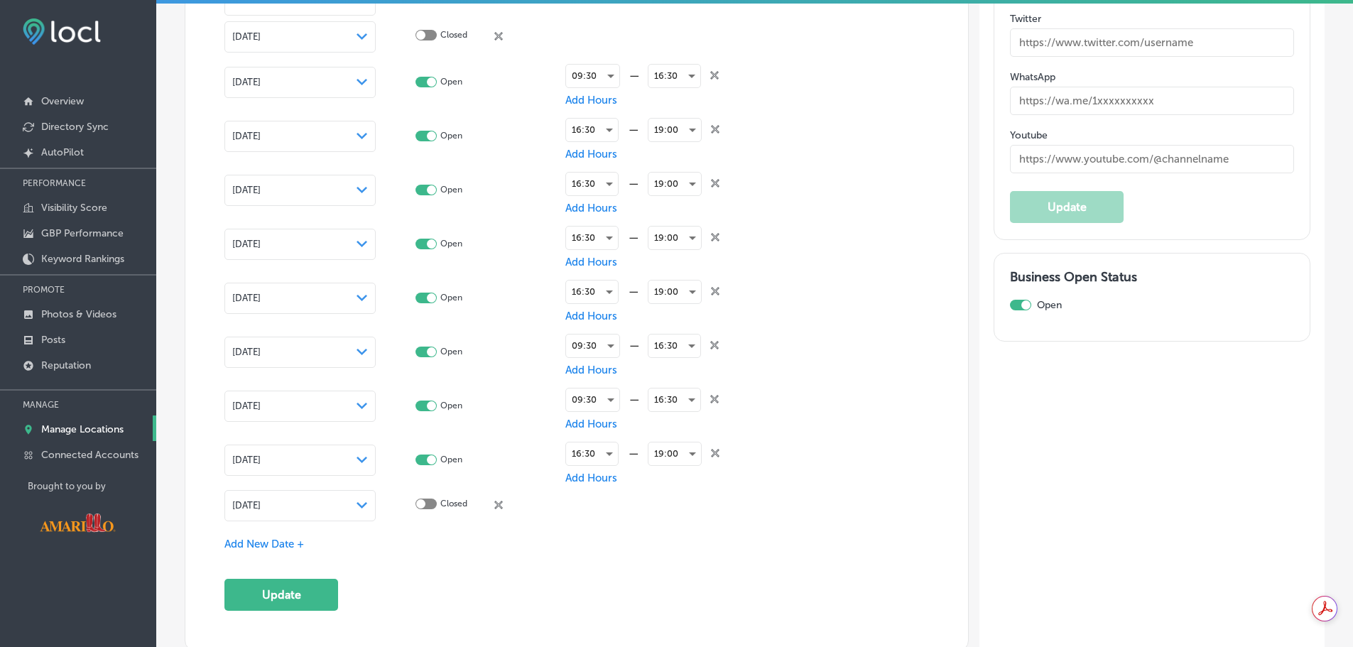
click at [348, 511] on div "[DATE] Path Created with Sketch." at bounding box center [299, 505] width 151 height 31
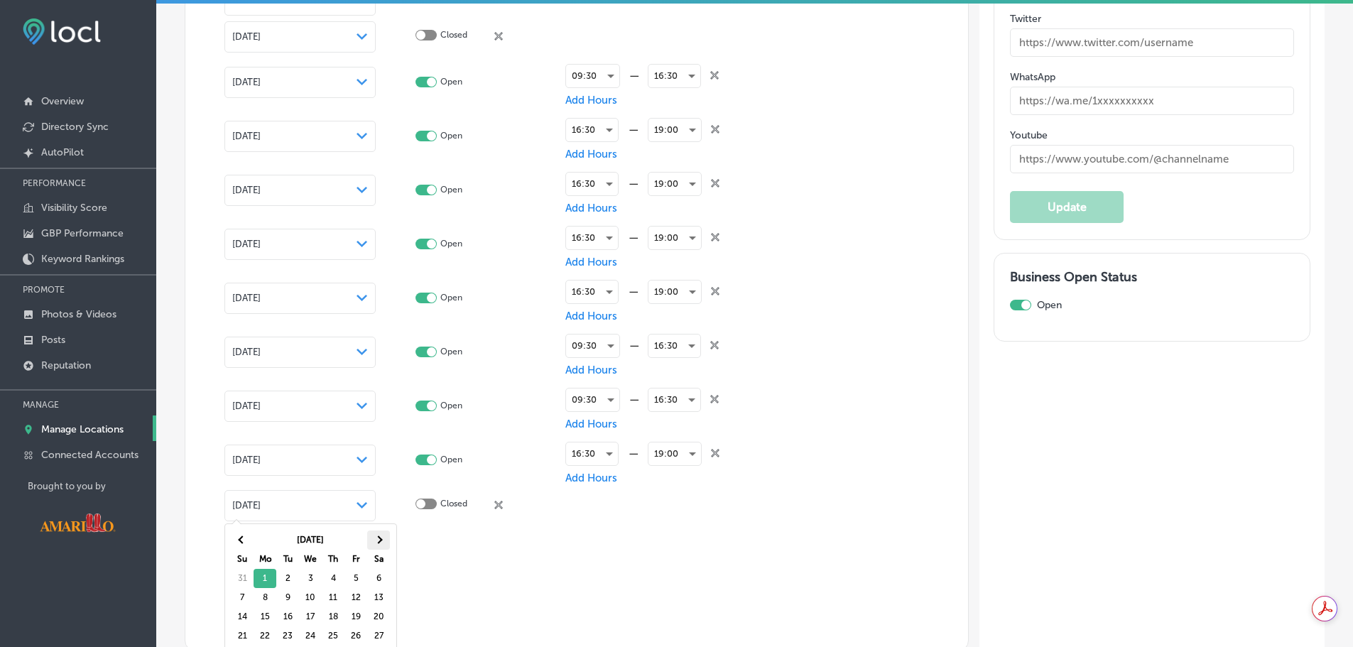
click at [380, 540] on span at bounding box center [378, 540] width 8 height 8
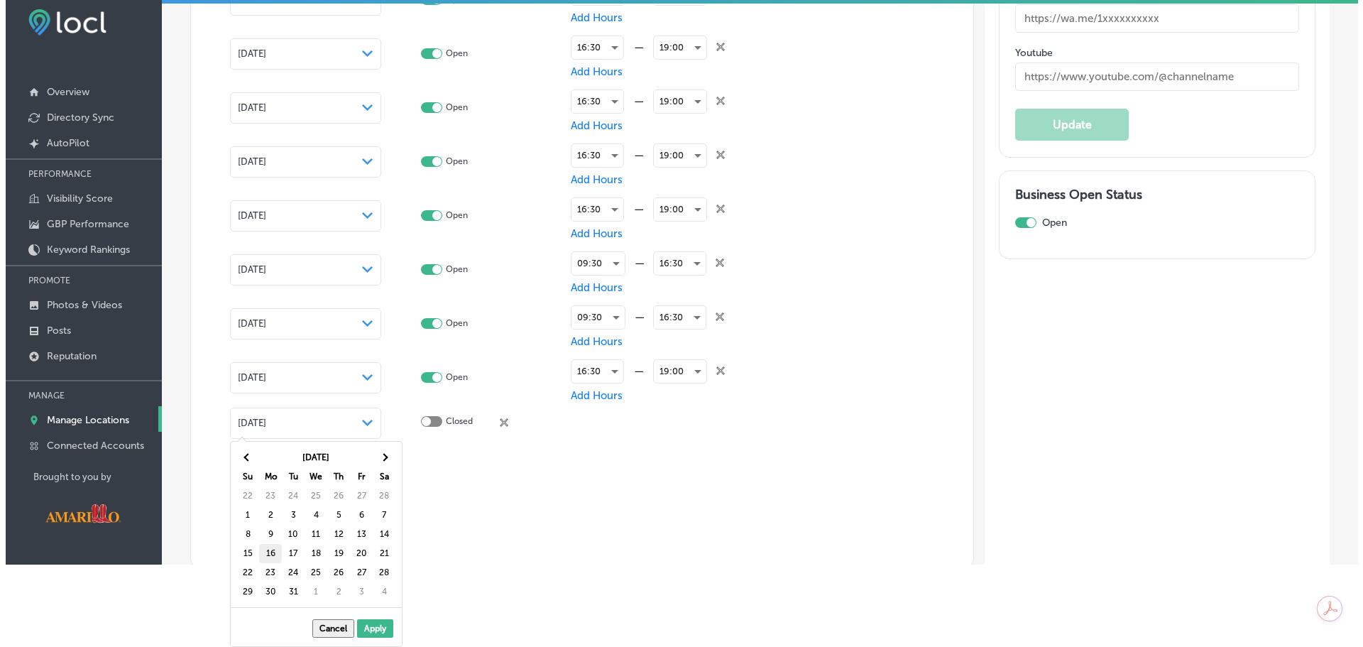
scroll to position [4, 0]
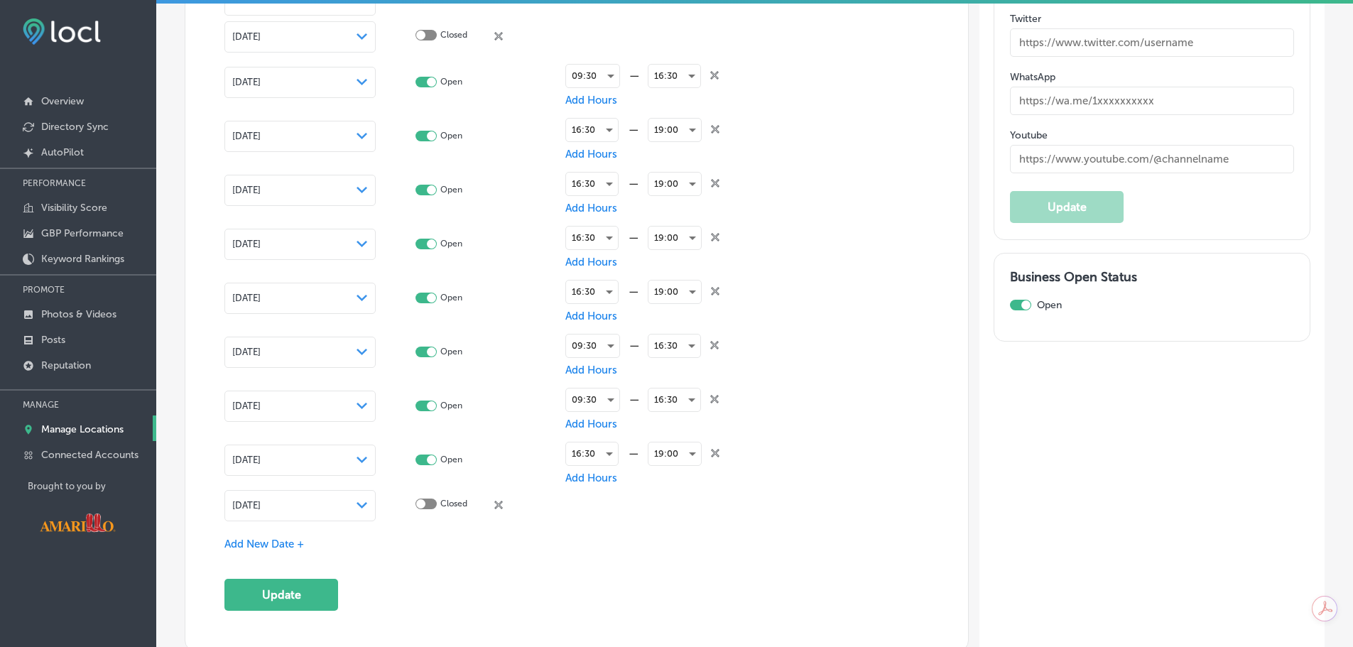
click at [423, 507] on div at bounding box center [425, 504] width 21 height 13
click at [426, 503] on div at bounding box center [425, 503] width 21 height 11
checkbox input "true"
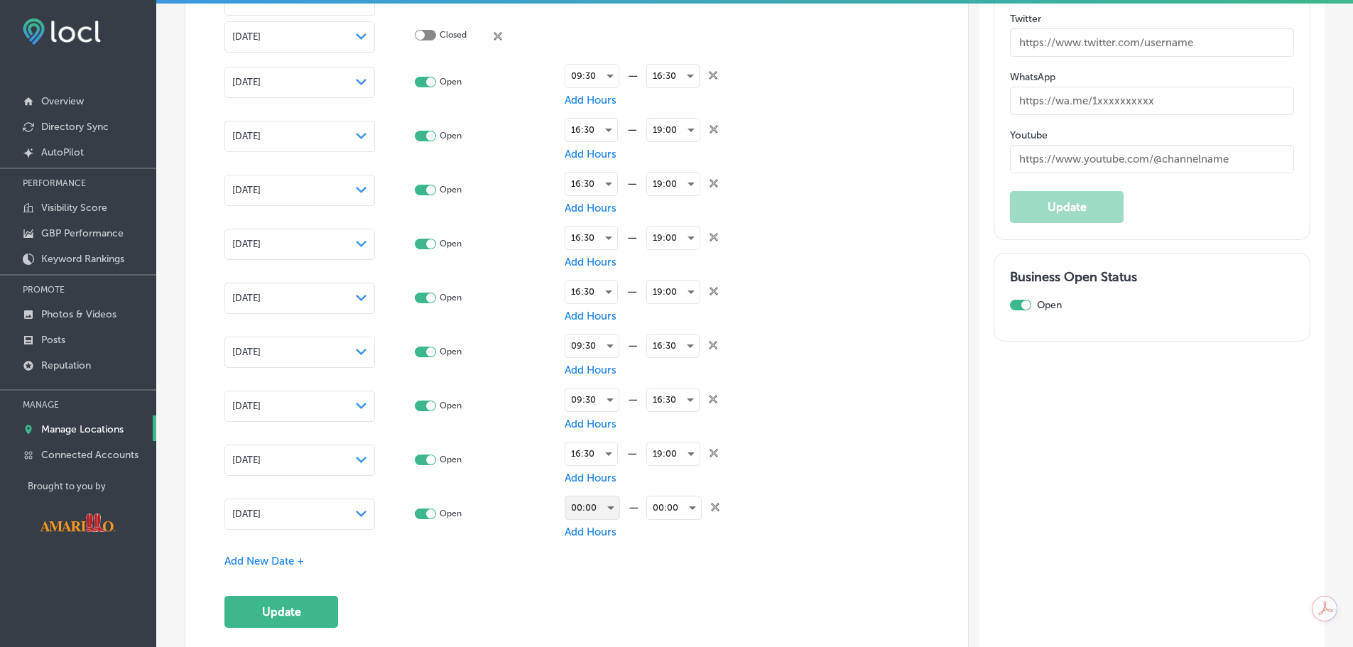
click at [599, 512] on div "00:00" at bounding box center [592, 507] width 54 height 23
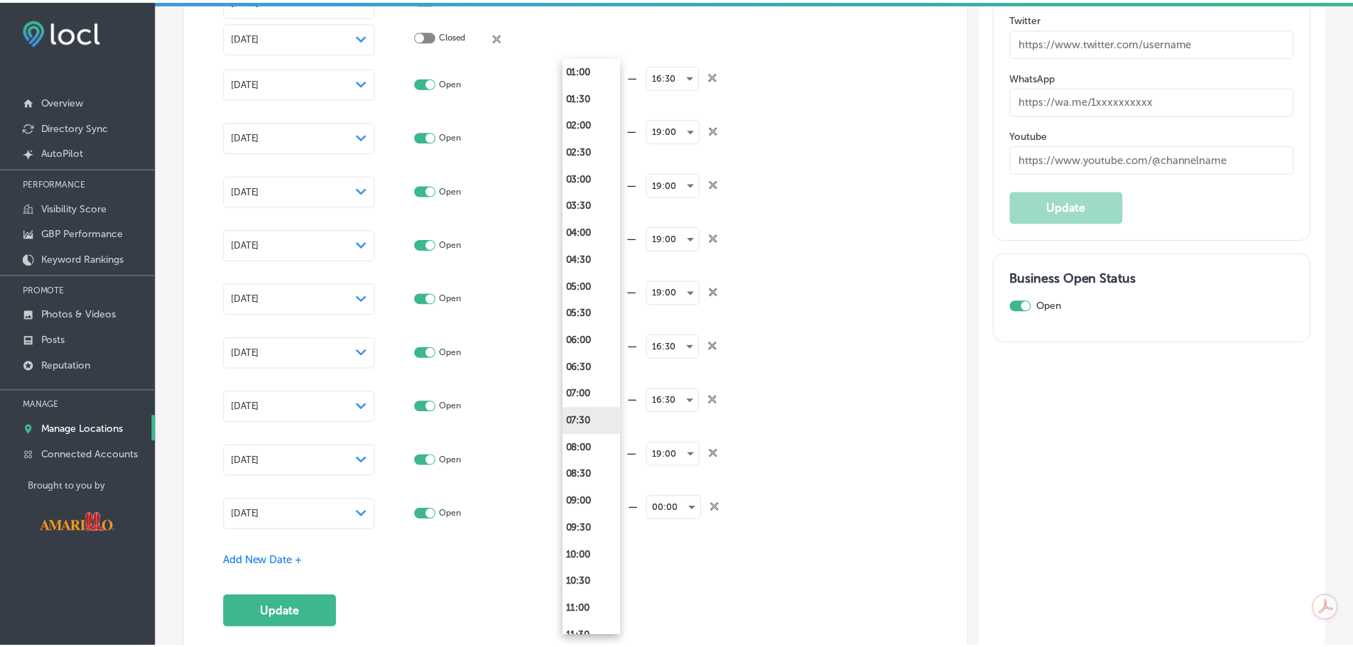
scroll to position [284, 0]
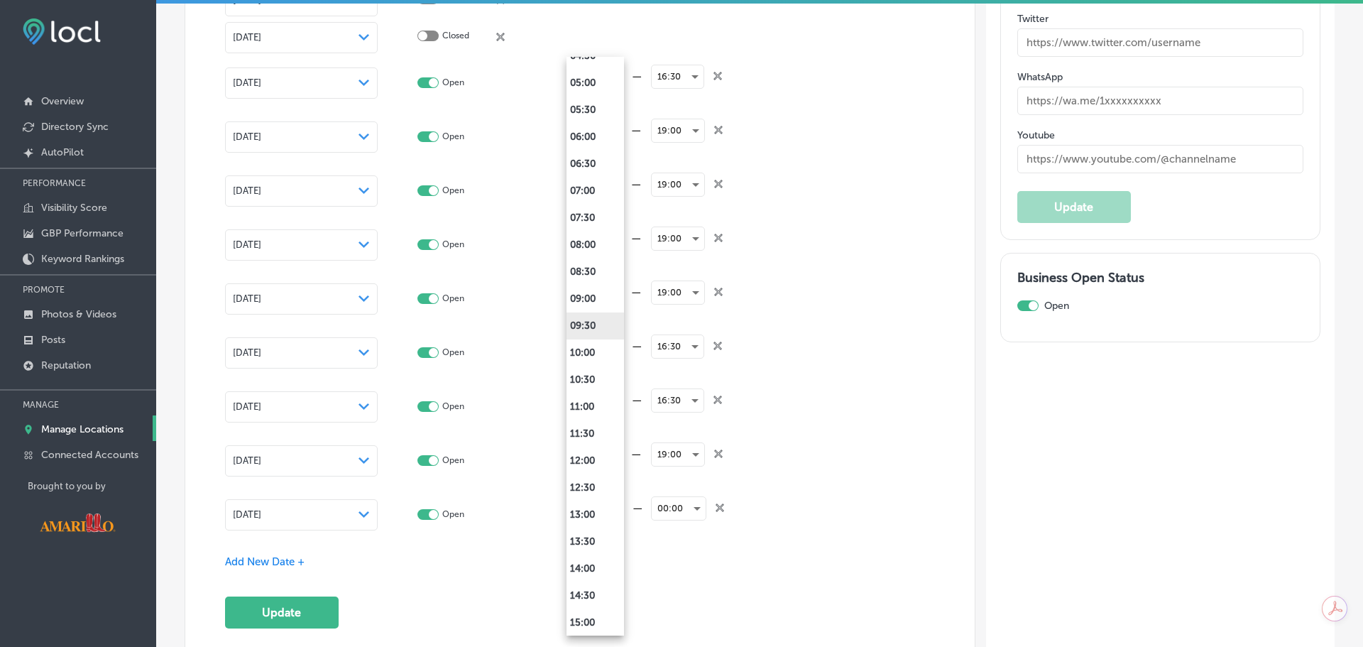
click at [599, 326] on li "09:30" at bounding box center [596, 325] width 58 height 27
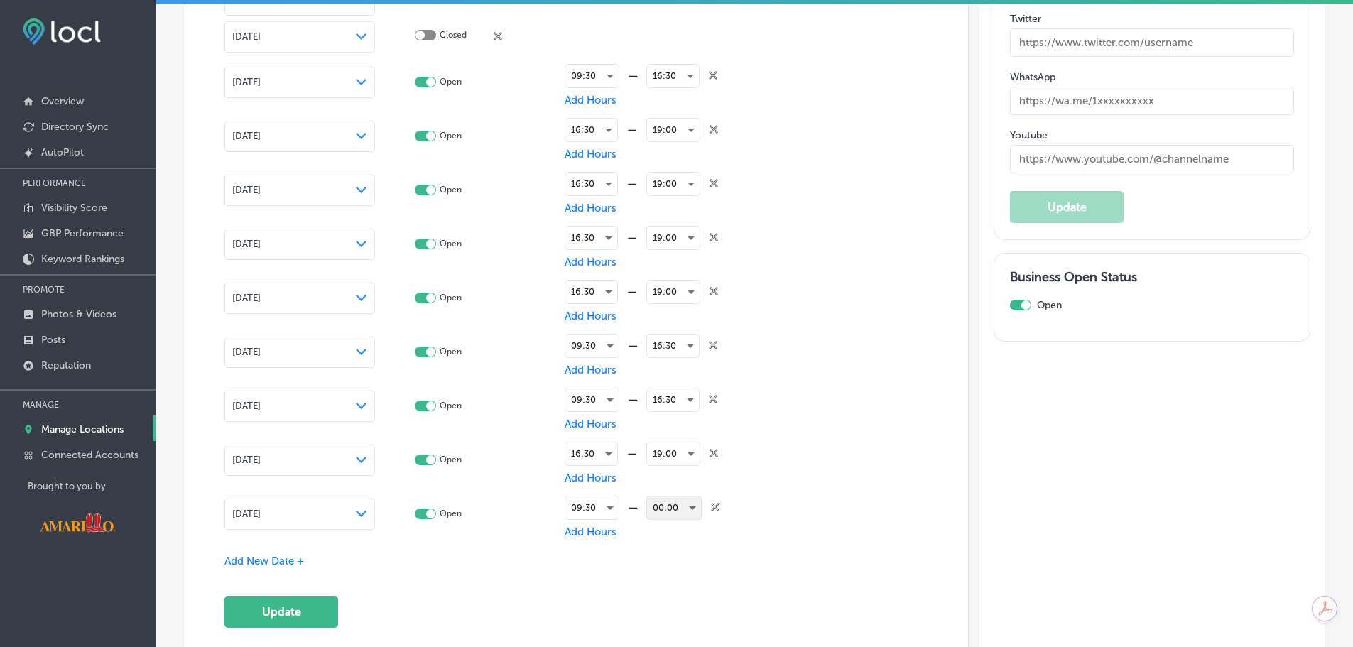
click at [675, 505] on div "00:00" at bounding box center [674, 507] width 54 height 23
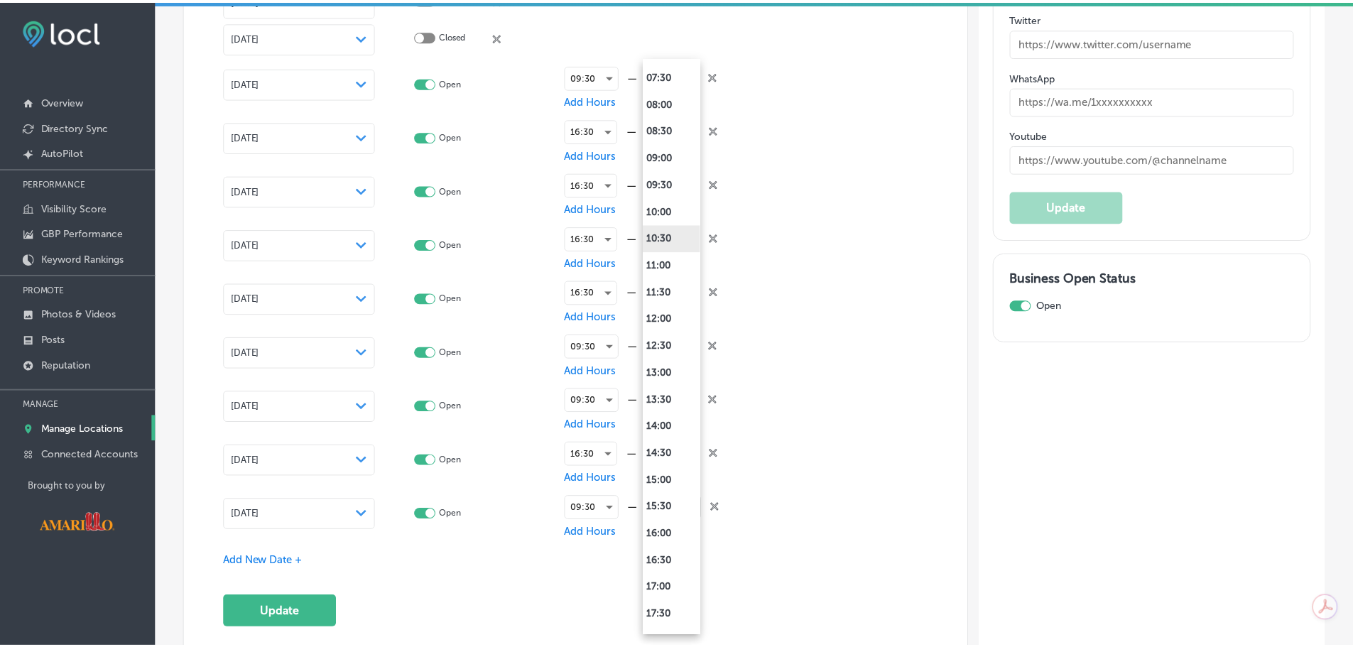
scroll to position [497, 0]
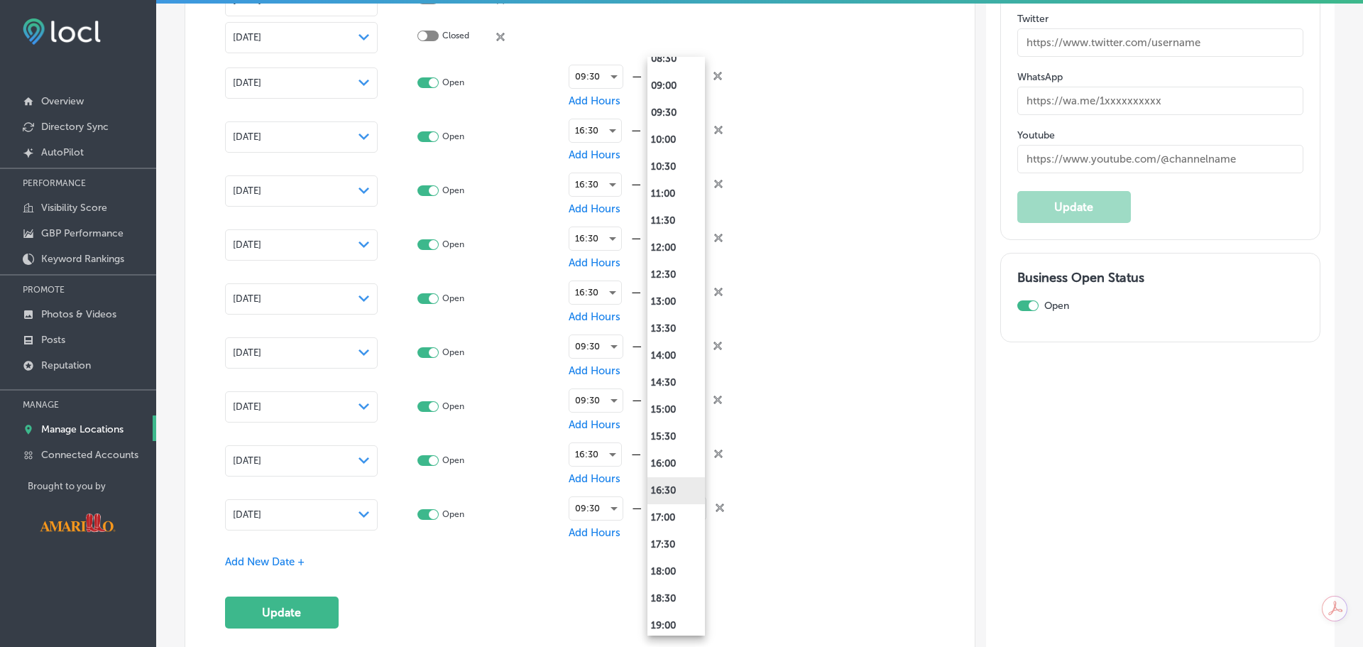
click at [677, 489] on li "16:30" at bounding box center [677, 490] width 58 height 27
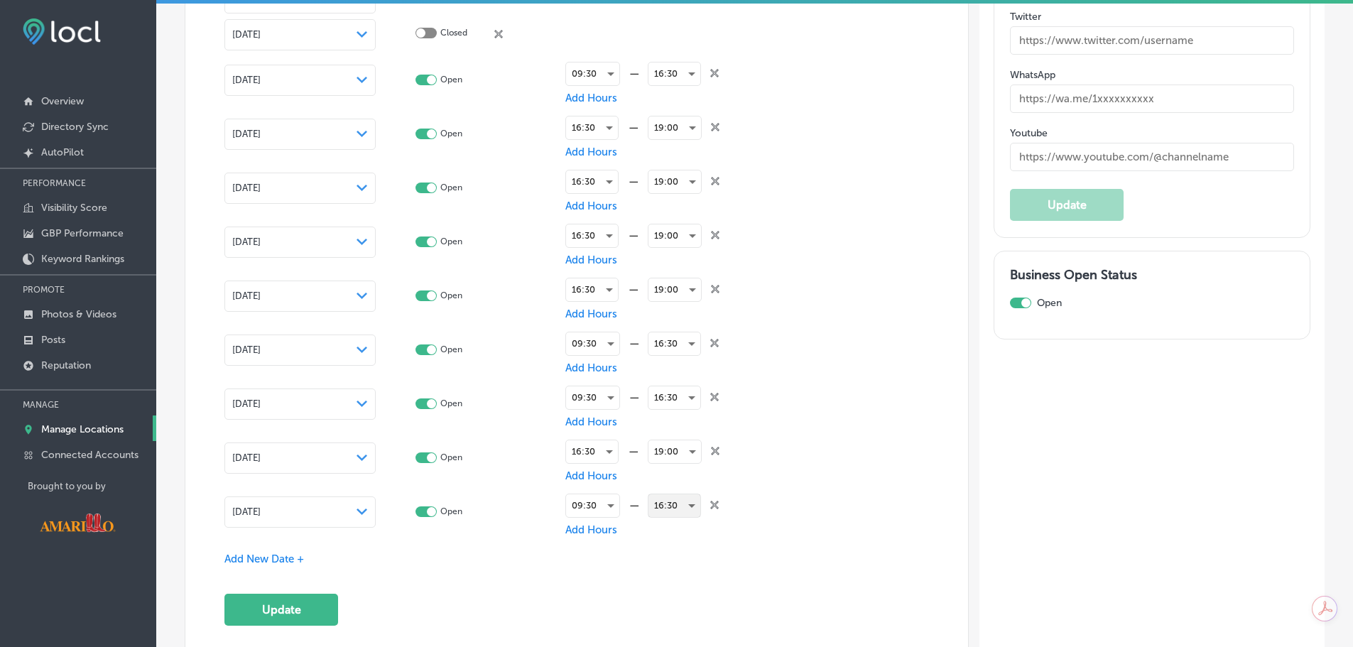
scroll to position [2485, 0]
click at [279, 554] on div "Add New Date +" at bounding box center [576, 561] width 704 height 15
click at [280, 557] on span "Add New Date +" at bounding box center [264, 561] width 80 height 13
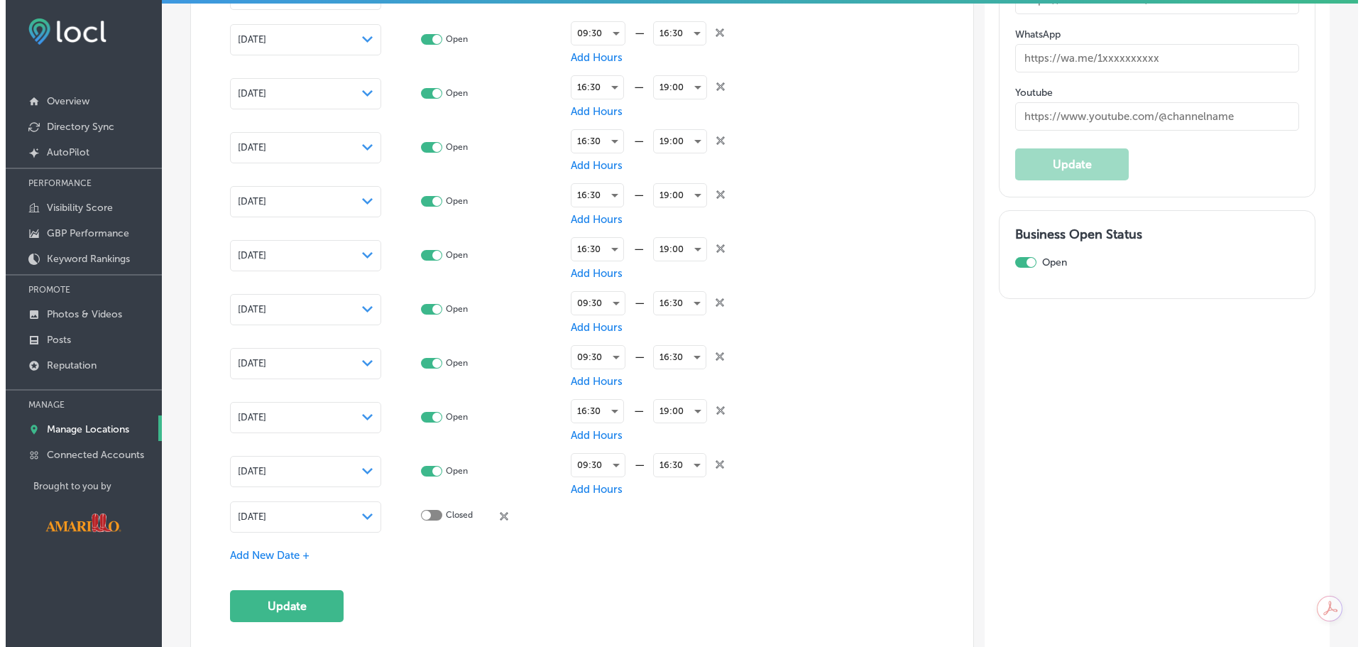
scroll to position [2627, 0]
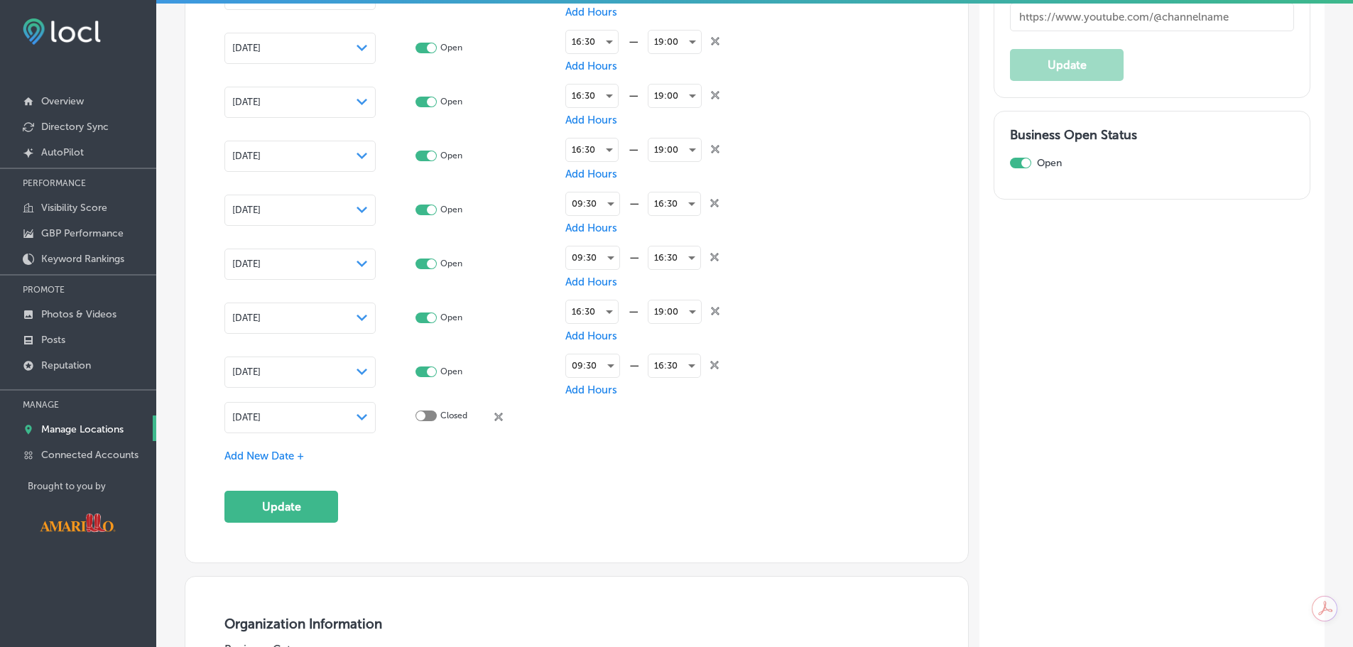
click at [335, 423] on div "[DATE] Path Created with Sketch." at bounding box center [299, 417] width 151 height 31
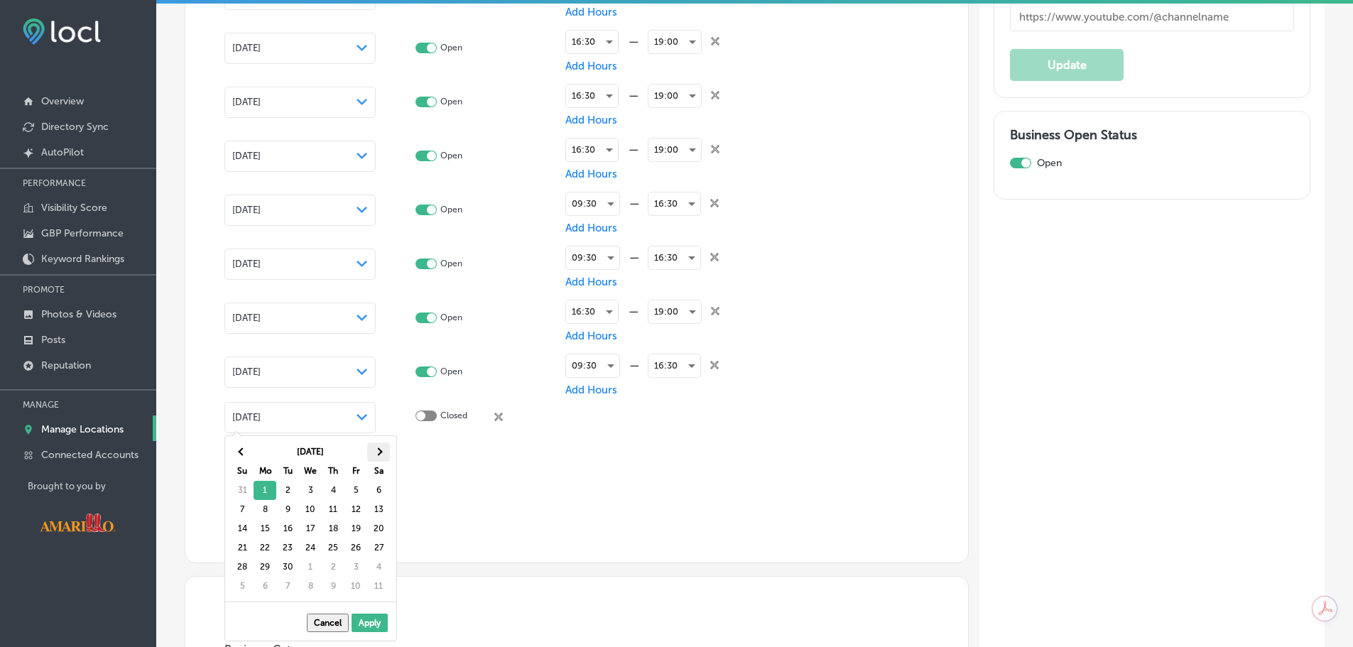
click at [374, 449] on th at bounding box center [378, 451] width 23 height 19
click at [379, 453] on span at bounding box center [378, 452] width 8 height 8
click at [383, 454] on th at bounding box center [378, 451] width 23 height 19
click at [381, 454] on th at bounding box center [378, 451] width 23 height 19
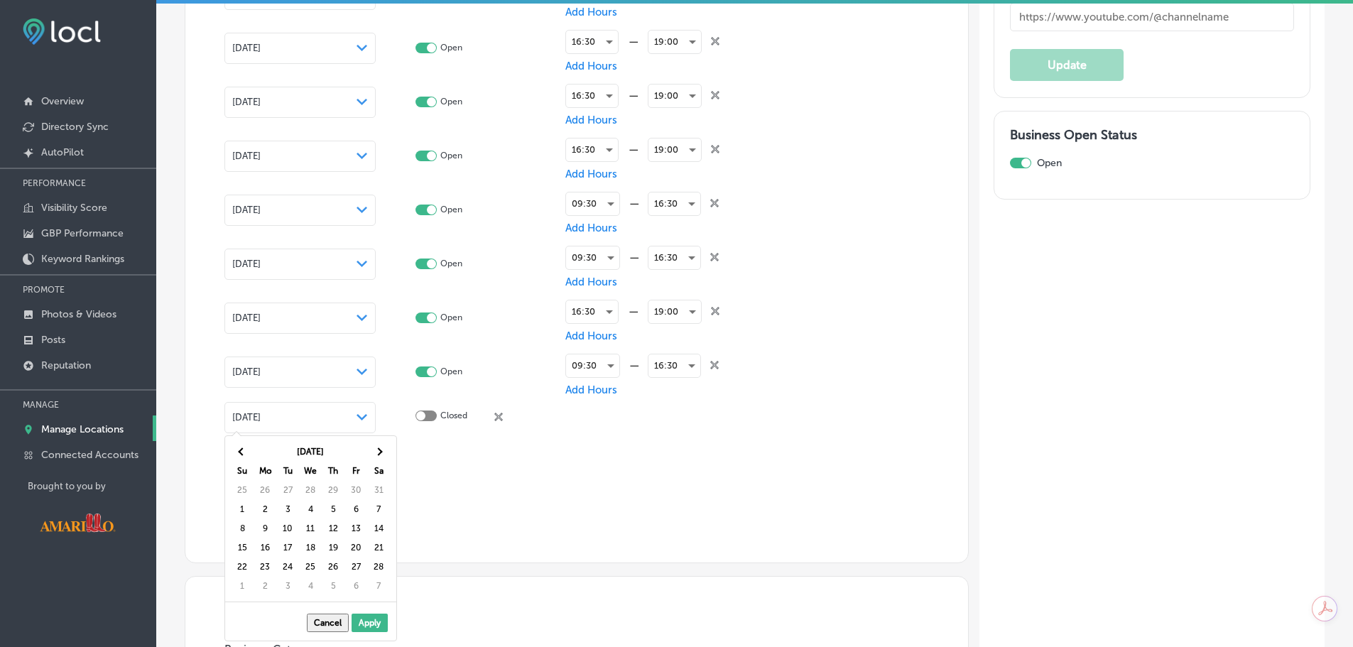
click at [381, 454] on th at bounding box center [378, 451] width 23 height 19
drag, startPoint x: 358, startPoint y: 491, endPoint x: 367, endPoint y: 488, distance: 9.9
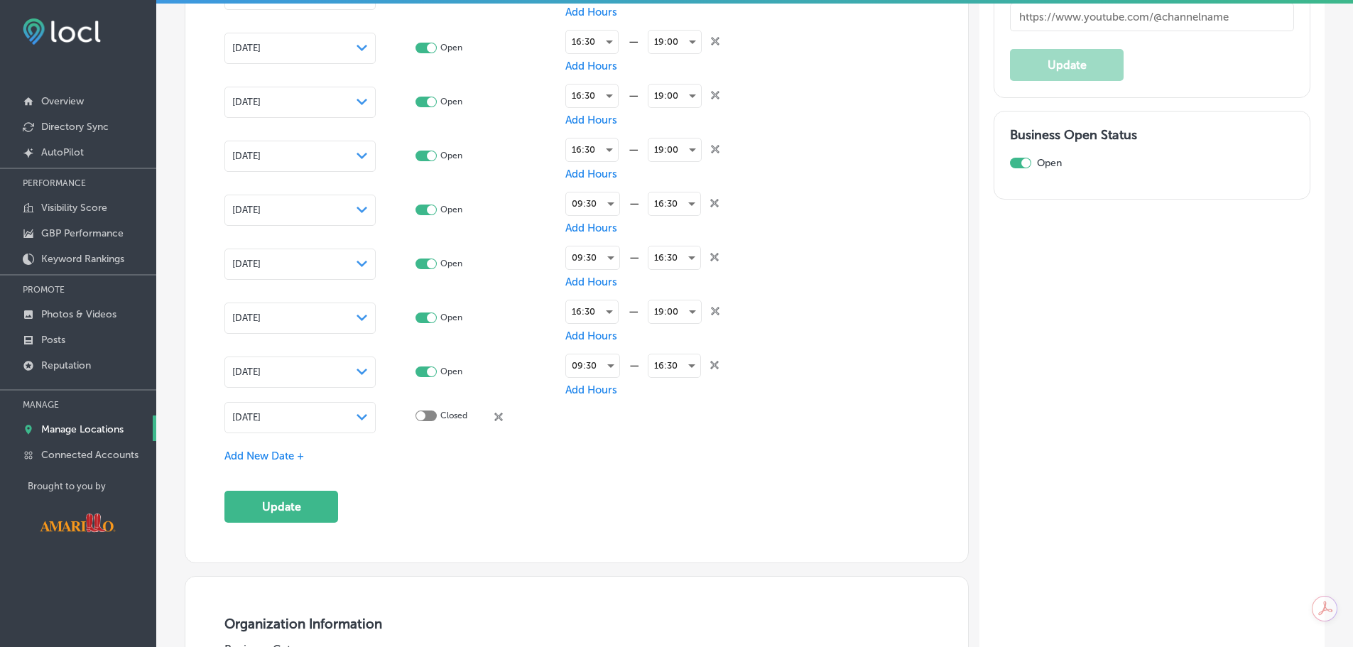
click at [428, 412] on div at bounding box center [425, 415] width 21 height 11
checkbox input "true"
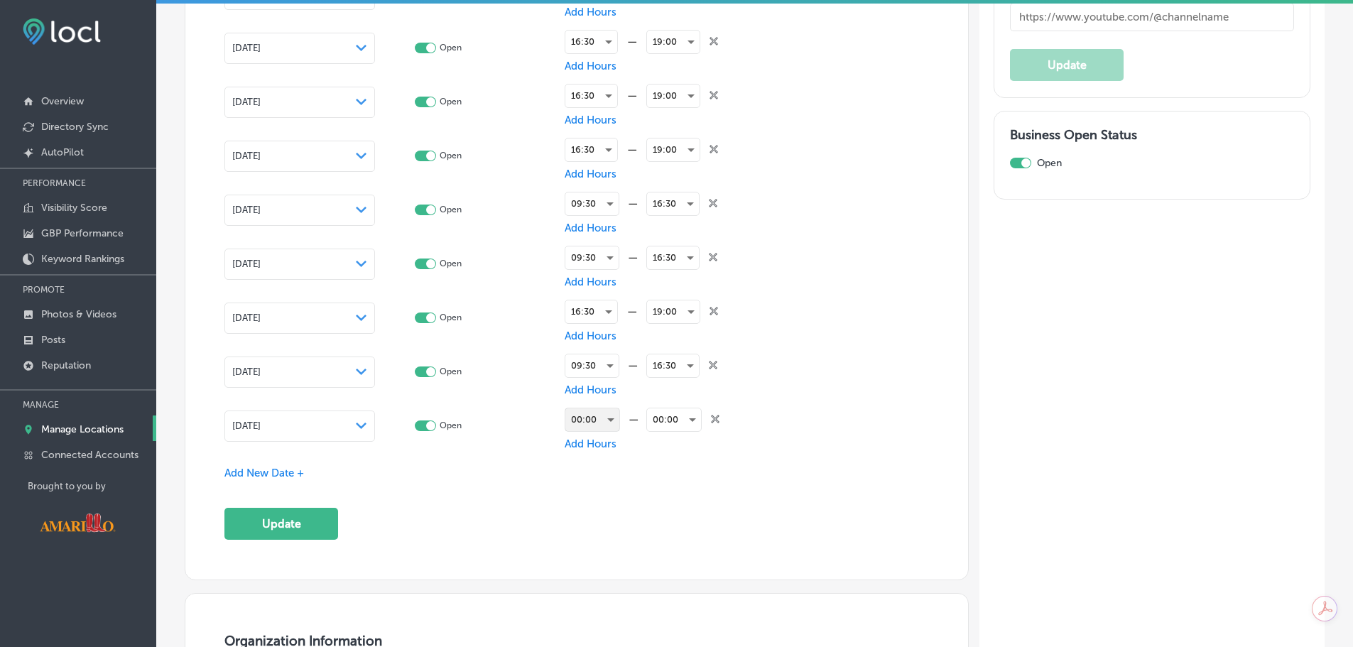
click at [595, 417] on div "00:00" at bounding box center [592, 419] width 54 height 23
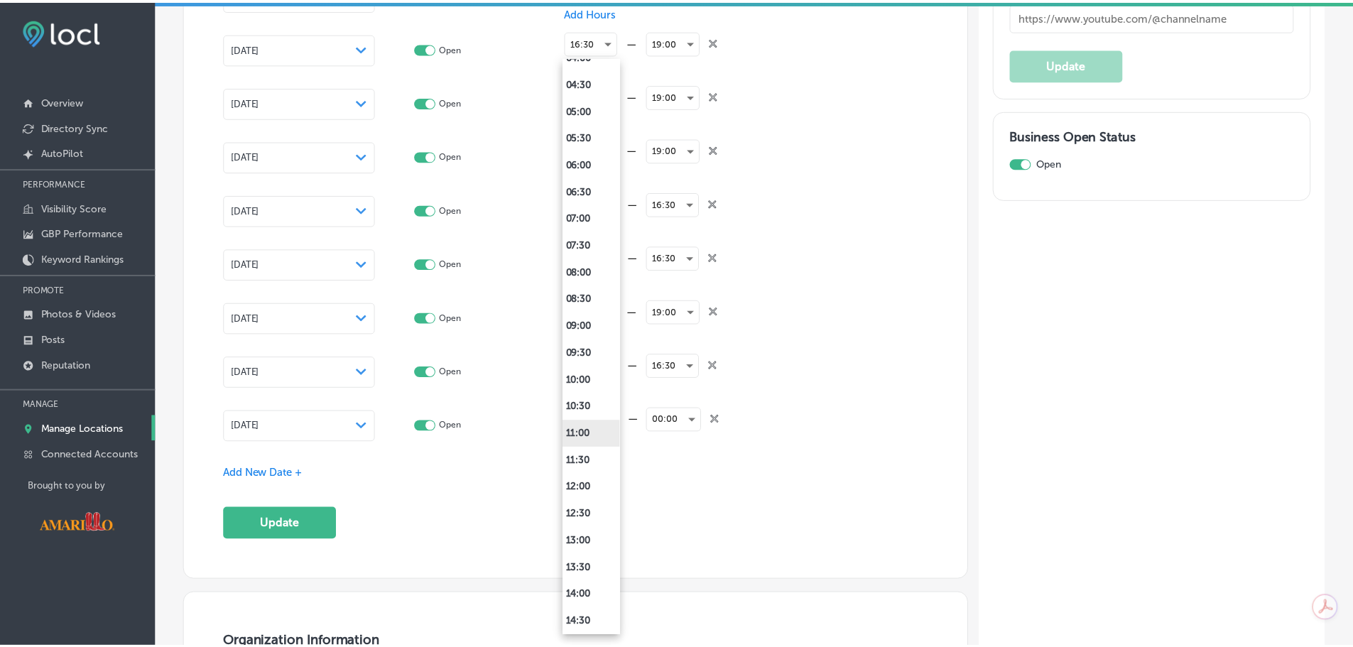
scroll to position [284, 0]
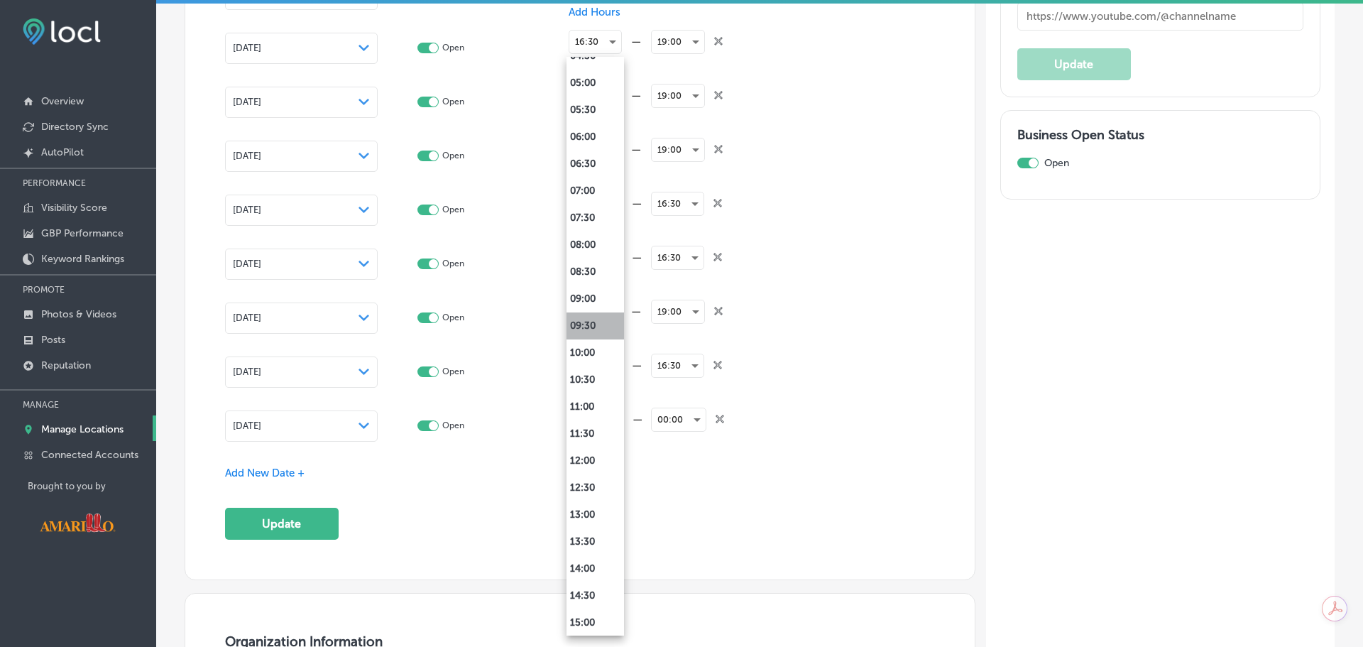
click at [596, 330] on li "09:30" at bounding box center [596, 325] width 58 height 27
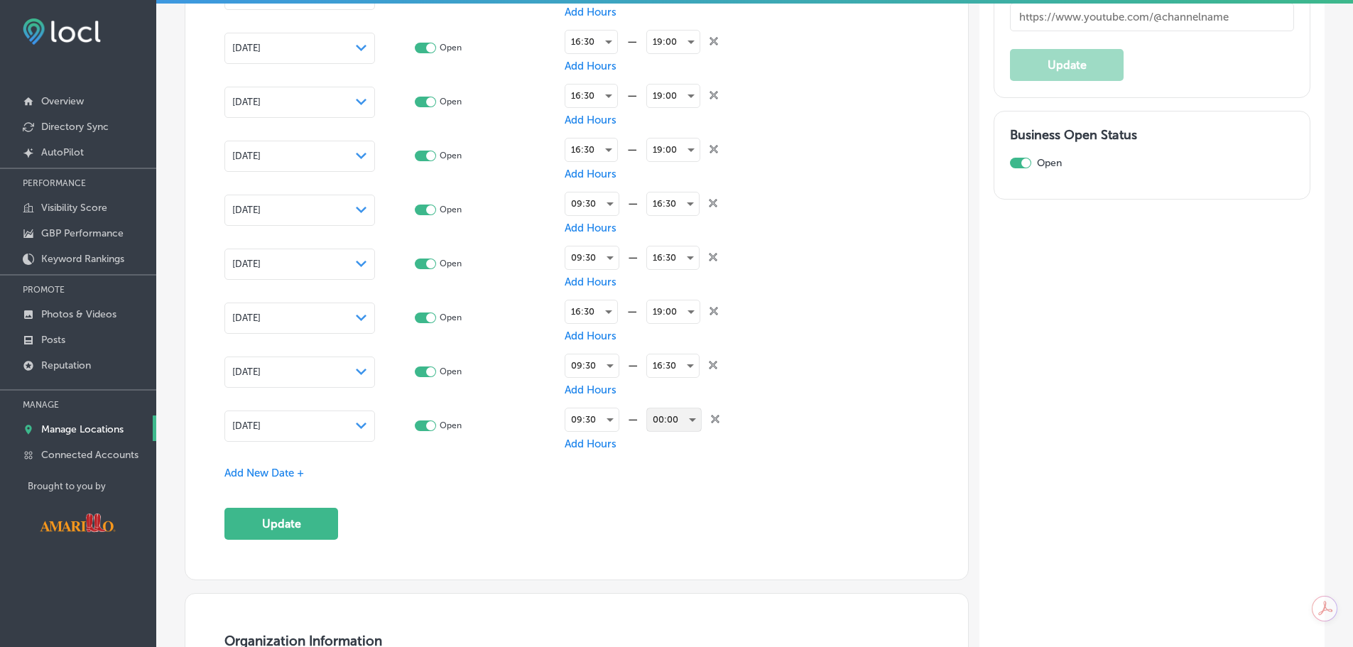
click at [675, 420] on div "00:00" at bounding box center [674, 419] width 54 height 23
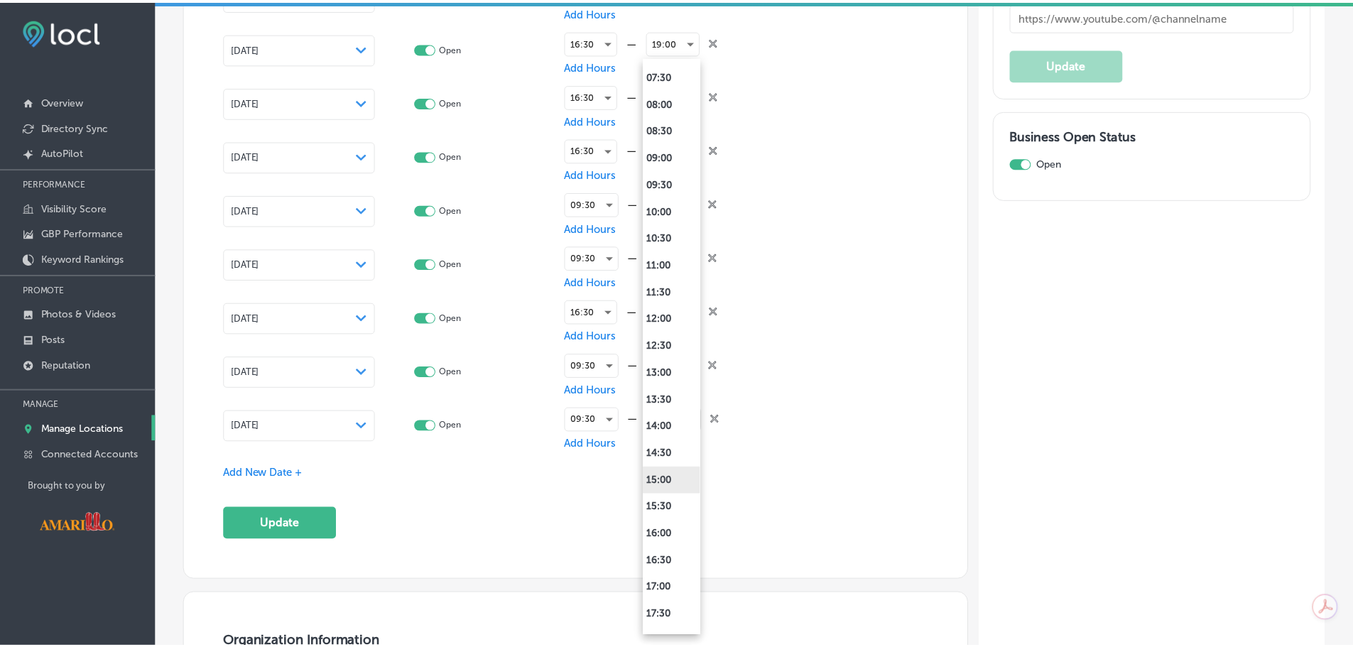
scroll to position [497, 0]
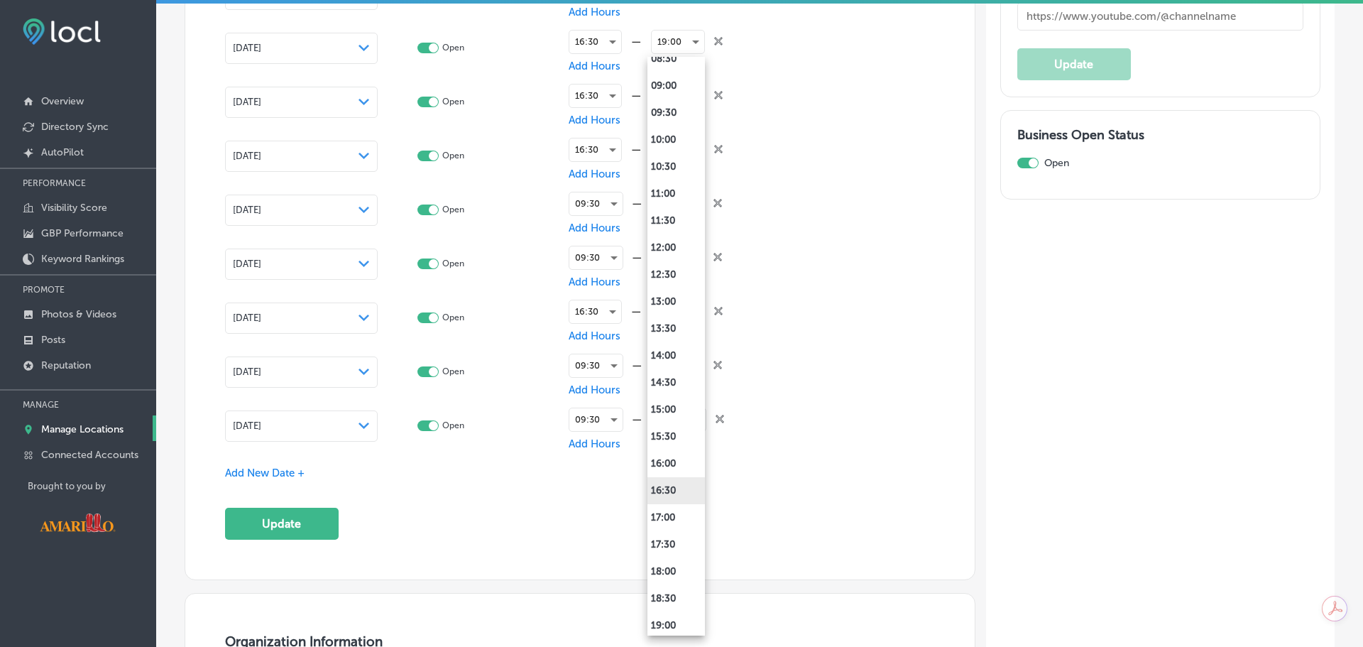
click at [679, 481] on li "16:30" at bounding box center [677, 490] width 58 height 27
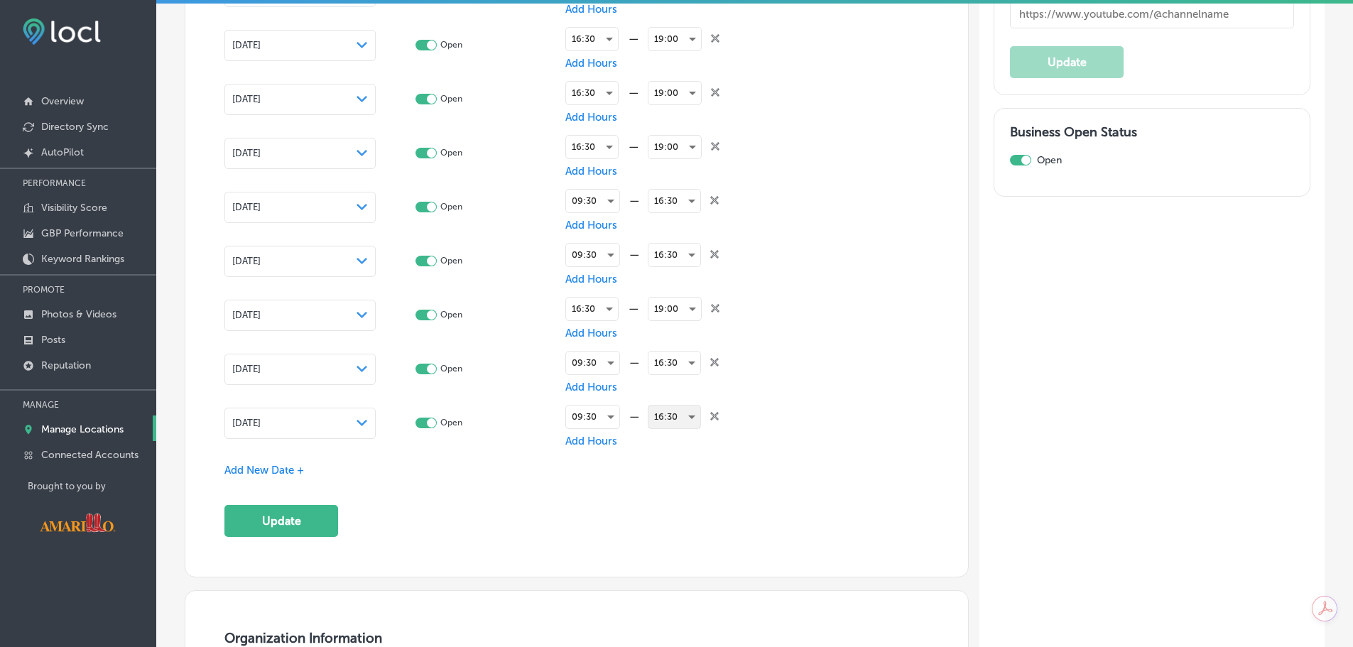
scroll to position [2627, 0]
click at [282, 469] on span "Add New Date +" at bounding box center [264, 473] width 80 height 13
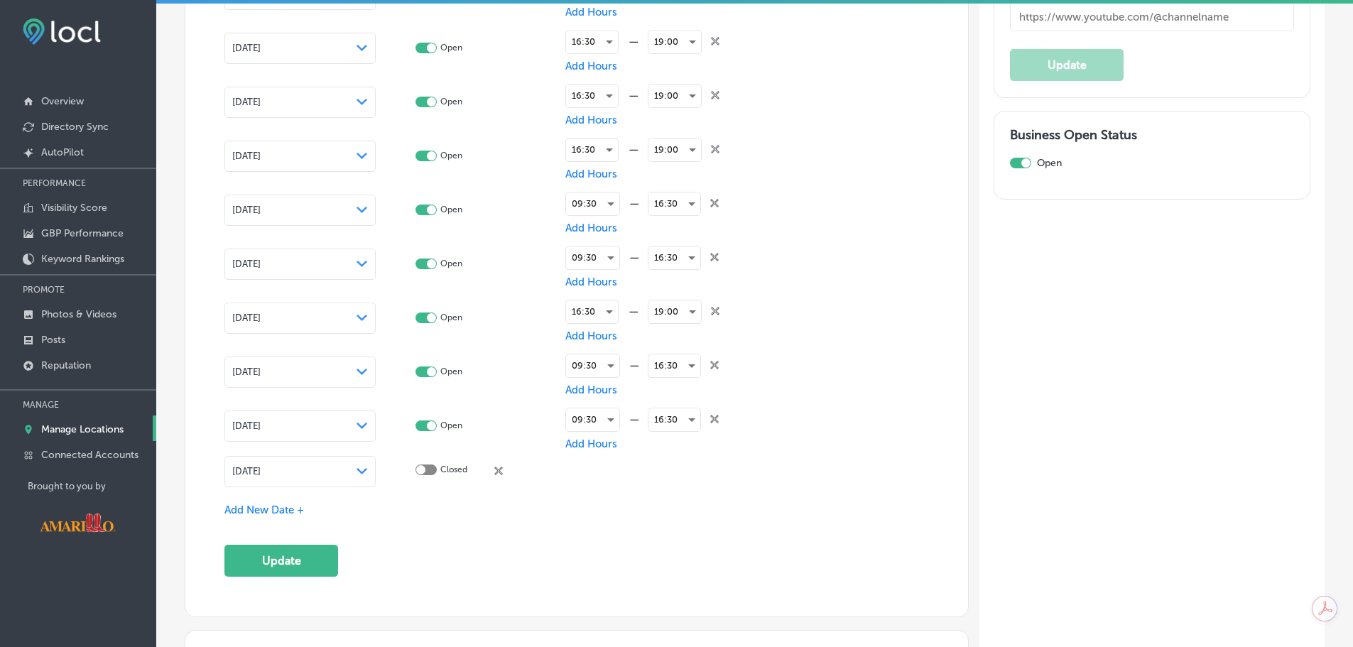
click at [313, 459] on div "[DATE] Path Created with Sketch." at bounding box center [299, 471] width 151 height 31
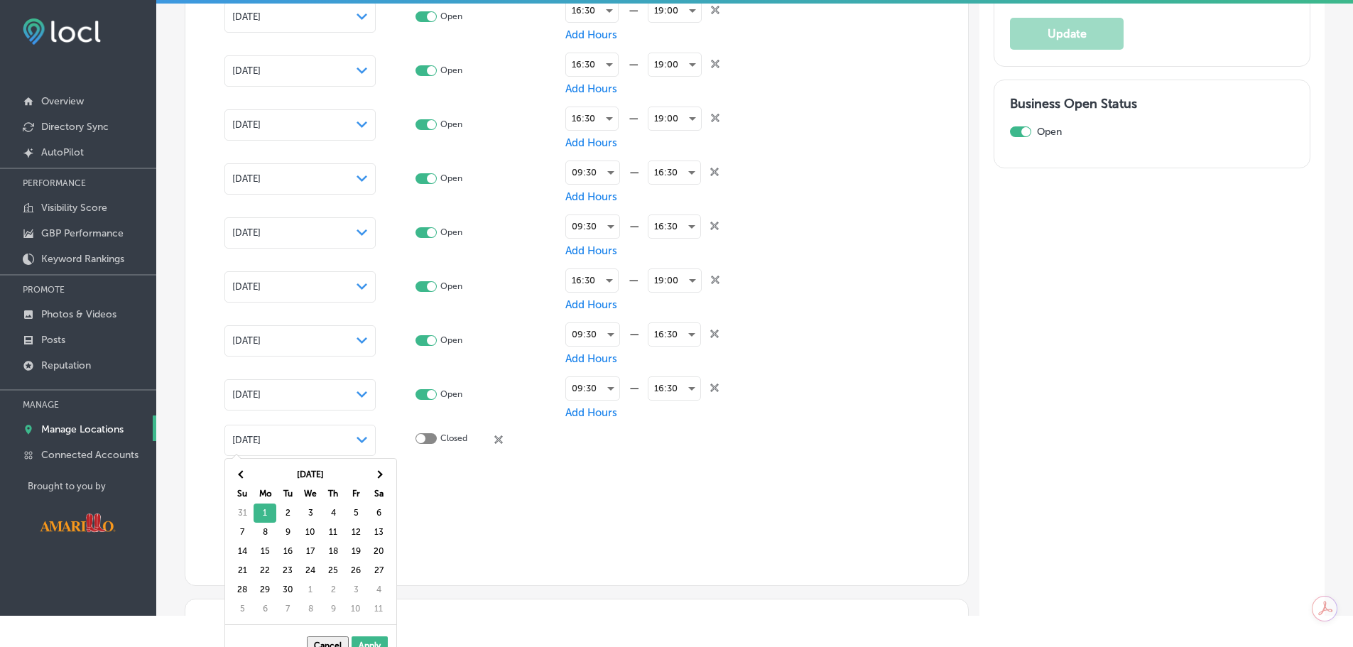
scroll to position [52, 0]
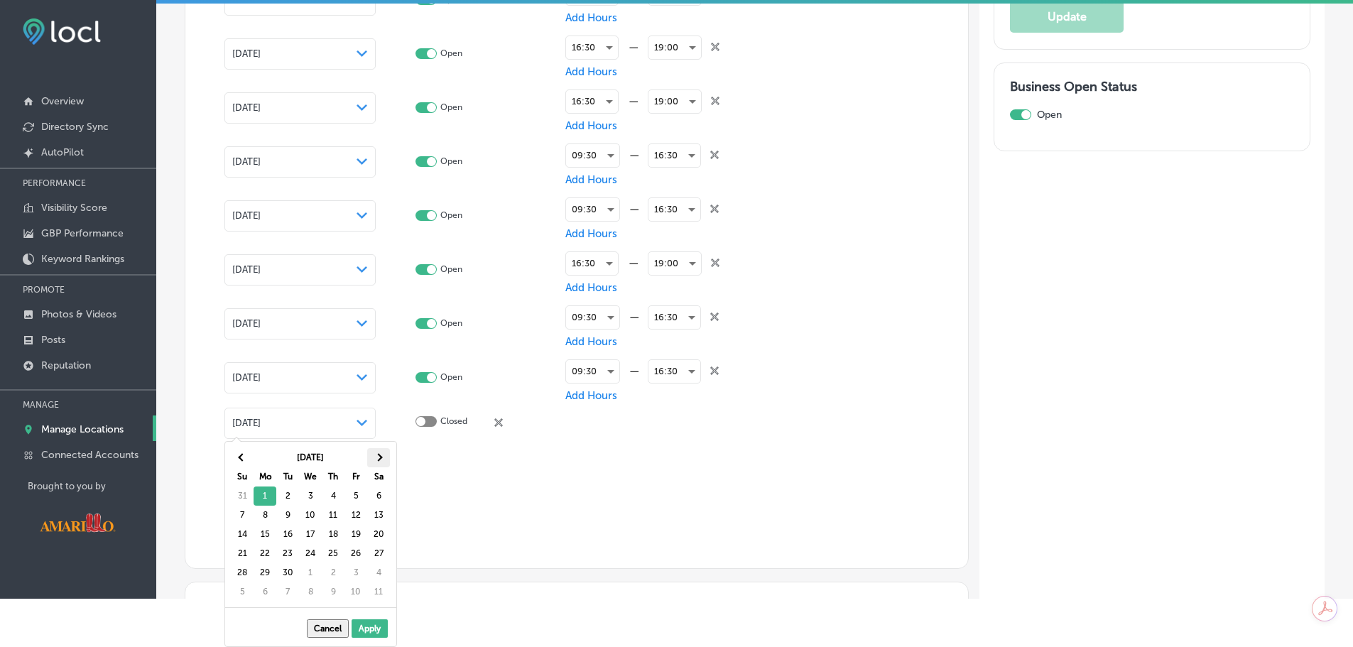
click at [382, 459] on th at bounding box center [378, 457] width 23 height 19
click at [381, 459] on th at bounding box center [378, 457] width 23 height 19
click at [379, 458] on span at bounding box center [378, 458] width 8 height 8
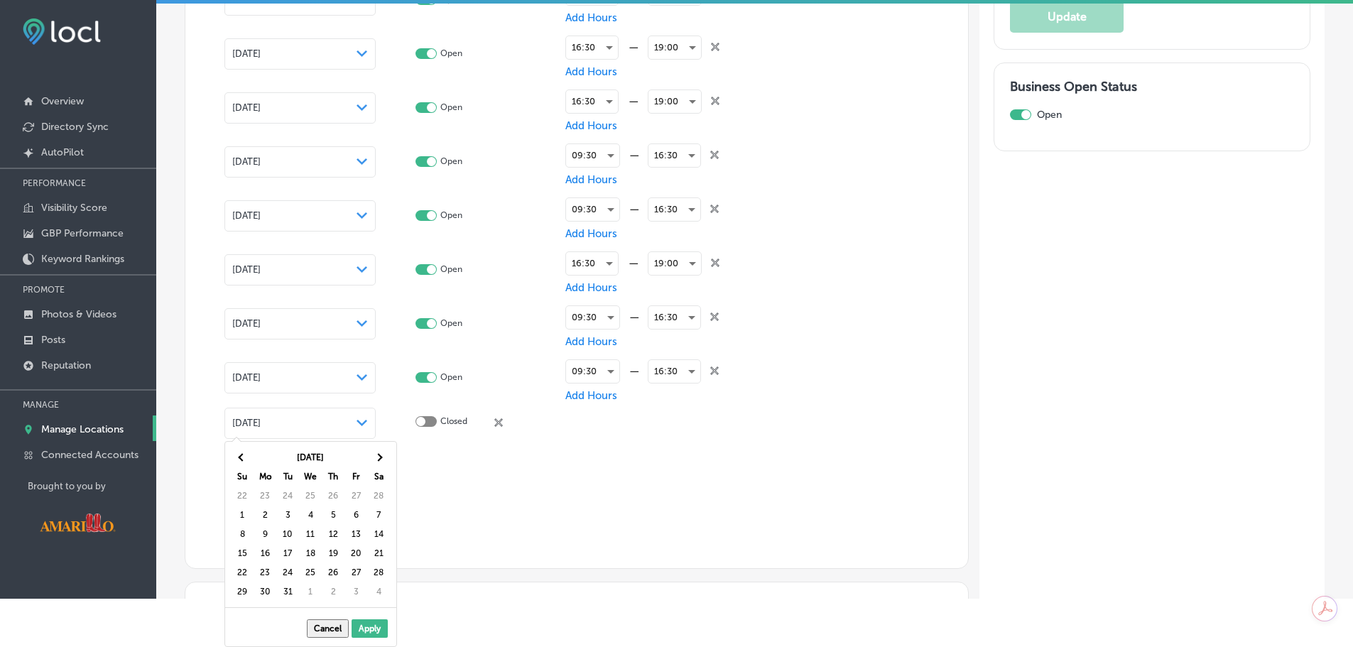
click at [379, 458] on span at bounding box center [378, 458] width 8 height 8
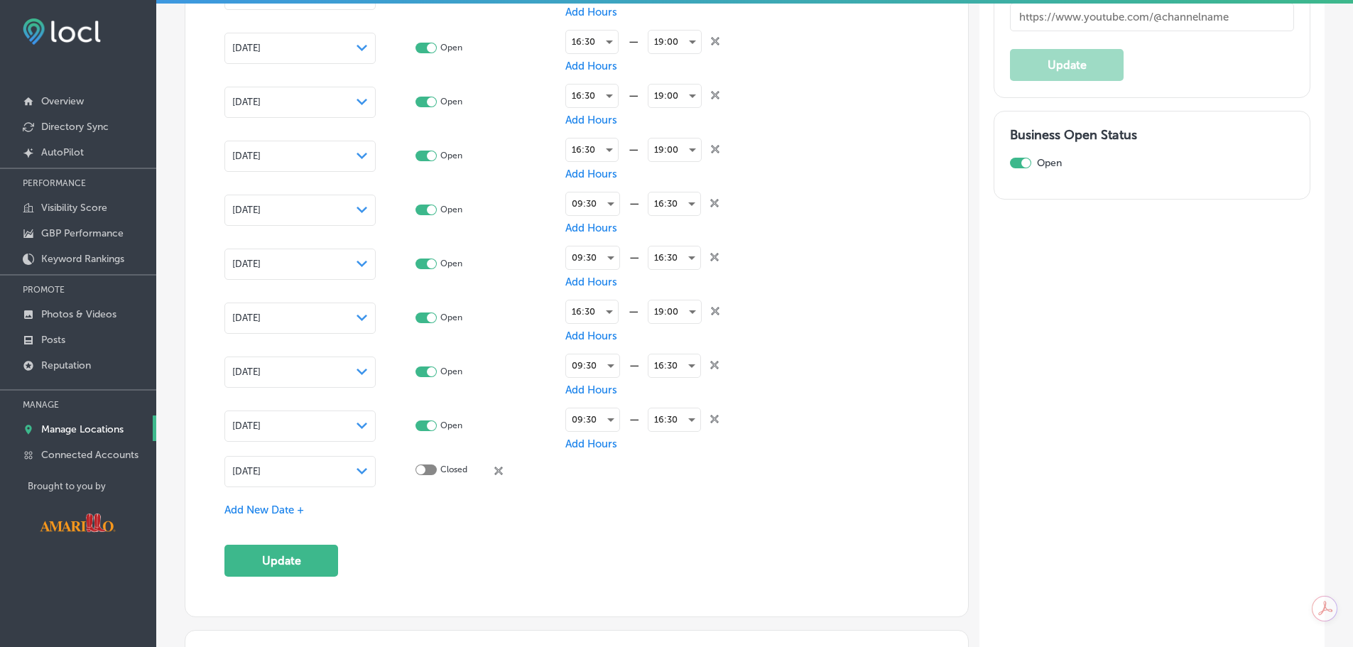
click at [295, 515] on div "Add New Date +" at bounding box center [576, 510] width 704 height 15
click at [278, 503] on div "Add New Date +" at bounding box center [576, 510] width 704 height 15
click at [291, 511] on span "Add New Date +" at bounding box center [264, 509] width 80 height 13
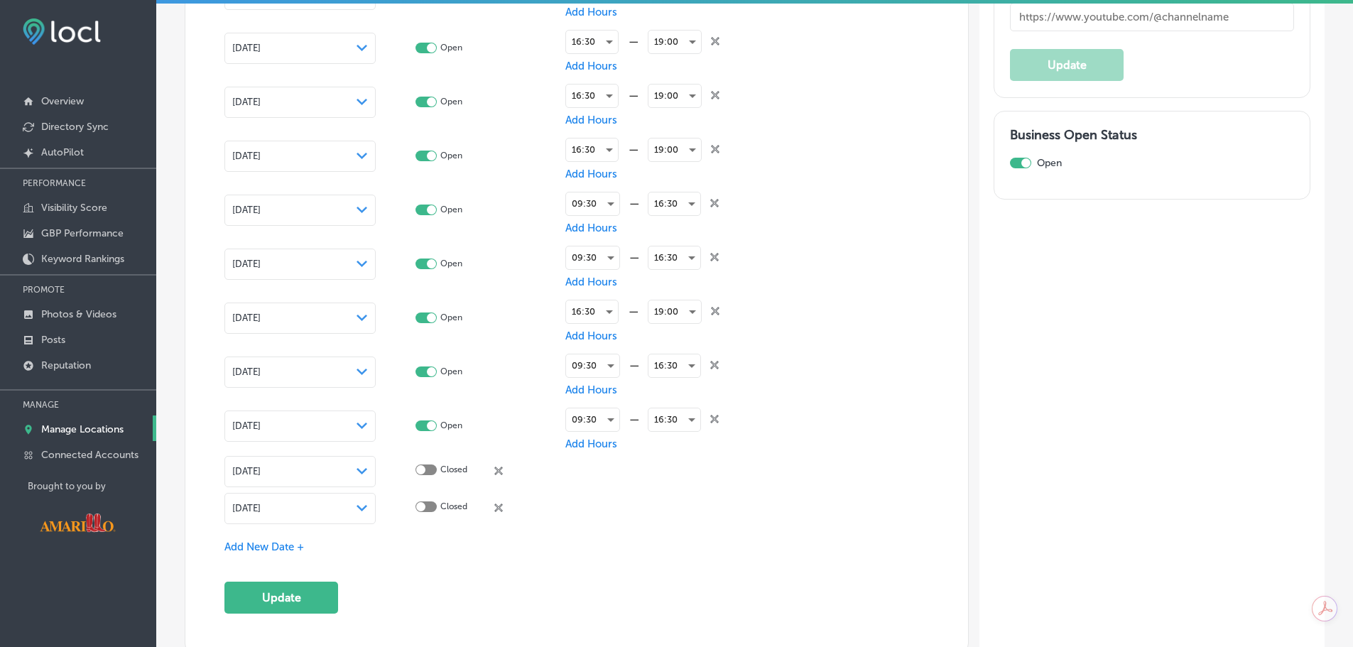
click at [365, 507] on icon "Path Created with Sketch." at bounding box center [361, 508] width 11 height 6
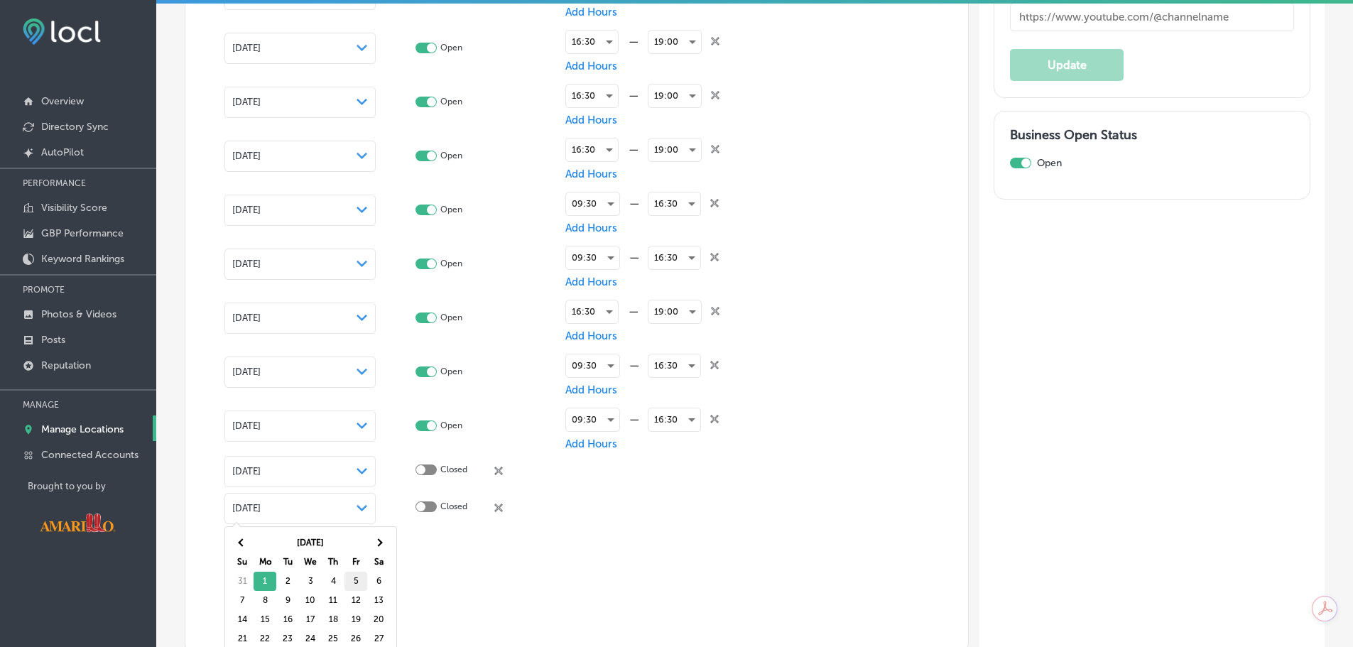
scroll to position [52, 0]
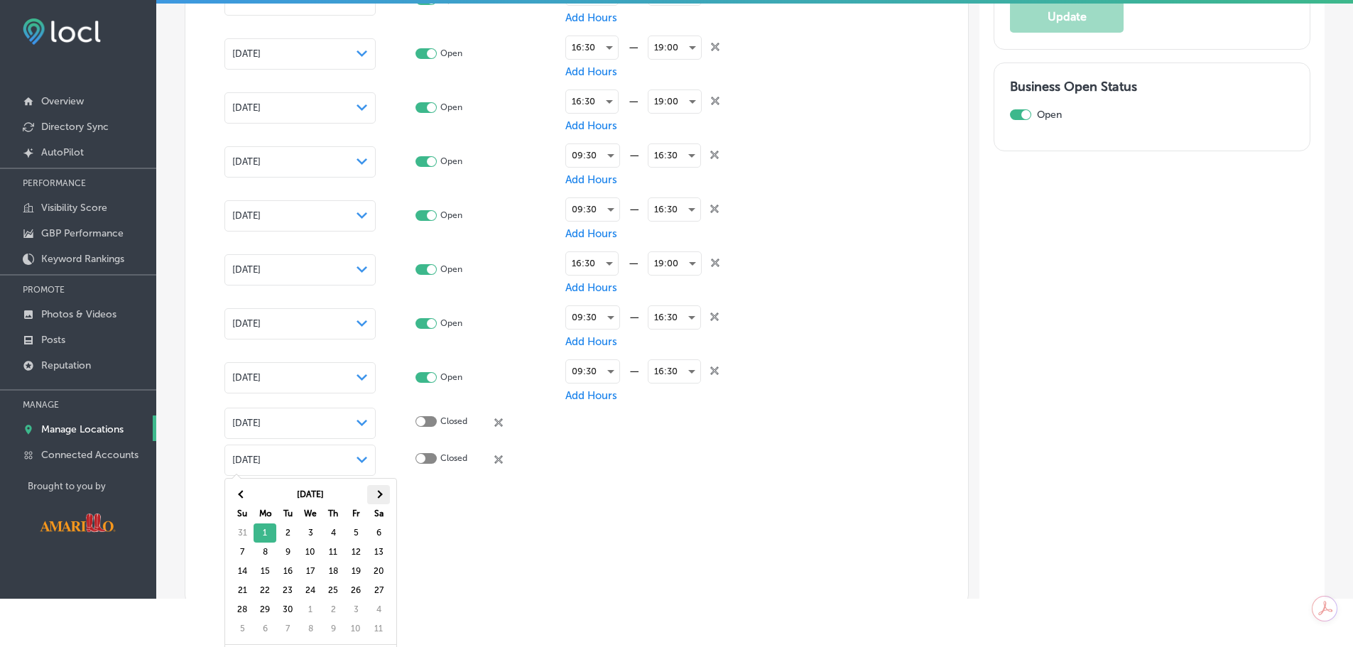
click at [381, 496] on th at bounding box center [378, 494] width 23 height 19
click at [379, 498] on th at bounding box center [378, 494] width 23 height 19
click at [375, 500] on th at bounding box center [378, 494] width 23 height 19
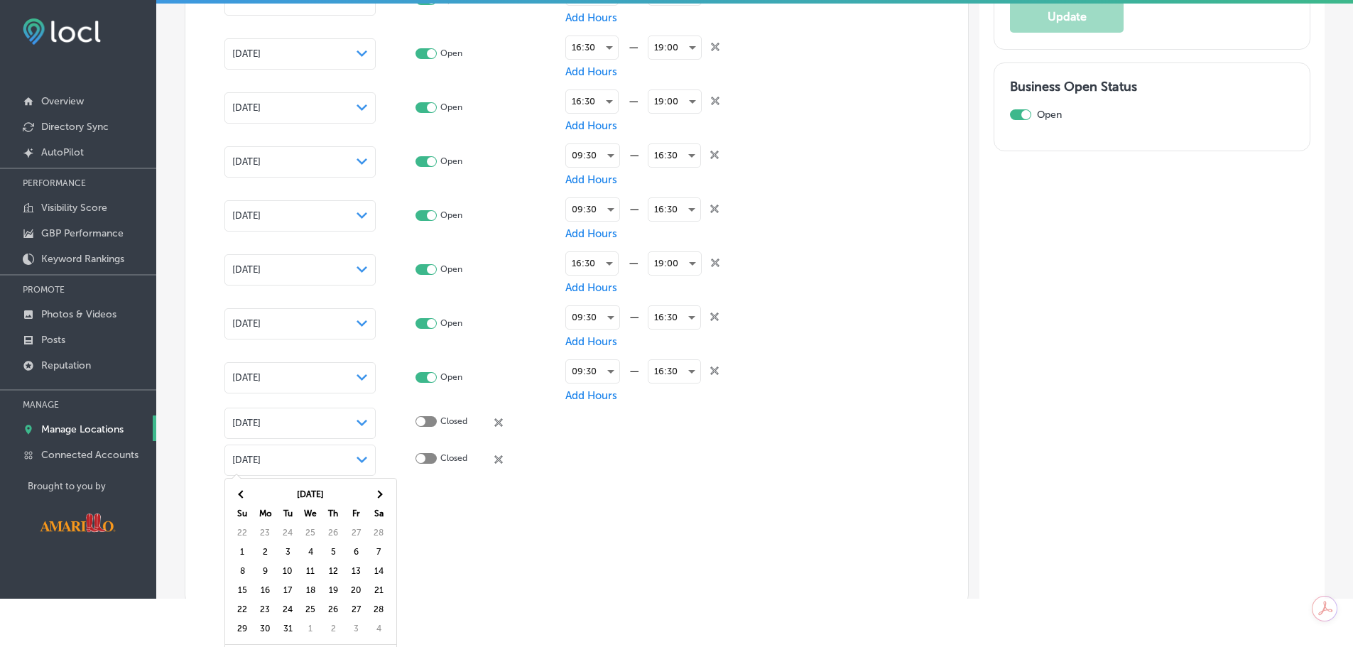
click at [375, 500] on th at bounding box center [378, 494] width 23 height 19
click at [247, 494] on th at bounding box center [242, 494] width 23 height 19
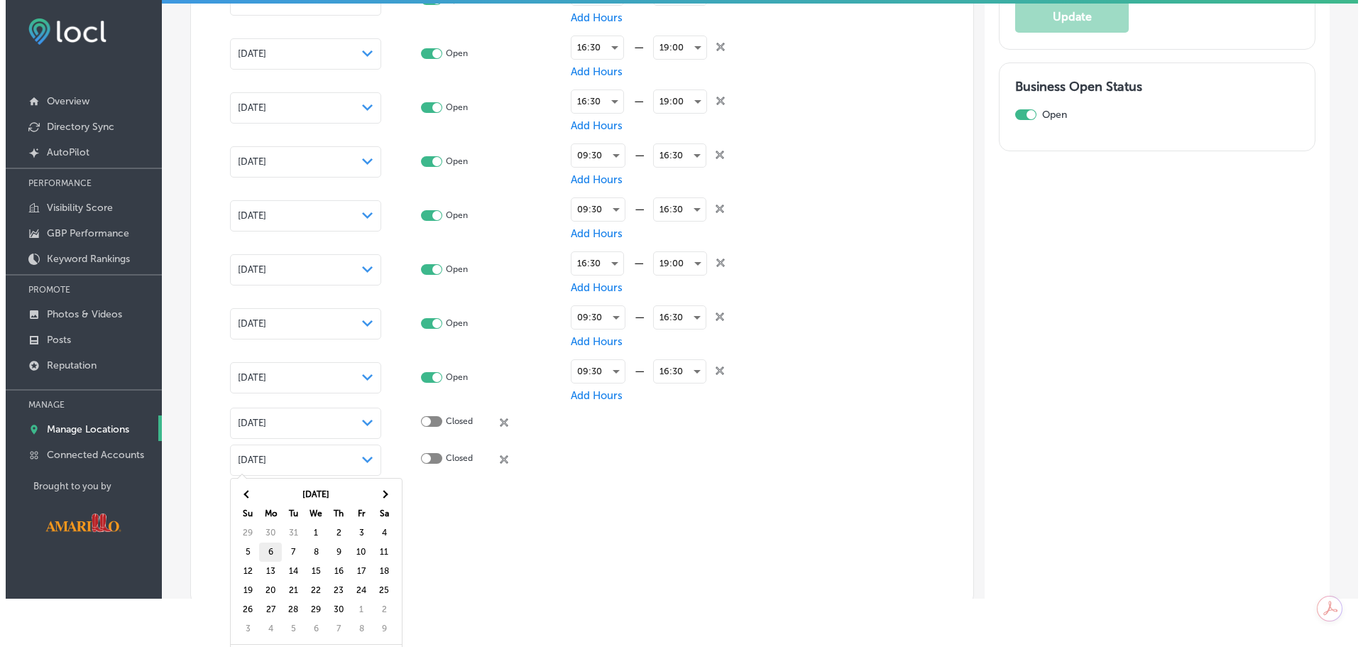
scroll to position [4, 0]
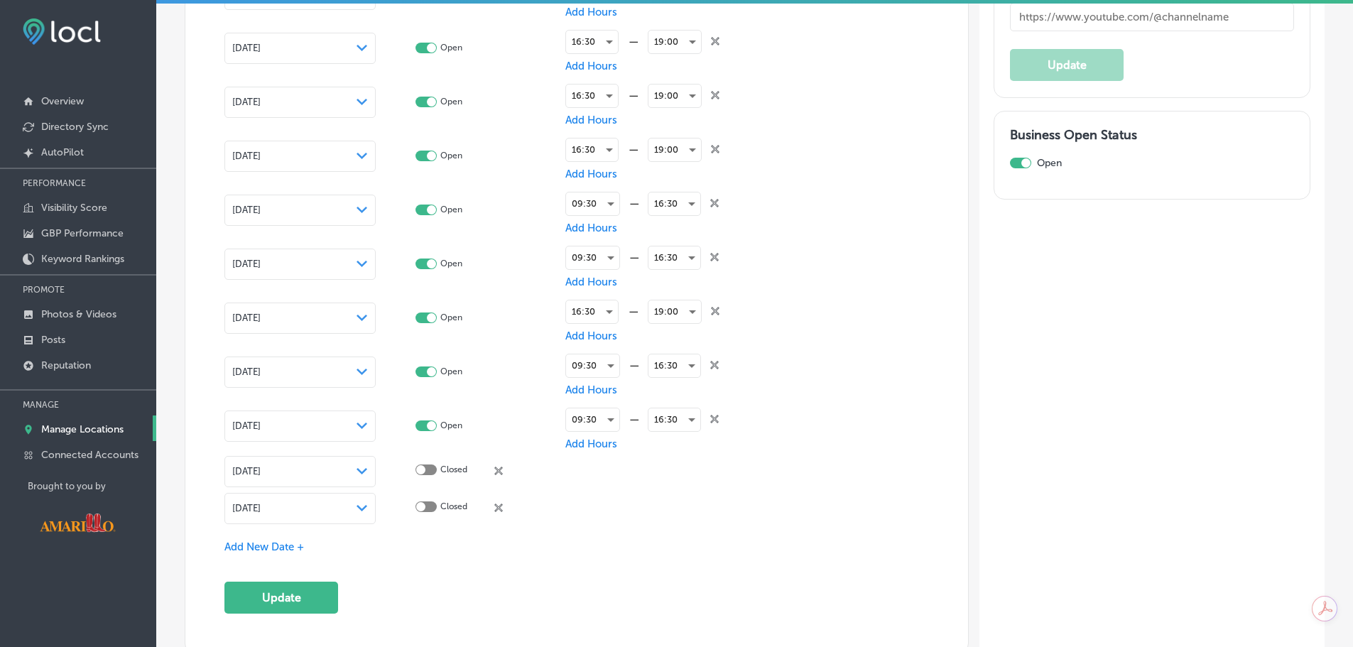
click at [430, 501] on div at bounding box center [425, 506] width 21 height 11
checkbox input "true"
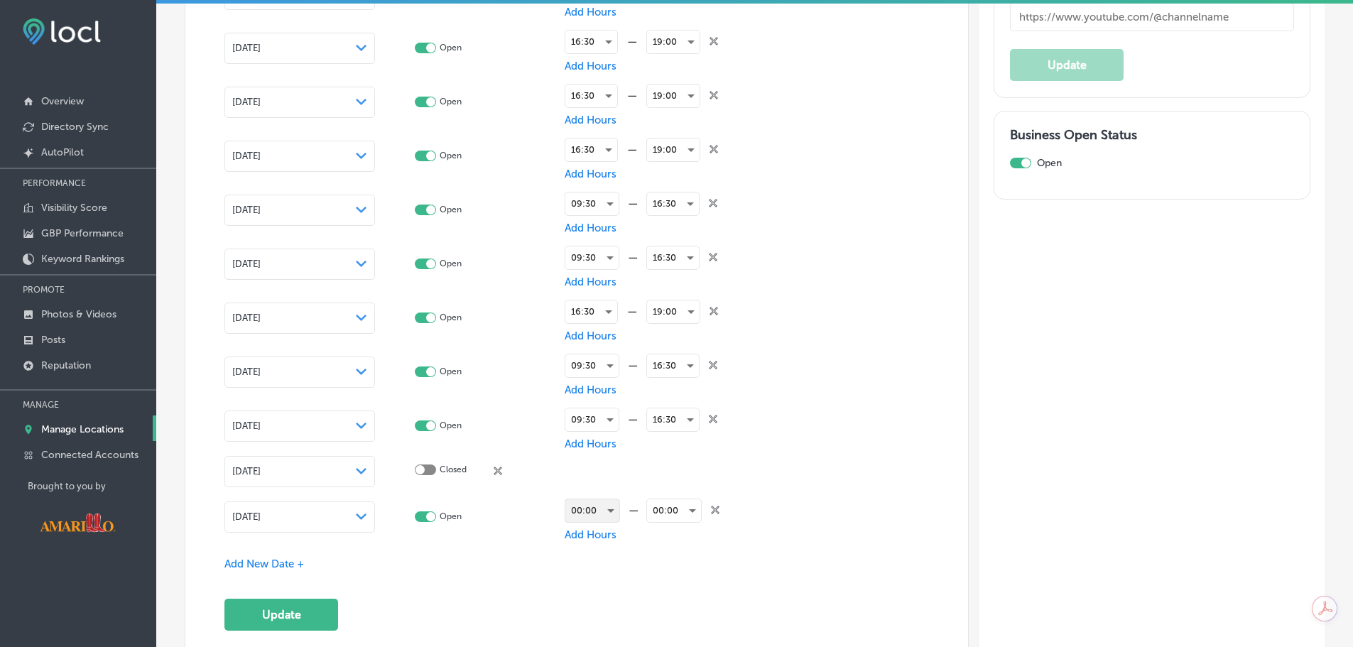
click at [601, 507] on div "00:00" at bounding box center [592, 510] width 54 height 23
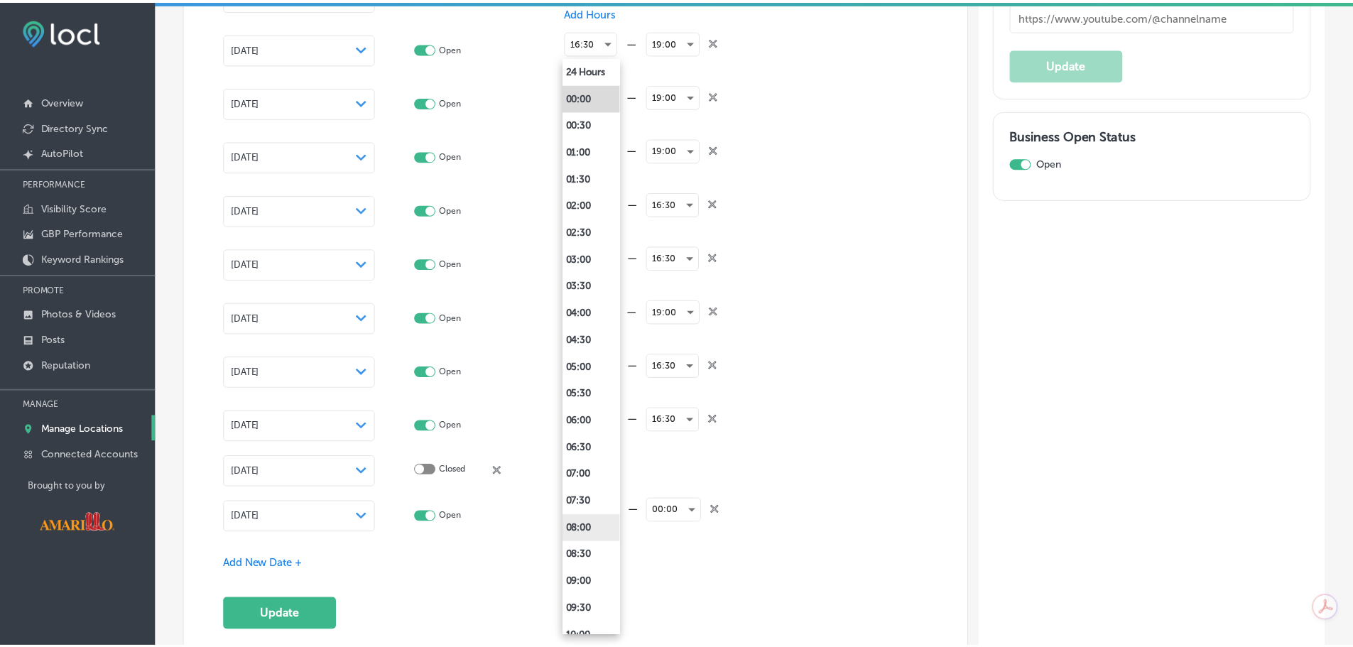
scroll to position [497, 0]
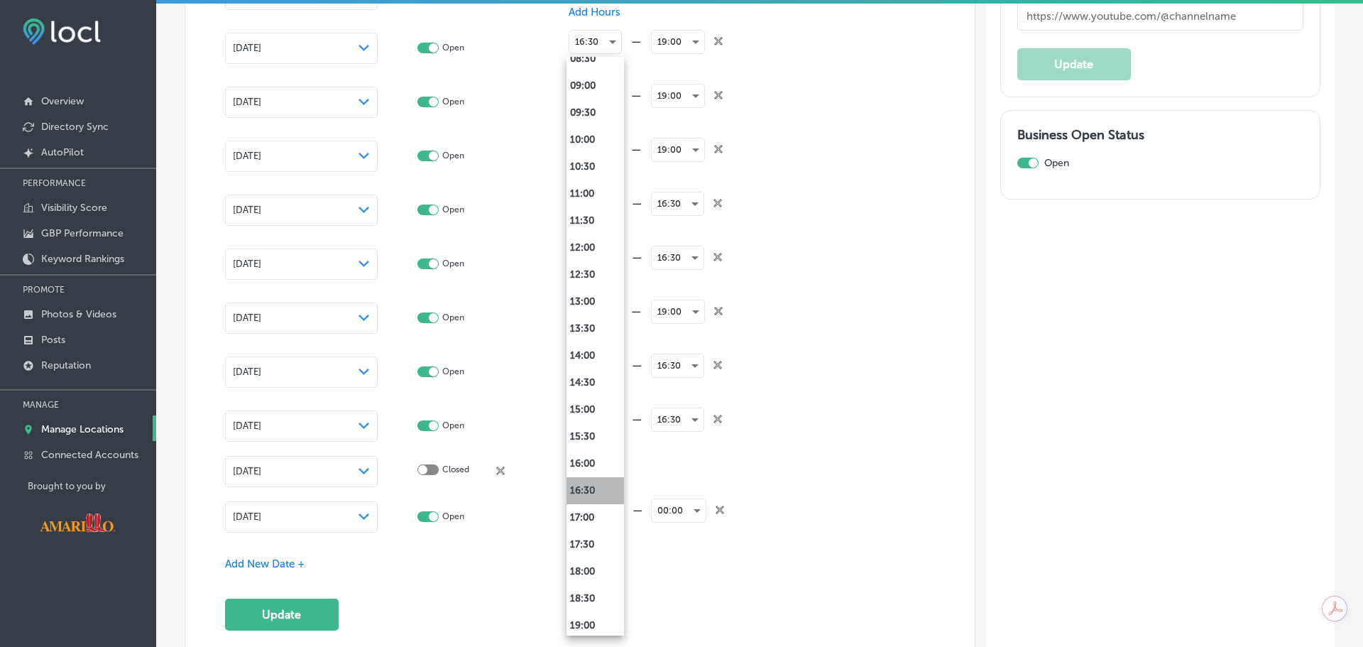
click at [605, 495] on li "16:30" at bounding box center [596, 490] width 58 height 27
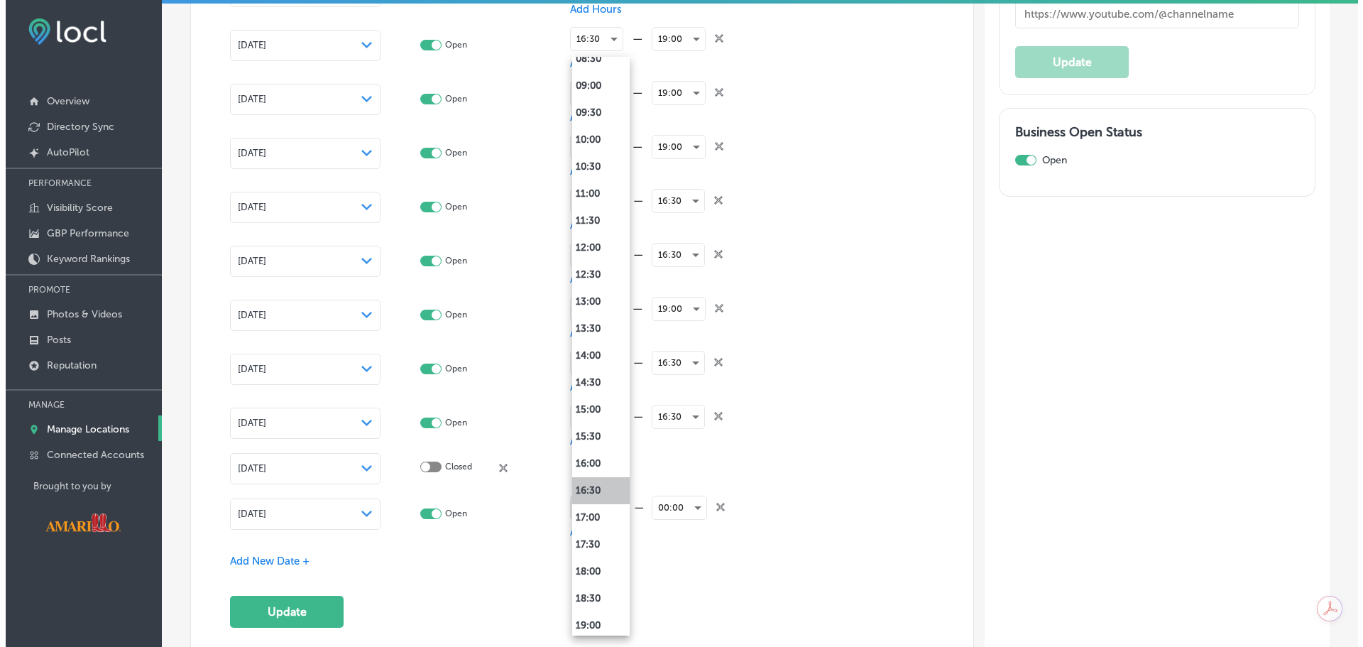
scroll to position [2627, 0]
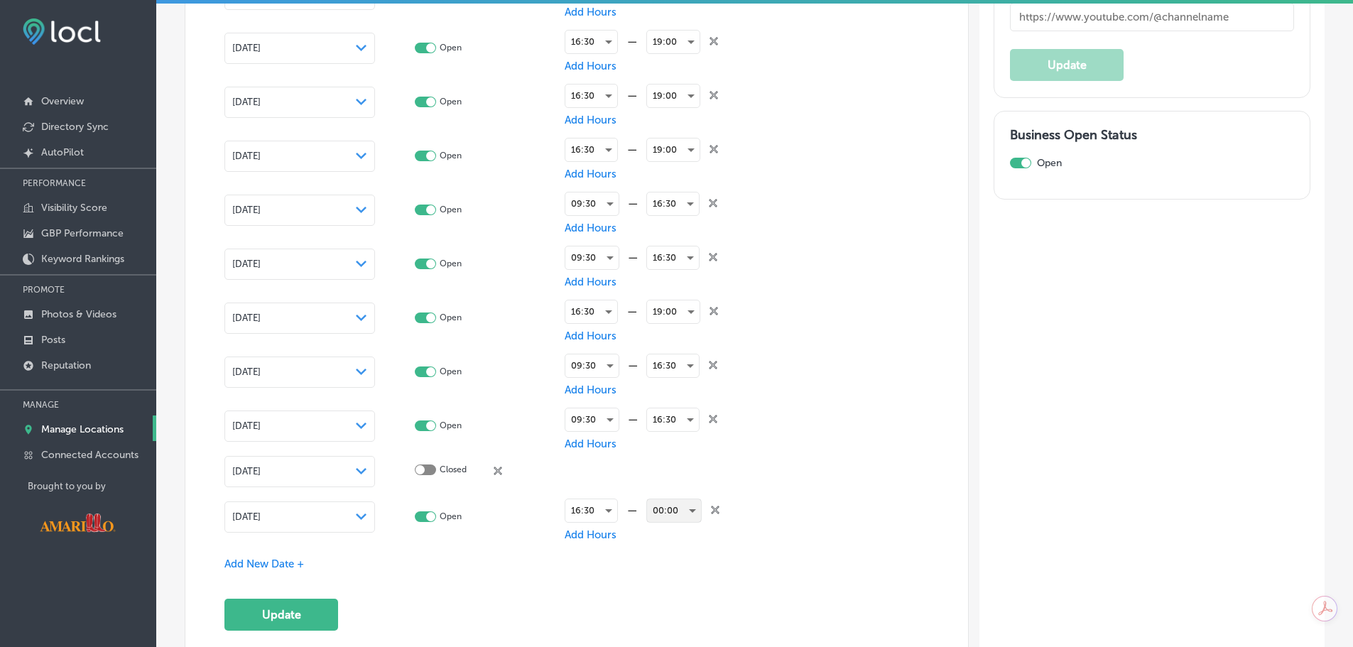
click at [667, 511] on div "00:00" at bounding box center [674, 510] width 54 height 23
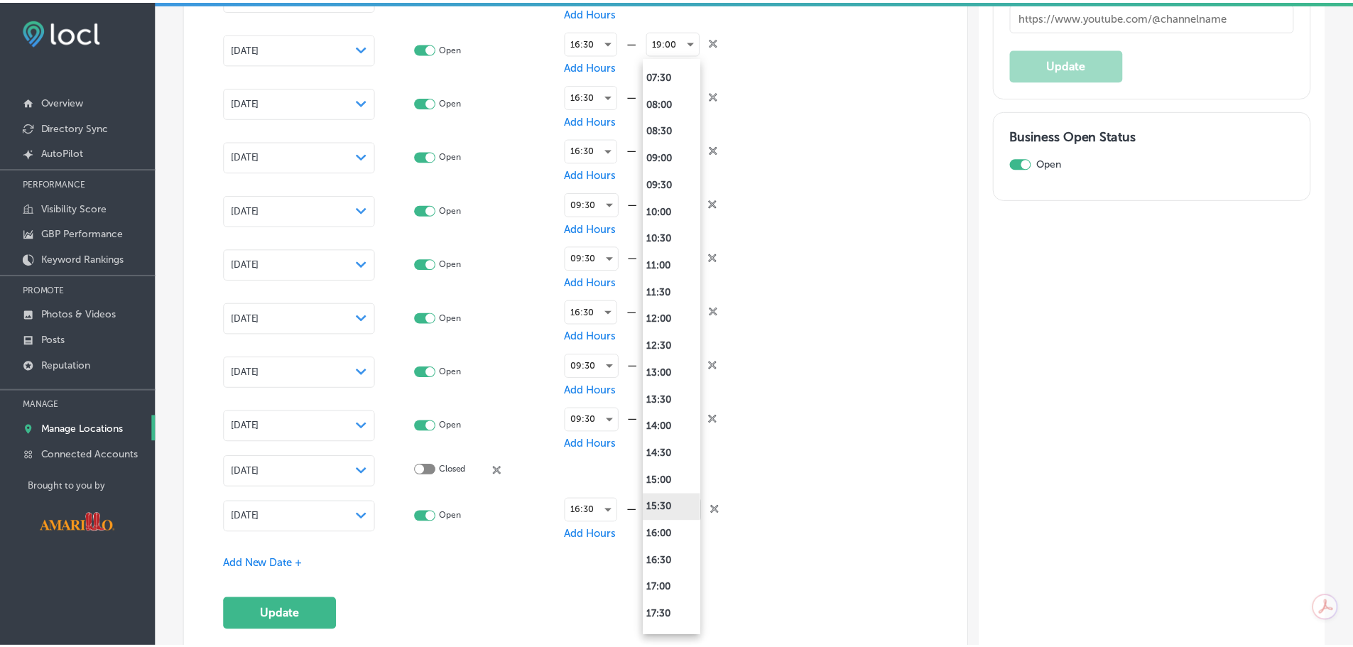
scroll to position [639, 0]
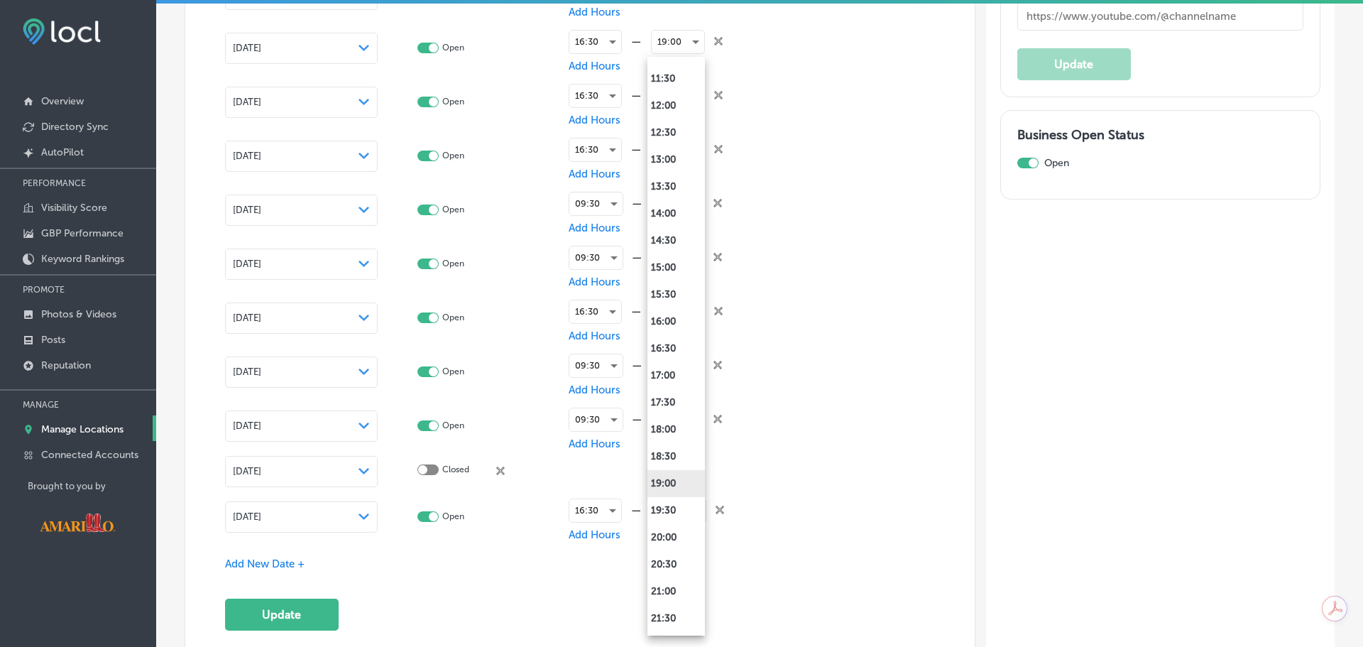
click at [680, 479] on li "19:00" at bounding box center [677, 483] width 58 height 27
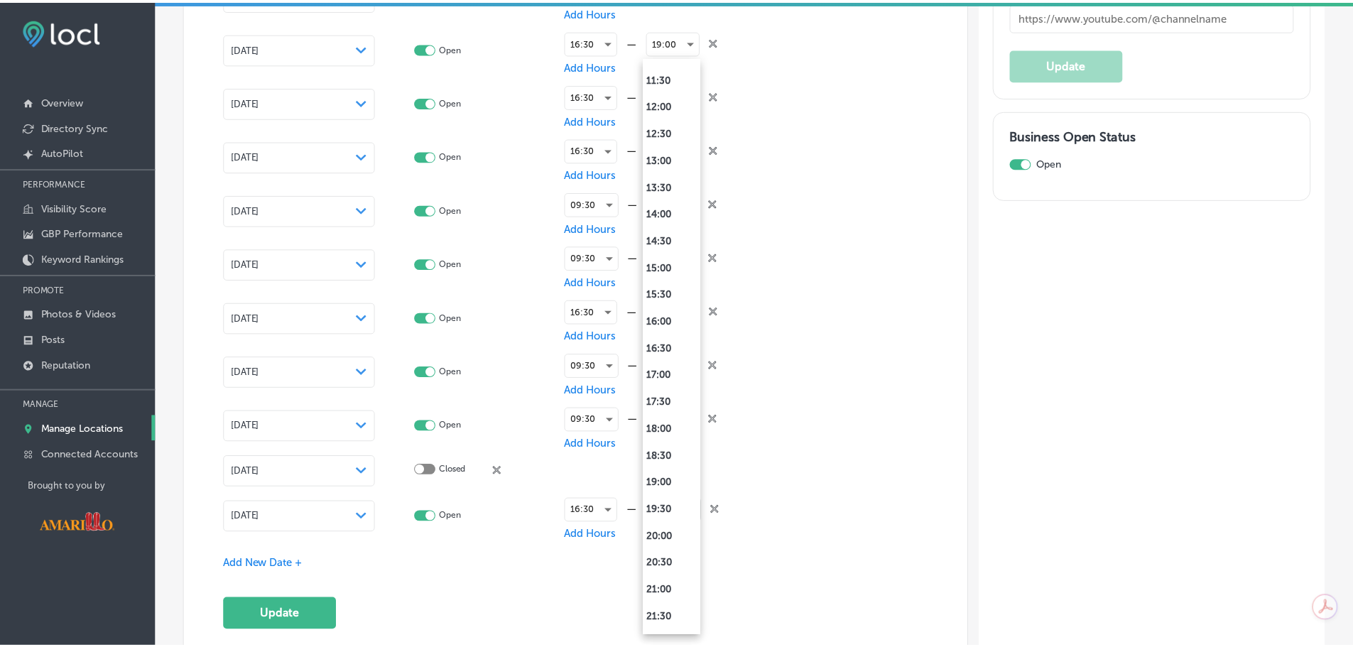
scroll to position [2627, 0]
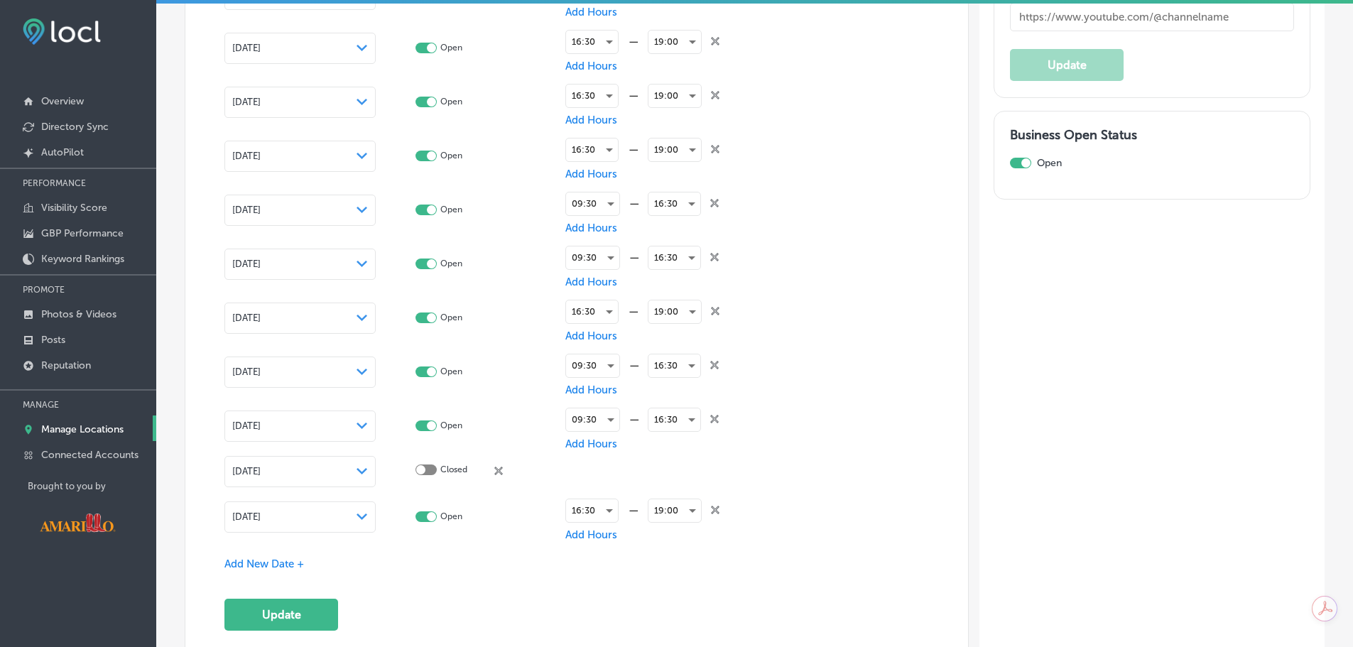
click at [283, 560] on span "Add New Date +" at bounding box center [264, 563] width 80 height 13
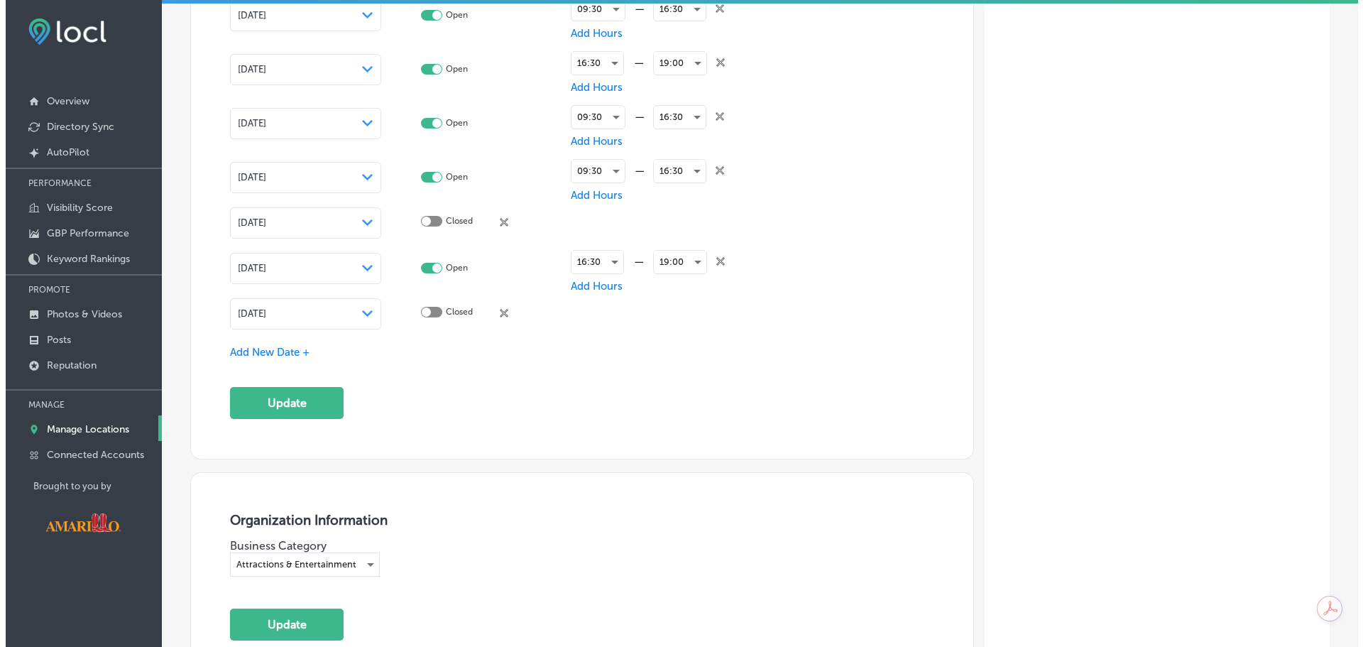
scroll to position [2911, 0]
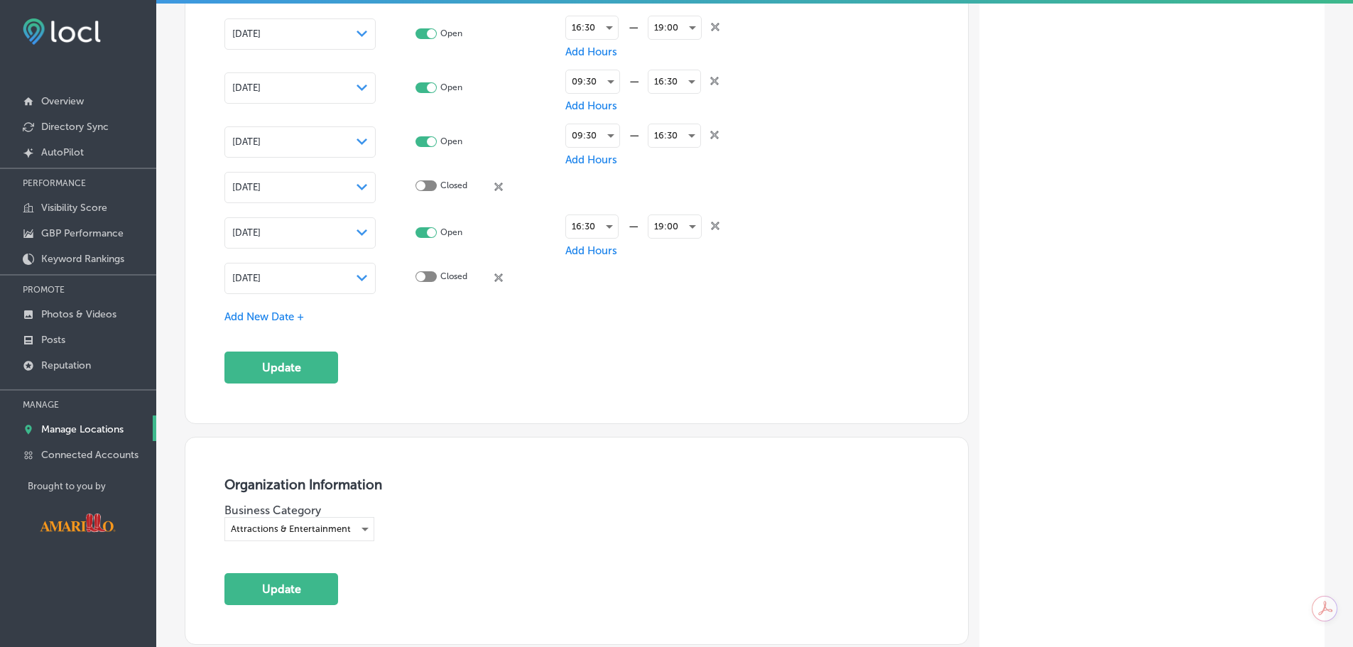
click at [342, 283] on div "[DATE] Path Created with Sketch." at bounding box center [299, 278] width 151 height 31
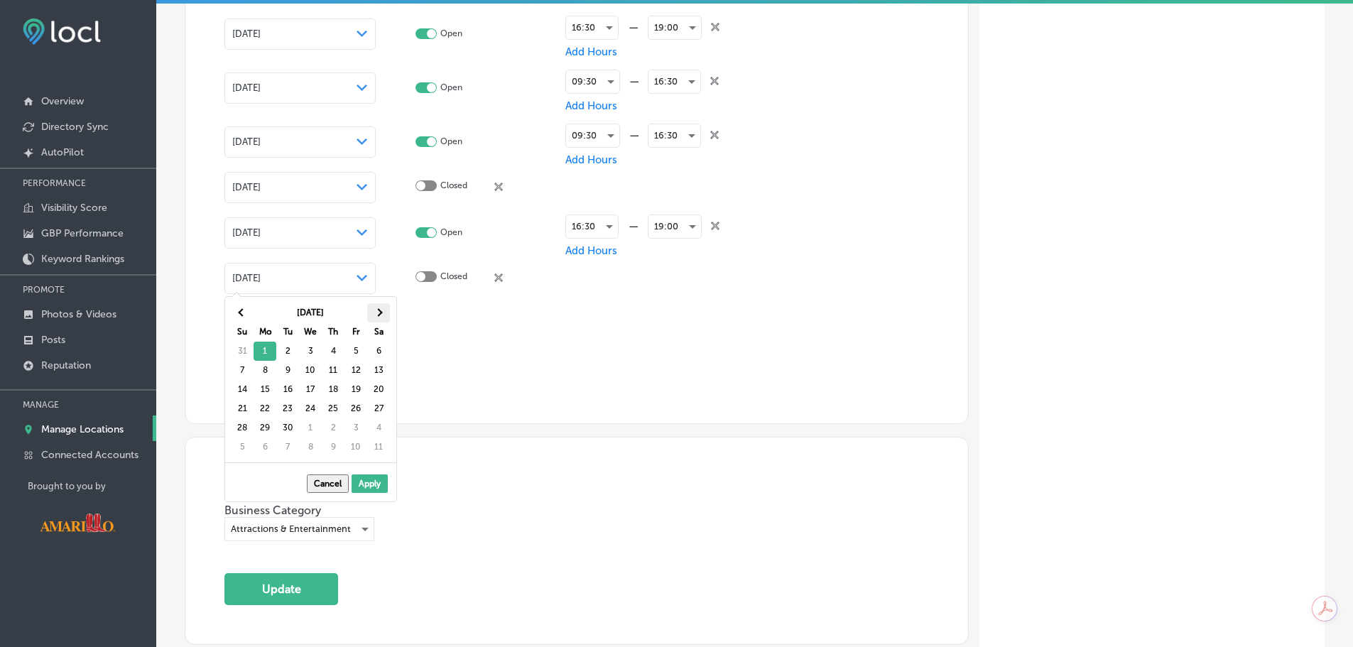
click at [383, 312] on th at bounding box center [378, 312] width 23 height 19
click at [381, 312] on span at bounding box center [378, 313] width 8 height 8
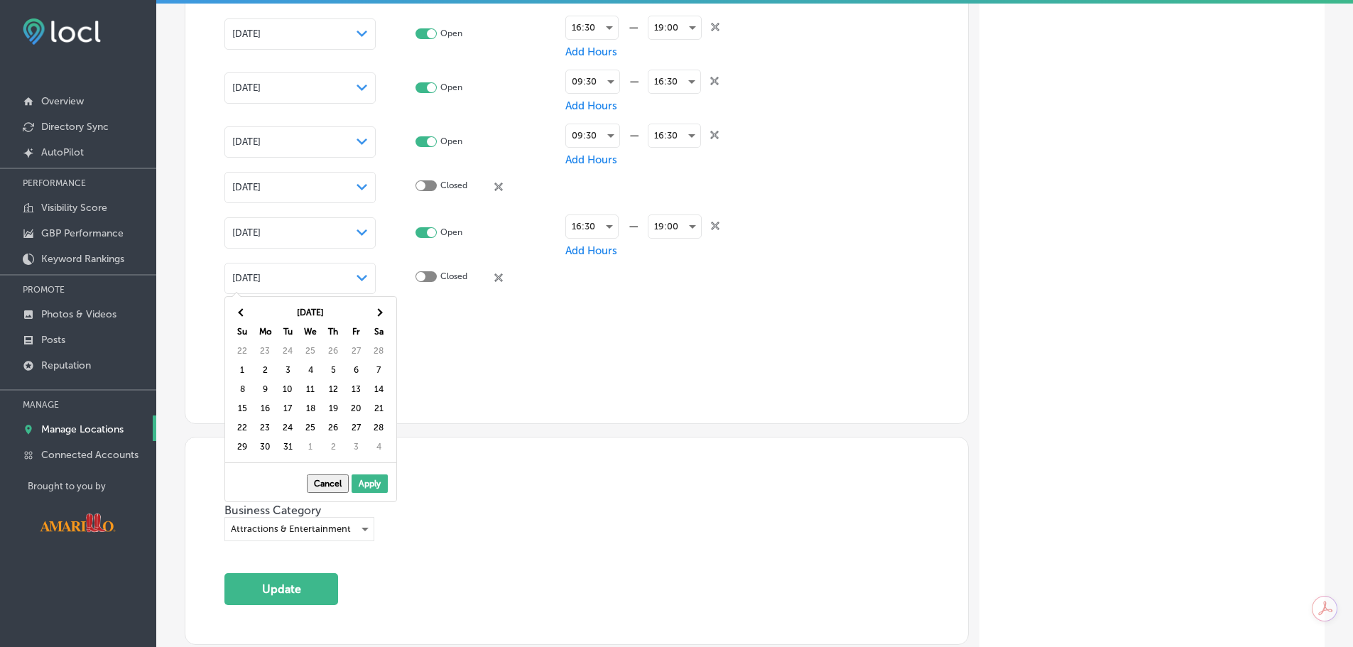
click at [381, 312] on span at bounding box center [378, 313] width 8 height 8
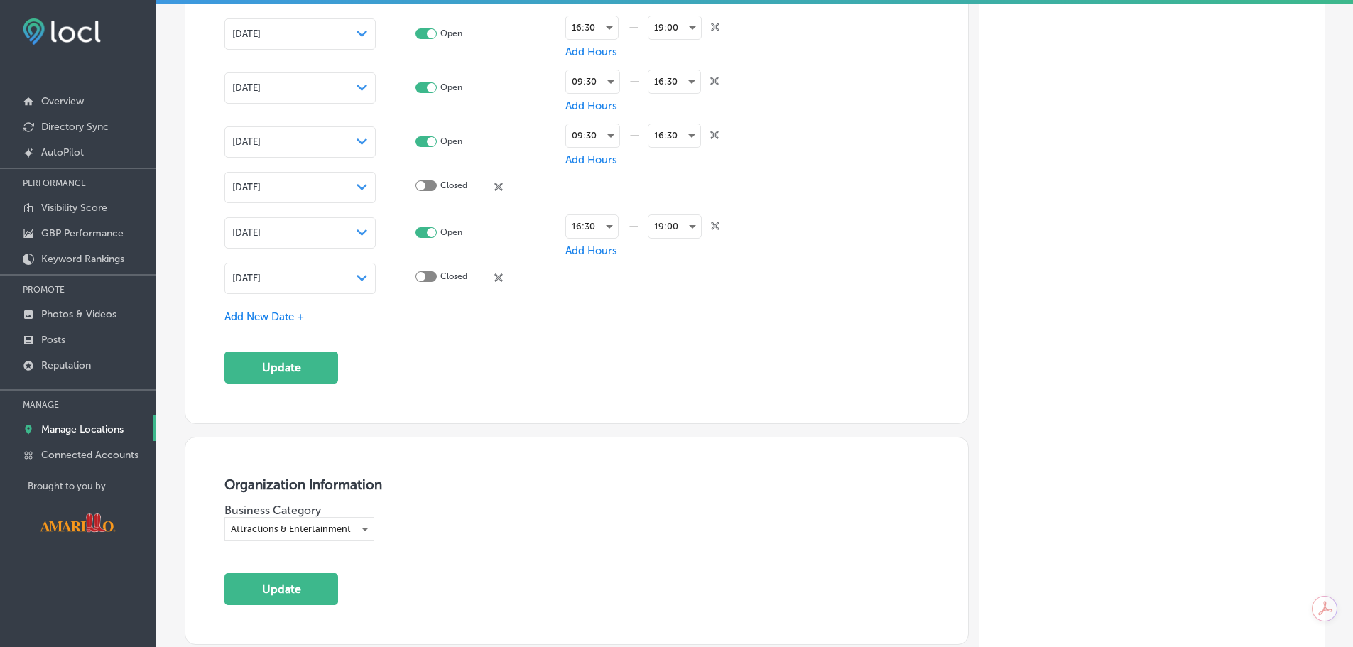
click at [424, 278] on div at bounding box center [425, 276] width 21 height 11
checkbox input "true"
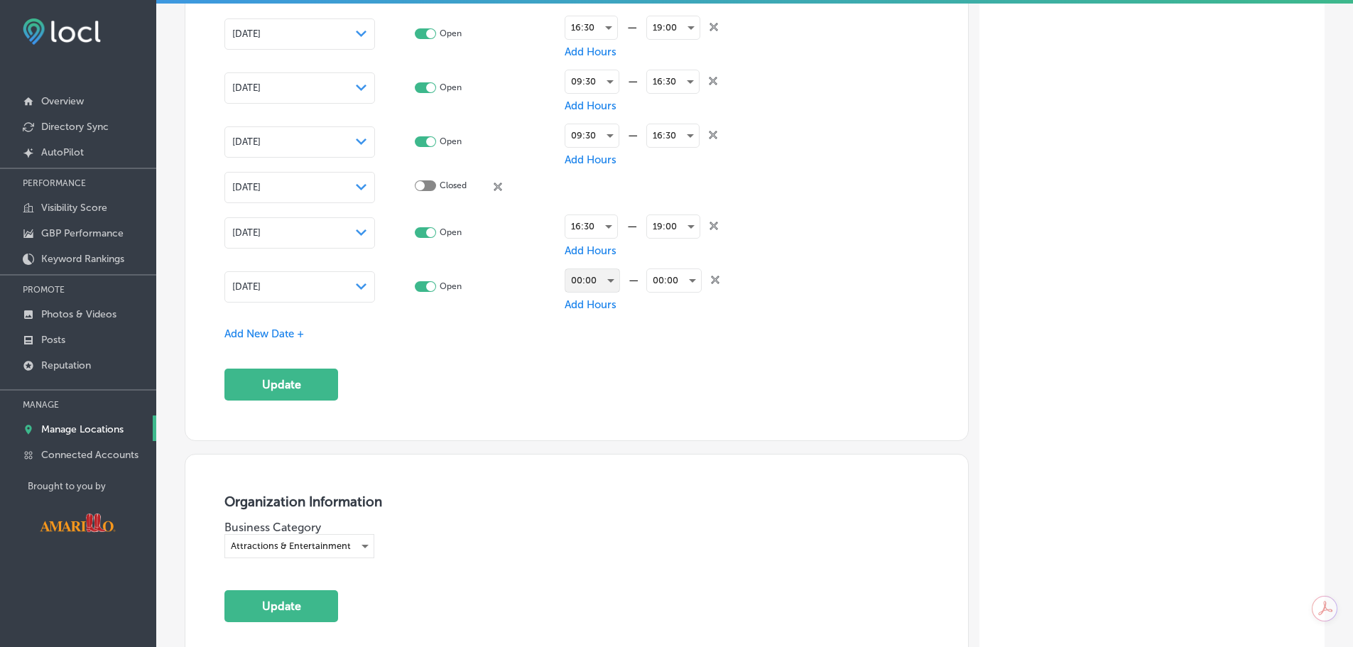
click at [599, 280] on div "00:00" at bounding box center [592, 280] width 54 height 23
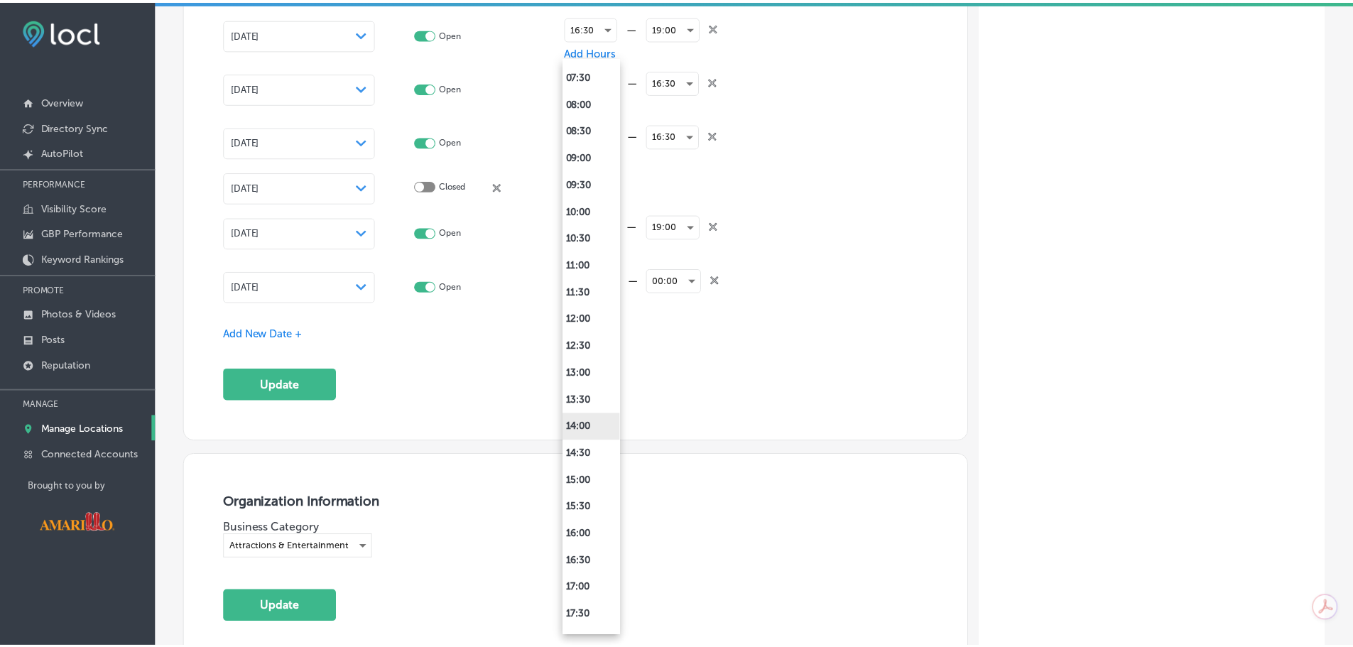
scroll to position [497, 0]
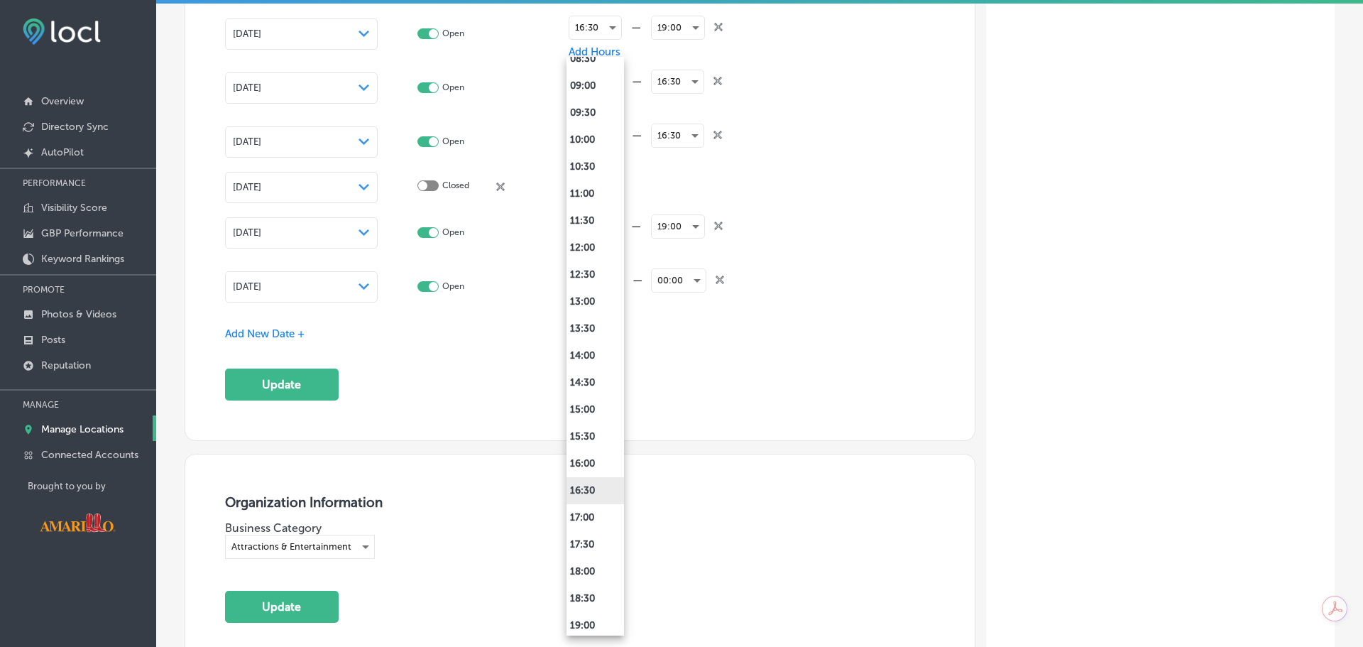
click at [599, 489] on li "16:30" at bounding box center [596, 490] width 58 height 27
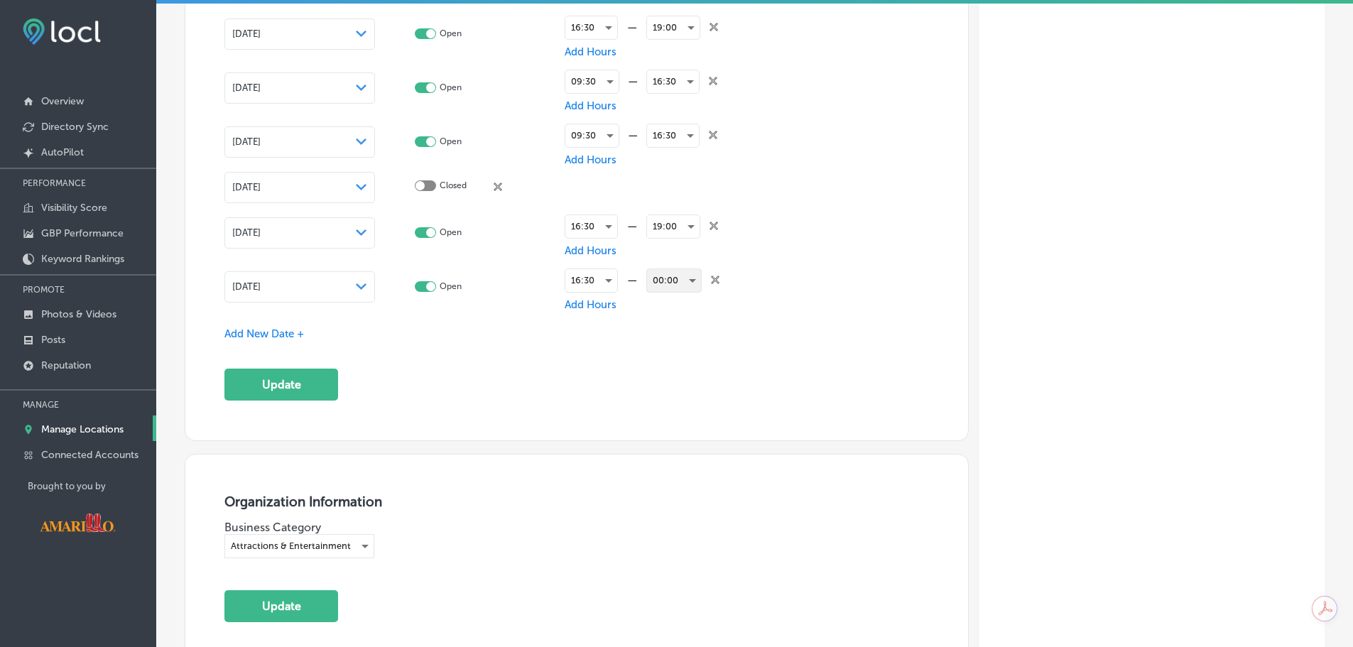
click at [672, 275] on div "00:00" at bounding box center [674, 280] width 54 height 23
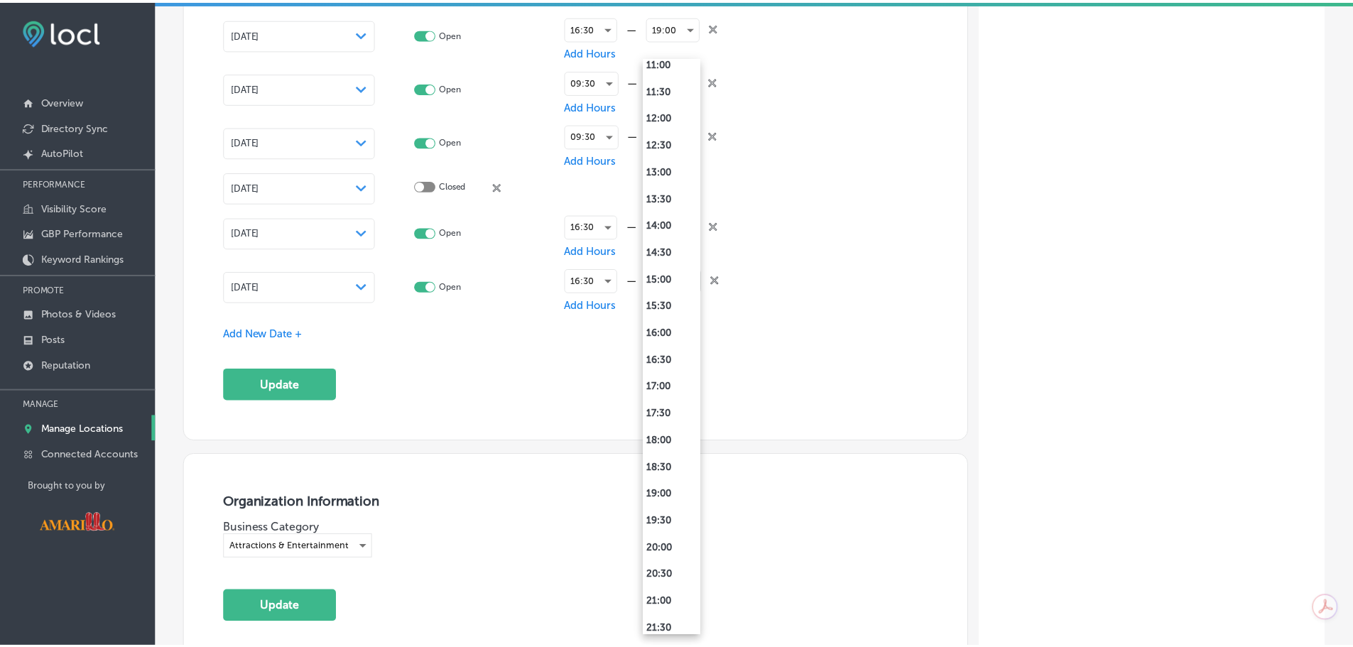
scroll to position [770, 0]
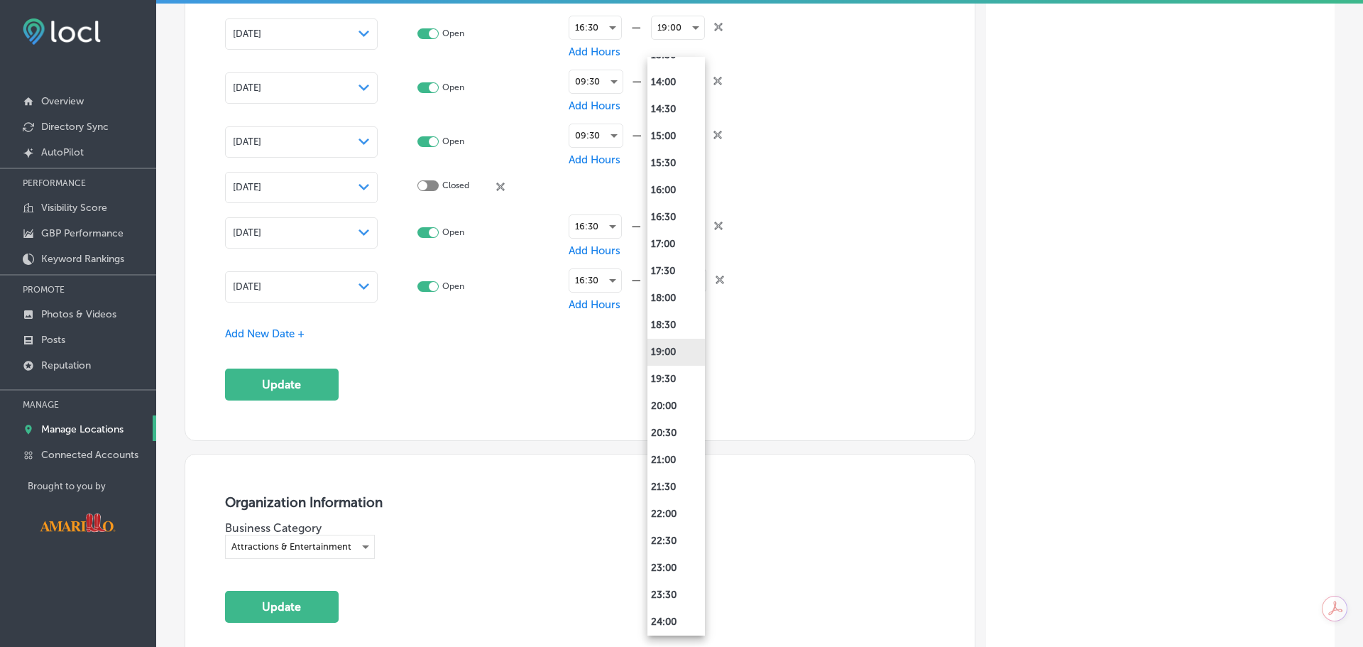
click at [680, 351] on li "19:00" at bounding box center [677, 352] width 58 height 27
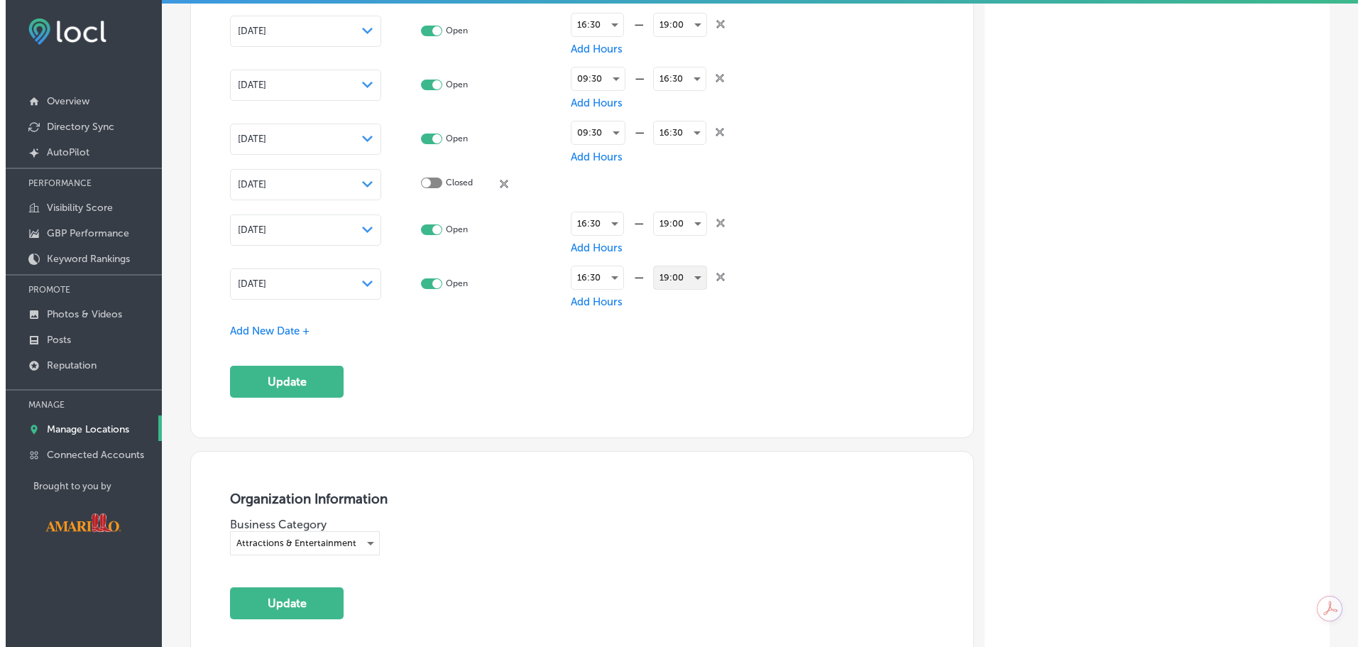
scroll to position [2911, 0]
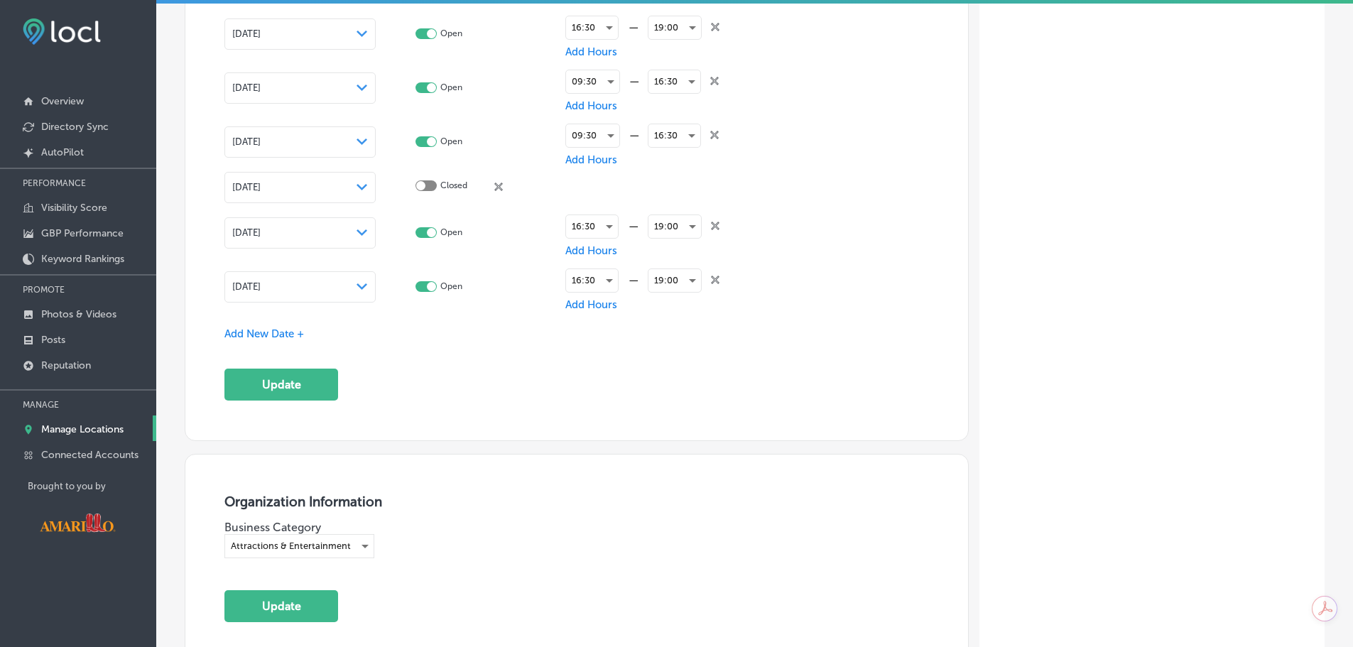
click at [303, 339] on div "Add New Date +" at bounding box center [576, 334] width 704 height 15
click at [278, 331] on span "Add New Date +" at bounding box center [264, 333] width 80 height 13
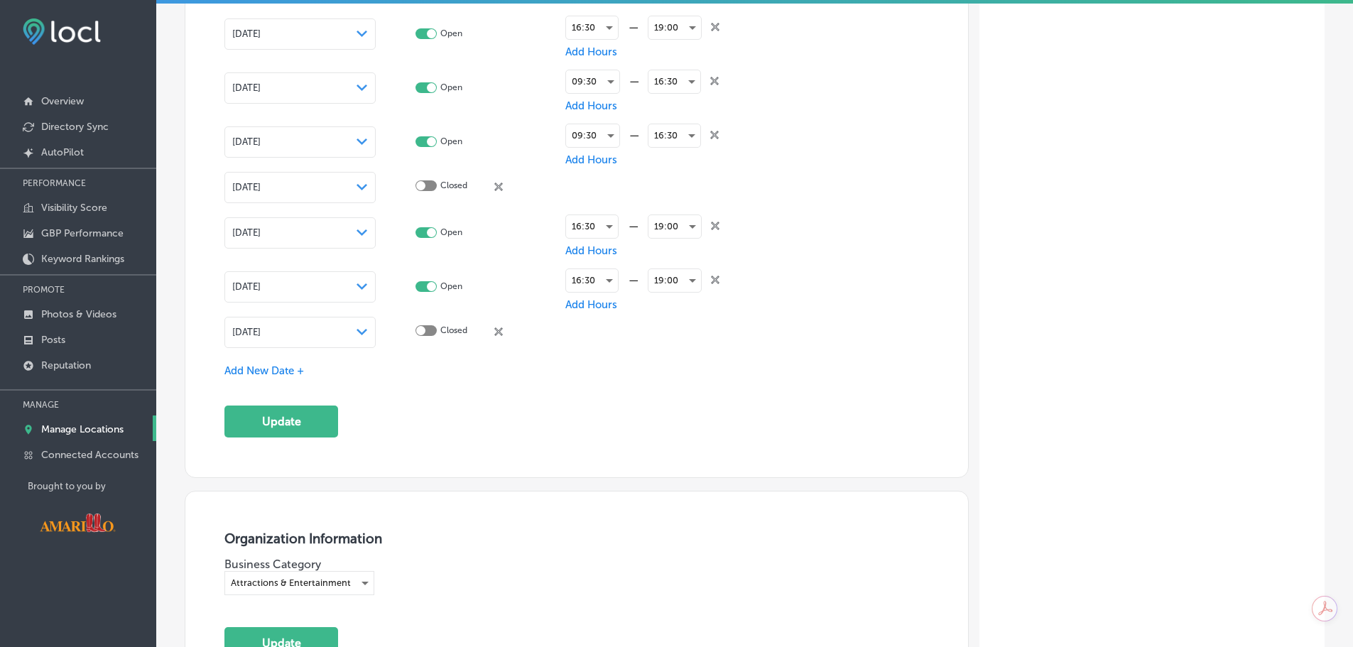
click at [340, 339] on div "[DATE] Path Created with Sketch." at bounding box center [299, 332] width 151 height 31
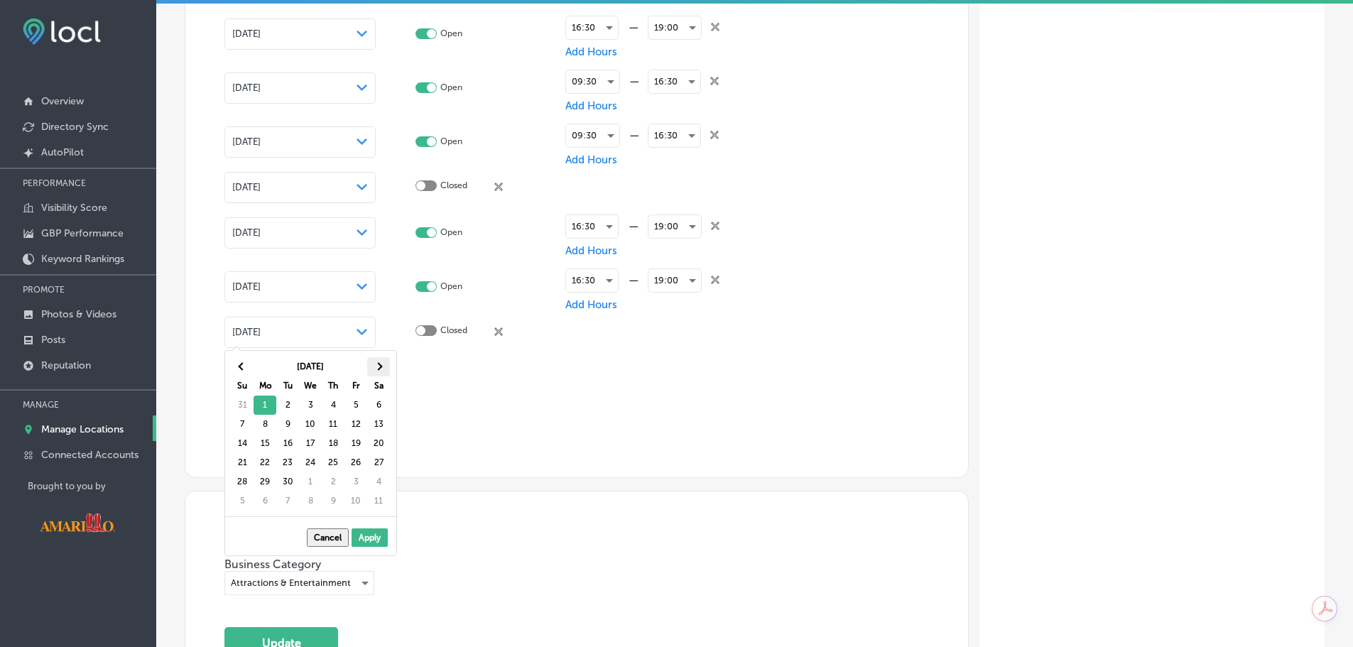
click at [376, 367] on span at bounding box center [378, 367] width 8 height 8
click at [371, 368] on th at bounding box center [378, 366] width 23 height 19
click at [374, 369] on th at bounding box center [378, 366] width 23 height 19
click at [375, 369] on th at bounding box center [378, 366] width 23 height 19
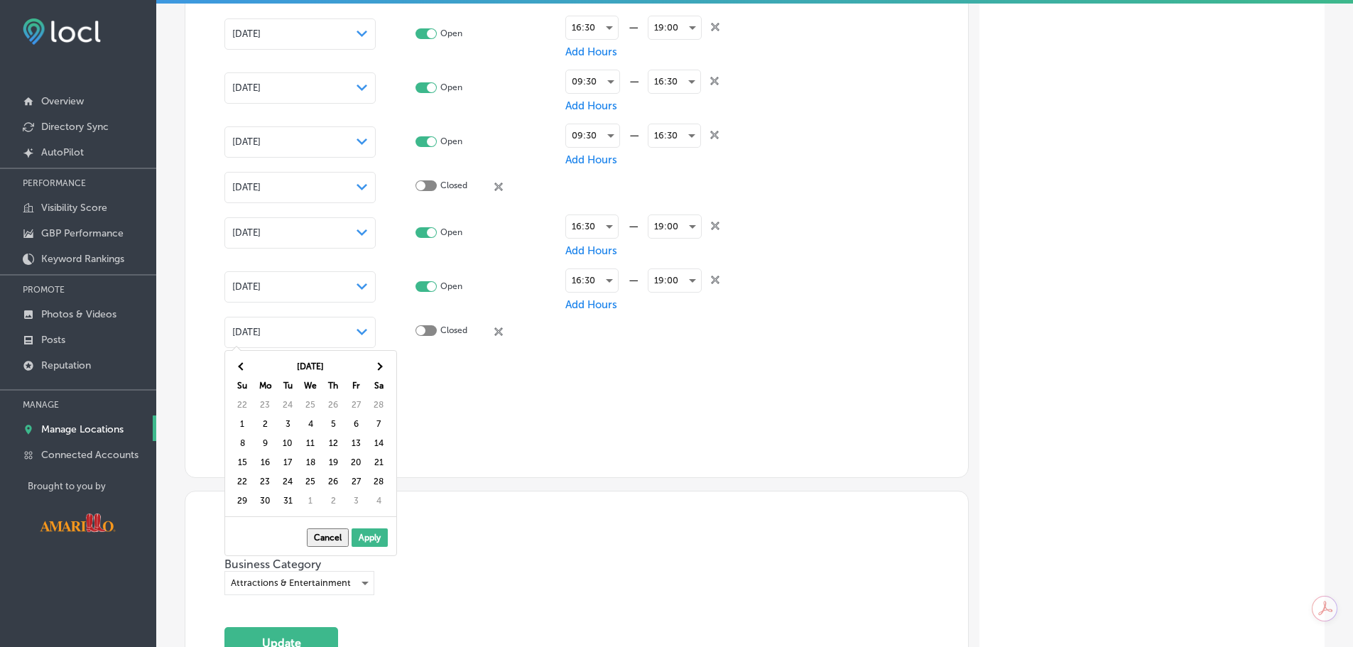
click at [375, 369] on th at bounding box center [378, 366] width 23 height 19
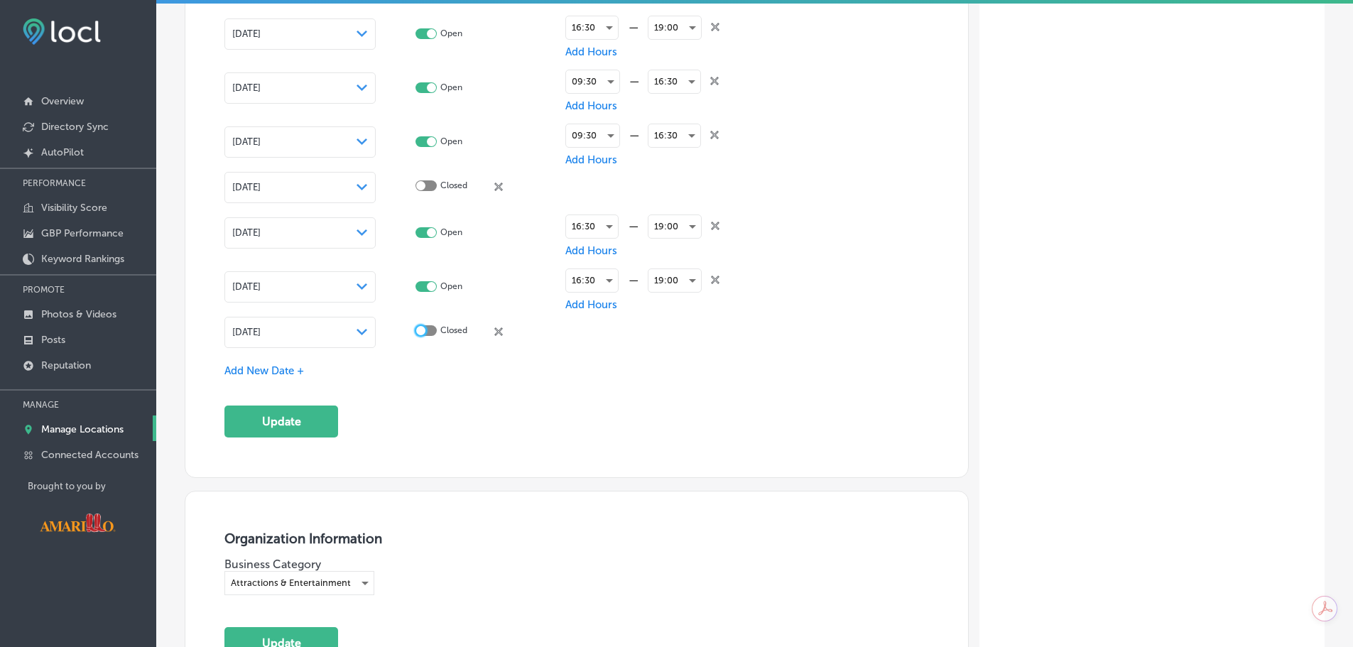
click at [423, 329] on div at bounding box center [420, 330] width 9 height 9
checkbox input "true"
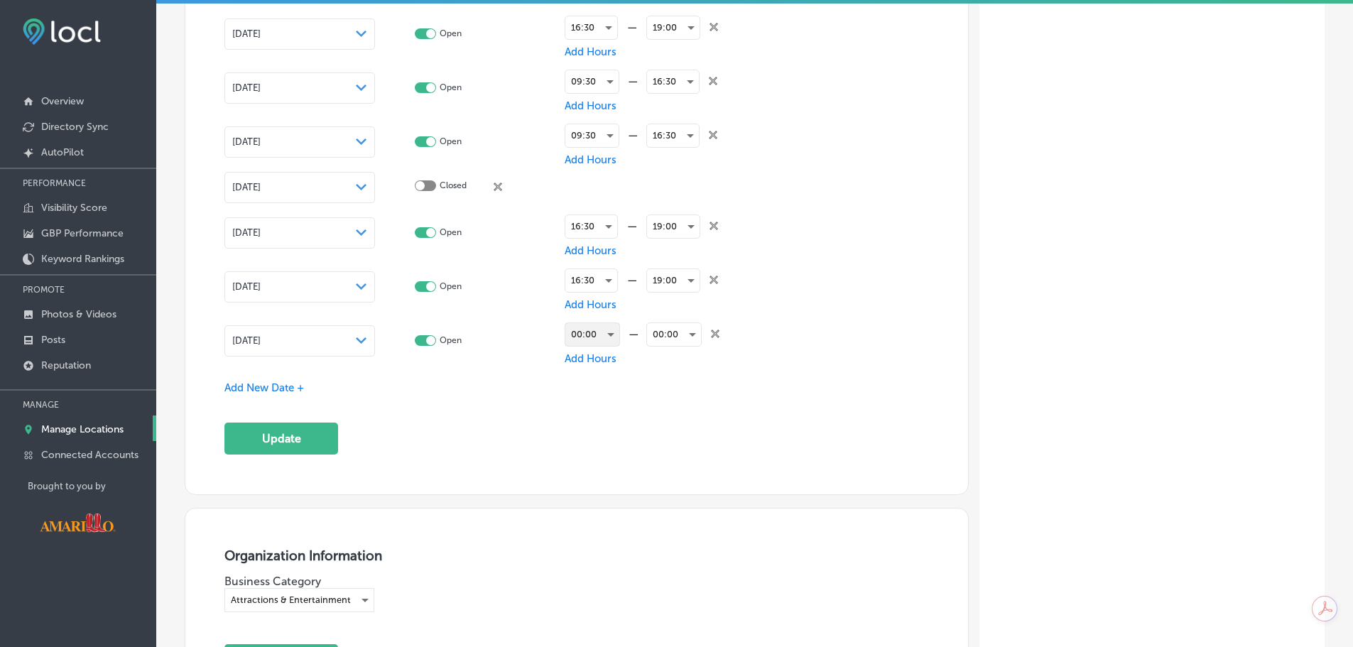
click at [599, 326] on div "00:00" at bounding box center [592, 334] width 54 height 23
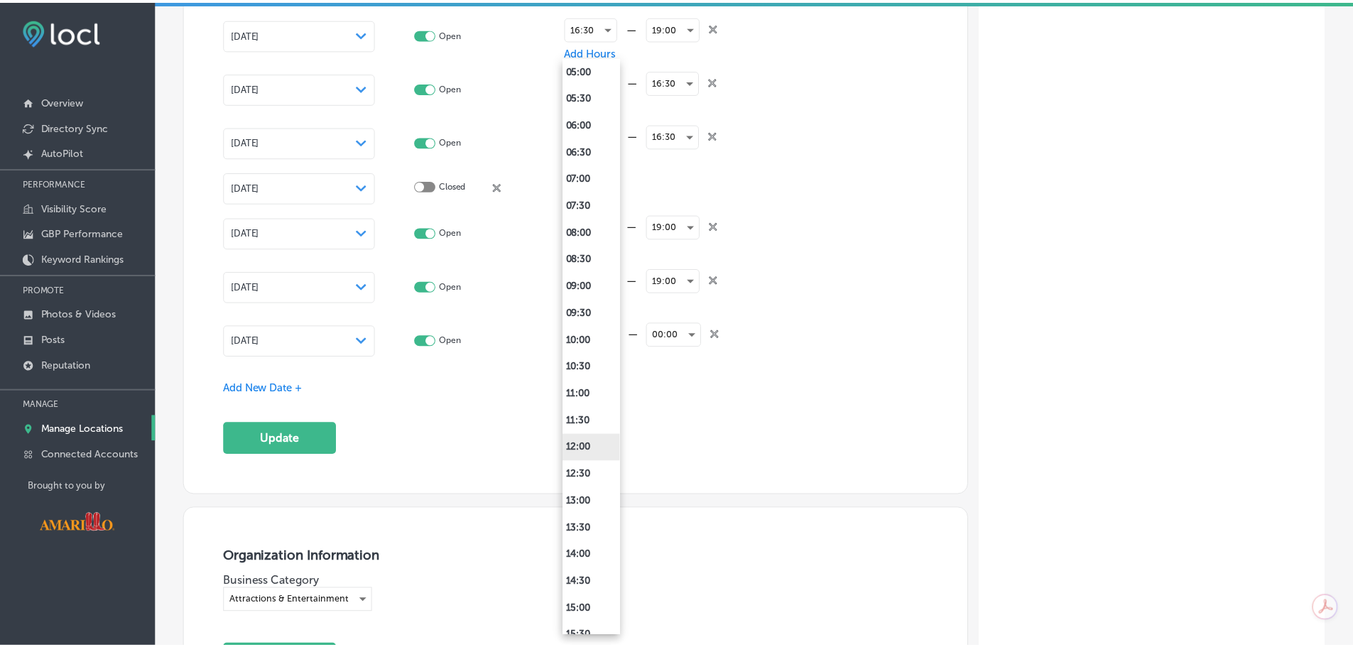
scroll to position [284, 0]
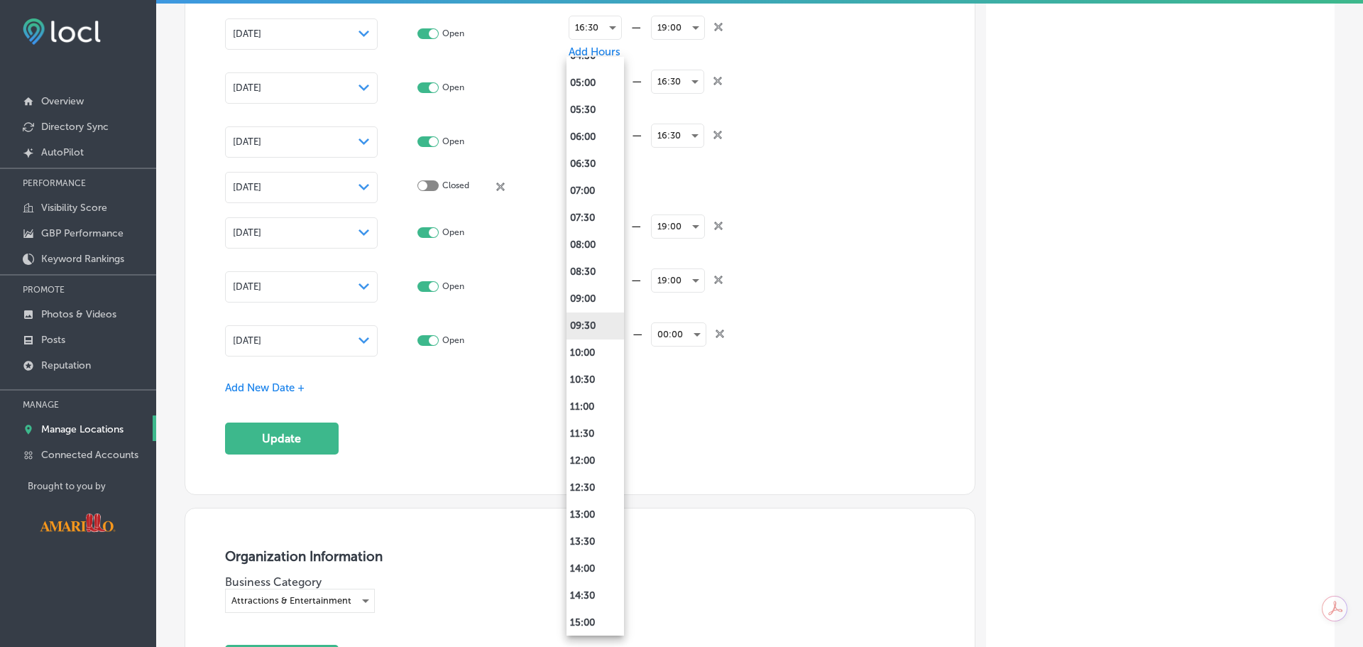
click at [610, 326] on li "09:30" at bounding box center [596, 325] width 58 height 27
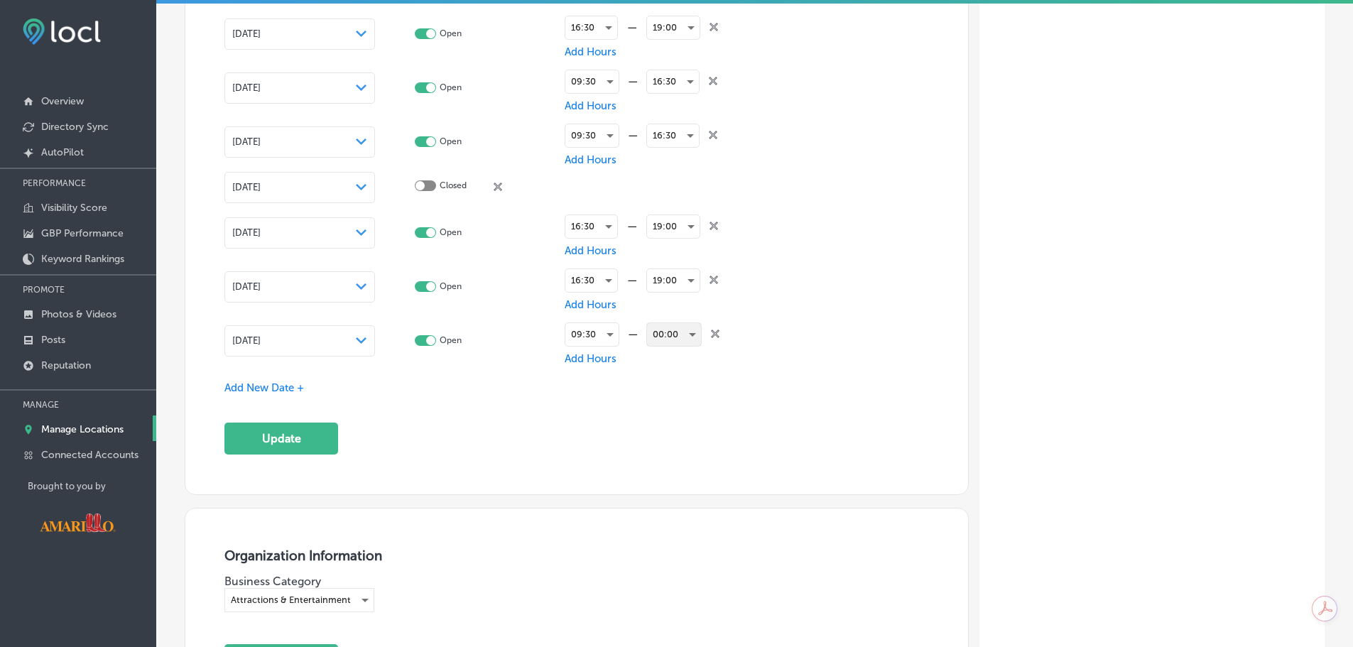
click at [670, 329] on div "00:00" at bounding box center [674, 334] width 54 height 23
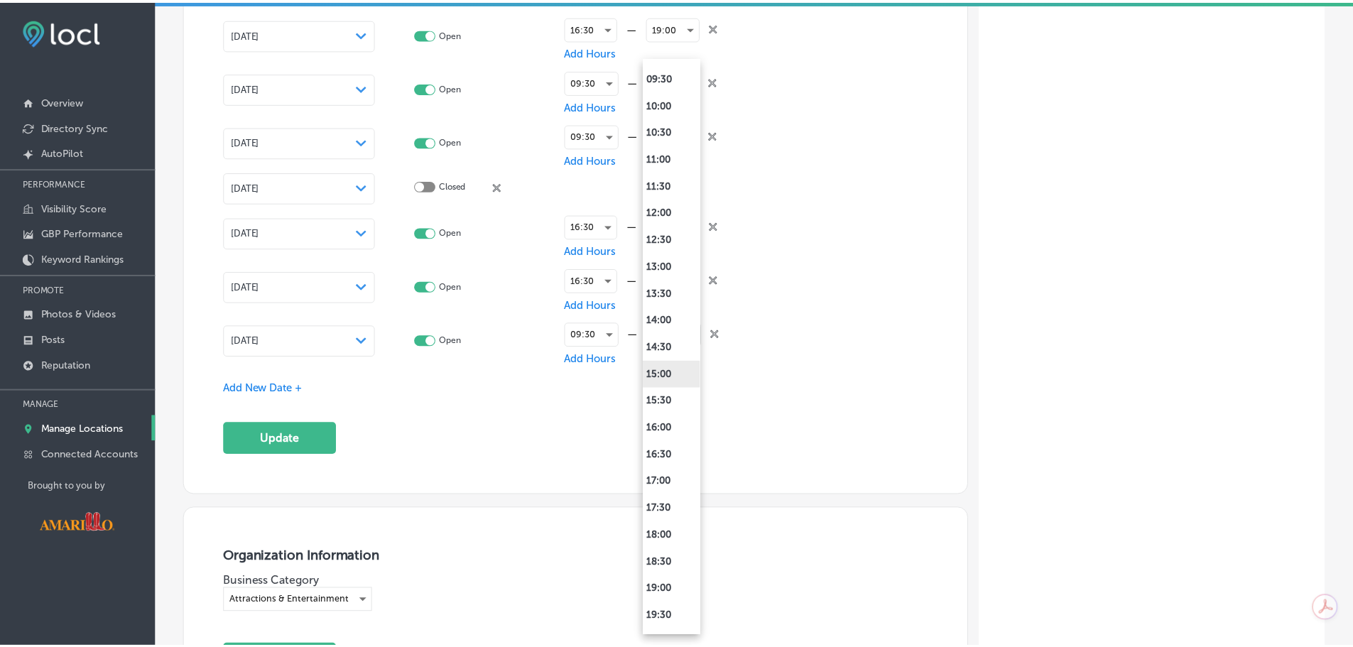
scroll to position [639, 0]
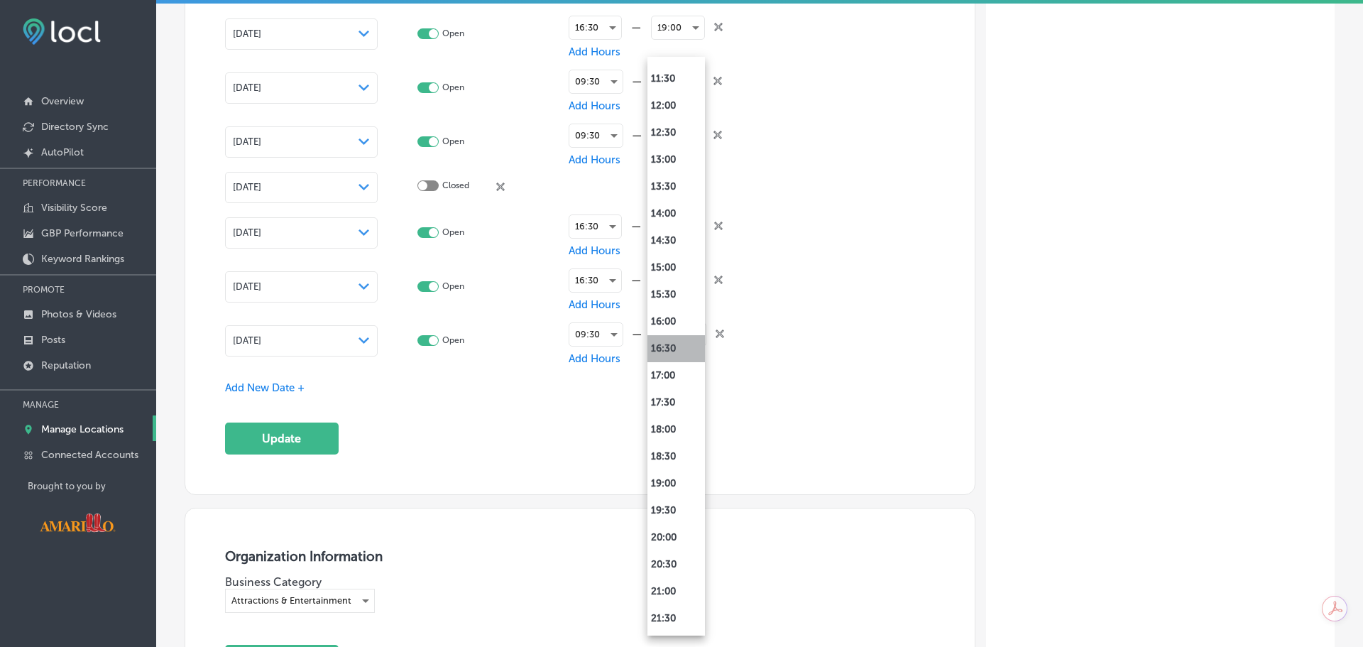
click at [681, 351] on li "16:30" at bounding box center [677, 348] width 58 height 27
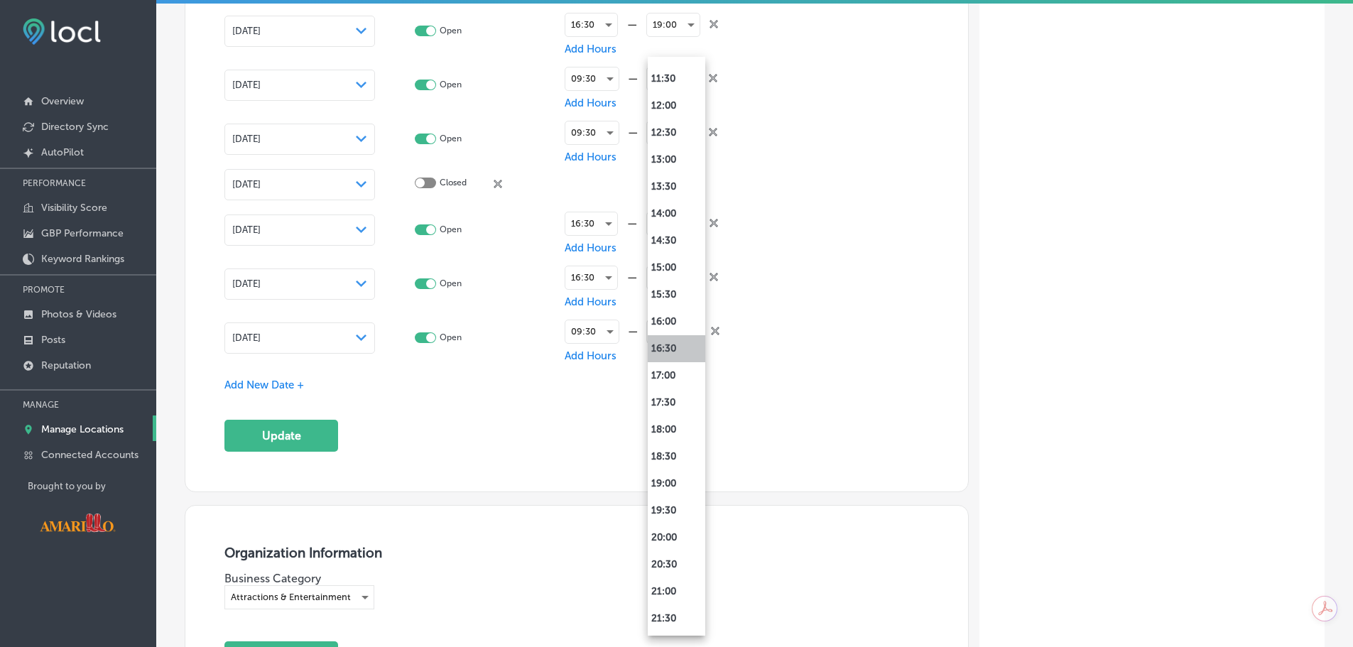
scroll to position [2911, 0]
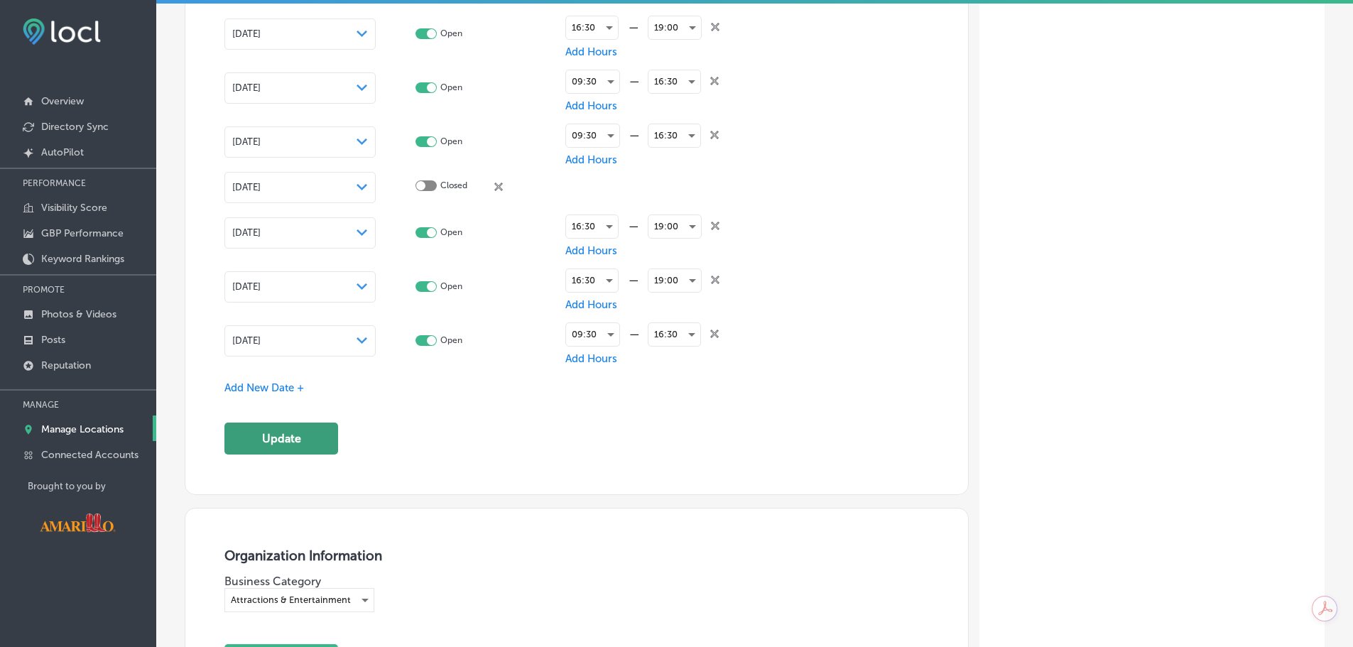
click at [311, 437] on button "Update" at bounding box center [281, 439] width 114 height 32
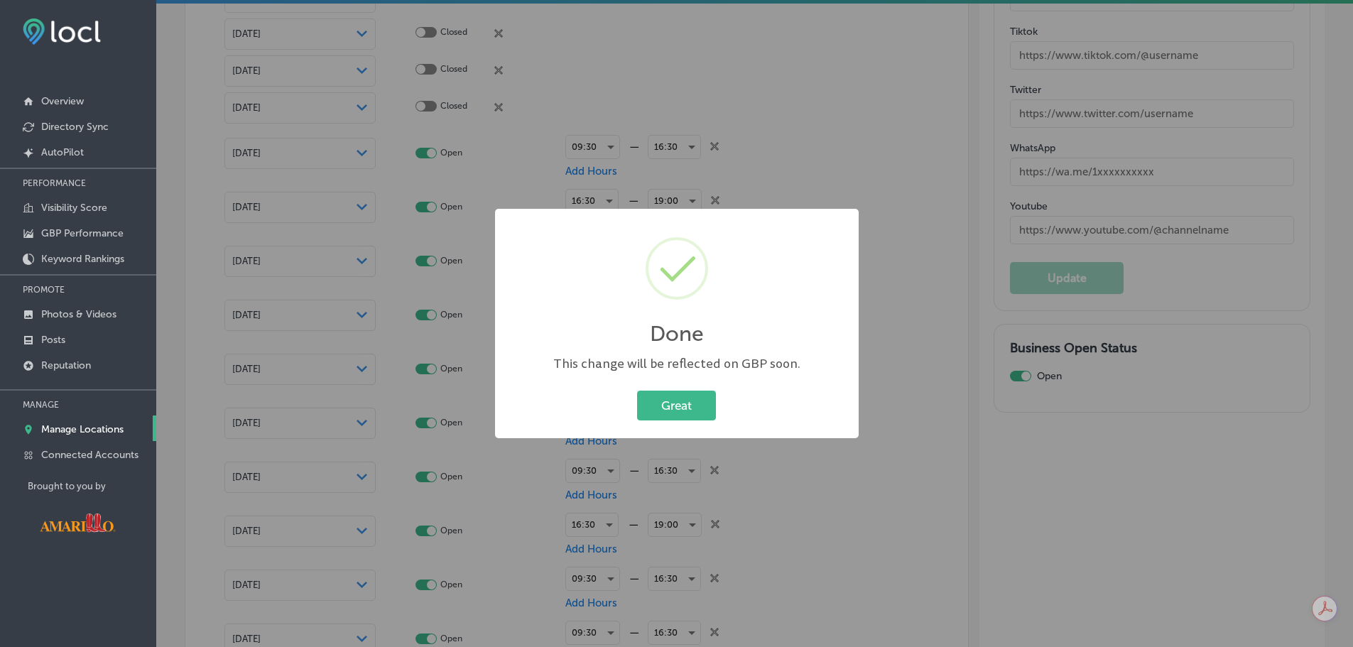
scroll to position [1920, 0]
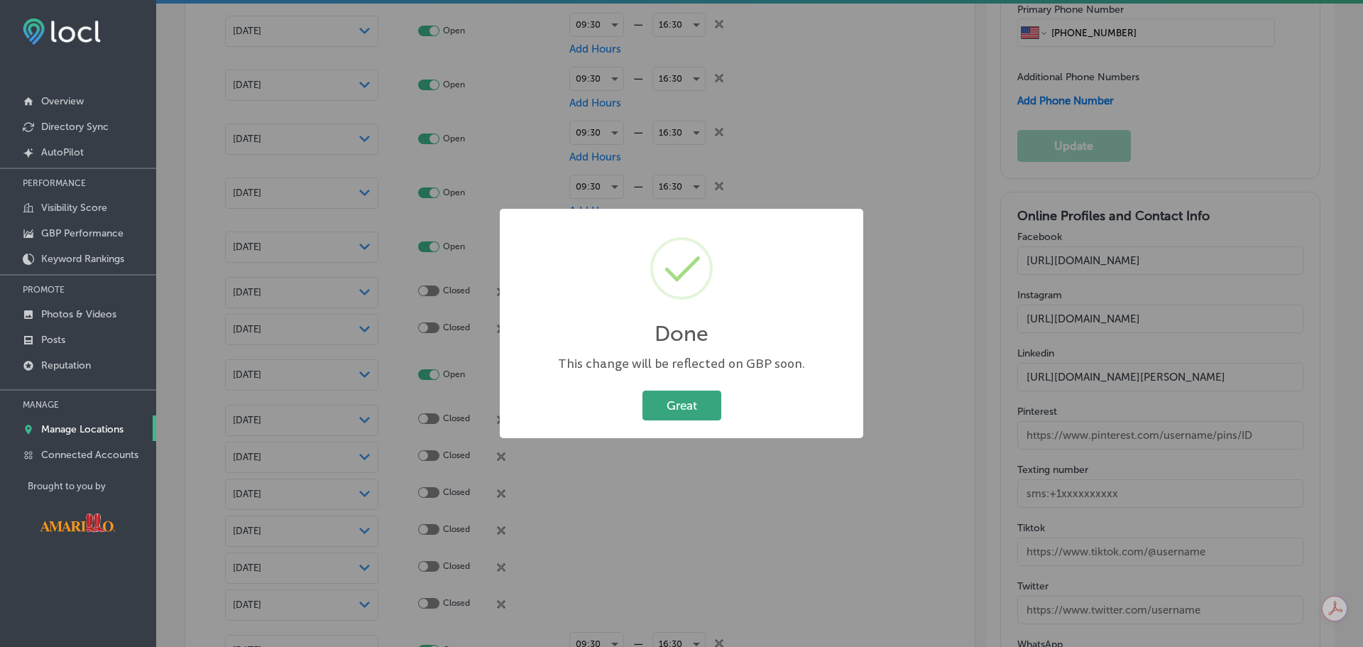
click at [689, 412] on button "Great" at bounding box center [682, 405] width 79 height 29
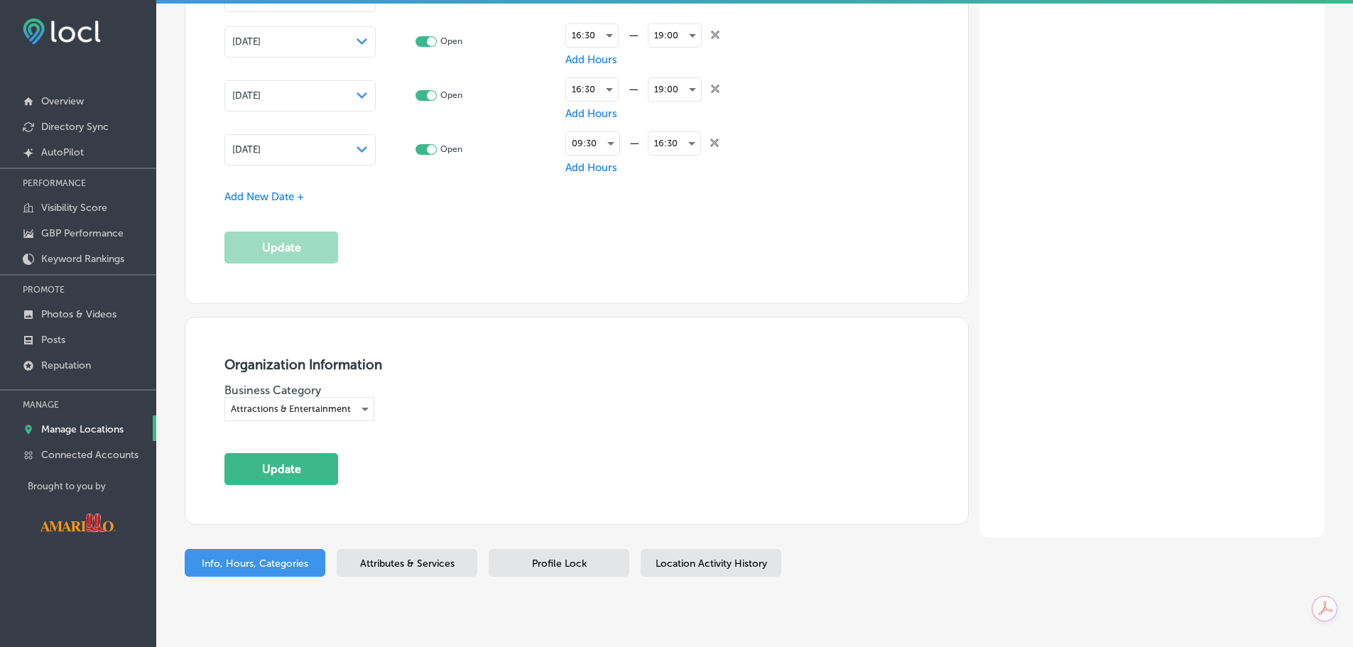
scroll to position [3142, 0]
